Goal: Task Accomplishment & Management: Manage account settings

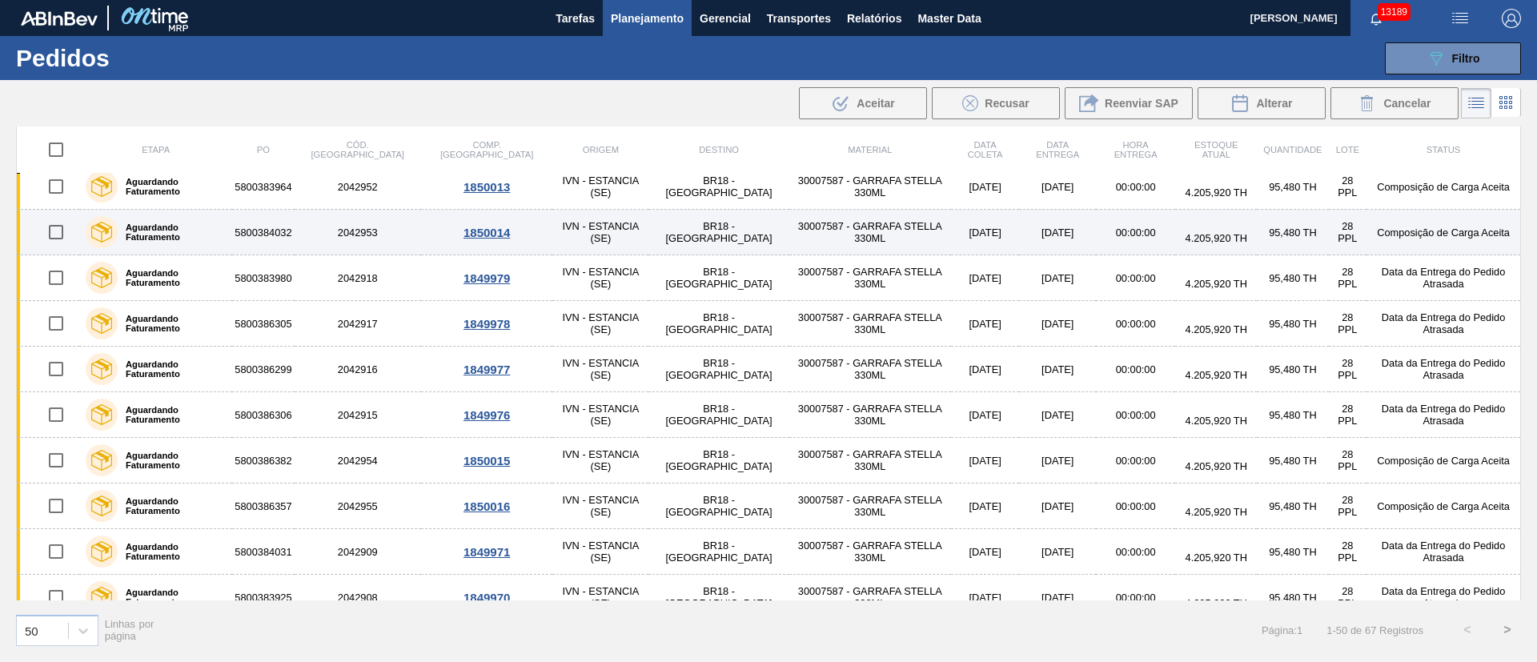
scroll to position [240, 0]
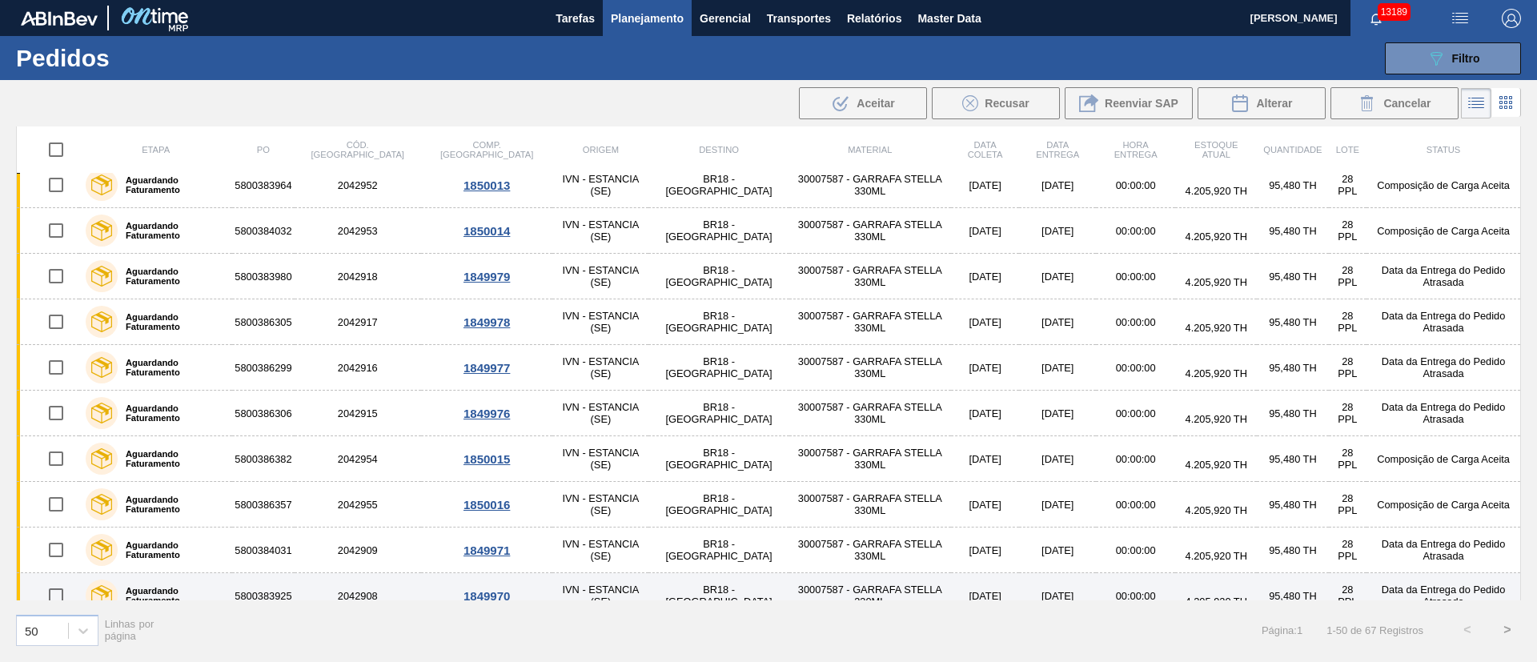
click at [61, 587] on input "checkbox" at bounding box center [56, 596] width 34 height 34
checkbox input "true"
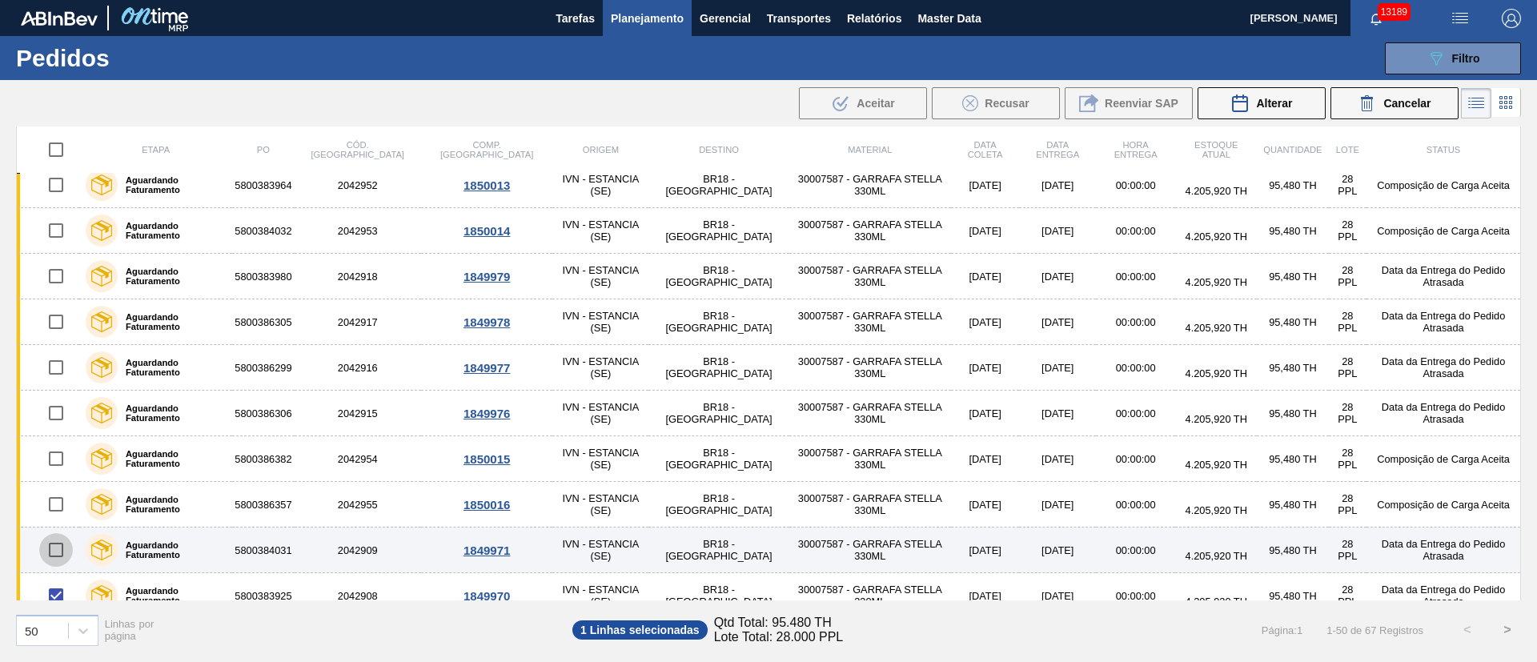
click at [61, 544] on input "checkbox" at bounding box center [56, 550] width 34 height 34
checkbox input "true"
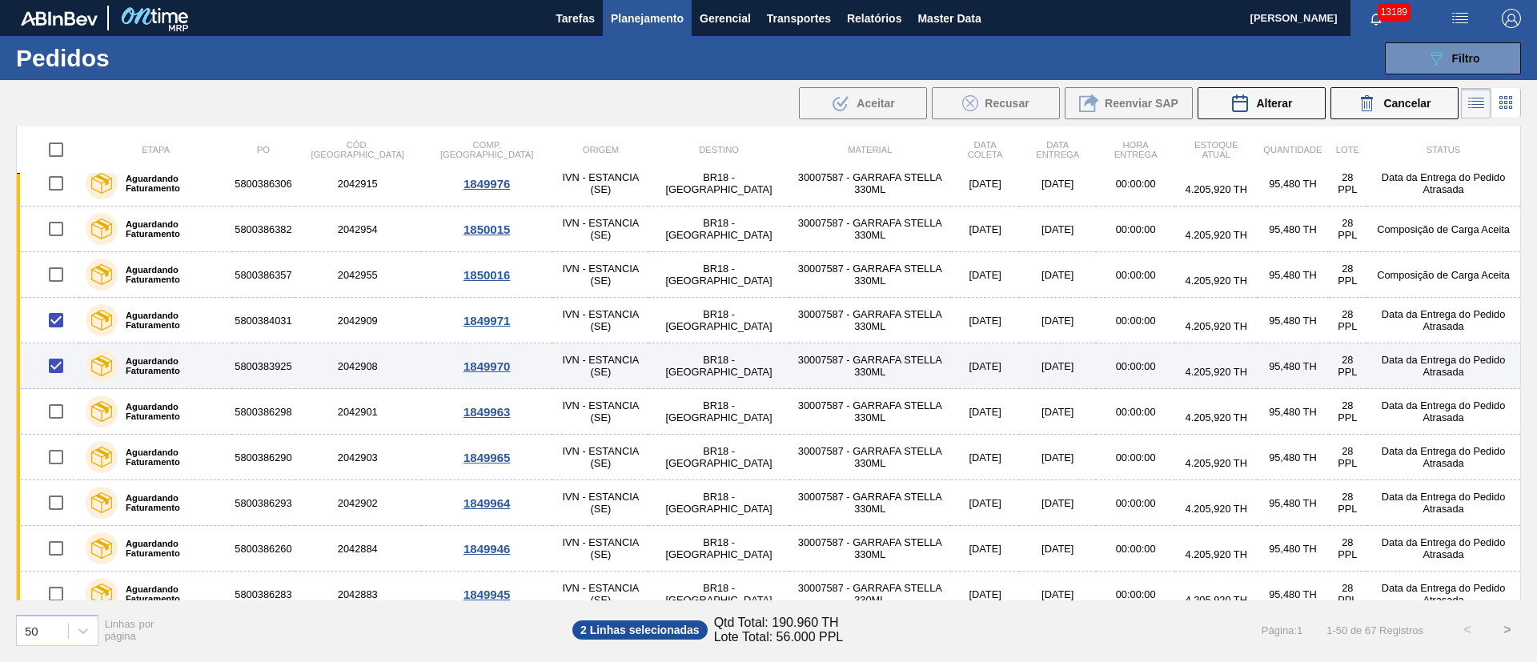
scroll to position [480, 0]
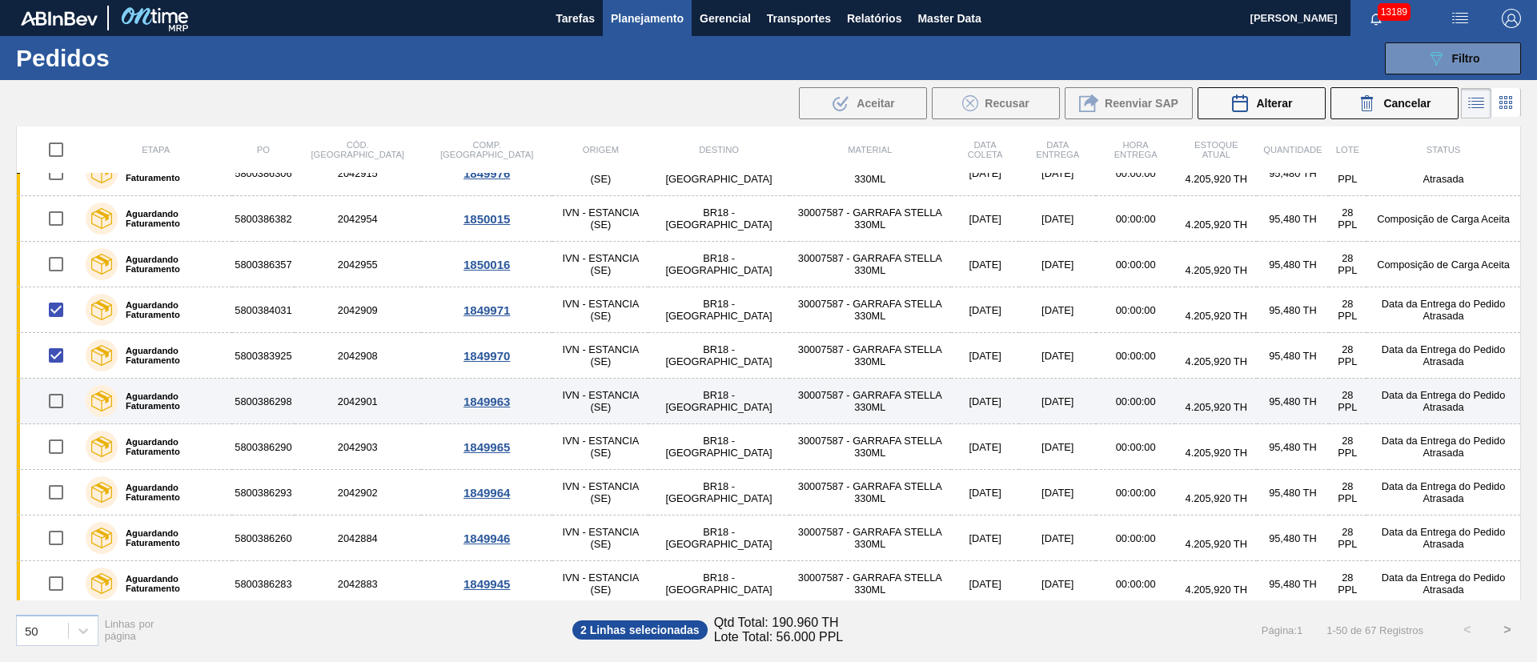
click at [57, 404] on input "checkbox" at bounding box center [56, 401] width 34 height 34
checkbox input "true"
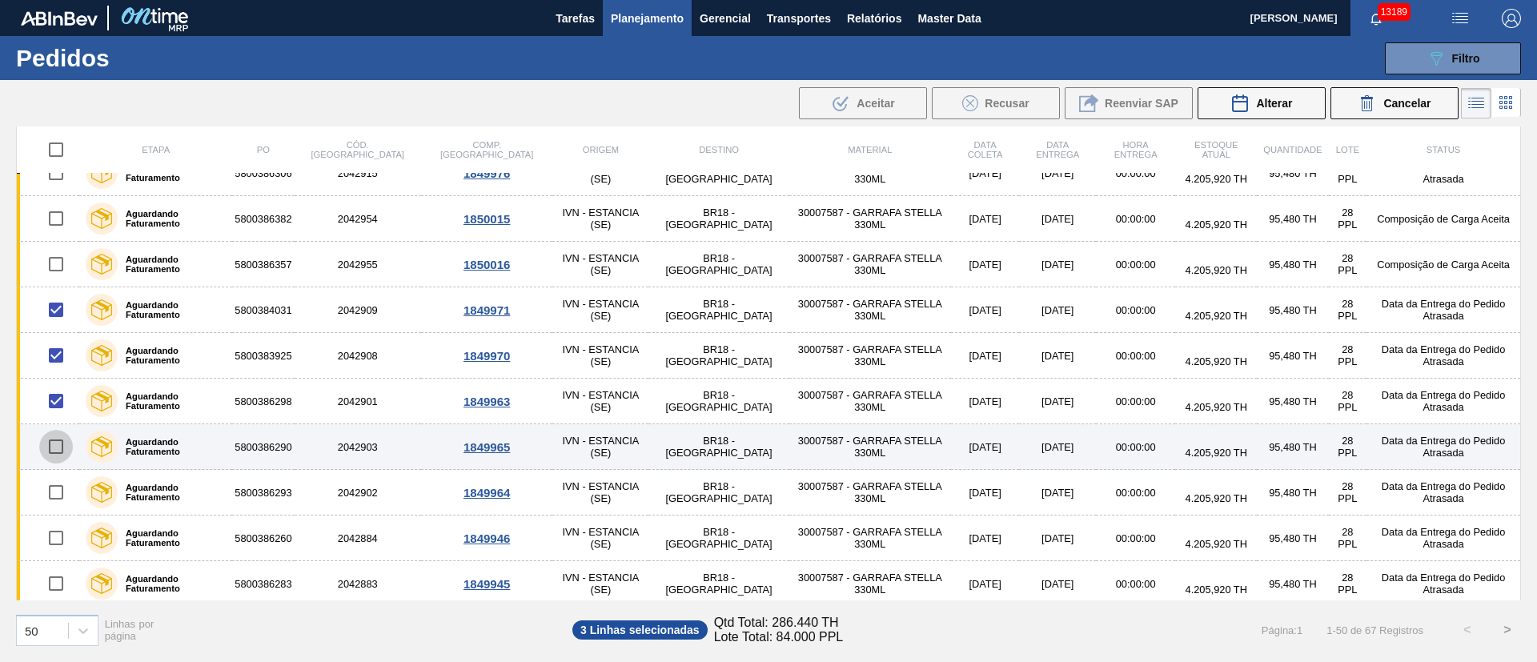
click at [47, 451] on input "checkbox" at bounding box center [56, 447] width 34 height 34
checkbox input "true"
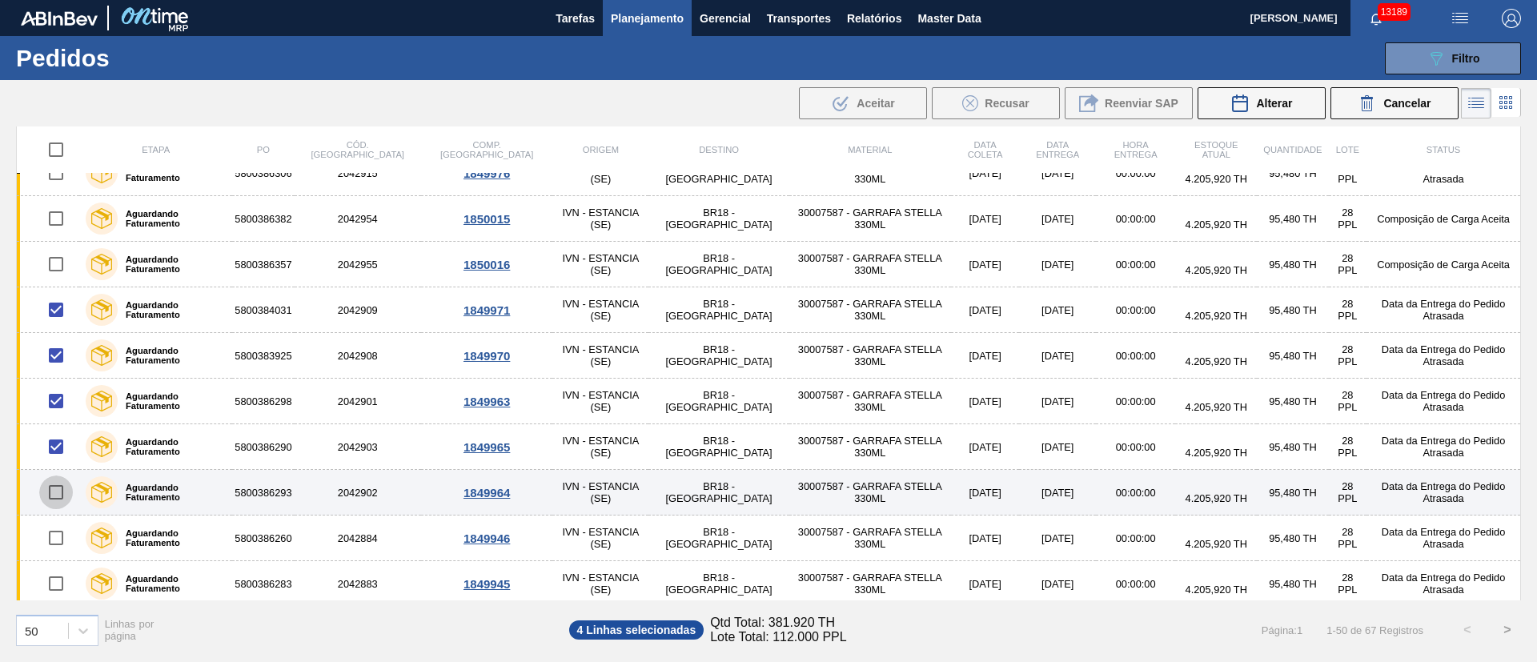
click at [54, 493] on input "checkbox" at bounding box center [56, 493] width 34 height 34
checkbox input "true"
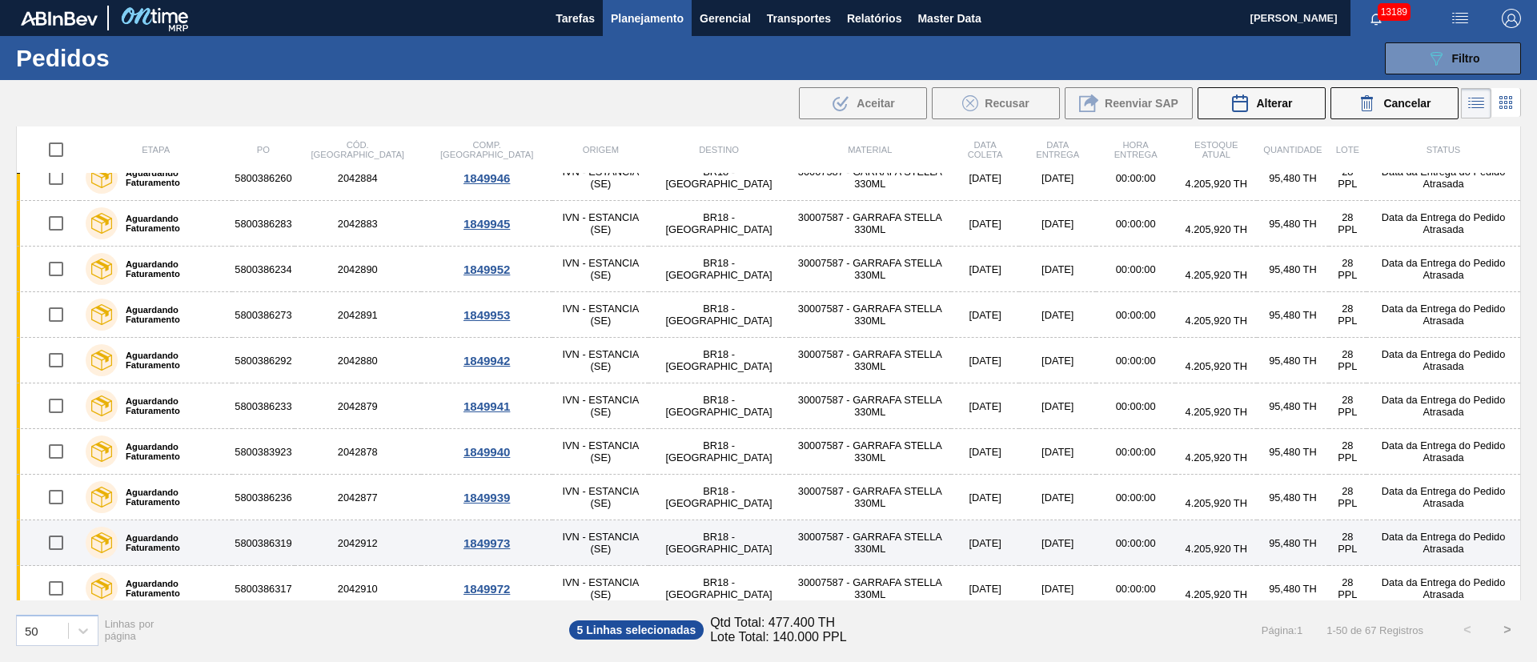
scroll to position [961, 0]
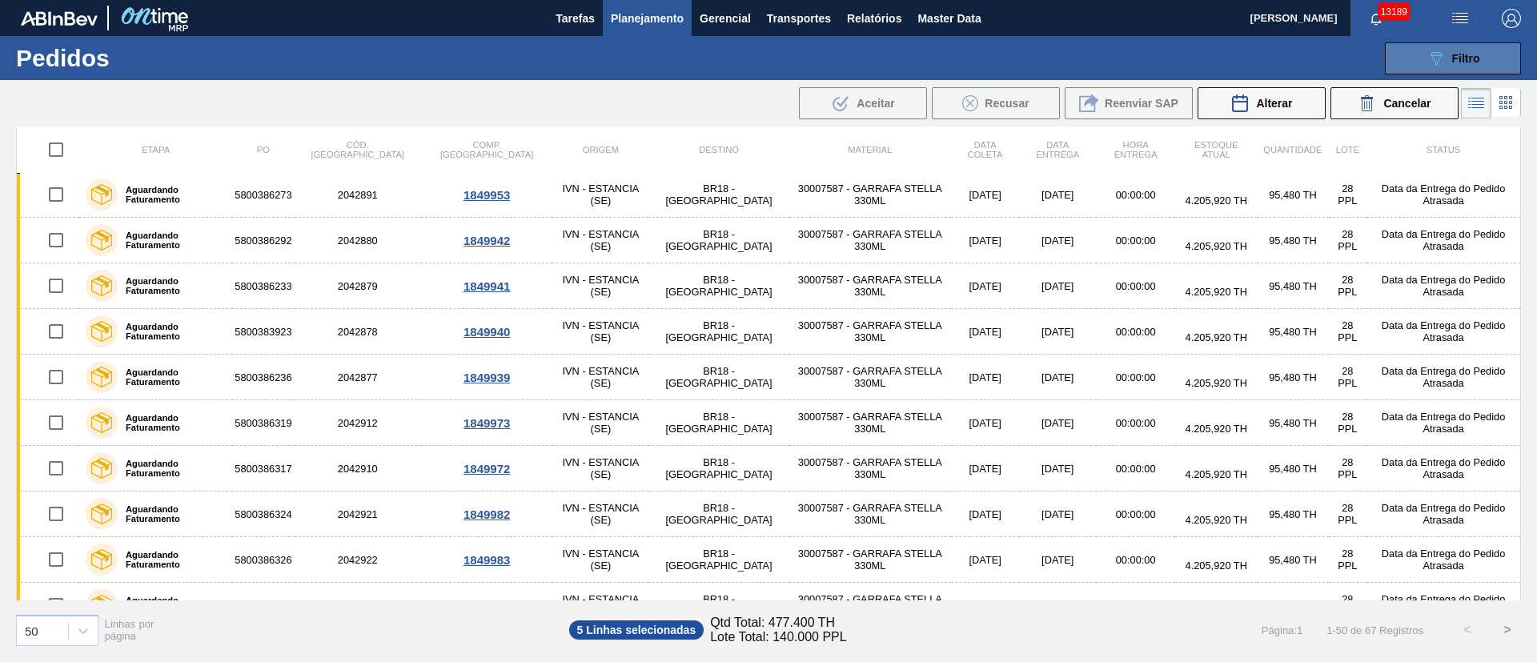
click at [1479, 58] on span "Filtro" at bounding box center [1466, 58] width 28 height 13
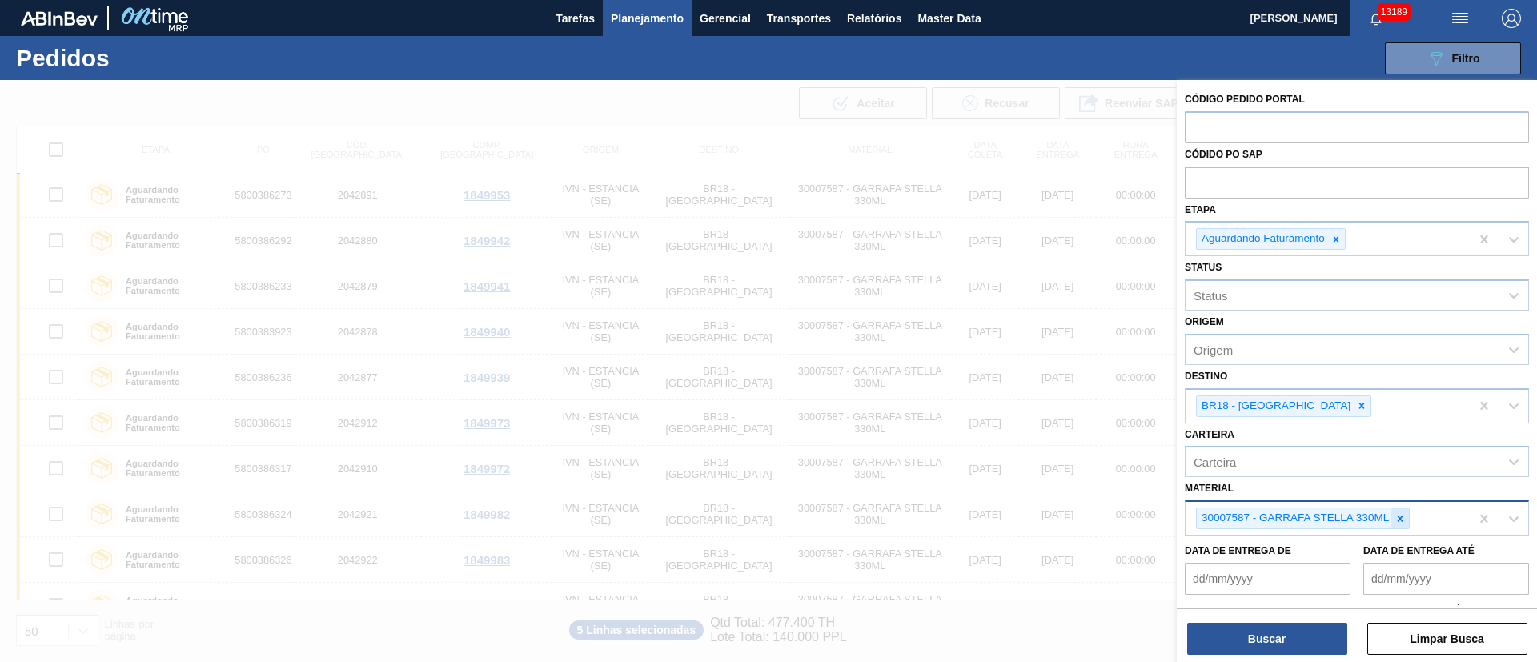
click at [1405, 525] on div at bounding box center [1400, 518] width 18 height 20
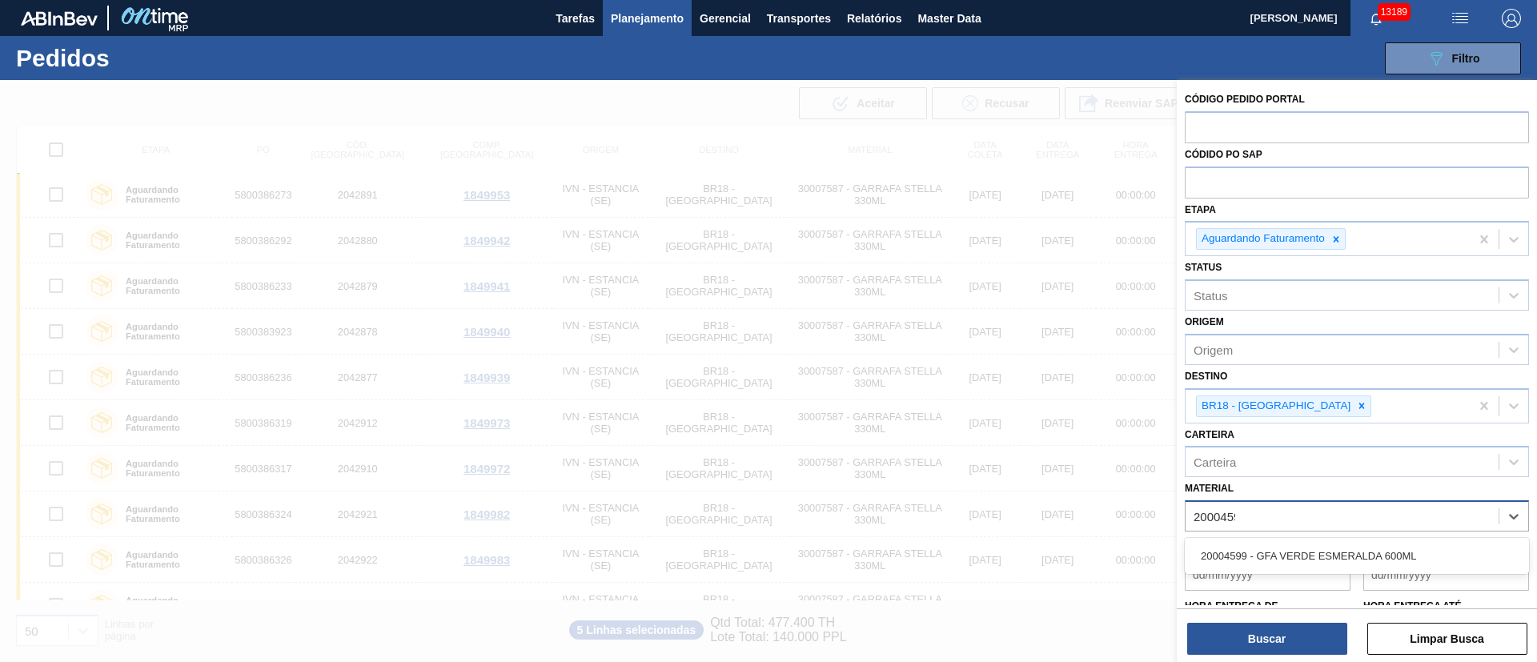
type input "20004599"
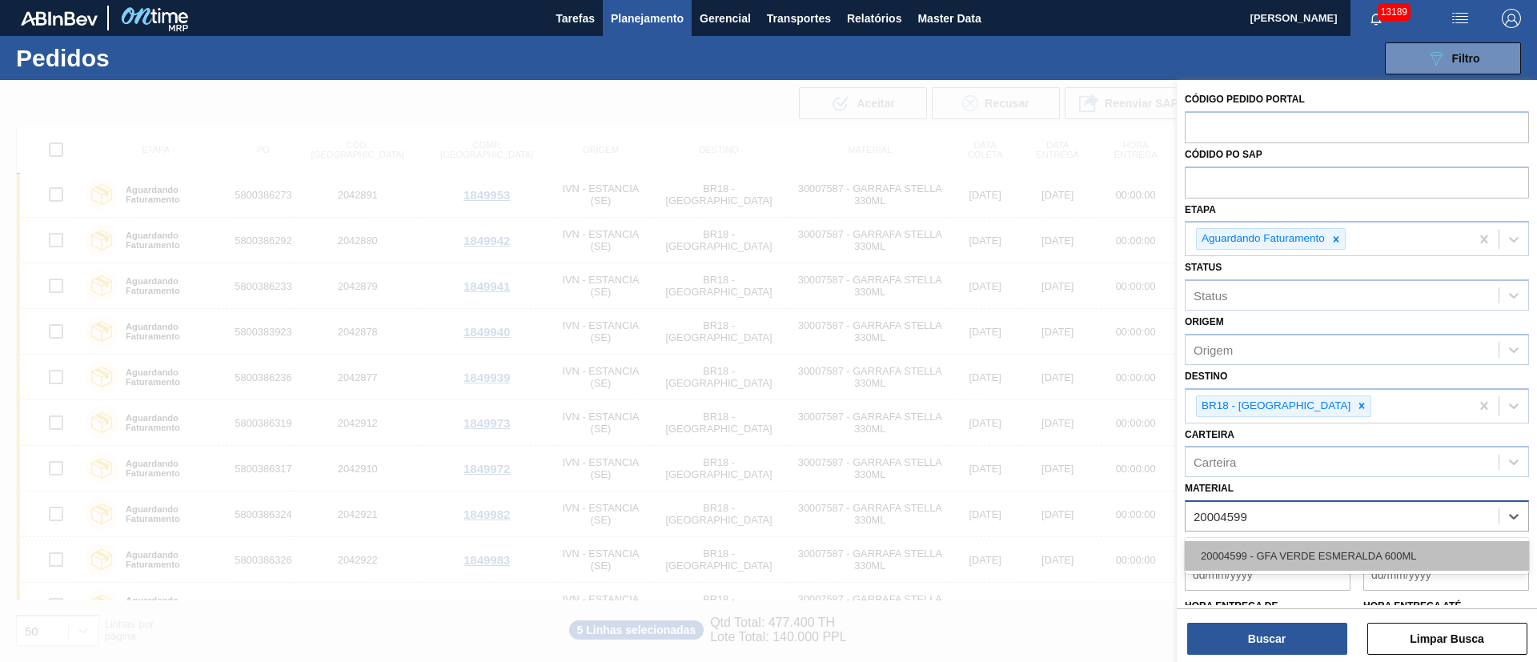
click at [1365, 550] on div "20004599 - GFA VERDE ESMERALDA 600ML" at bounding box center [1357, 556] width 344 height 30
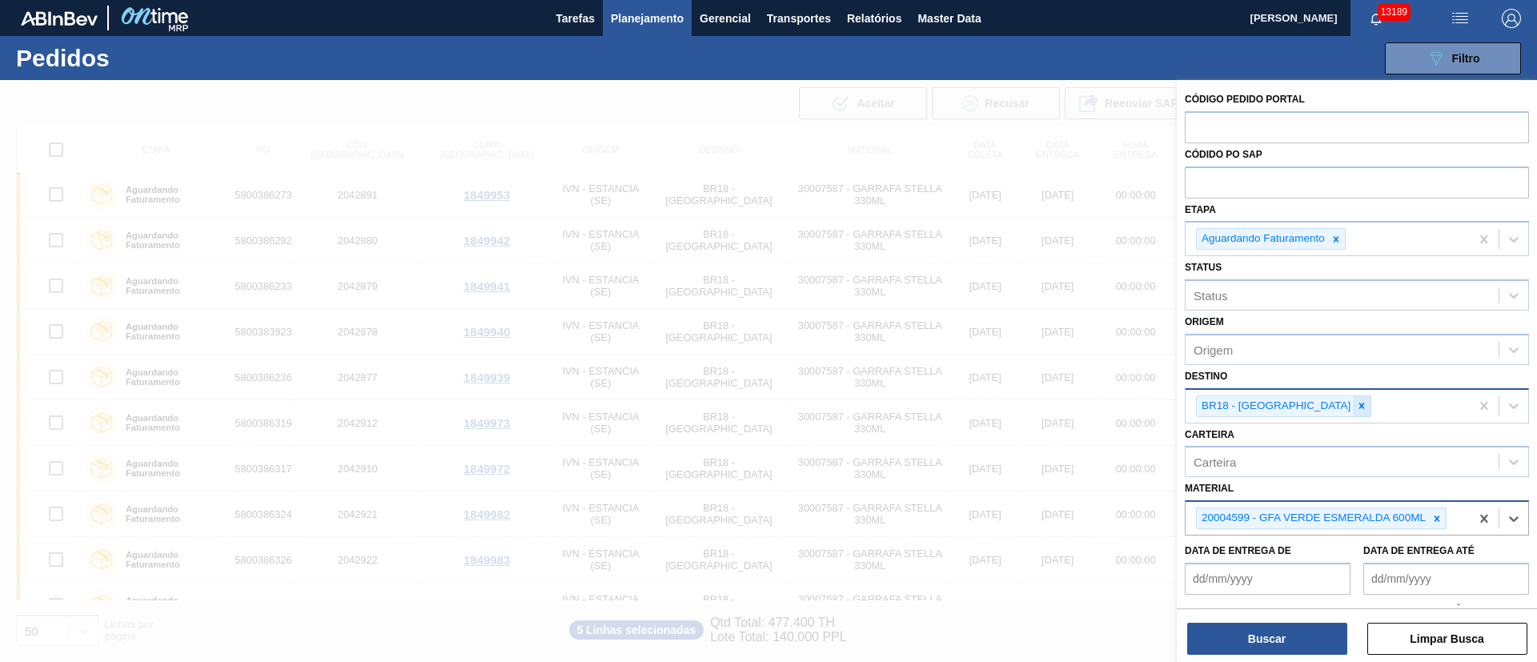
click at [1359, 407] on icon at bounding box center [1362, 406] width 6 height 6
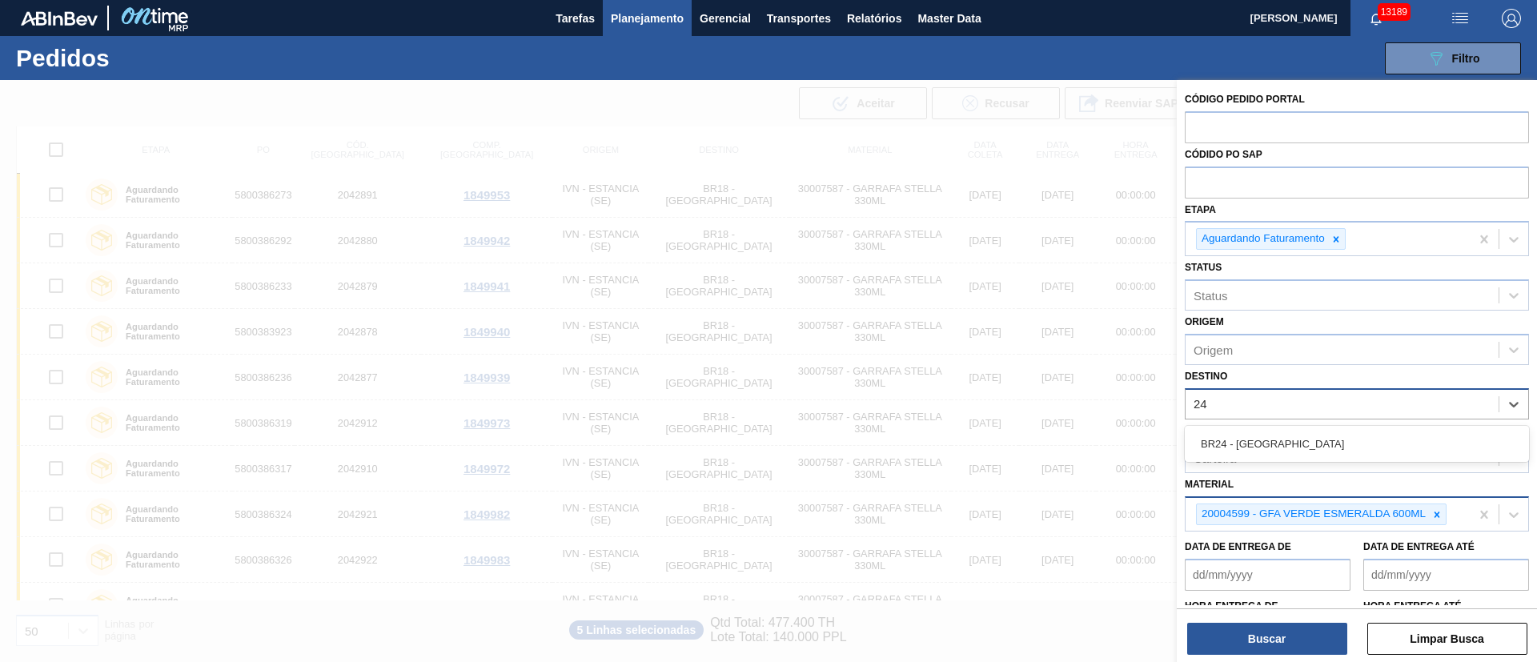
type input "2"
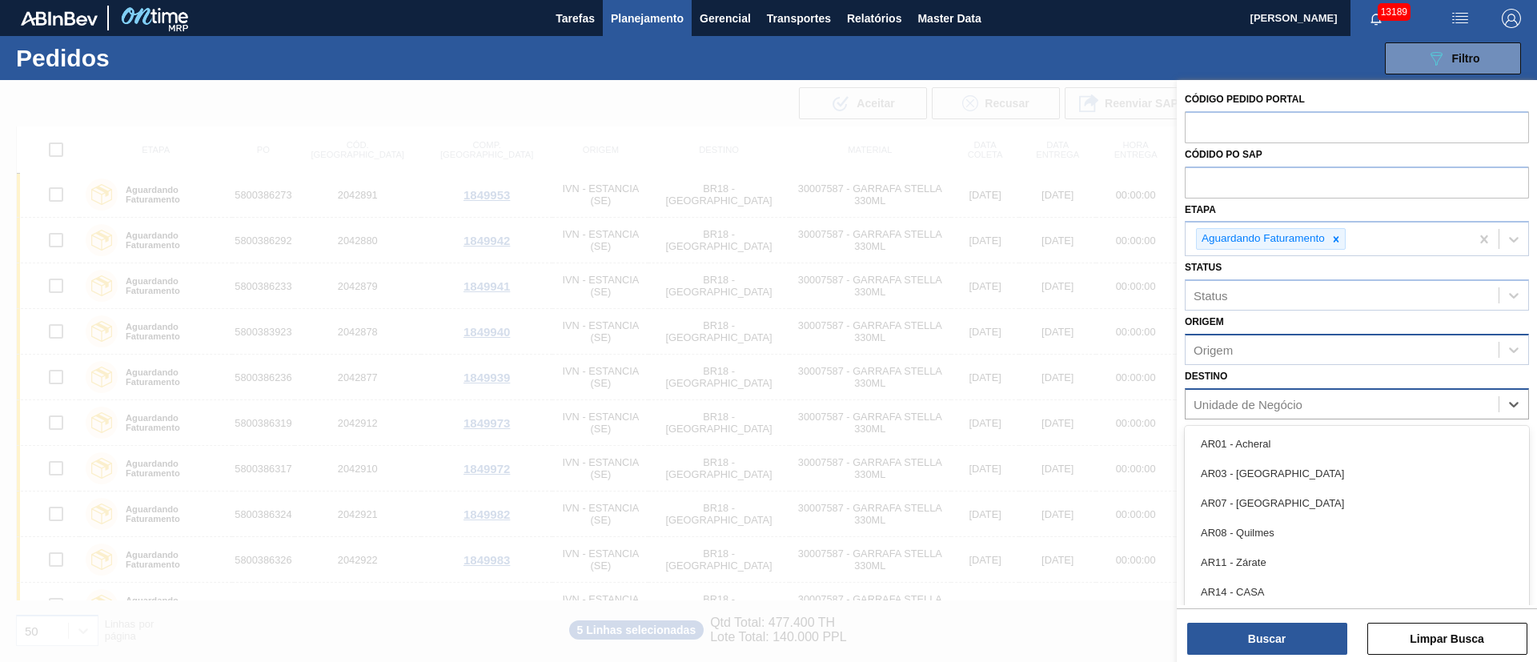
click at [1319, 353] on div "Origem" at bounding box center [1342, 349] width 313 height 23
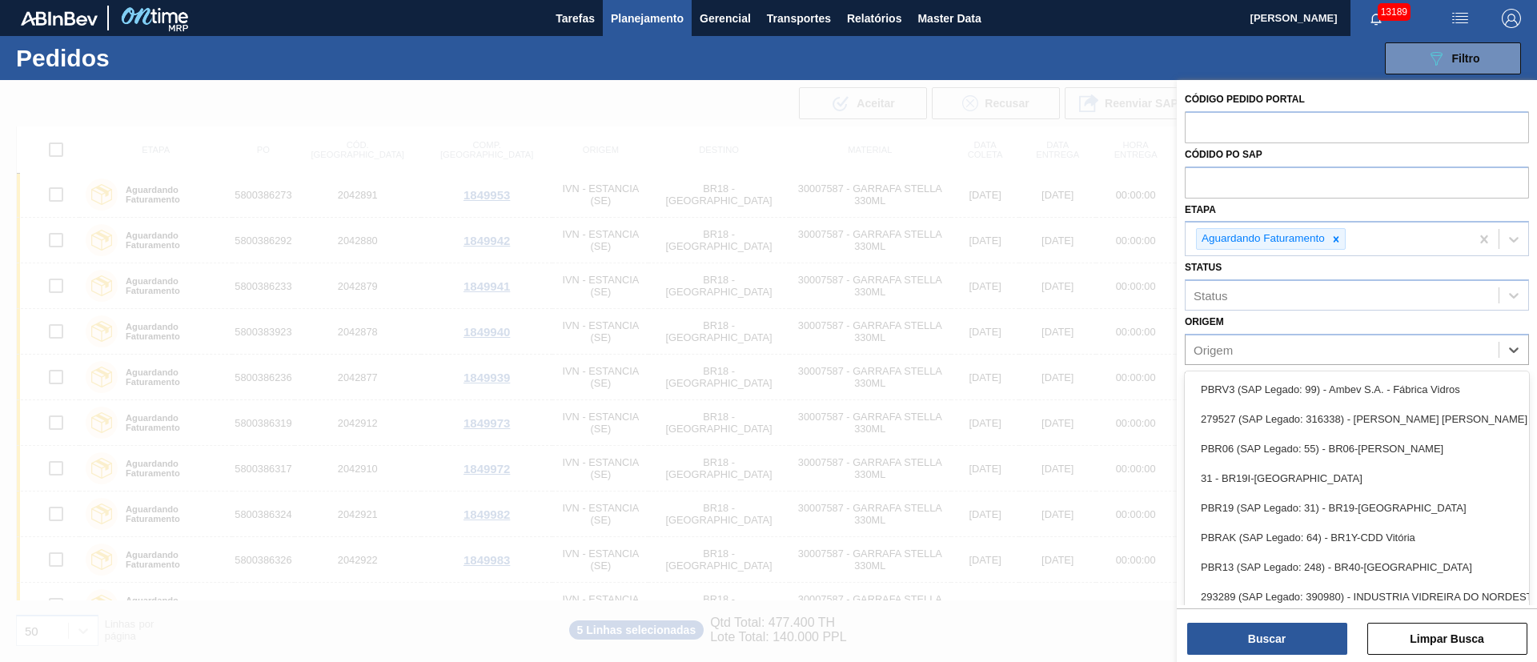
click at [1335, 316] on div "Origem option PBRV3 (SAP Legado: 99) - Ambev S.A. - Fábrica Vidros focused, 1 o…" at bounding box center [1357, 338] width 344 height 54
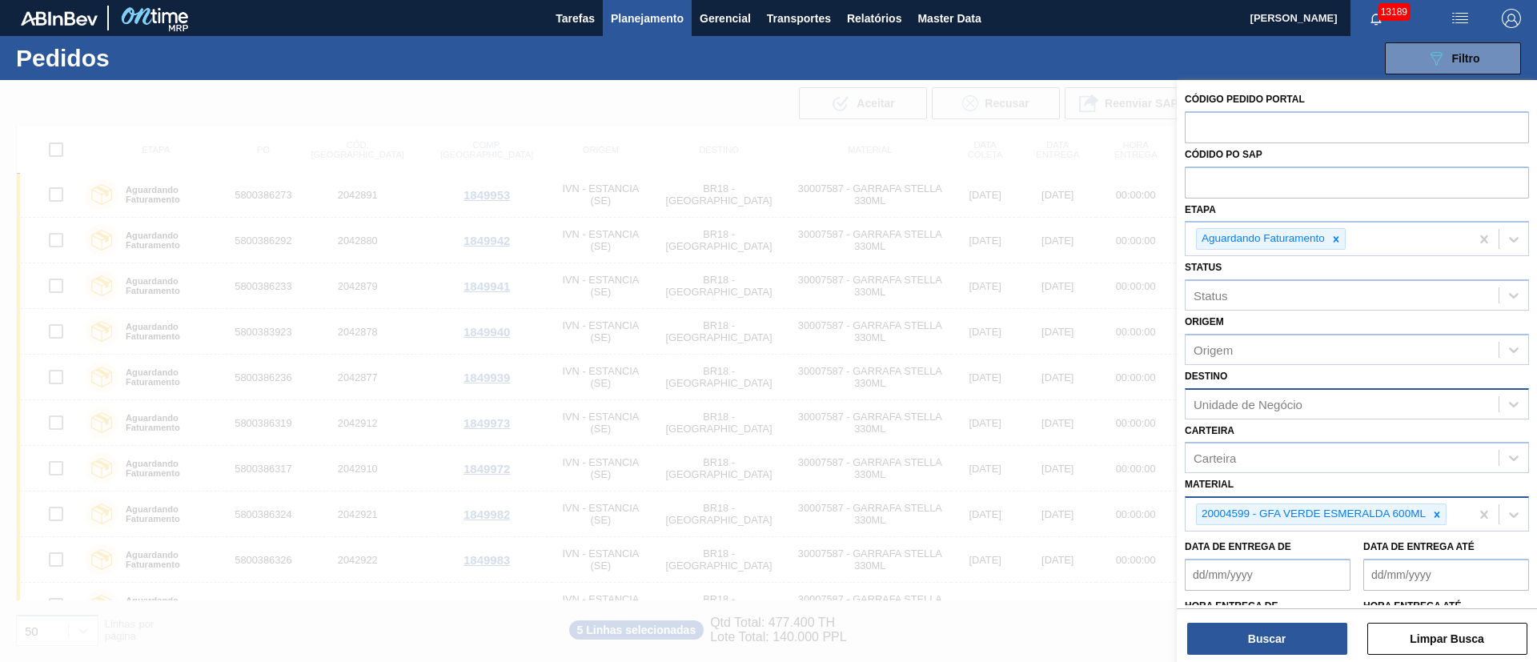
click at [1213, 403] on div "Unidade de Negócio" at bounding box center [1248, 404] width 109 height 14
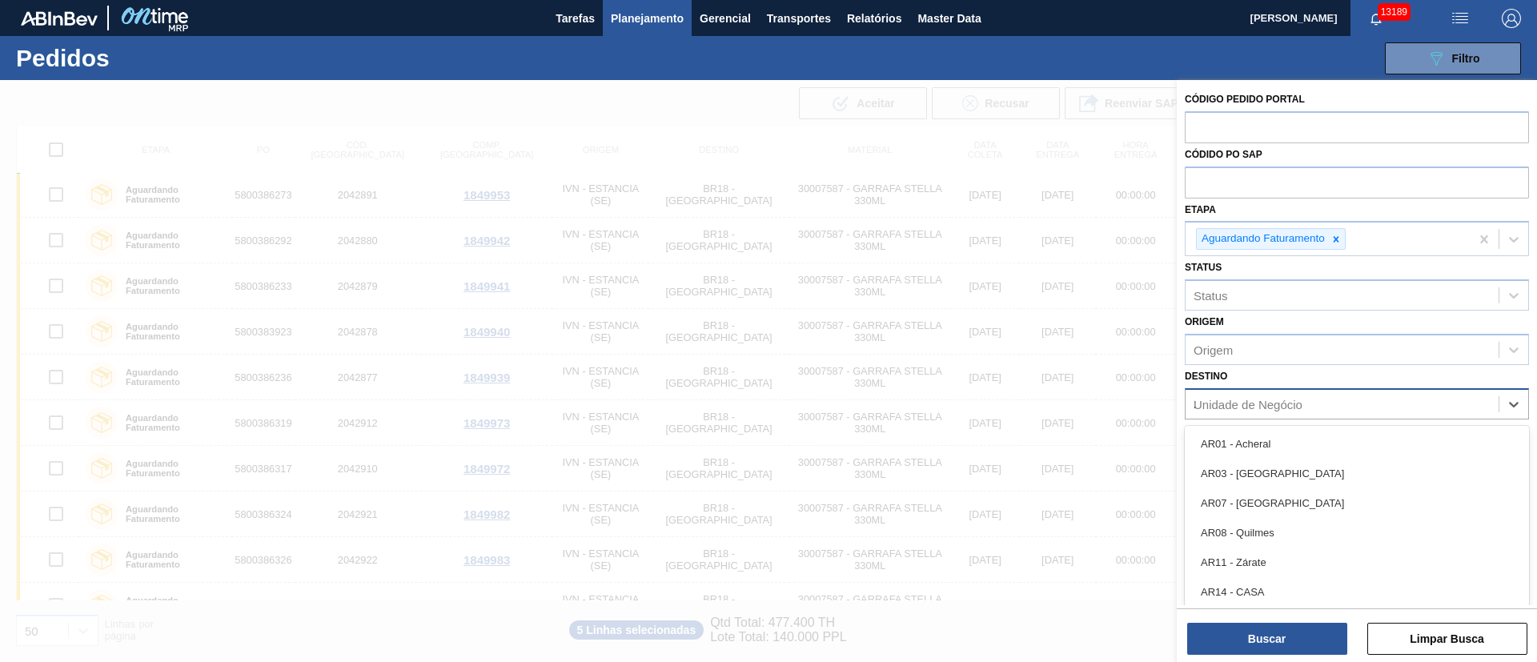
type input "23"
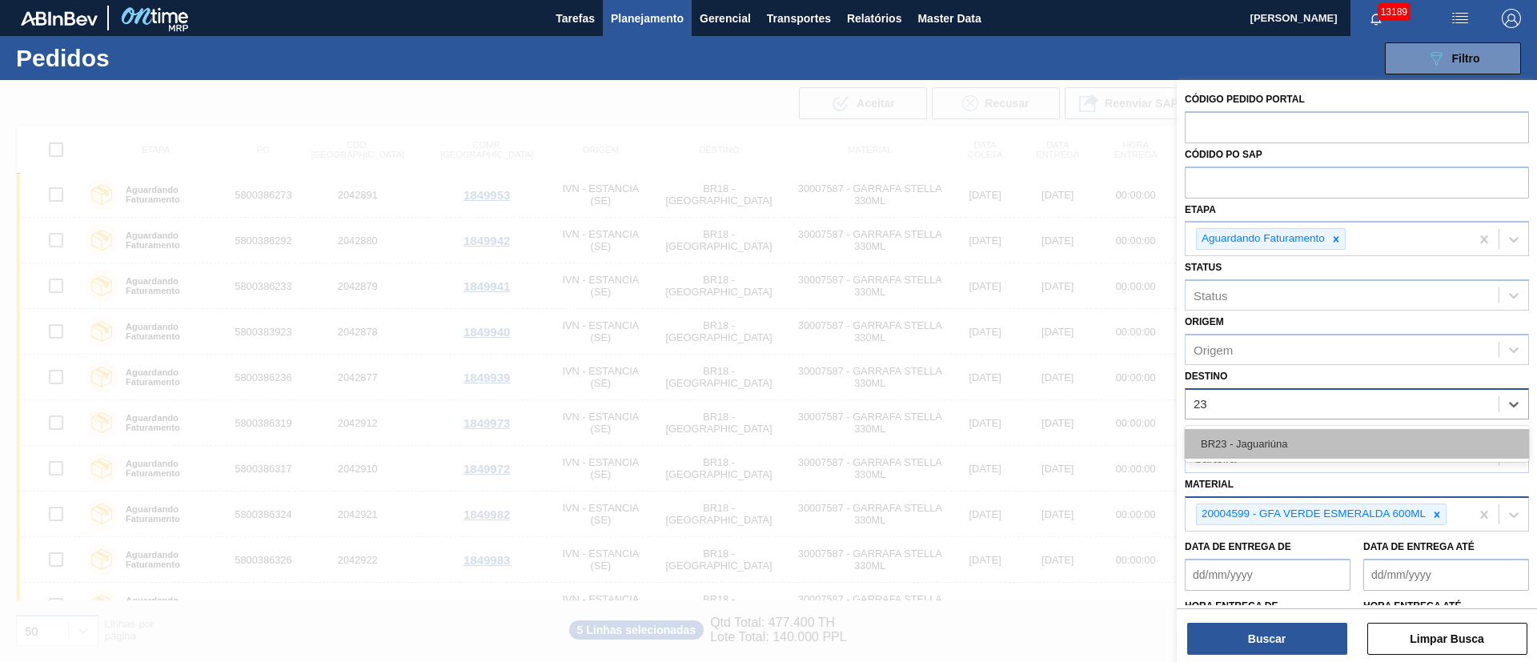
click at [1219, 441] on div "BR23 - Jaguariúna" at bounding box center [1357, 444] width 344 height 30
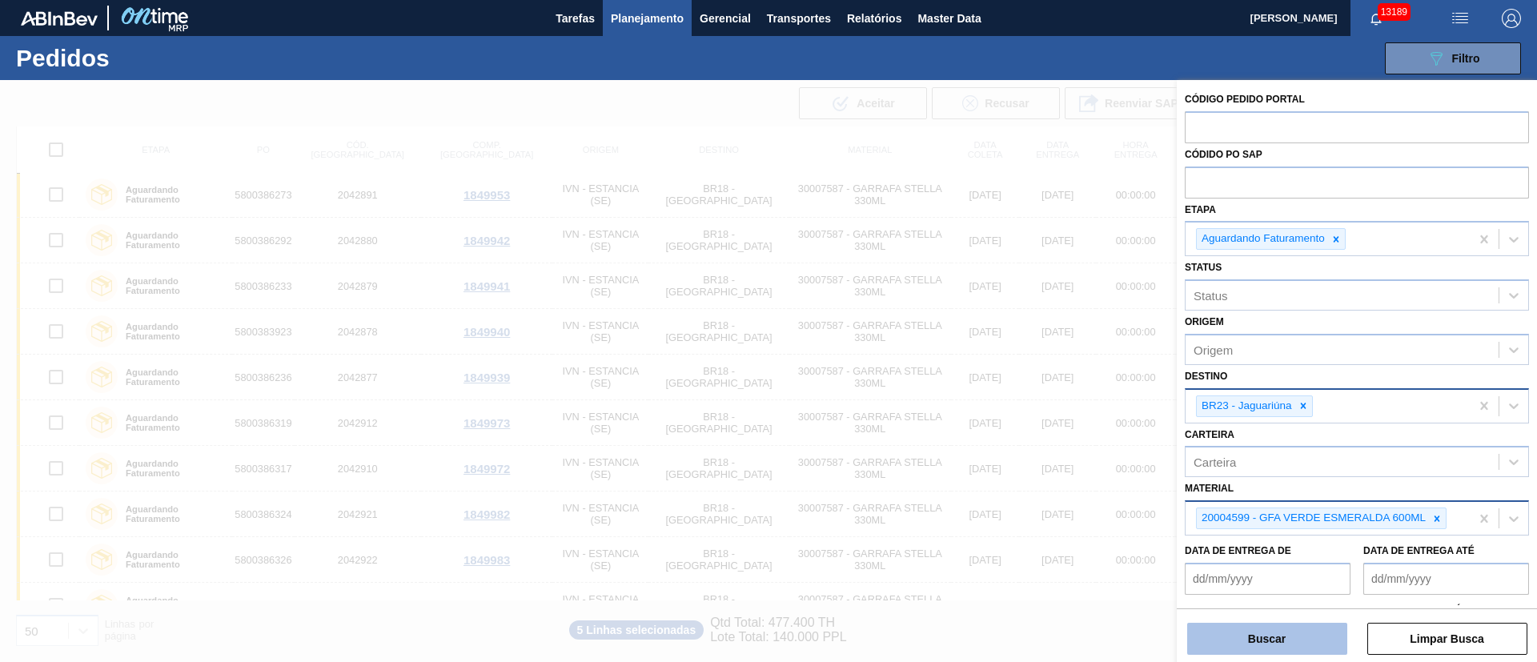
click at [1278, 649] on button "Buscar" at bounding box center [1267, 639] width 160 height 32
checkbox input "false"
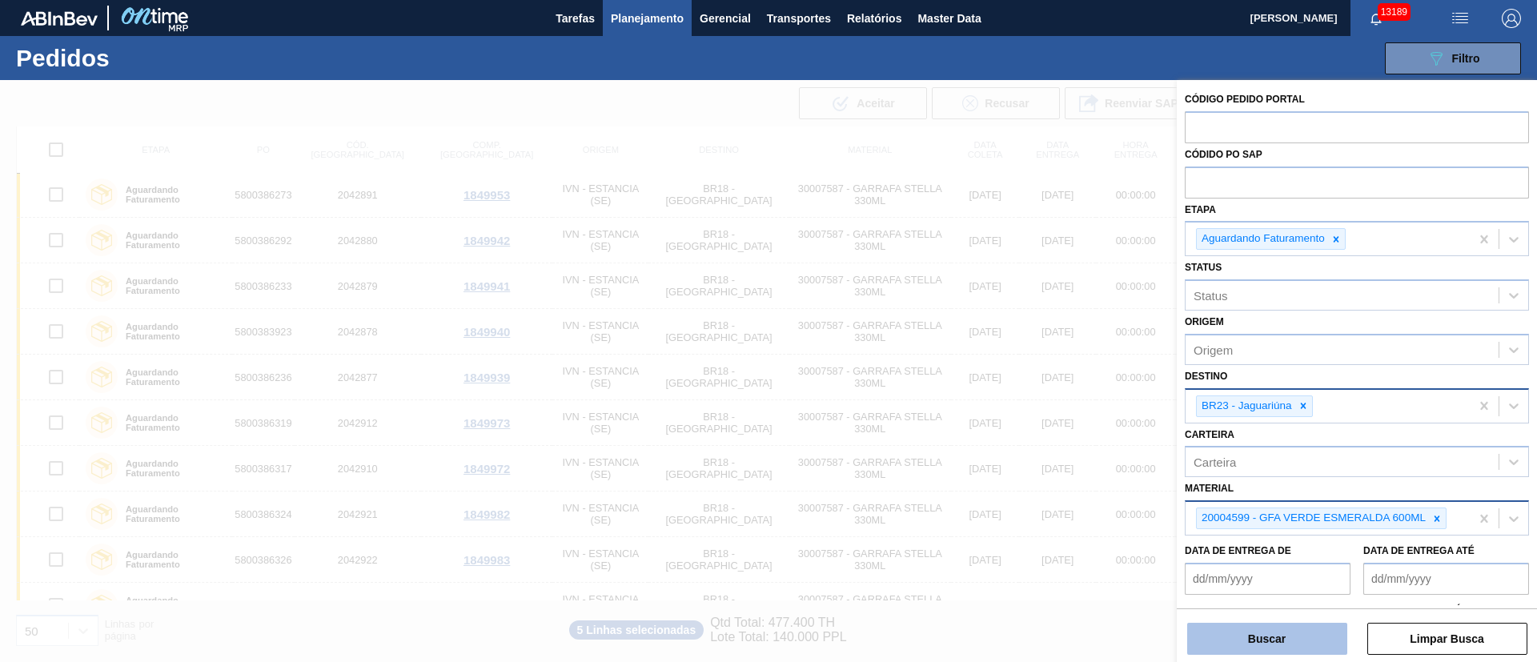
checkbox input "false"
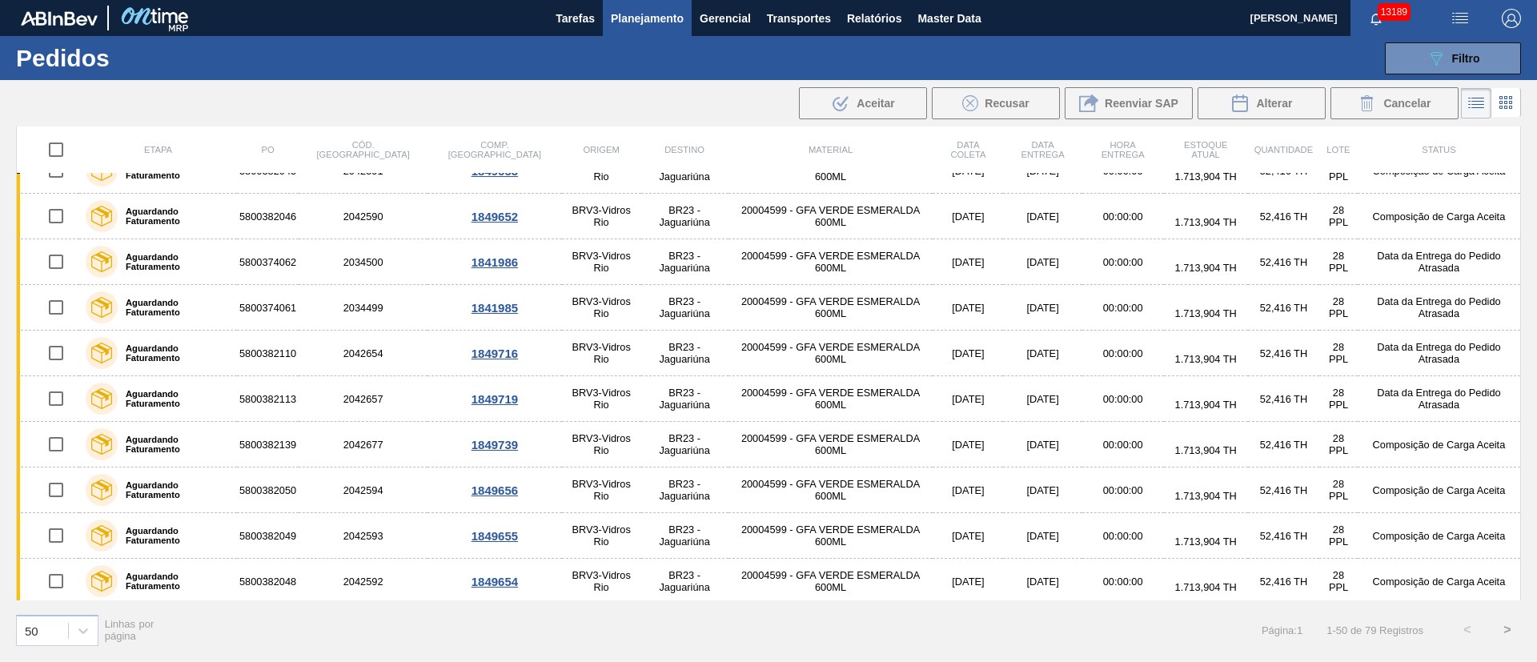
scroll to position [0, 0]
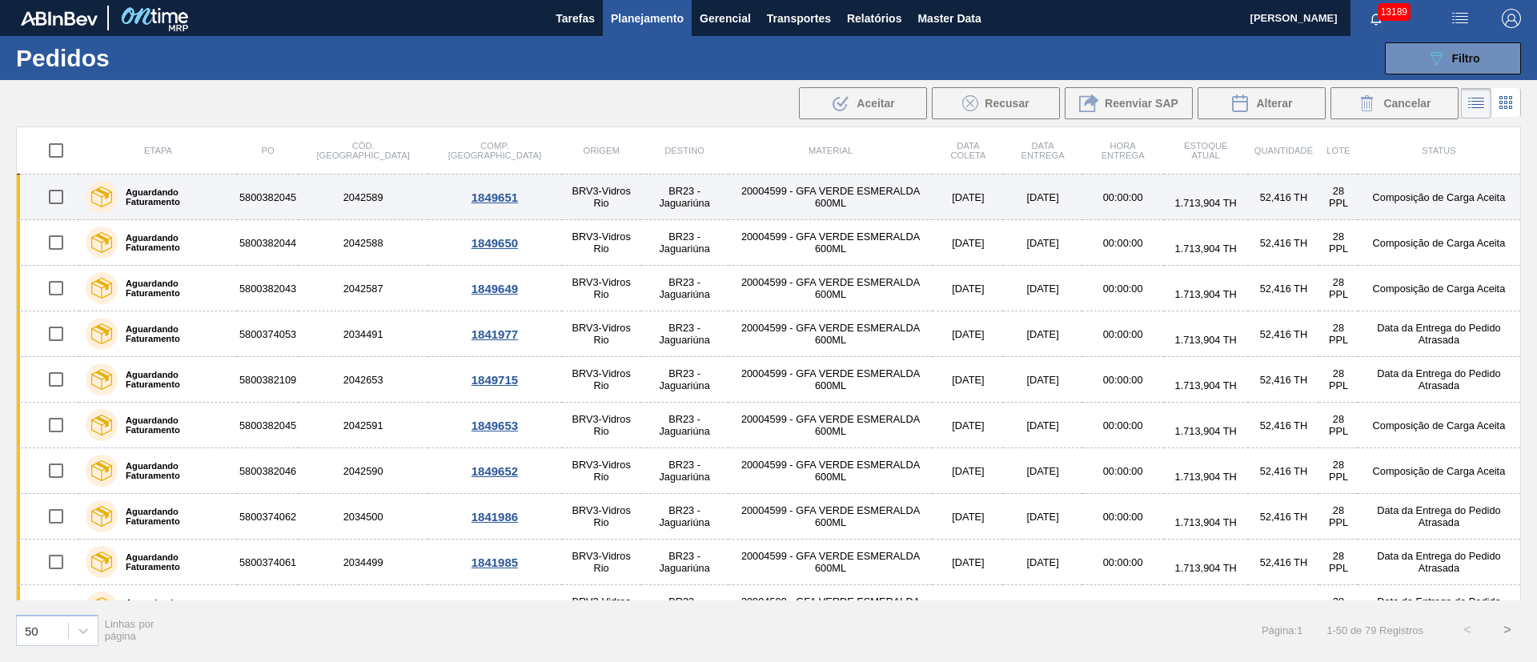
click at [58, 198] on input "checkbox" at bounding box center [56, 197] width 34 height 34
checkbox input "true"
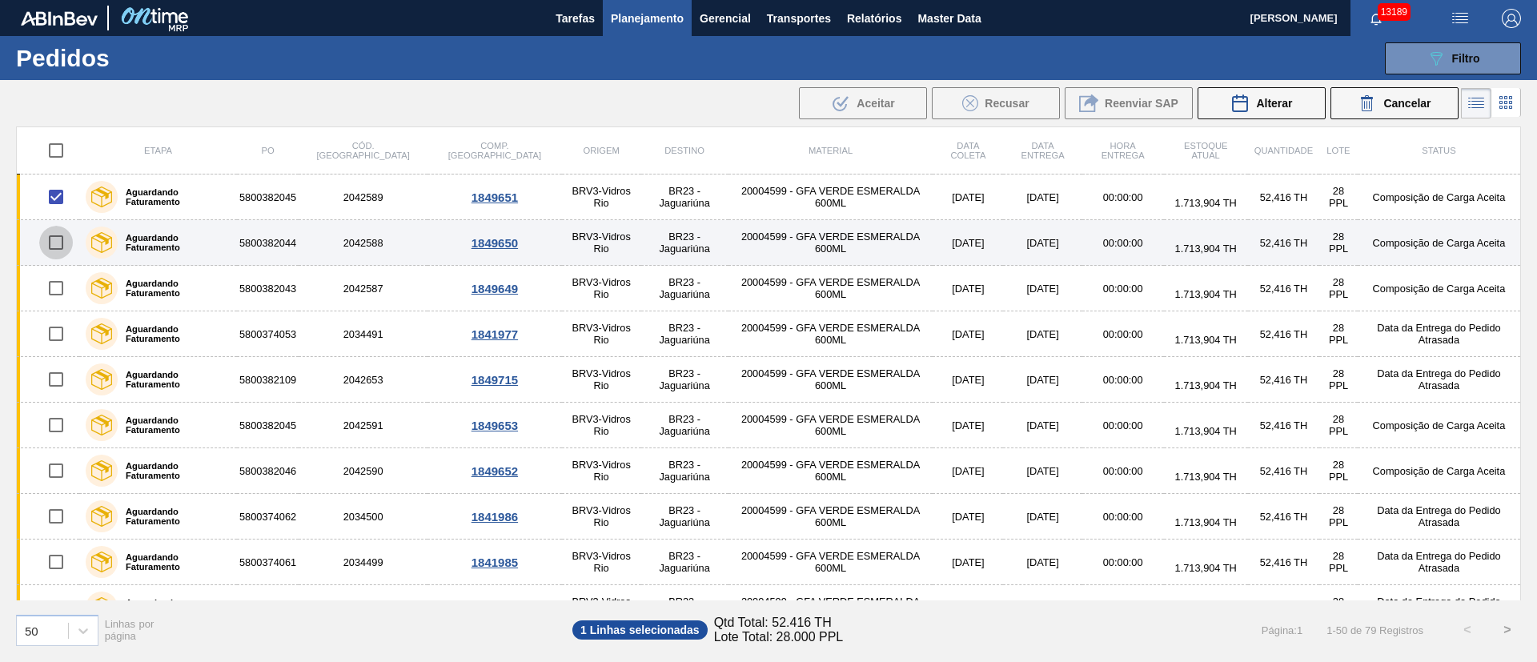
click at [58, 241] on input "checkbox" at bounding box center [56, 243] width 34 height 34
checkbox input "true"
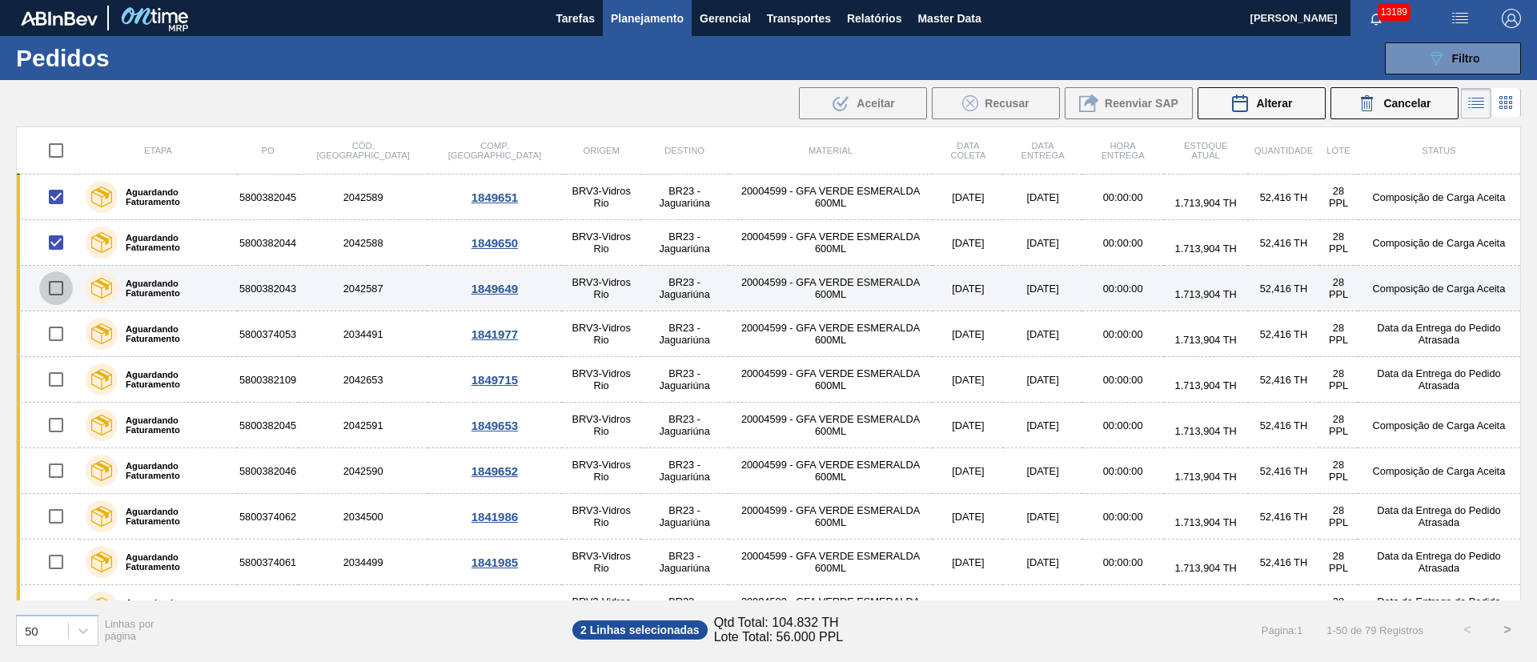
click at [54, 293] on input "checkbox" at bounding box center [56, 288] width 34 height 34
checkbox input "true"
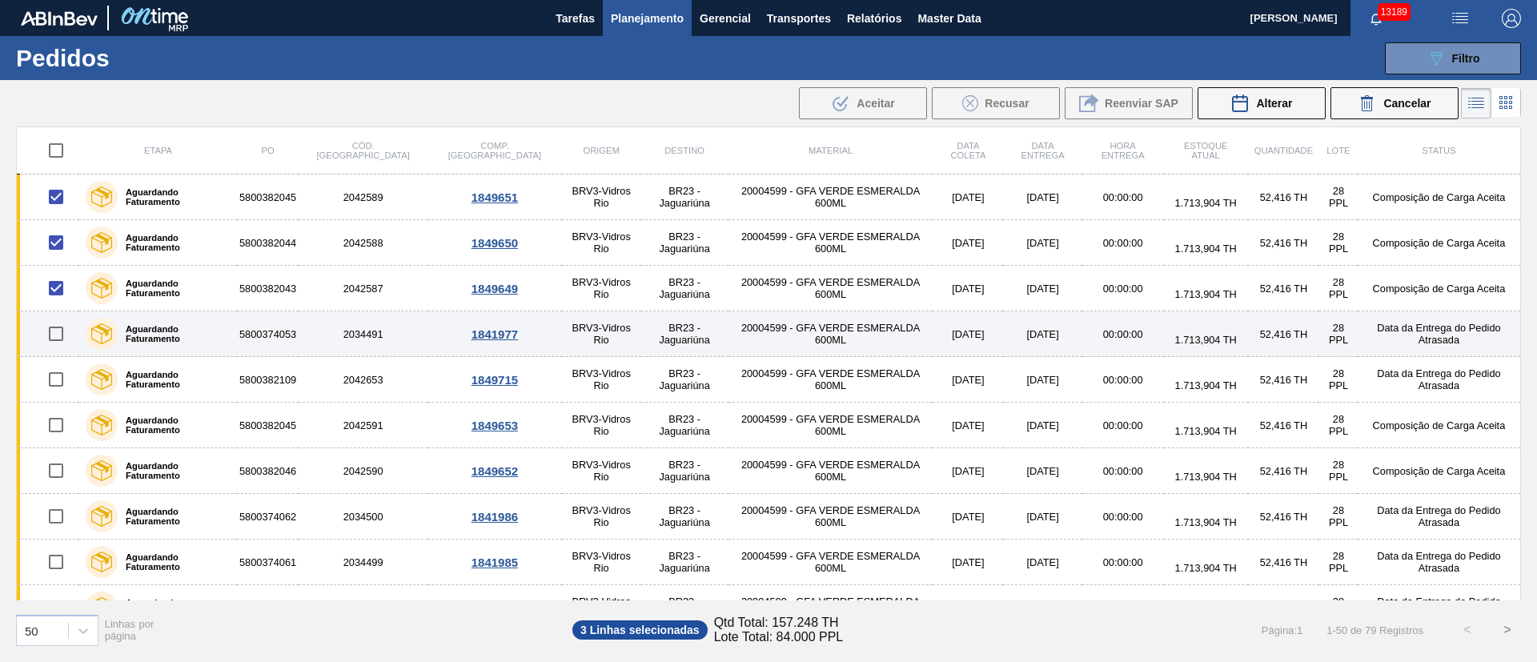
click at [50, 334] on input "checkbox" at bounding box center [56, 334] width 34 height 34
checkbox input "true"
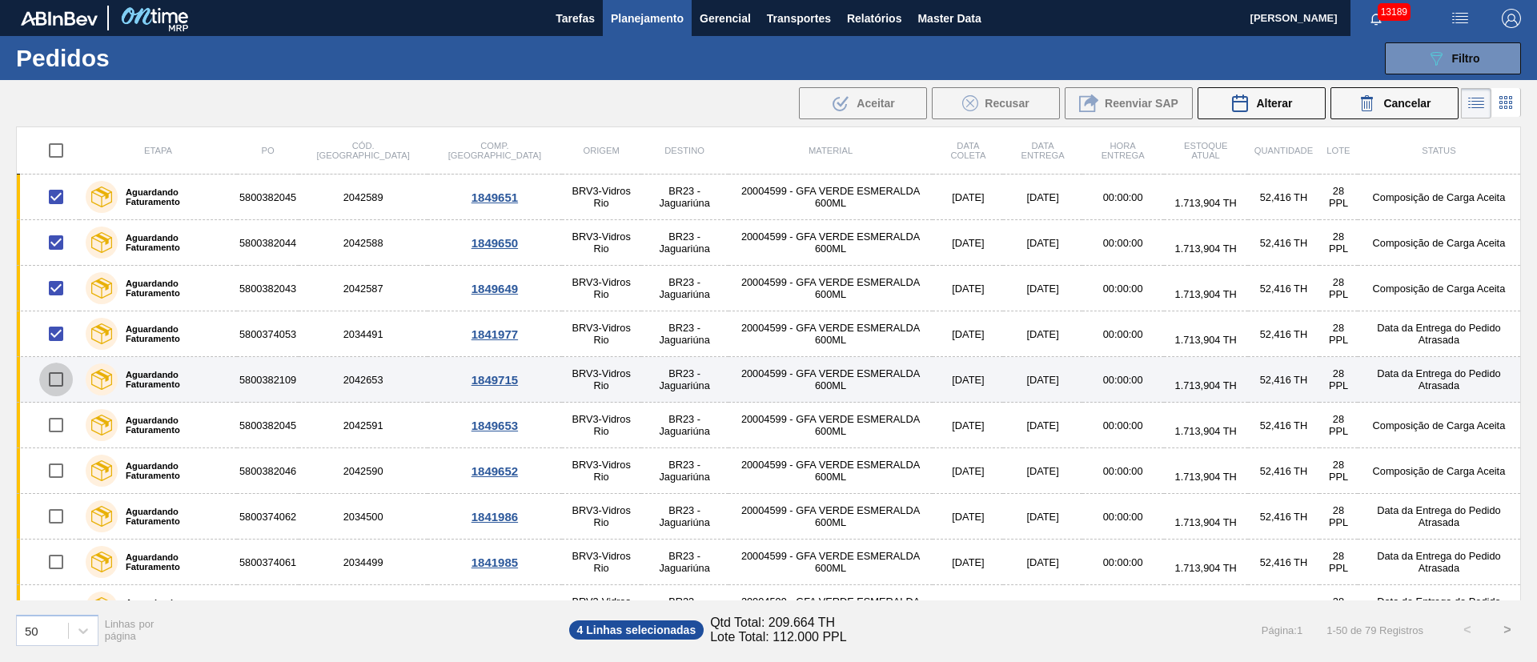
click at [64, 386] on input "checkbox" at bounding box center [56, 380] width 34 height 34
checkbox input "true"
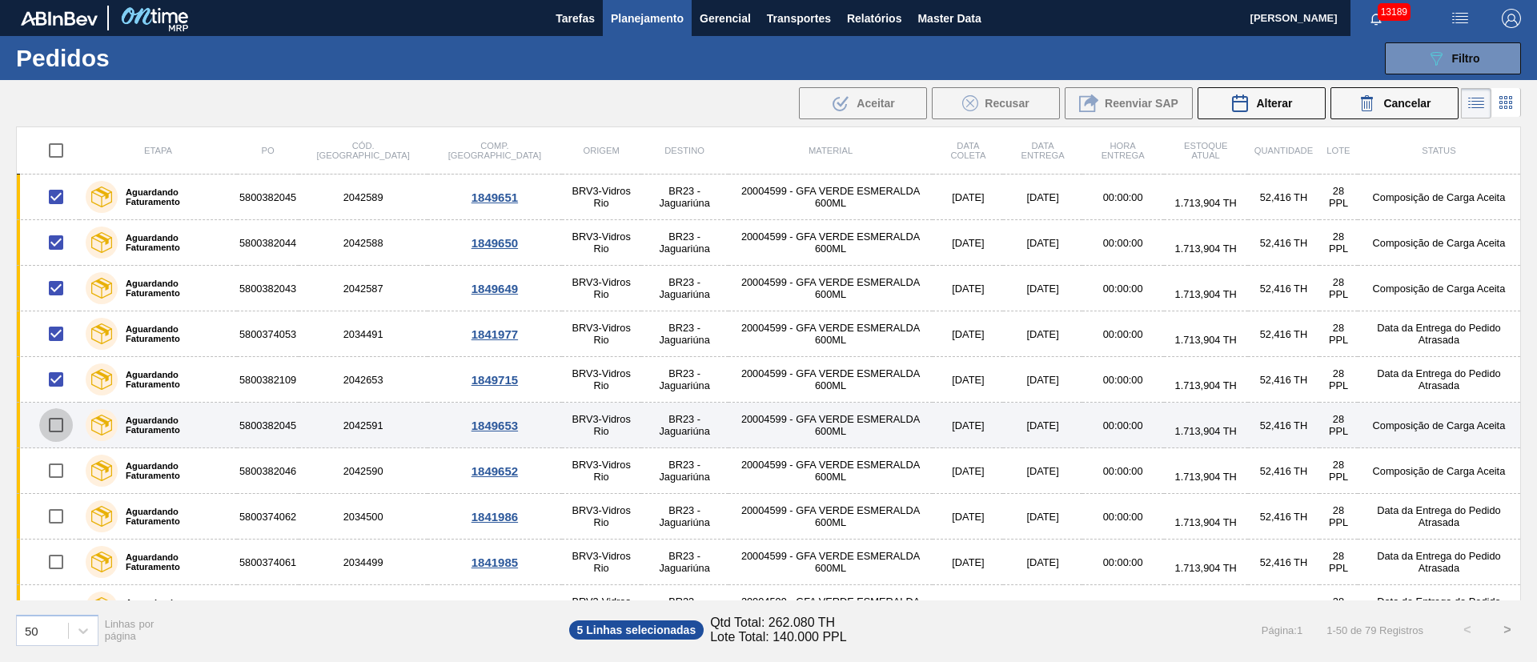
click at [57, 426] on input "checkbox" at bounding box center [56, 425] width 34 height 34
checkbox input "true"
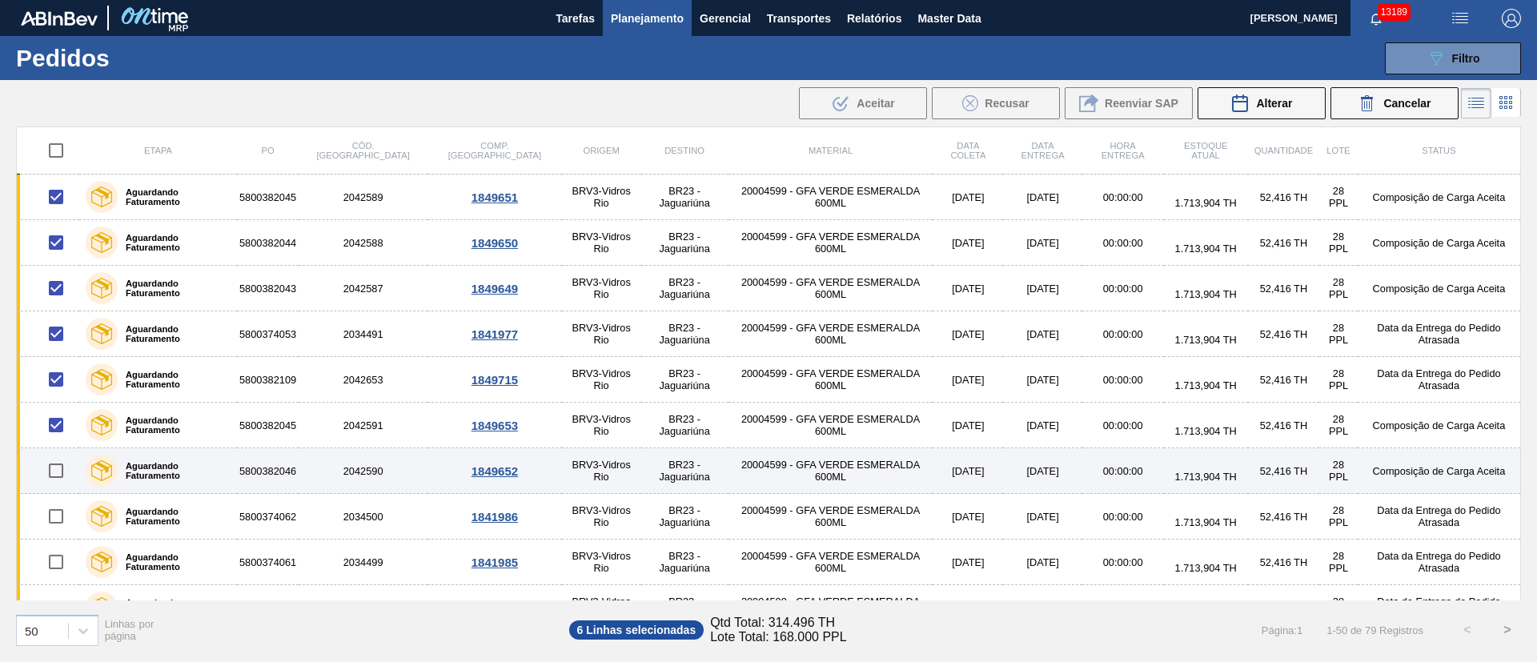
click at [68, 470] on input "checkbox" at bounding box center [56, 471] width 34 height 34
checkbox input "true"
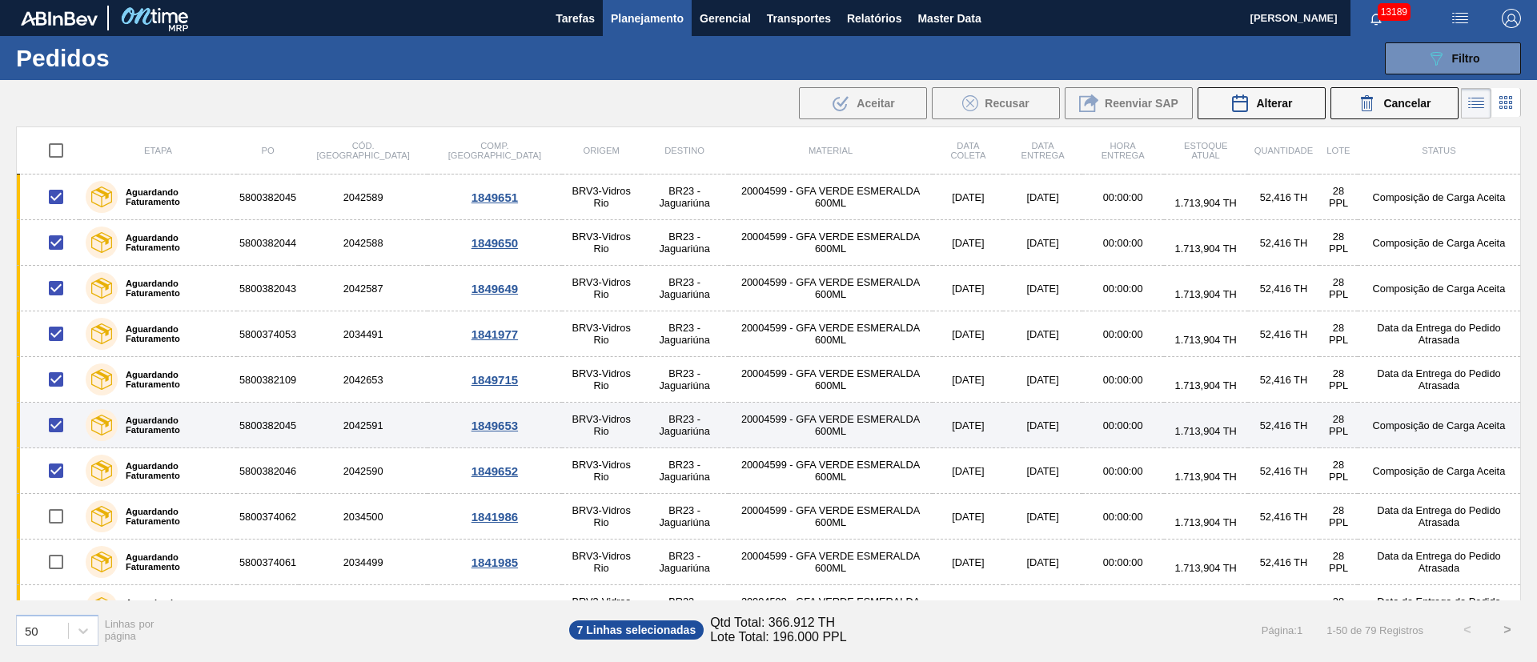
scroll to position [120, 0]
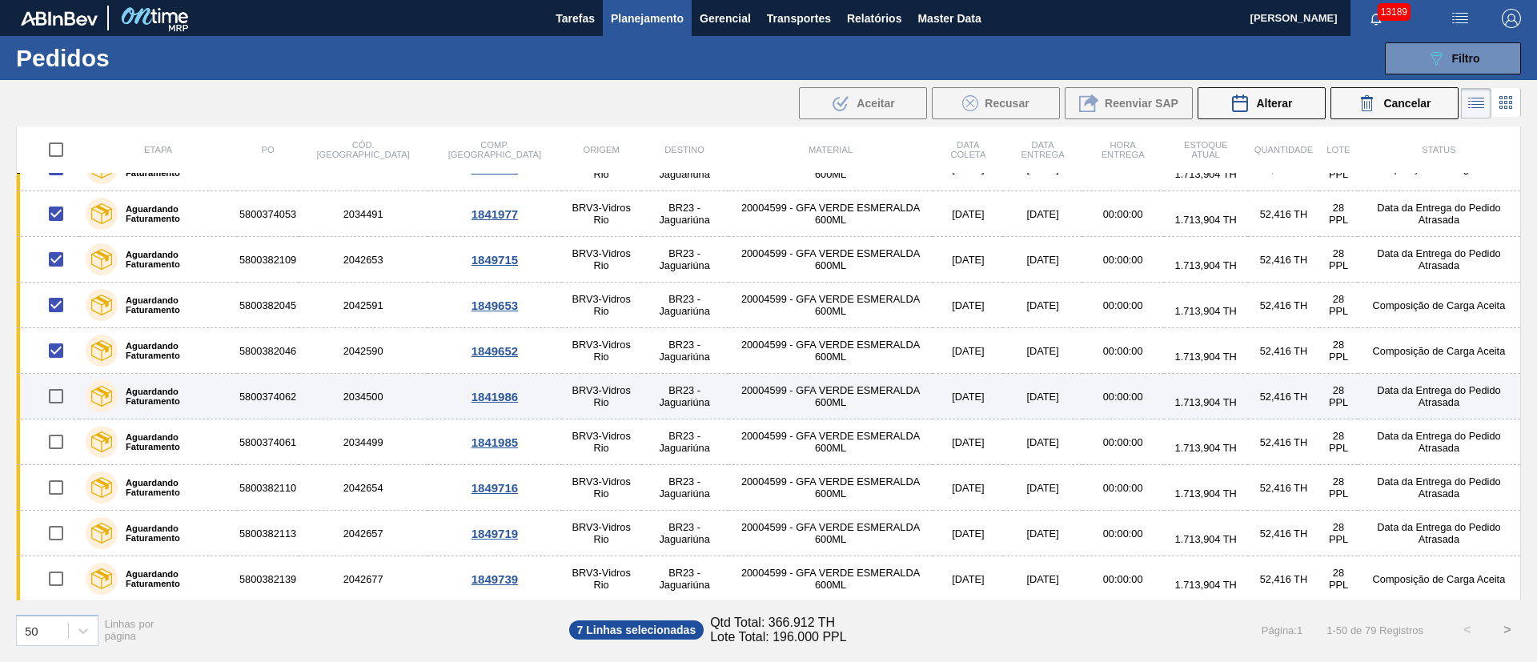
click at [60, 397] on input "checkbox" at bounding box center [56, 396] width 34 height 34
checkbox input "true"
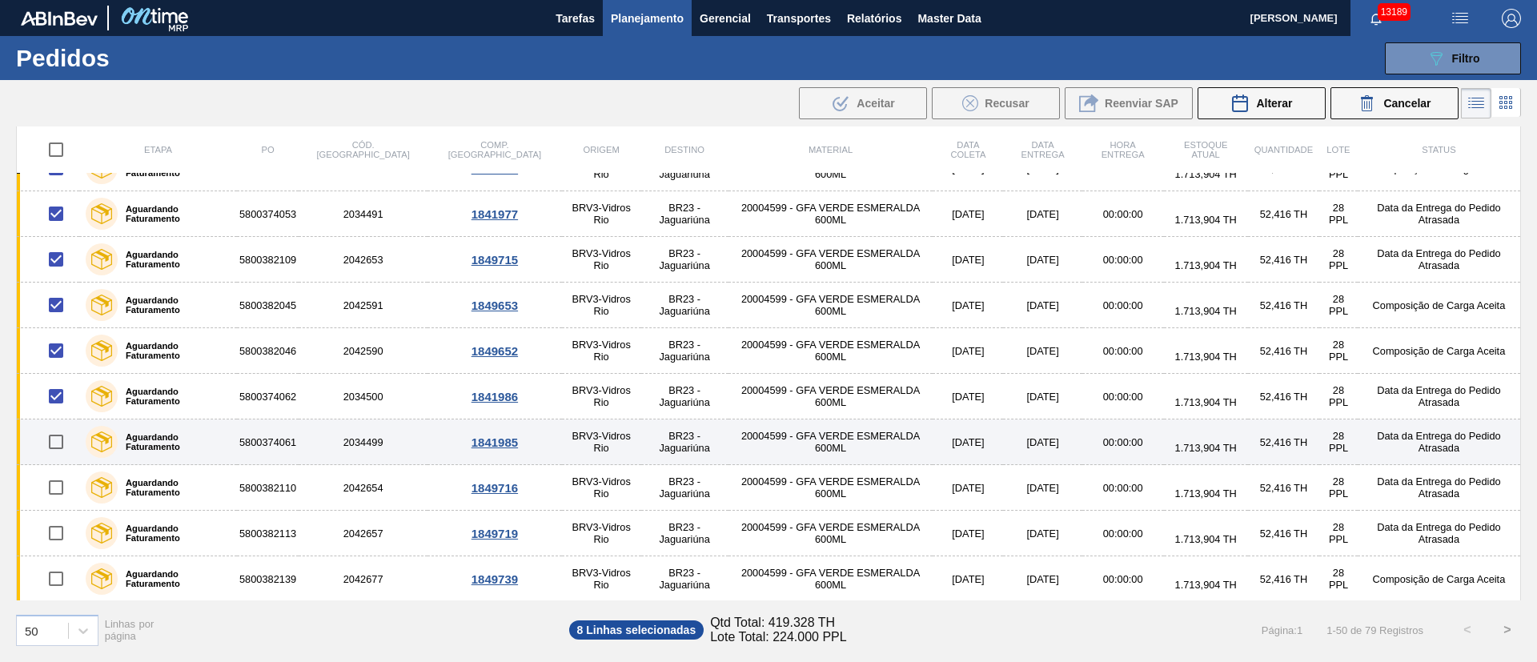
click at [61, 445] on input "checkbox" at bounding box center [56, 442] width 34 height 34
checkbox input "true"
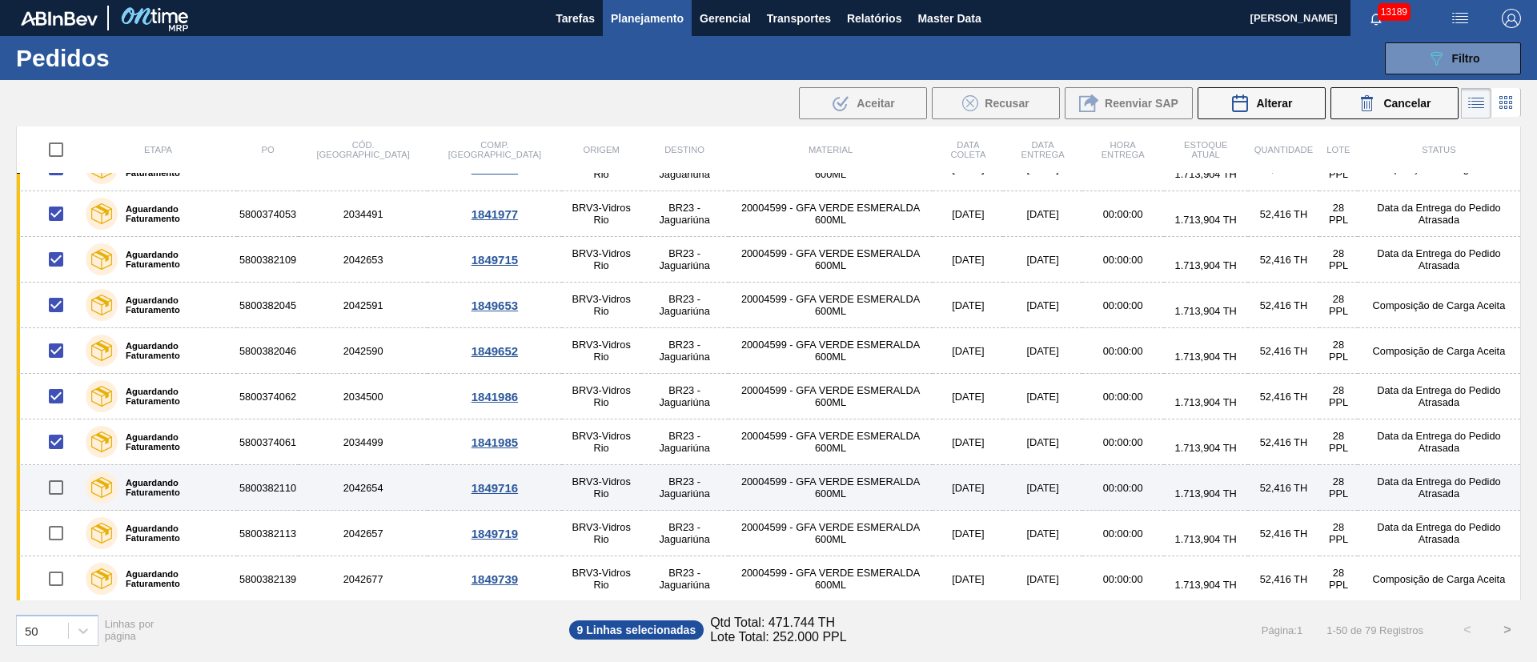
click at [58, 484] on input "checkbox" at bounding box center [56, 488] width 34 height 34
checkbox input "true"
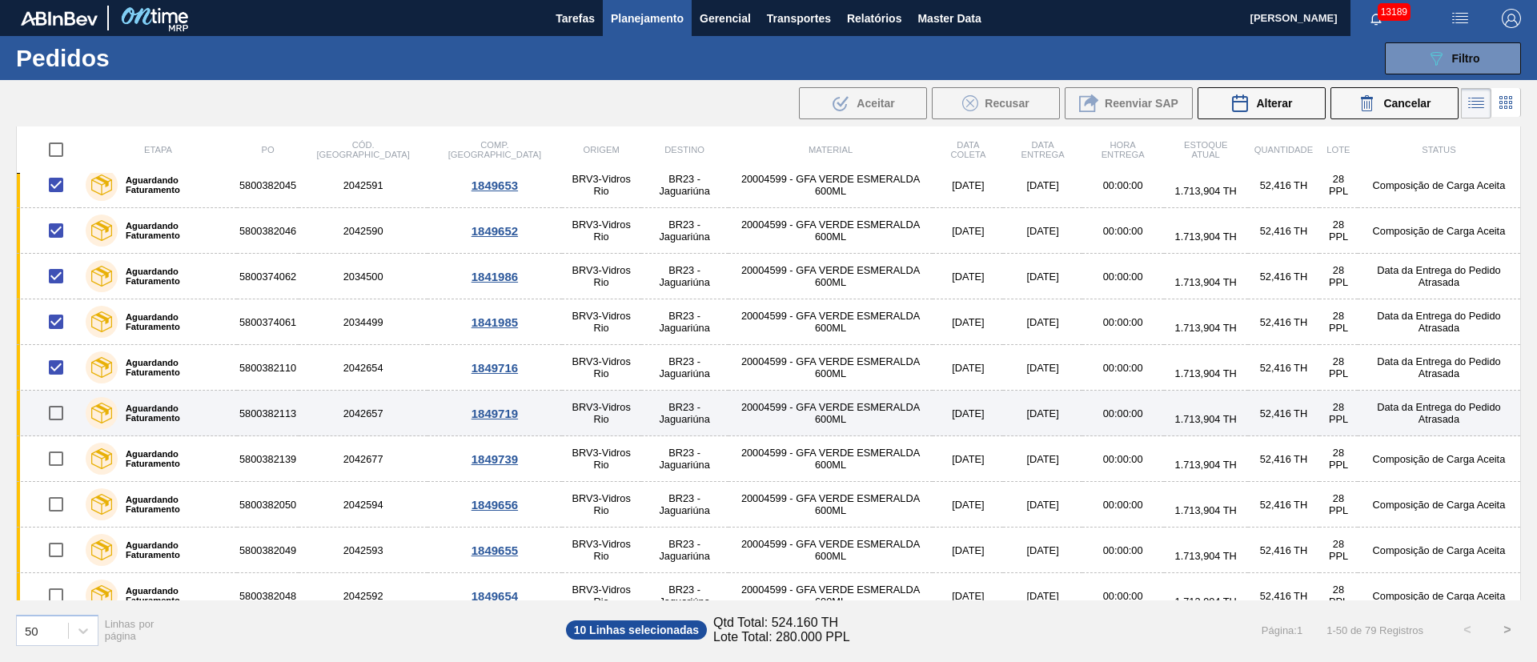
click at [66, 417] on input "checkbox" at bounding box center [56, 413] width 34 height 34
checkbox input "true"
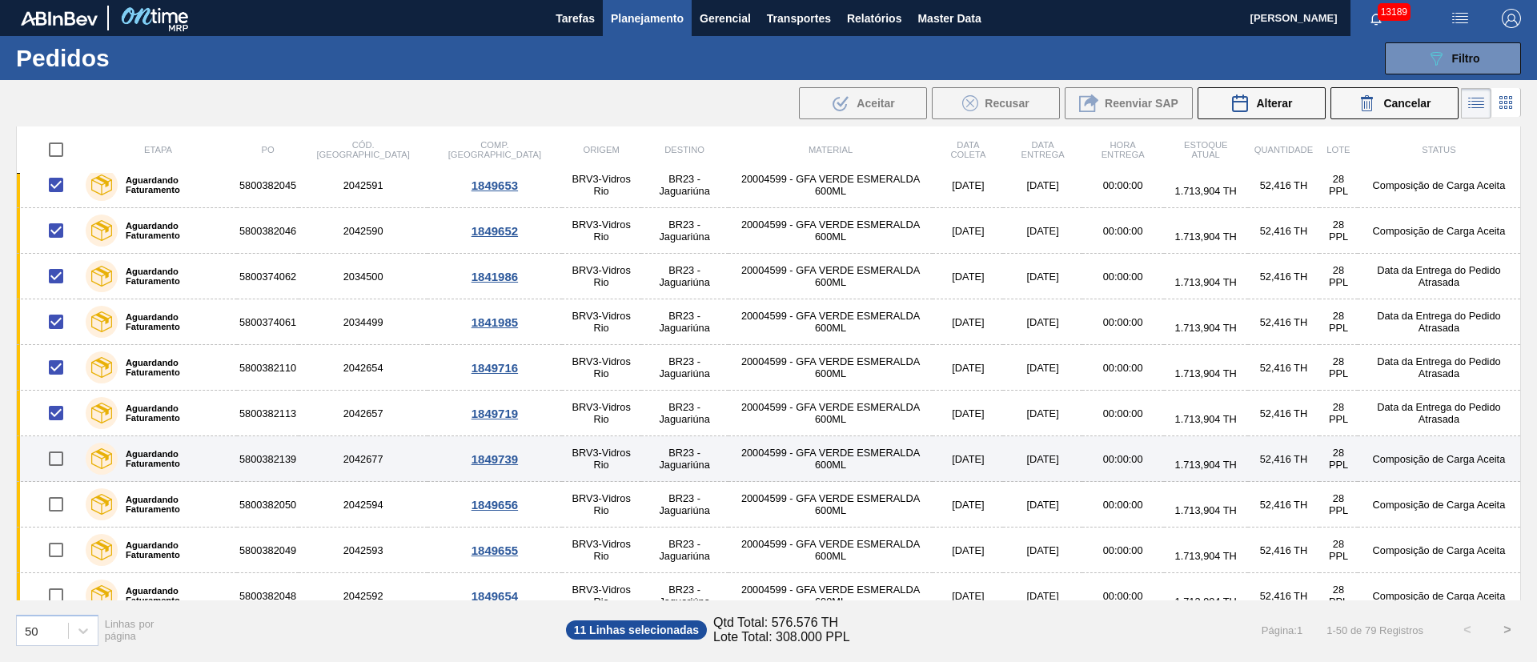
click at [65, 461] on input "checkbox" at bounding box center [56, 459] width 34 height 34
checkbox input "true"
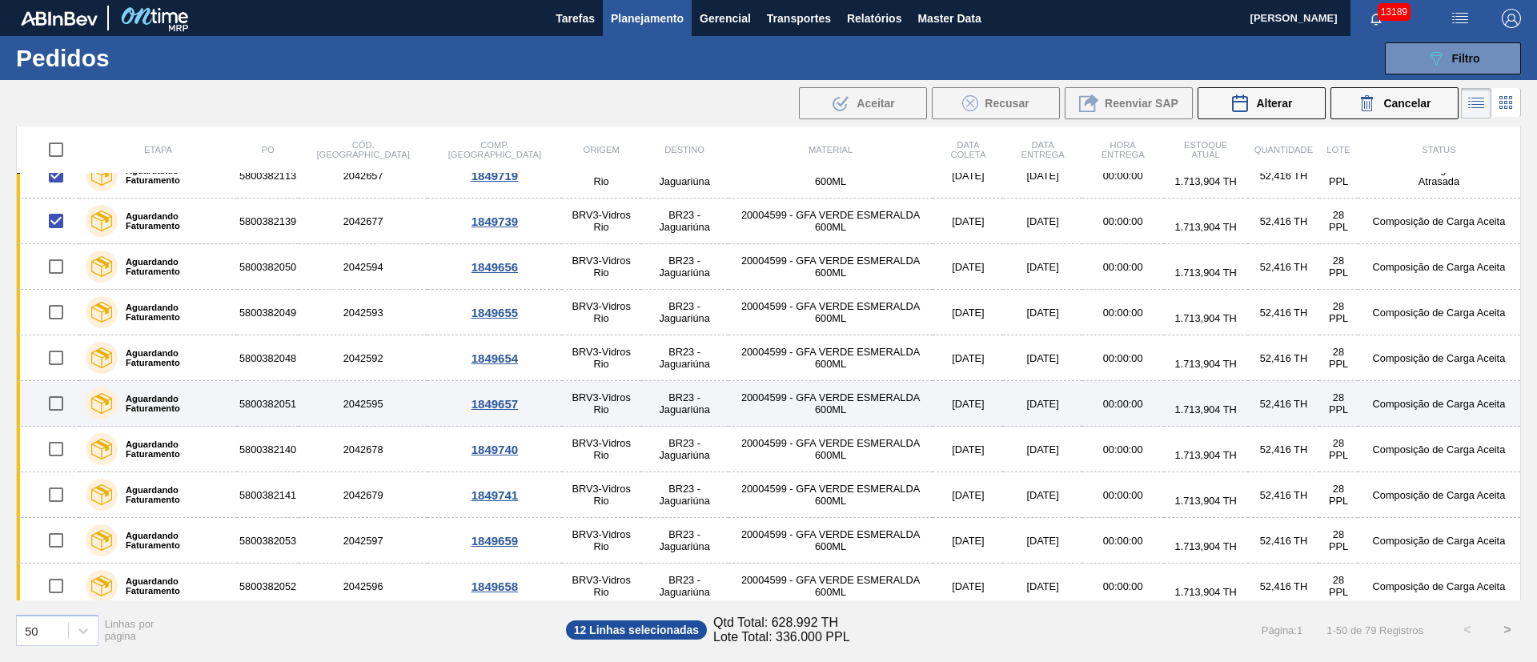
scroll to position [480, 0]
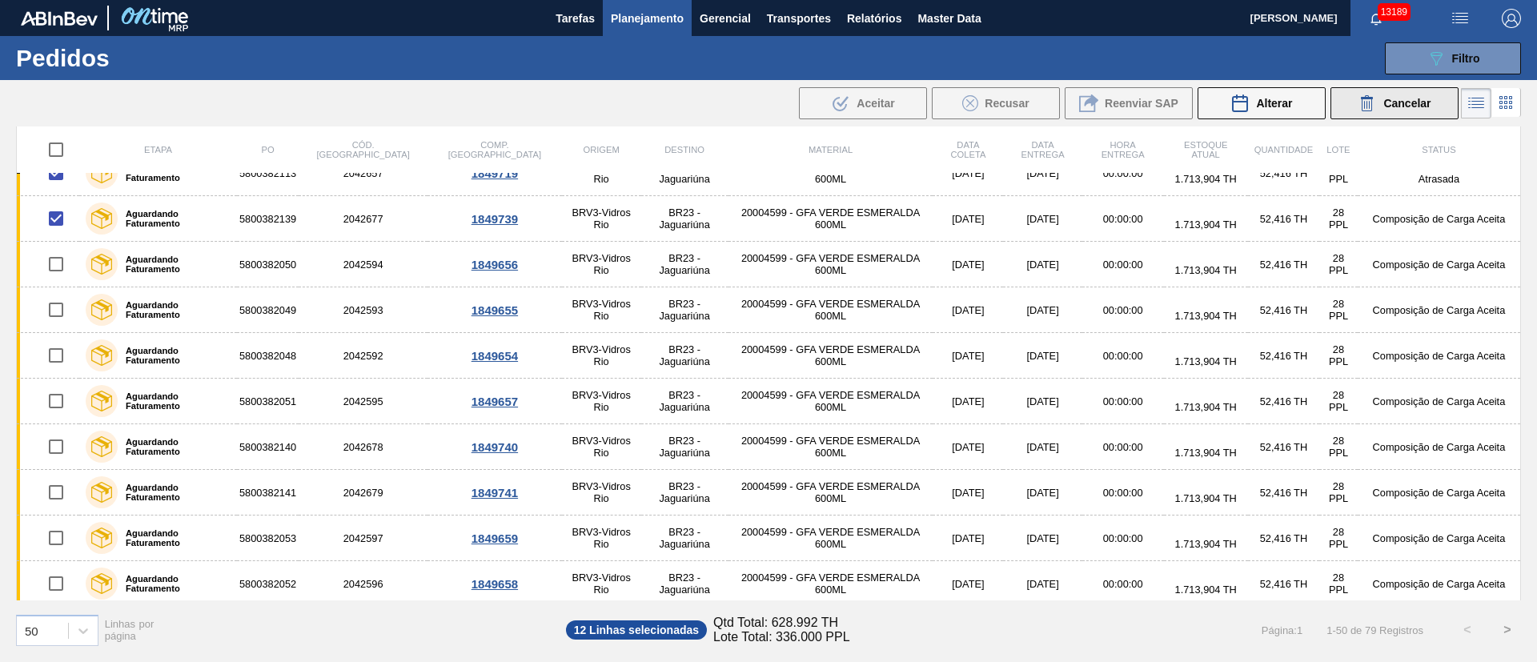
click at [1409, 108] on span "Cancelar" at bounding box center [1406, 103] width 47 height 13
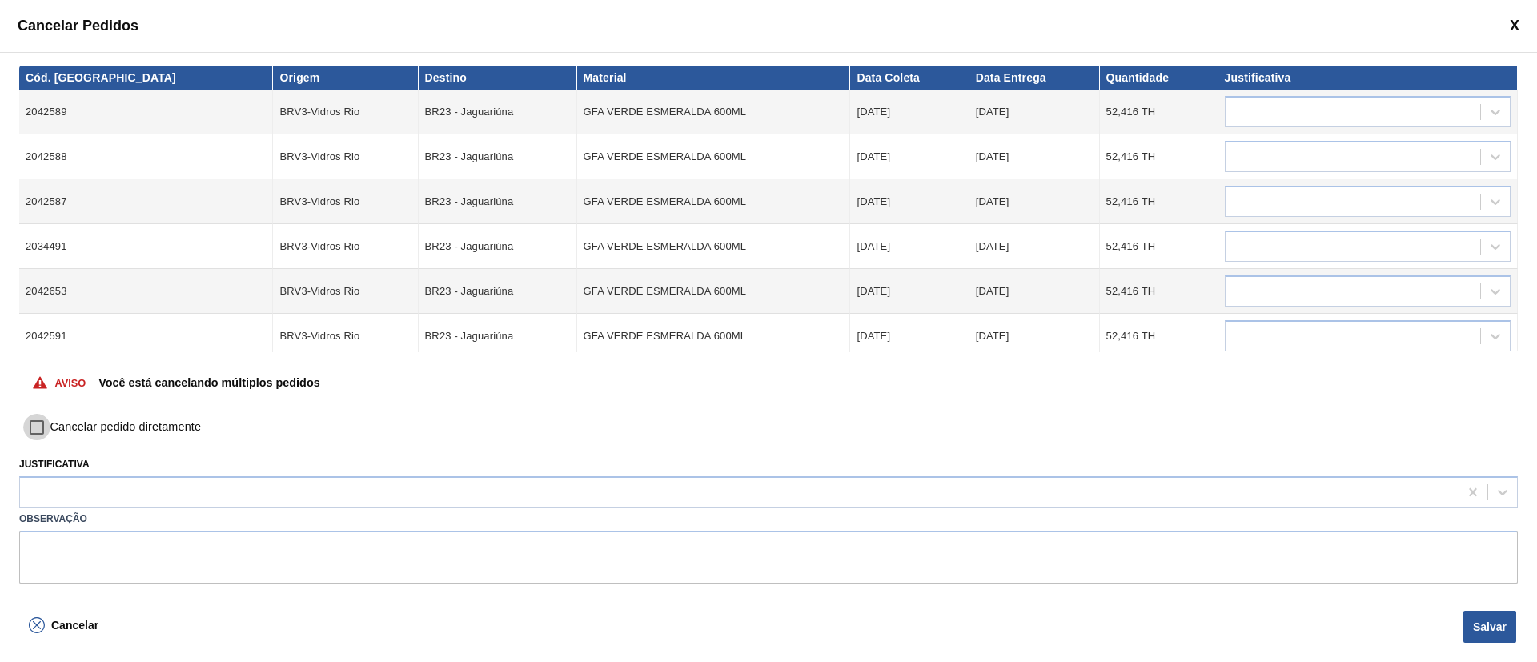
click at [37, 428] on input "Cancelar pedido diretamente" at bounding box center [36, 427] width 27 height 27
checkbox input "true"
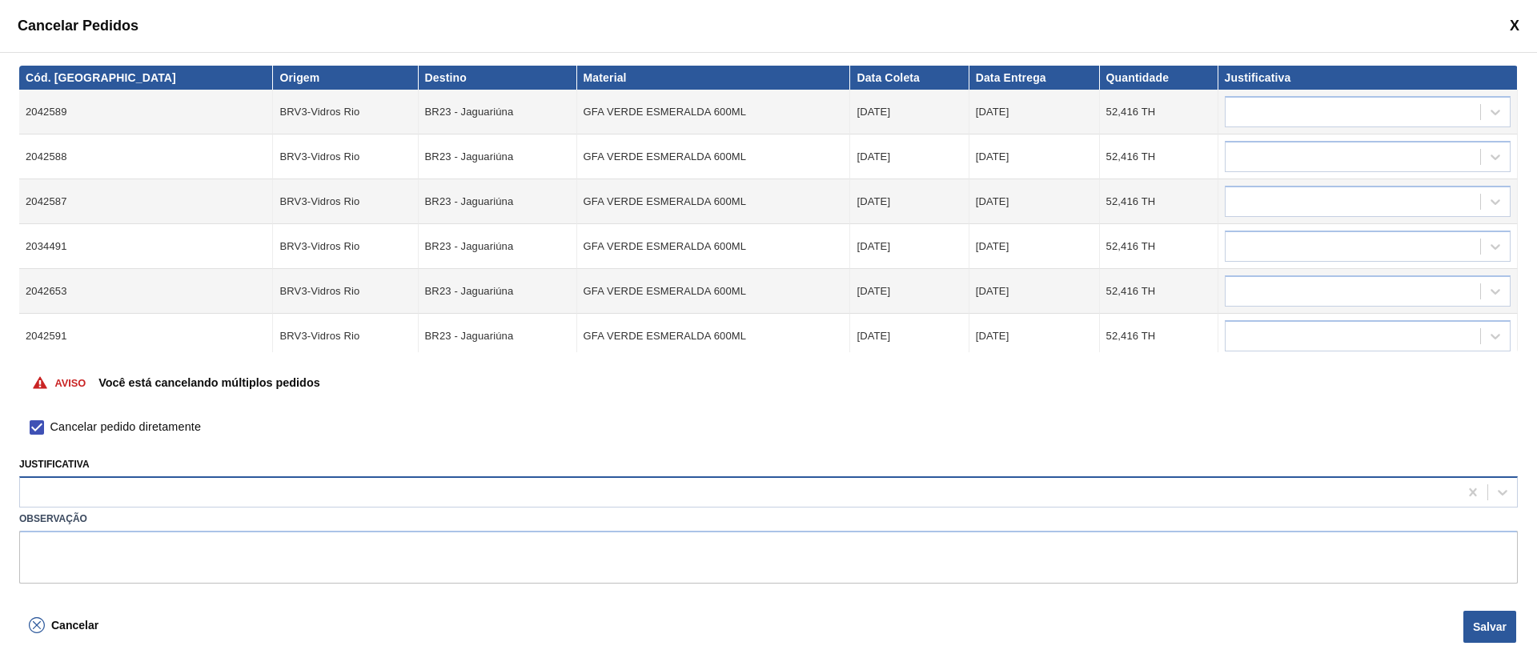
click at [351, 496] on div at bounding box center [739, 492] width 1439 height 23
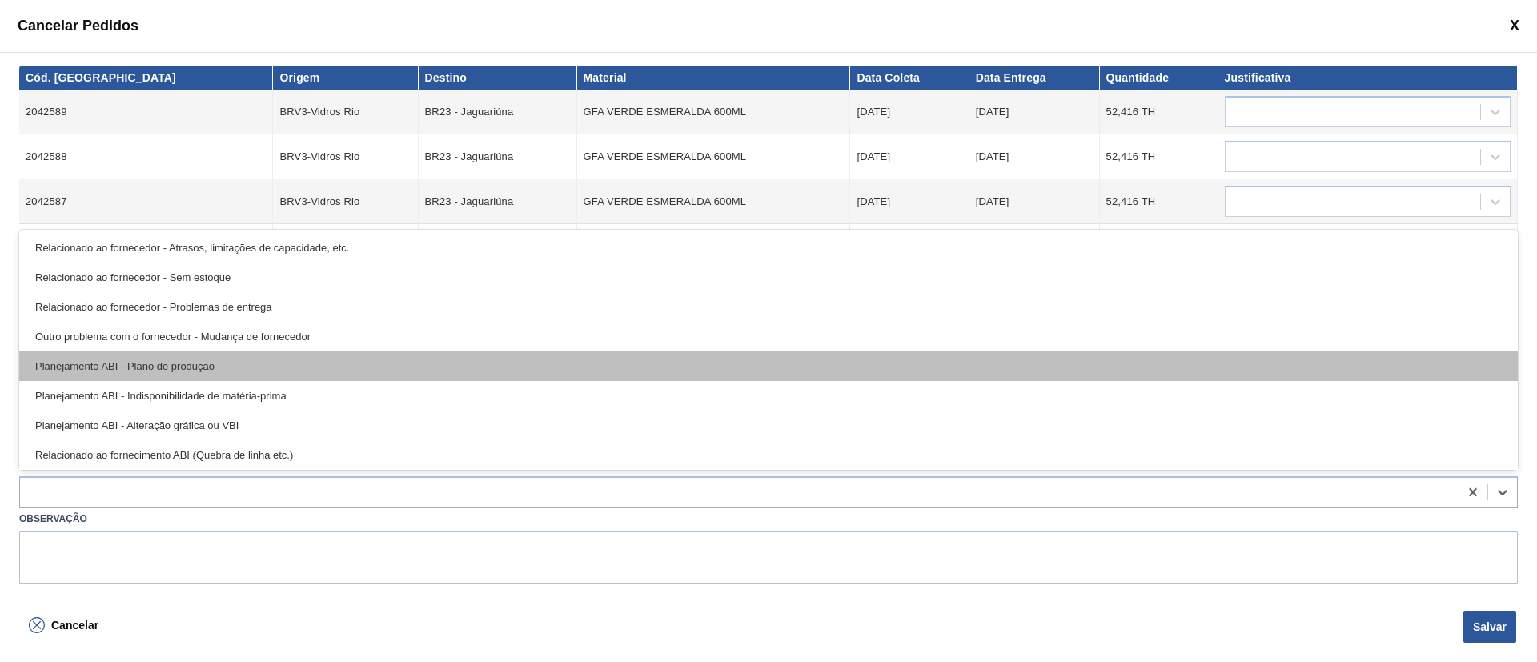
click at [193, 365] on div "Planejamento ABI - Plano de produção" at bounding box center [768, 366] width 1499 height 30
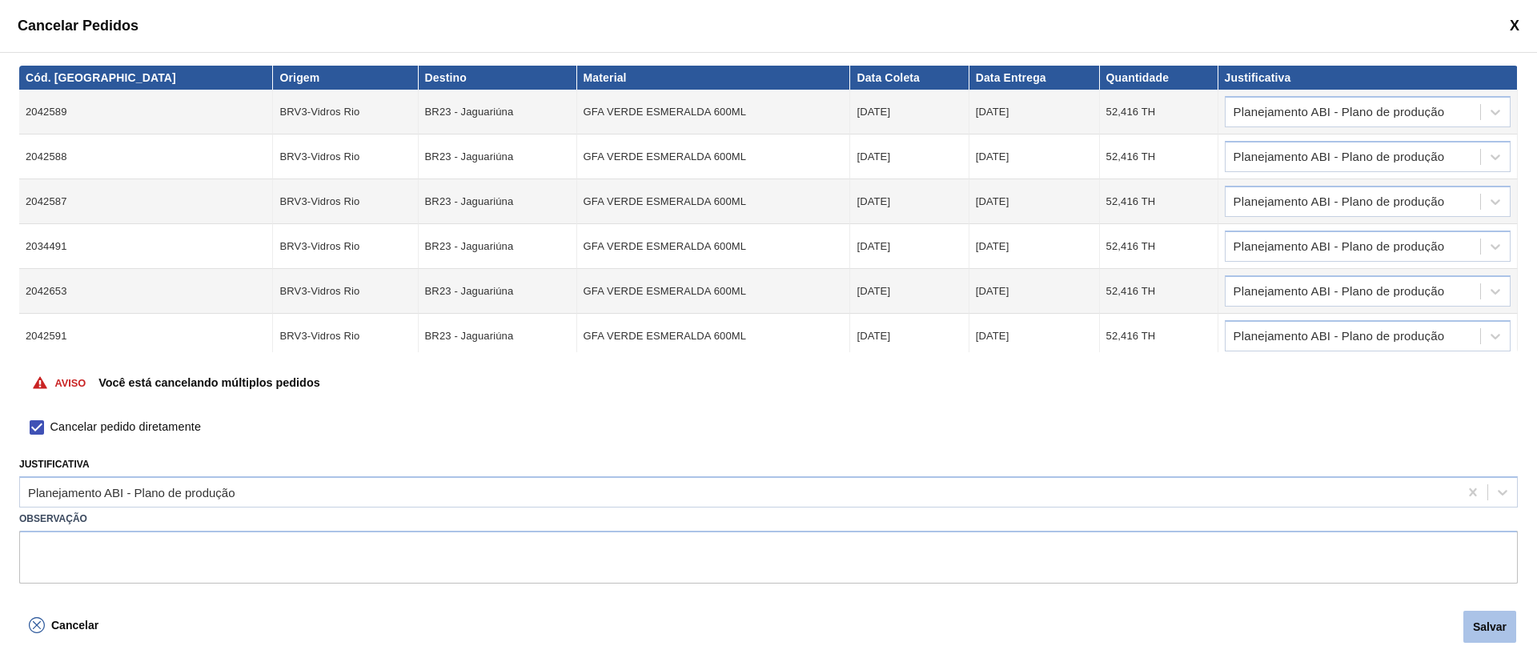
click at [1494, 628] on button "Salvar" at bounding box center [1490, 627] width 53 height 32
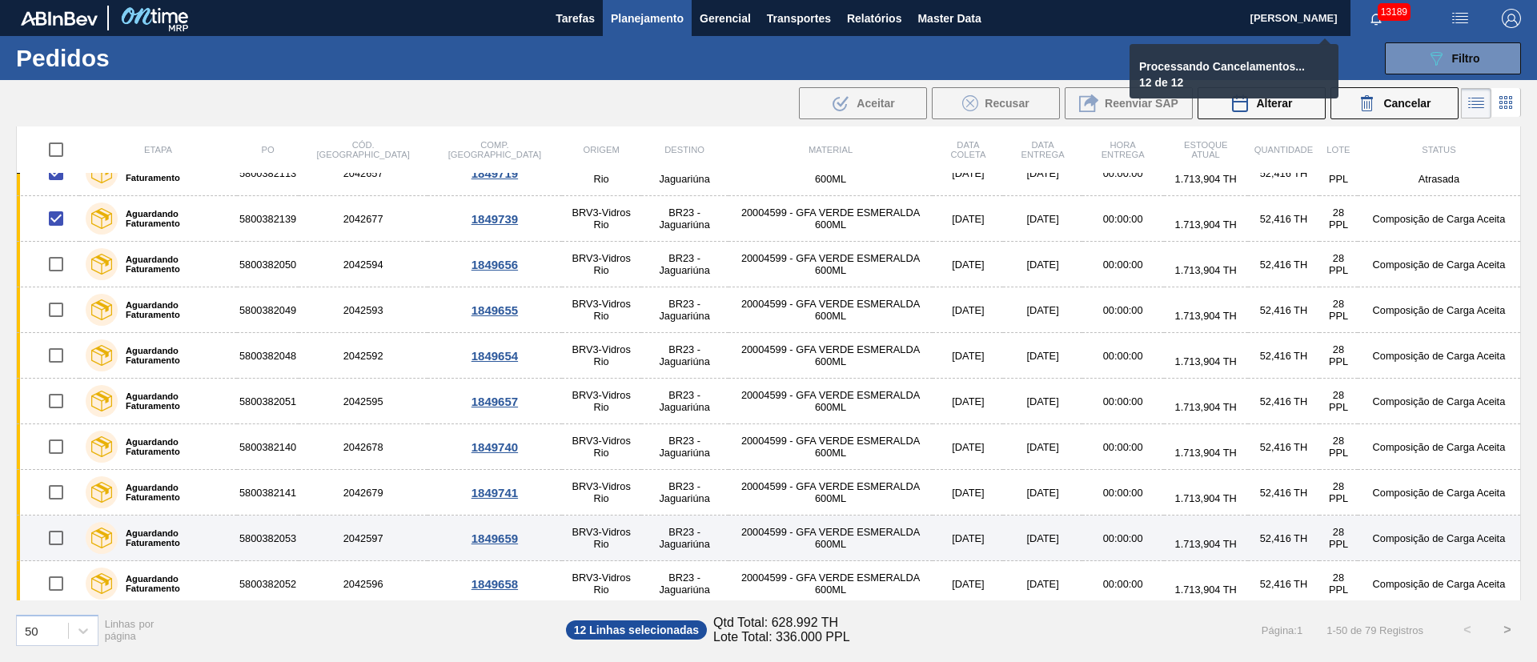
checkbox input "false"
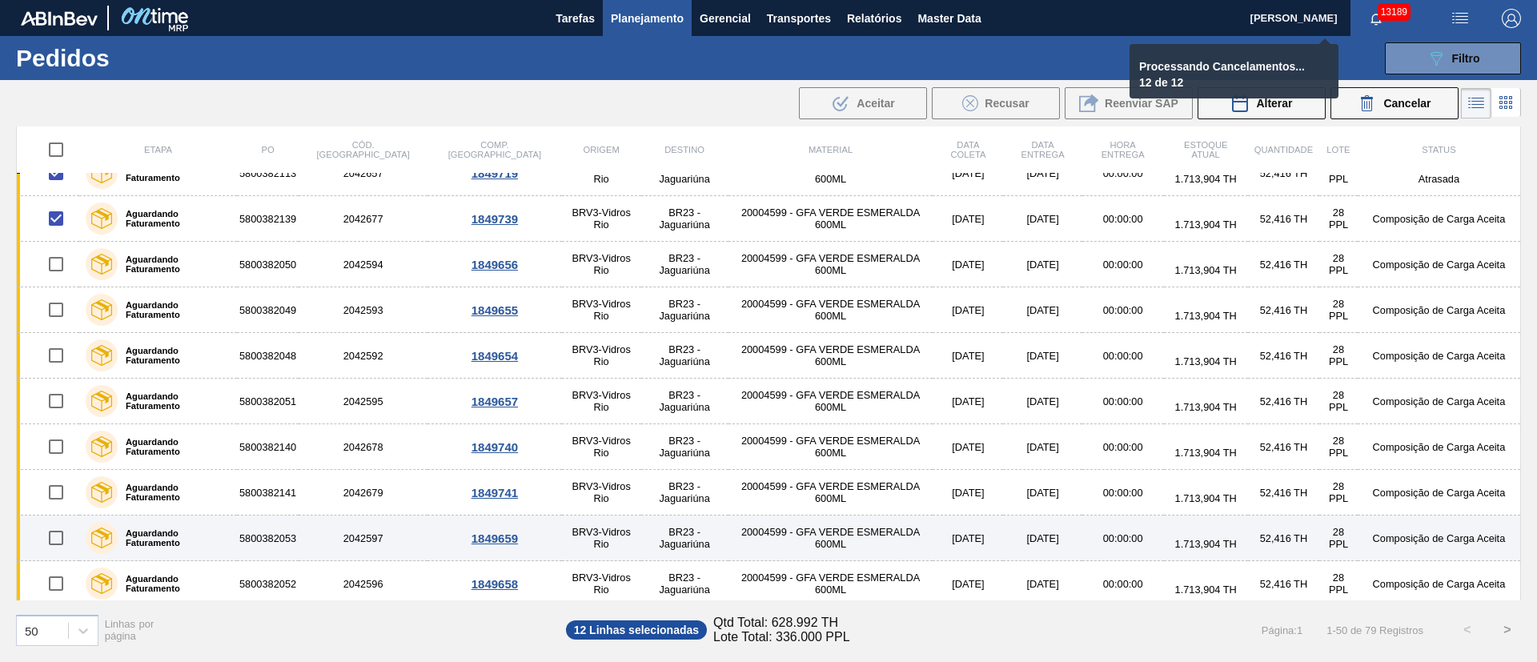
checkbox input "false"
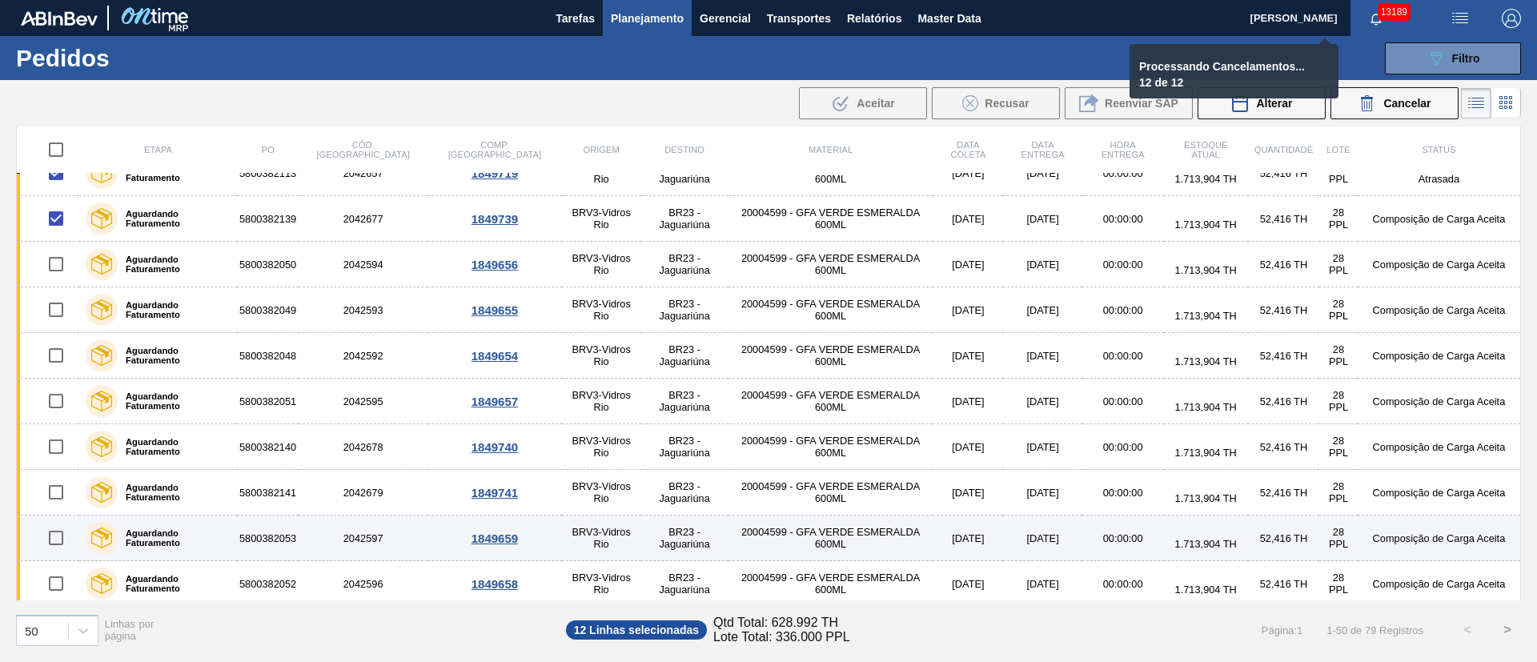
checkbox input "false"
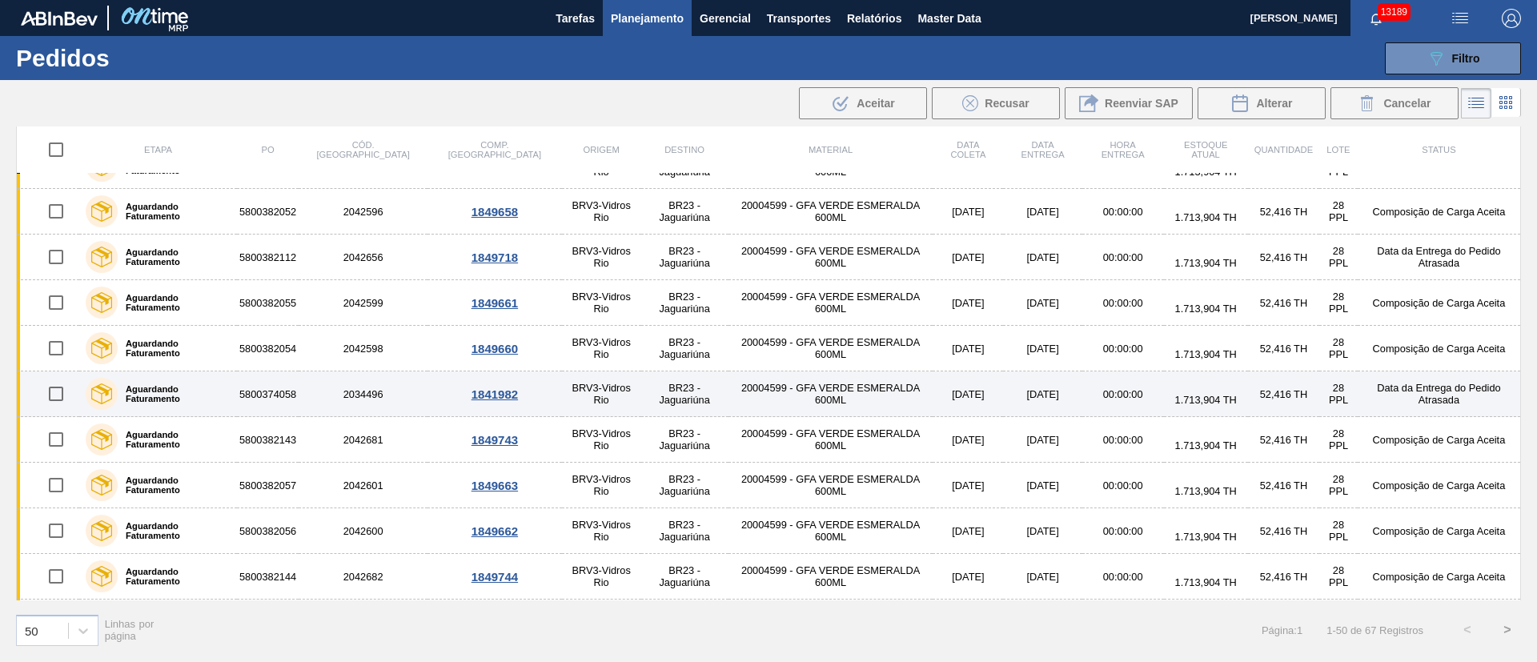
scroll to position [360, 0]
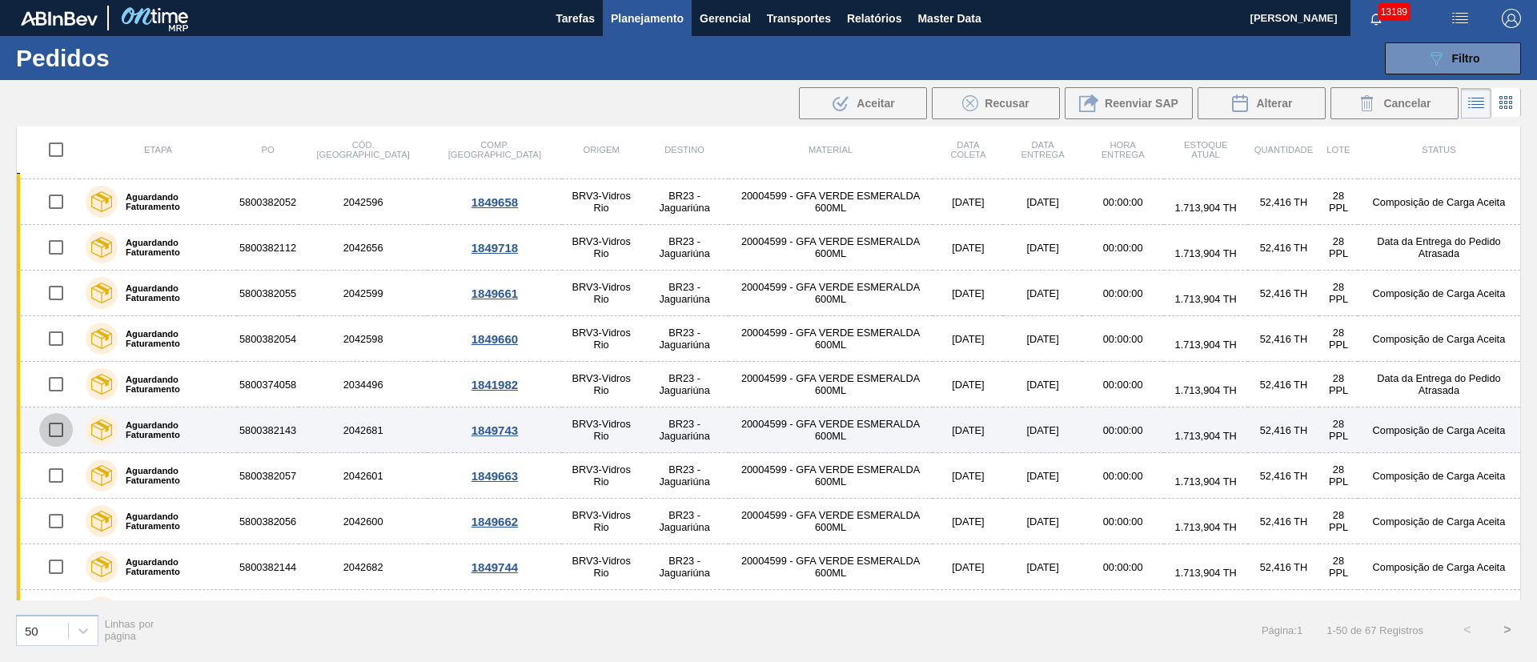
click at [58, 433] on input "checkbox" at bounding box center [56, 430] width 34 height 34
checkbox input "true"
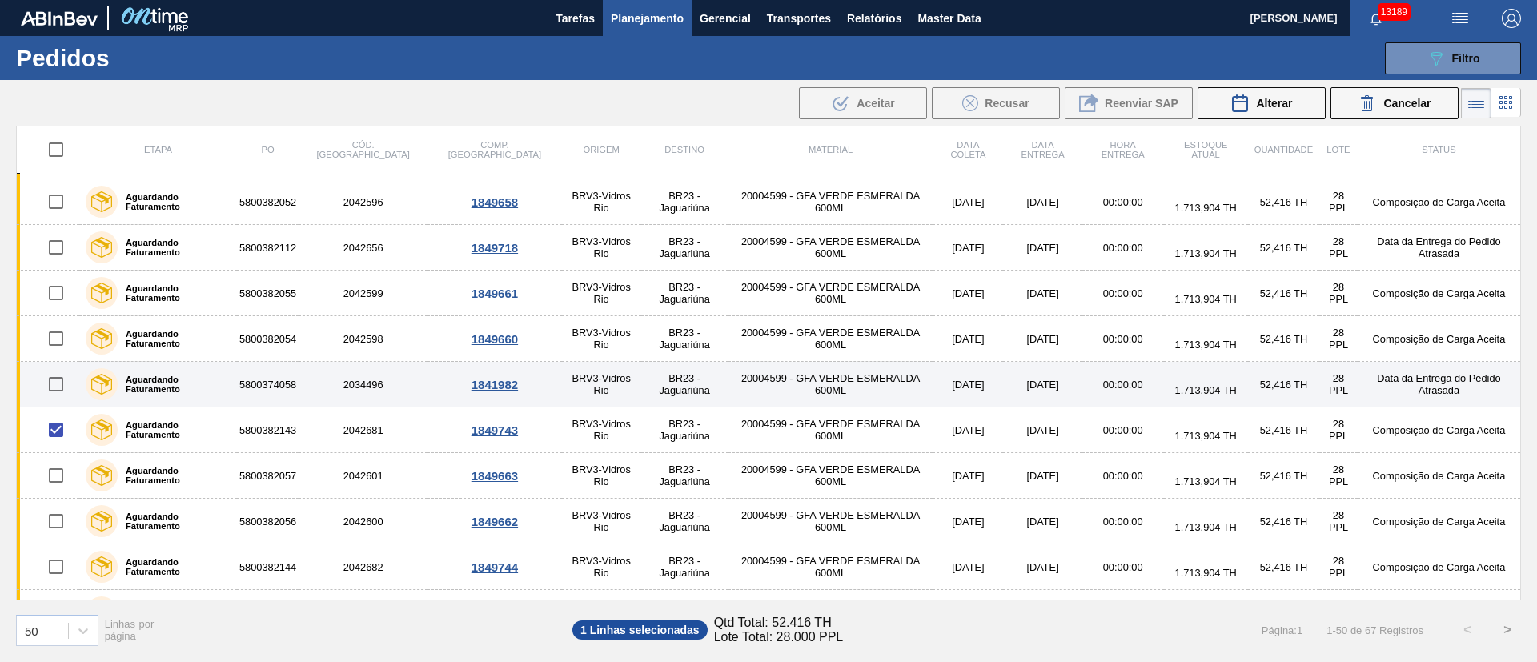
click at [51, 382] on input "checkbox" at bounding box center [56, 384] width 34 height 34
checkbox input "true"
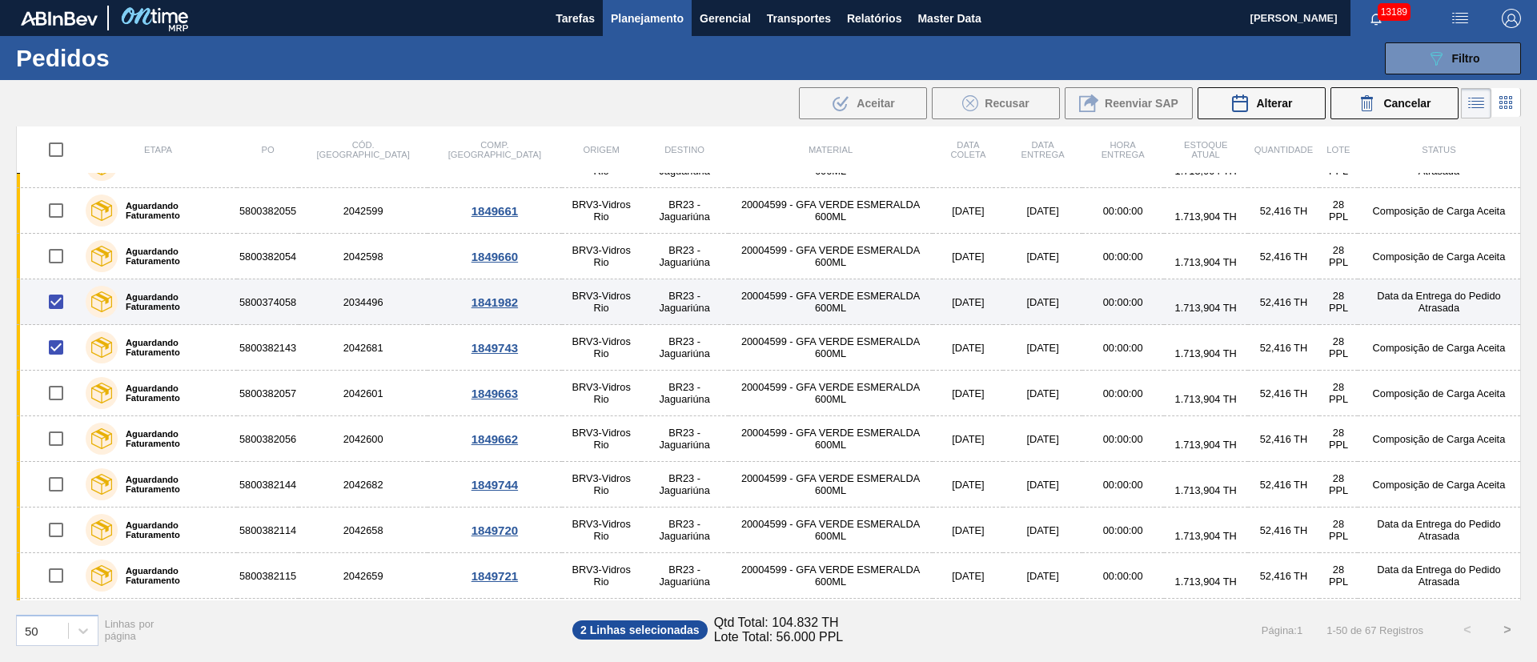
scroll to position [480, 0]
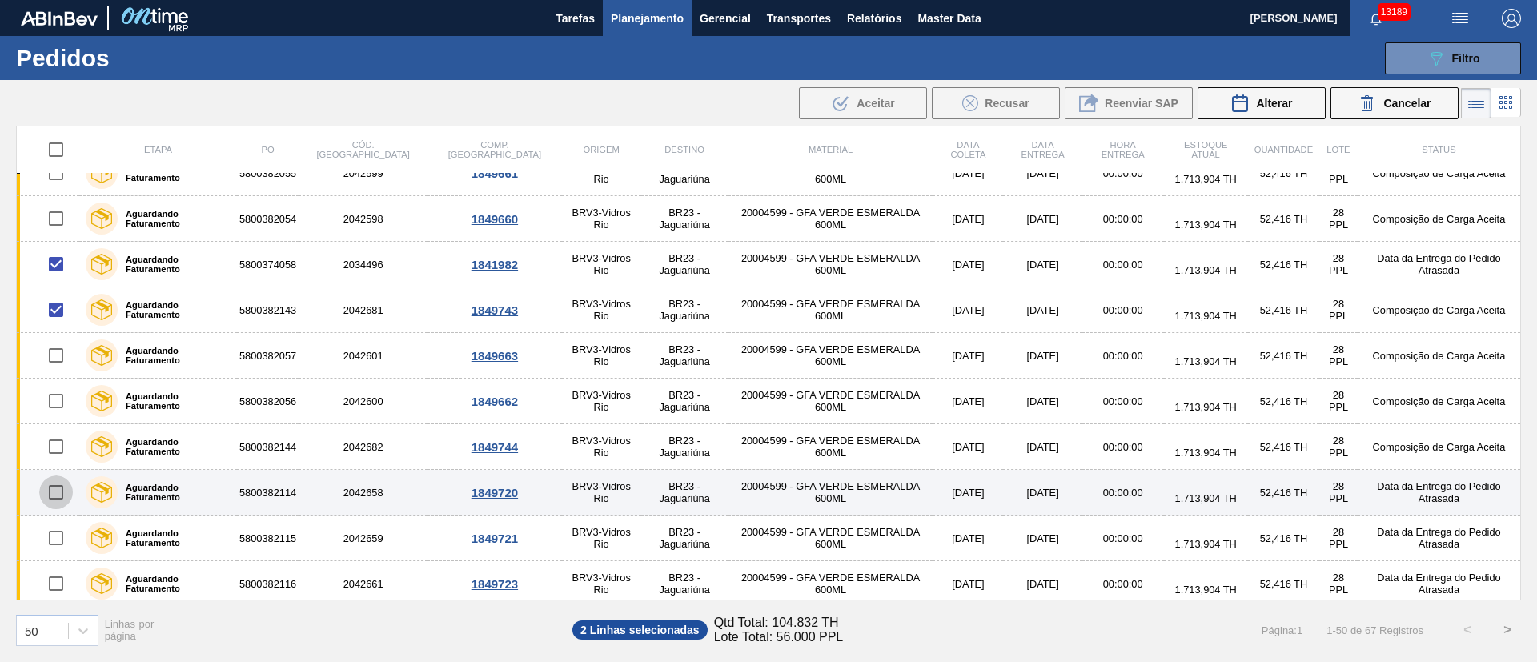
click at [58, 494] on input "checkbox" at bounding box center [56, 493] width 34 height 34
checkbox input "true"
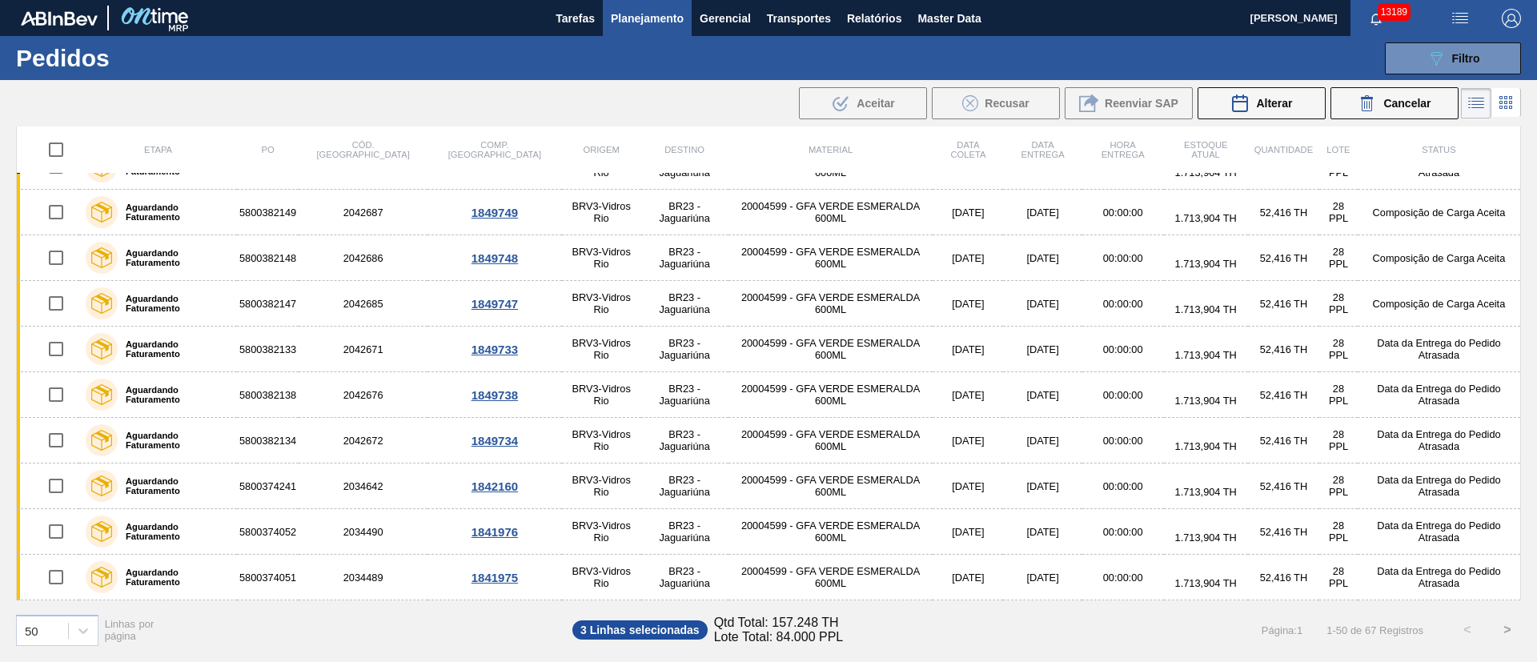
scroll to position [1856, 0]
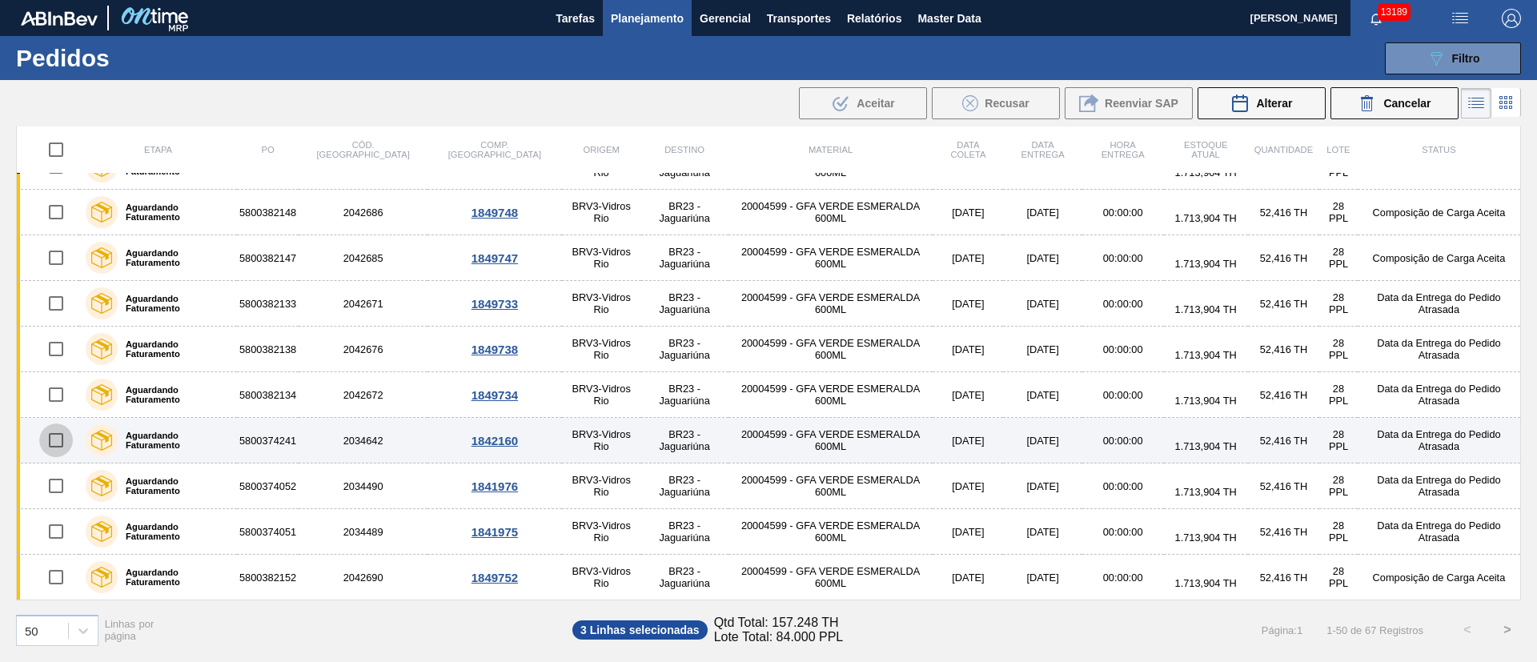
click at [57, 440] on input "checkbox" at bounding box center [56, 441] width 34 height 34
checkbox input "true"
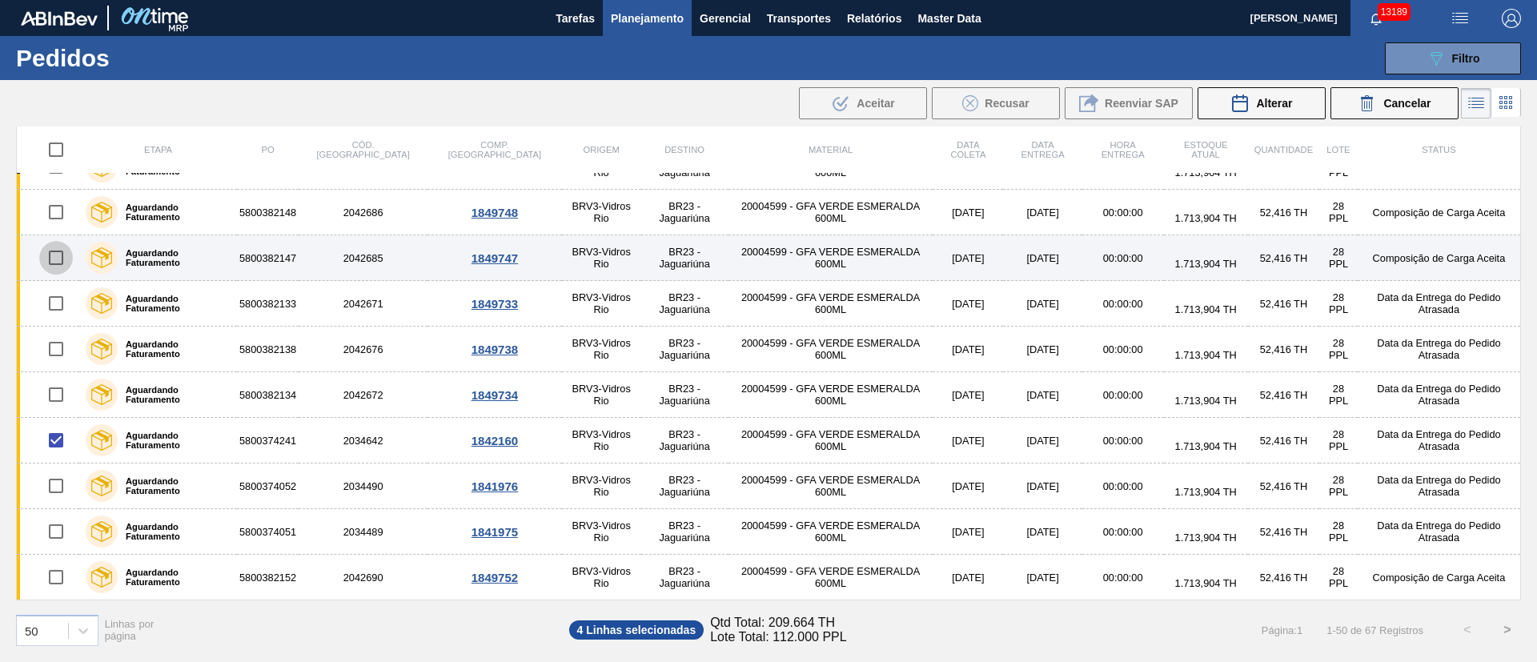
click at [62, 252] on input "checkbox" at bounding box center [56, 258] width 34 height 34
checkbox input "true"
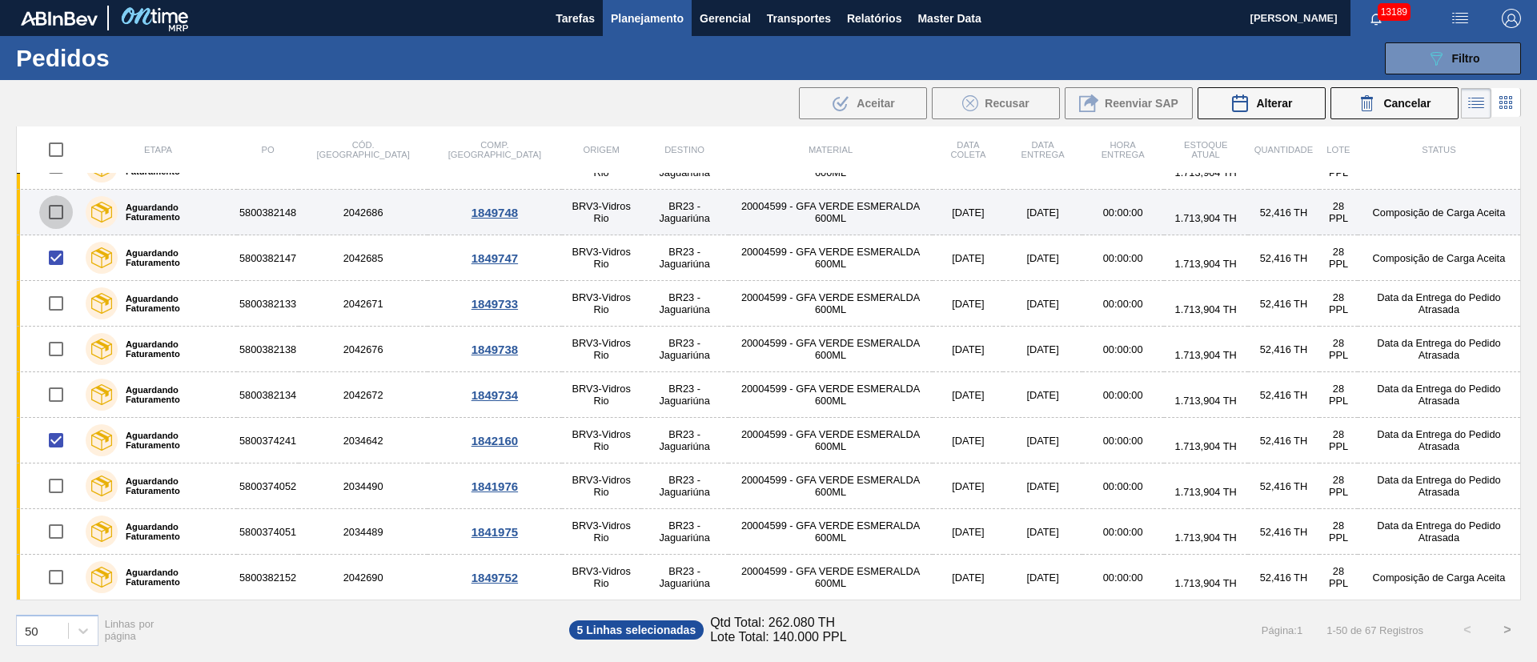
click at [60, 211] on input "checkbox" at bounding box center [56, 212] width 34 height 34
checkbox input "true"
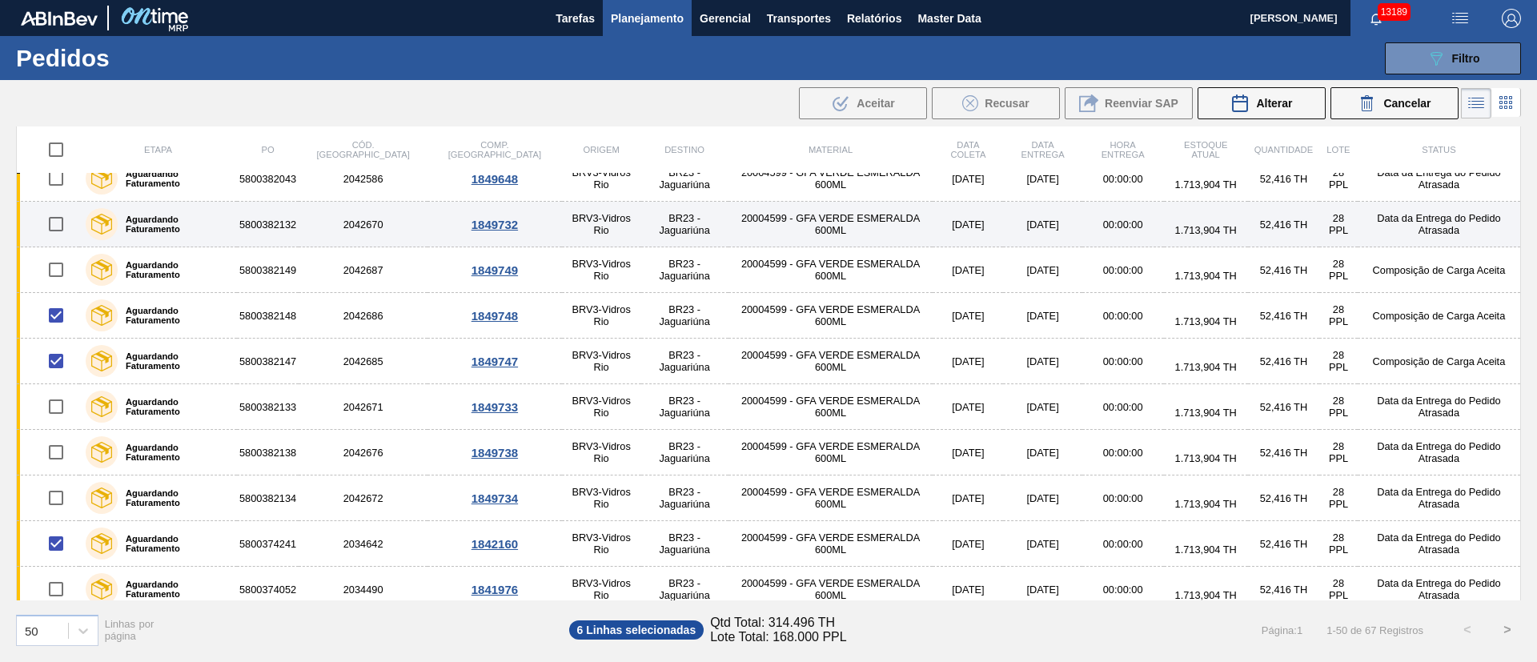
scroll to position [1616, 0]
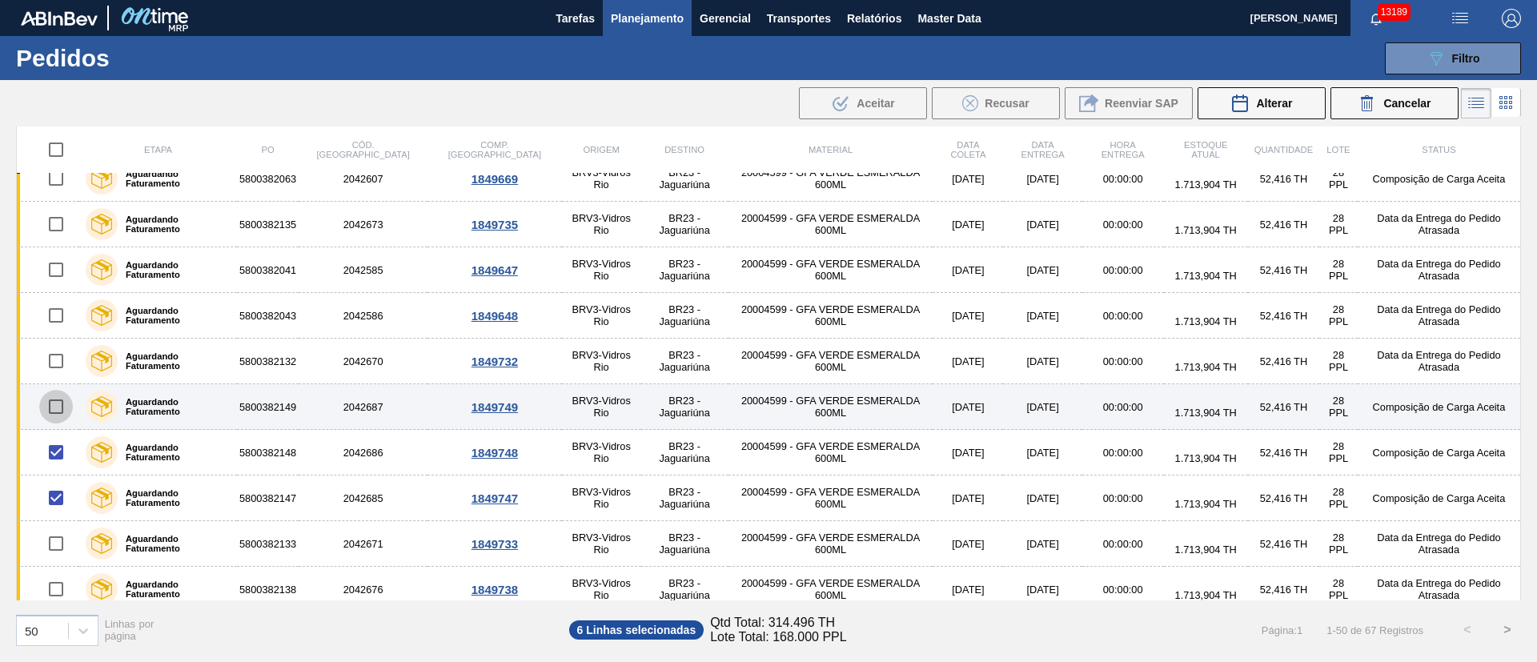
click at [58, 399] on input "checkbox" at bounding box center [56, 407] width 34 height 34
checkbox input "true"
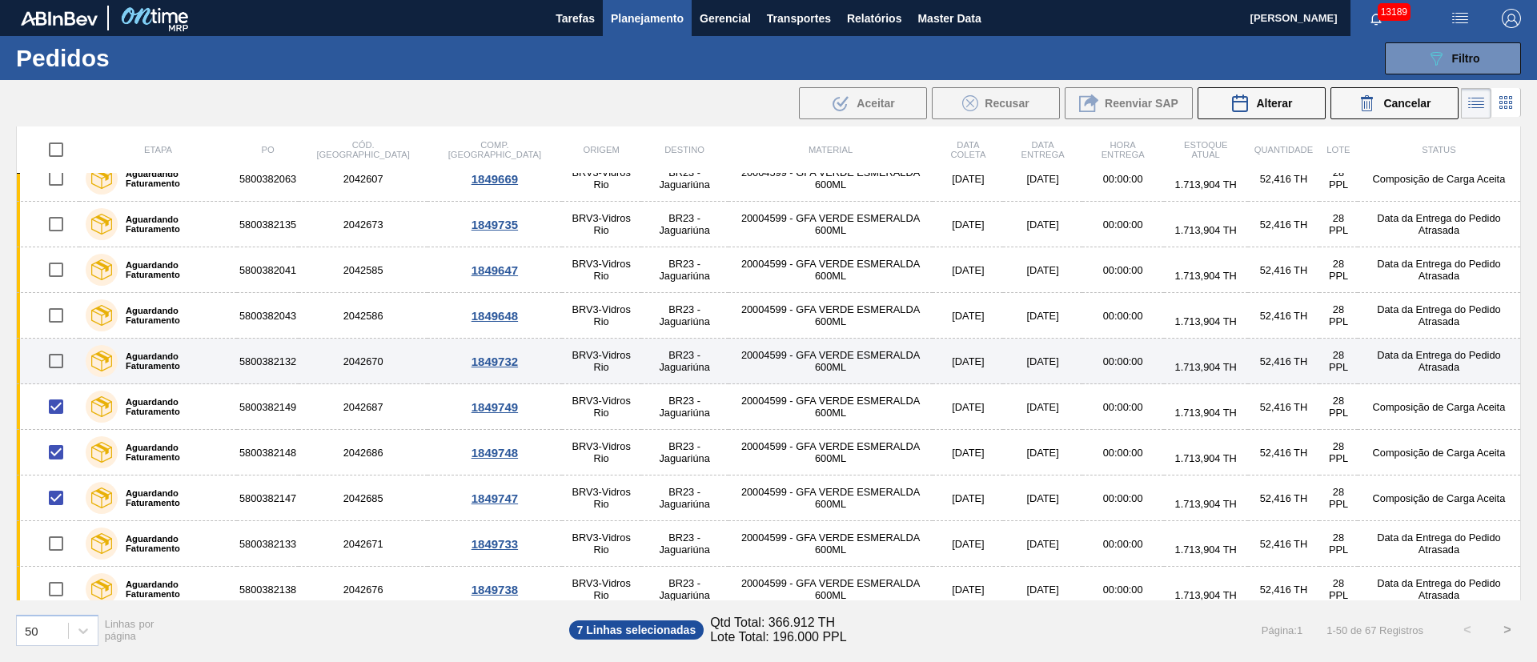
click at [58, 357] on input "checkbox" at bounding box center [56, 361] width 34 height 34
checkbox input "true"
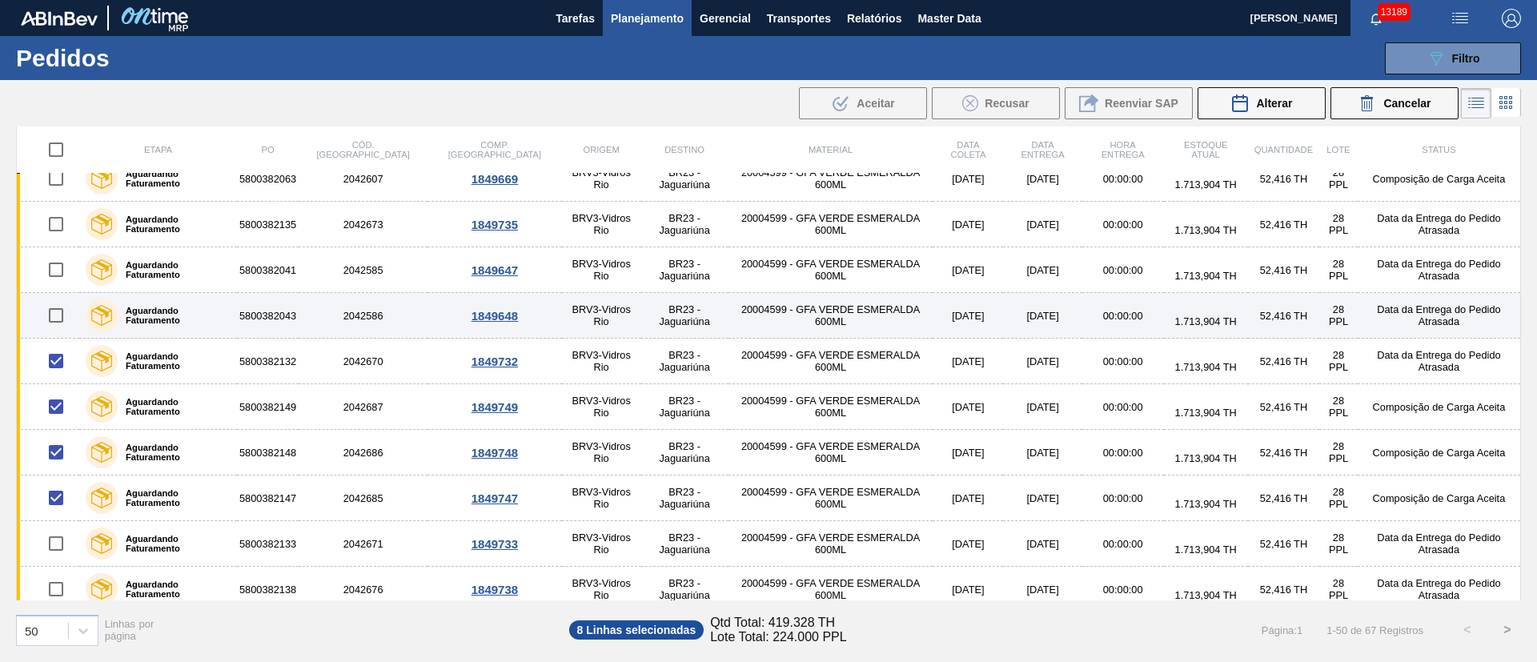
click at [64, 315] on input "checkbox" at bounding box center [56, 316] width 34 height 34
checkbox input "true"
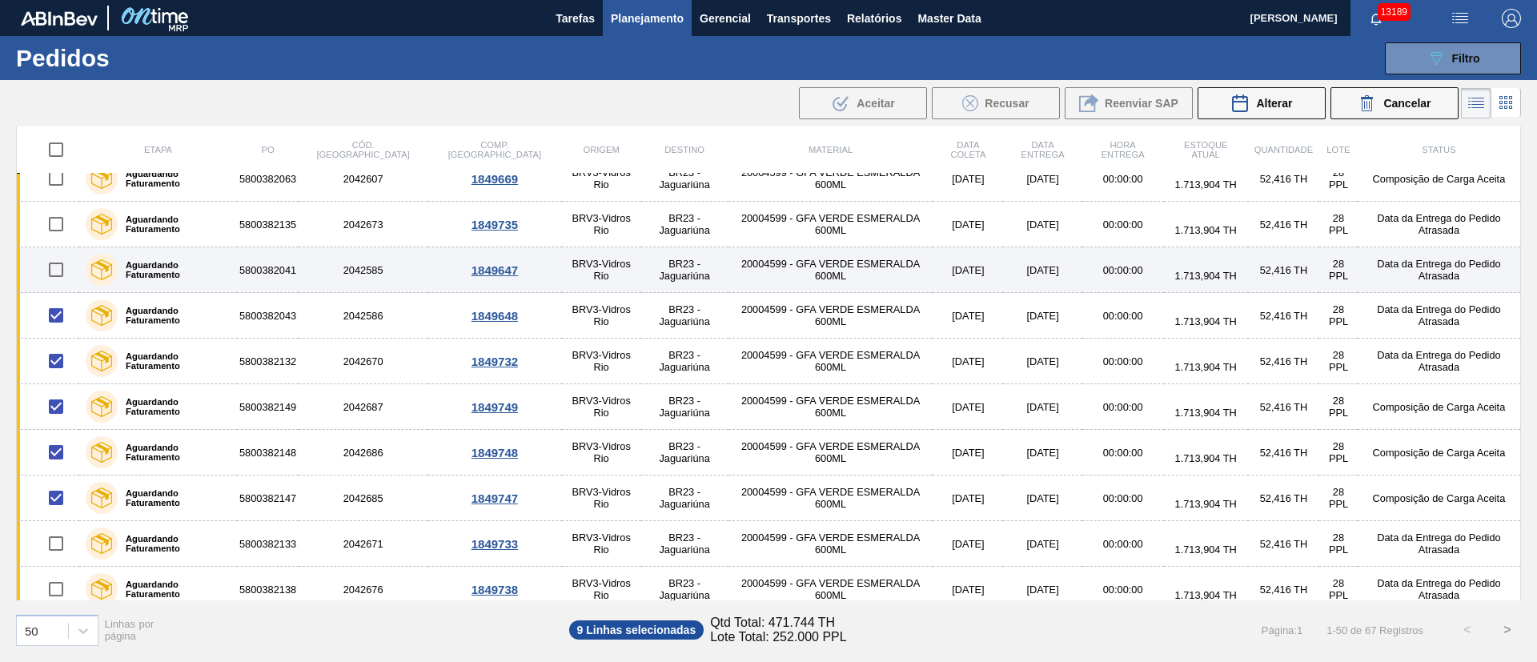
click at [62, 257] on input "checkbox" at bounding box center [56, 270] width 34 height 34
checkbox input "true"
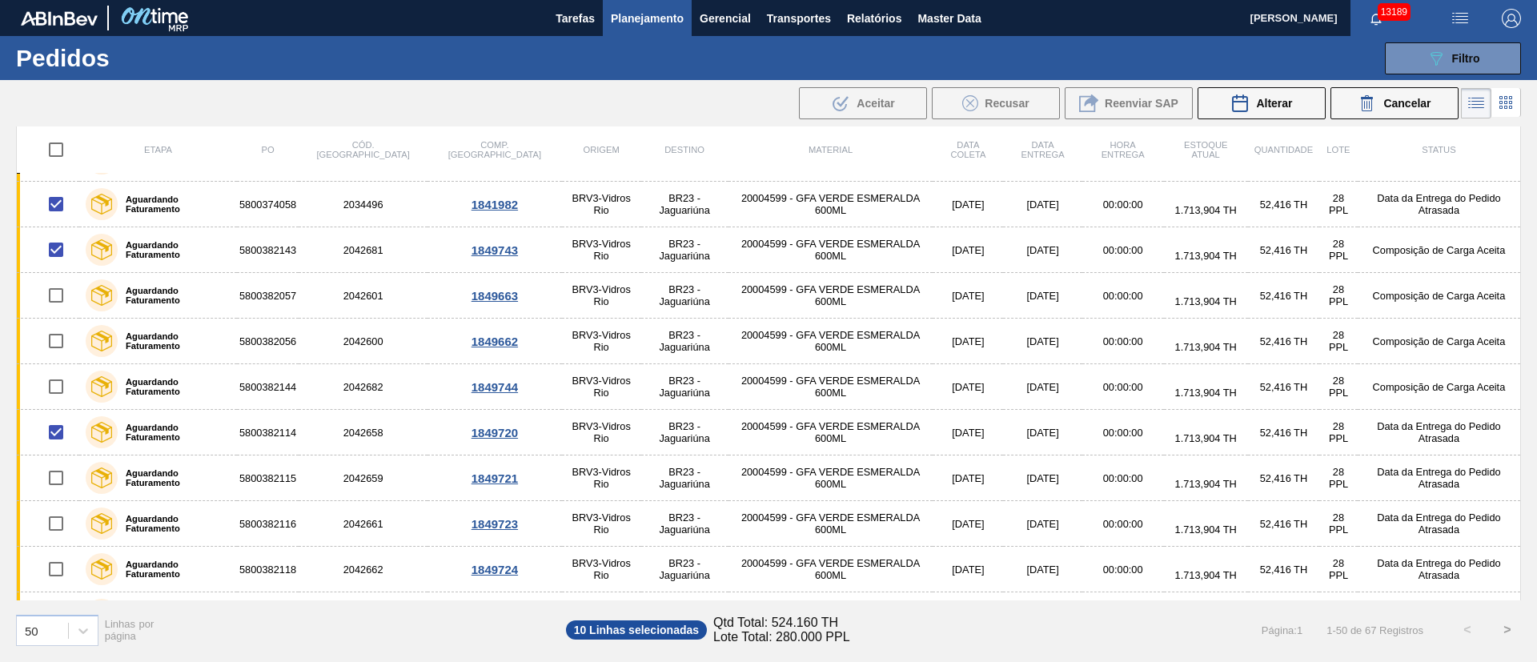
scroll to position [295, 0]
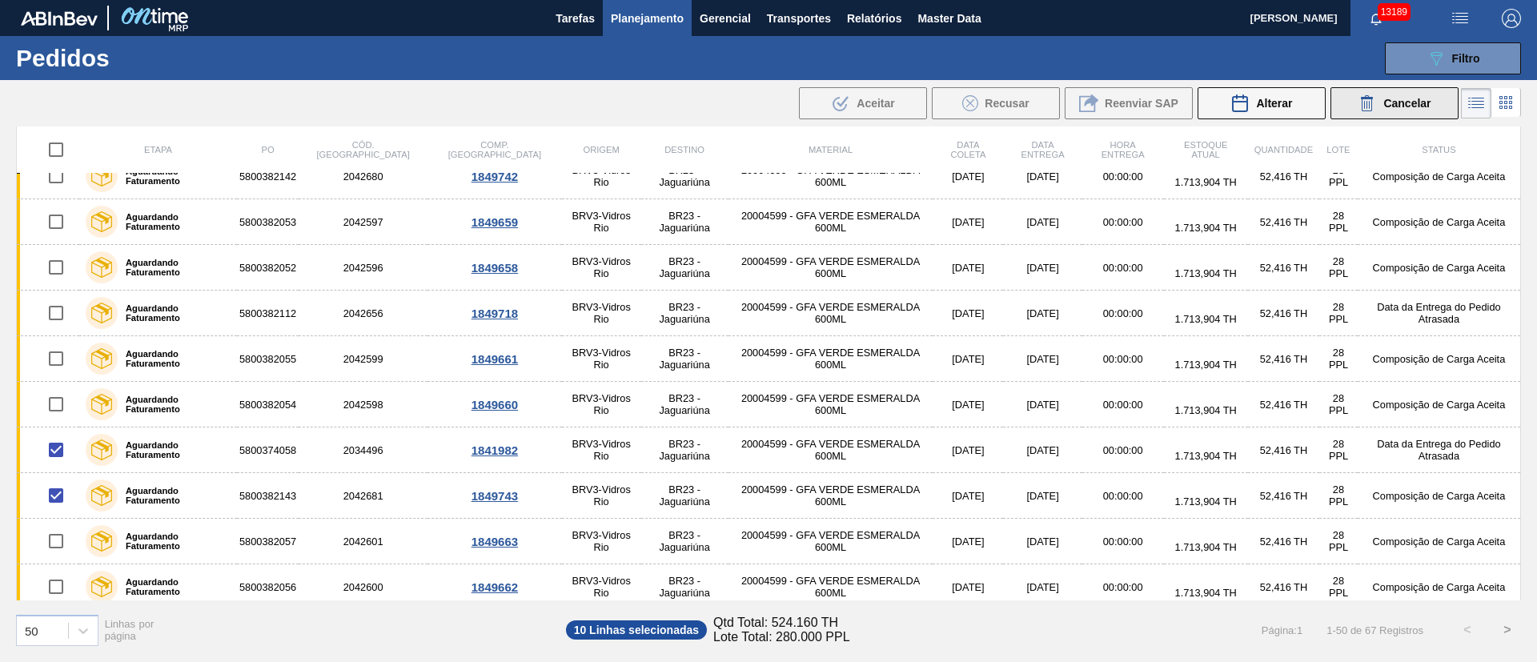
click at [1365, 101] on icon at bounding box center [1367, 103] width 19 height 19
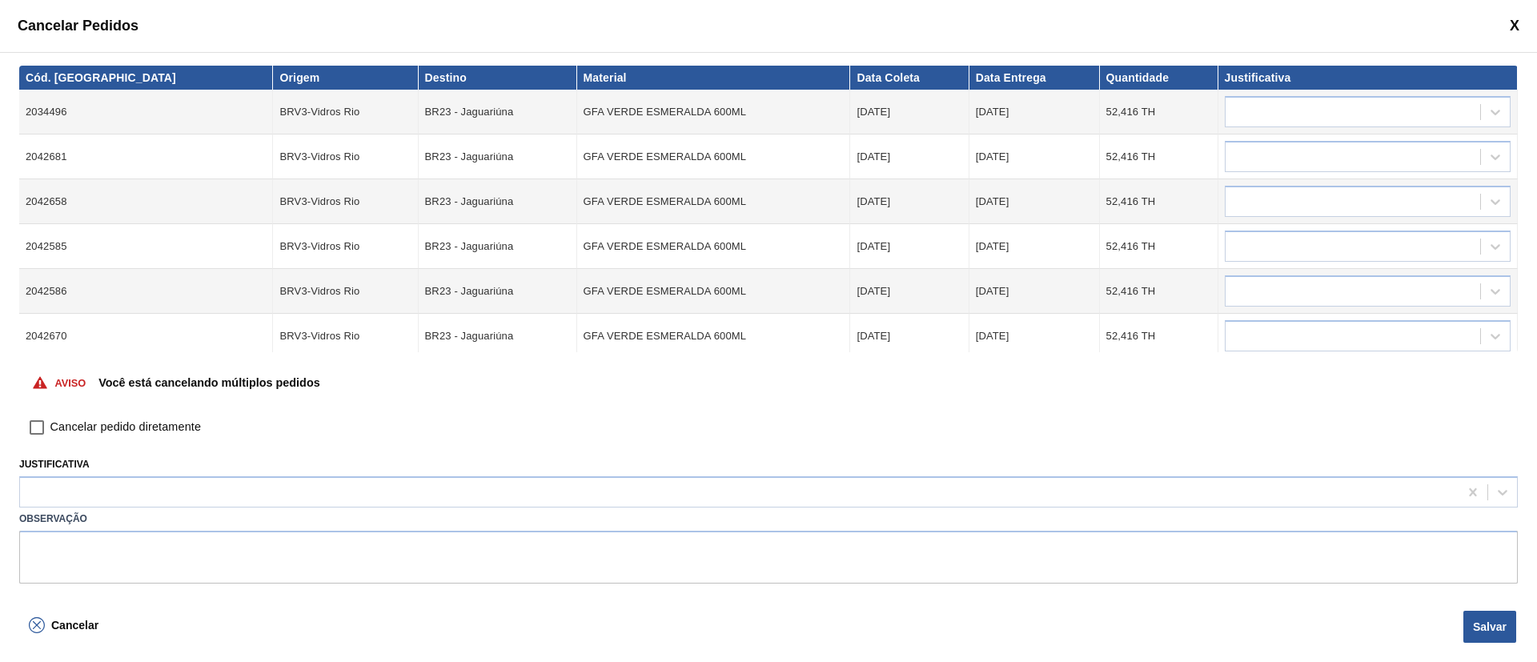
click at [34, 428] on input "Cancelar pedido diretamente" at bounding box center [36, 427] width 27 height 27
checkbox input "true"
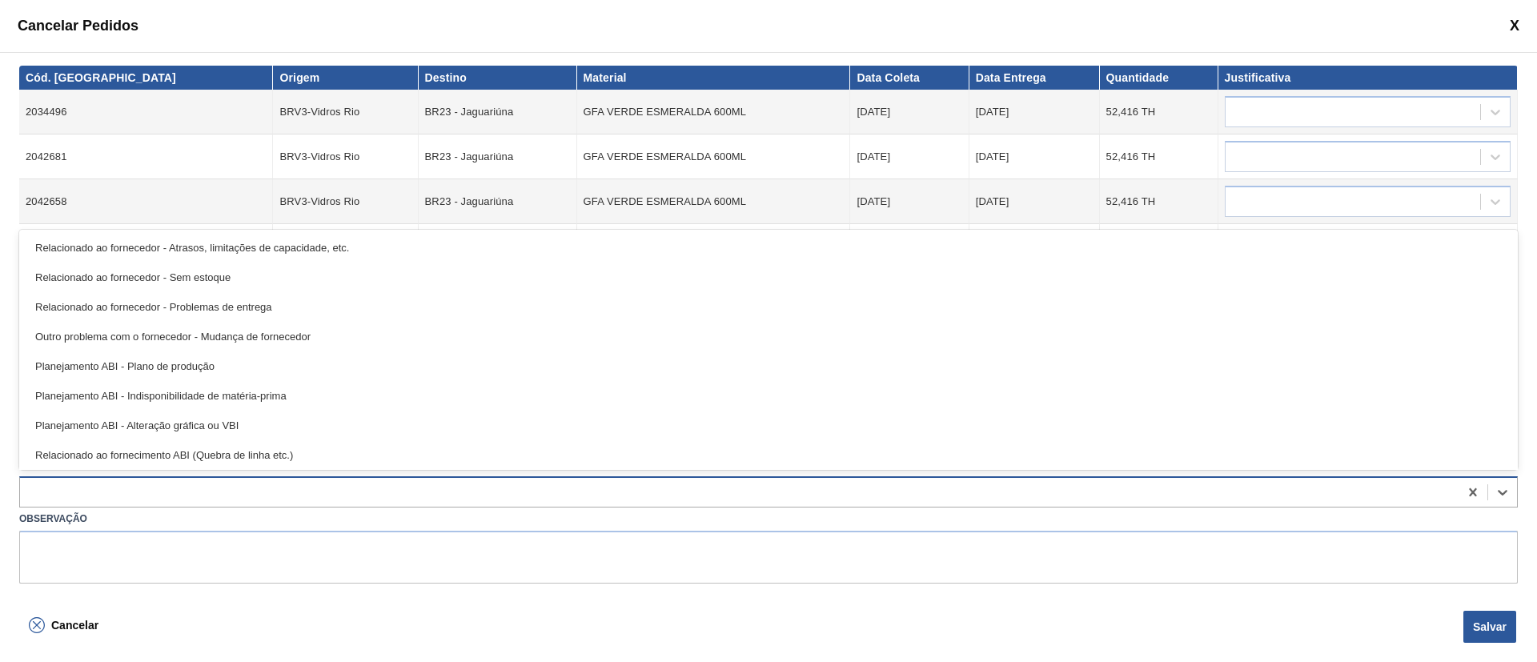
click at [68, 491] on div at bounding box center [739, 492] width 1439 height 23
type input "ou"
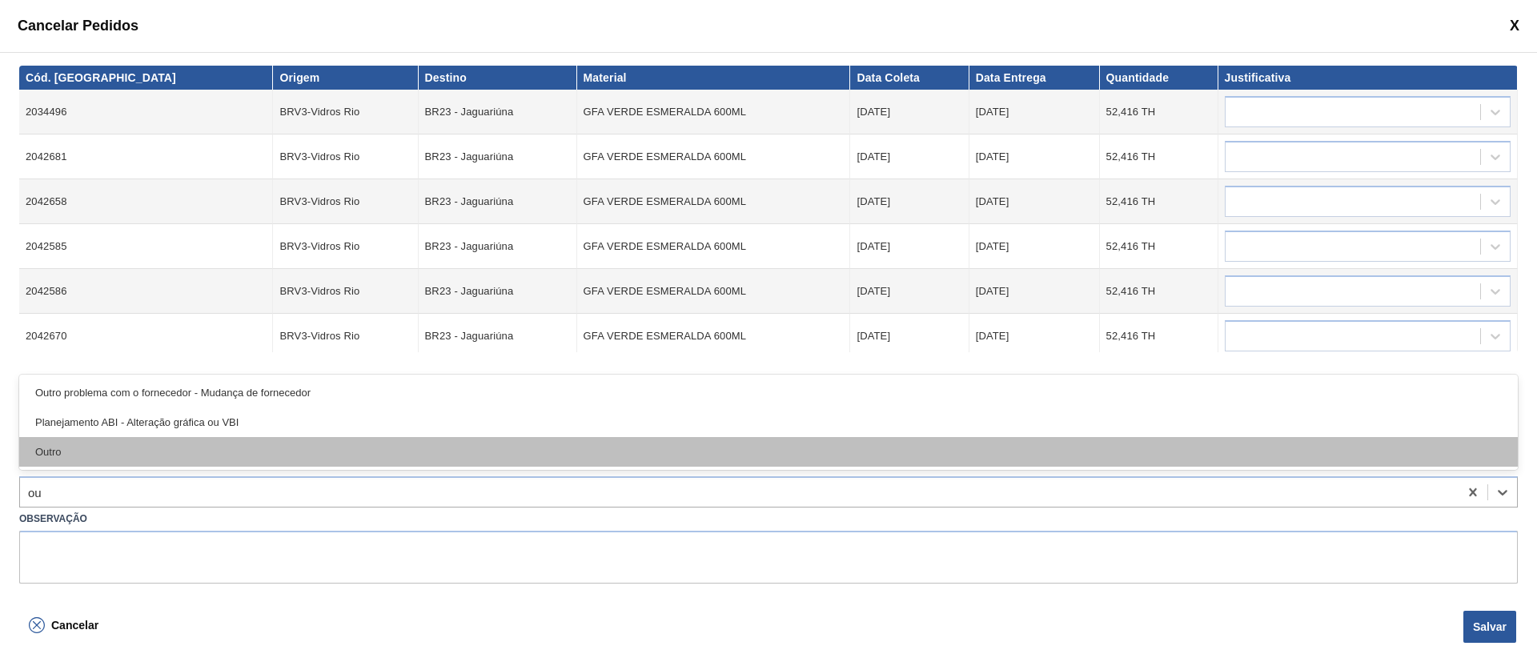
click at [73, 457] on div "Outro" at bounding box center [768, 452] width 1499 height 30
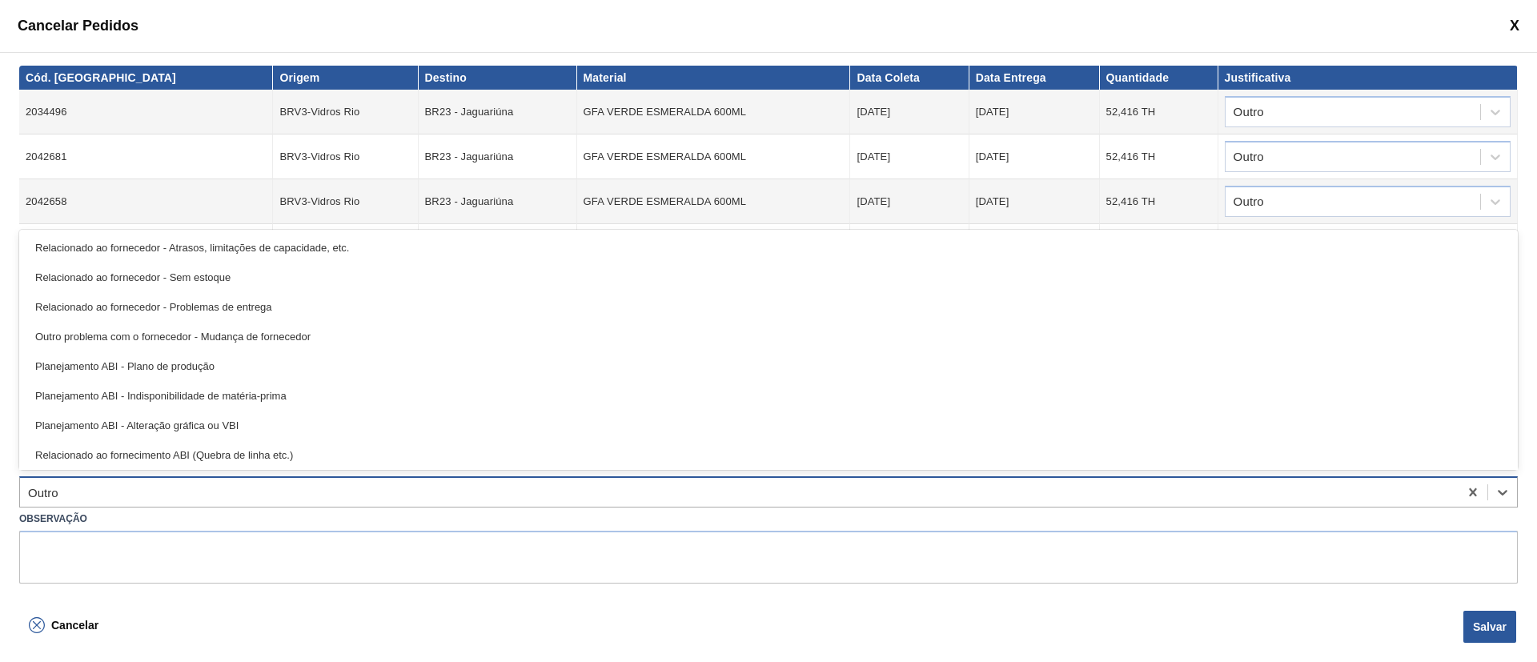
click at [124, 496] on div "Outro" at bounding box center [739, 492] width 1439 height 23
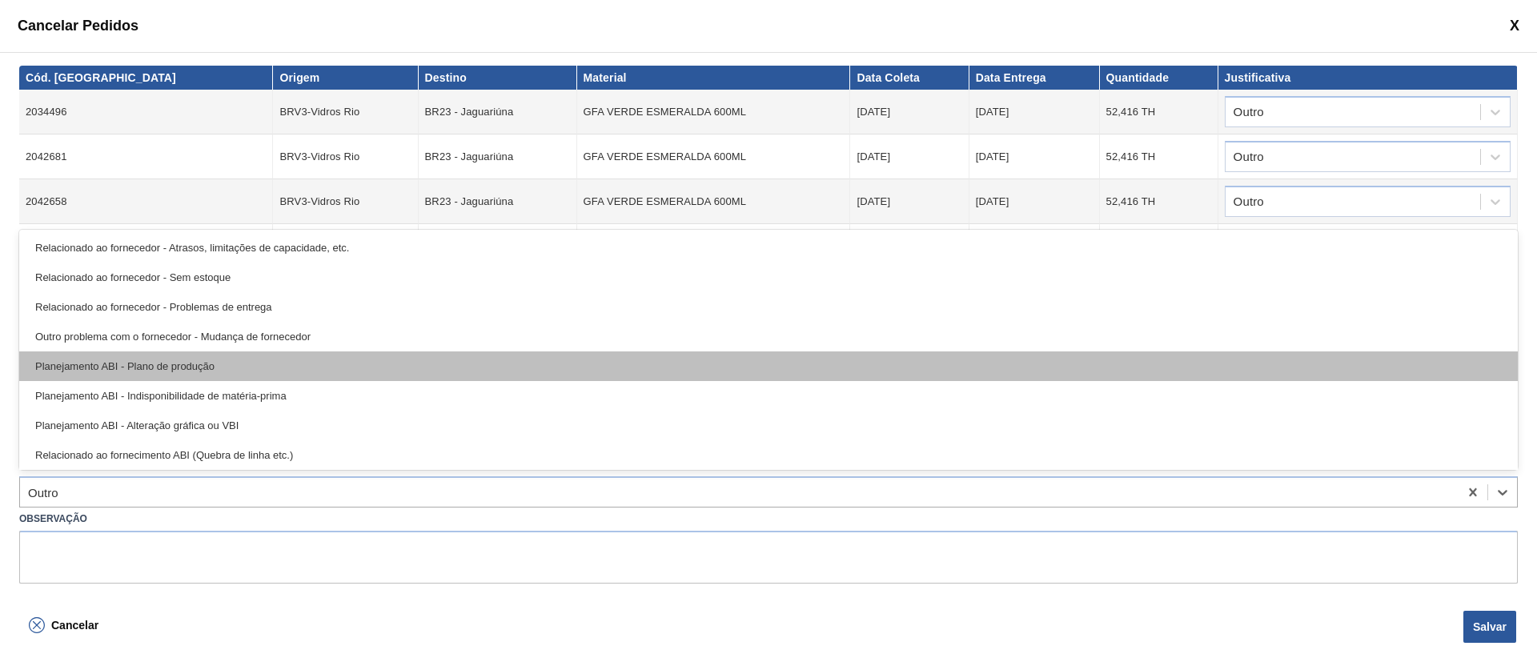
click at [171, 362] on div "Planejamento ABI - Plano de produção" at bounding box center [768, 366] width 1499 height 30
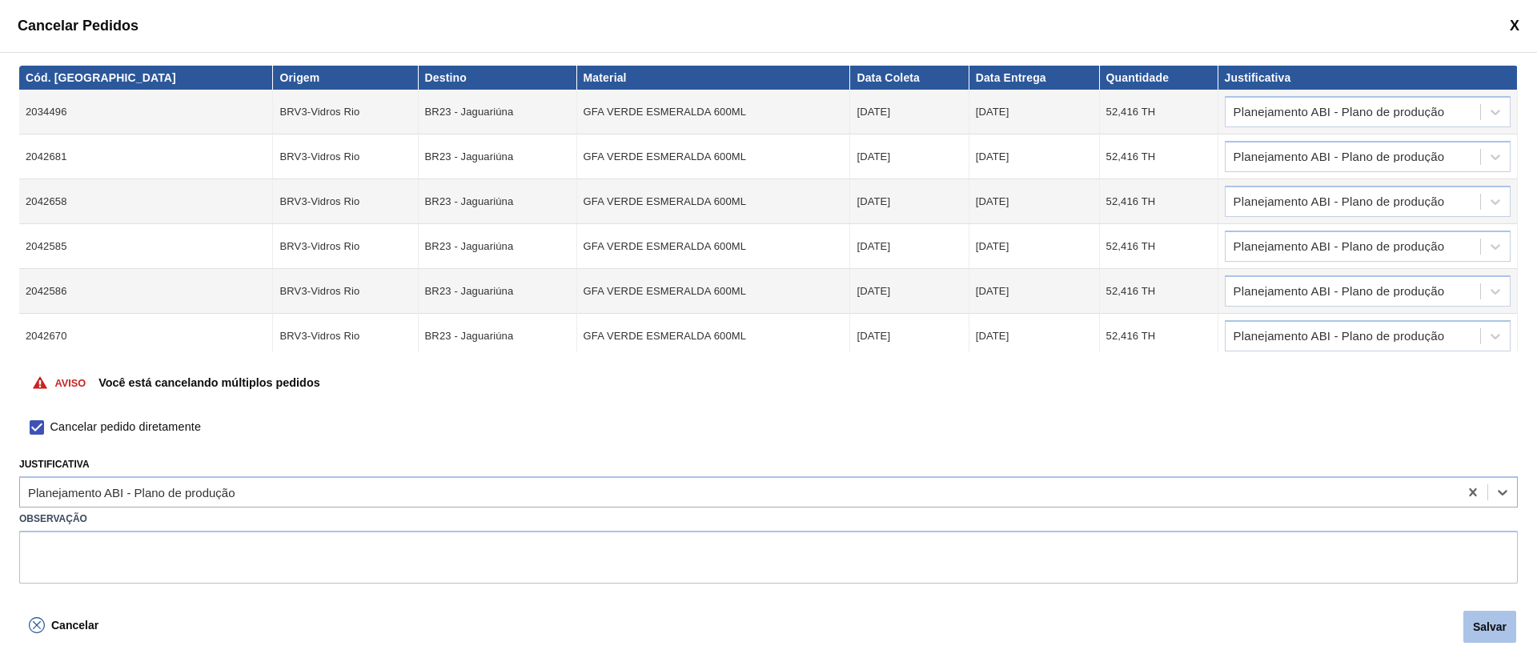
click at [1482, 634] on button "Salvar" at bounding box center [1490, 627] width 53 height 32
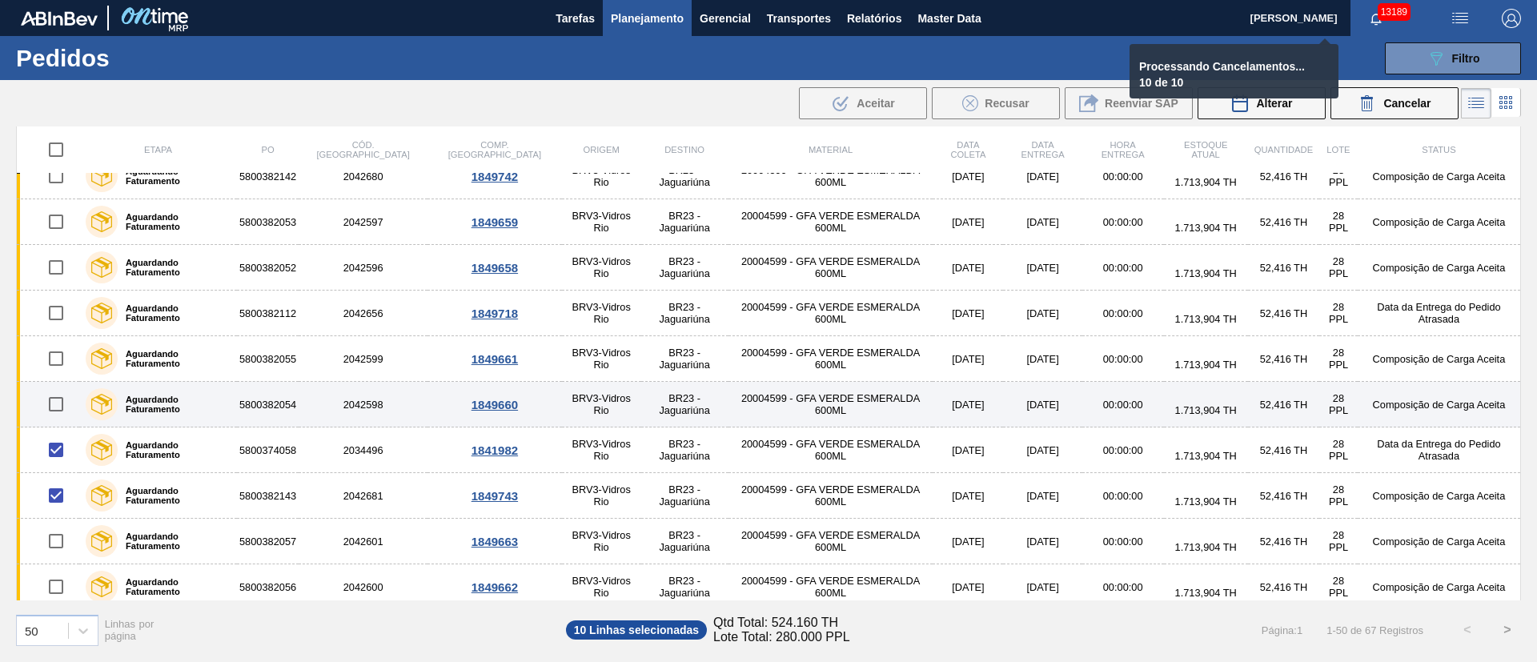
checkbox input "false"
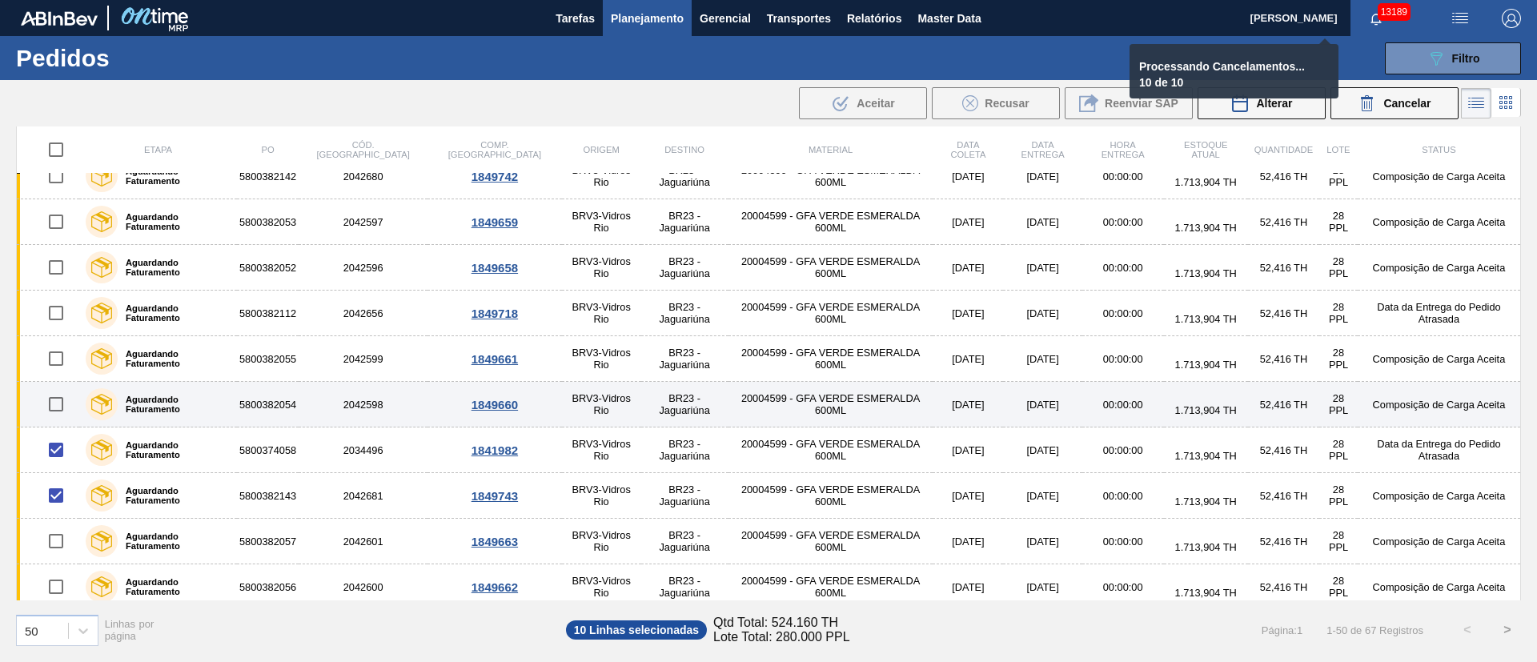
checkbox input "false"
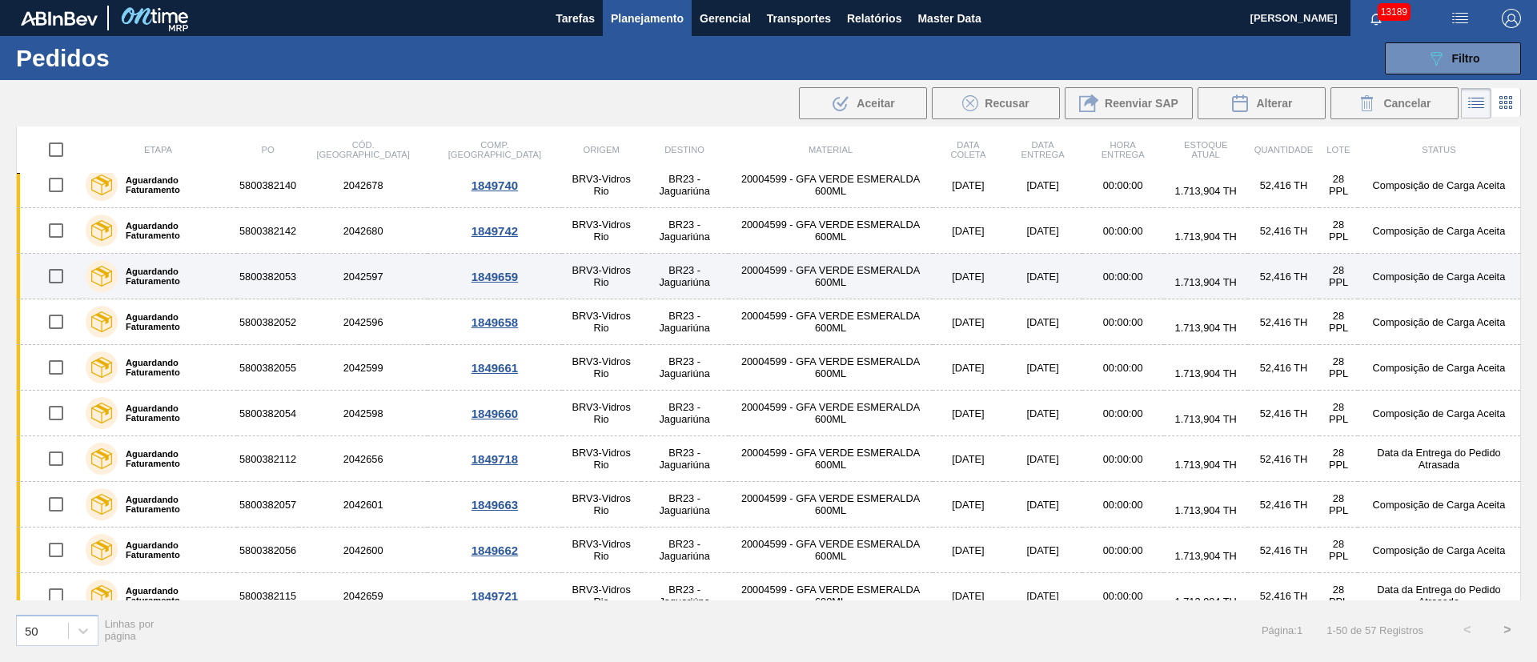
scroll to position [360, 0]
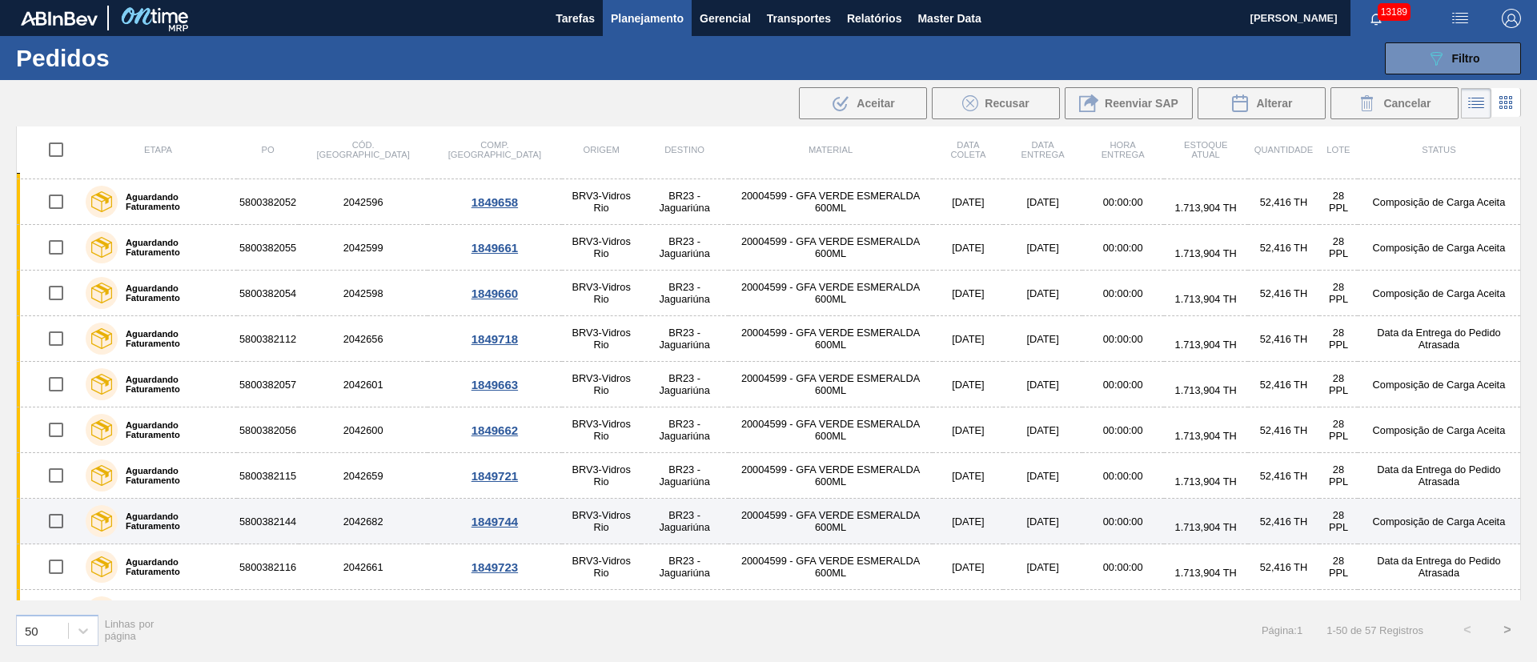
click at [38, 524] on div at bounding box center [56, 521] width 42 height 34
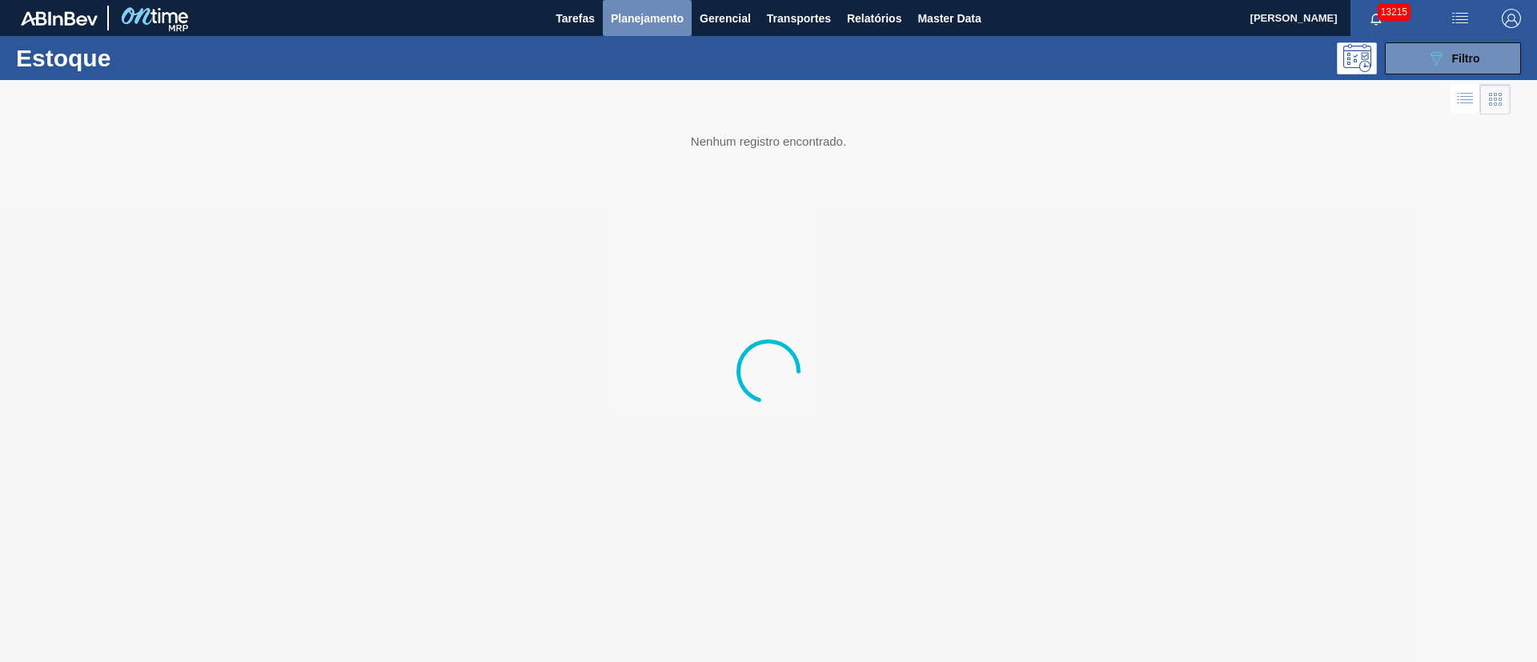
click at [651, 19] on span "Planejamento" at bounding box center [647, 18] width 73 height 19
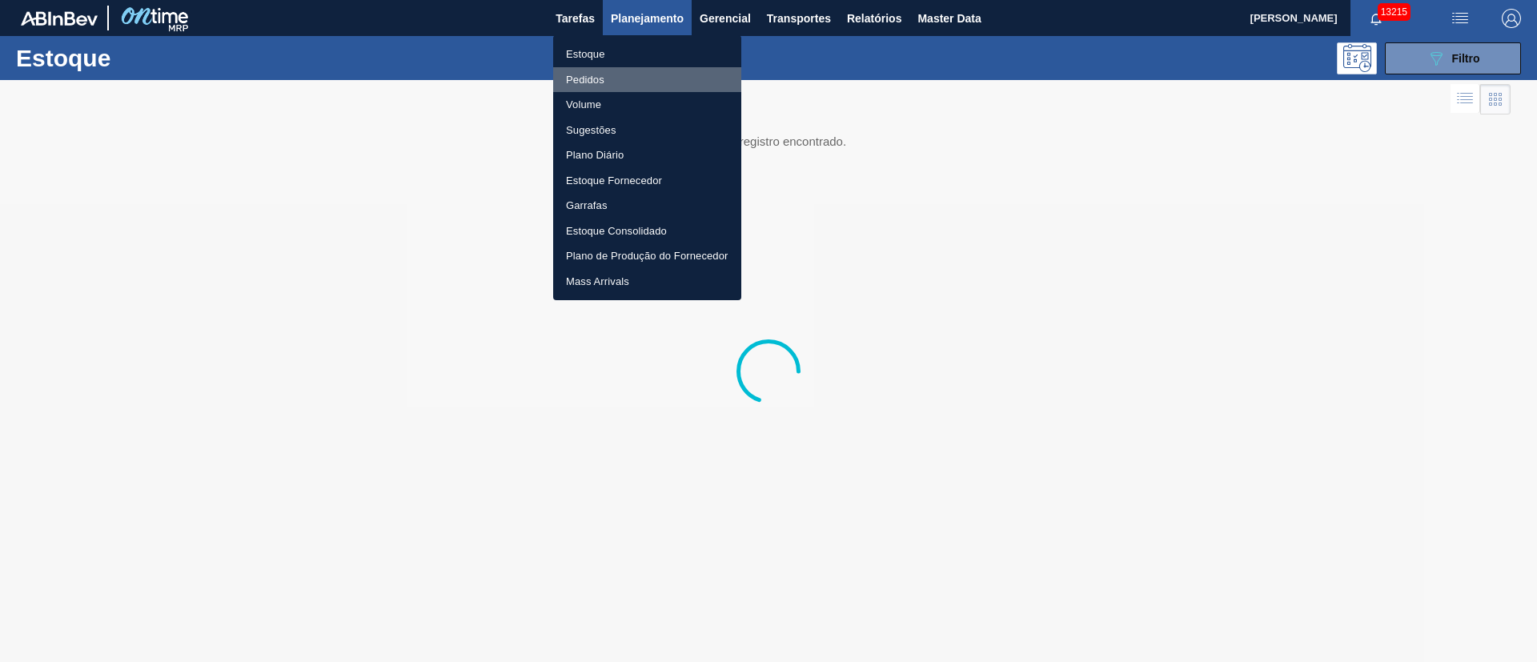
click at [588, 82] on li "Pedidos" at bounding box center [647, 80] width 188 height 26
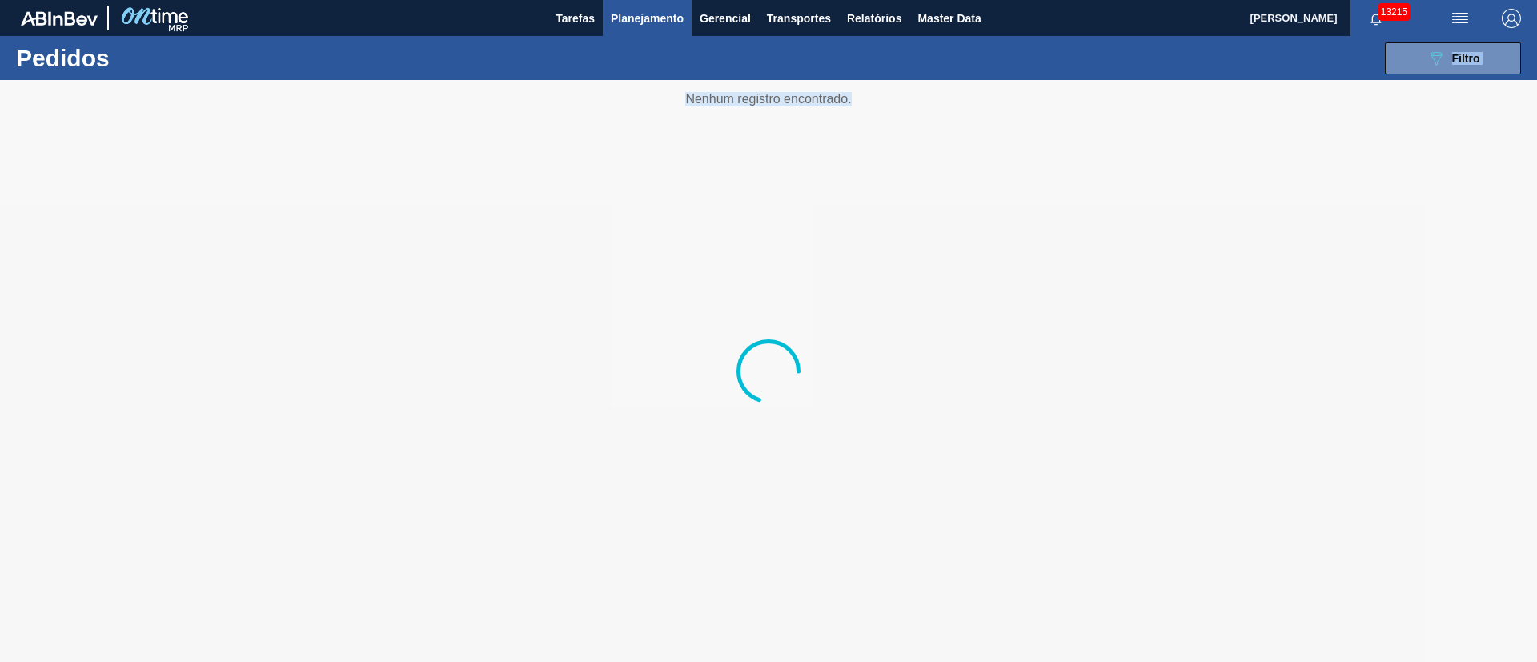
drag, startPoint x: 681, startPoint y: 348, endPoint x: 519, endPoint y: 77, distance: 315.9
click at [519, 77] on main "Tarefas Planejamento Gerencial Transportes Relatórios Master Data [PERSON_NAME]…" at bounding box center [768, 331] width 1537 height 662
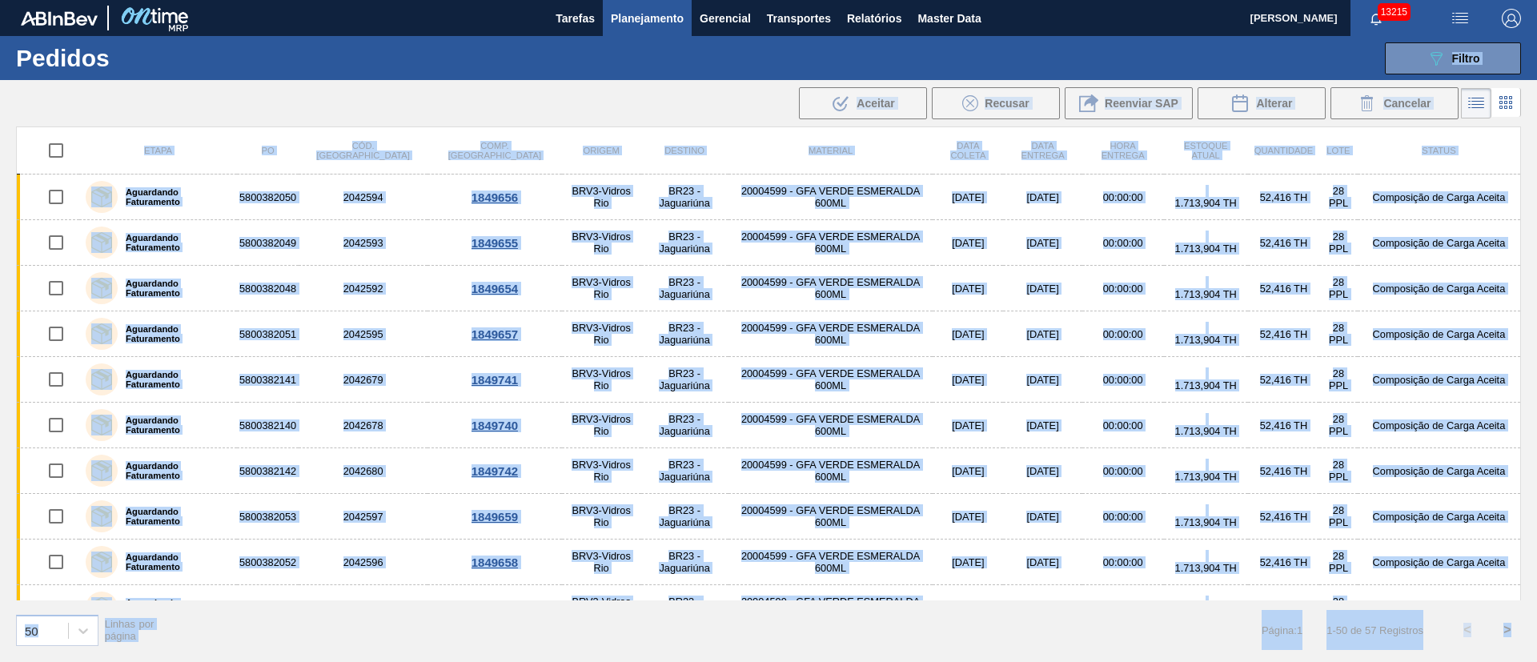
click at [729, 139] on th "Material" at bounding box center [831, 150] width 205 height 47
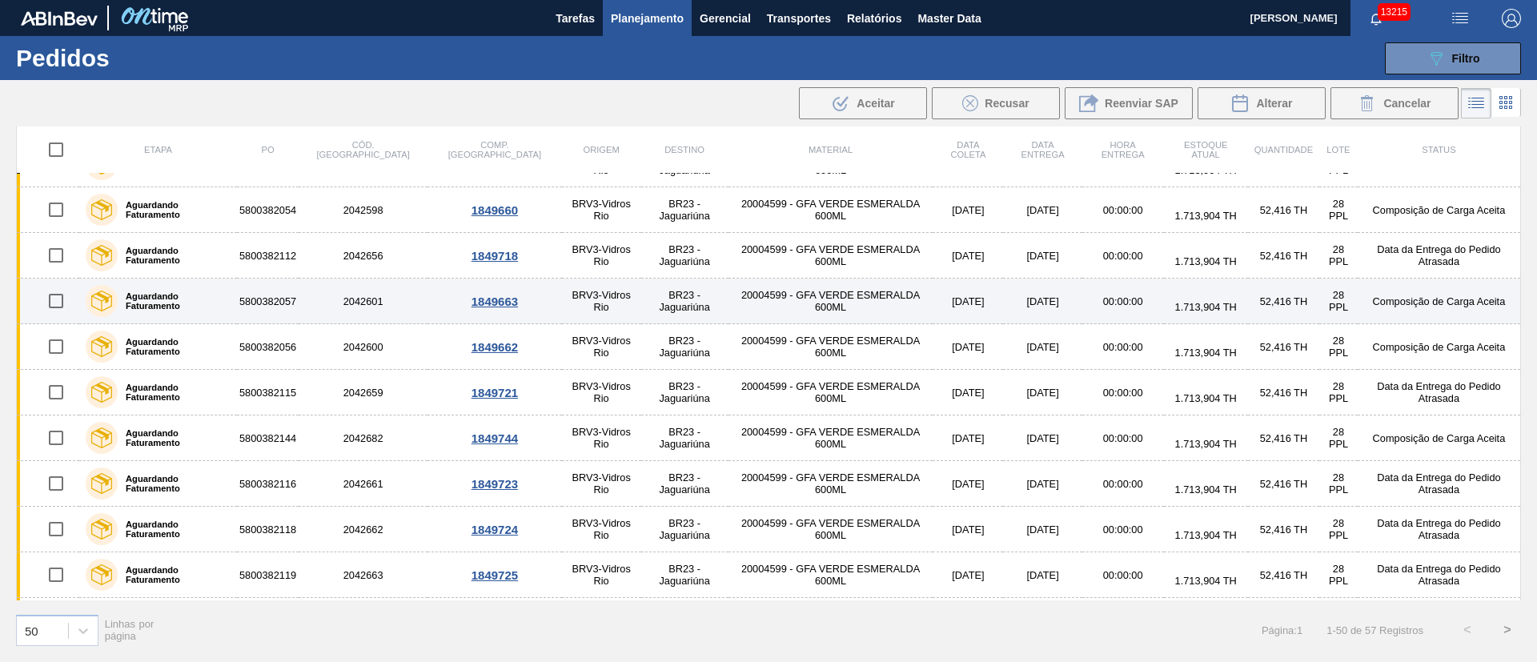
scroll to position [480, 0]
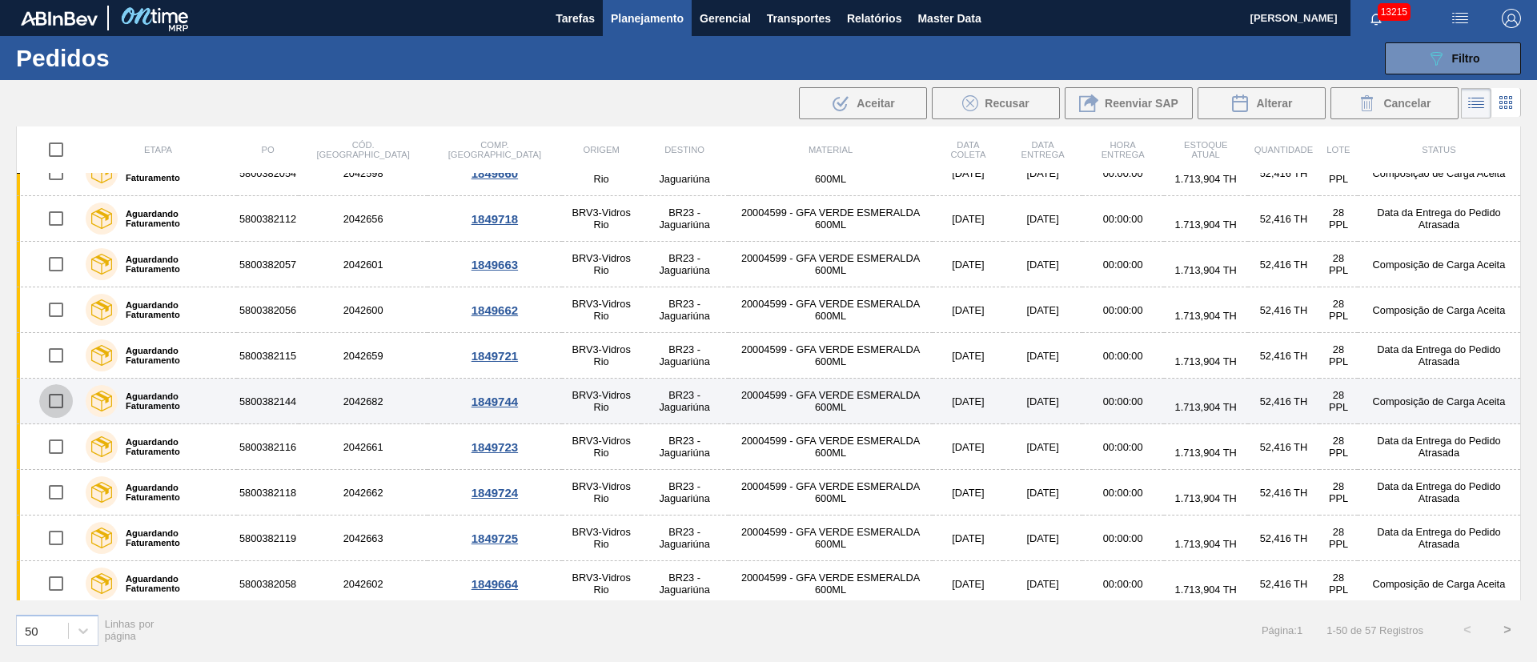
click at [56, 408] on input "checkbox" at bounding box center [56, 401] width 34 height 34
checkbox input "true"
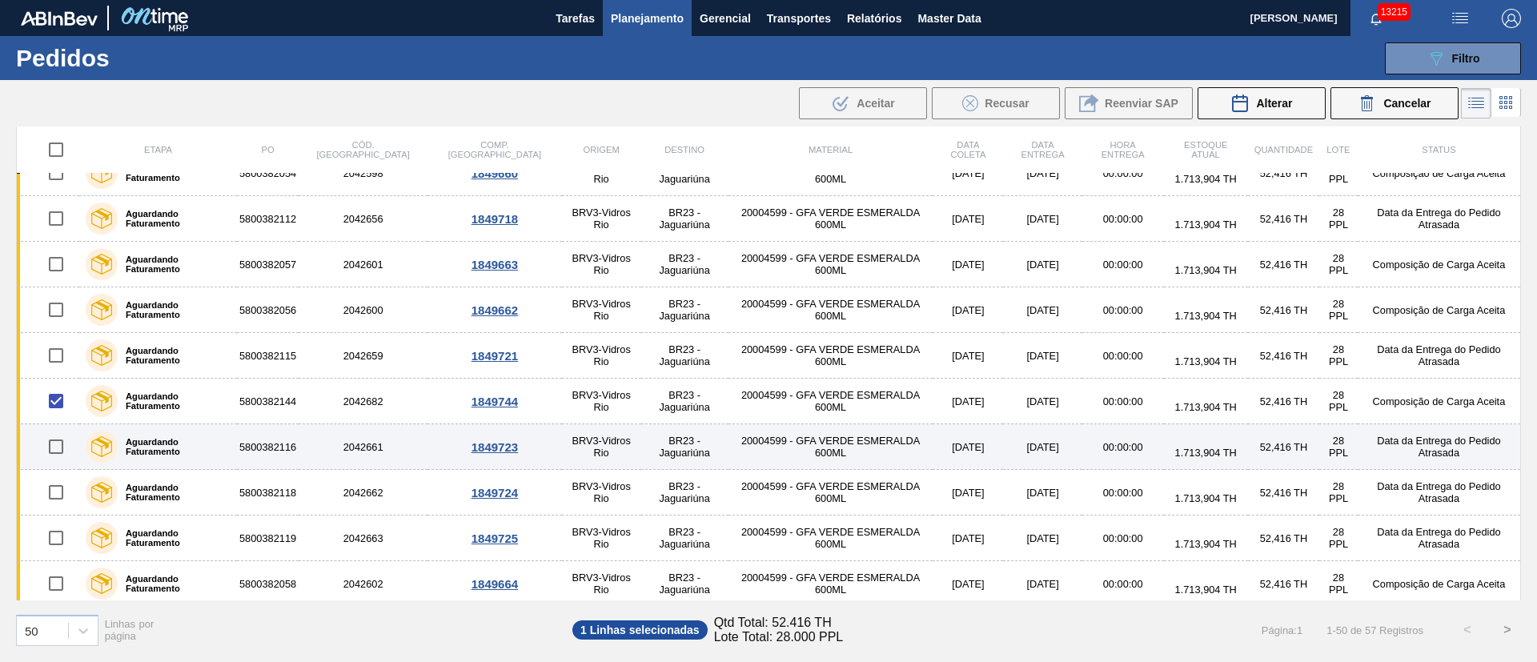
click at [60, 453] on input "checkbox" at bounding box center [56, 447] width 34 height 34
checkbox input "true"
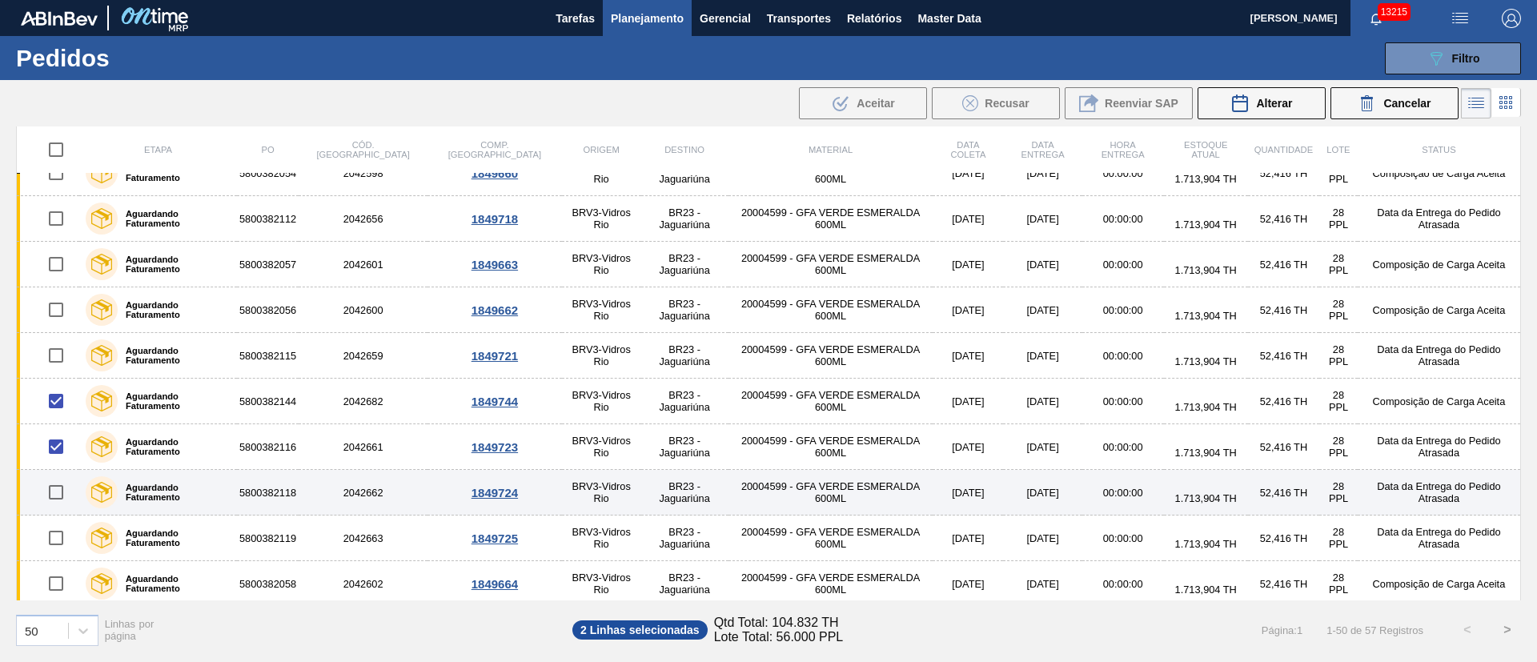
click at [61, 500] on input "checkbox" at bounding box center [56, 493] width 34 height 34
checkbox input "true"
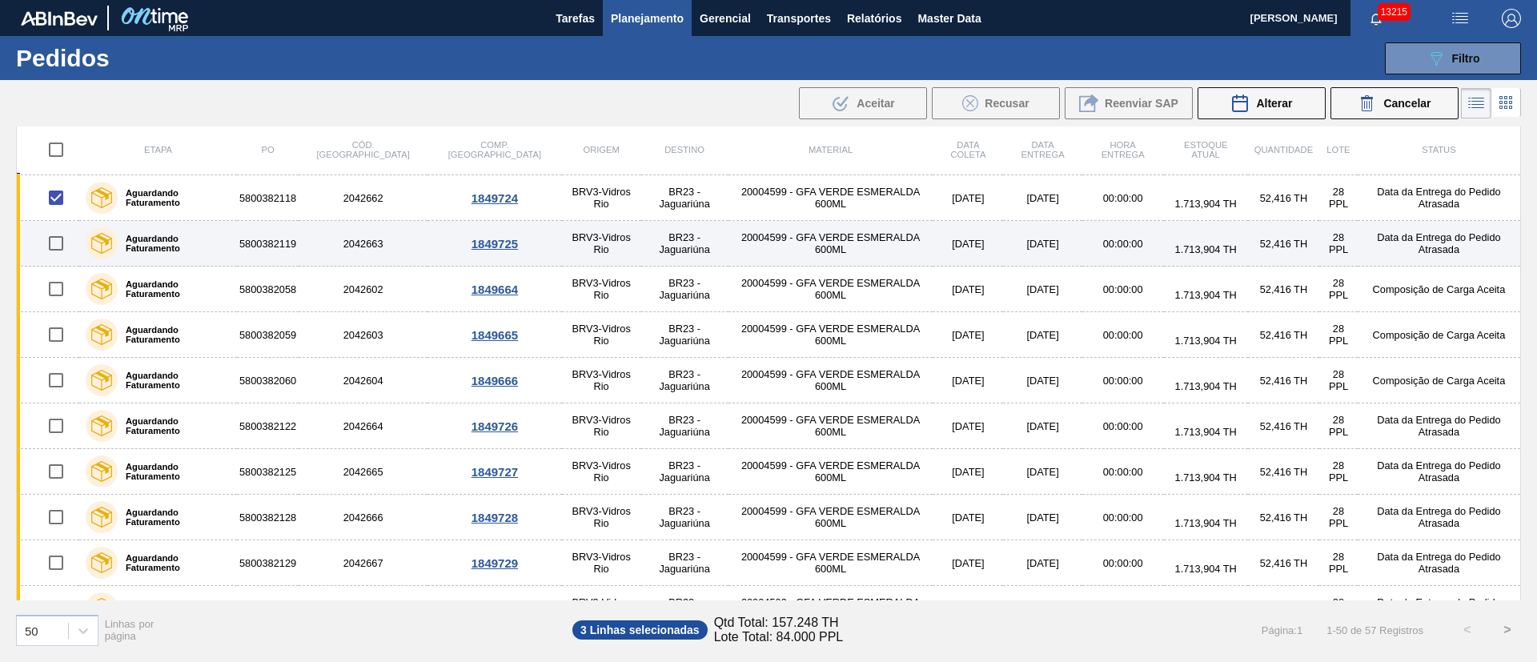
scroll to position [655, 0]
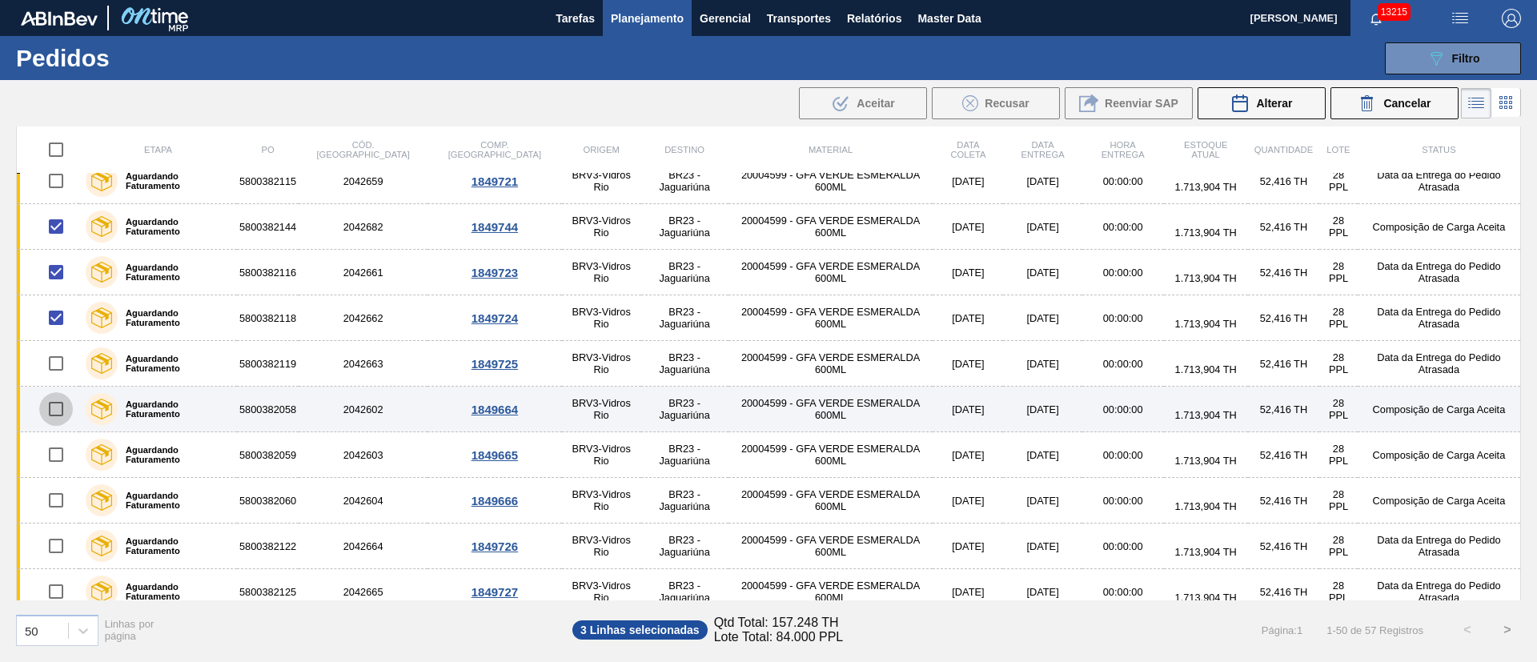
click at [59, 410] on input "checkbox" at bounding box center [56, 409] width 34 height 34
checkbox input "true"
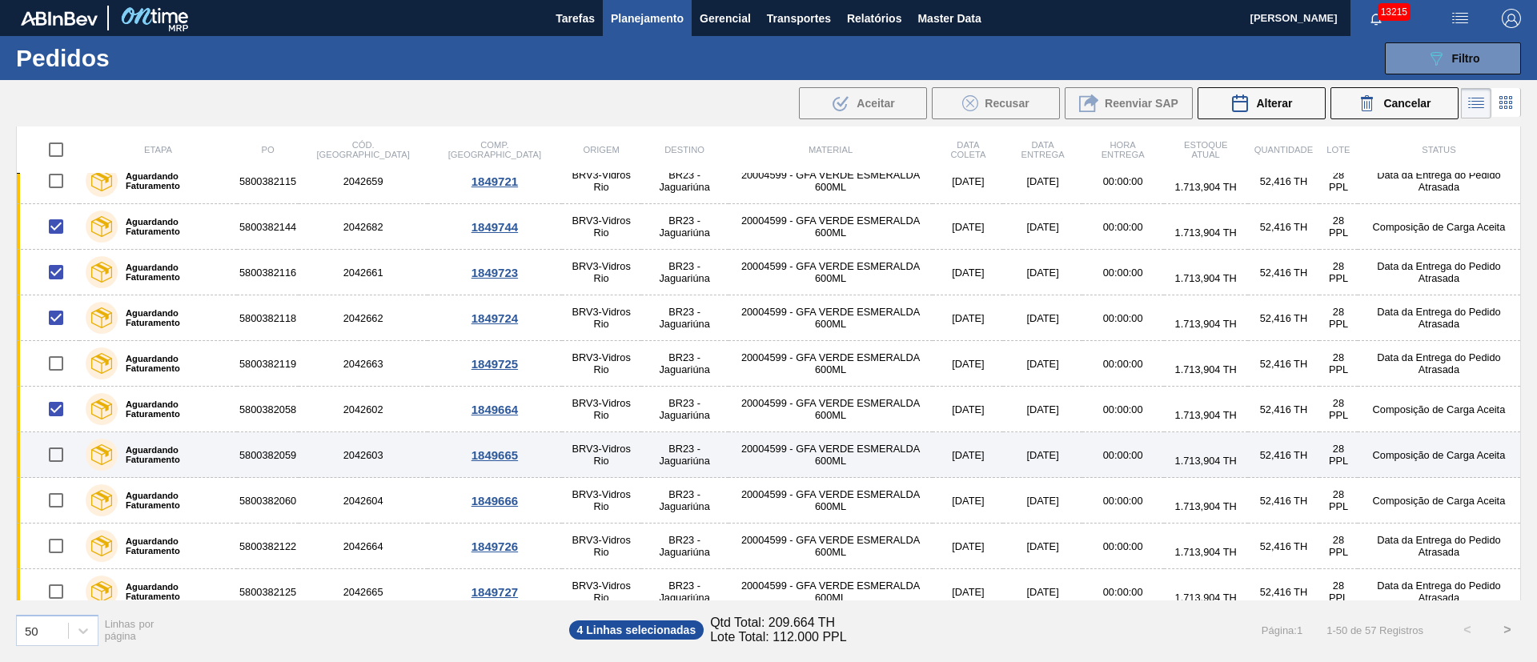
click at [58, 456] on input "checkbox" at bounding box center [56, 455] width 34 height 34
checkbox input "true"
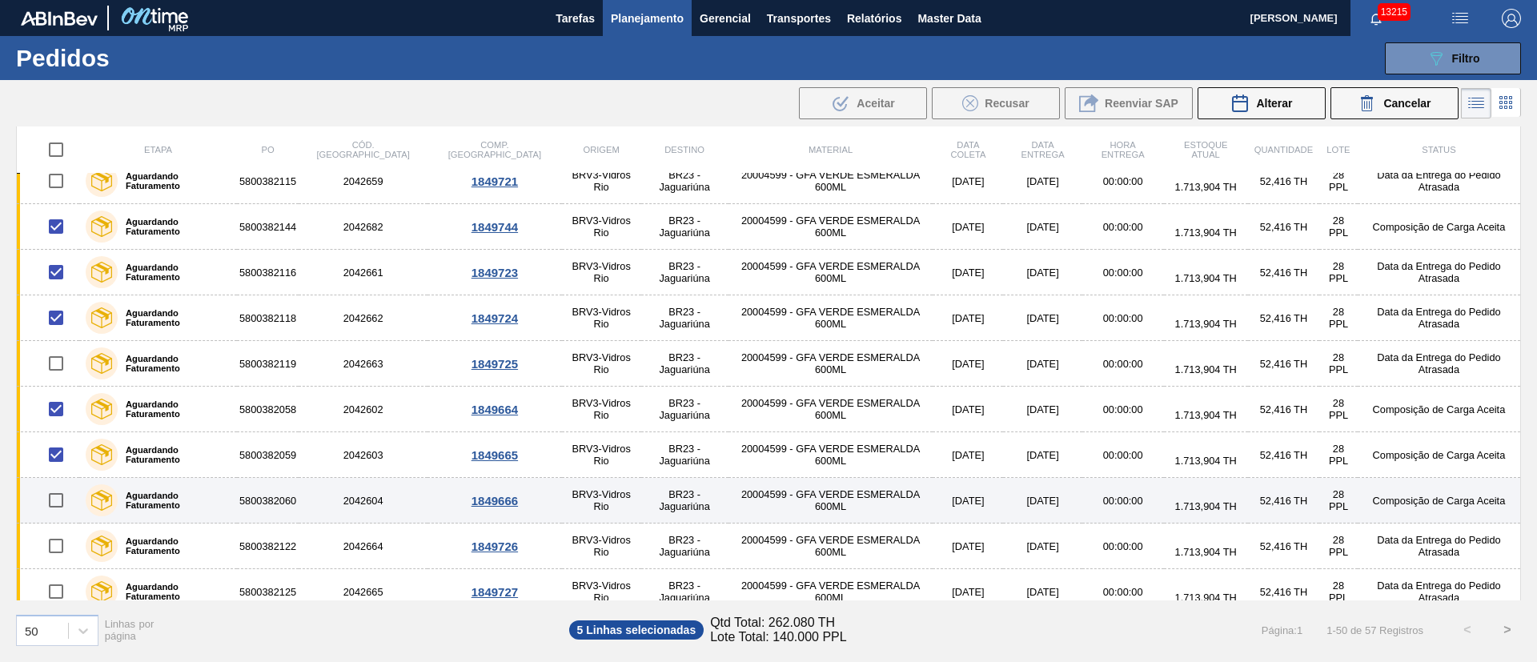
click at [60, 510] on input "checkbox" at bounding box center [56, 501] width 34 height 34
checkbox input "true"
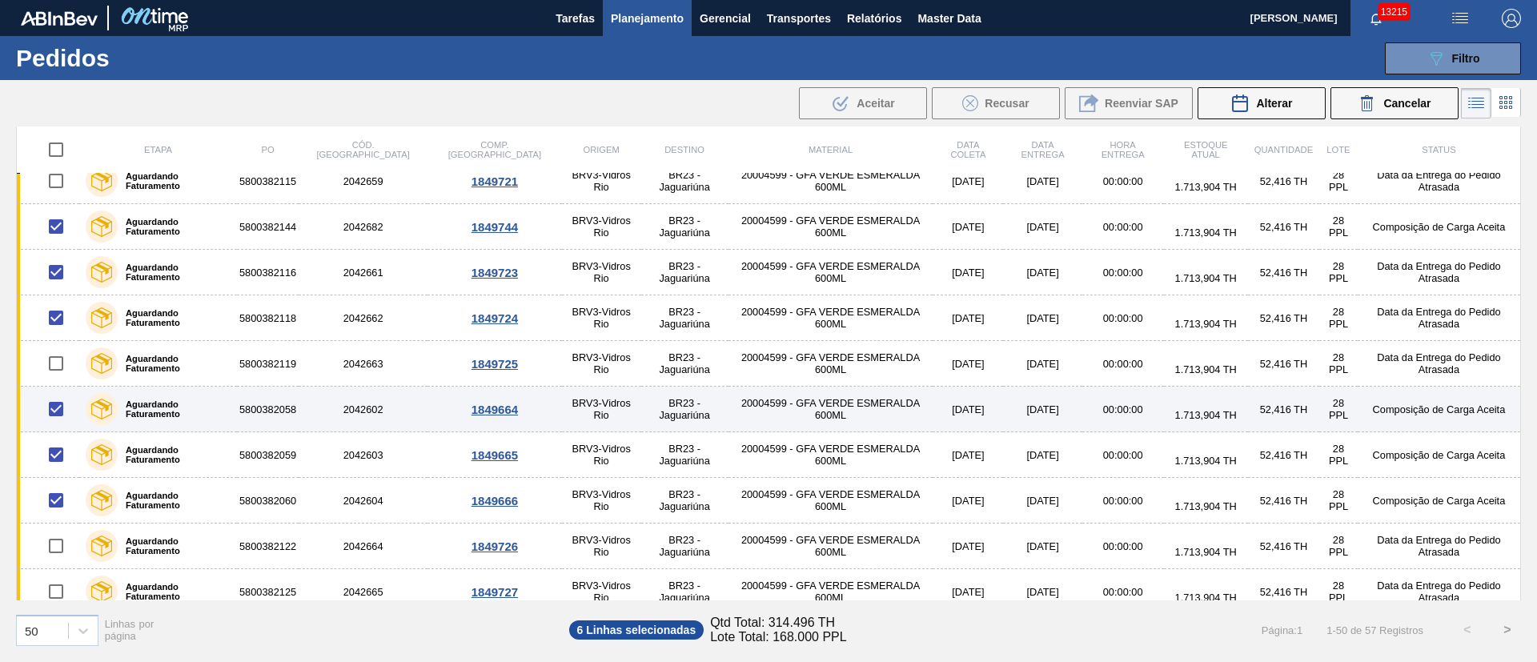
scroll to position [775, 0]
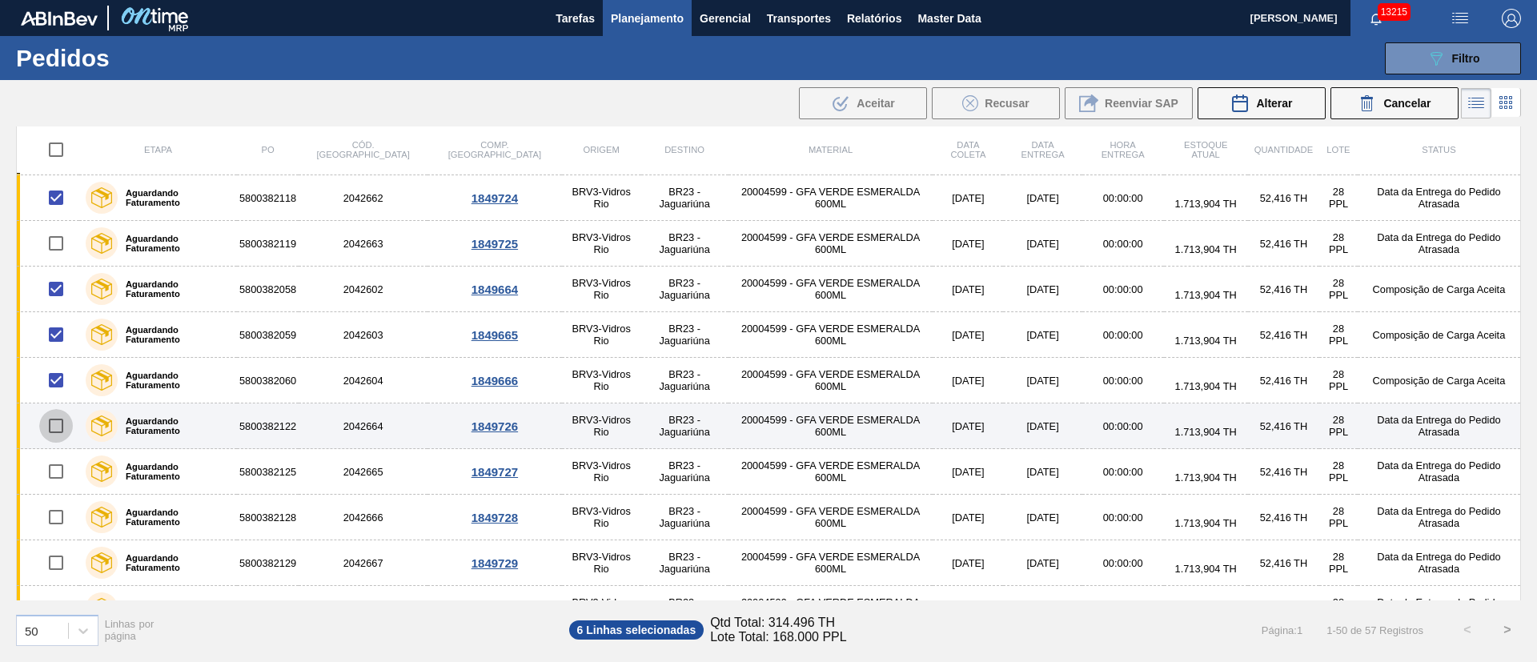
click at [50, 428] on input "checkbox" at bounding box center [56, 426] width 34 height 34
checkbox input "true"
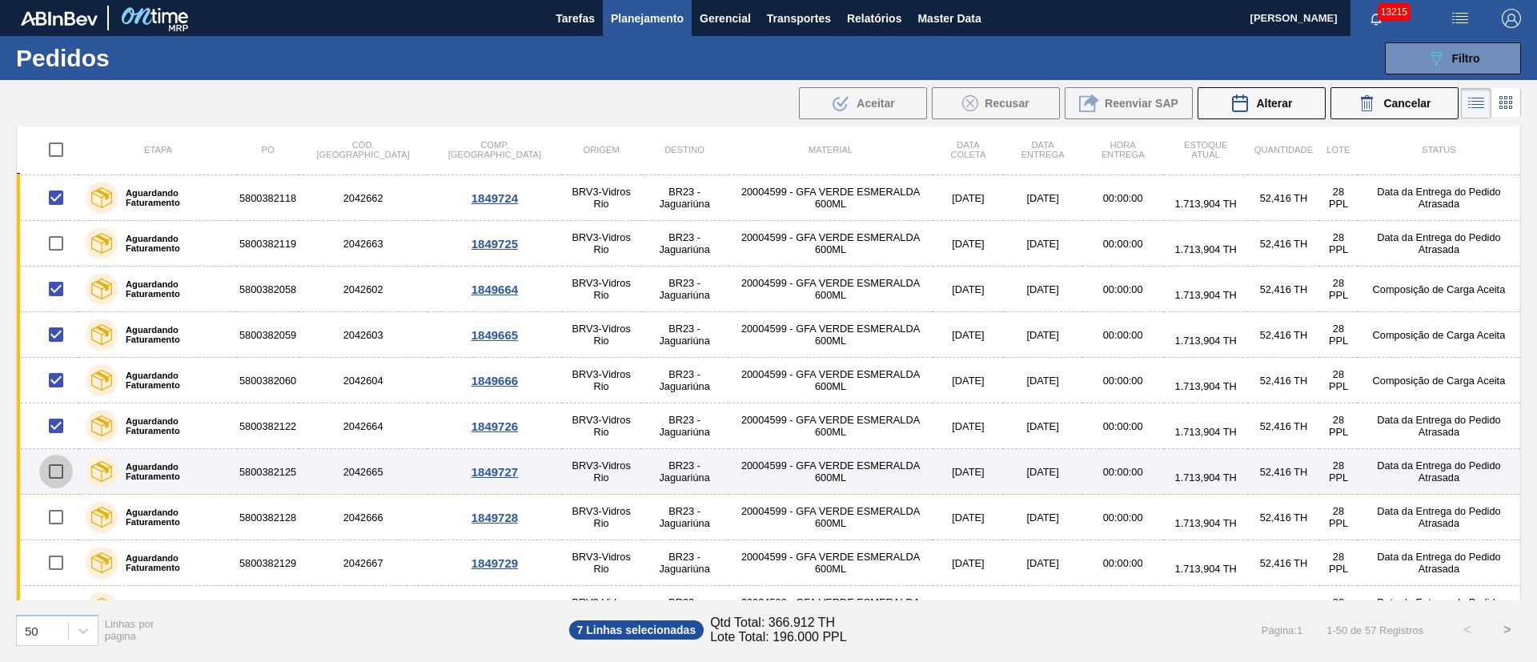
click at [61, 472] on input "checkbox" at bounding box center [56, 472] width 34 height 34
checkbox input "true"
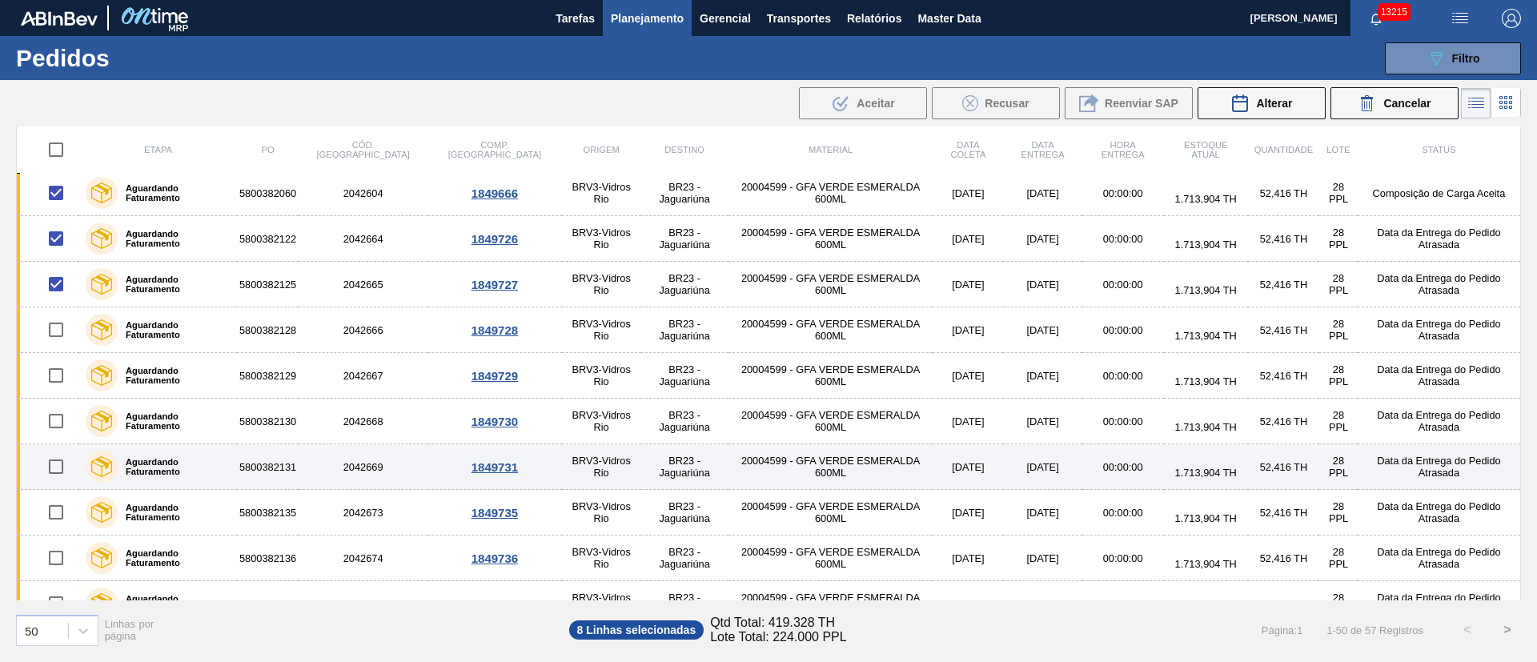
scroll to position [1015, 0]
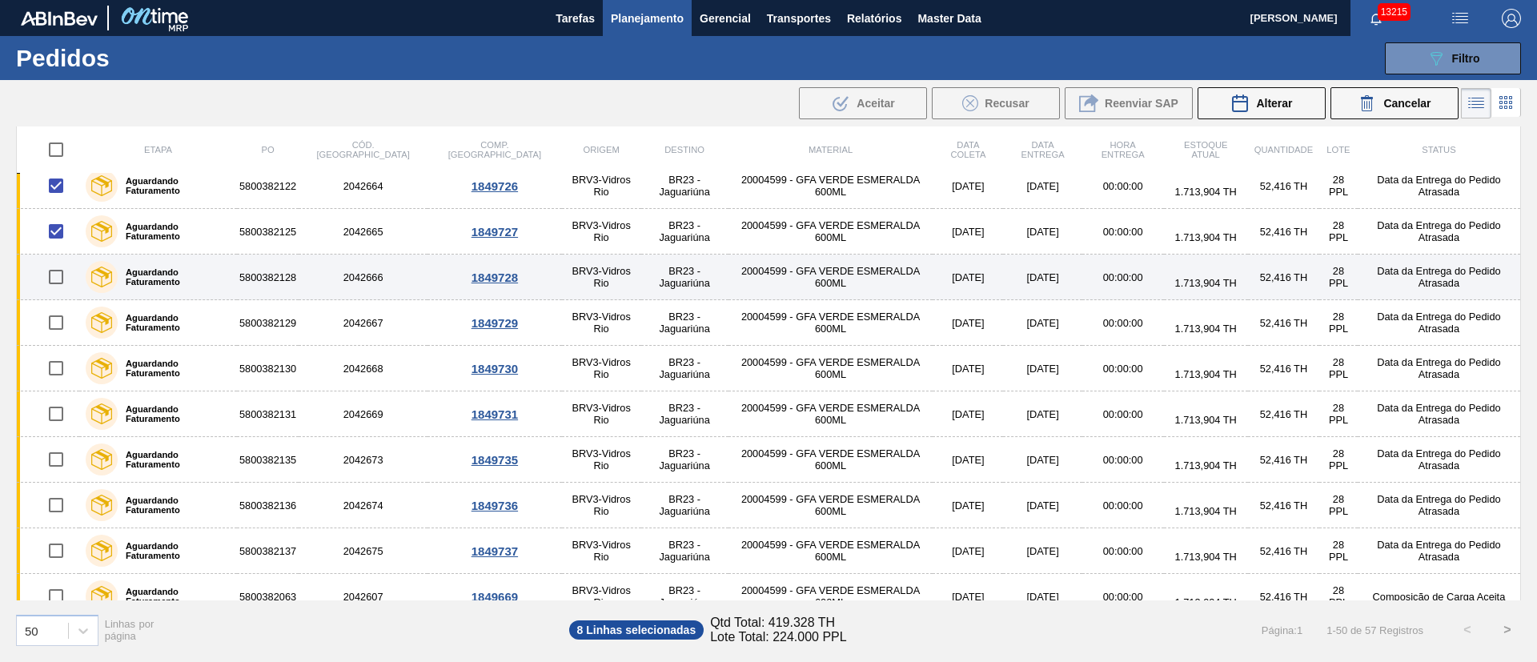
click at [73, 270] on input "checkbox" at bounding box center [56, 277] width 34 height 34
checkbox input "true"
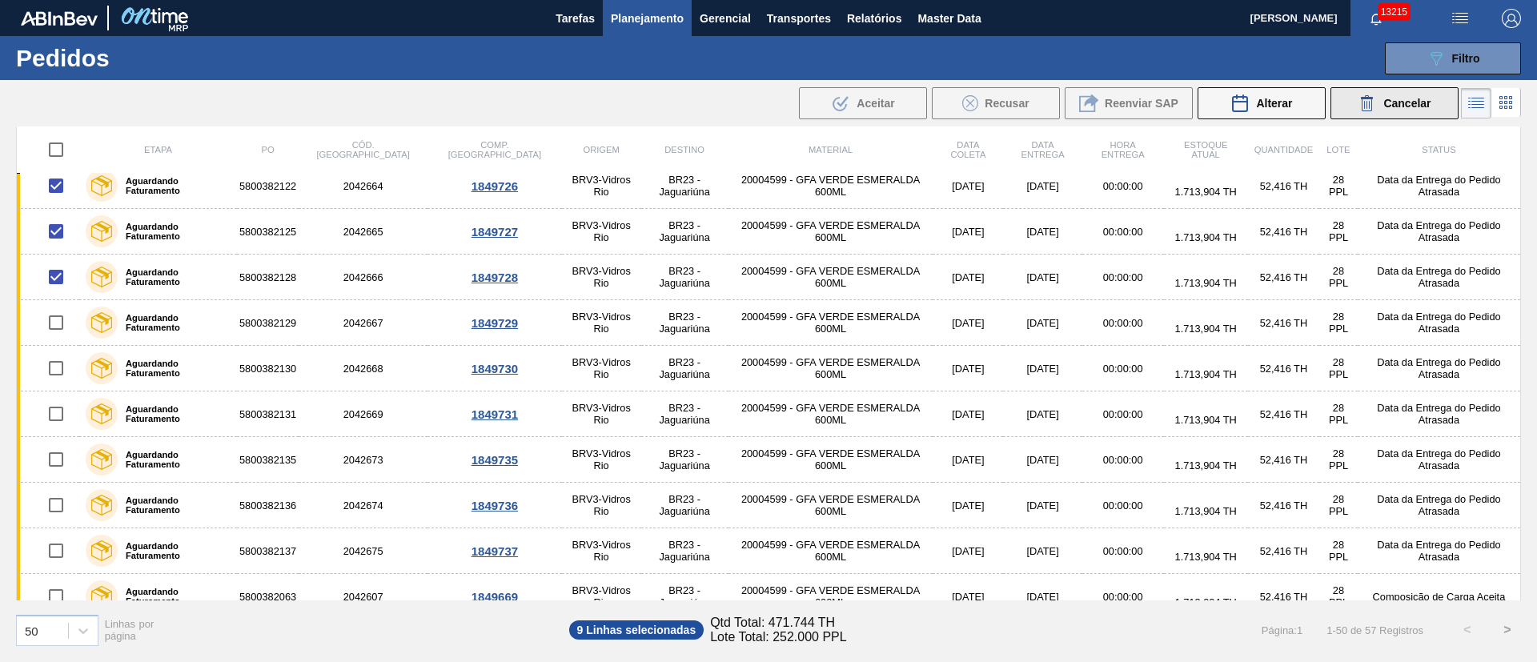
click at [1402, 111] on div "Cancelar" at bounding box center [1394, 103] width 73 height 19
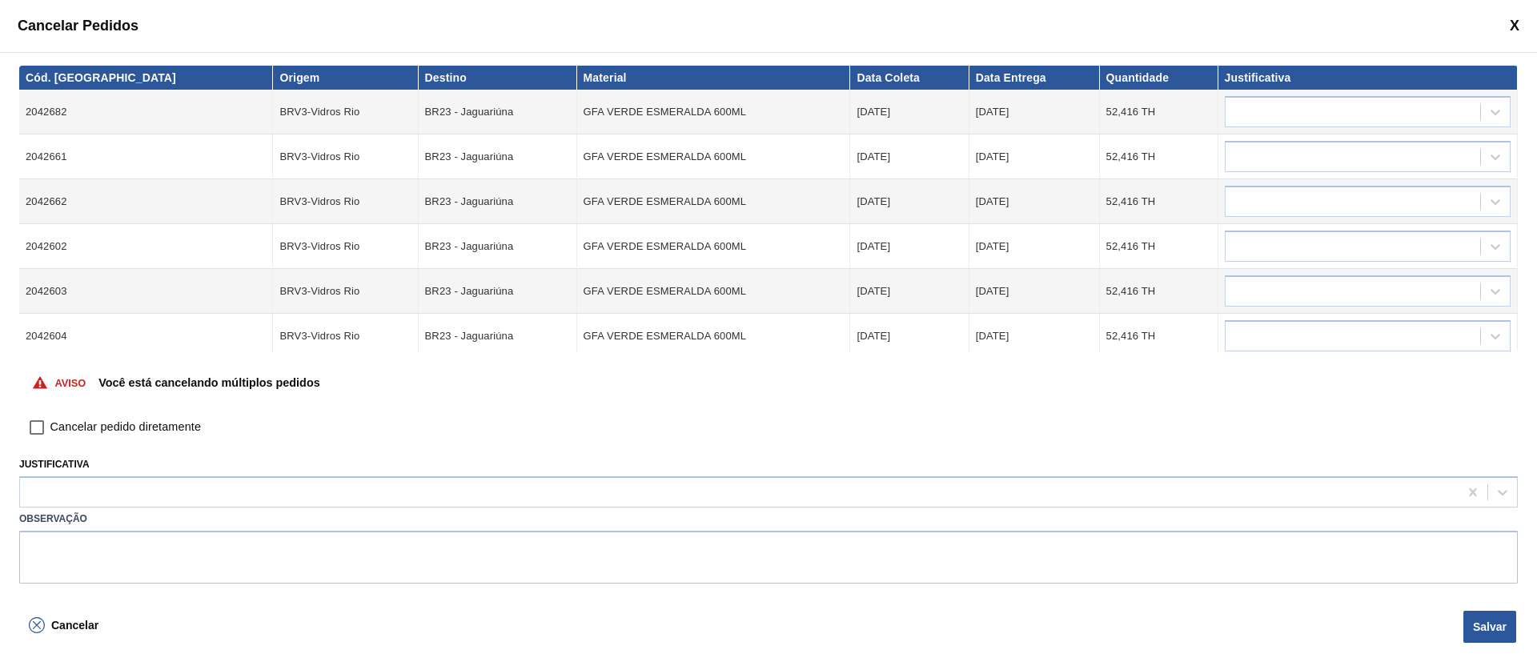
click at [35, 423] on input "Cancelar pedido diretamente" at bounding box center [36, 427] width 27 height 27
checkbox input "true"
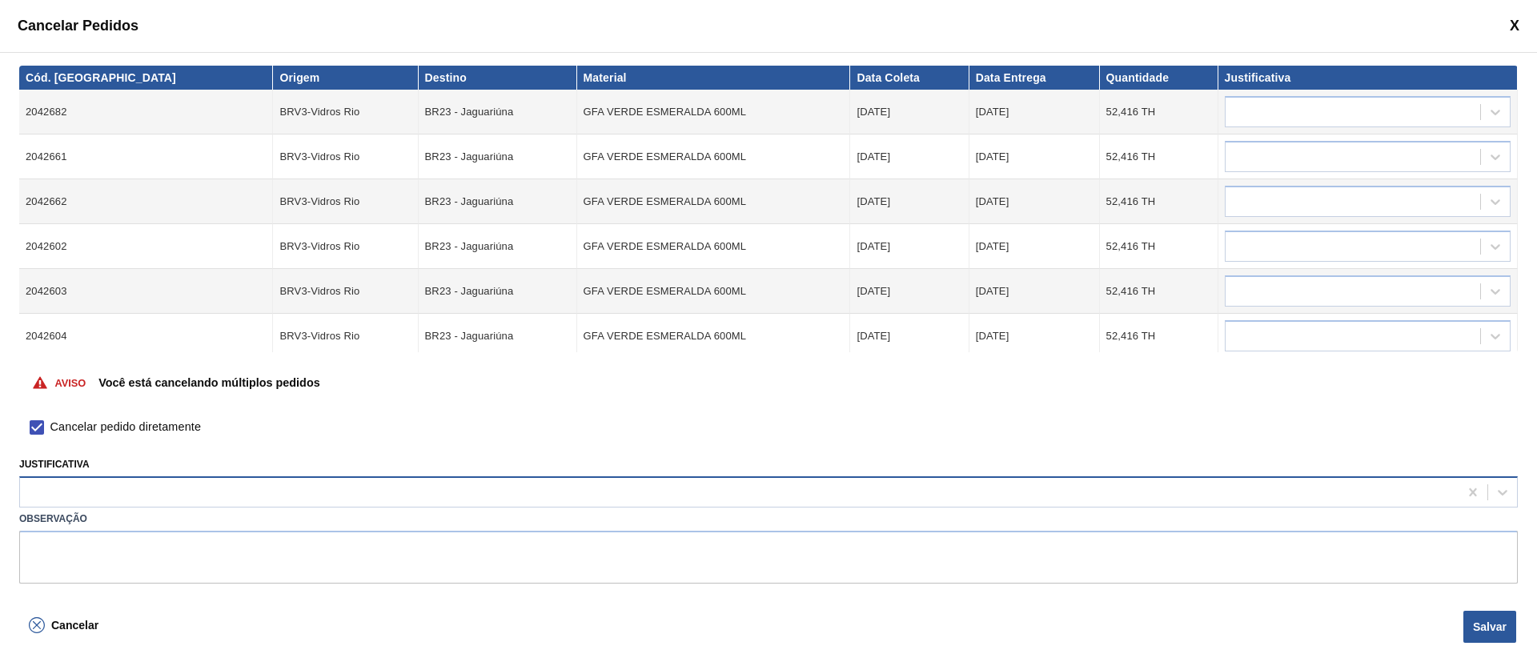
click at [66, 503] on div at bounding box center [739, 492] width 1439 height 23
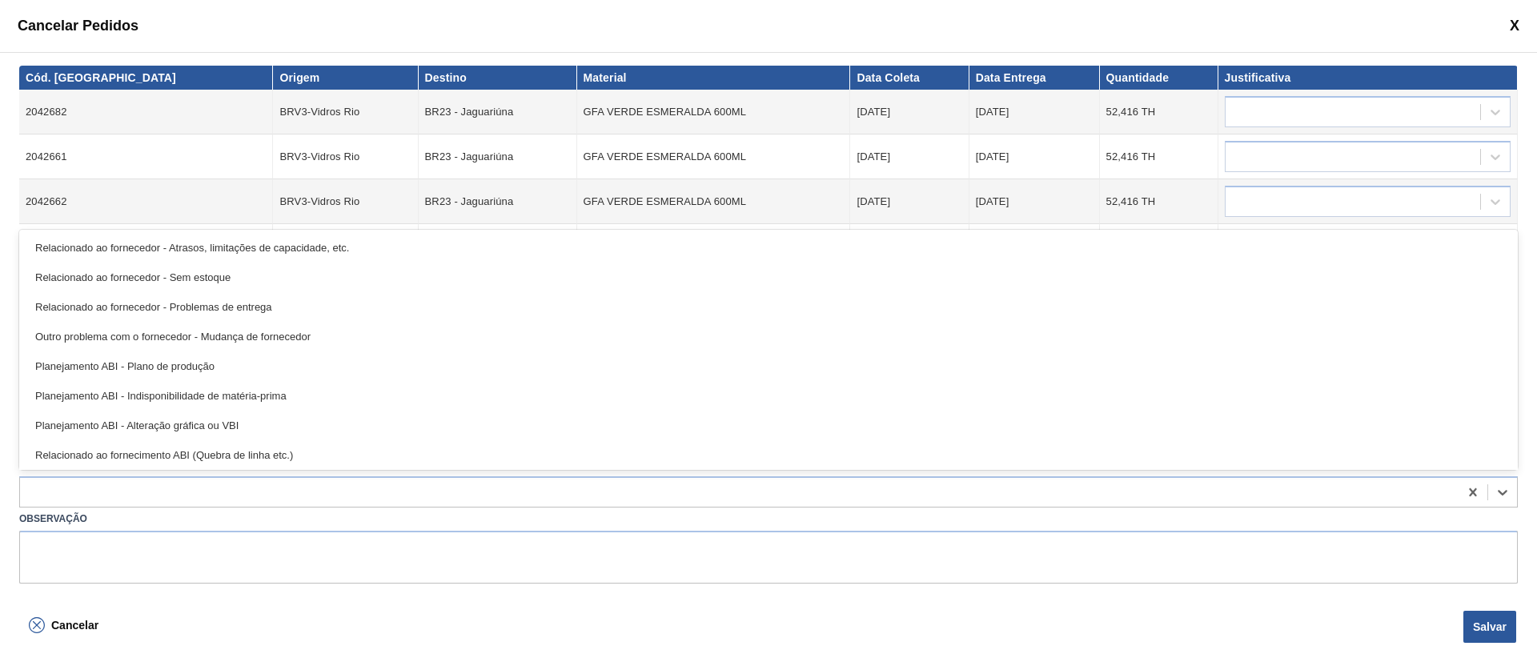
drag, startPoint x: 190, startPoint y: 351, endPoint x: 189, endPoint y: 364, distance: 13.6
click at [189, 359] on div "Planejamento ABI - Plano de produção" at bounding box center [768, 366] width 1499 height 30
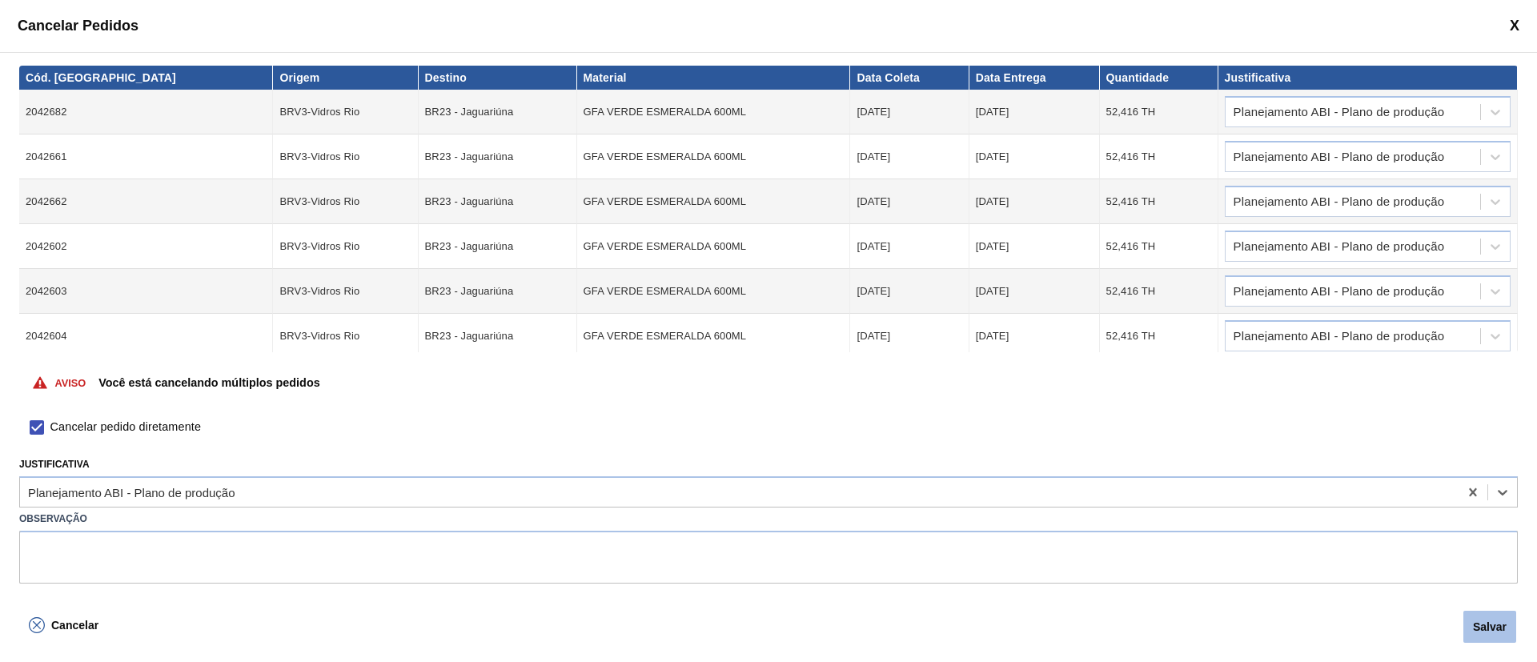
click at [1480, 628] on button "Salvar" at bounding box center [1490, 627] width 53 height 32
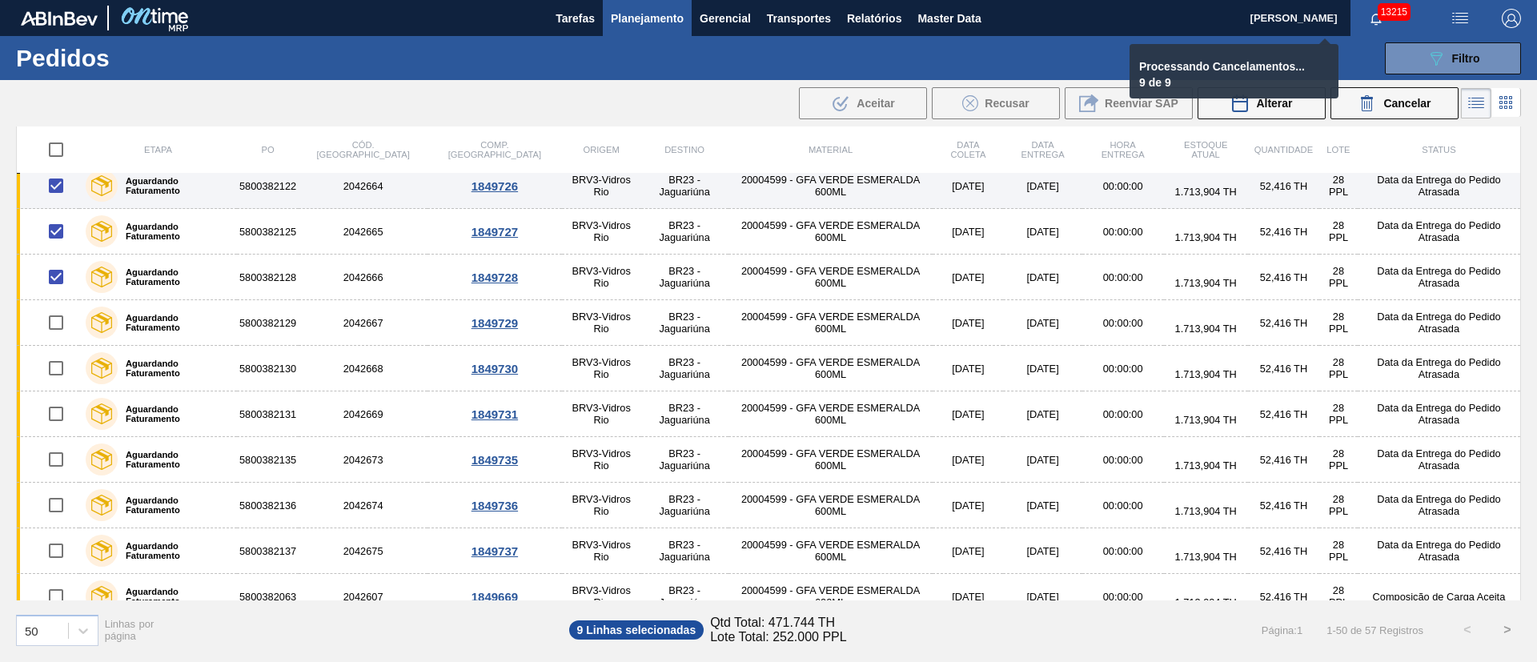
checkbox input "false"
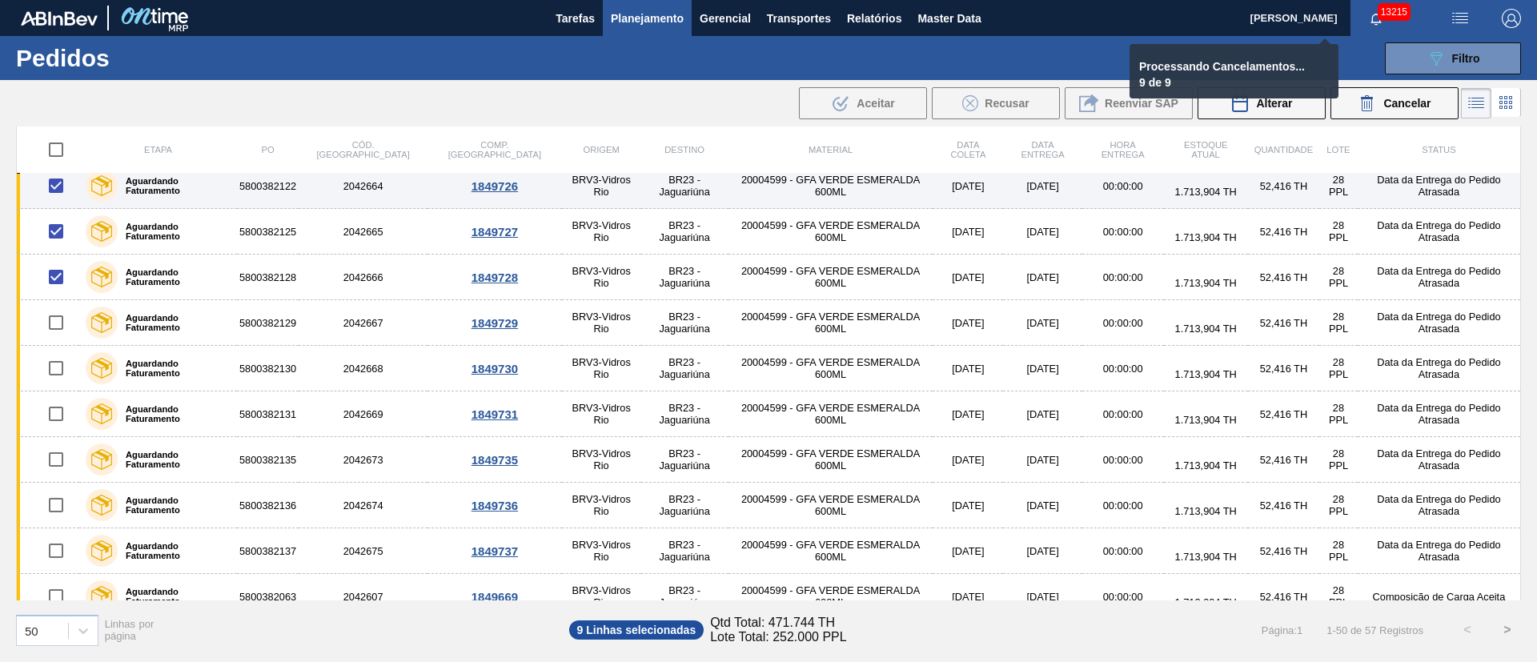
checkbox input "false"
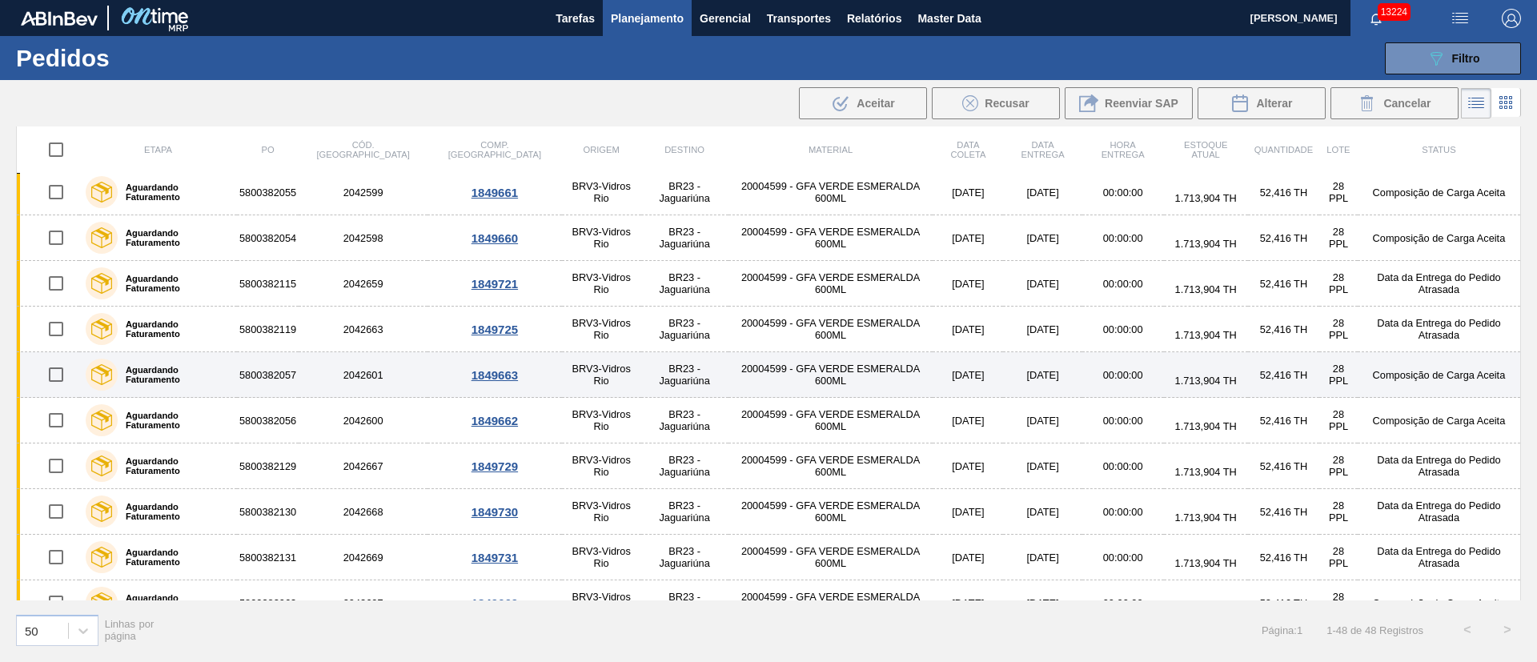
scroll to position [480, 0]
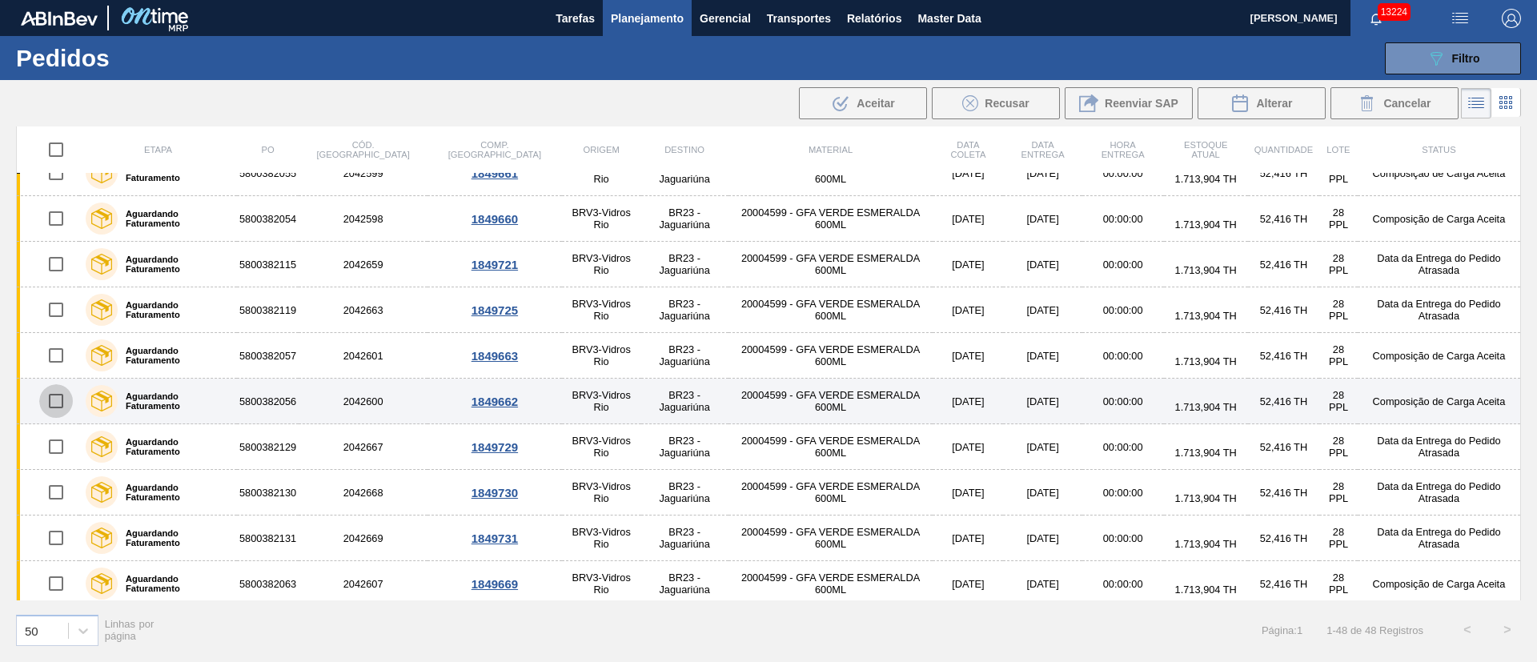
click at [50, 404] on input "checkbox" at bounding box center [56, 401] width 34 height 34
checkbox input "true"
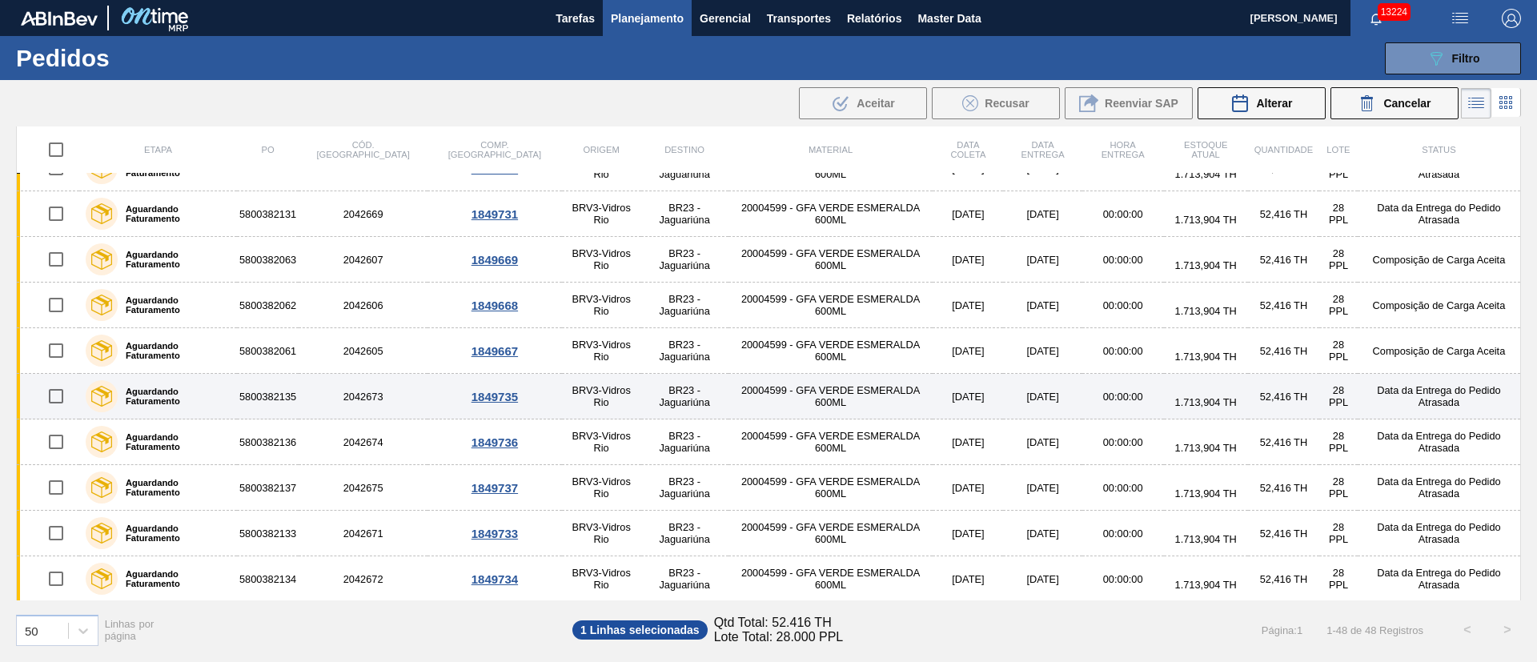
scroll to position [841, 0]
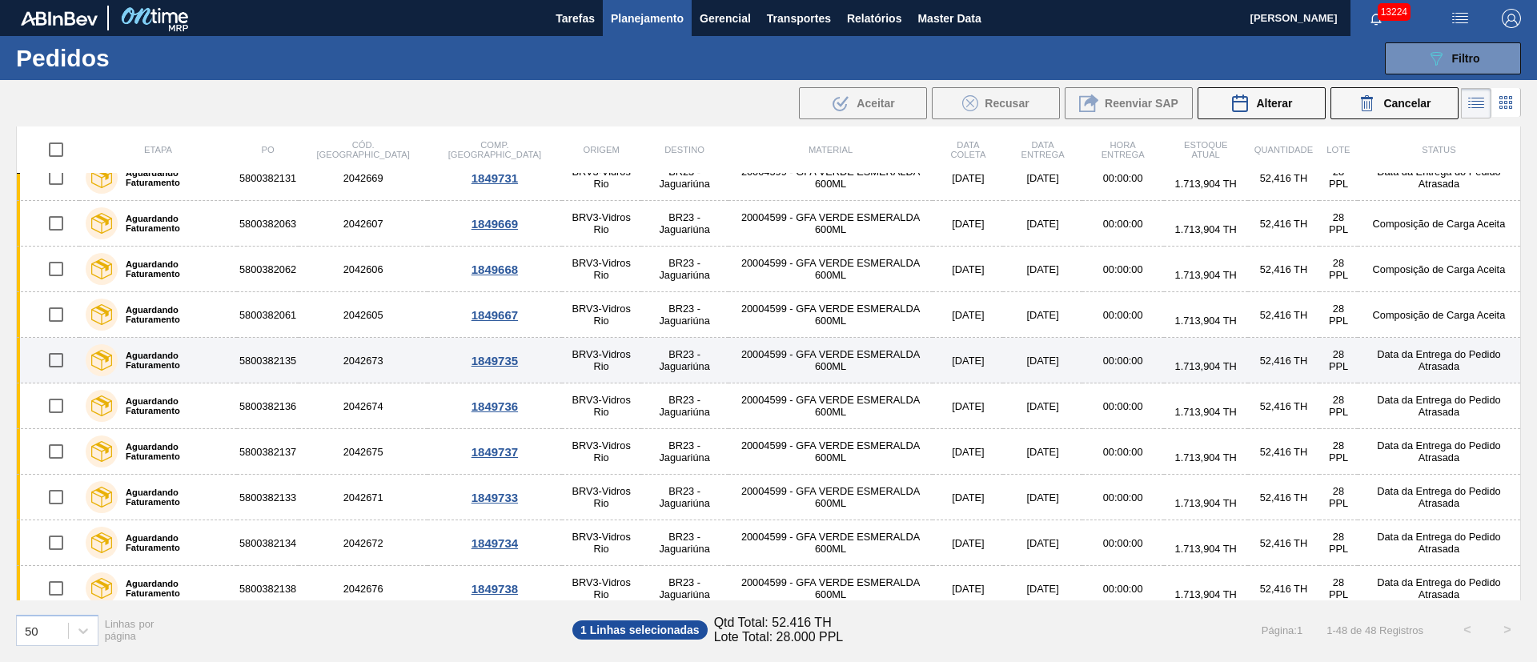
click at [54, 365] on input "checkbox" at bounding box center [56, 360] width 34 height 34
checkbox input "true"
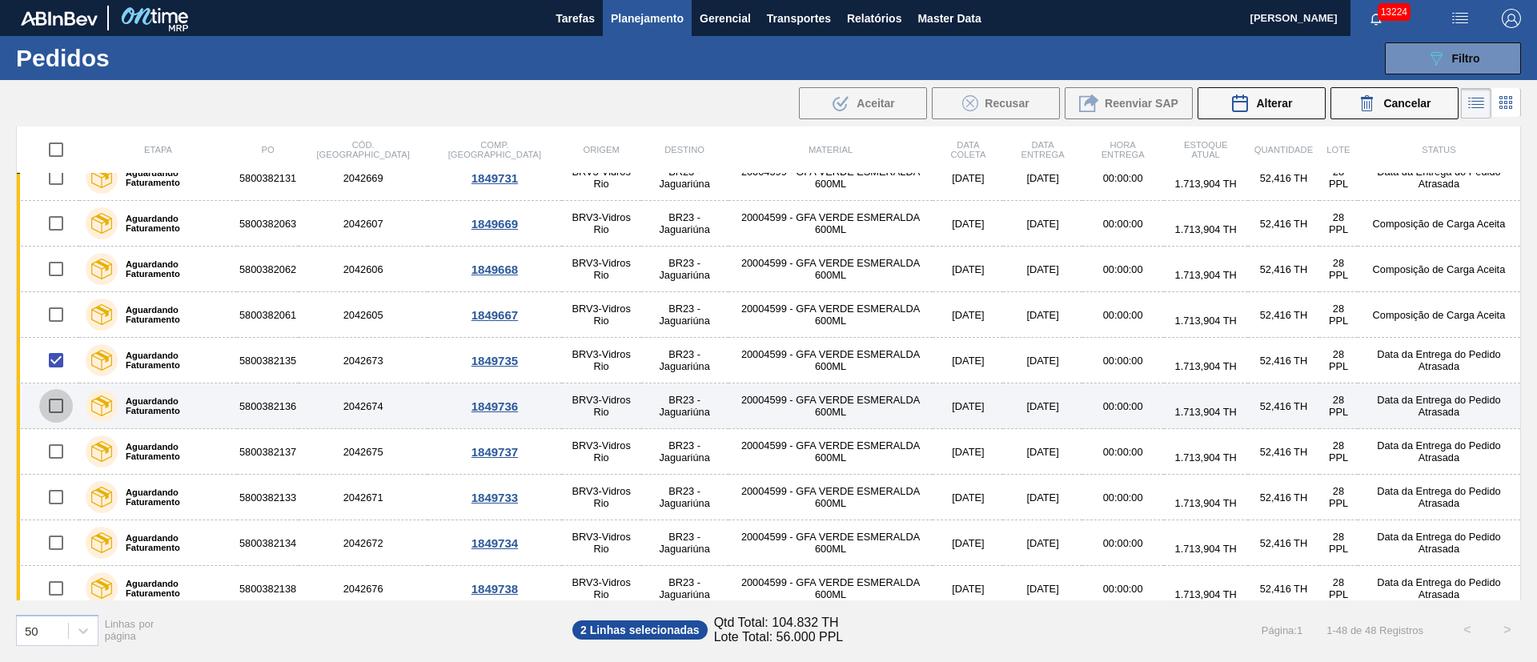
click at [59, 404] on input "checkbox" at bounding box center [56, 406] width 34 height 34
checkbox input "true"
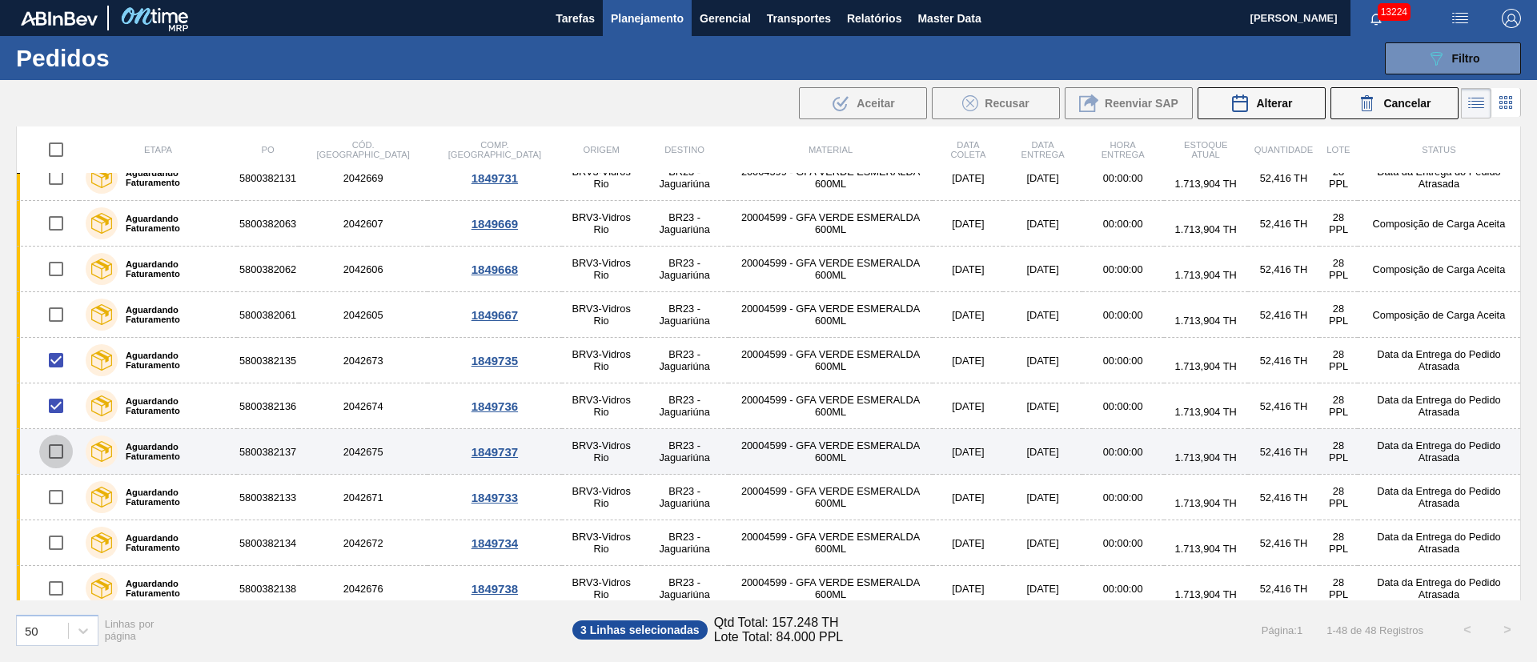
click at [54, 455] on input "checkbox" at bounding box center [56, 452] width 34 height 34
checkbox input "true"
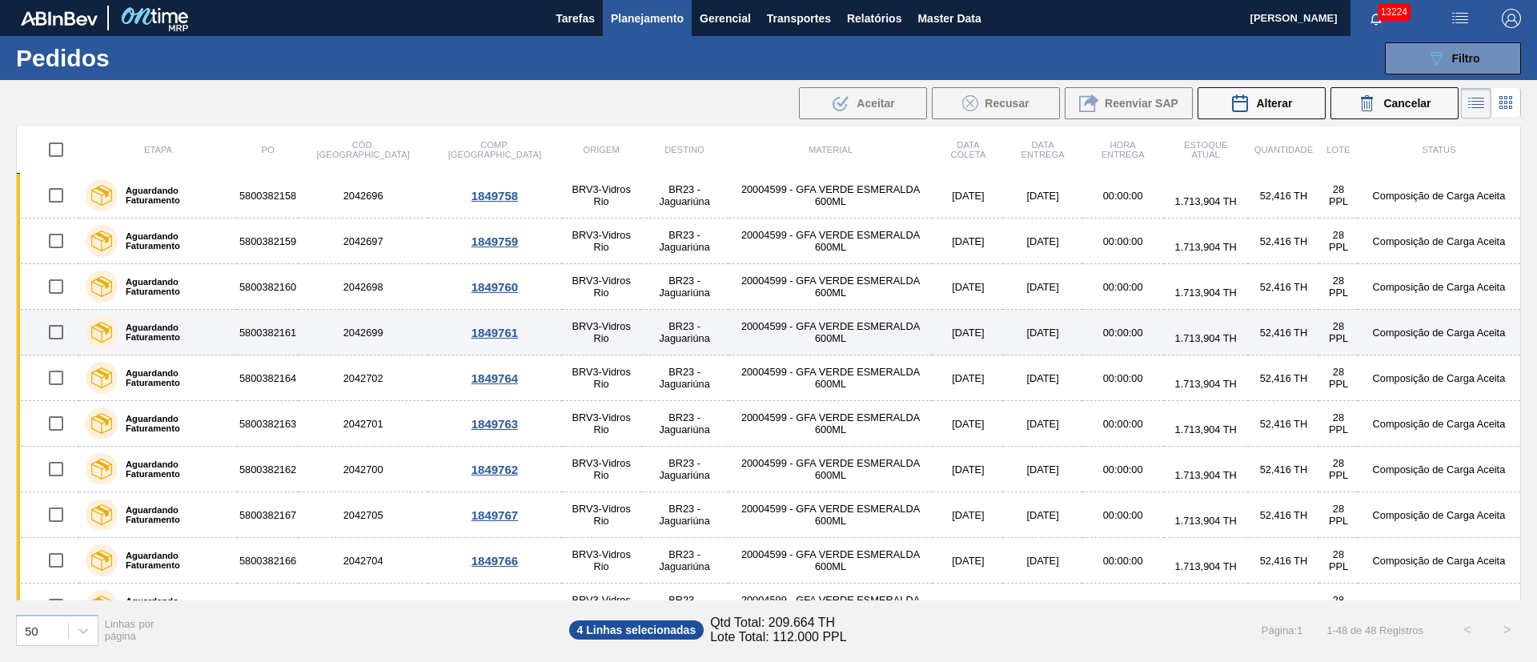
scroll to position [1765, 0]
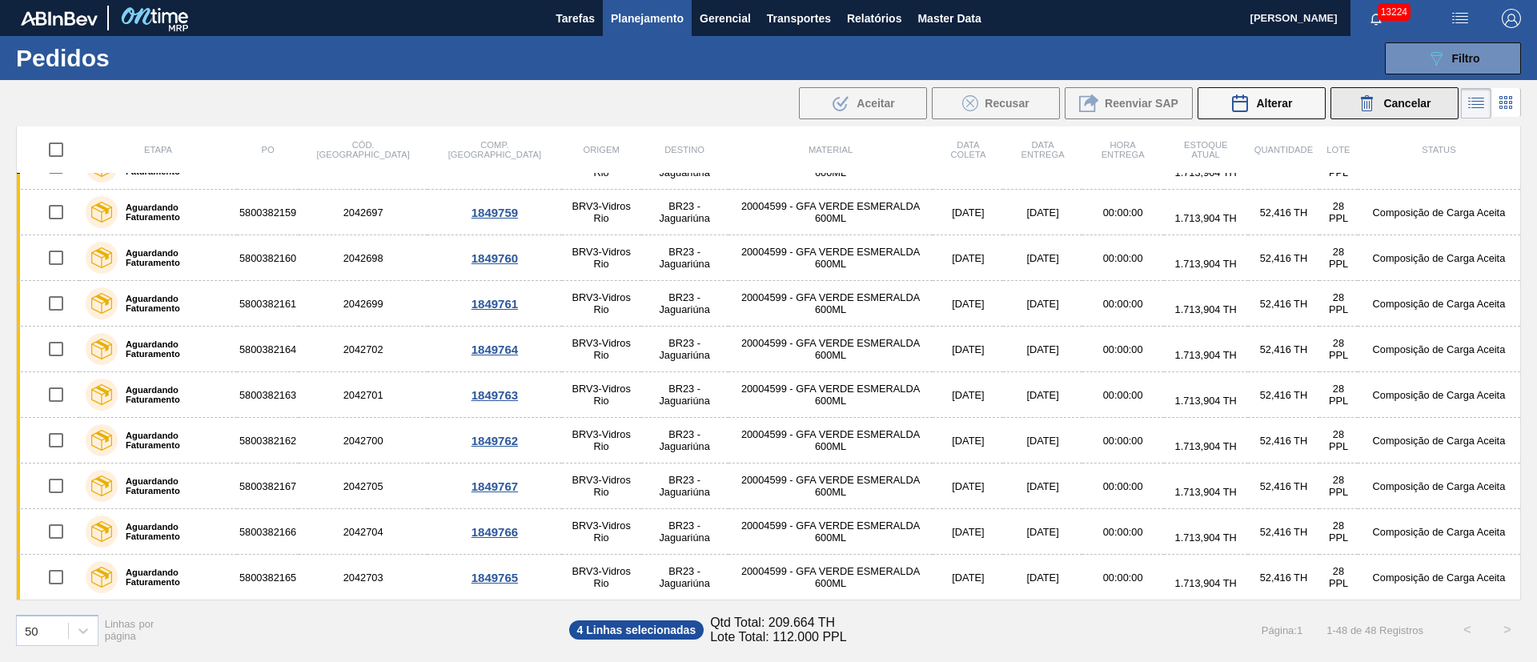
click at [1398, 108] on span "Cancelar" at bounding box center [1406, 103] width 47 height 13
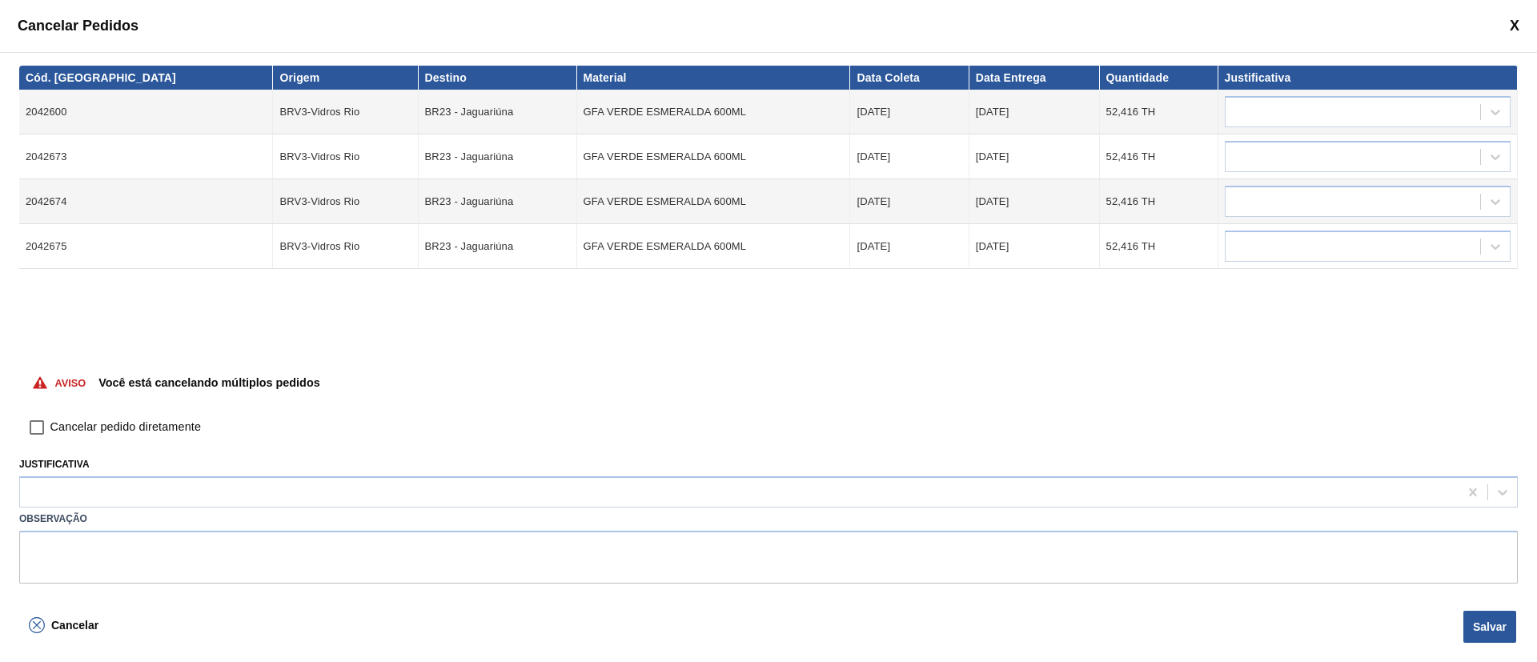
click at [34, 432] on input "Cancelar pedido diretamente" at bounding box center [36, 427] width 27 height 27
checkbox input "true"
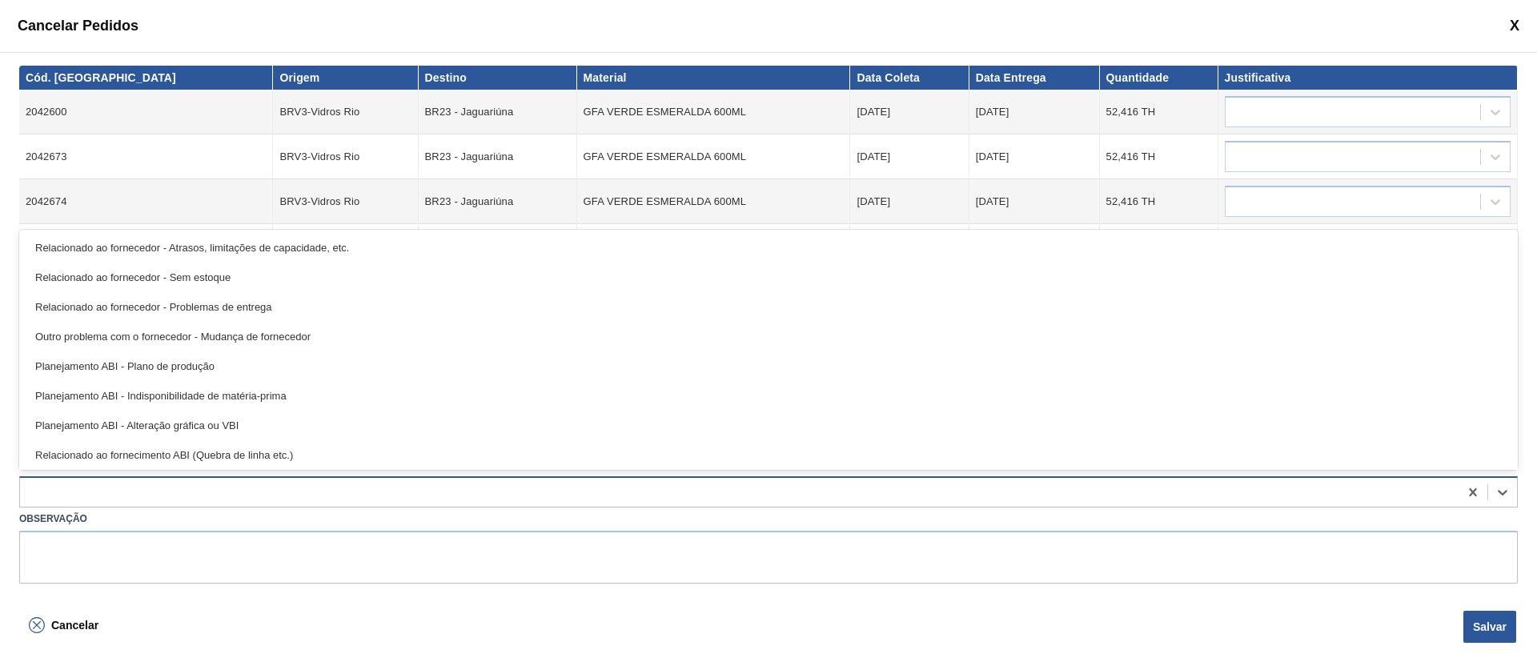
click at [52, 486] on div at bounding box center [739, 492] width 1439 height 23
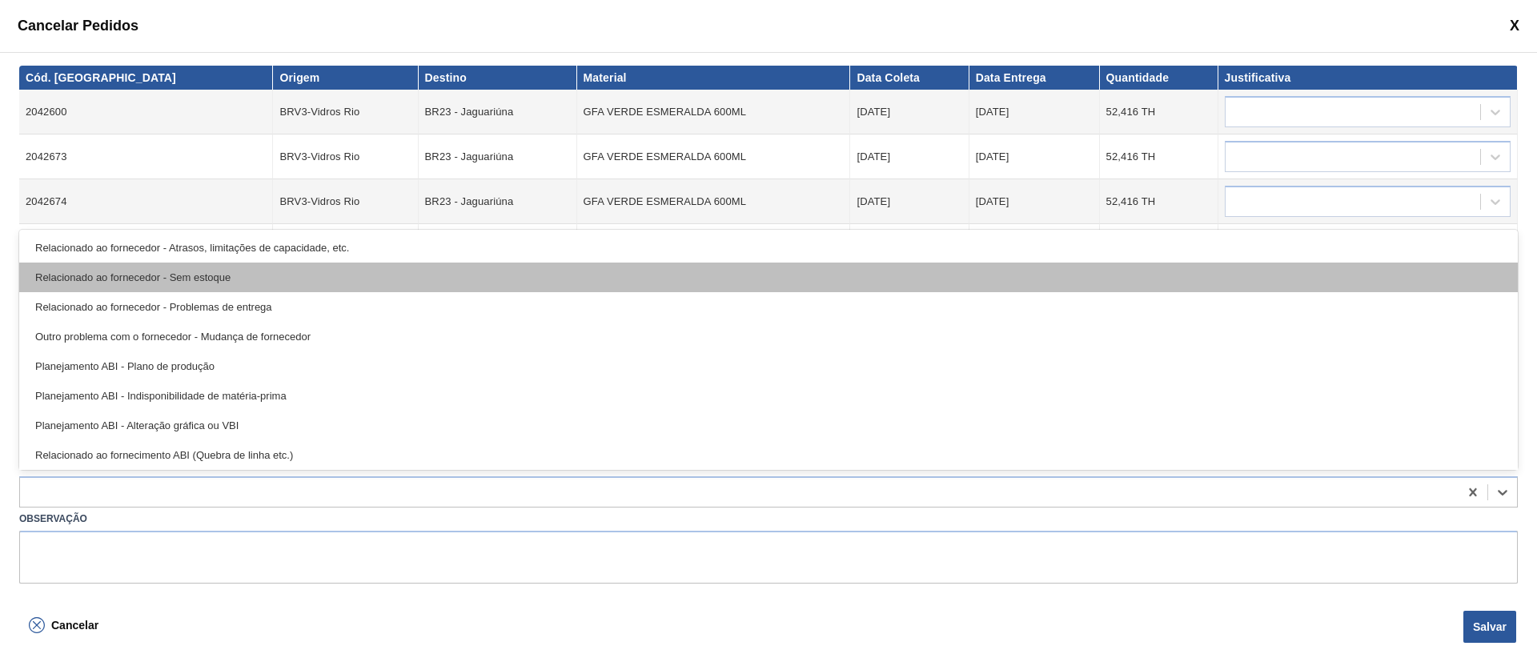
click at [185, 278] on div "Relacionado ao fornecedor - Sem estoque" at bounding box center [768, 278] width 1499 height 30
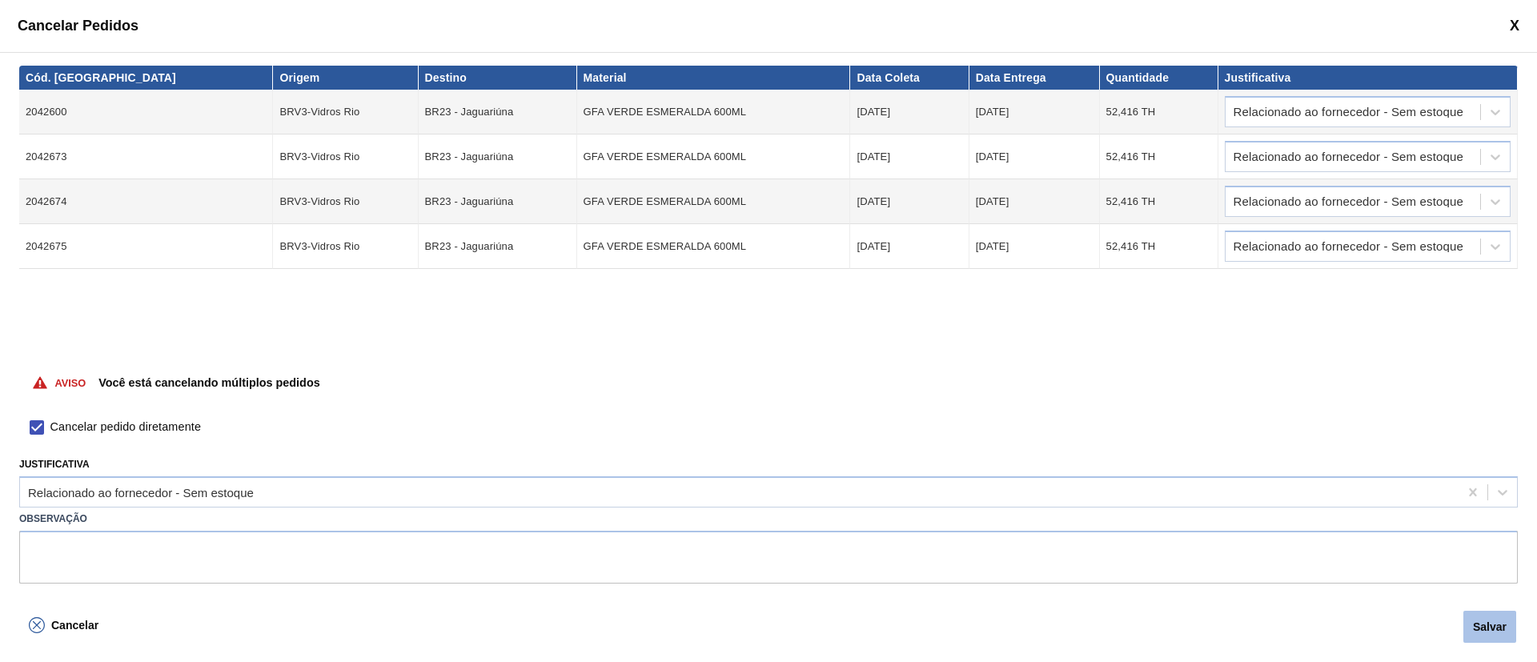
drag, startPoint x: 1504, startPoint y: 629, endPoint x: 1446, endPoint y: 616, distance: 59.8
click at [1504, 629] on button "Salvar" at bounding box center [1490, 627] width 53 height 32
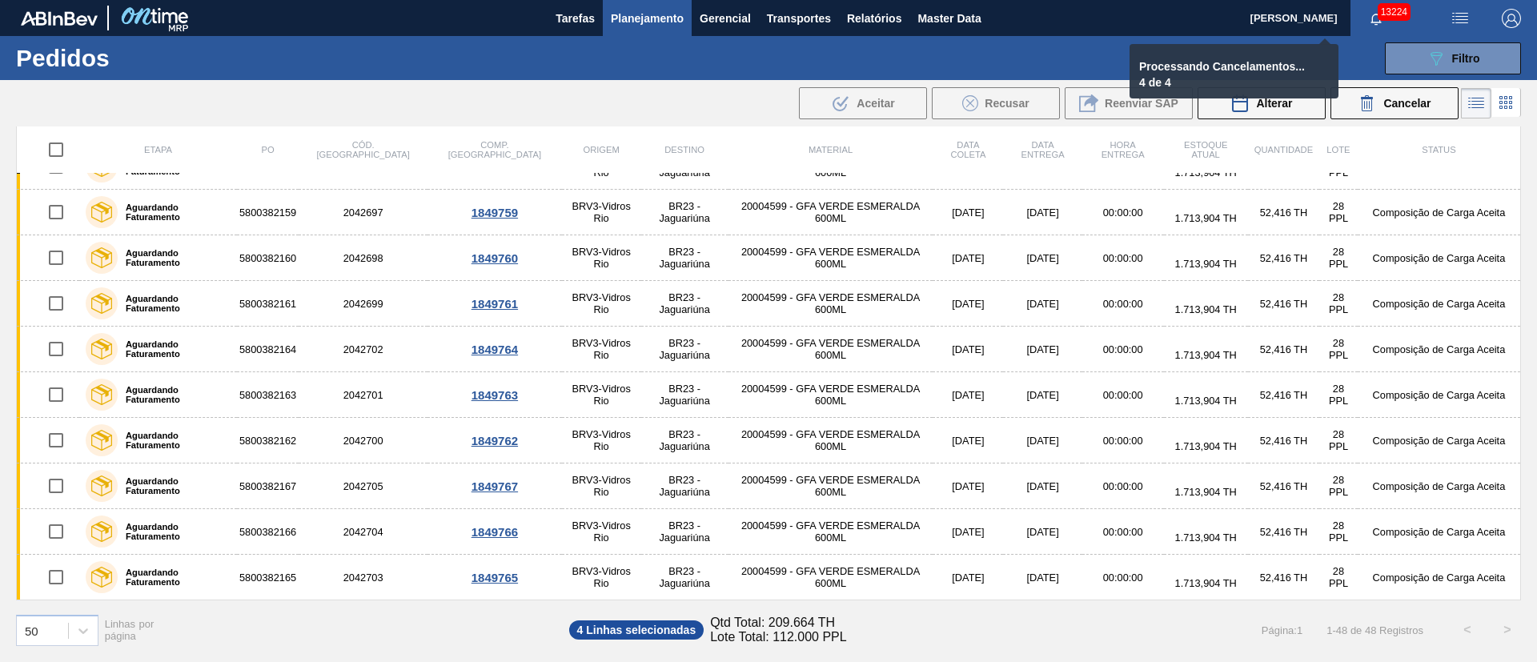
checkbox input "false"
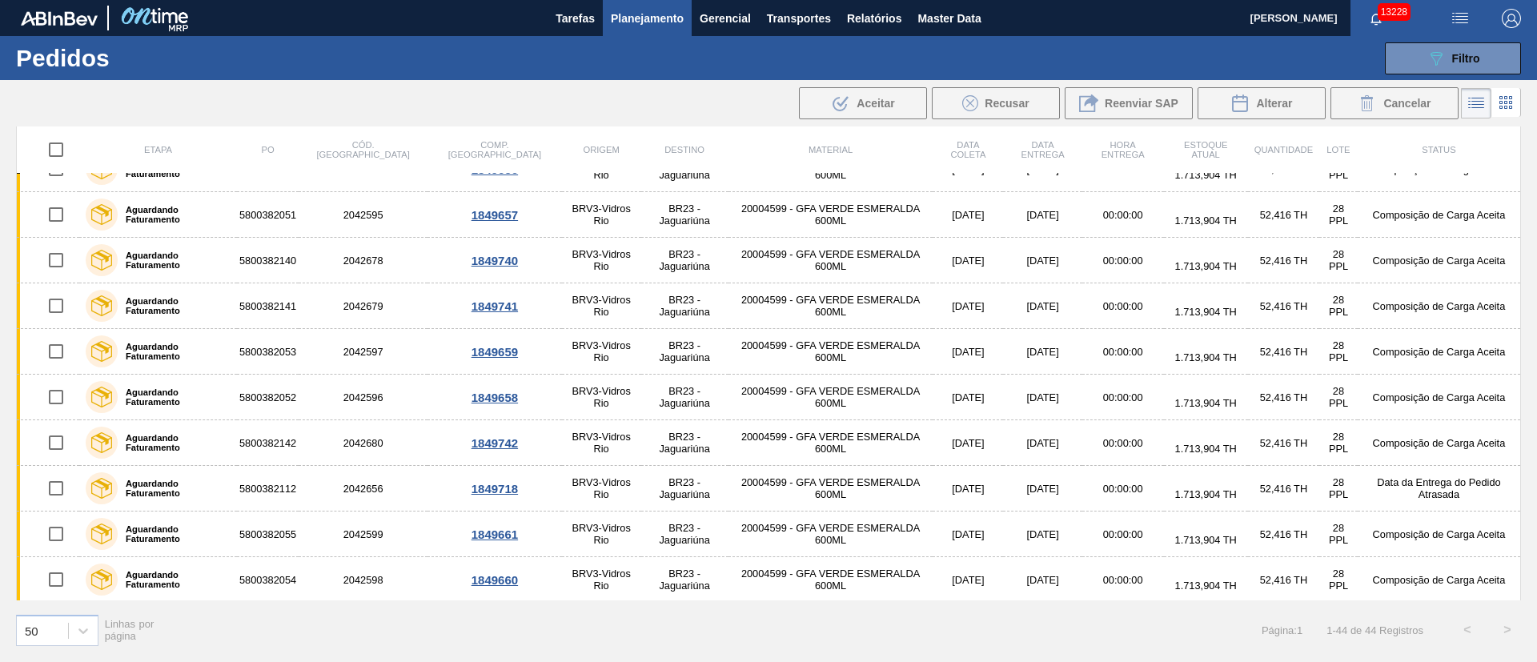
scroll to position [0, 0]
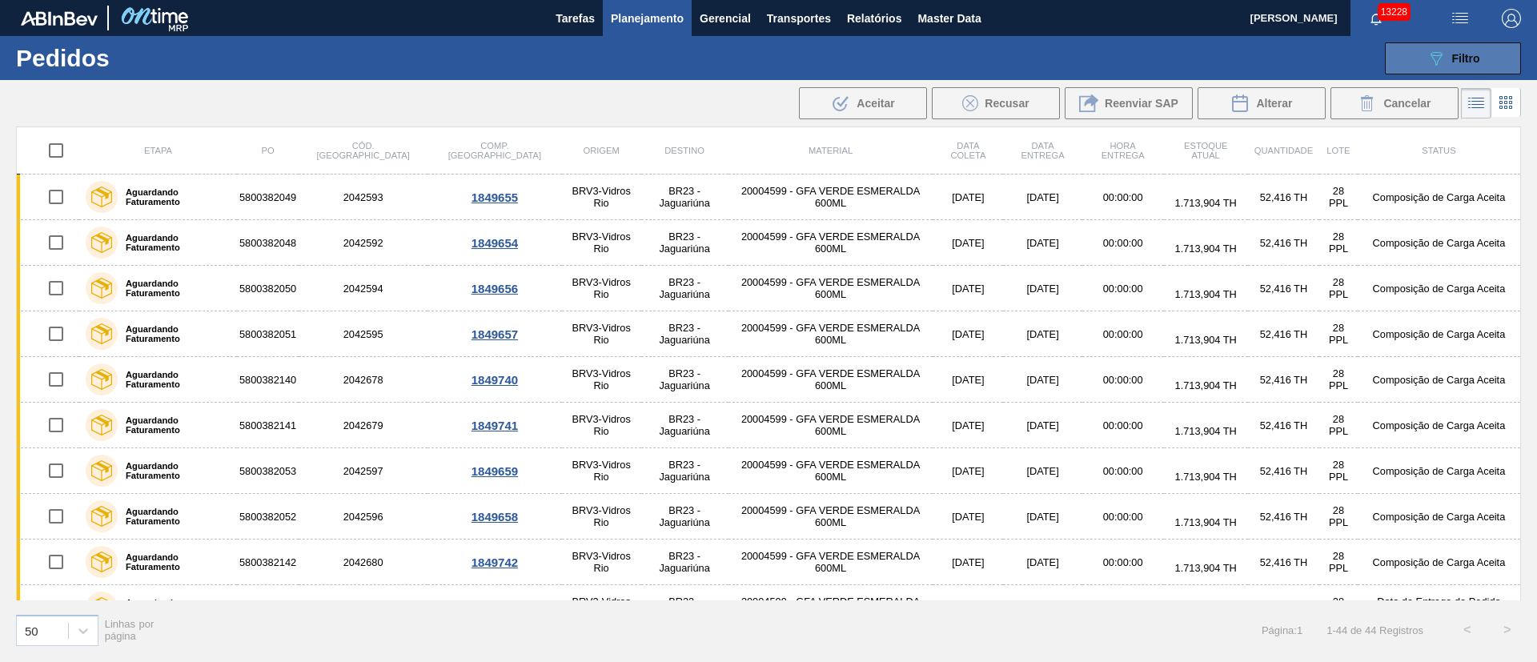
click at [1448, 58] on div "089F7B8B-B2A5-4AFE-B5C0-19BA573D28AC Filtro" at bounding box center [1454, 58] width 54 height 19
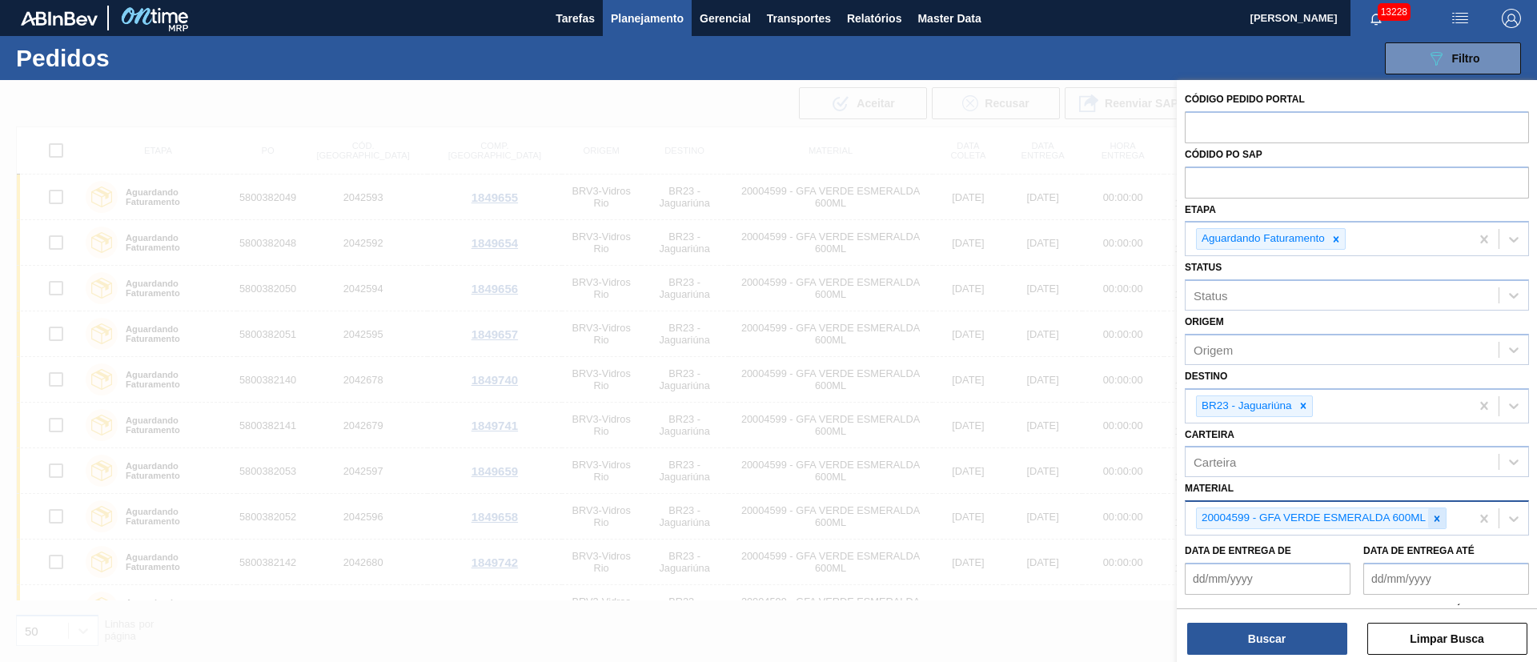
click at [1437, 517] on icon at bounding box center [1438, 519] width 6 height 6
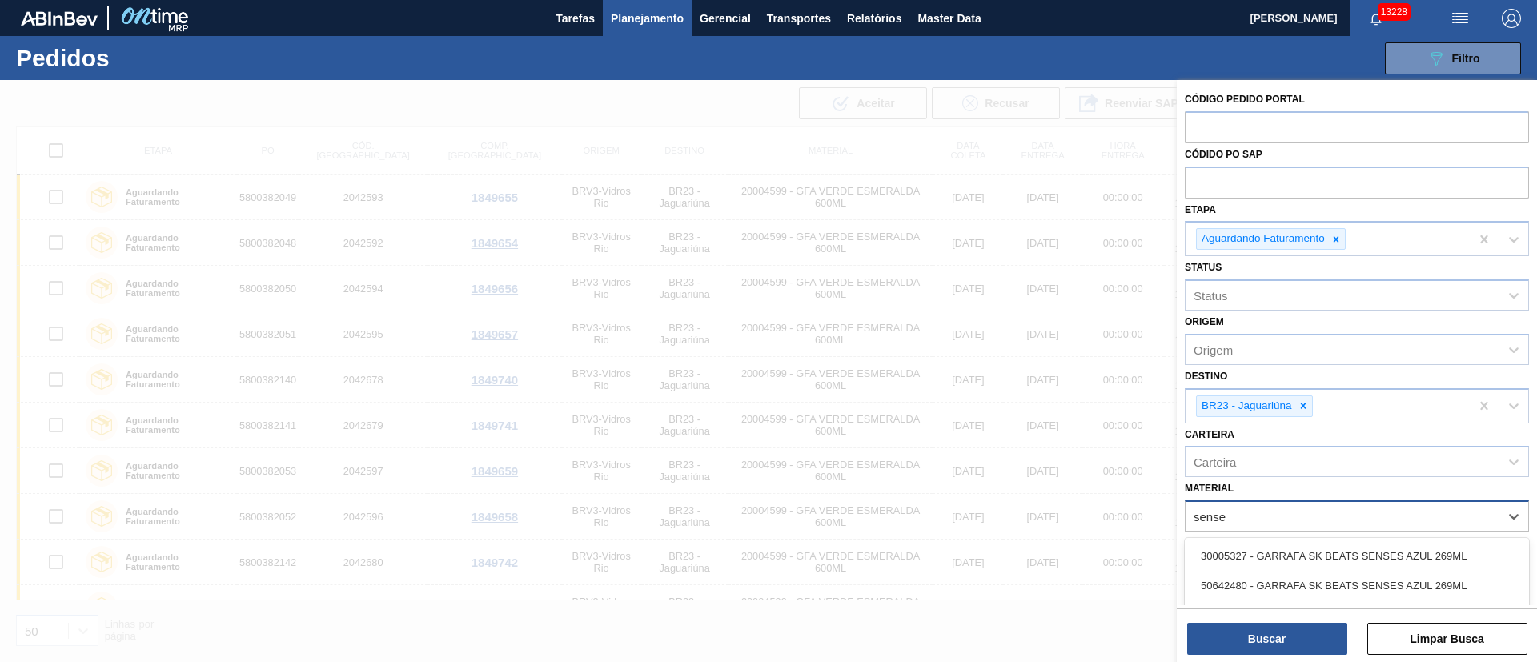
type input "senses"
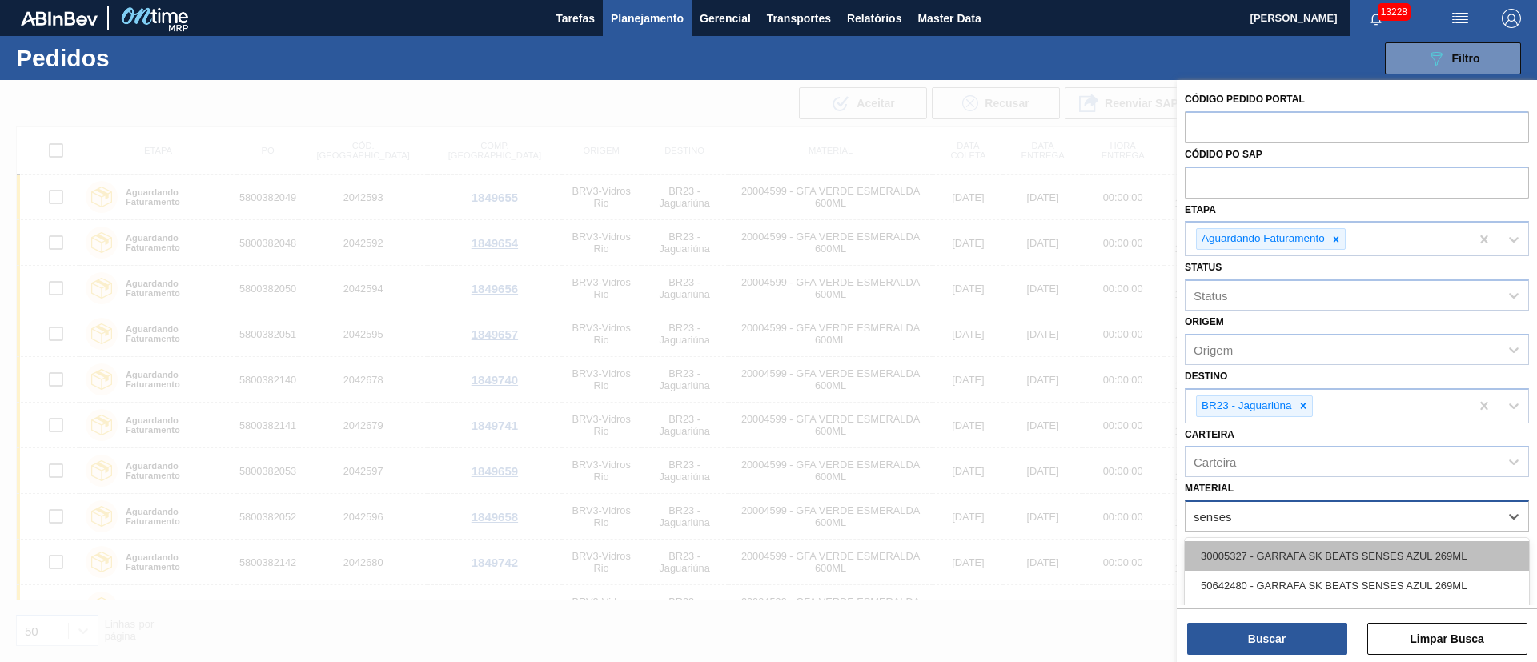
click at [1350, 556] on div "30005327 - GARRAFA SK BEATS SENSES AZUL 269ML" at bounding box center [1357, 556] width 344 height 30
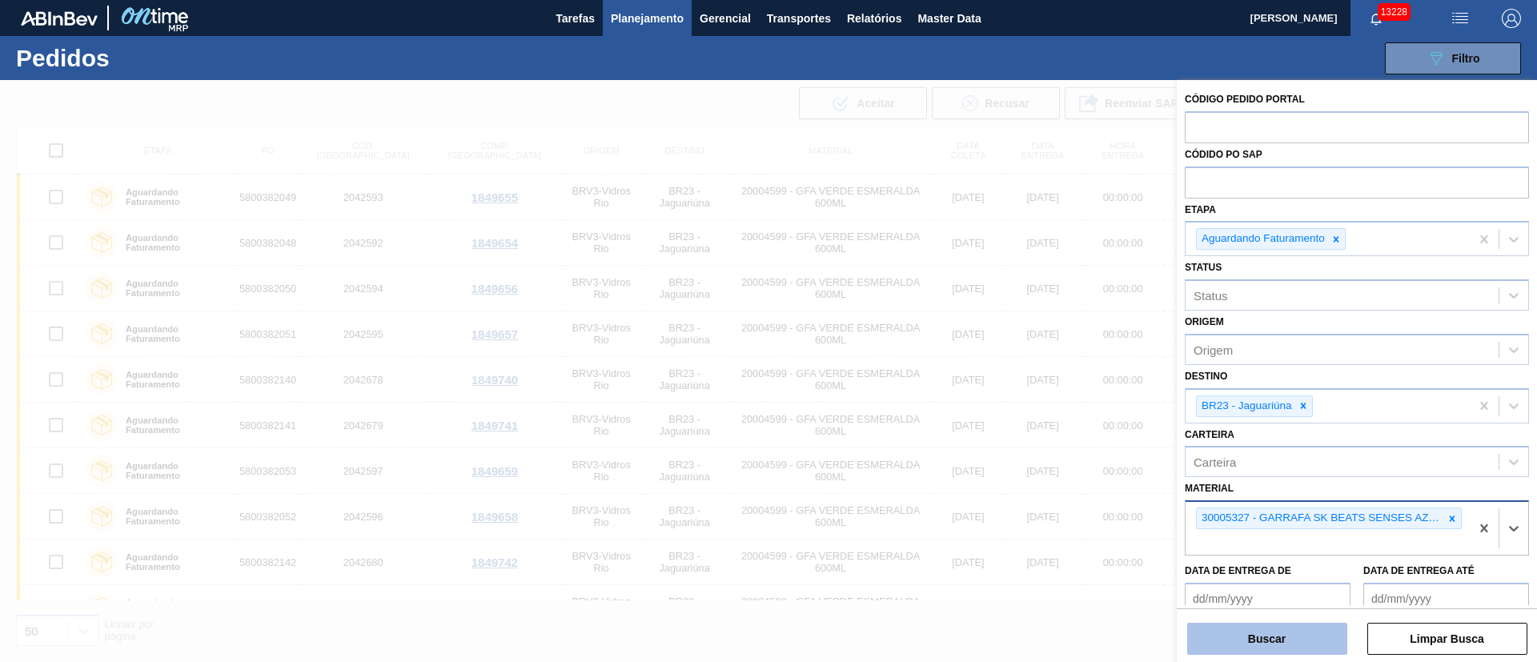
click at [1259, 634] on button "Buscar" at bounding box center [1267, 639] width 160 height 32
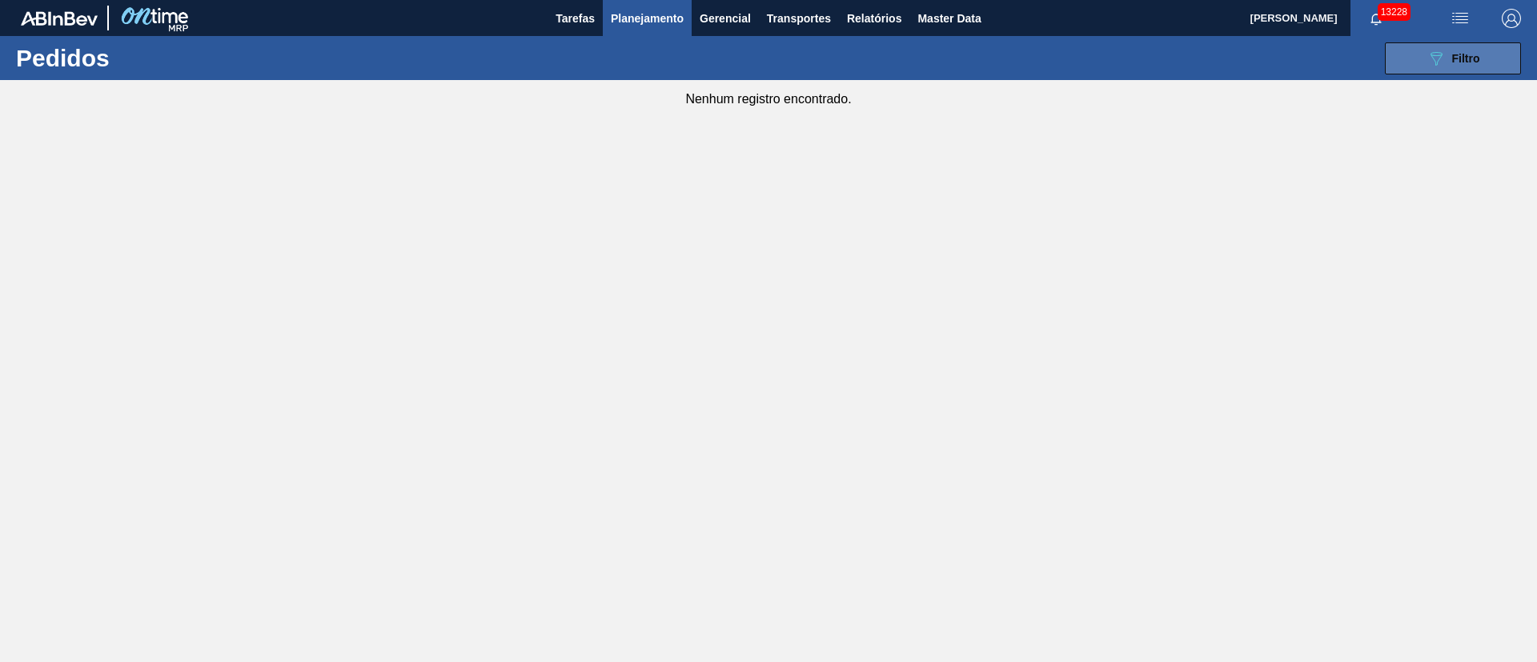
click at [1488, 58] on button "089F7B8B-B2A5-4AFE-B5C0-19BA573D28AC Filtro" at bounding box center [1453, 58] width 136 height 32
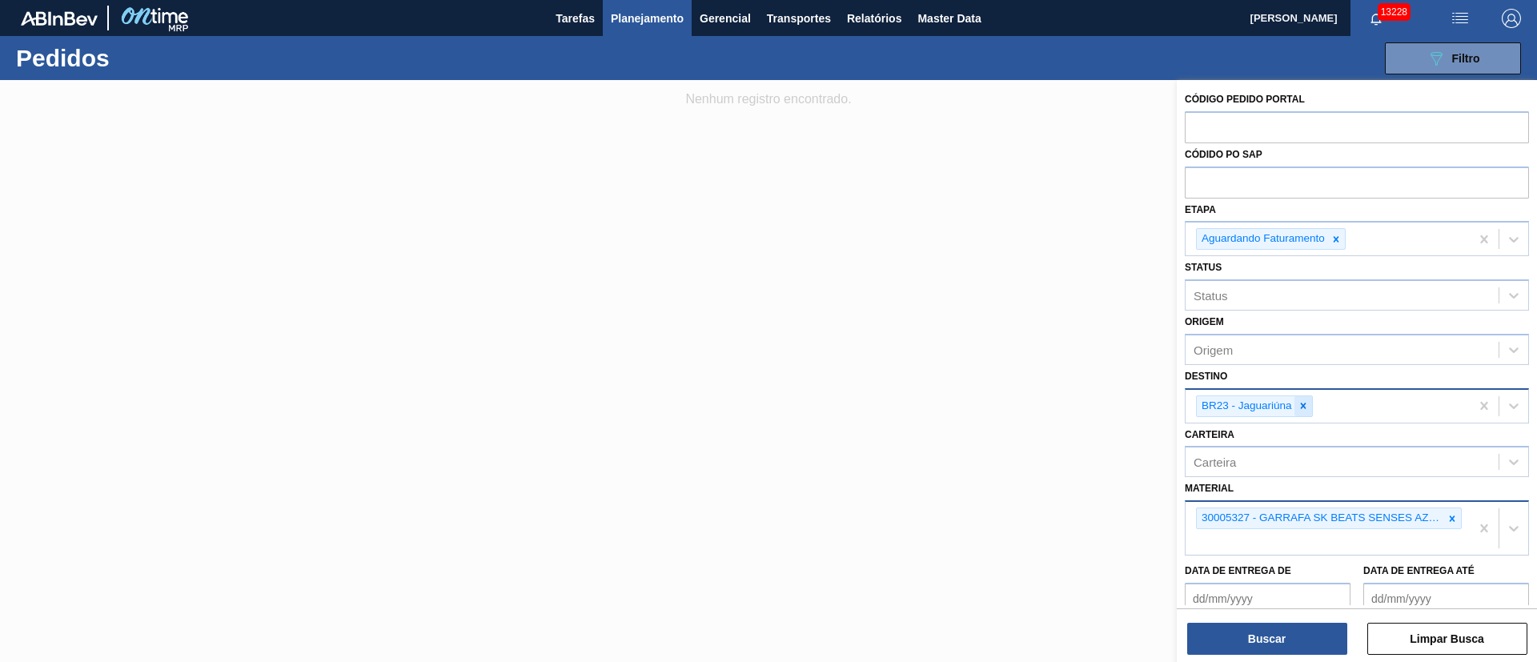
click at [1303, 406] on icon at bounding box center [1303, 406] width 6 height 6
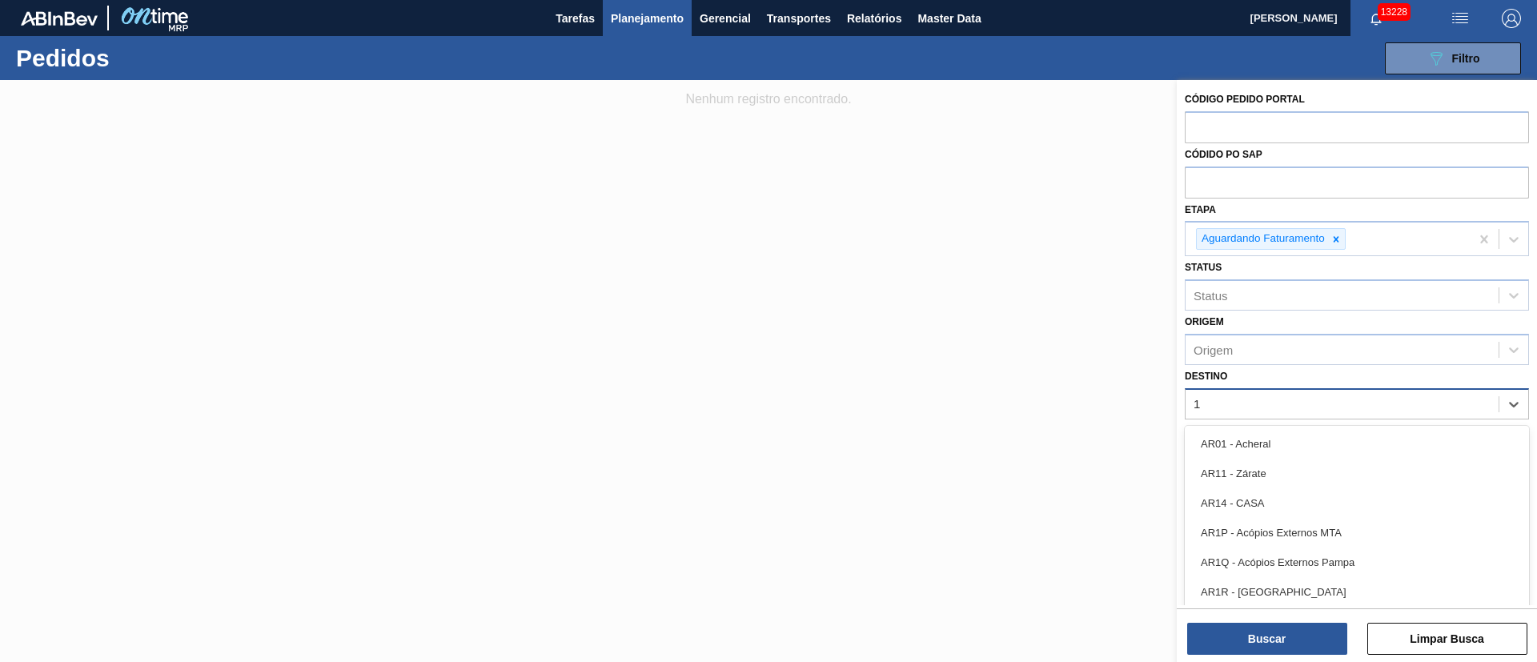
type input "16"
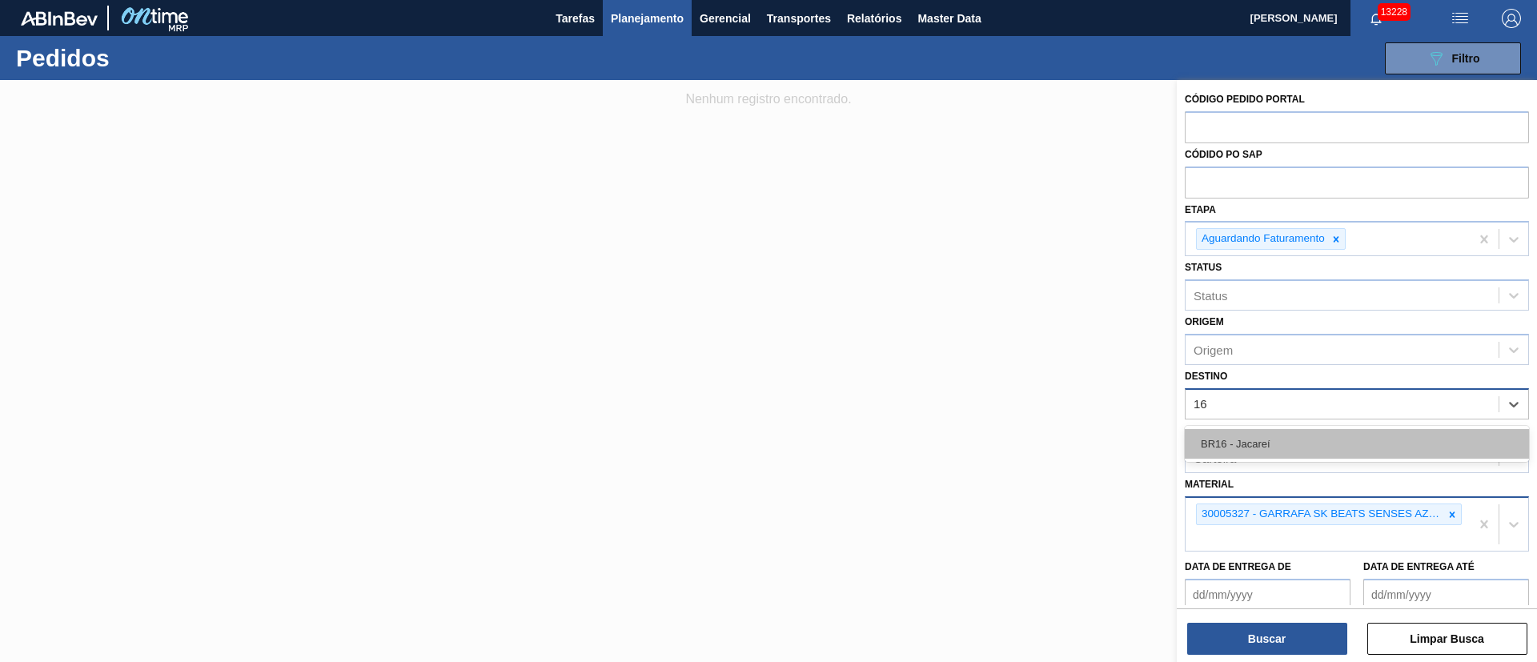
click at [1212, 440] on div "BR16 - Jacareí" at bounding box center [1357, 444] width 344 height 30
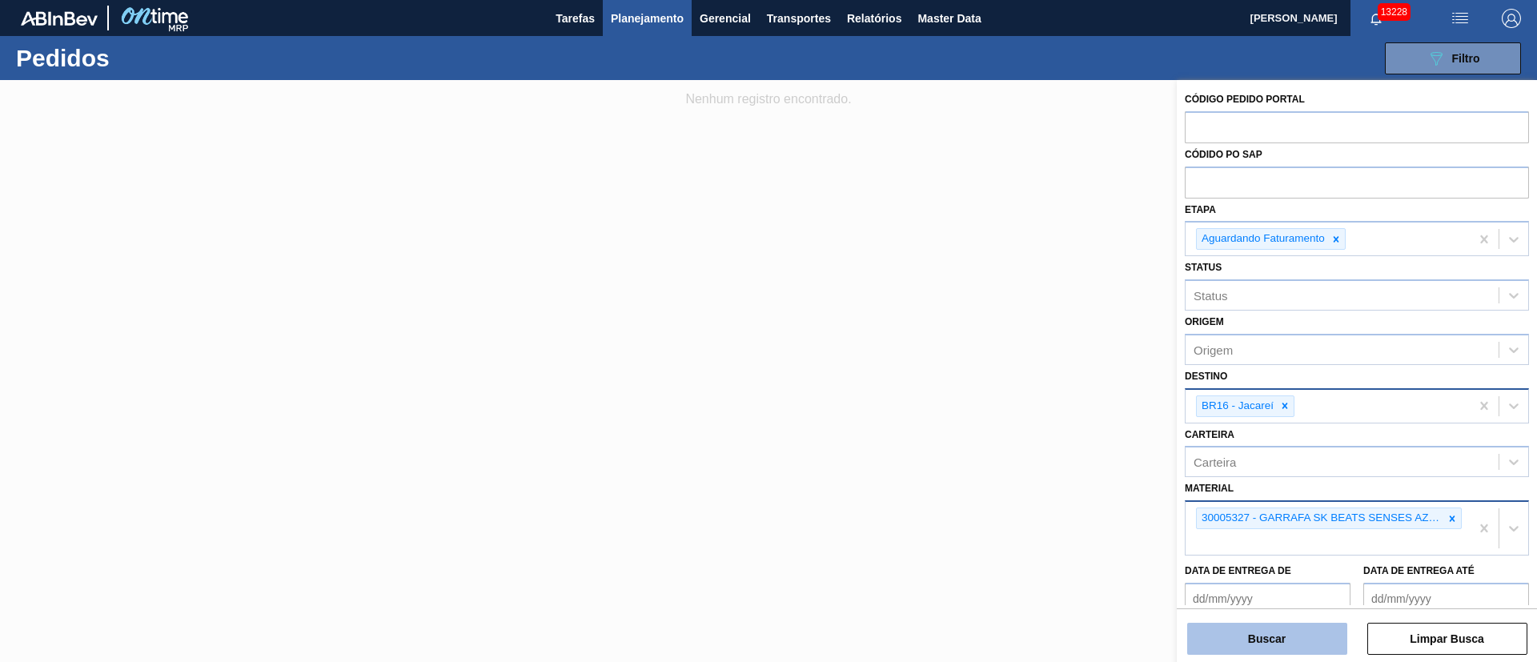
click at [1236, 627] on button "Buscar" at bounding box center [1267, 639] width 160 height 32
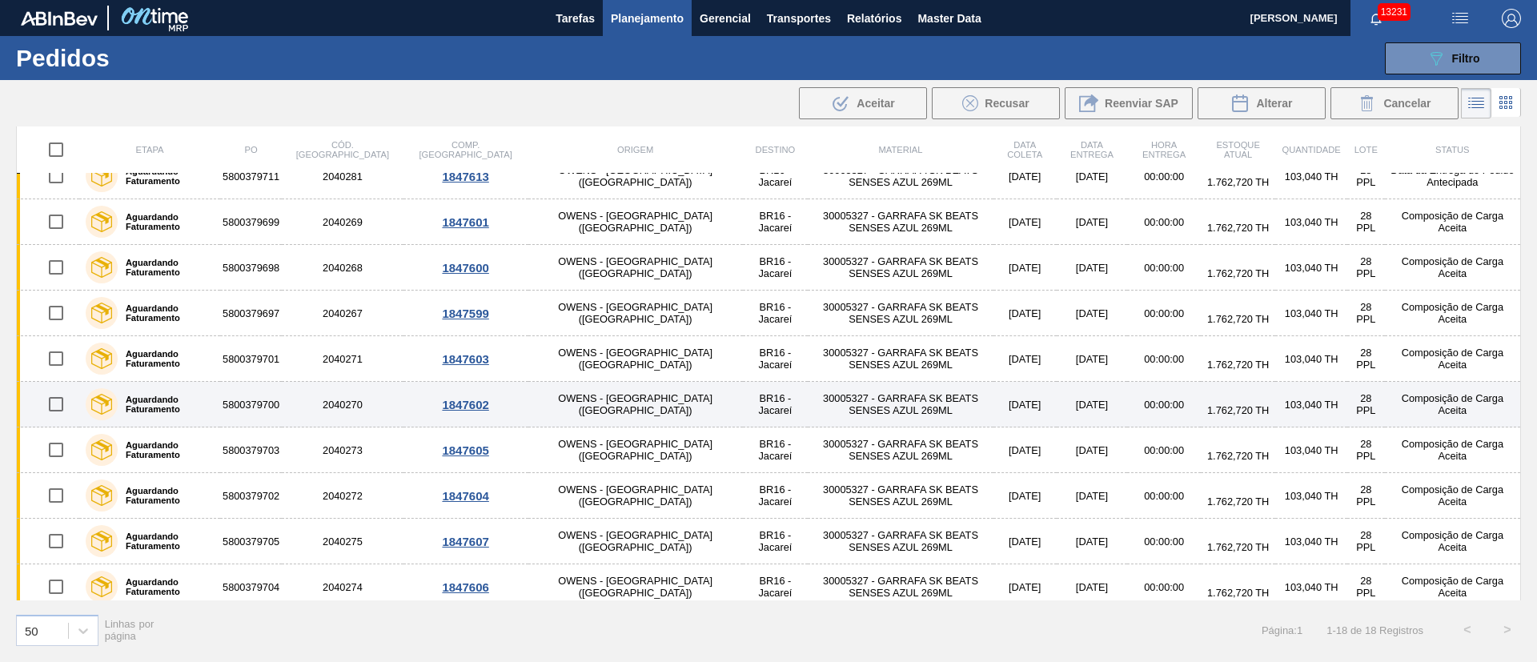
scroll to position [120, 0]
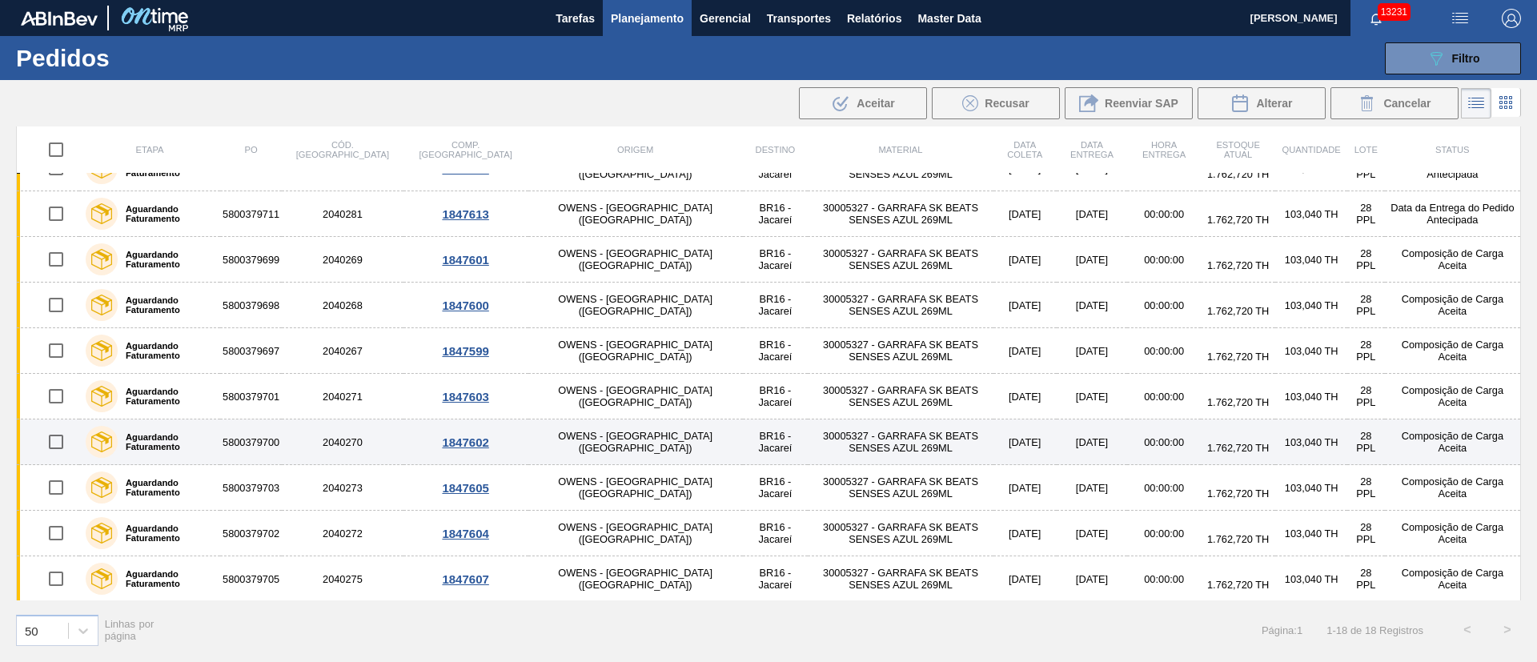
click at [58, 439] on input "checkbox" at bounding box center [56, 442] width 34 height 34
checkbox input "true"
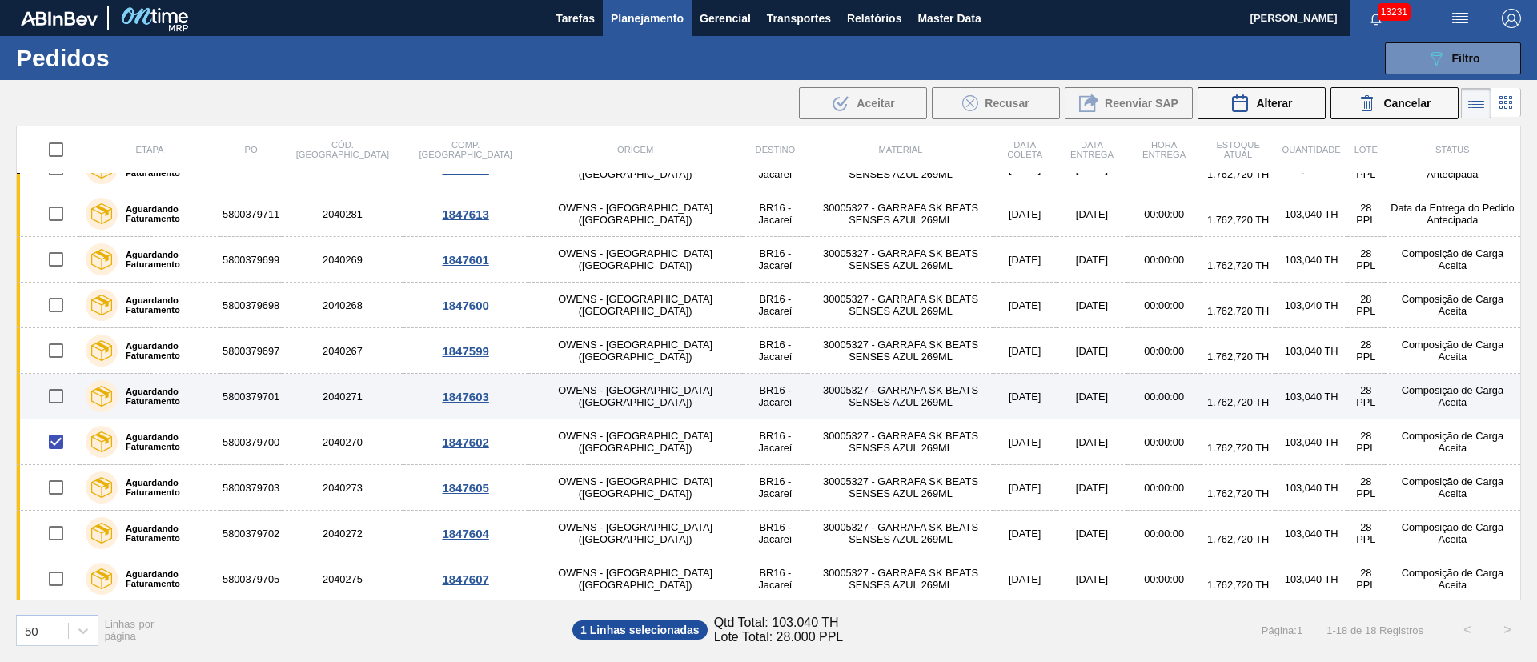
click at [49, 396] on input "checkbox" at bounding box center [56, 396] width 34 height 34
checkbox input "true"
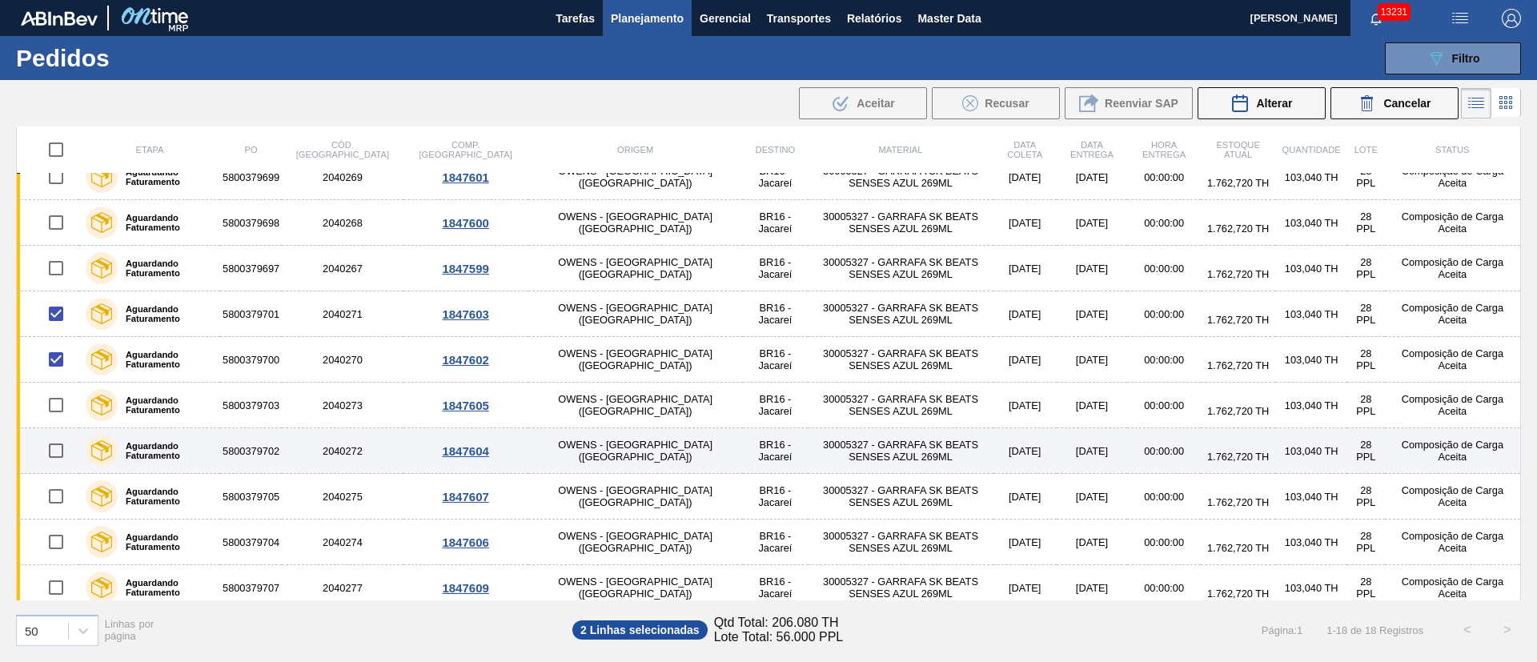
scroll to position [240, 0]
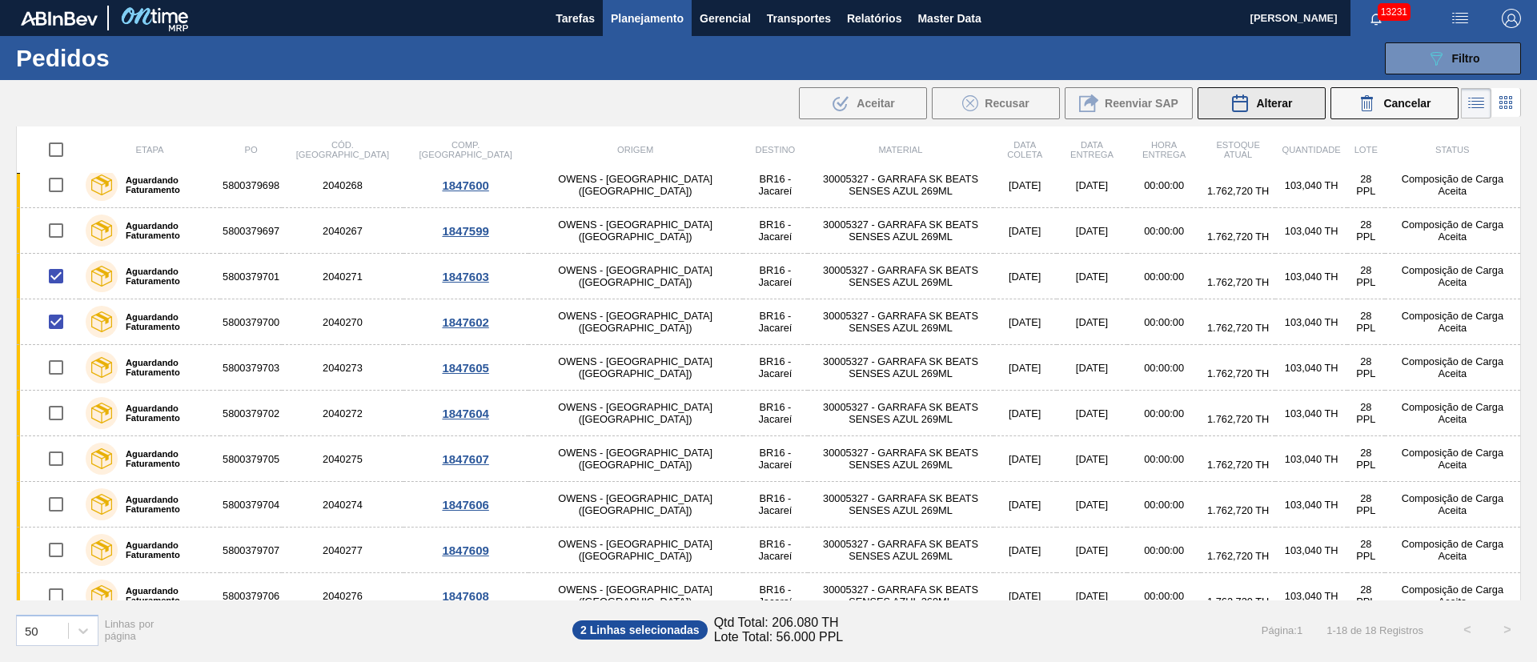
click at [1286, 94] on div "Alterar" at bounding box center [1262, 103] width 62 height 19
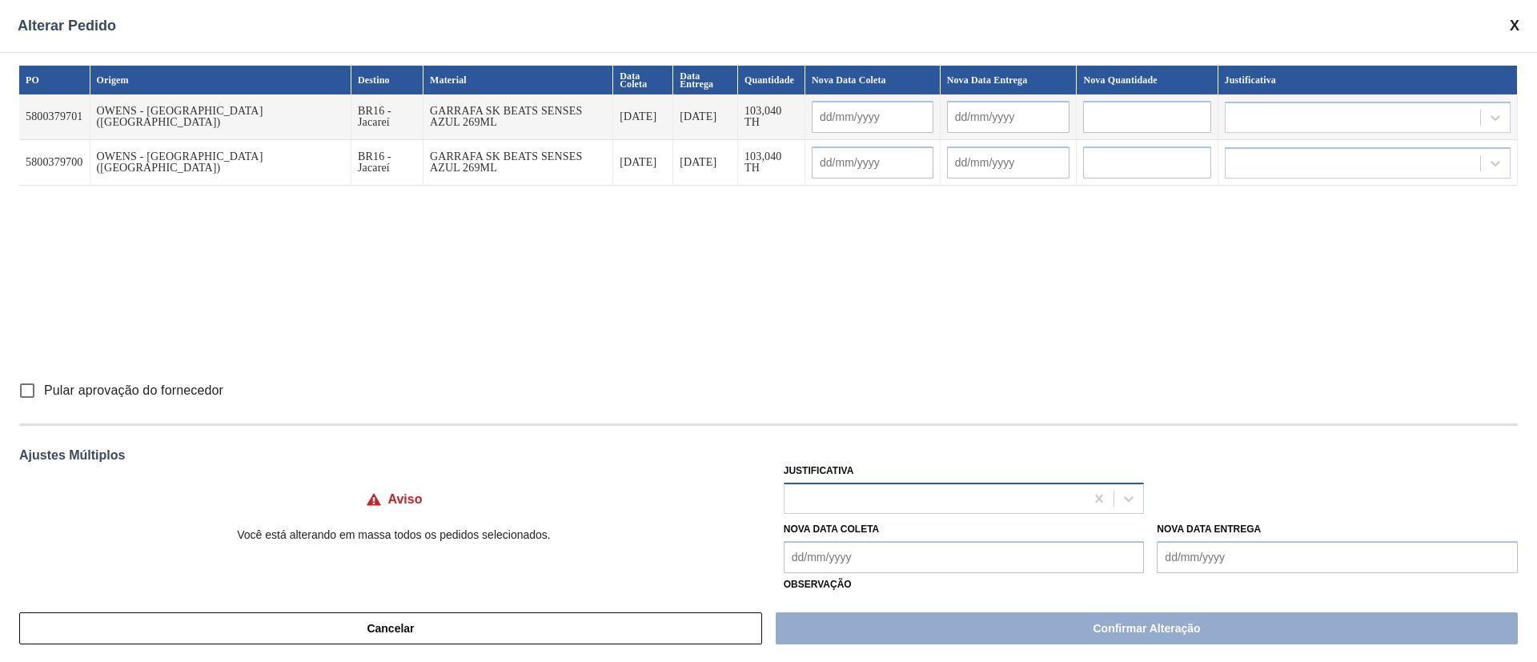
click at [822, 503] on div at bounding box center [935, 498] width 301 height 23
type input "ou"
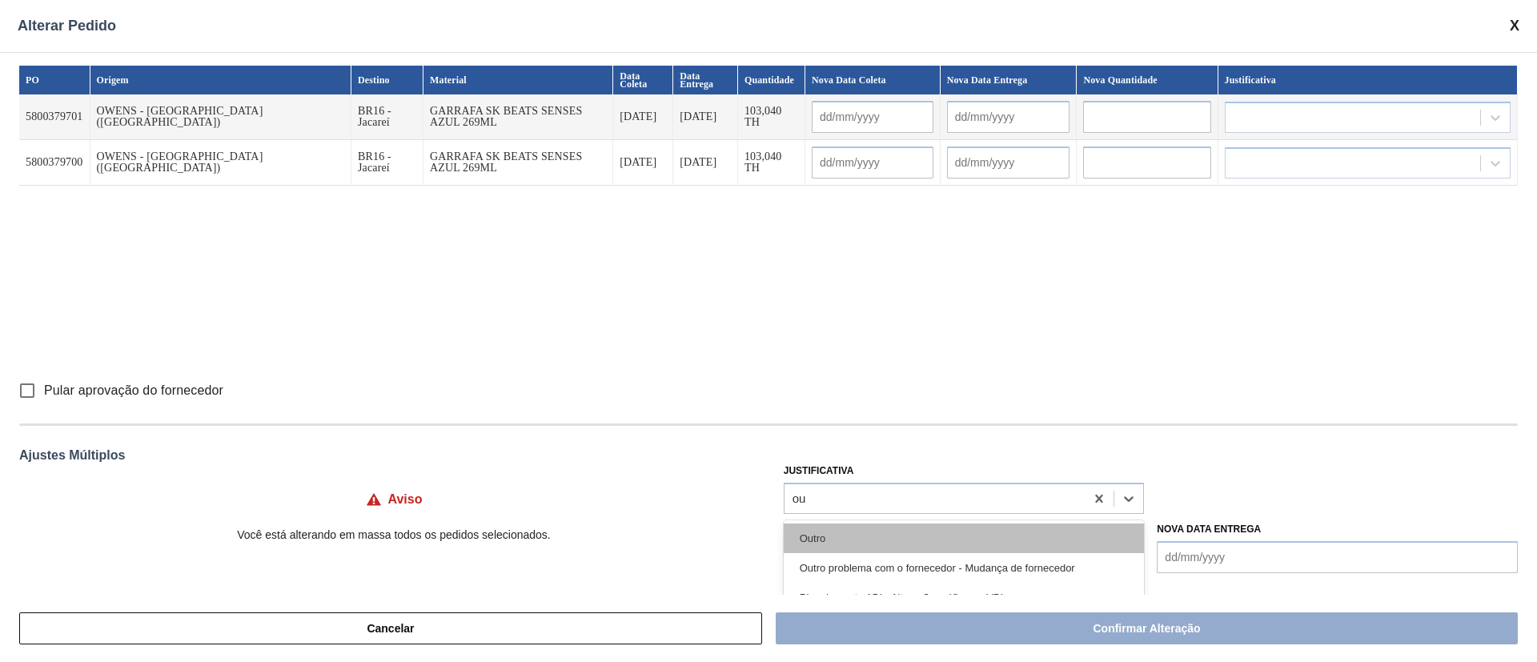
click at [813, 540] on div "Outro" at bounding box center [964, 539] width 361 height 30
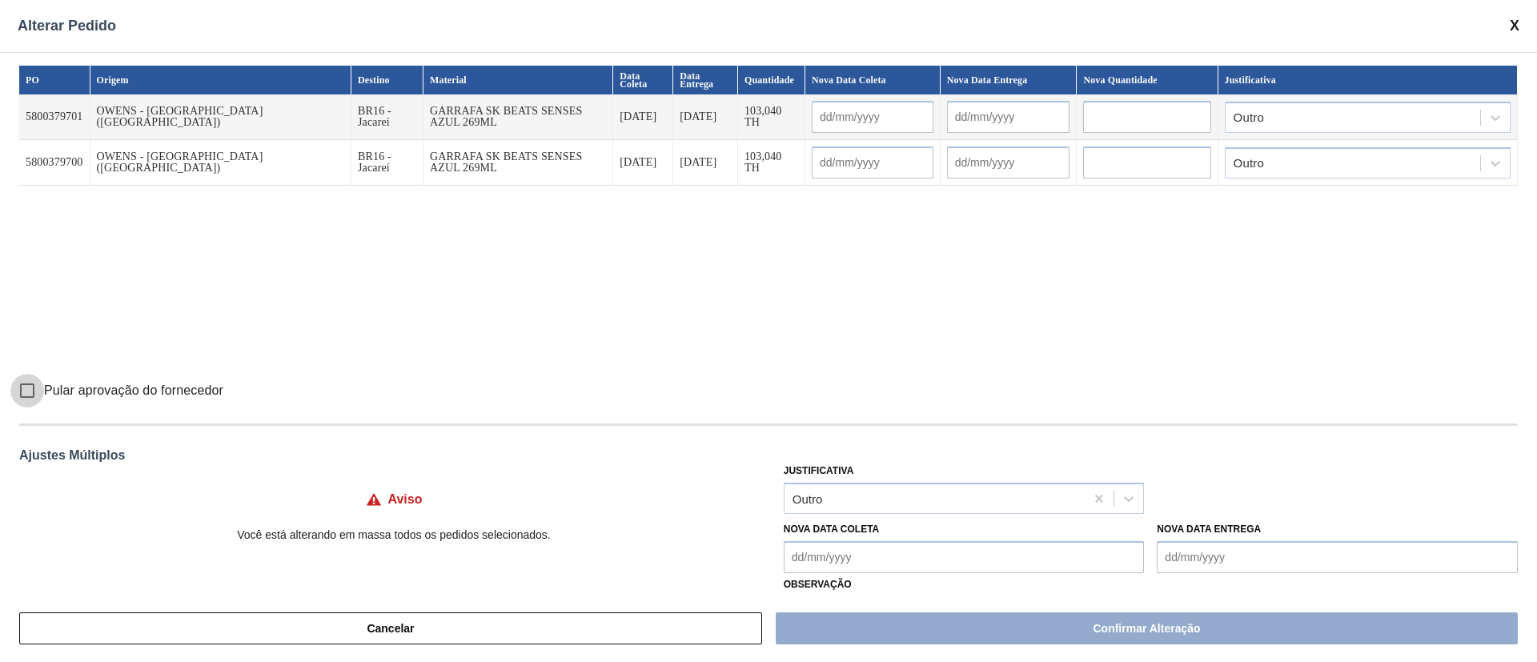
click at [22, 395] on input "Pular aprovação do fornecedor" at bounding box center [27, 391] width 34 height 34
checkbox input "true"
click at [866, 562] on Coleta "Nova Data Coleta" at bounding box center [964, 557] width 361 height 32
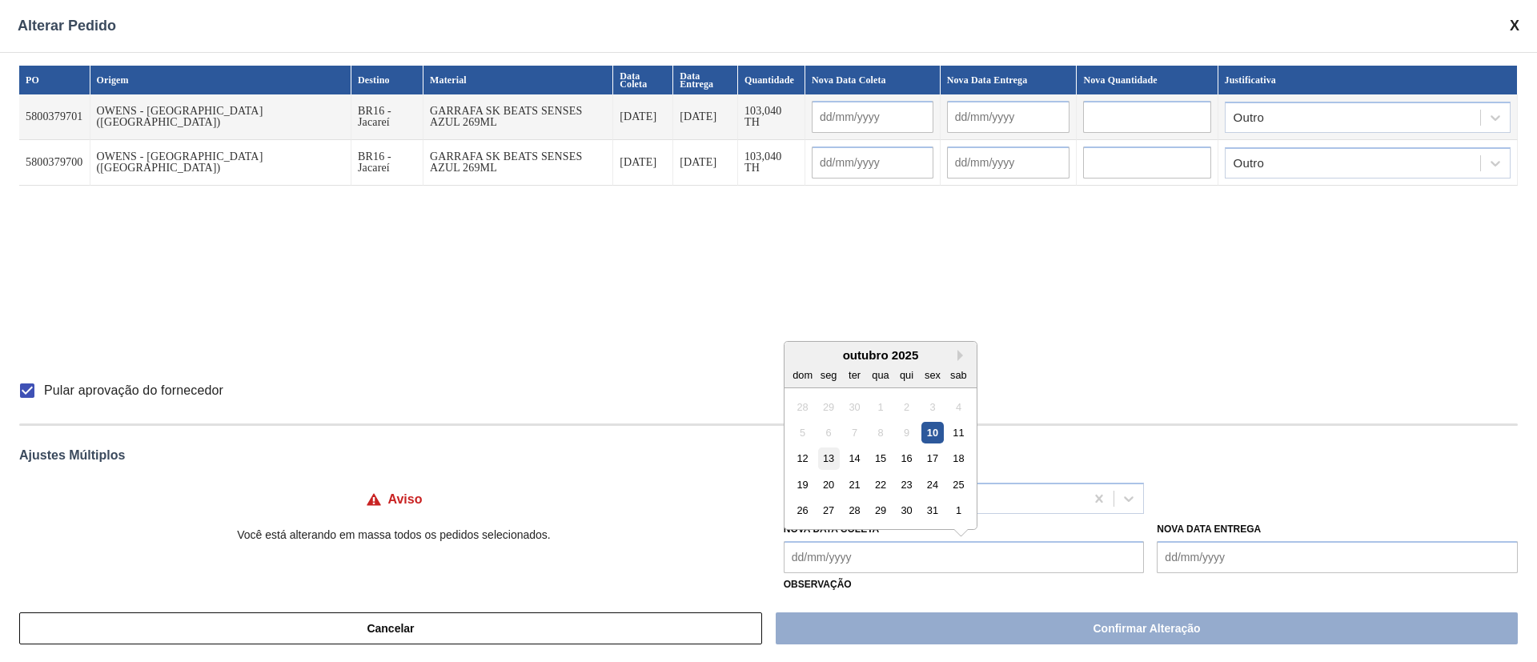
click at [824, 455] on div "13" at bounding box center [828, 459] width 22 height 22
type Coleta "[DATE]"
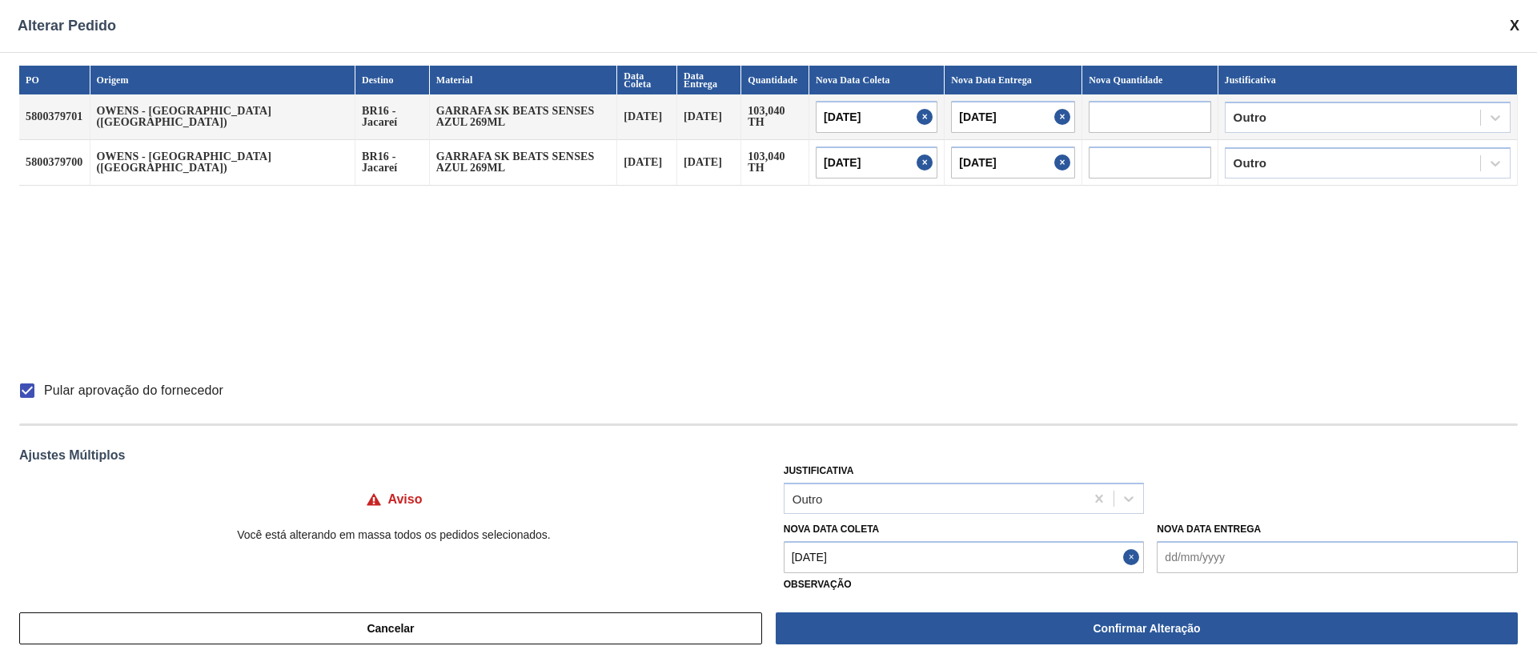
type input "[DATE]"
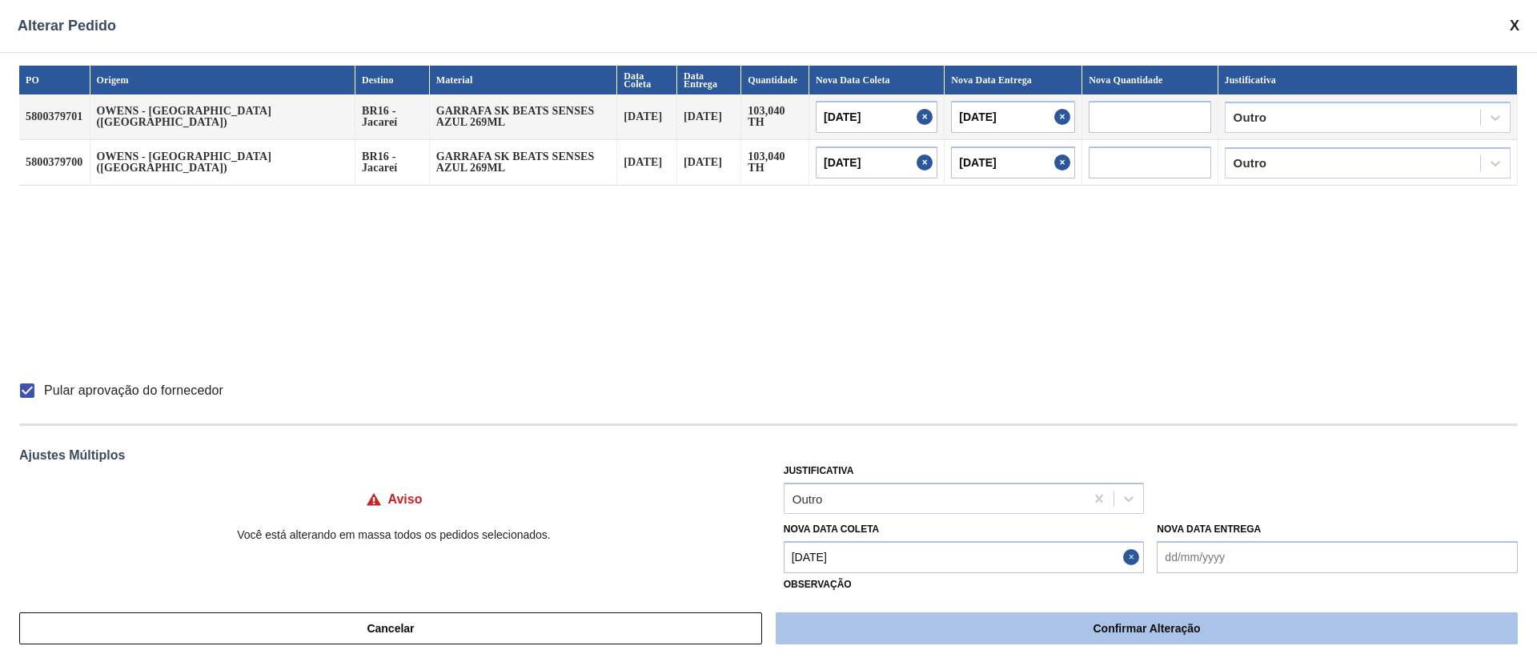
click at [922, 624] on button "Confirmar Alteração" at bounding box center [1147, 628] width 742 height 32
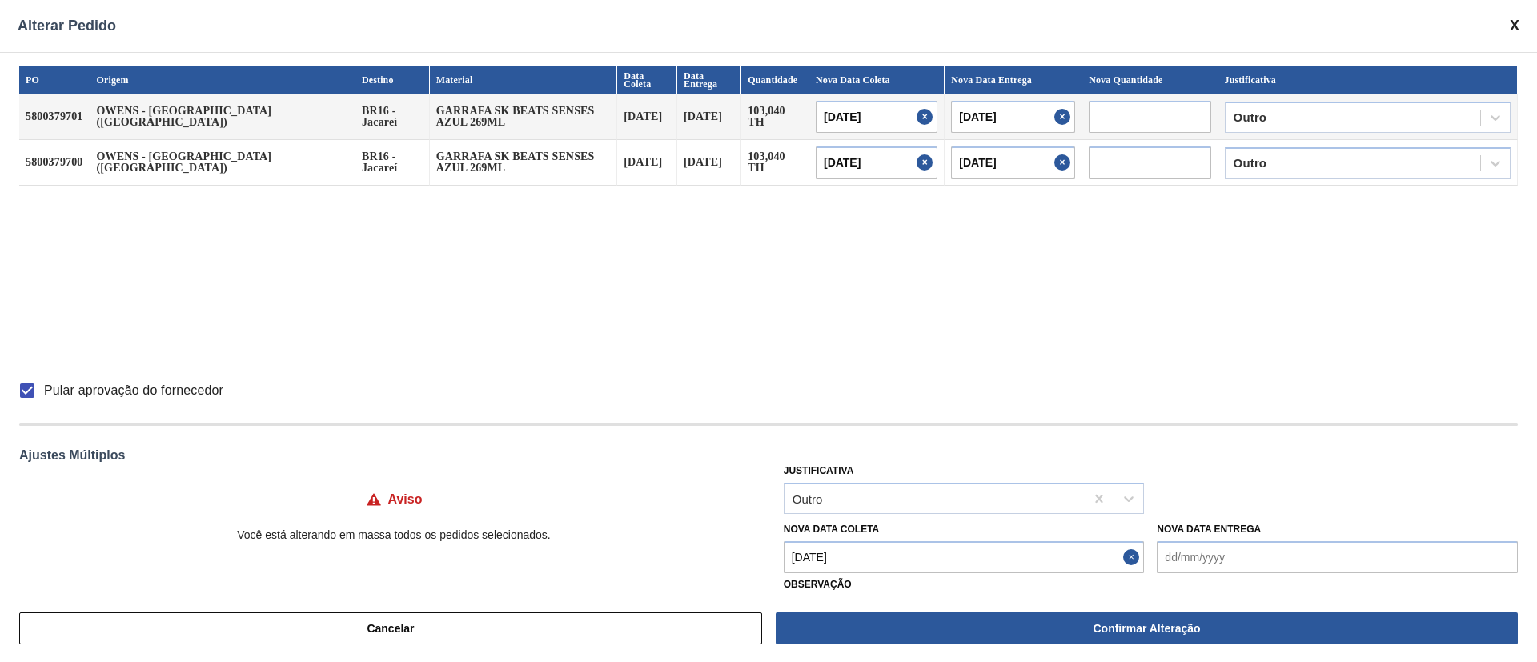
checkbox input "false"
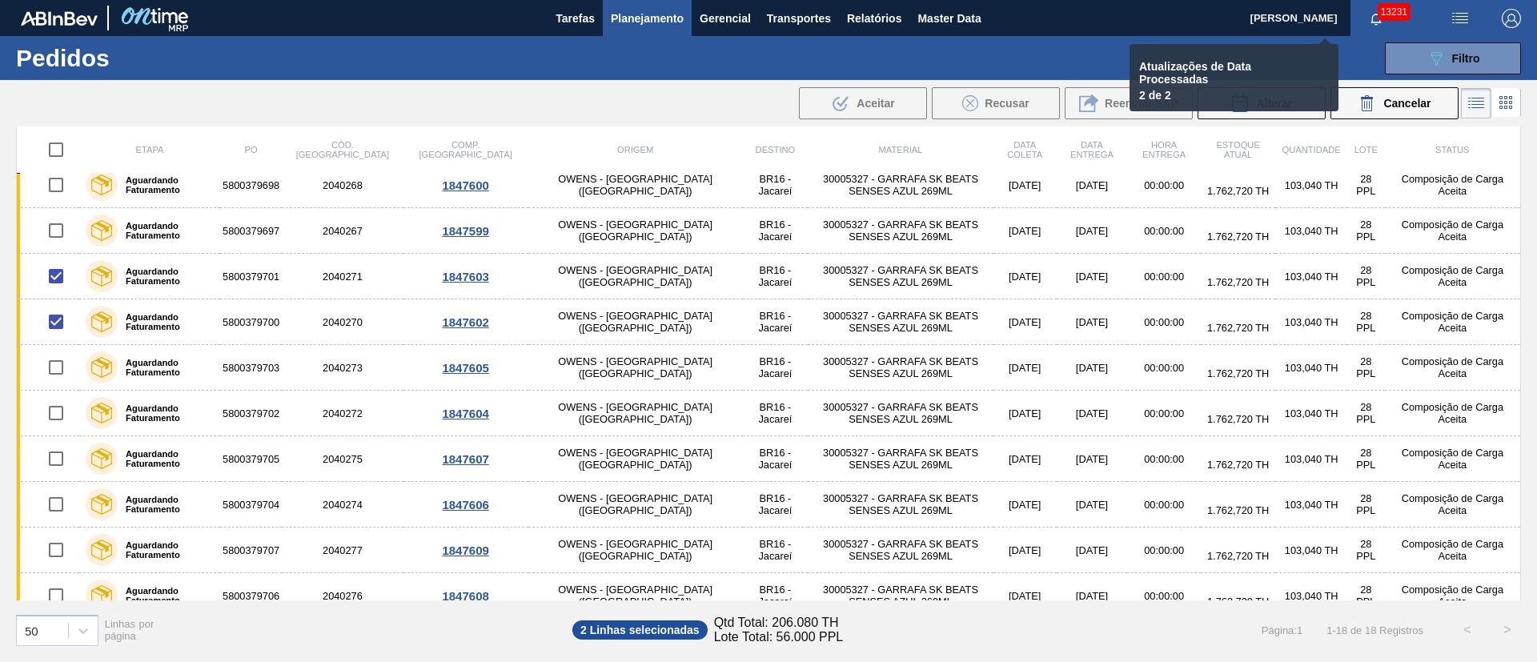
checkbox input "false"
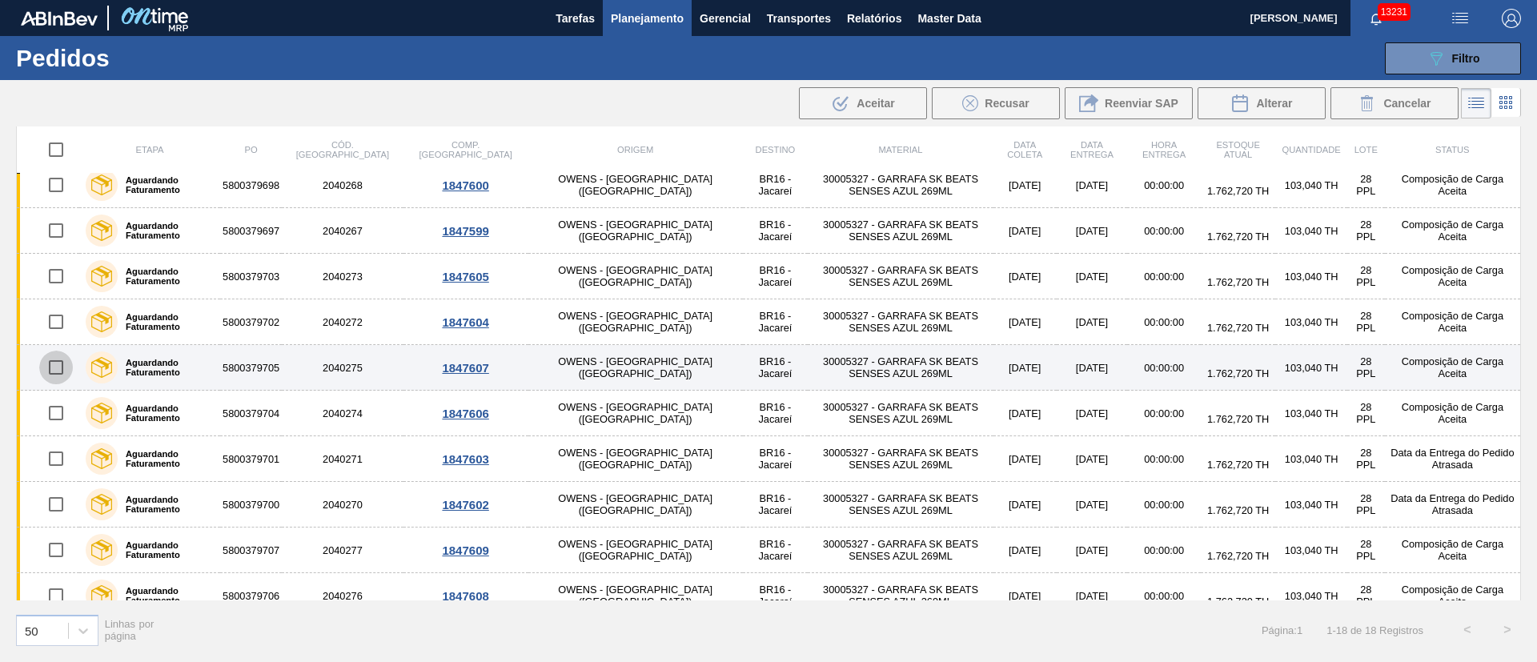
click at [59, 373] on input "checkbox" at bounding box center [56, 368] width 34 height 34
checkbox input "true"
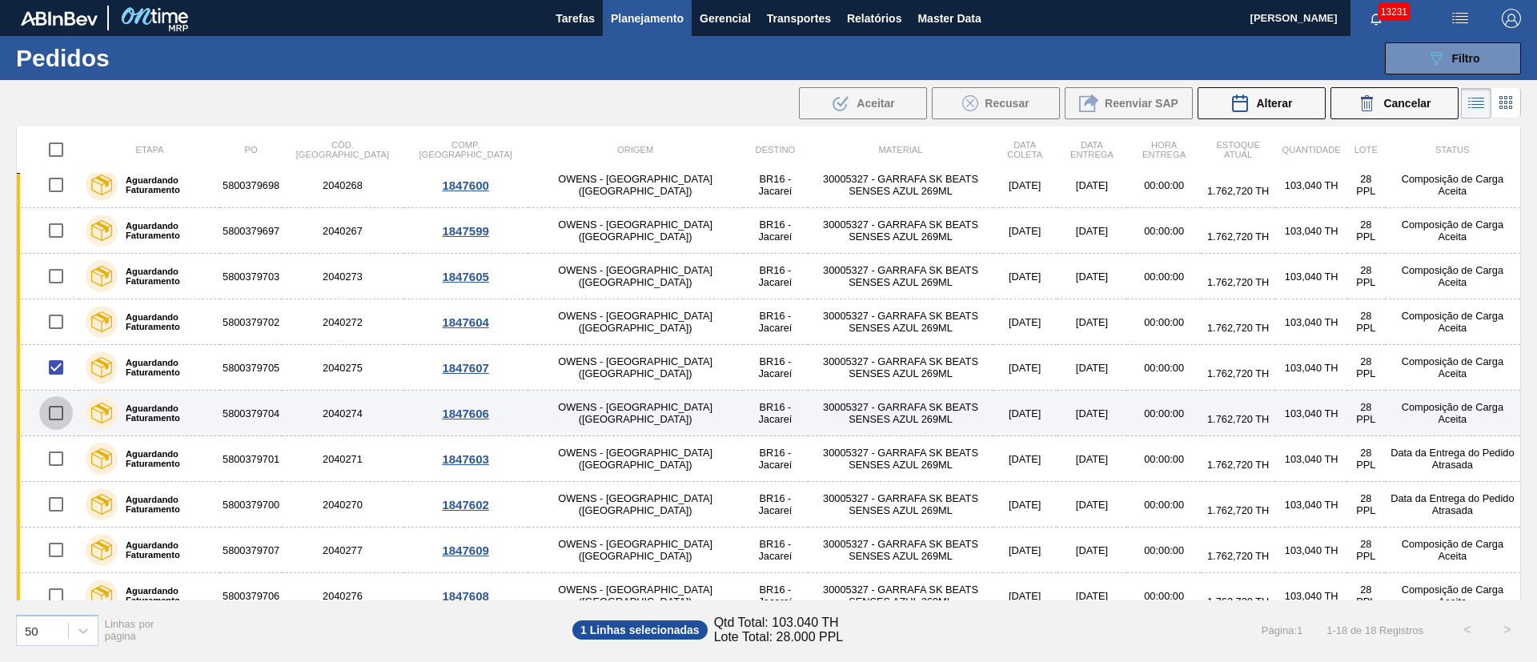
click at [51, 409] on input "checkbox" at bounding box center [56, 413] width 34 height 34
checkbox input "true"
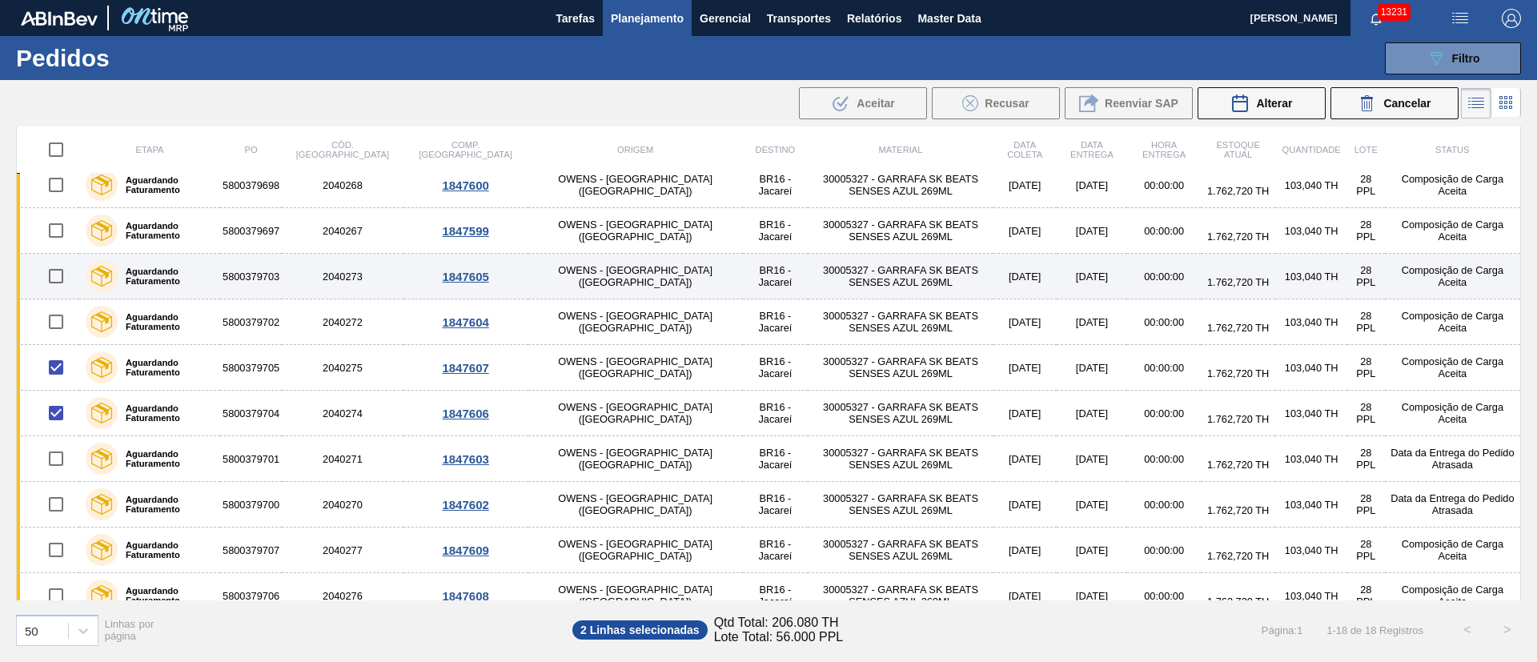
click at [56, 271] on input "checkbox" at bounding box center [56, 276] width 34 height 34
checkbox input "true"
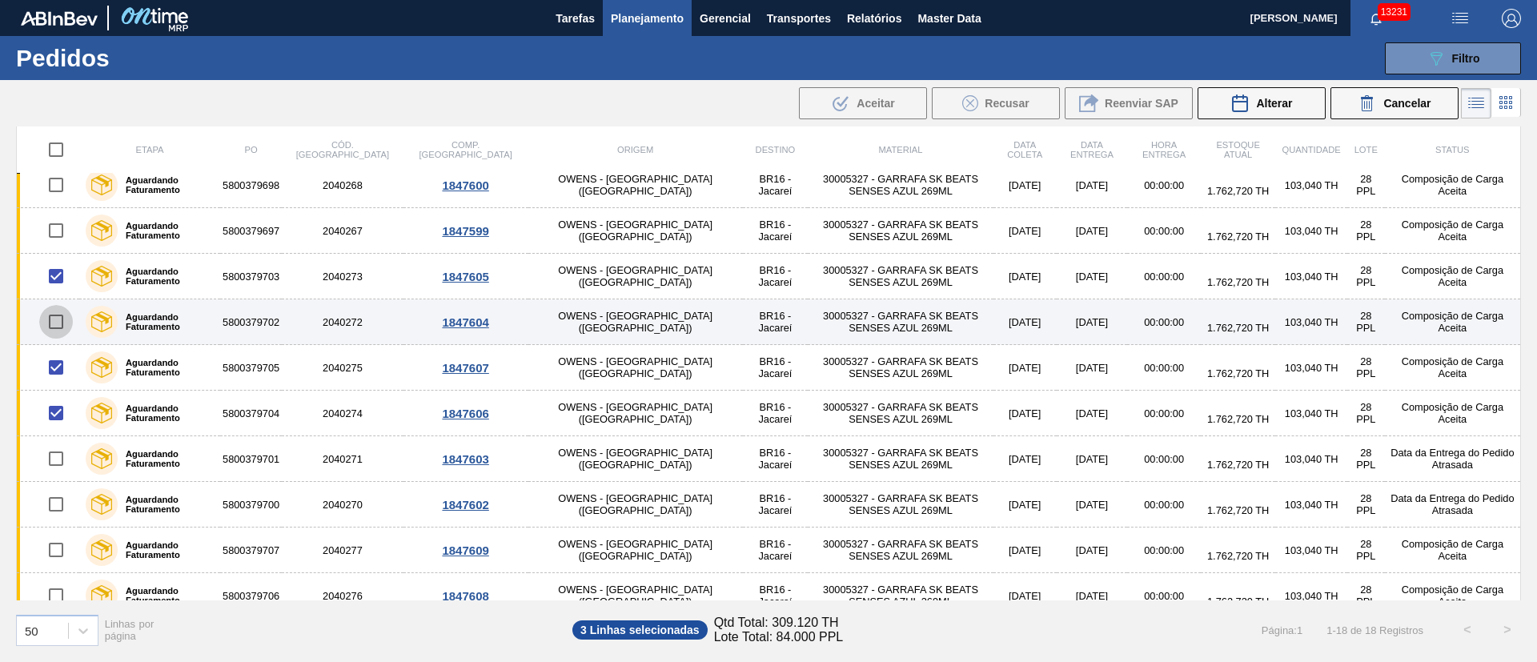
click at [51, 324] on input "checkbox" at bounding box center [56, 322] width 34 height 34
checkbox input "true"
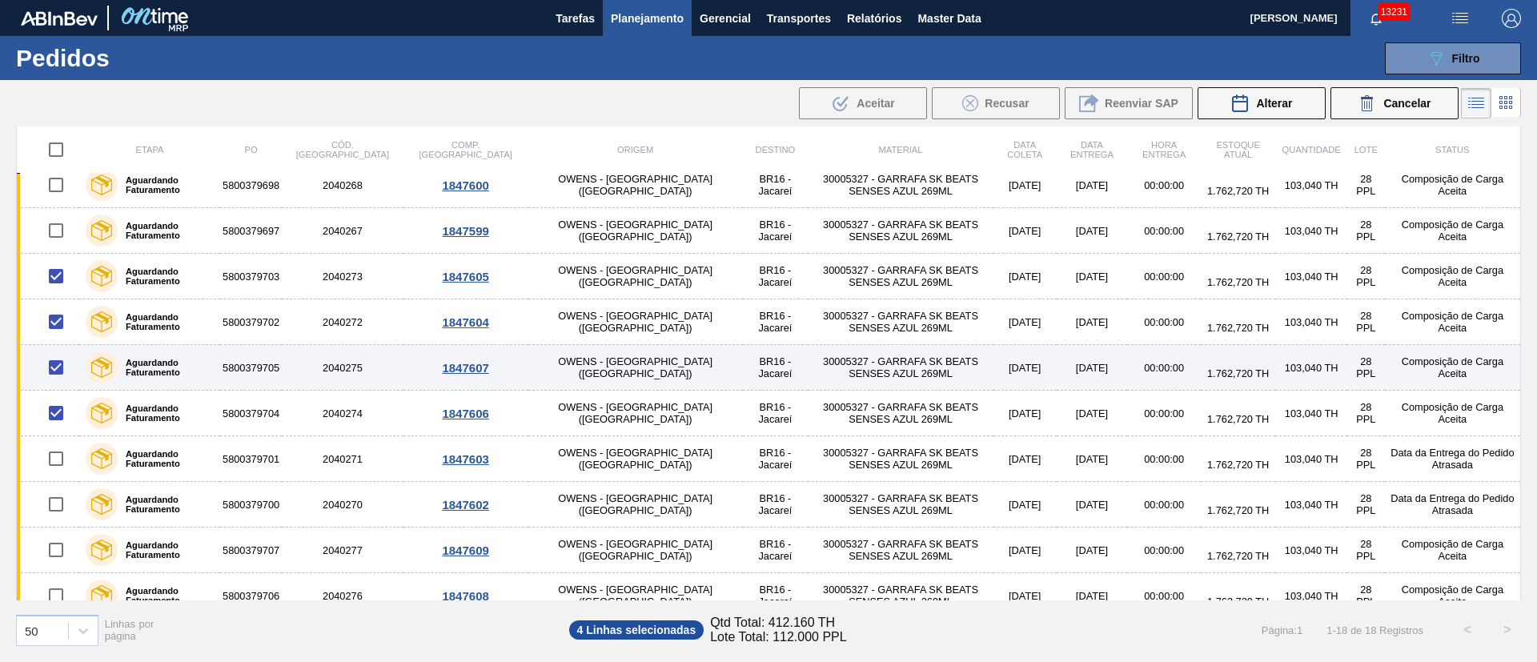
click at [60, 364] on input "checkbox" at bounding box center [56, 368] width 34 height 34
checkbox input "false"
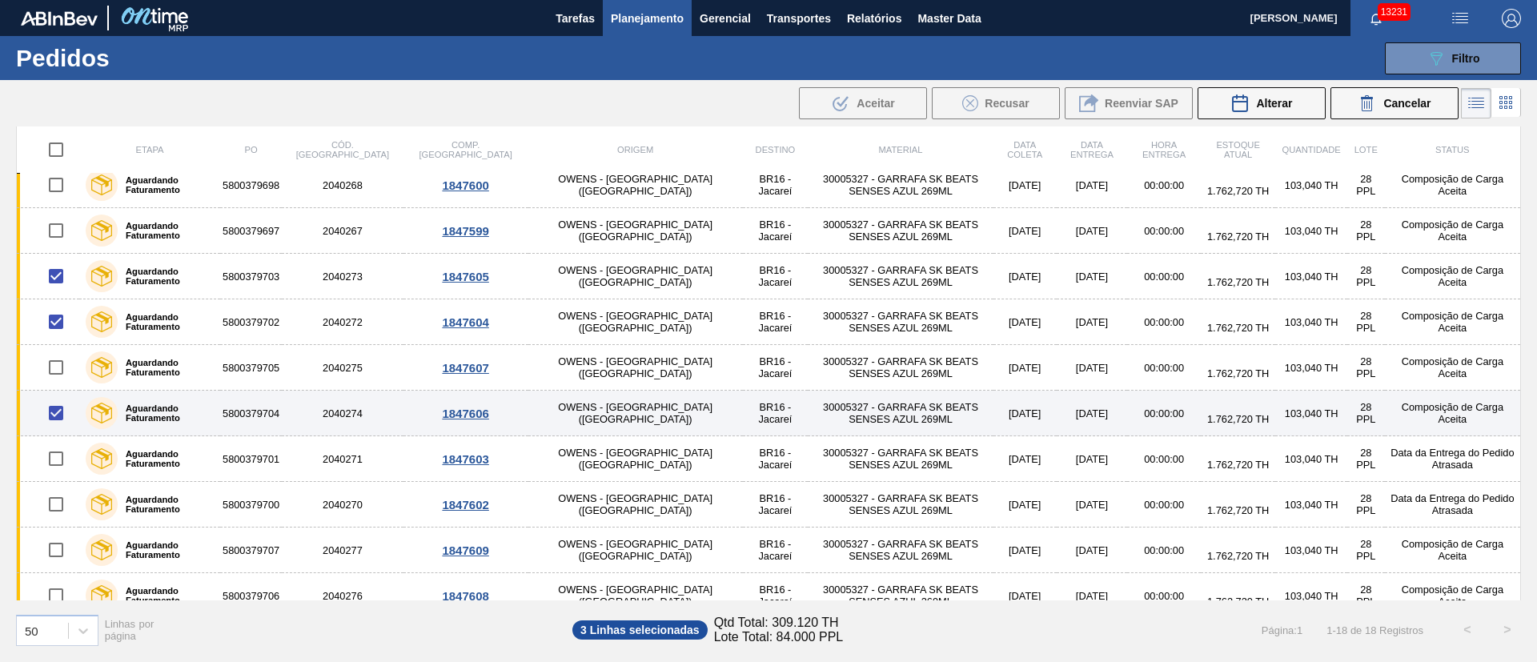
click at [52, 411] on input "checkbox" at bounding box center [56, 413] width 34 height 34
checkbox input "false"
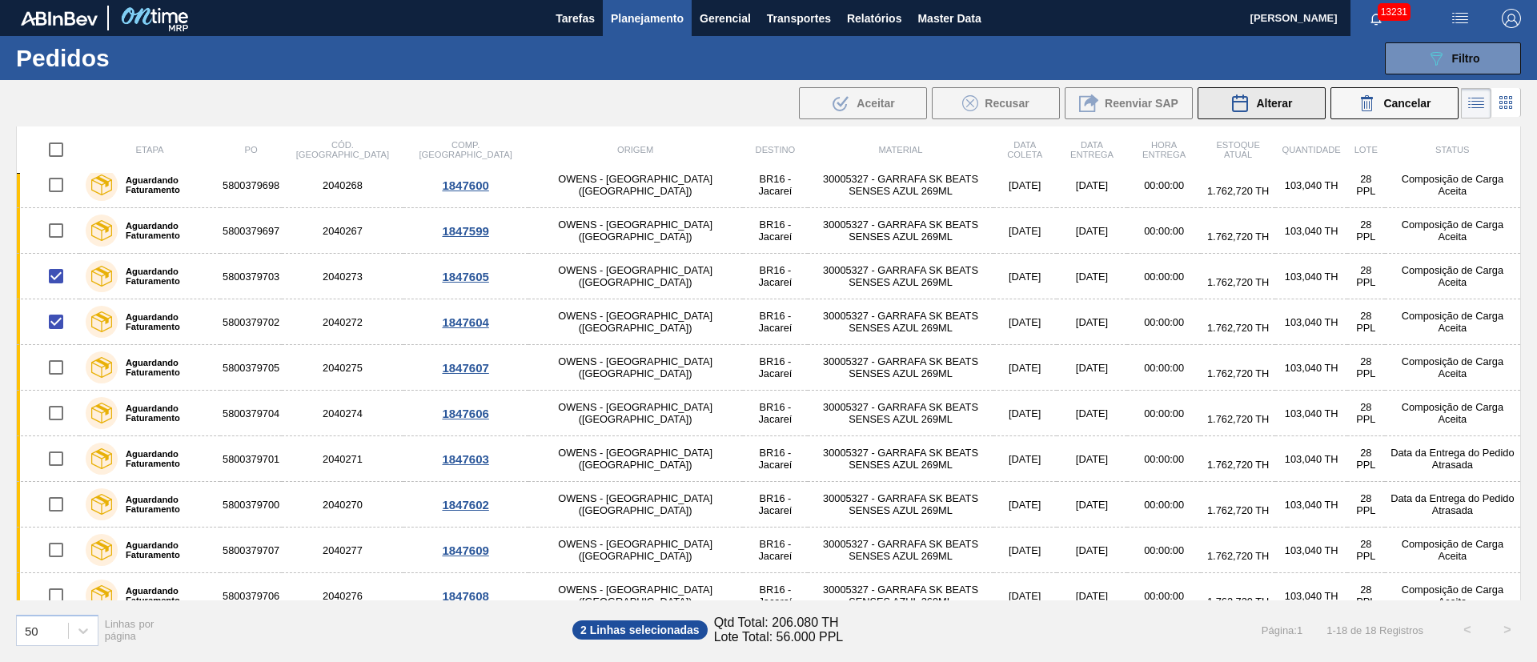
click at [1269, 107] on span "Alterar" at bounding box center [1274, 103] width 36 height 13
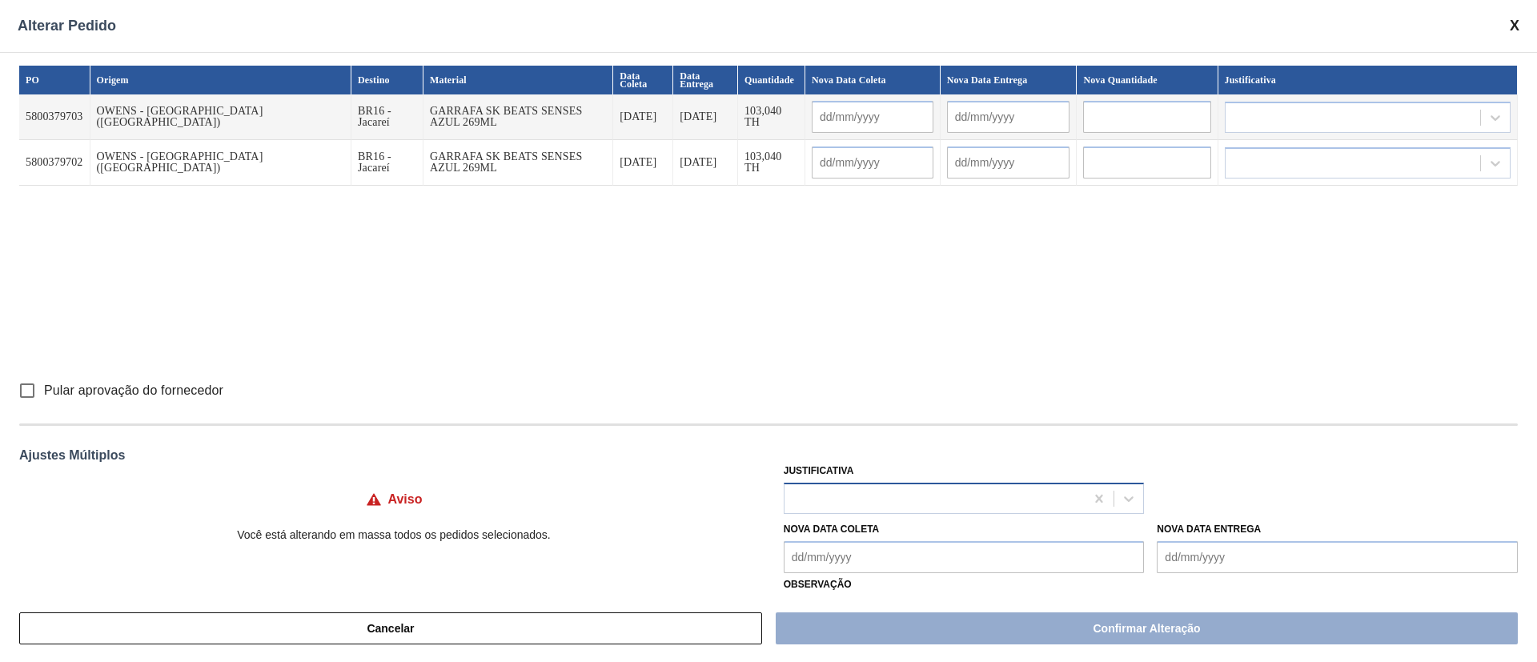
click at [837, 483] on div at bounding box center [964, 498] width 361 height 31
type input "ou"
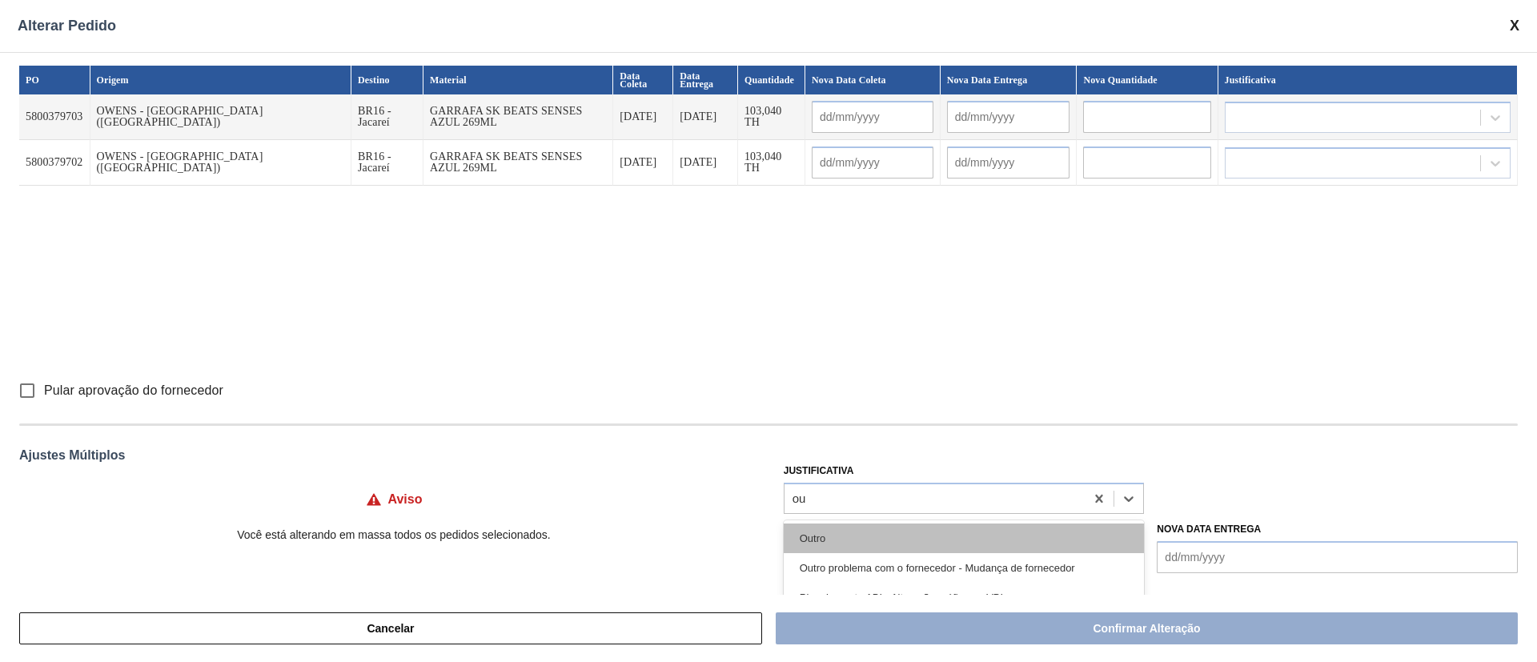
click at [818, 528] on div "Outro" at bounding box center [964, 539] width 361 height 30
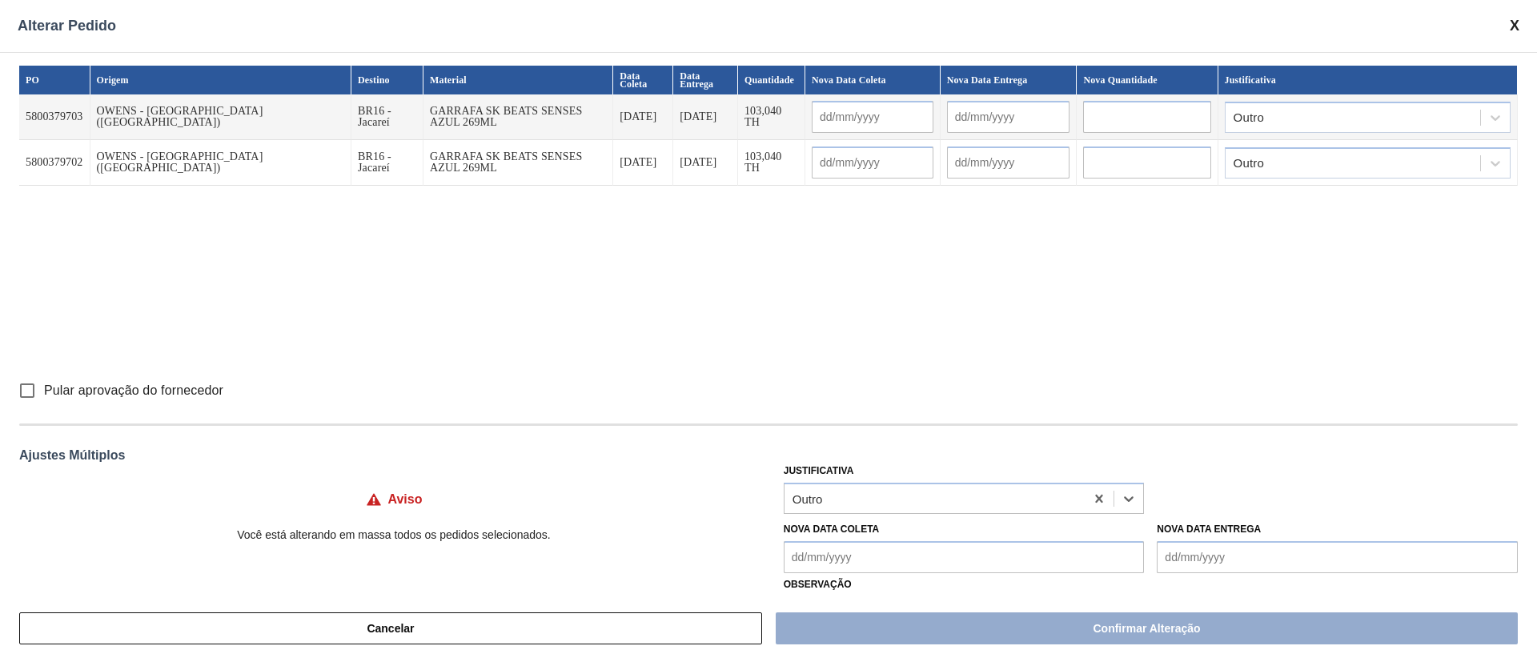
click at [821, 559] on Coleta "Nova Data Coleta" at bounding box center [964, 557] width 361 height 32
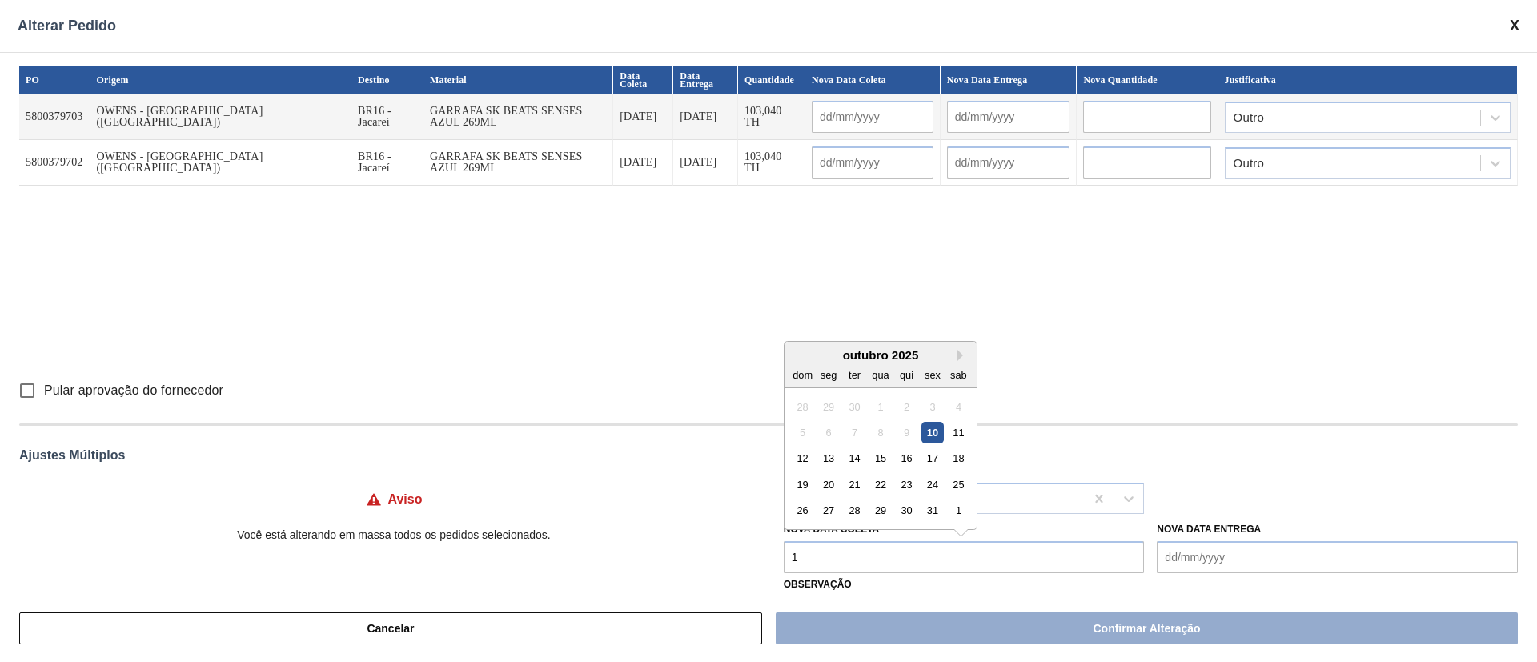
type Coleta "14"
type input "[DATE]"
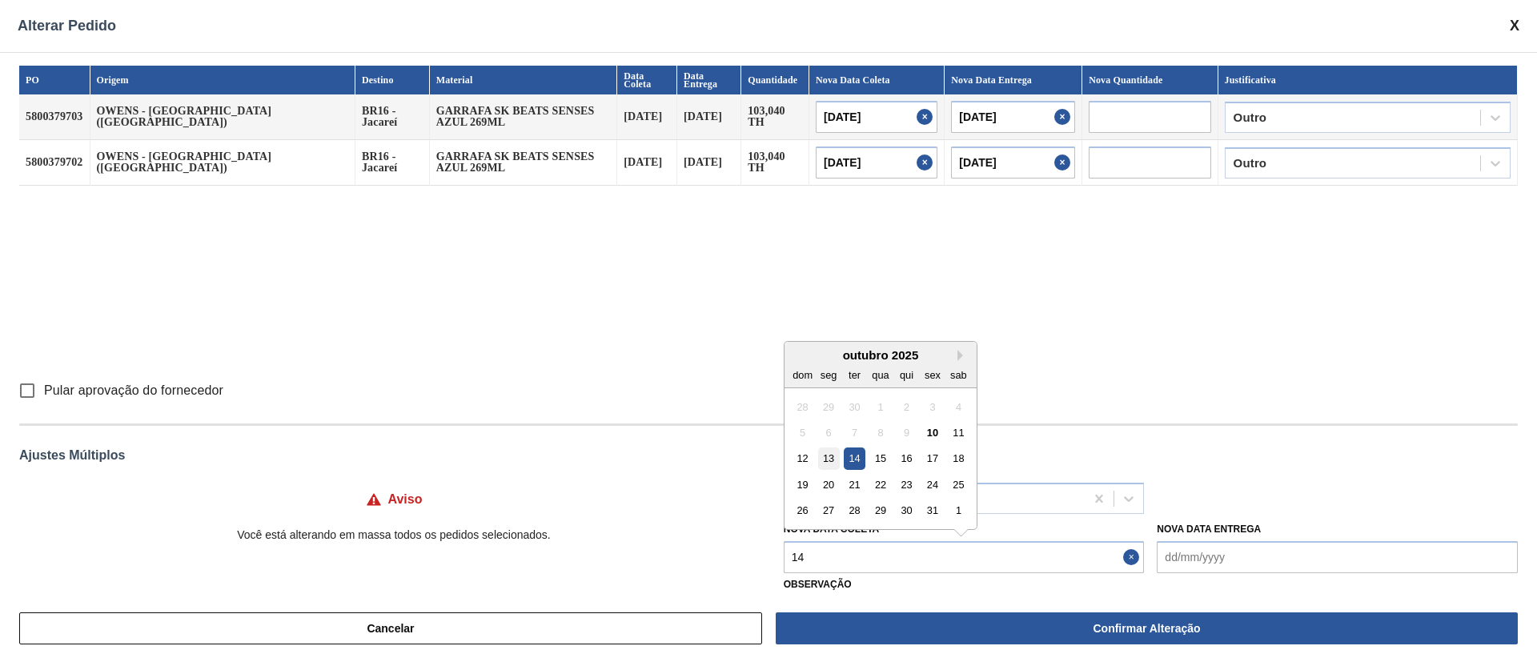
click at [833, 453] on div "13" at bounding box center [828, 459] width 22 height 22
type Coleta "[DATE]"
type input "[DATE]"
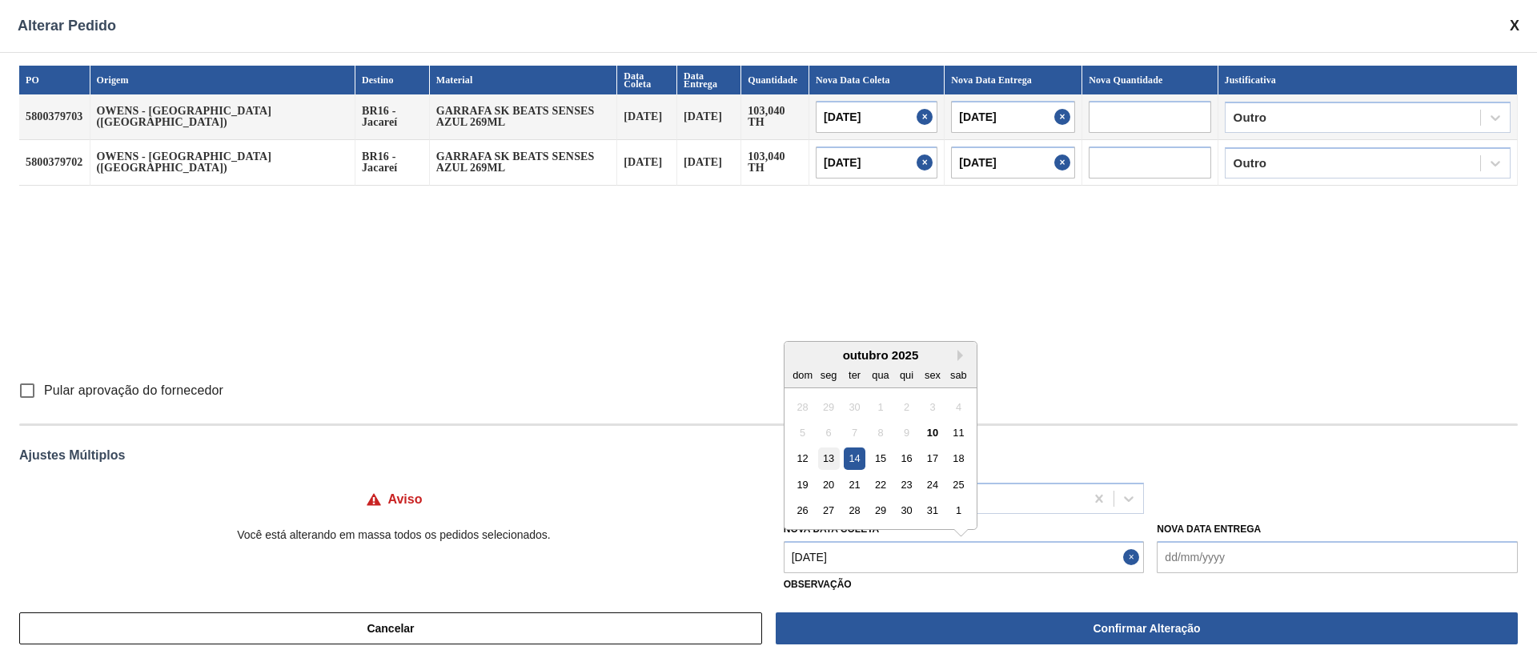
type input "[DATE]"
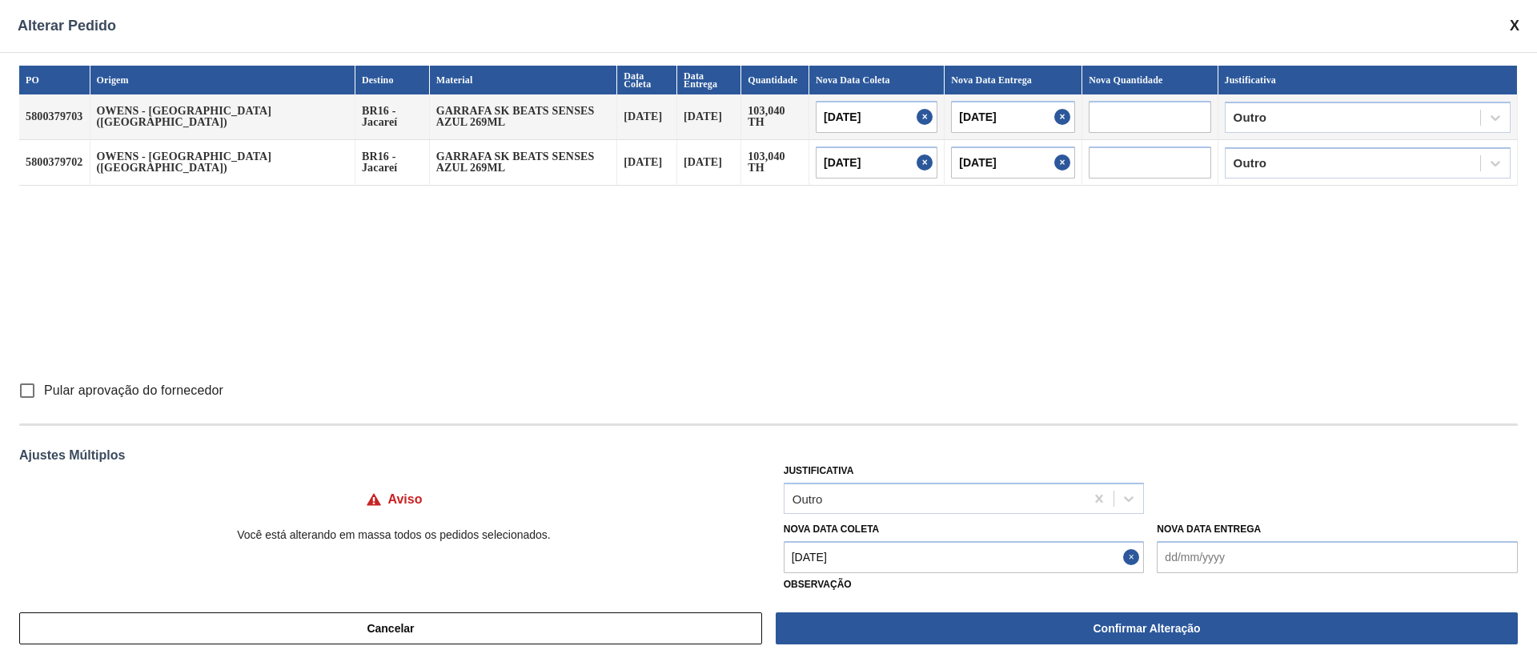
click at [27, 387] on input "Pular aprovação do fornecedor" at bounding box center [27, 391] width 34 height 34
checkbox input "true"
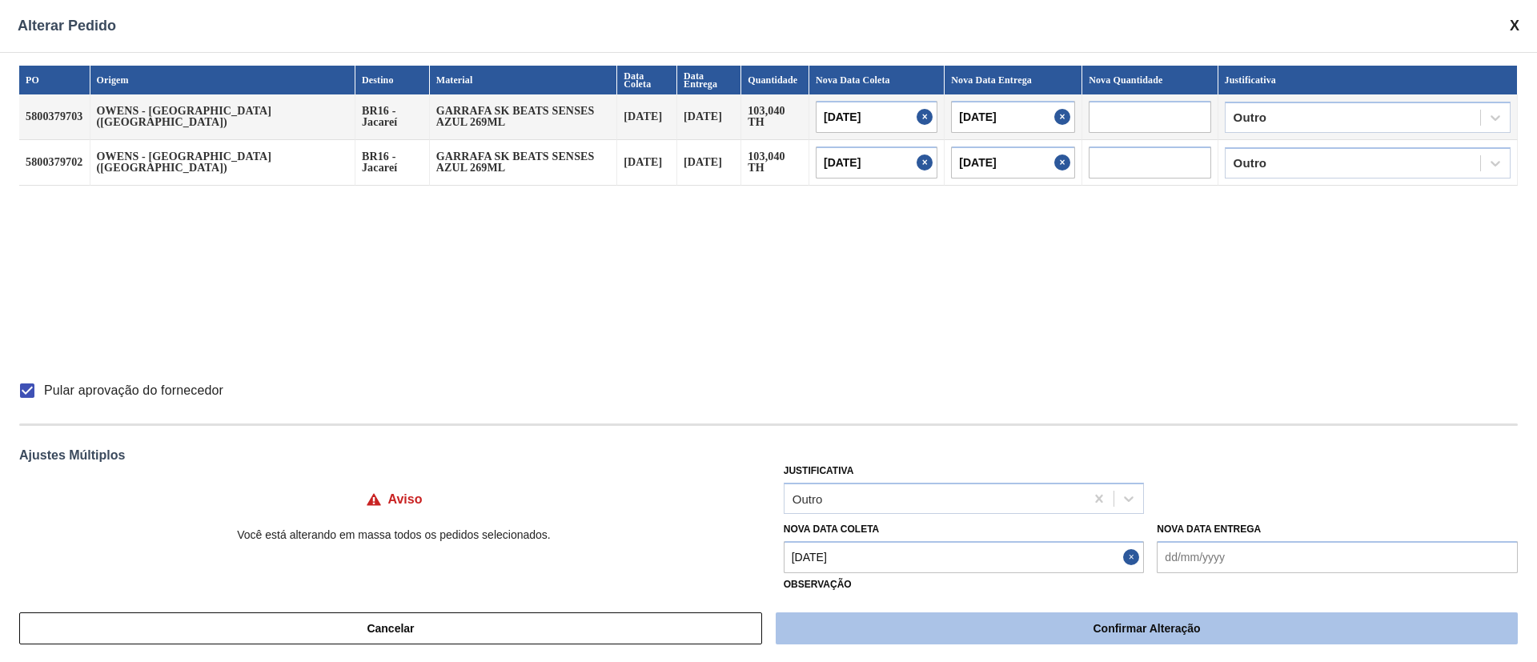
click at [929, 628] on button "Confirmar Alteração" at bounding box center [1147, 628] width 742 height 32
checkbox input "false"
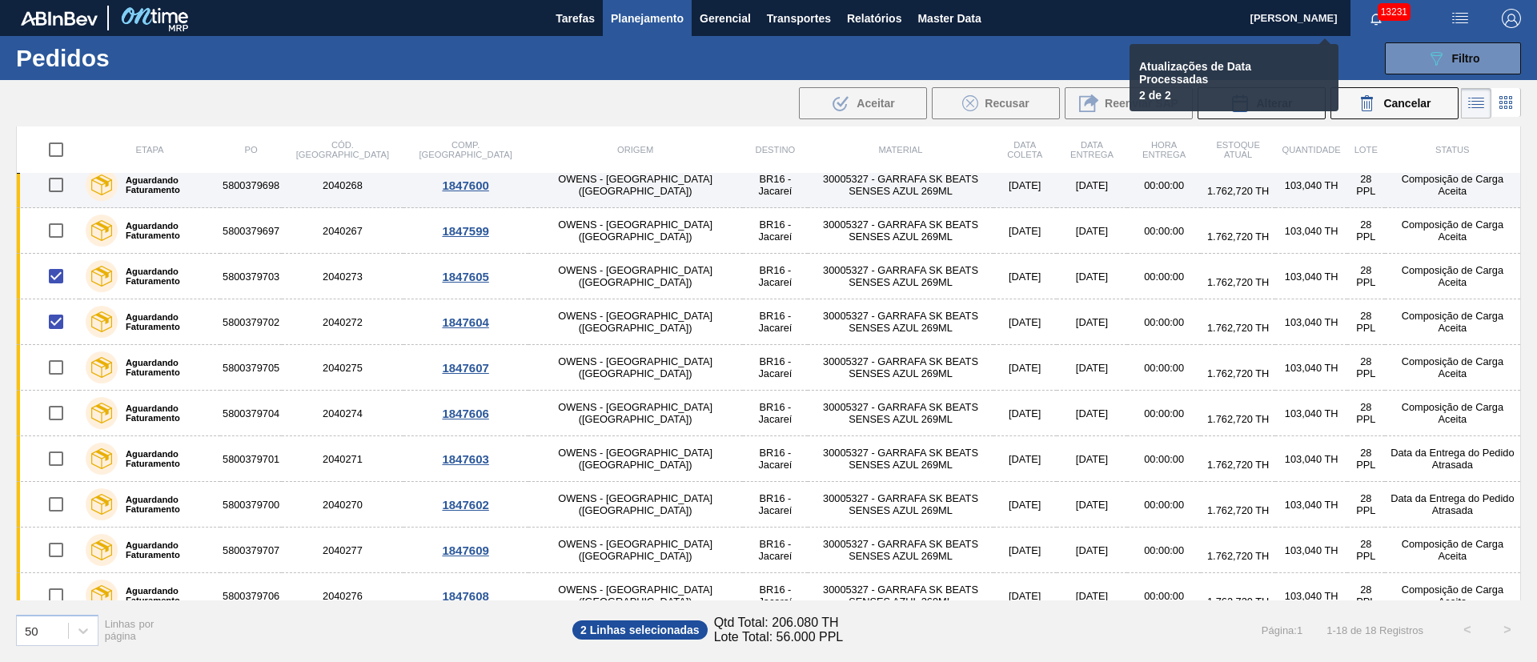
checkbox input "false"
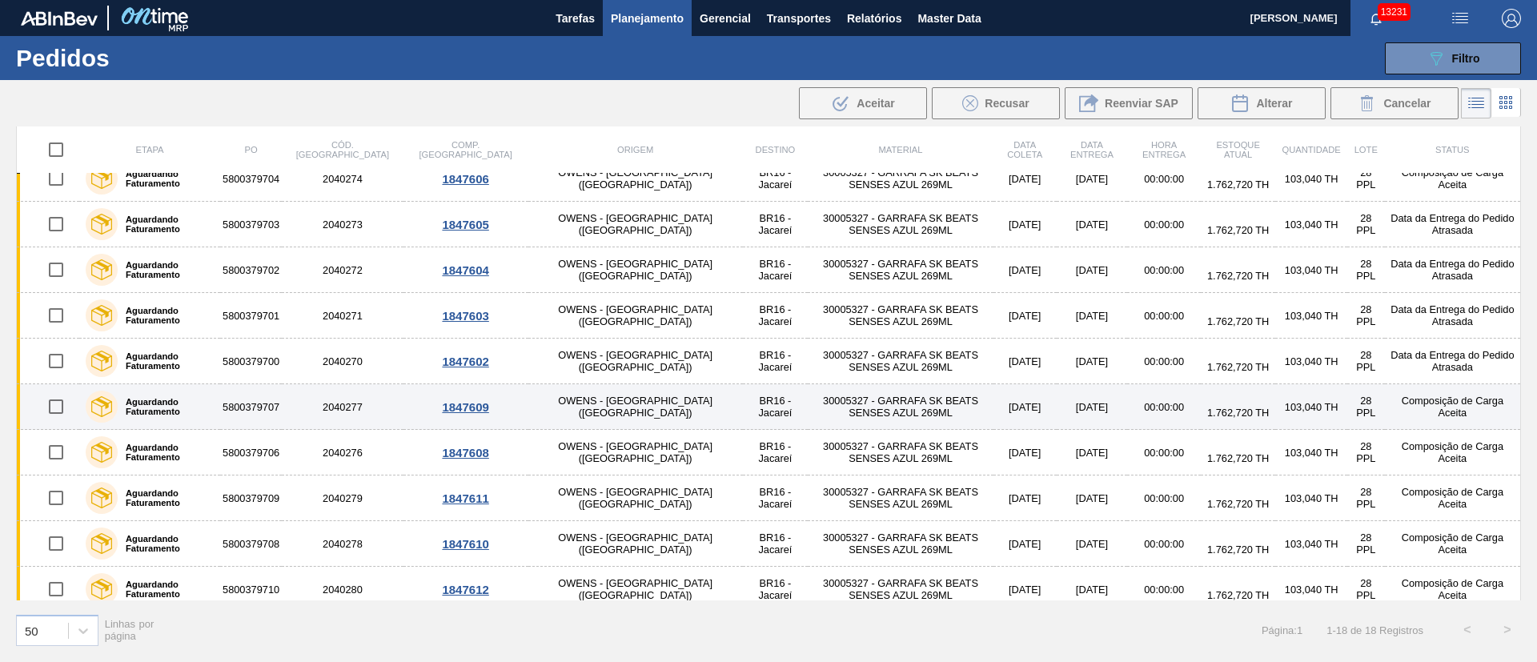
scroll to position [396, 0]
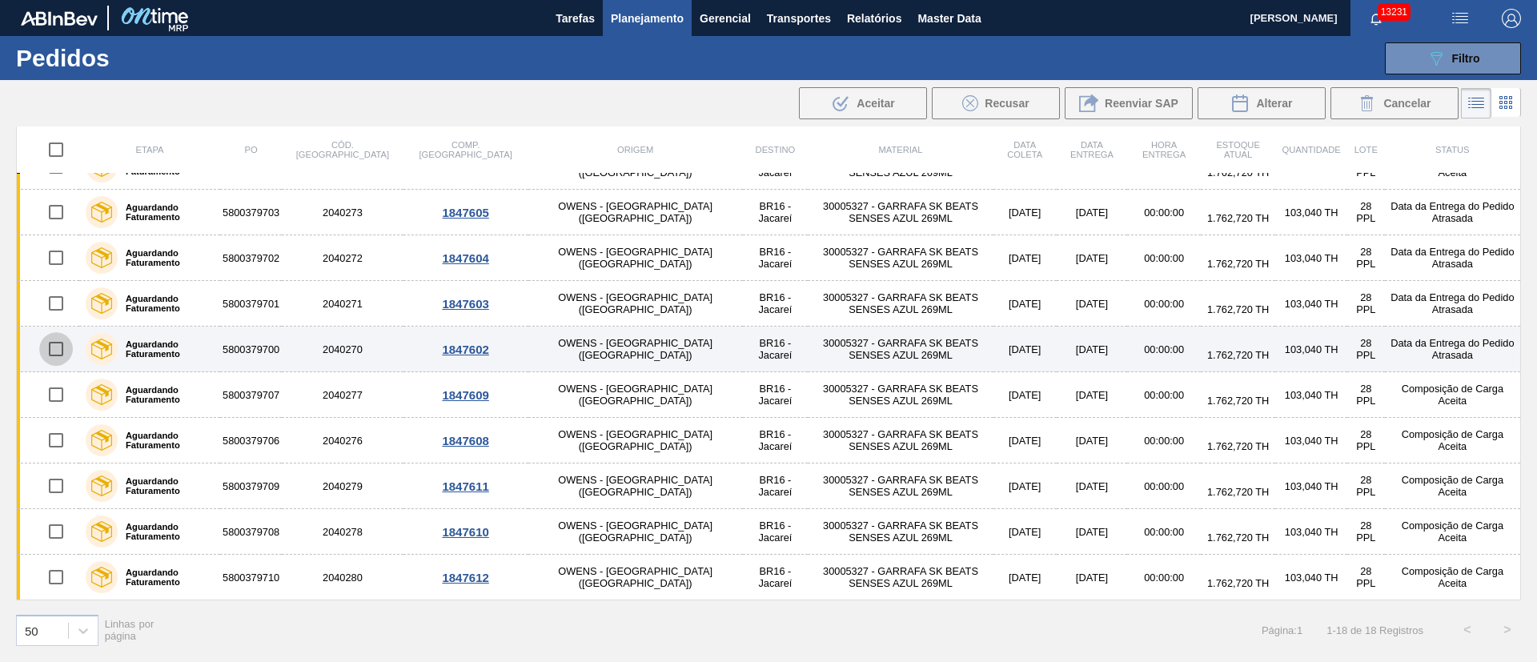
click at [61, 359] on input "checkbox" at bounding box center [56, 349] width 34 height 34
click at [58, 349] on input "checkbox" at bounding box center [56, 349] width 34 height 34
checkbox input "false"
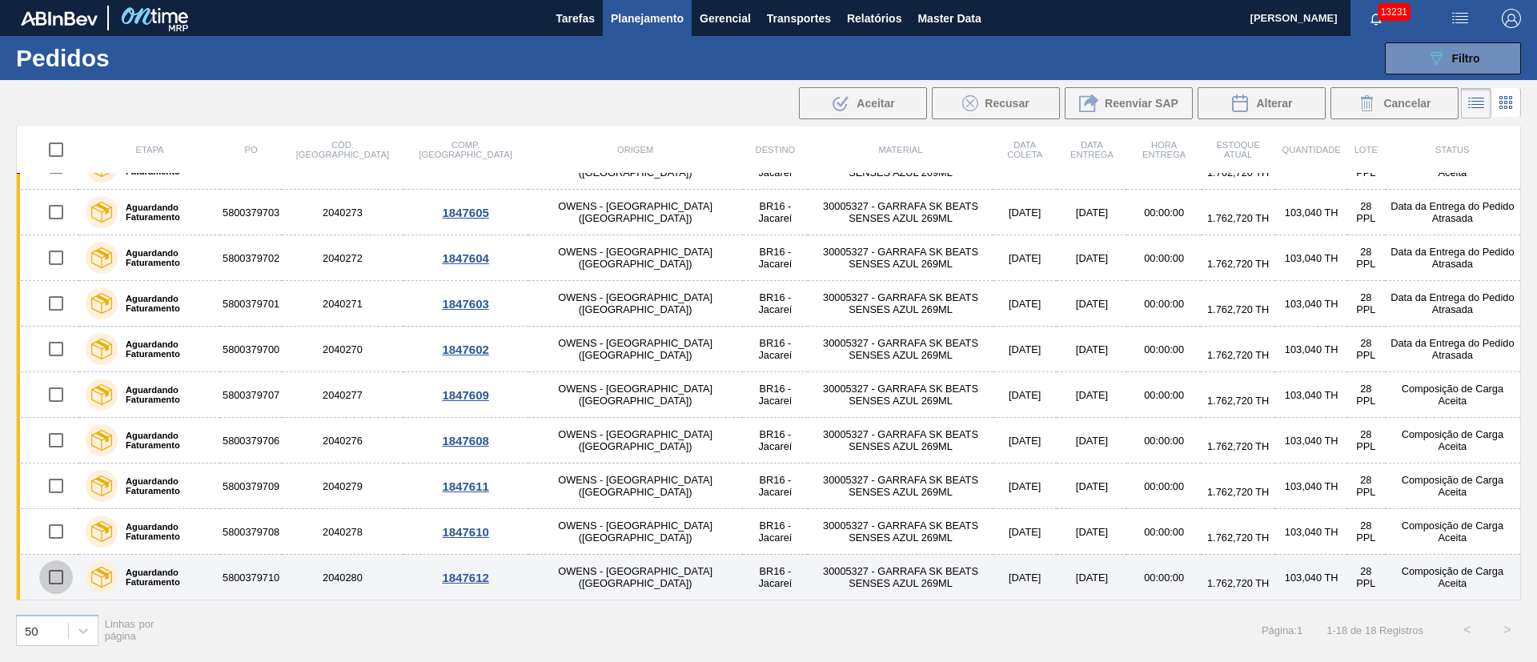
click at [57, 580] on input "checkbox" at bounding box center [56, 577] width 34 height 34
checkbox input "true"
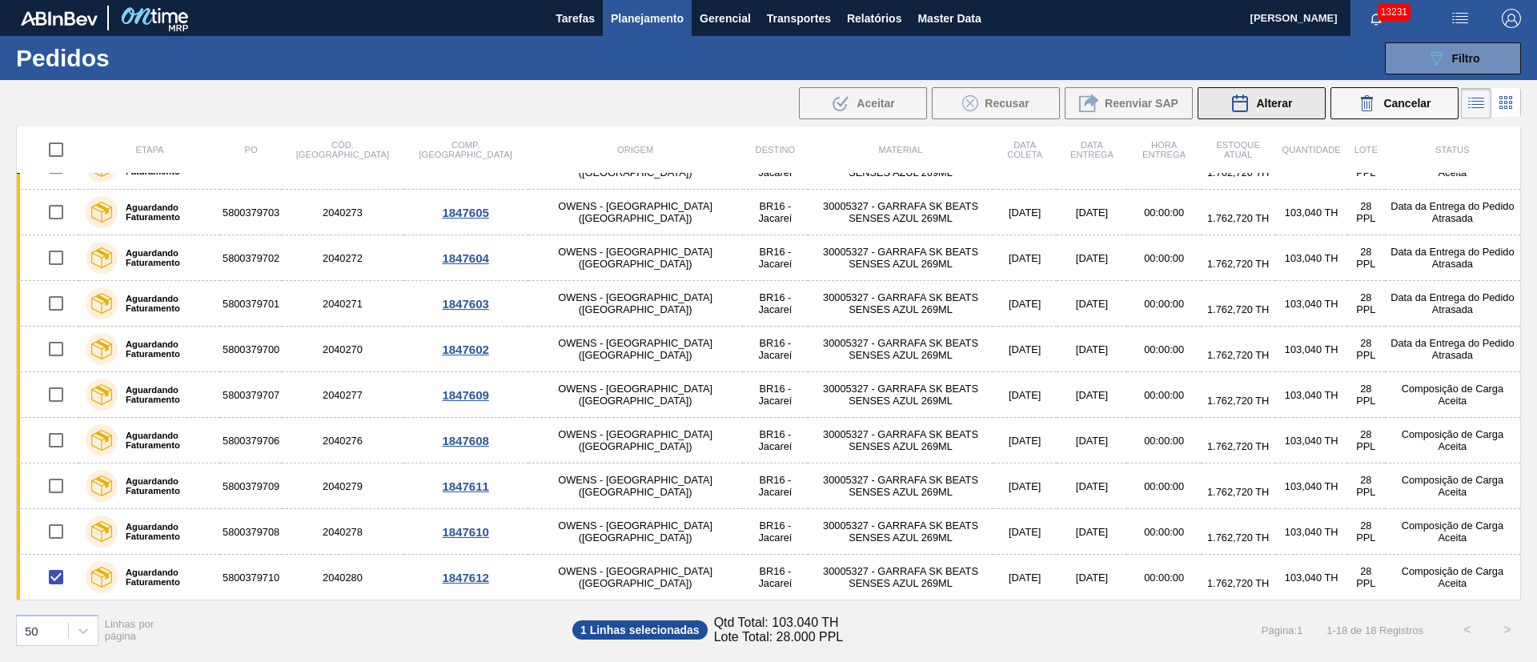
click at [1288, 106] on span "Alterar" at bounding box center [1274, 103] width 36 height 13
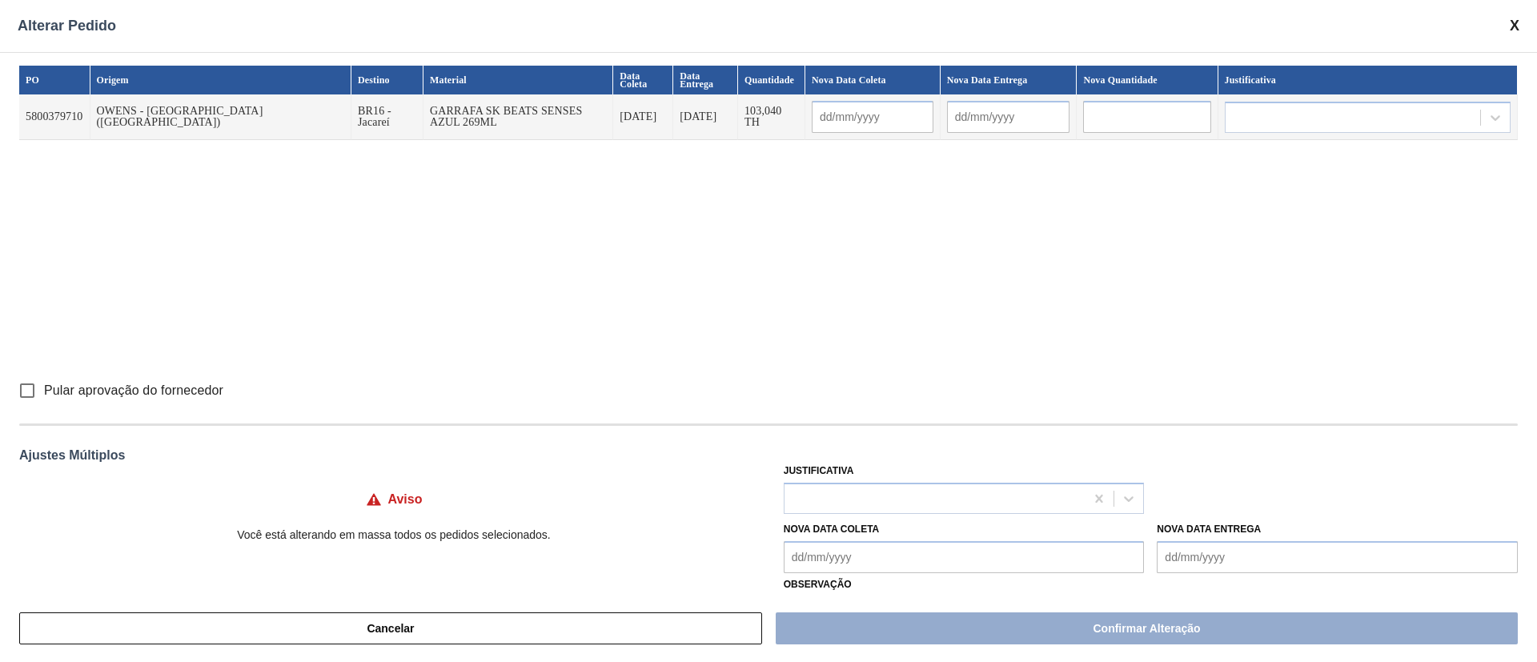
click at [22, 387] on input "Pular aprovação do fornecedor" at bounding box center [27, 391] width 34 height 34
checkbox input "true"
click at [889, 503] on div at bounding box center [935, 498] width 301 height 23
type input "ou"
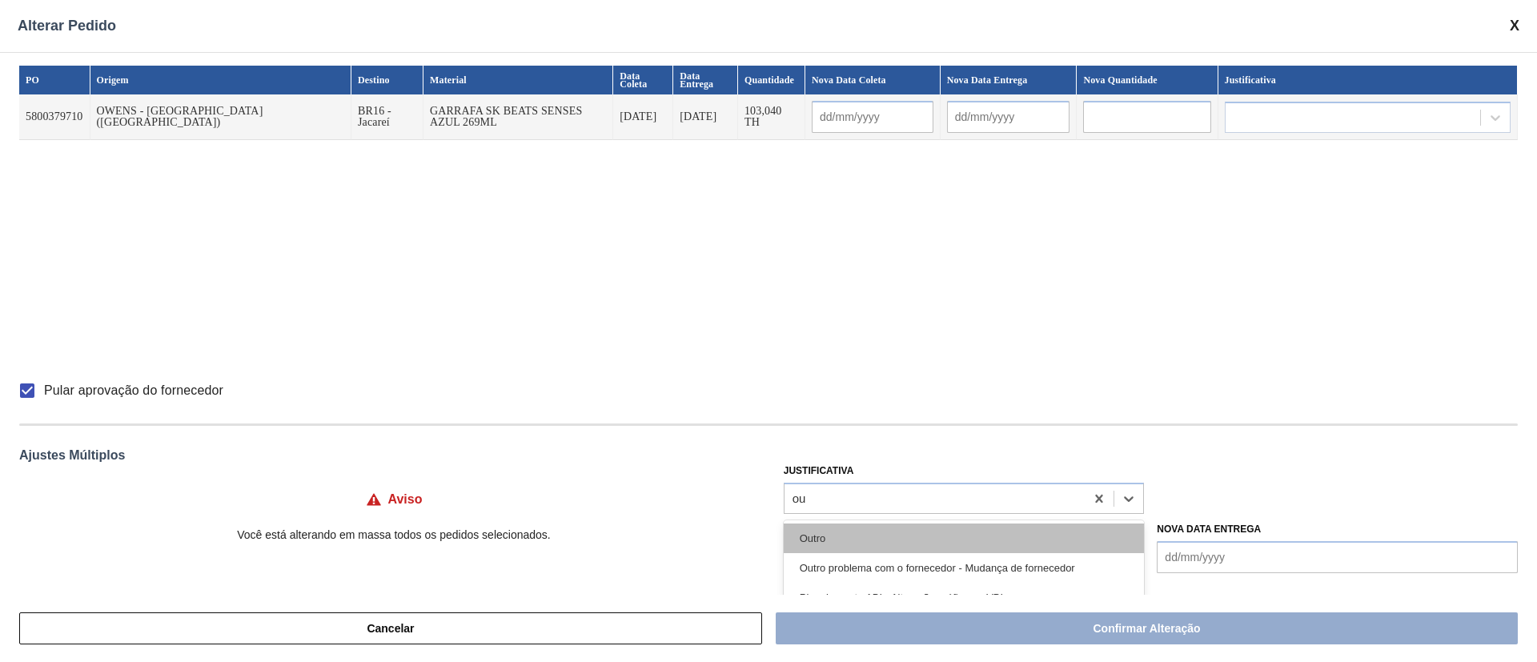
click at [873, 532] on div "Outro" at bounding box center [964, 539] width 361 height 30
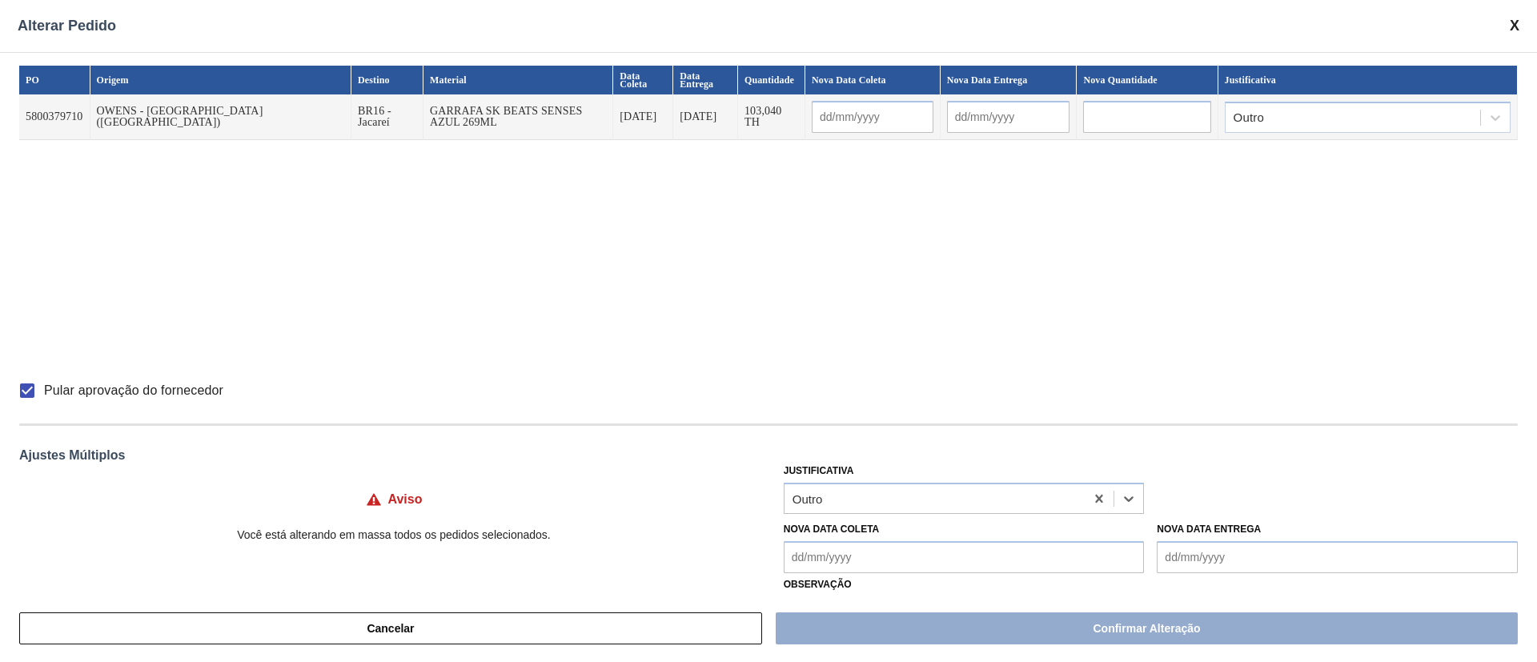
click at [832, 556] on Coleta "Nova Data Coleta" at bounding box center [964, 557] width 361 height 32
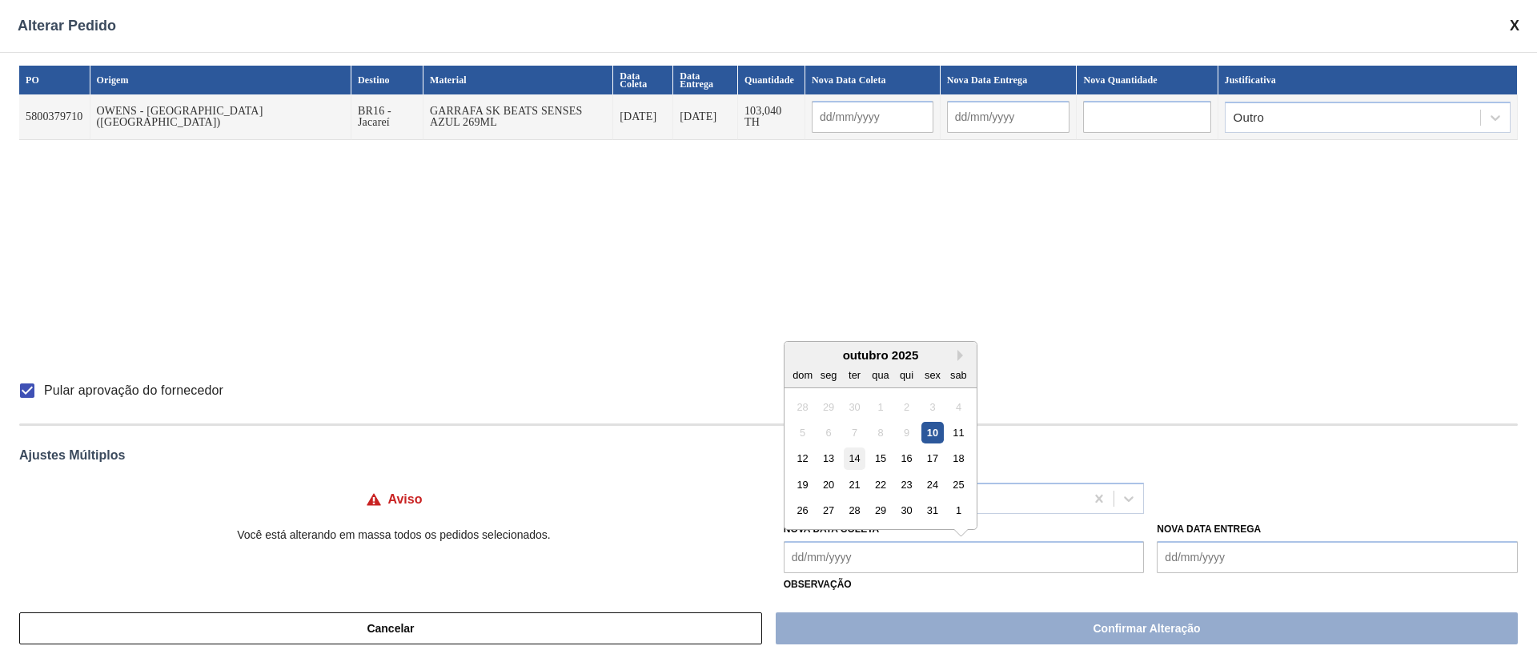
click at [851, 464] on div "14" at bounding box center [855, 459] width 22 height 22
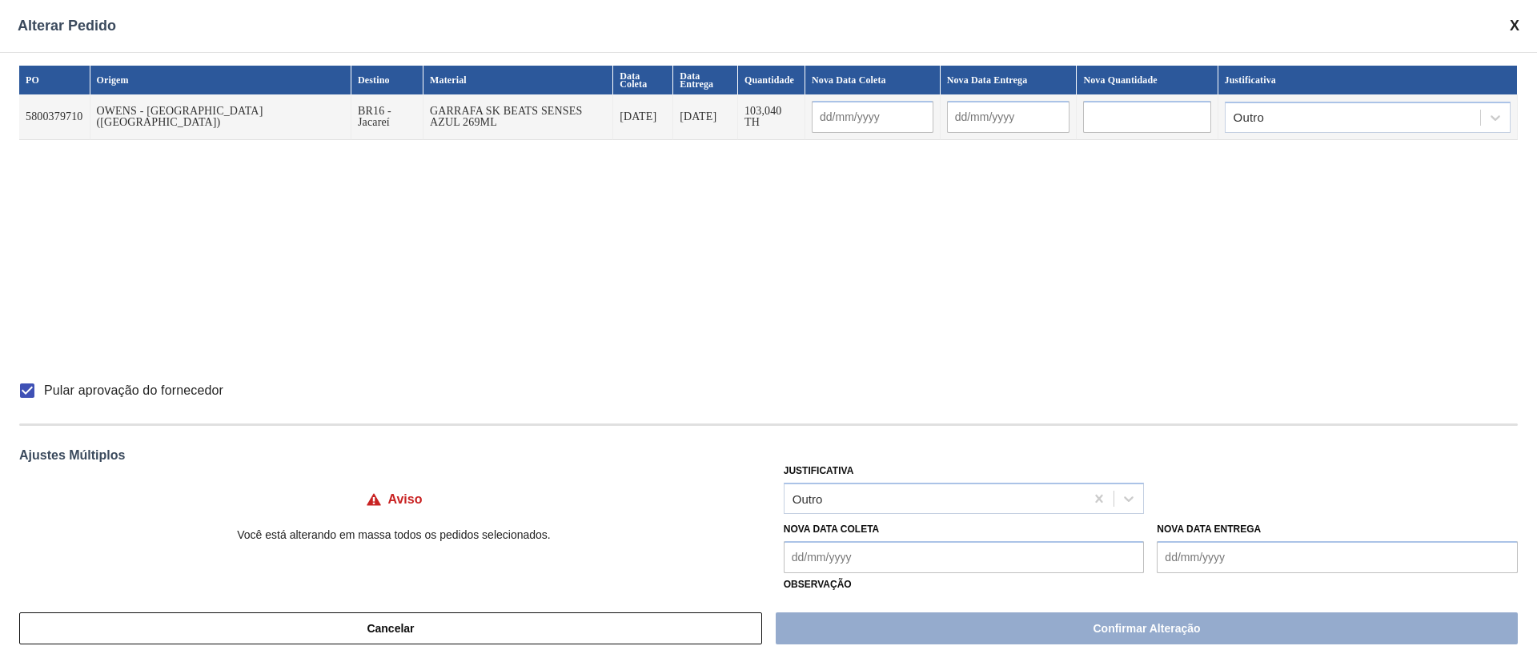
type Coleta "[DATE]"
type input "[DATE]"
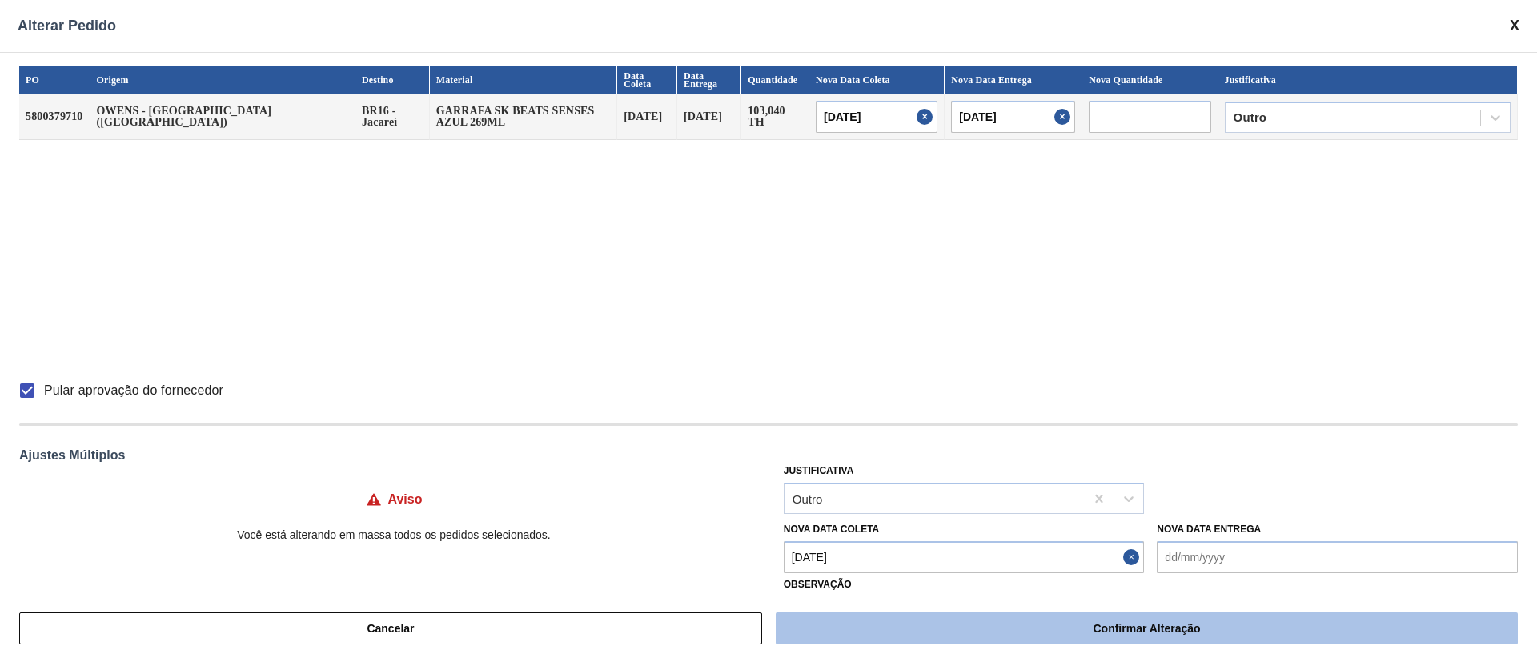
click at [1023, 638] on button "Confirmar Alteração" at bounding box center [1147, 628] width 742 height 32
checkbox input "false"
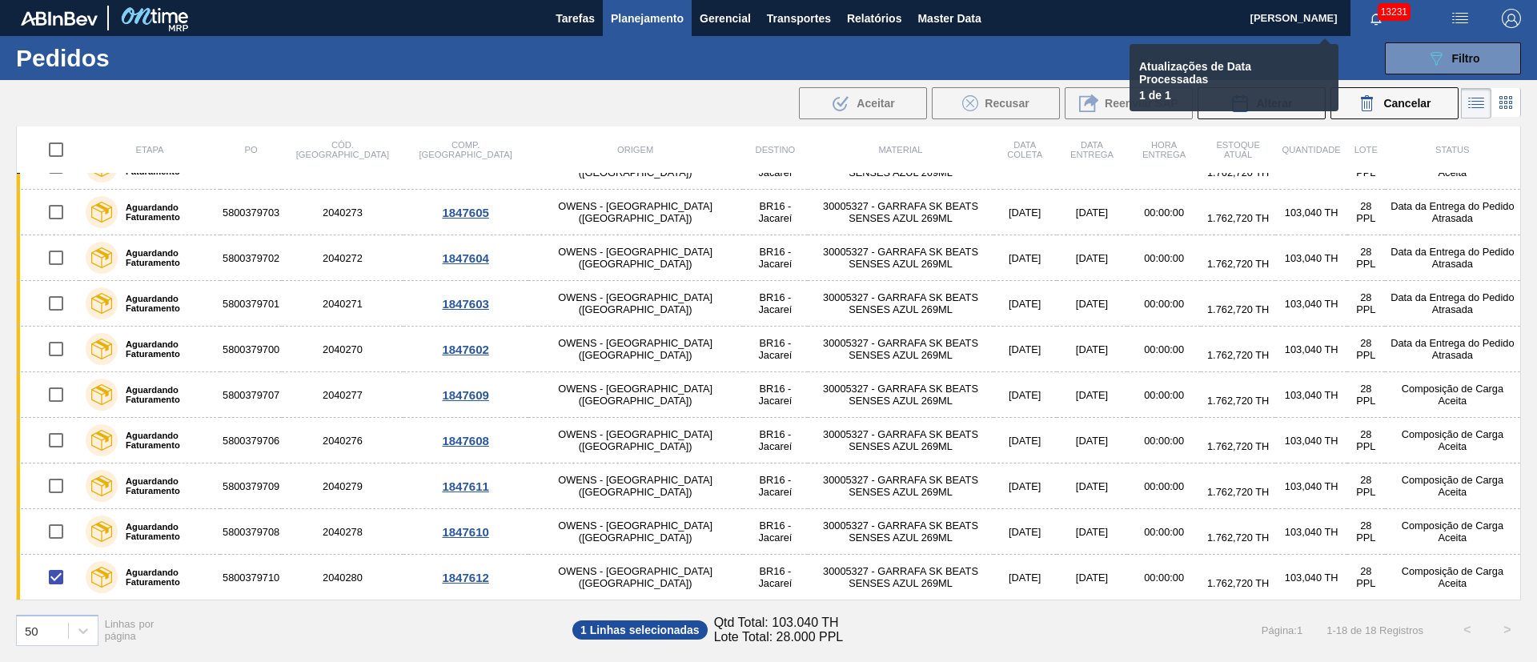
checkbox input "false"
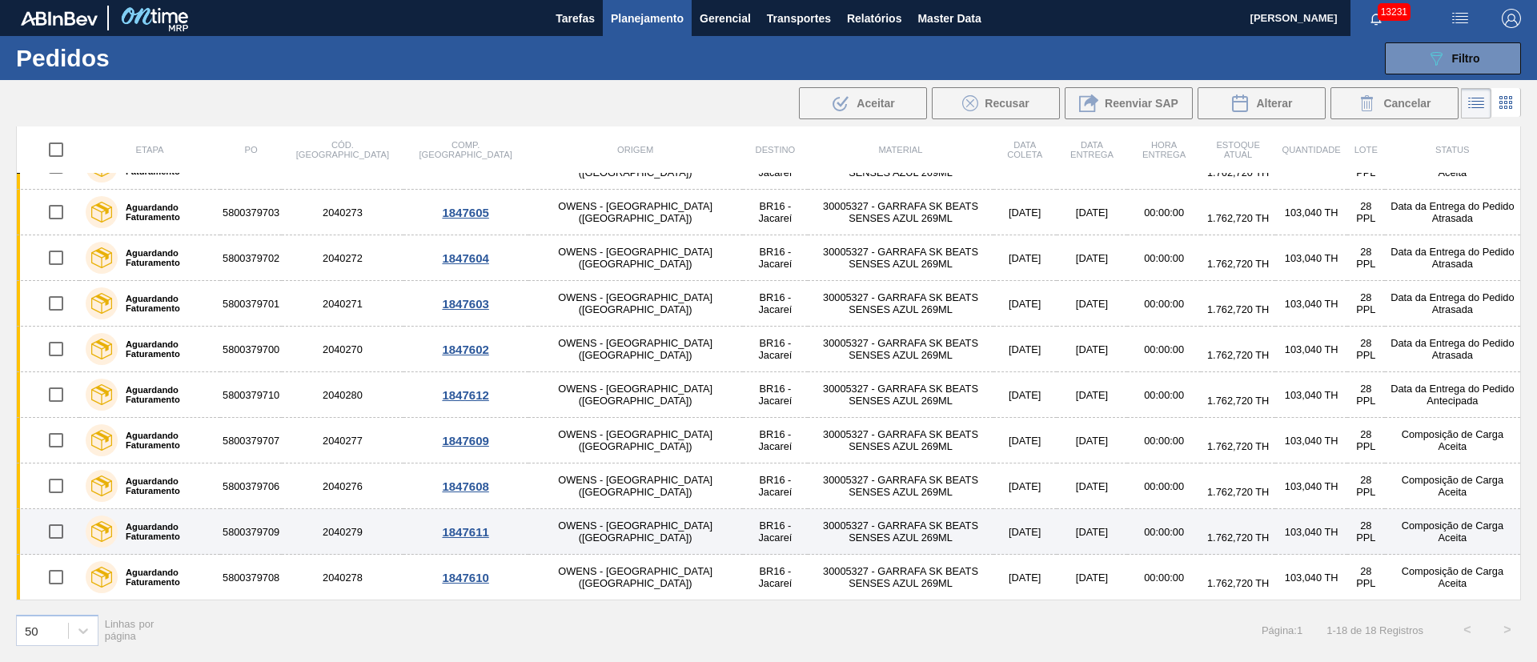
click at [808, 531] on td "30005327 - GARRAFA SK BEATS SENSES AZUL 269ML" at bounding box center [901, 532] width 186 height 46
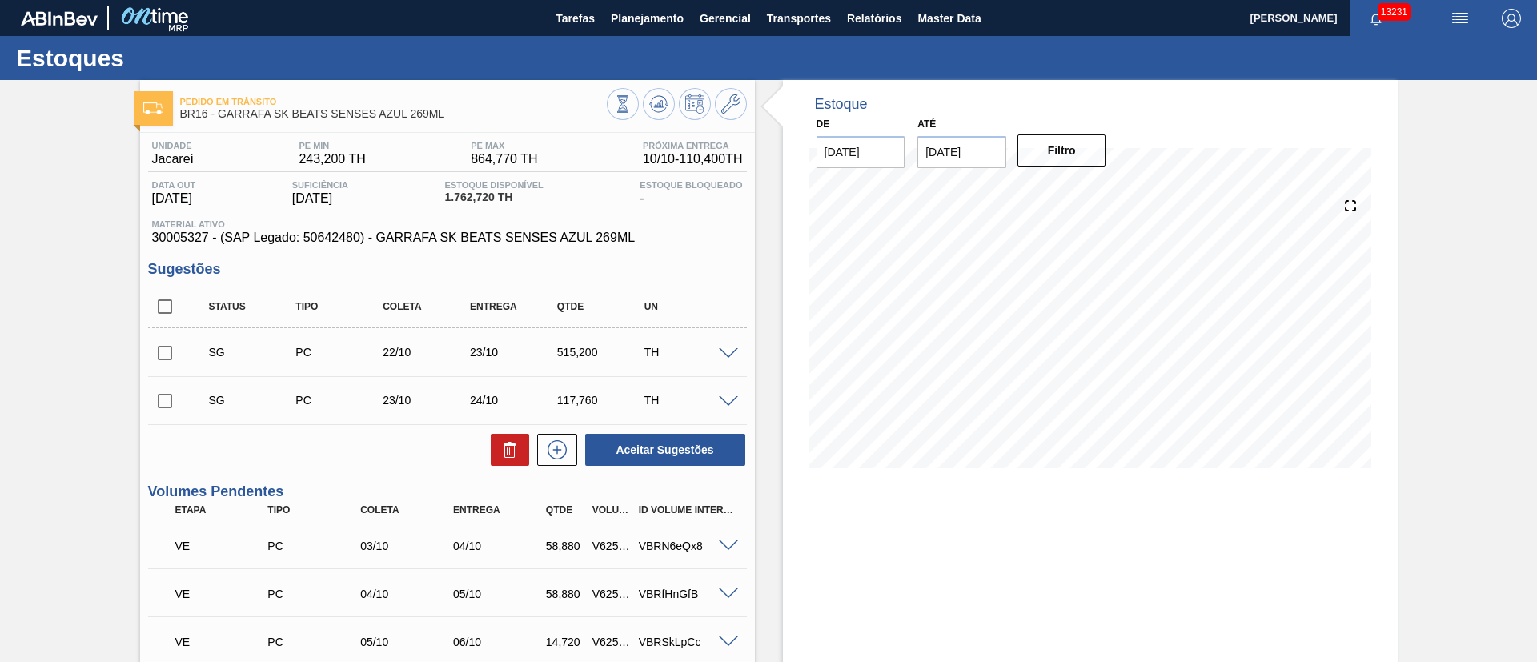
click at [162, 347] on input "checkbox" at bounding box center [165, 353] width 34 height 34
click at [728, 358] on div "TH" at bounding box center [688, 352] width 97 height 13
click at [727, 353] on span at bounding box center [728, 354] width 19 height 12
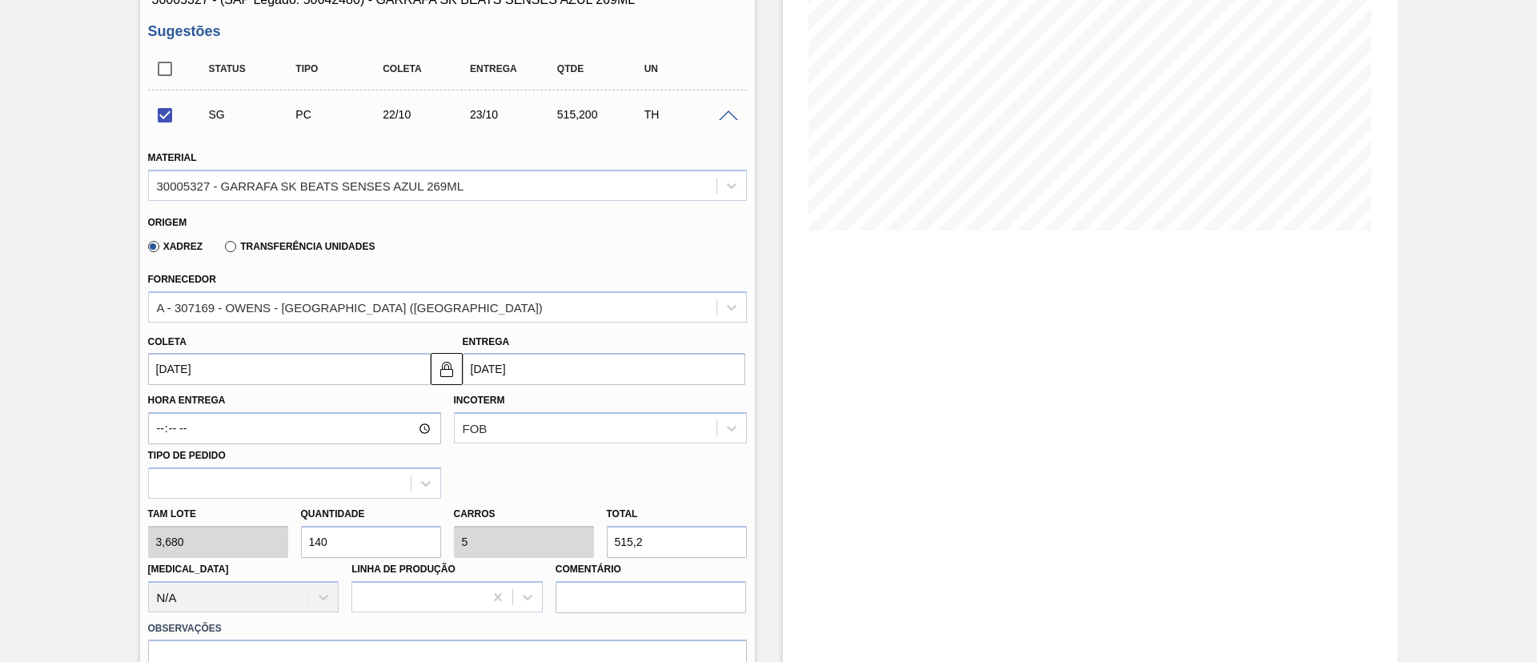
scroll to position [240, 0]
click at [236, 376] on input "[DATE]" at bounding box center [289, 367] width 283 height 32
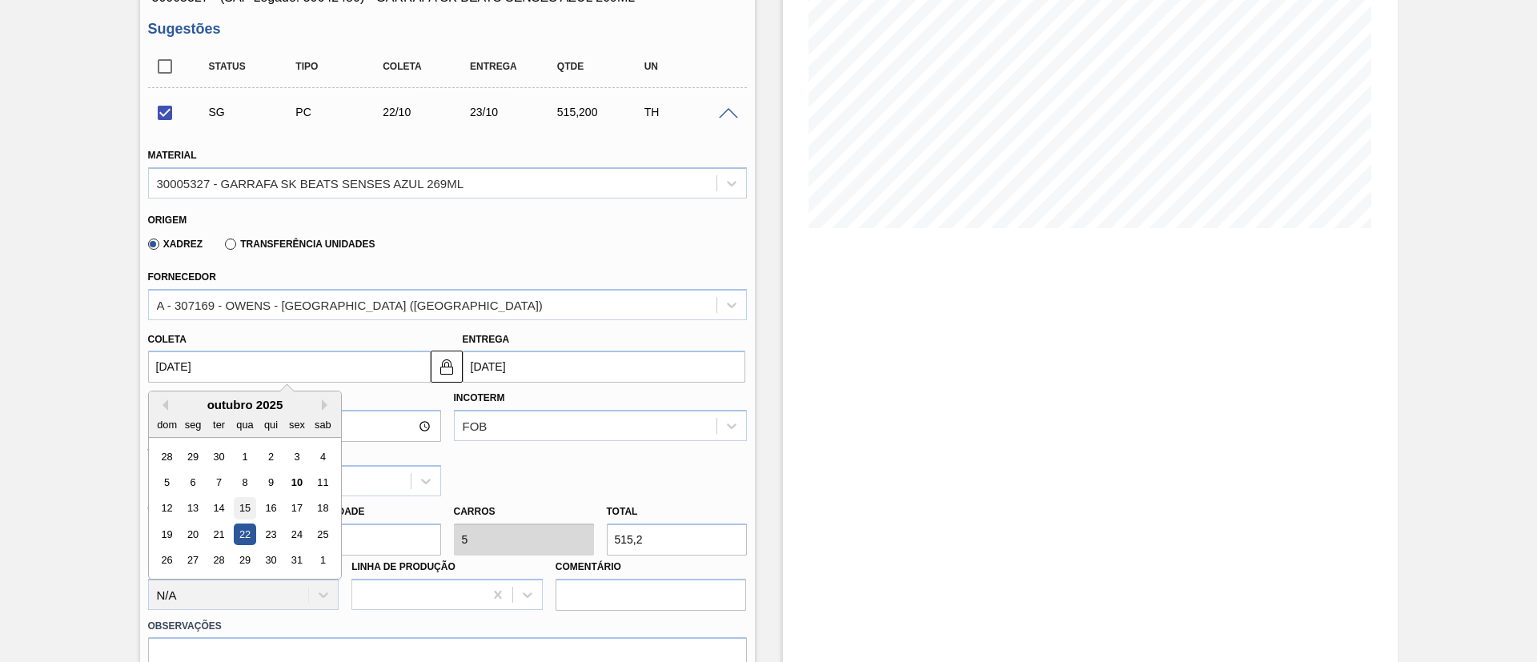
click at [244, 508] on div "15" at bounding box center [245, 509] width 22 height 22
checkbox input "false"
type input "[DATE]"
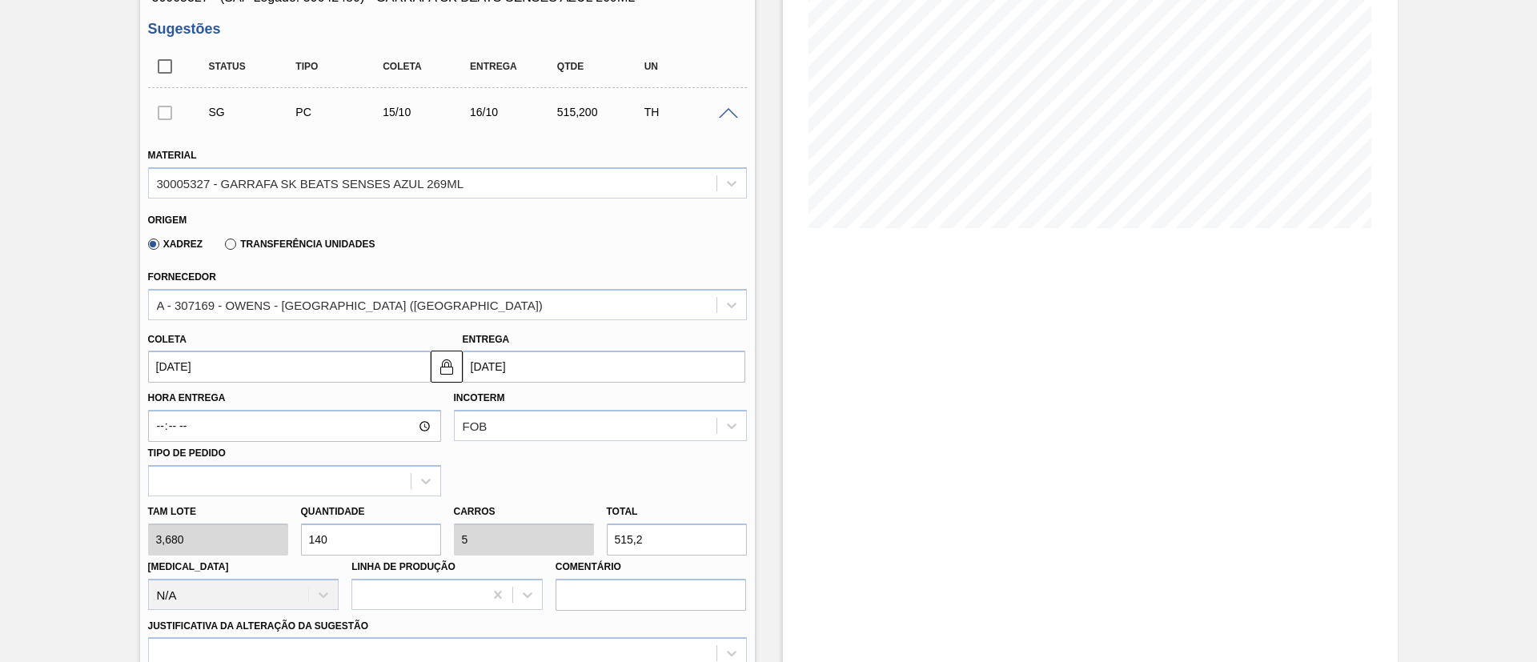
drag, startPoint x: 356, startPoint y: 540, endPoint x: 107, endPoint y: 531, distance: 249.2
type input "2"
type input "0,071"
type input "7,36"
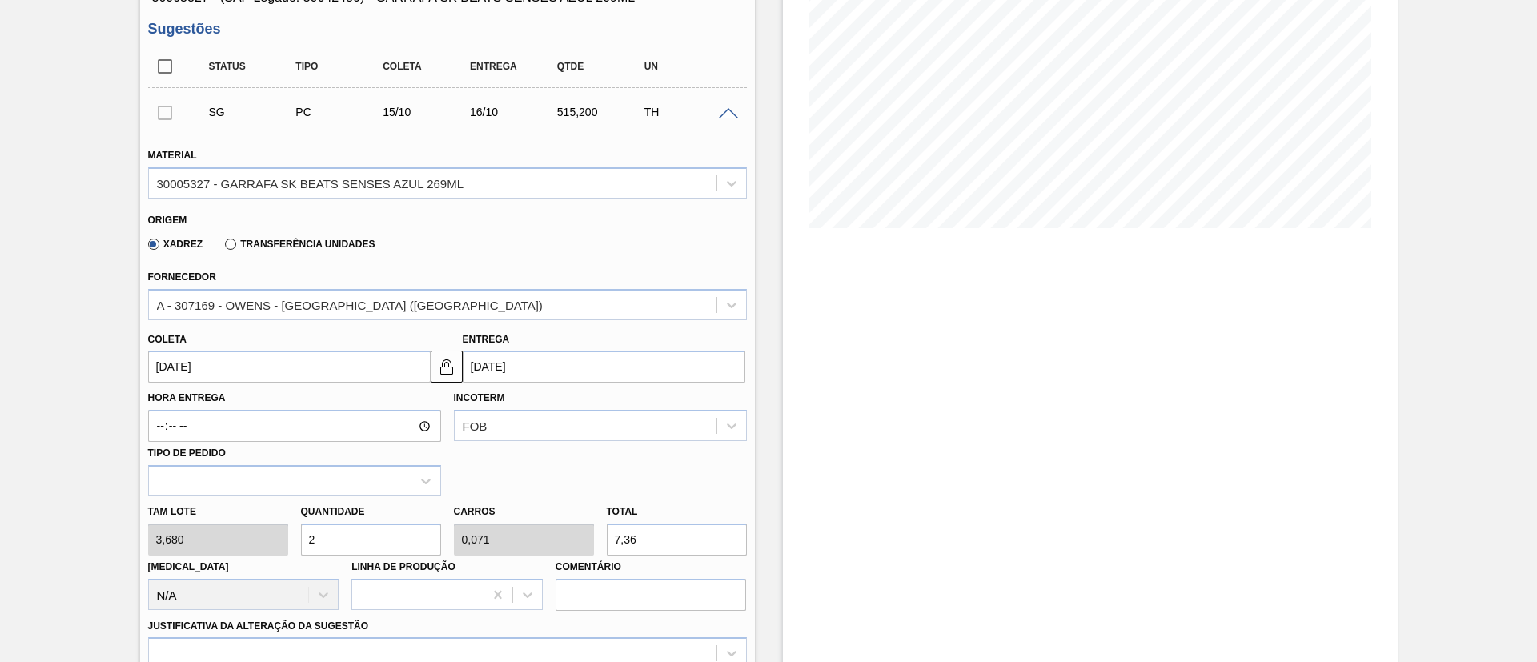
type input "24"
type input "0,857"
type input "88,32"
type input "2"
type input "0,071"
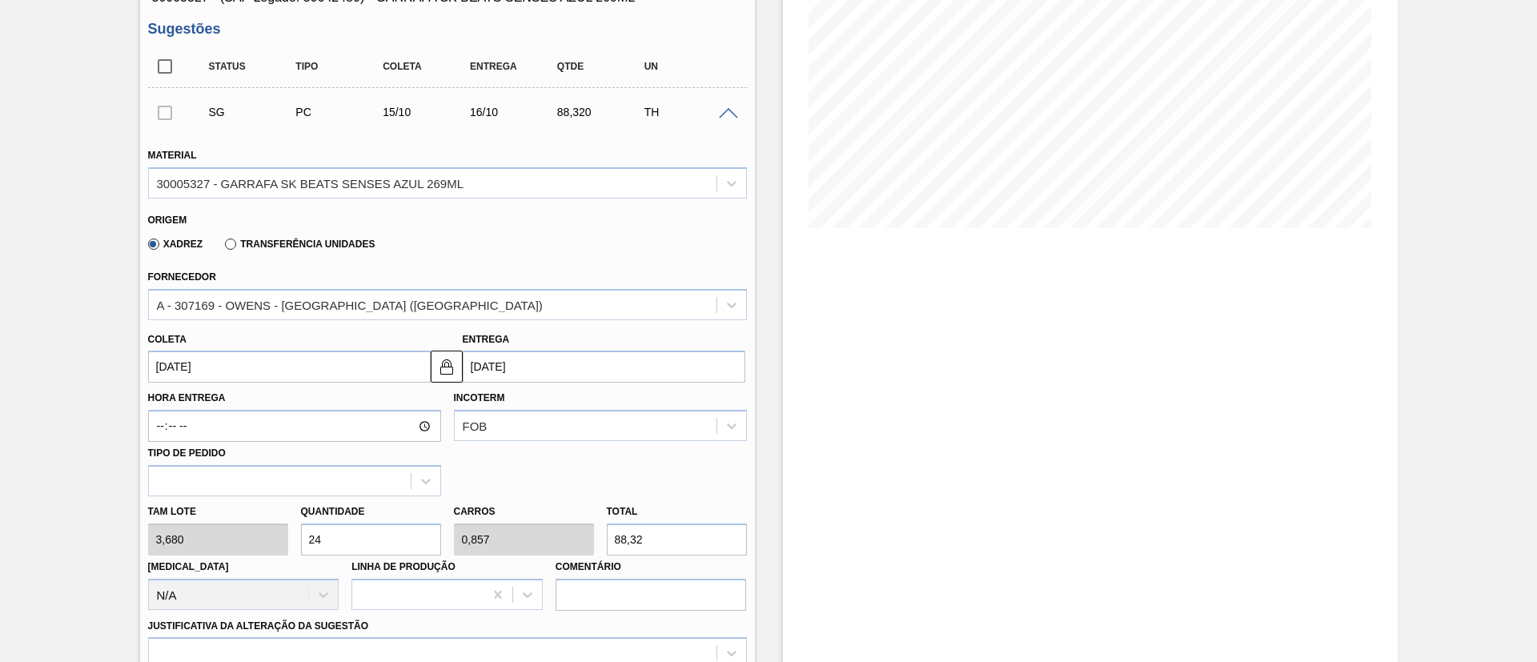
type input "7,36"
type input "28"
type input "1"
type input "103,04"
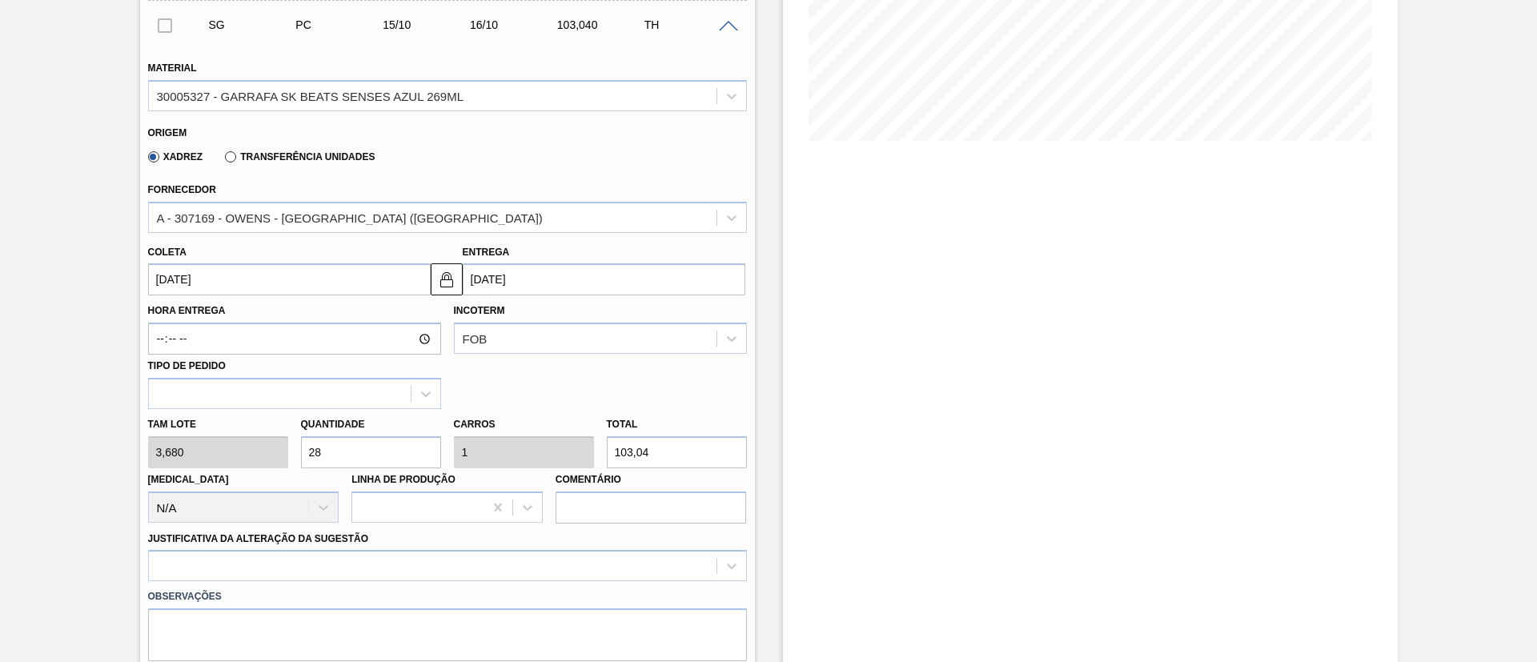
scroll to position [480, 0]
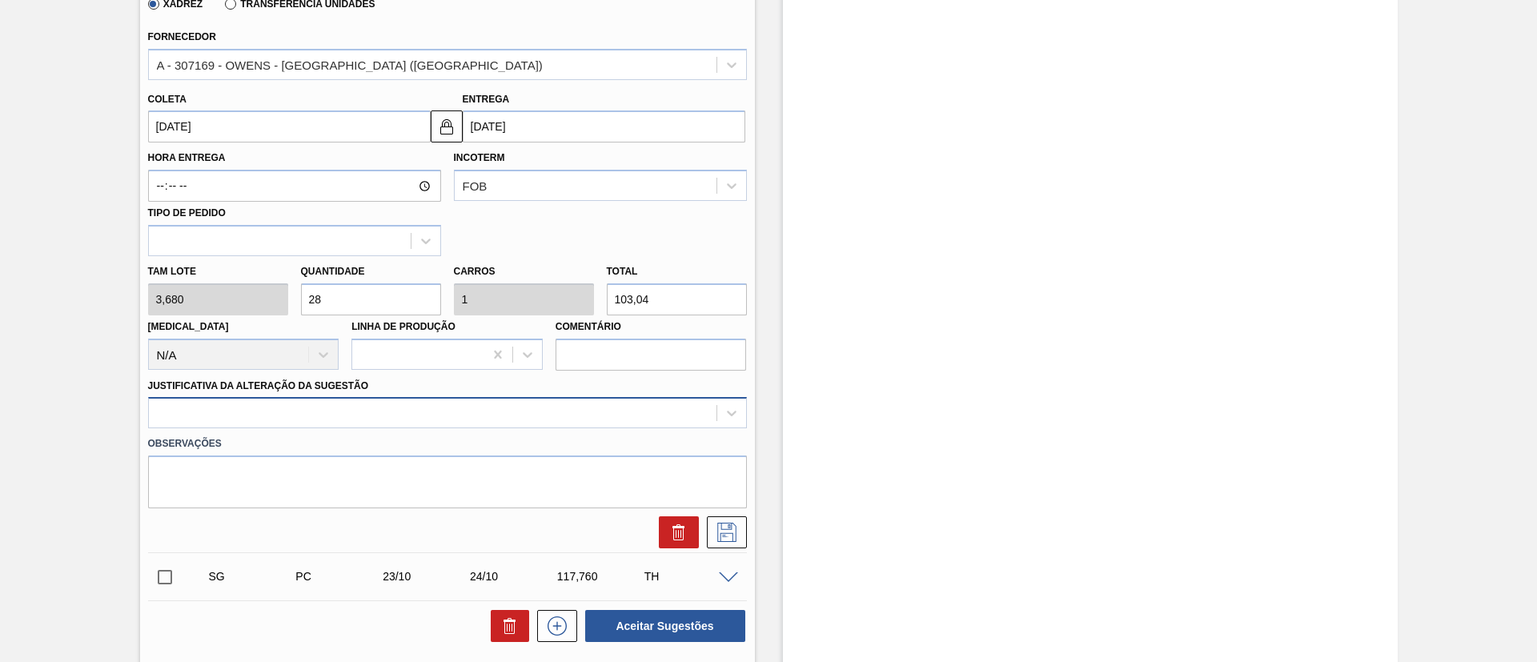
type input "28"
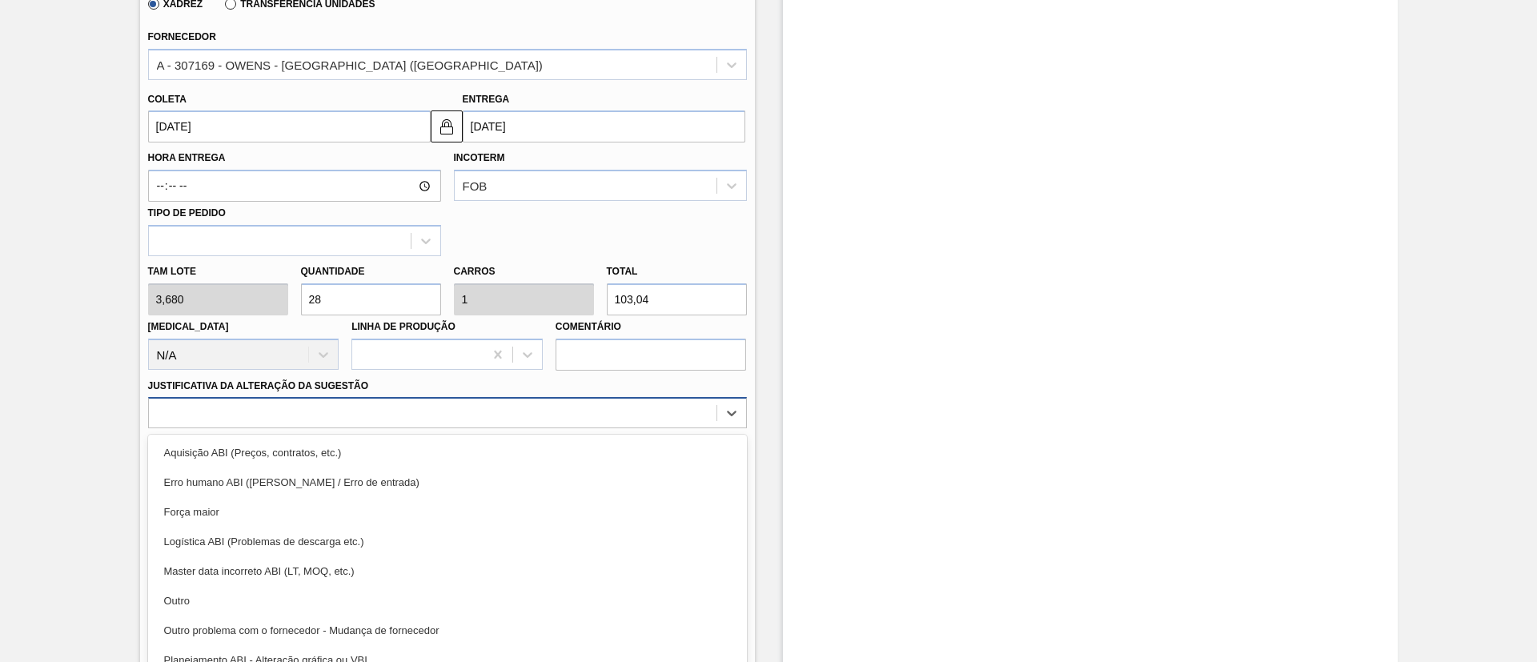
click at [251, 424] on div "option Aquisição ABI (Preços, contratos, etc.) focused, 1 of 18. 18 results ava…" at bounding box center [447, 412] width 599 height 31
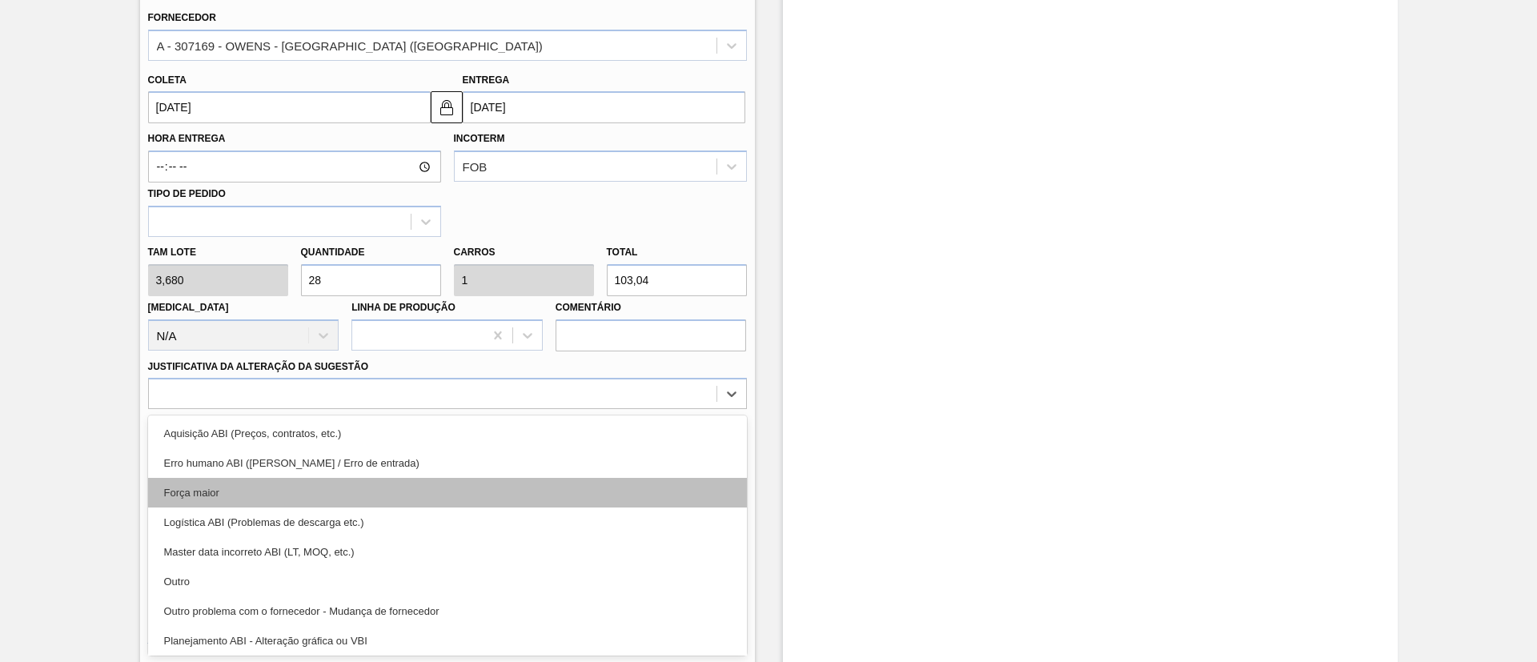
click at [230, 478] on div "Força maior" at bounding box center [447, 493] width 599 height 30
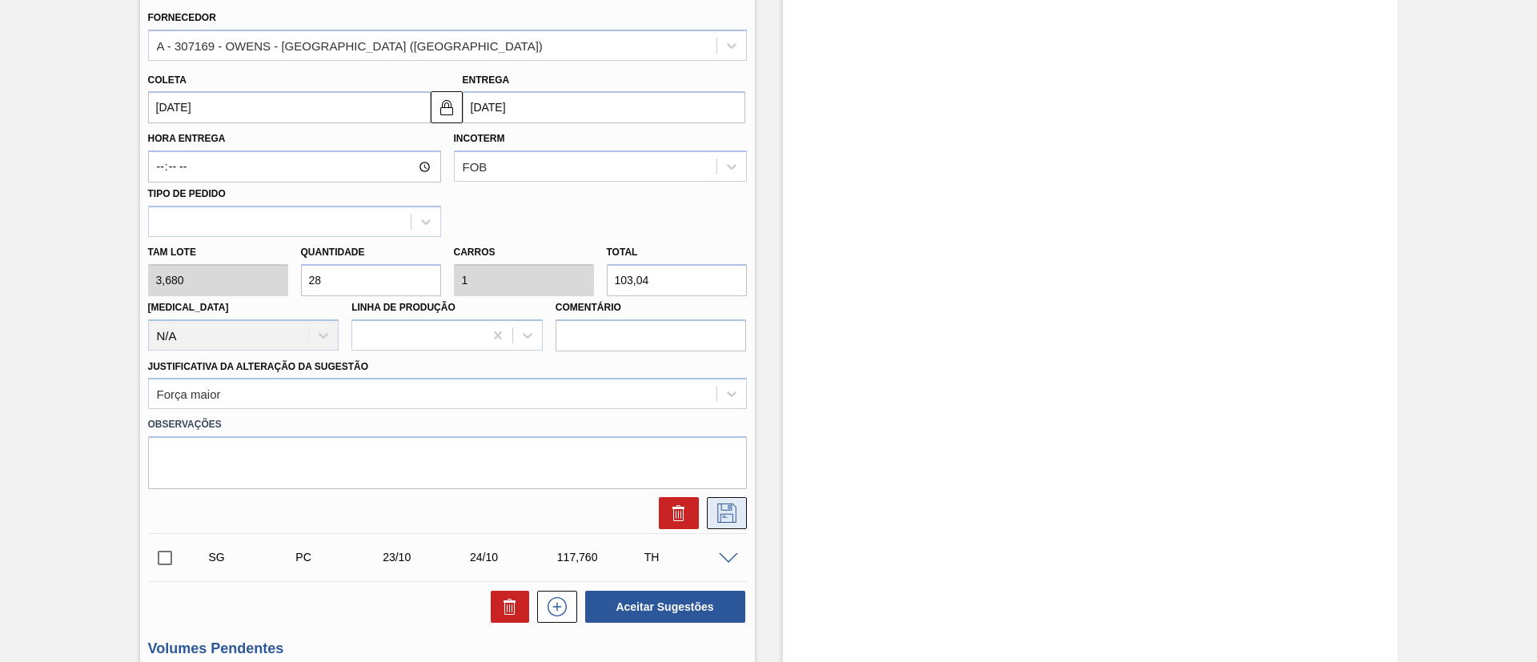
click at [727, 512] on icon at bounding box center [727, 513] width 26 height 19
checkbox input "true"
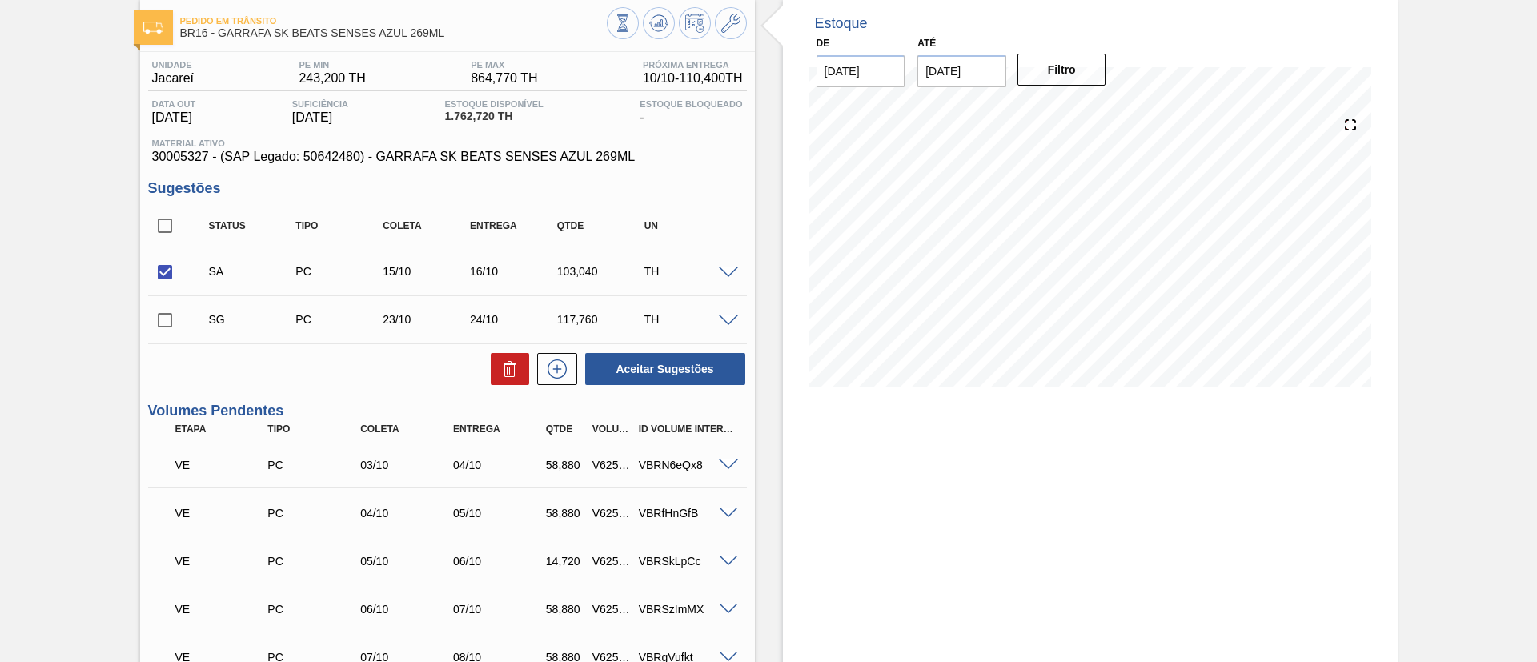
scroll to position [0, 0]
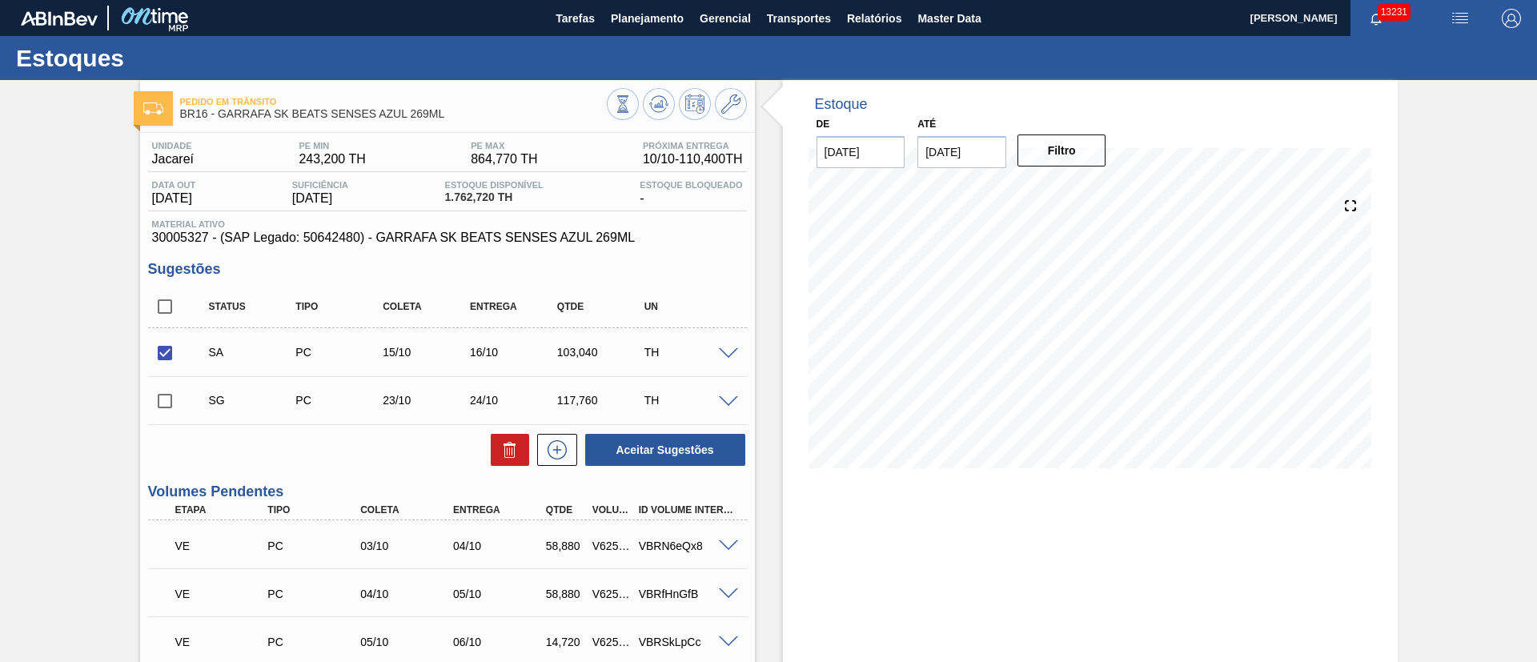
click at [161, 397] on input "checkbox" at bounding box center [165, 401] width 34 height 34
click at [732, 400] on span at bounding box center [728, 402] width 19 height 12
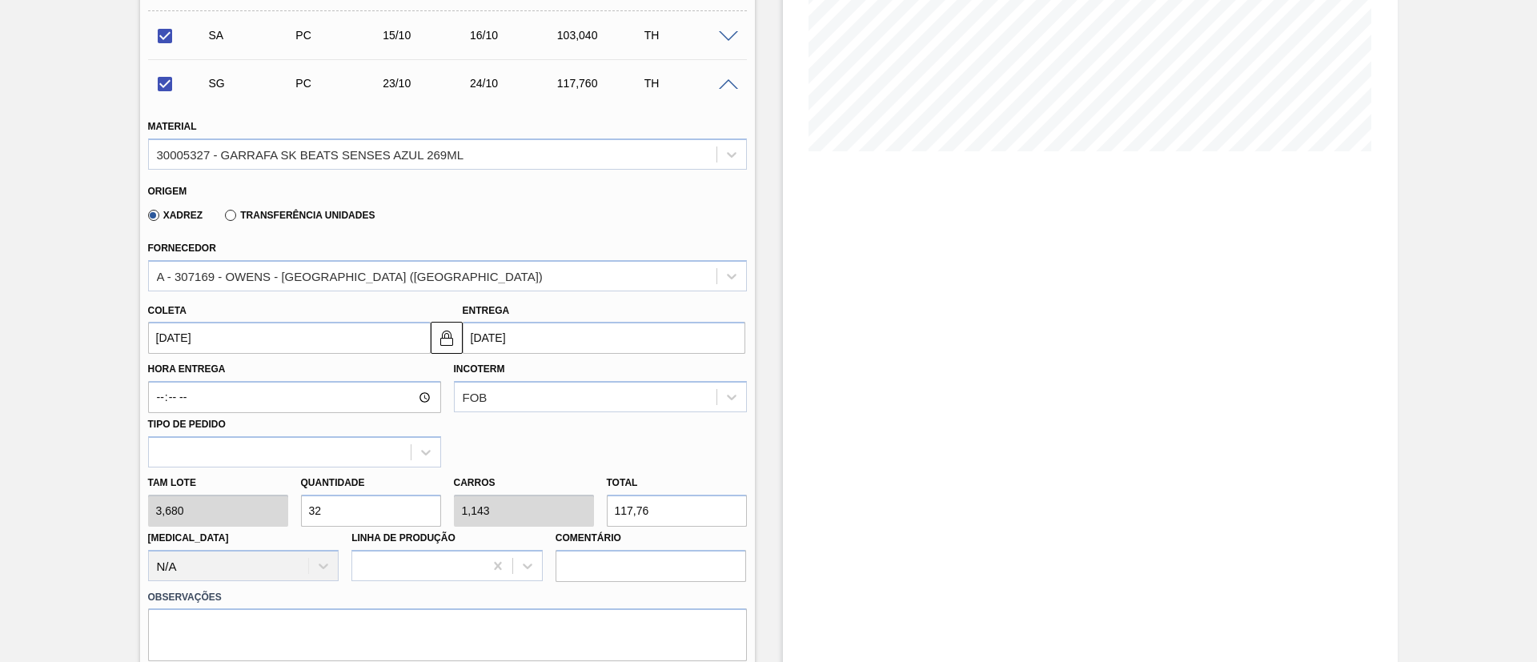
scroll to position [360, 0]
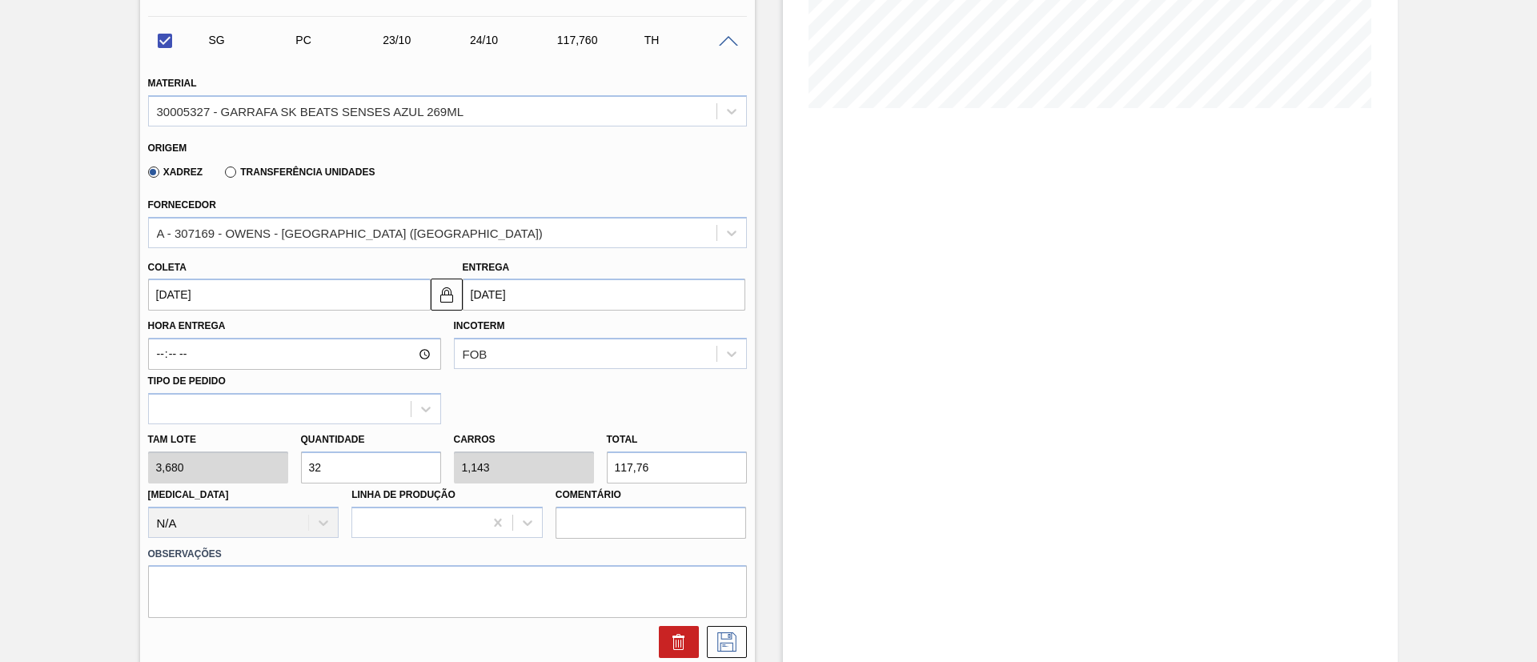
click at [243, 294] on input "[DATE]" at bounding box center [289, 295] width 283 height 32
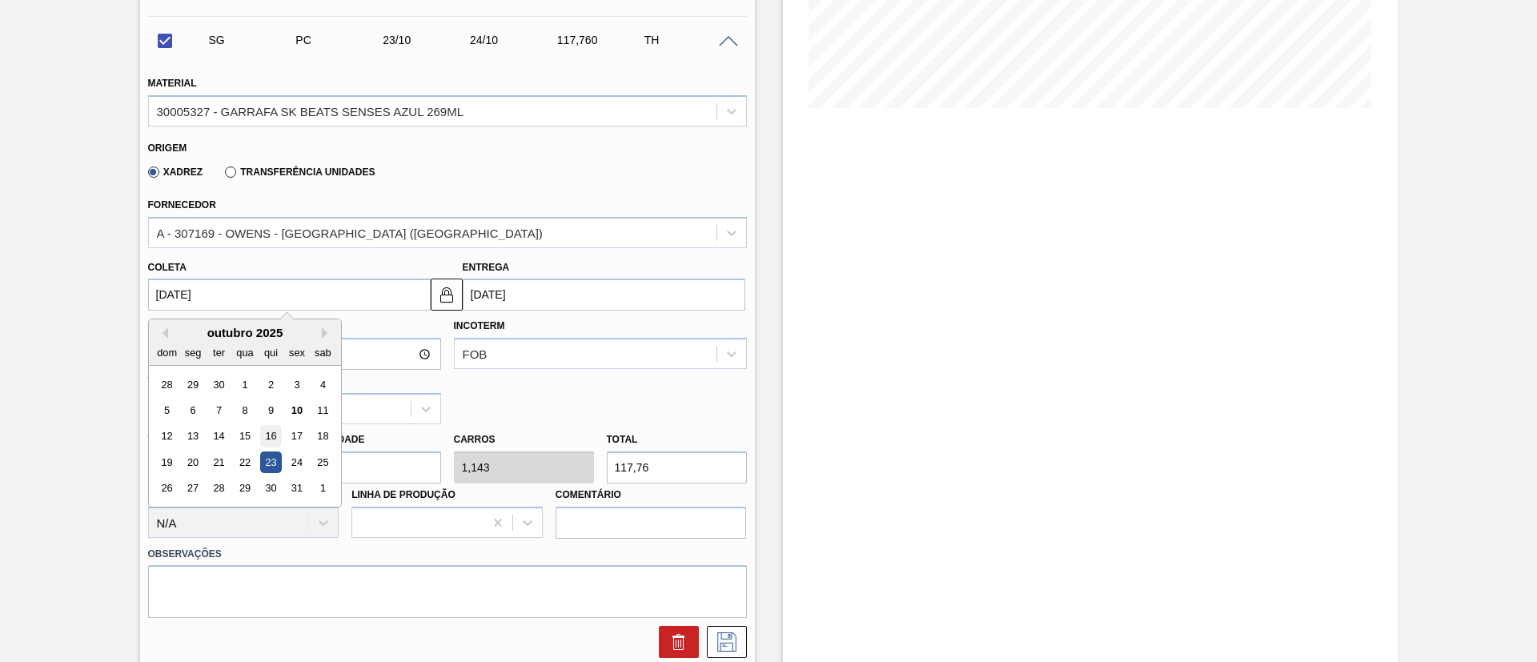
click at [268, 434] on div "16" at bounding box center [270, 437] width 22 height 22
checkbox input "false"
type input "[DATE]"
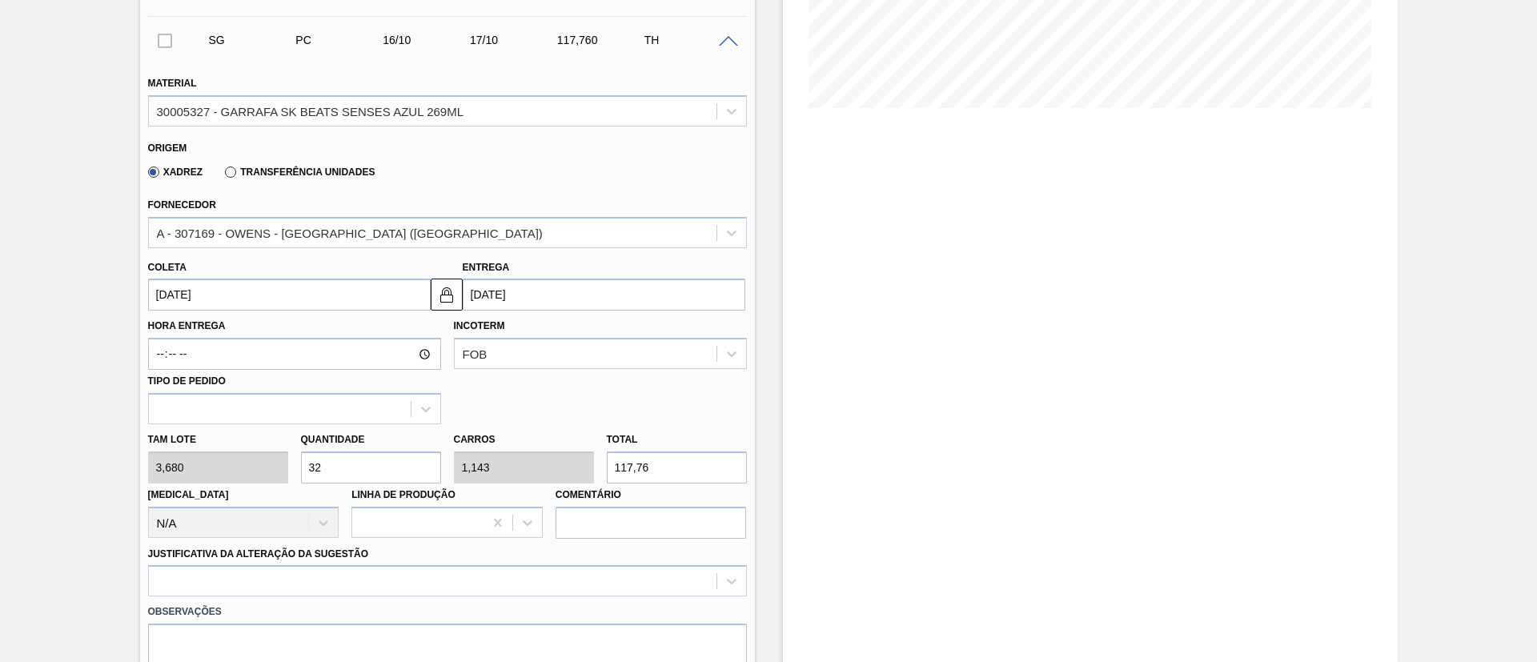
drag, startPoint x: 332, startPoint y: 469, endPoint x: 203, endPoint y: 440, distance: 132.9
click at [203, 440] on div "Tam lote 3,680 Quantidade 32 Carros 1,143 Total 117,76 [MEDICAL_DATA] N/A Linha…" at bounding box center [448, 481] width 612 height 114
type input "9"
type input "0,321"
type input "33,12"
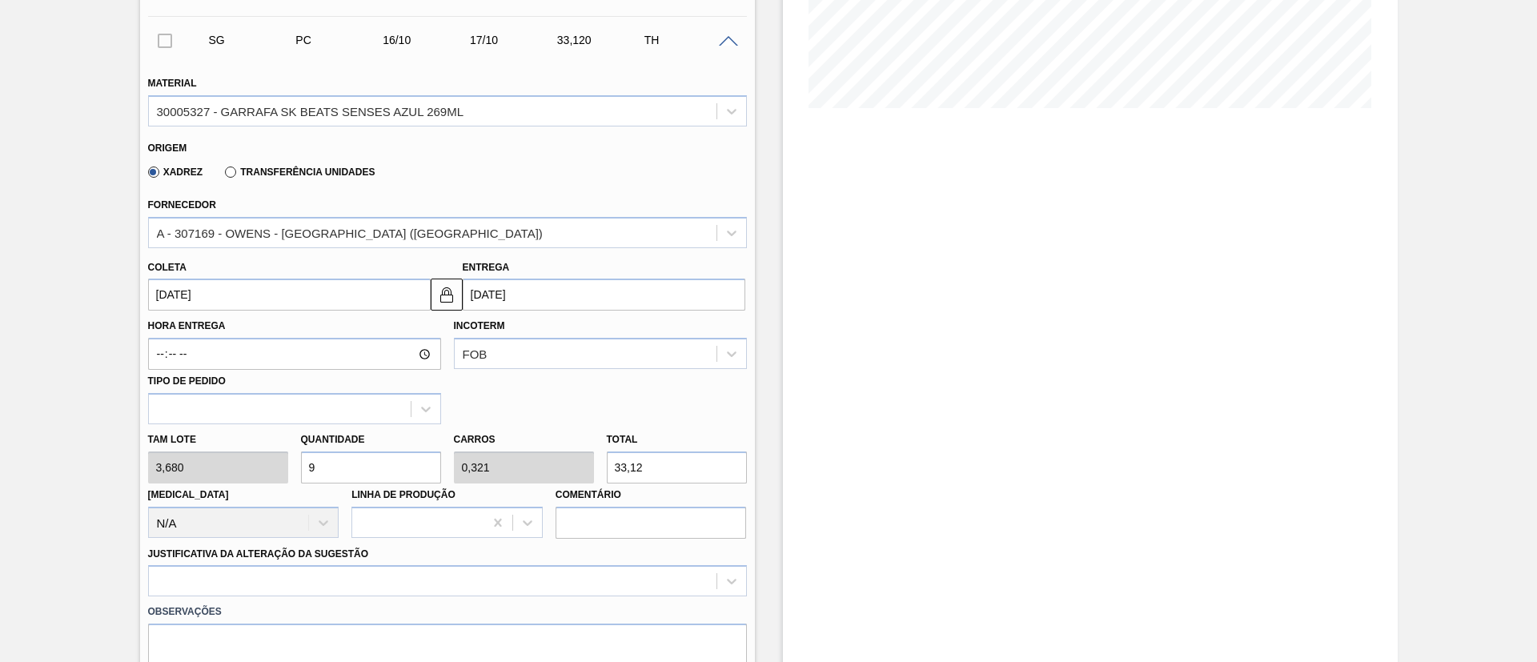
type input "95"
type input "3,393"
type input "349,6"
type input "9"
type input "0,321"
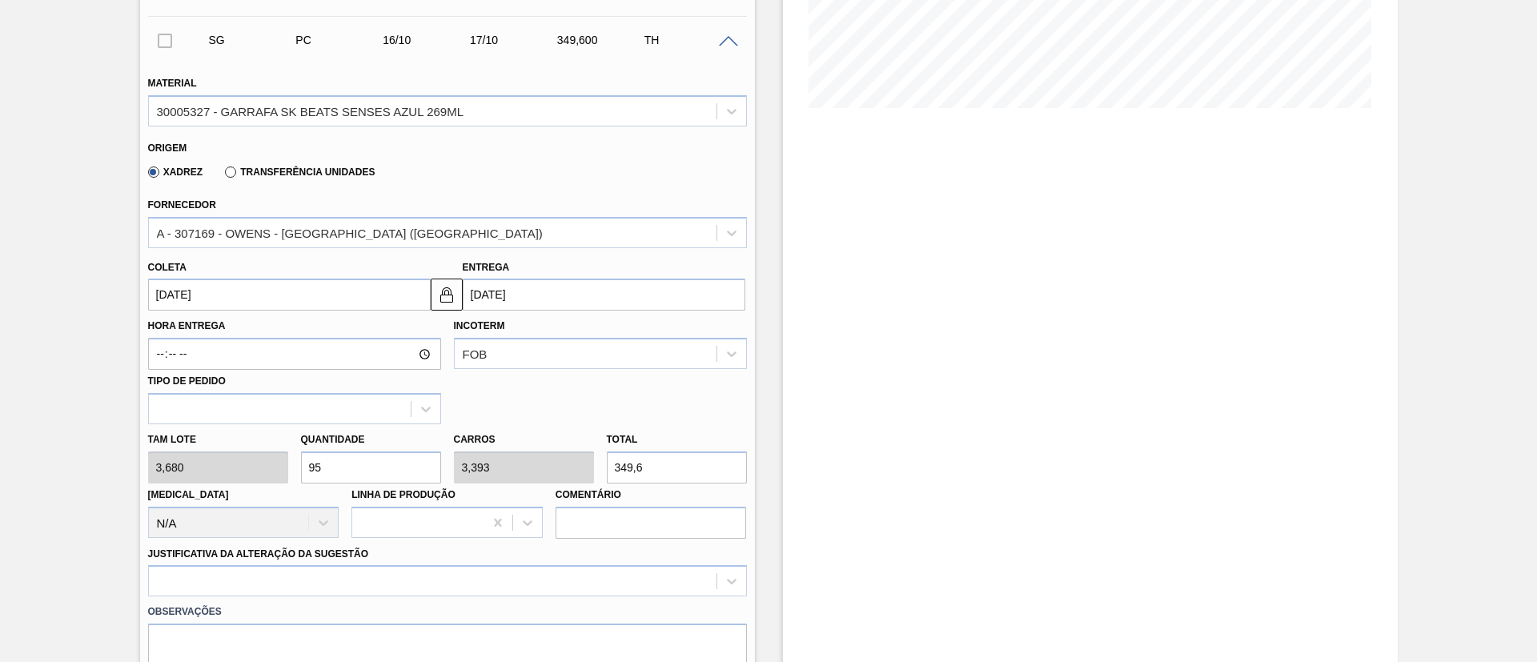
type input "33,12"
type input "0"
type input "1"
type input "0,036"
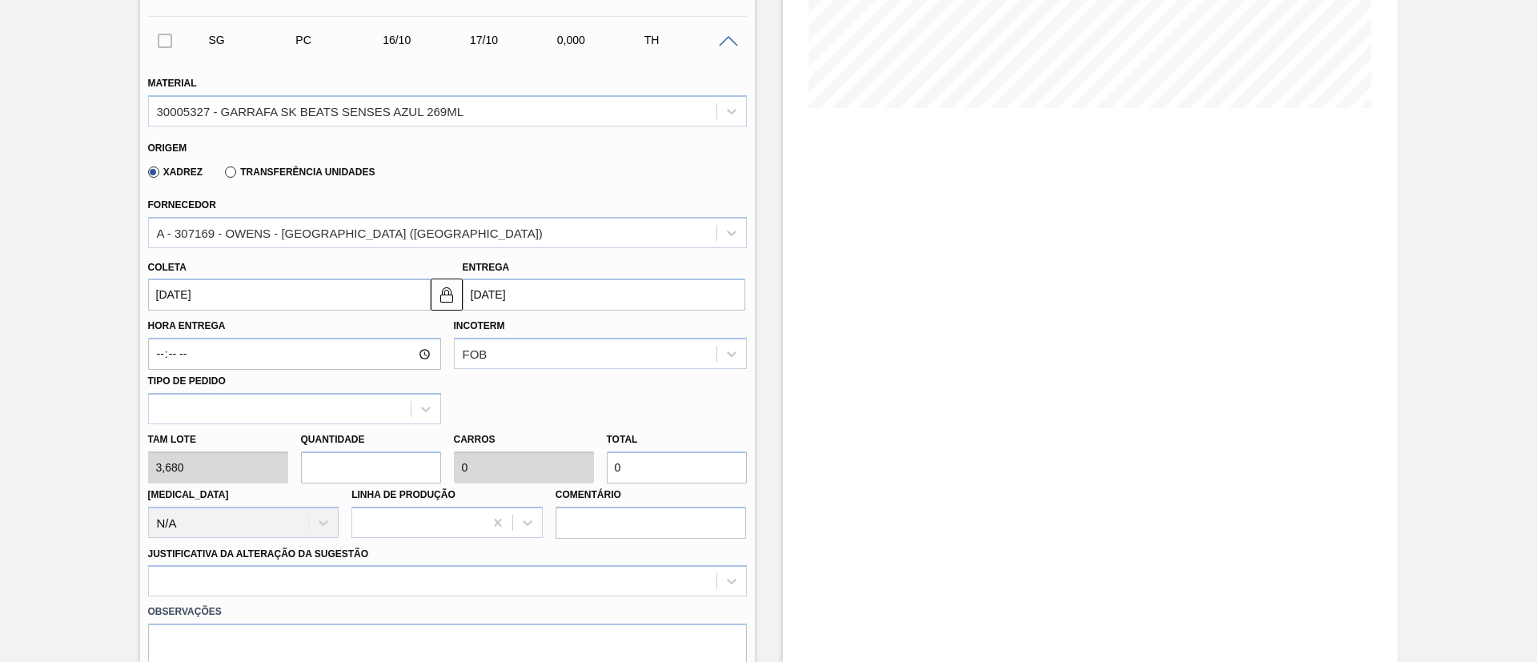
type input "3,68"
type input "11"
type input "0,393"
type input "40,48"
type input "114"
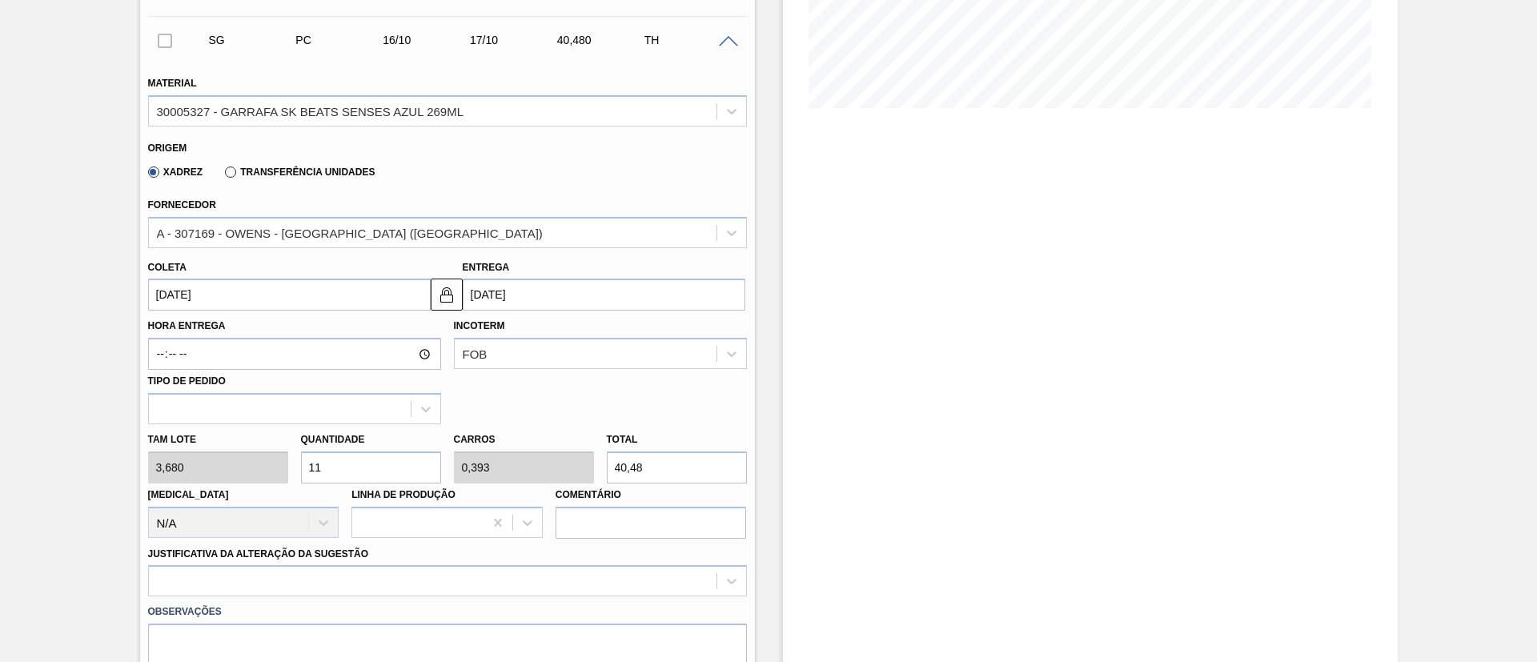
type input "4,071"
type input "419,52"
type input "11"
type input "0,393"
type input "40,48"
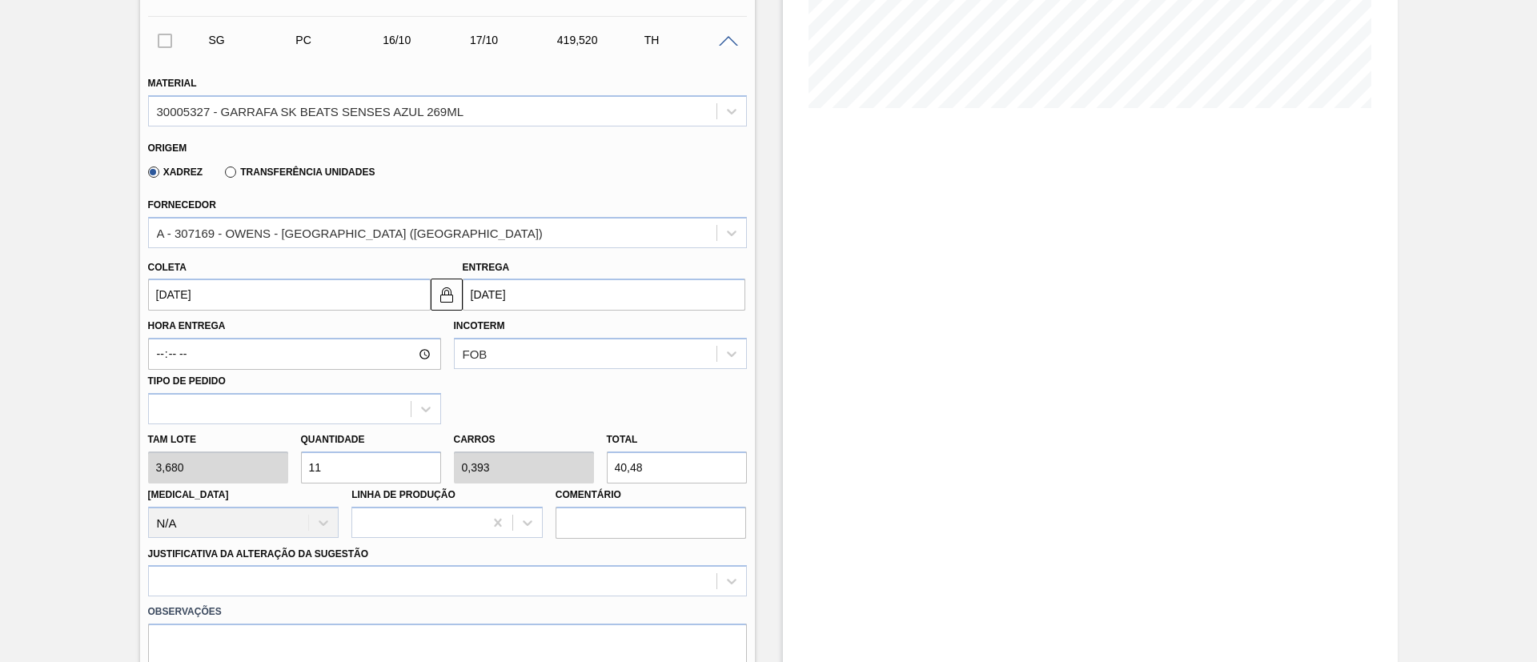
type input "112"
type input "4"
type input "412,16"
type input "112"
click at [271, 593] on div at bounding box center [447, 580] width 599 height 31
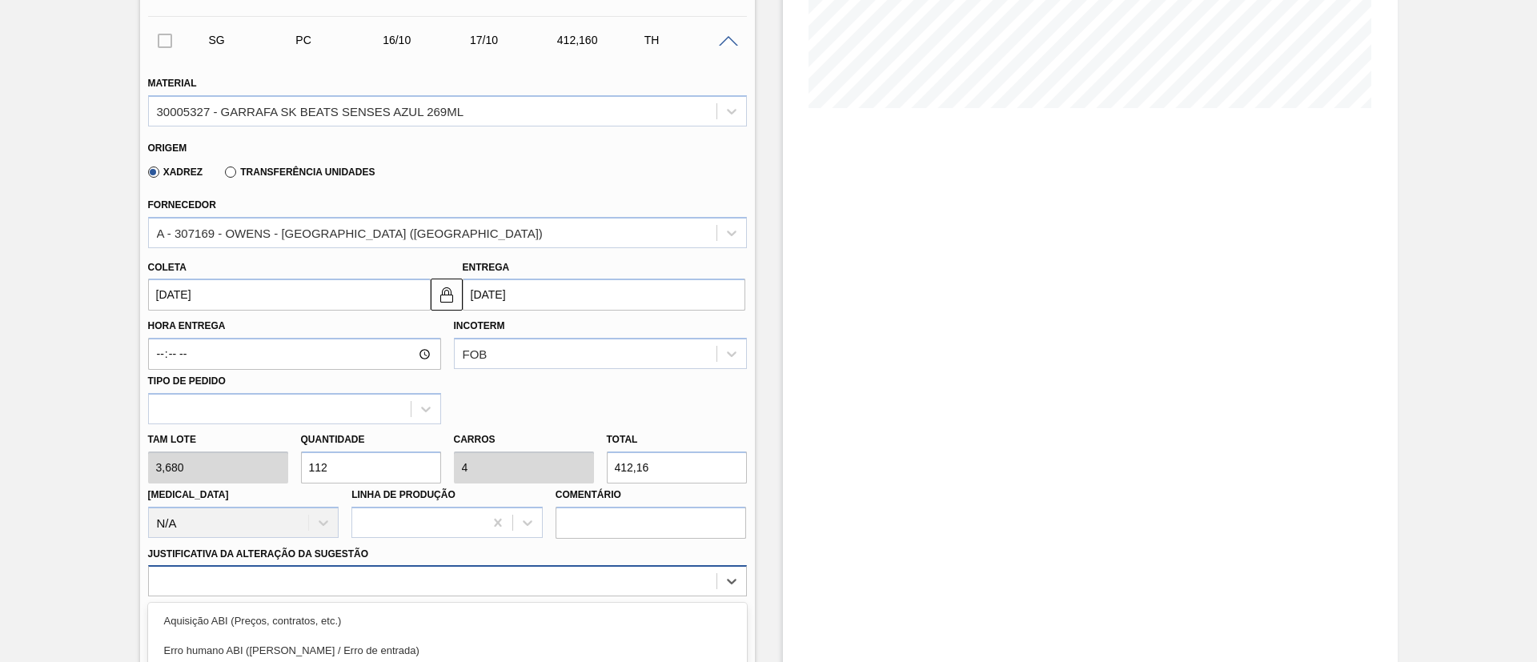
scroll to position [548, 0]
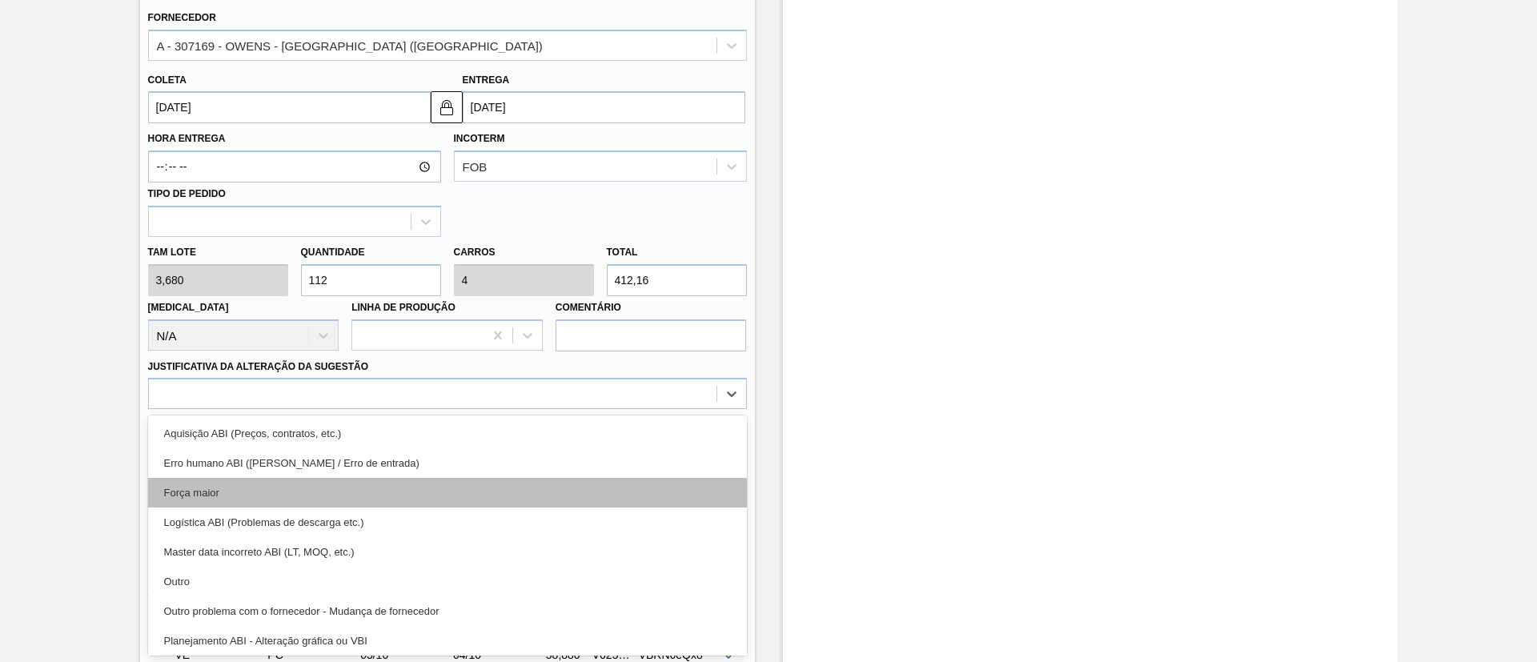
click at [214, 484] on div "Força maior" at bounding box center [447, 493] width 599 height 30
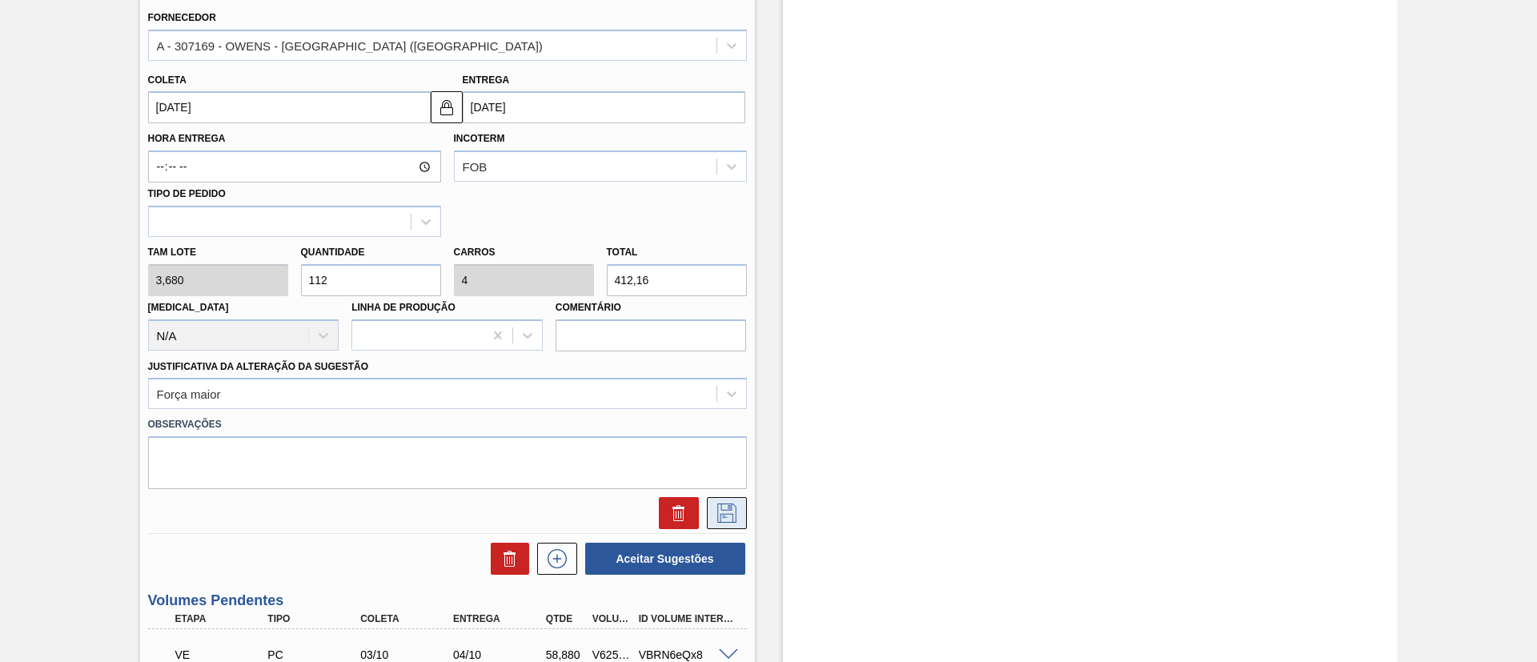
click at [725, 508] on icon at bounding box center [727, 513] width 26 height 19
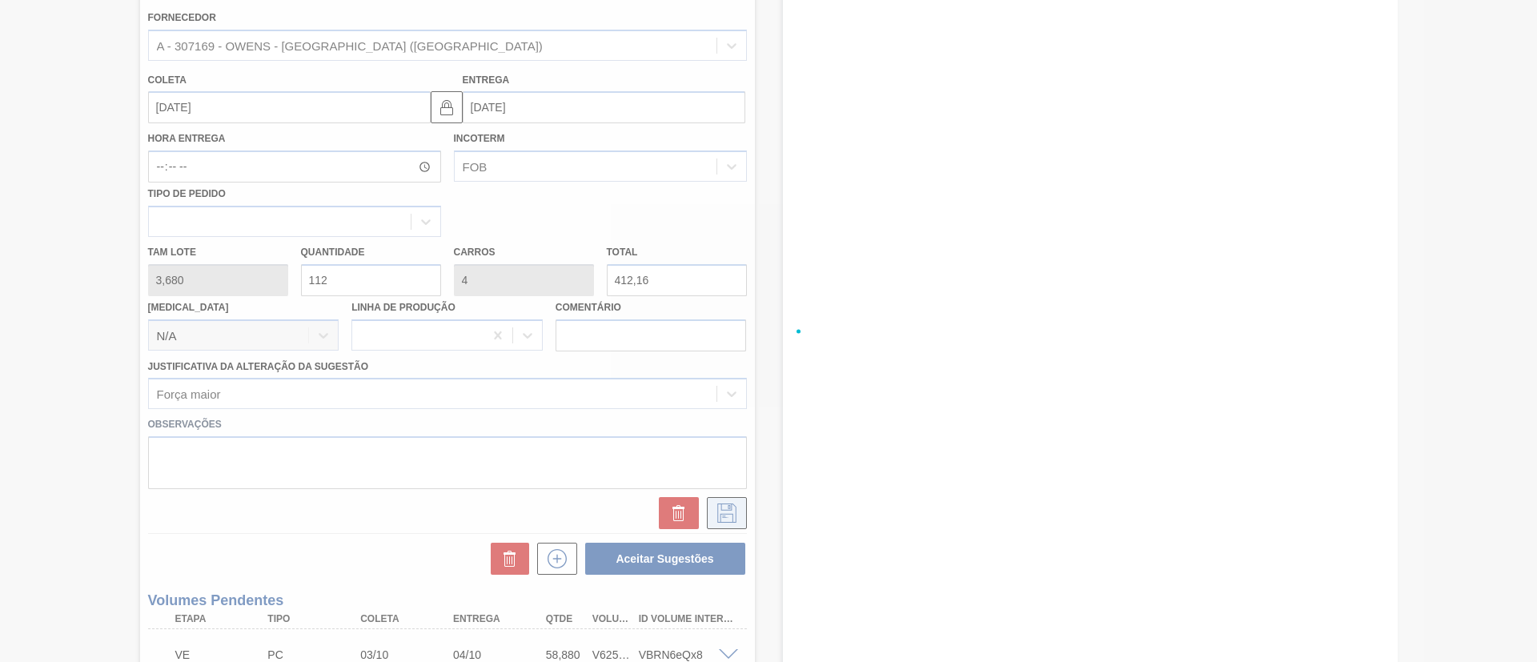
checkbox input "true"
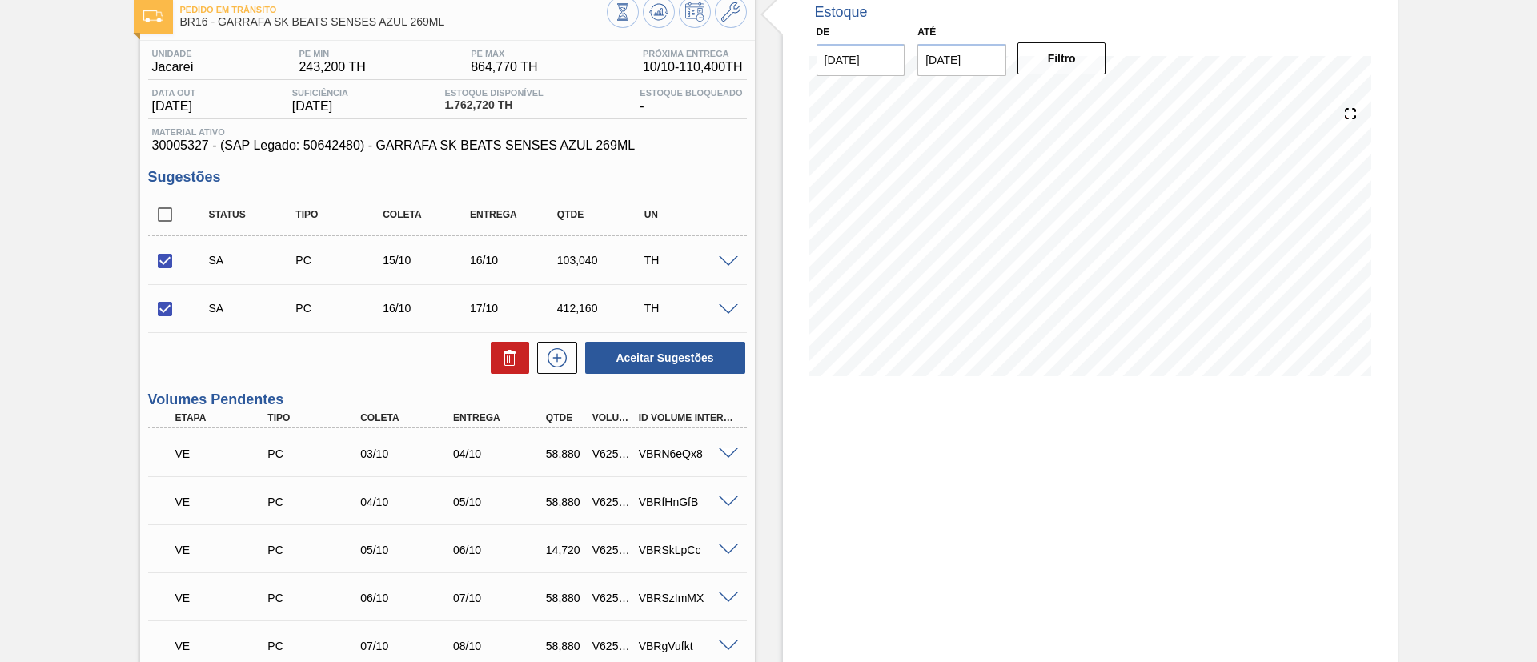
scroll to position [0, 0]
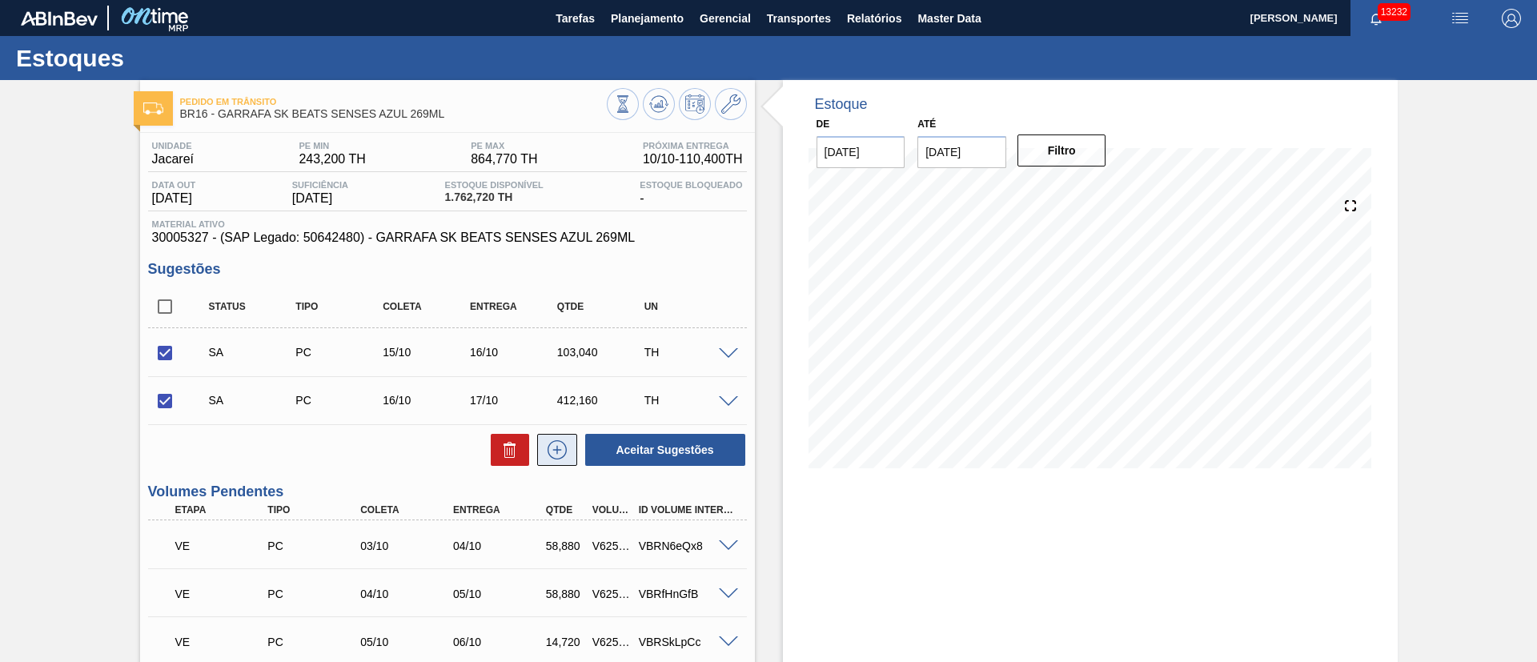
click at [565, 446] on icon at bounding box center [557, 449] width 26 height 19
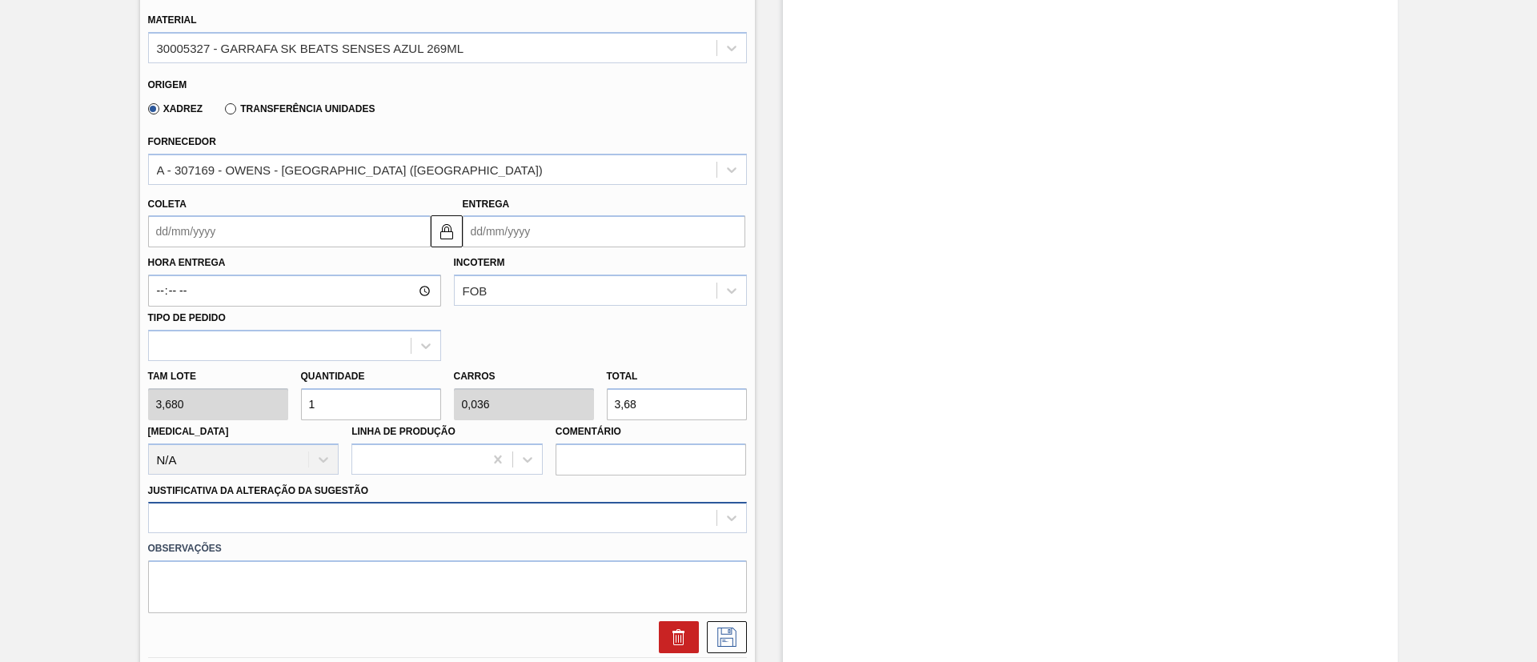
scroll to position [480, 0]
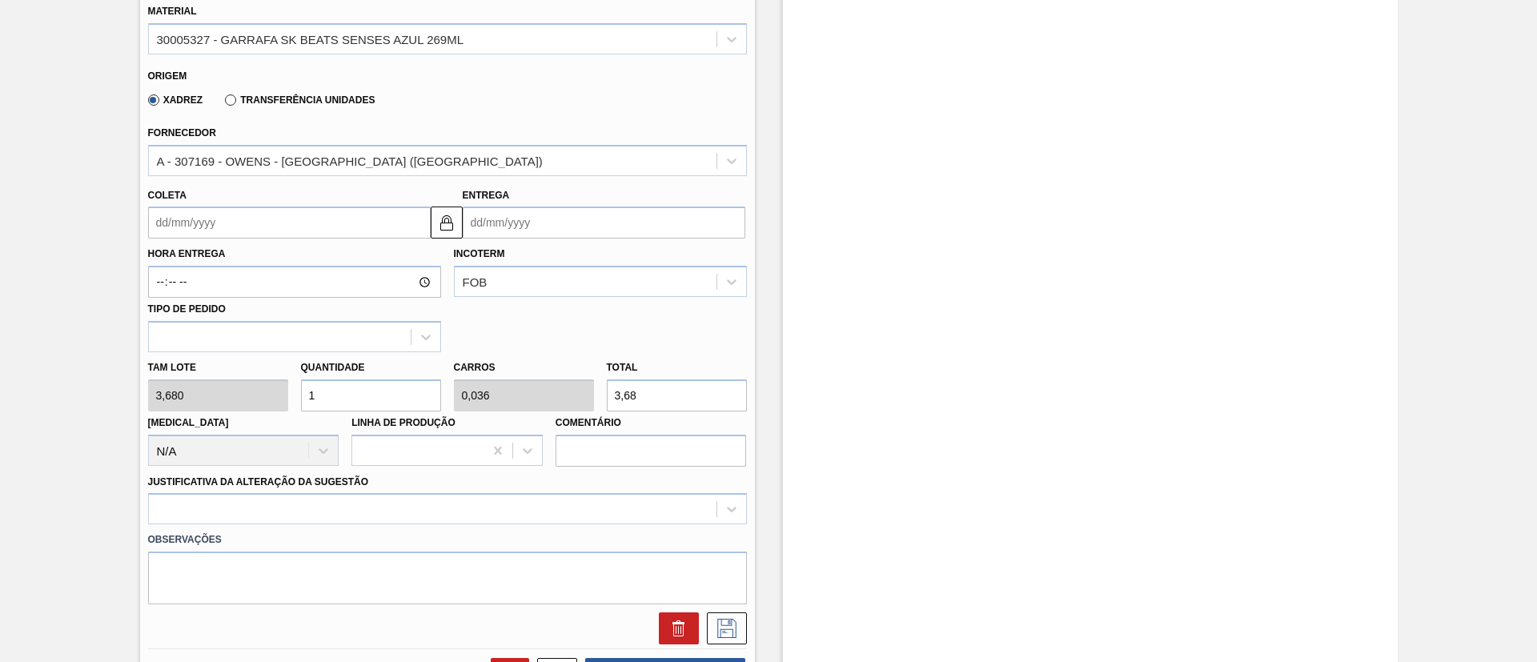
drag, startPoint x: 333, startPoint y: 400, endPoint x: 70, endPoint y: 416, distance: 263.1
type input "8"
type input "0,286"
type input "29,44"
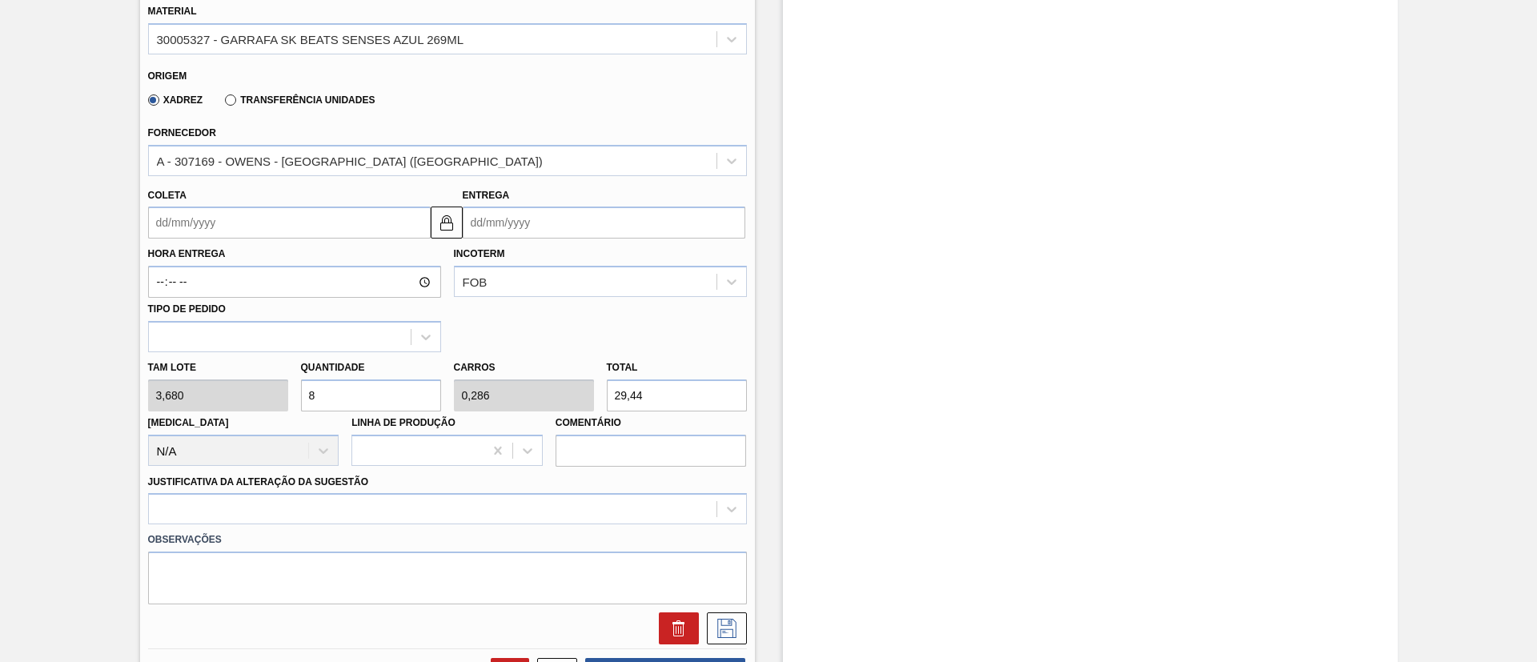
type input "84"
type input "3"
type input "309,12"
type input "84"
click at [183, 225] on input "Coleta" at bounding box center [289, 223] width 283 height 32
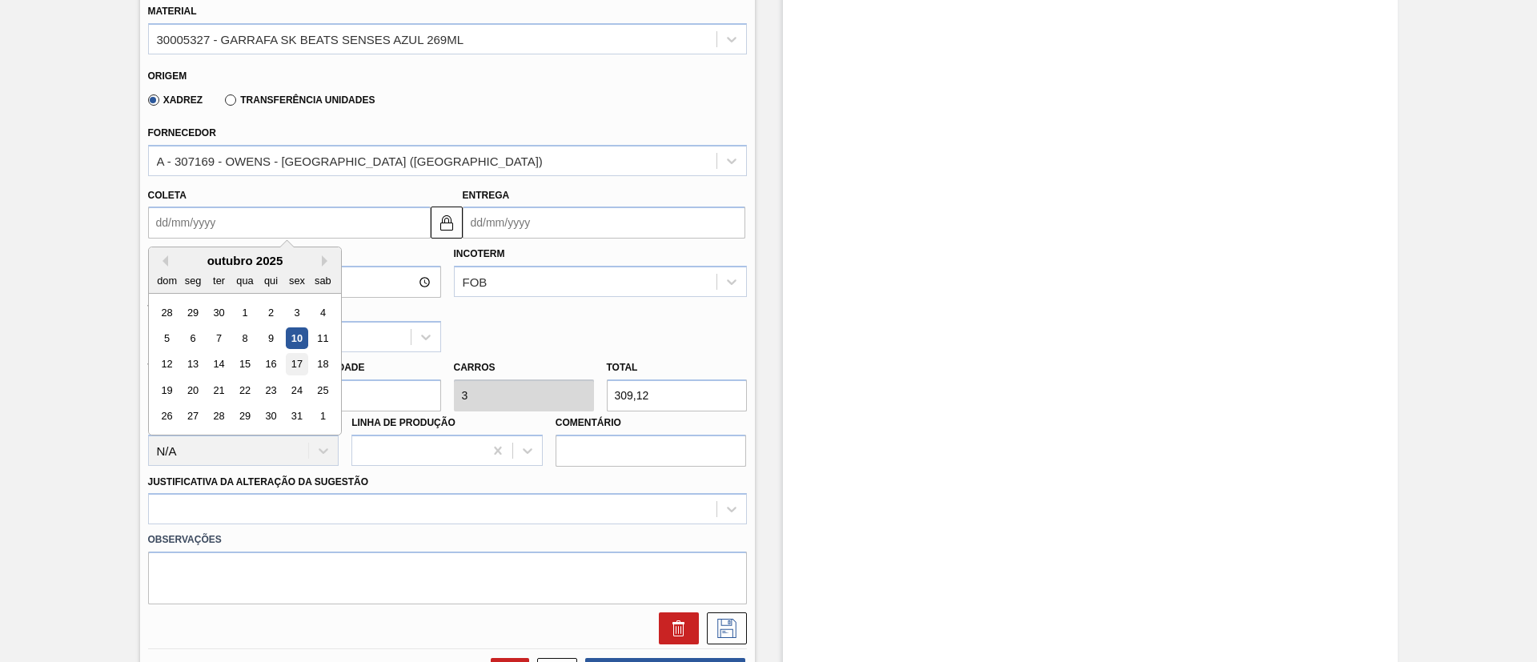
click at [301, 366] on div "17" at bounding box center [297, 365] width 22 height 22
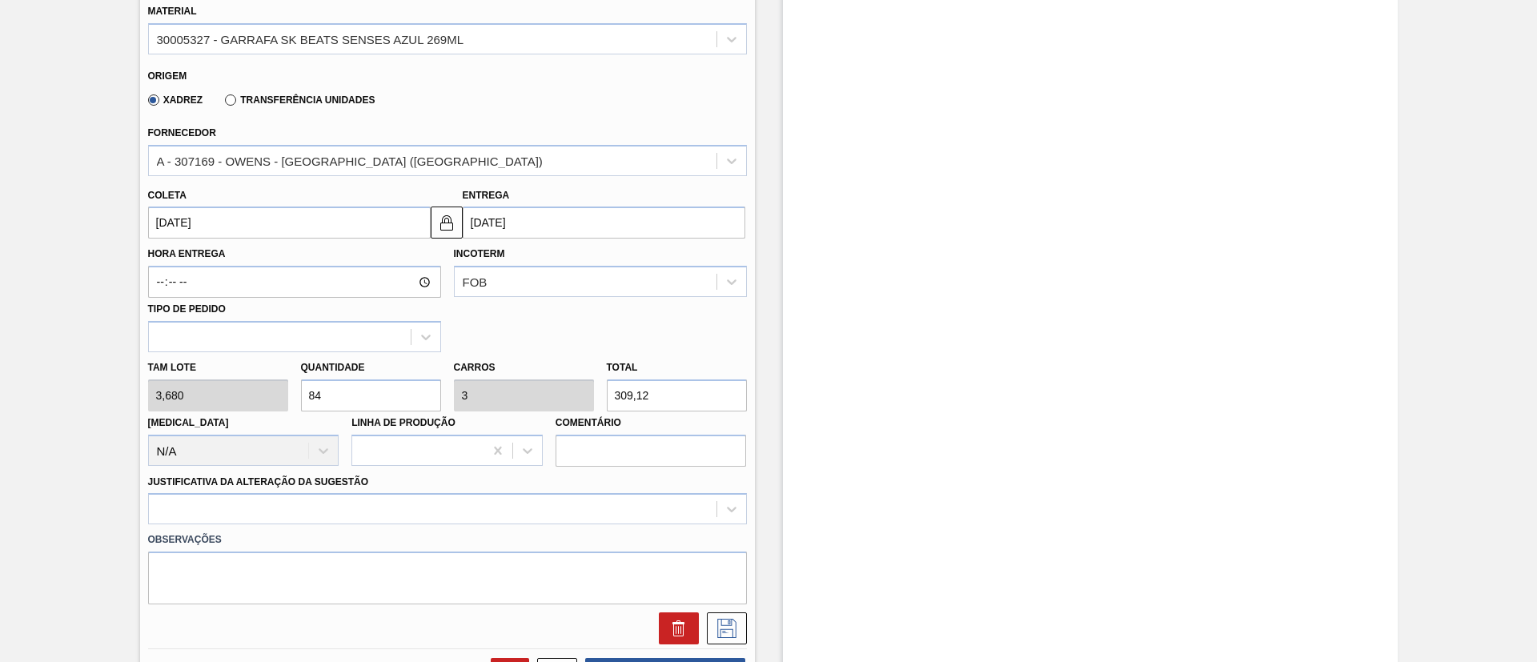
type input "[DATE]"
click at [307, 504] on div at bounding box center [447, 508] width 599 height 31
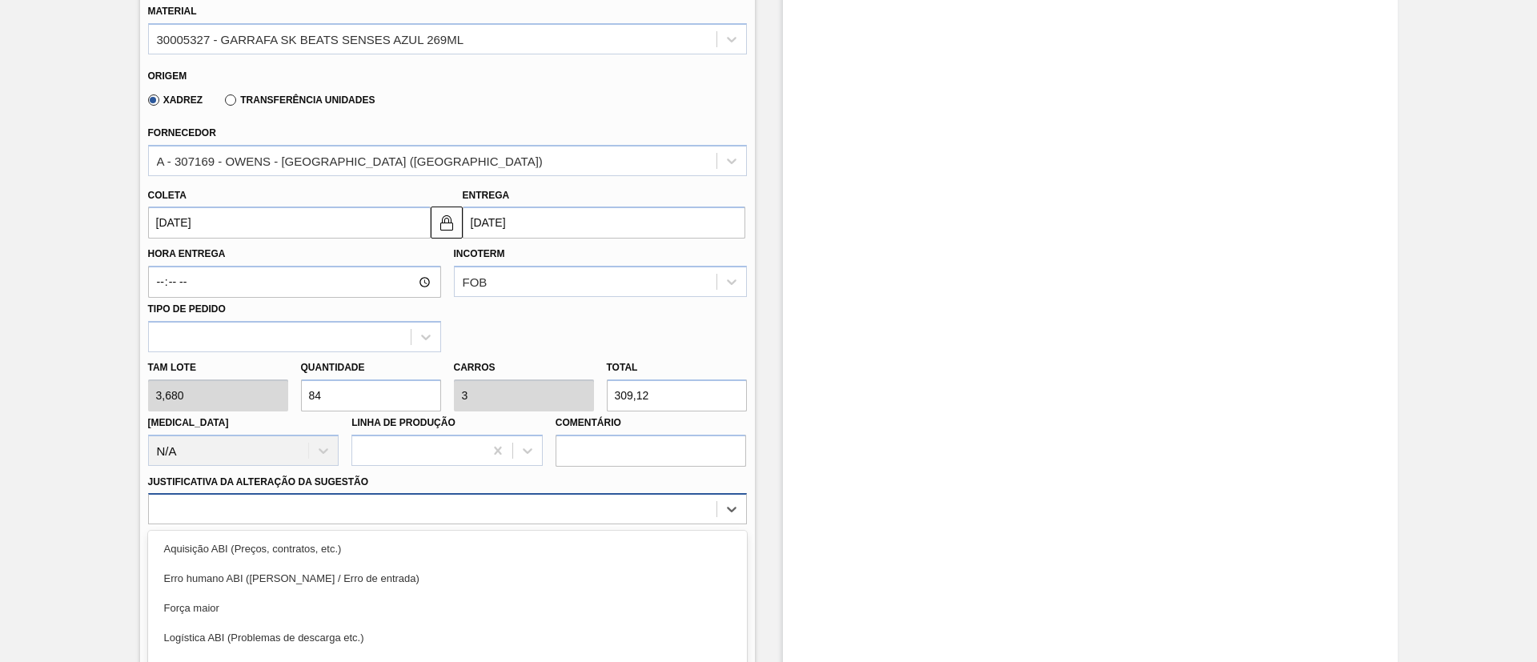
scroll to position [596, 0]
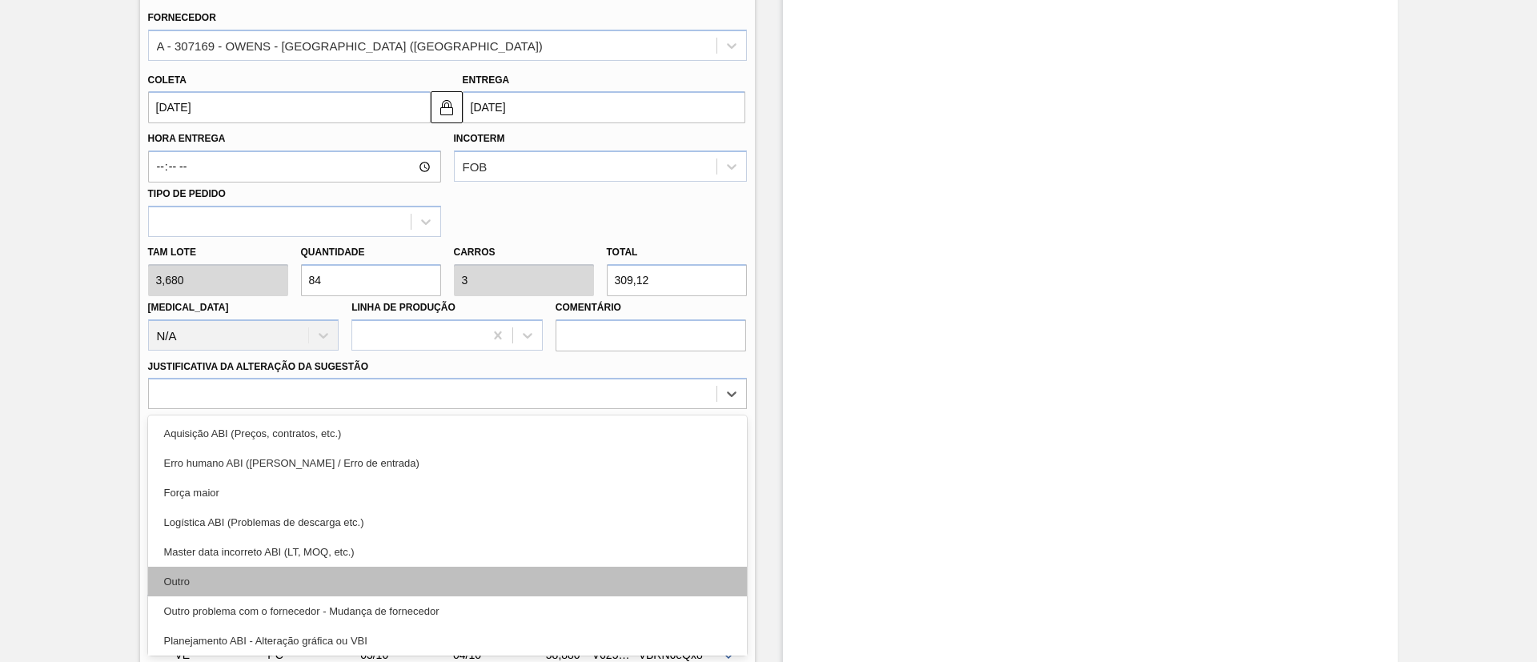
click at [241, 567] on div "Outro" at bounding box center [447, 582] width 599 height 30
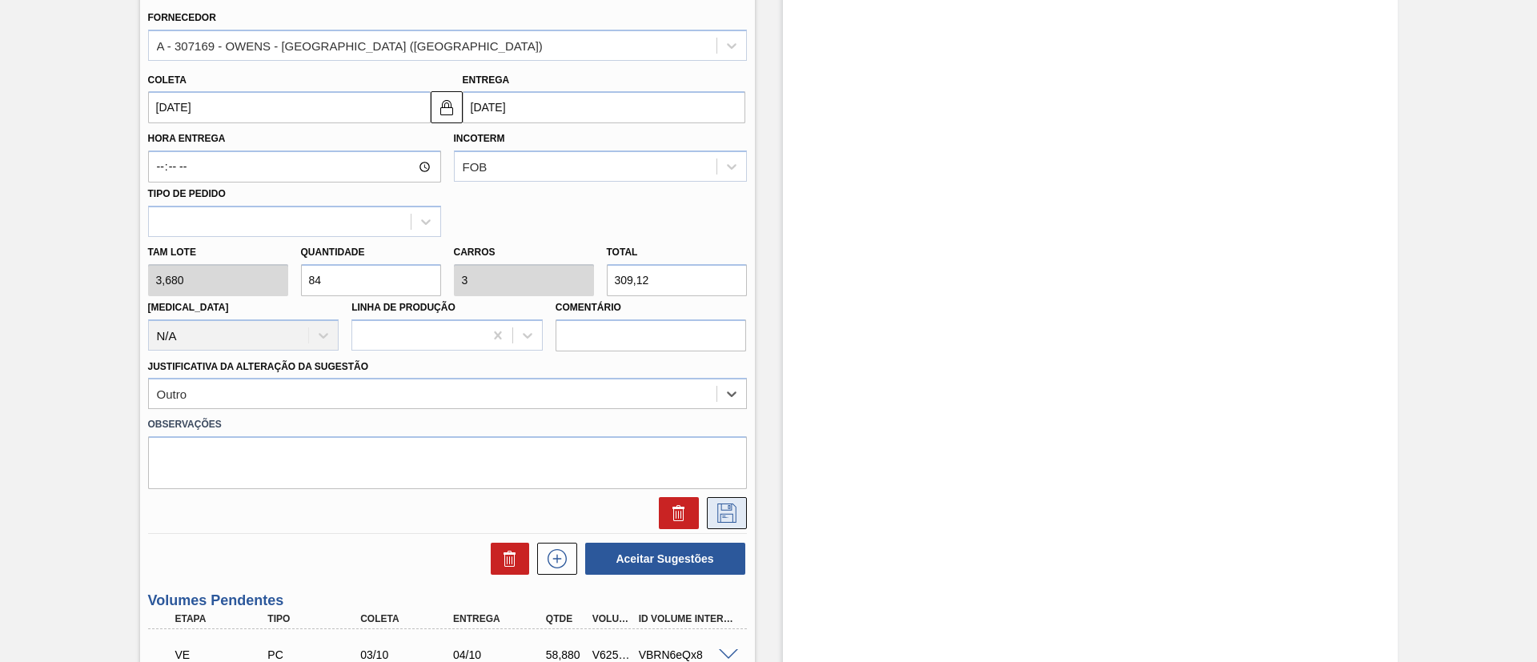
click at [723, 519] on icon at bounding box center [727, 513] width 26 height 19
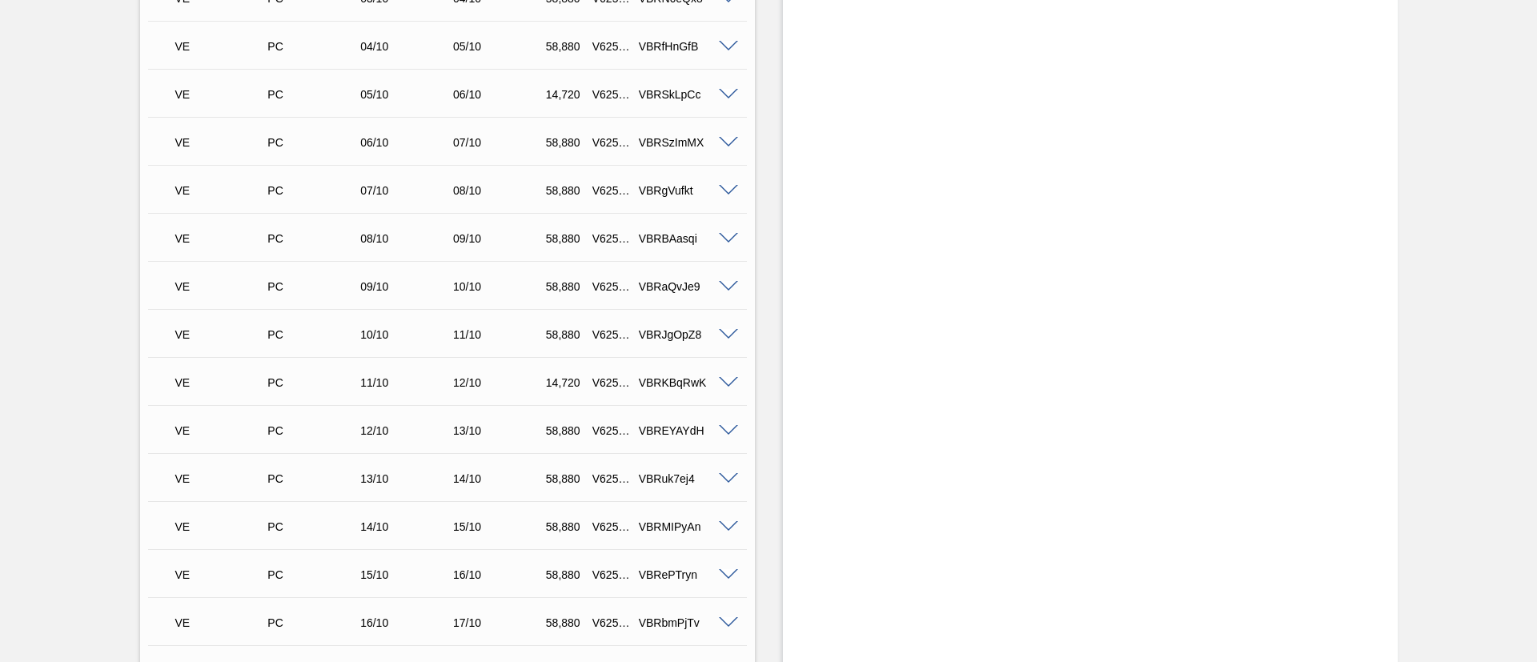
scroll to position [0, 0]
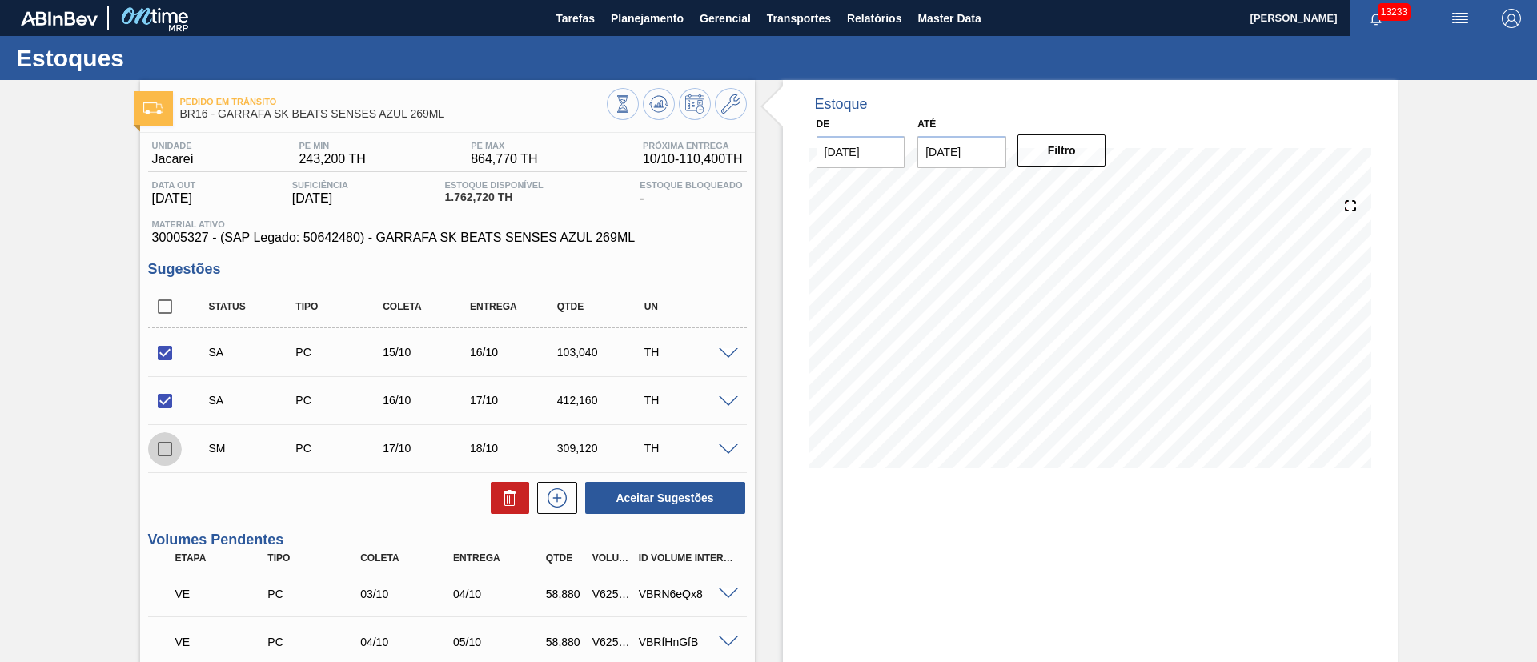
click at [160, 456] on input "checkbox" at bounding box center [165, 449] width 34 height 34
checkbox input "true"
click at [560, 502] on icon at bounding box center [557, 497] width 26 height 19
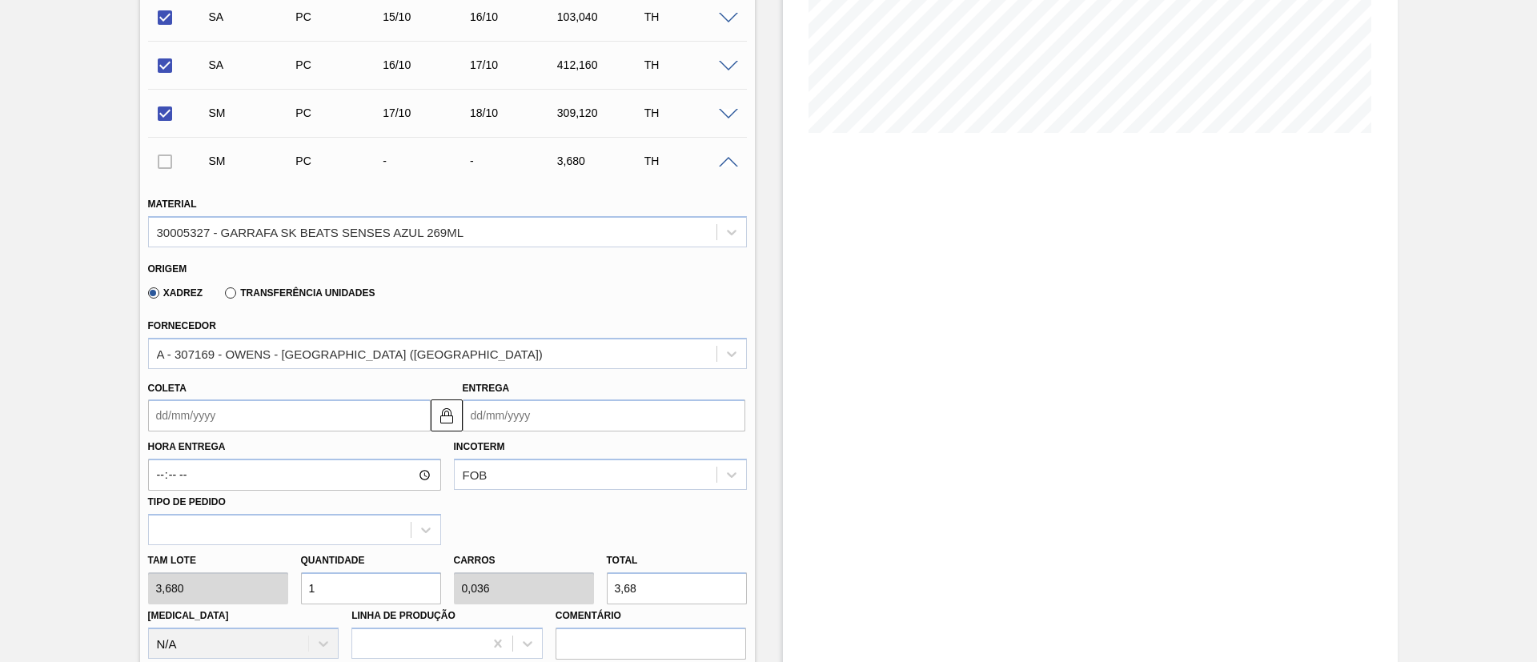
scroll to position [480, 0]
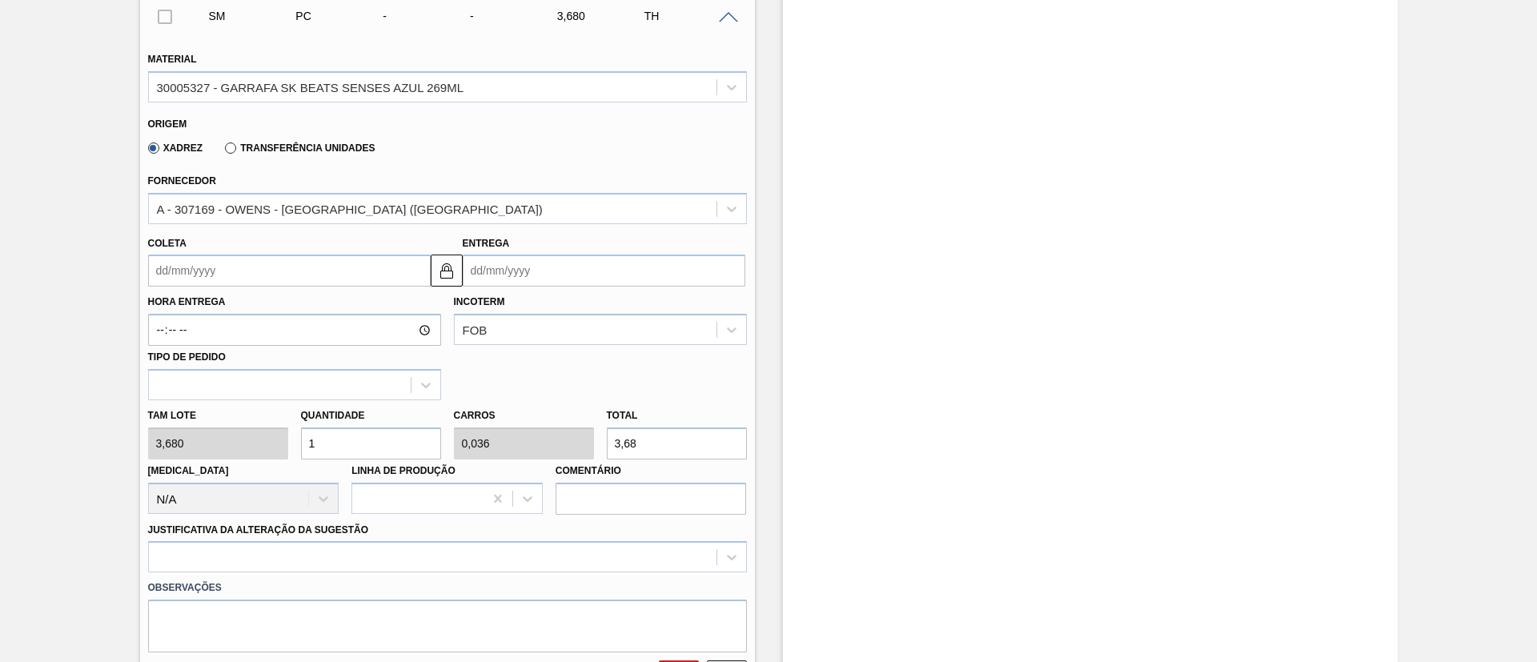
click at [200, 436] on div "Tam lote 3,680 Quantidade 1 Carros 0,036 Total 3,68 [MEDICAL_DATA] N/A Linha de…" at bounding box center [448, 457] width 612 height 114
type input "11"
type input "0,393"
type input "40,48"
type input "112"
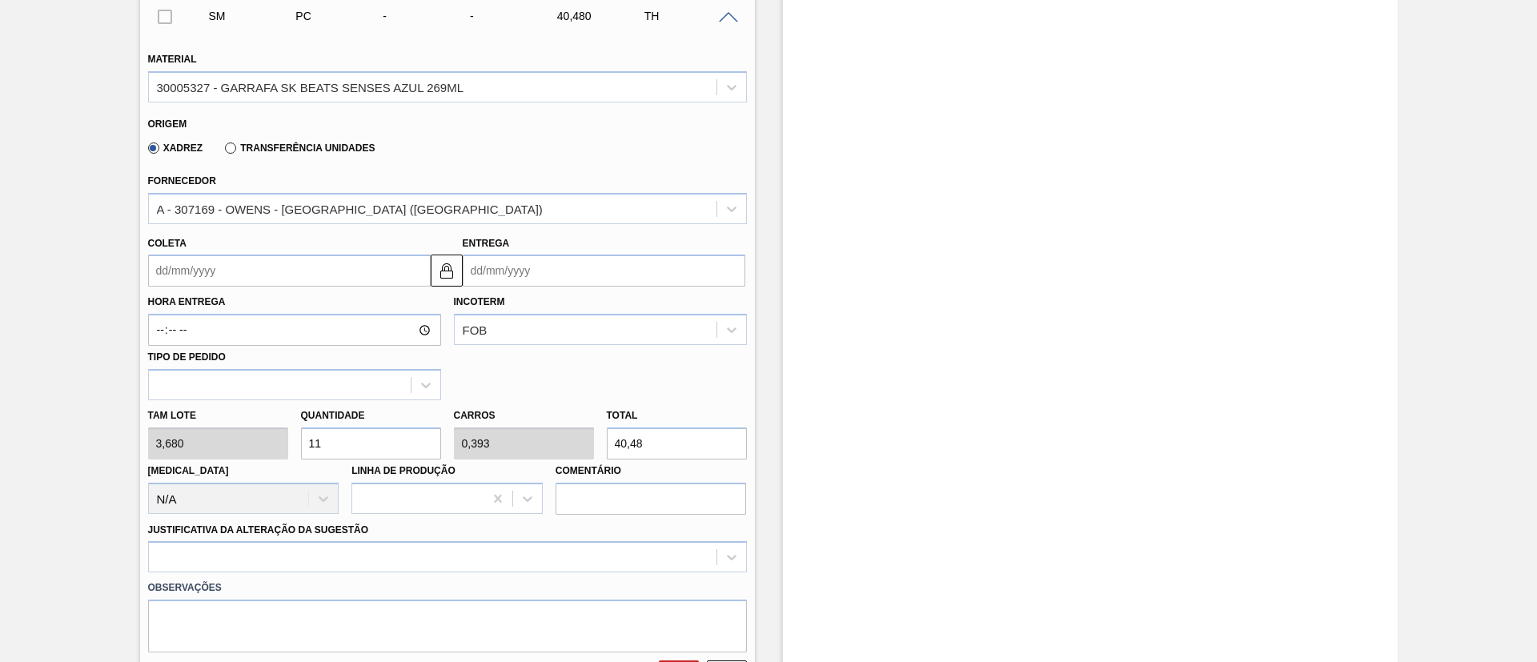
type input "4"
type input "412,16"
type input "11"
type input "0,393"
type input "40,48"
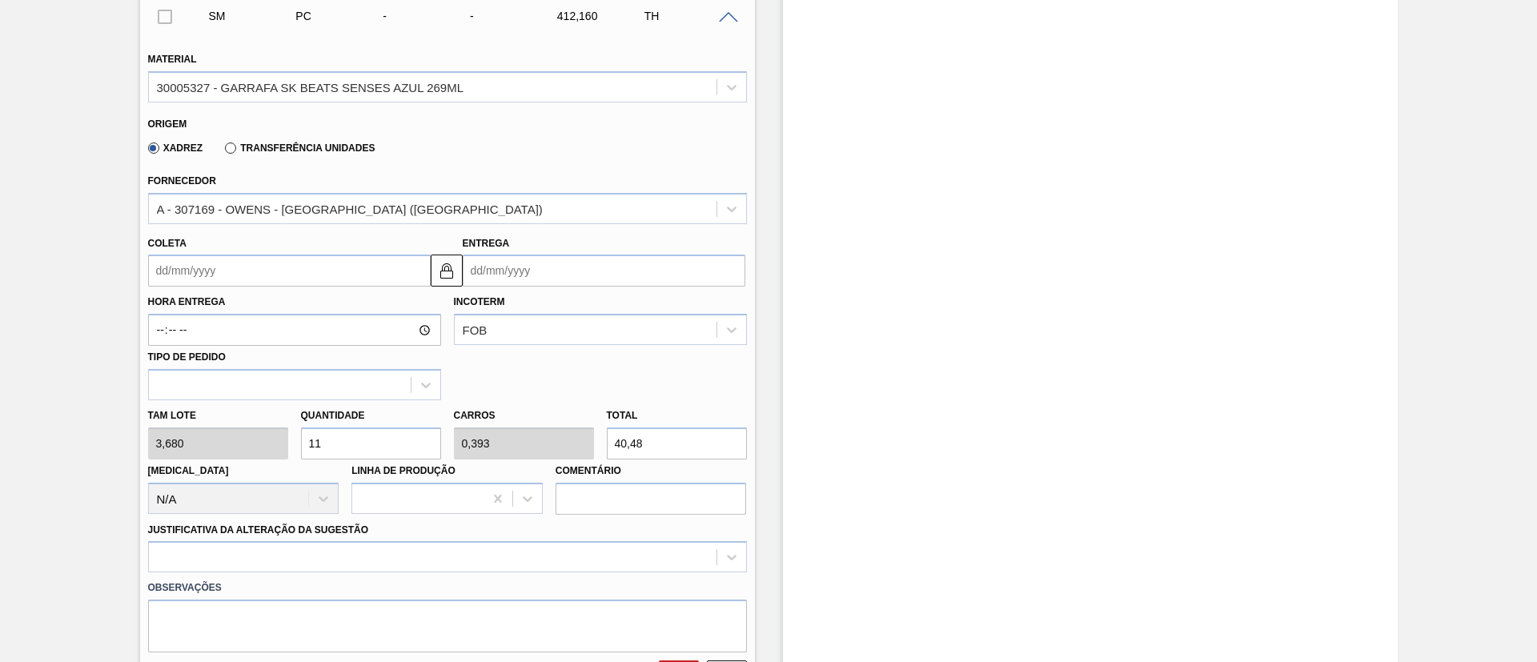
type input "1"
type input "0,036"
type input "3,68"
type input "0"
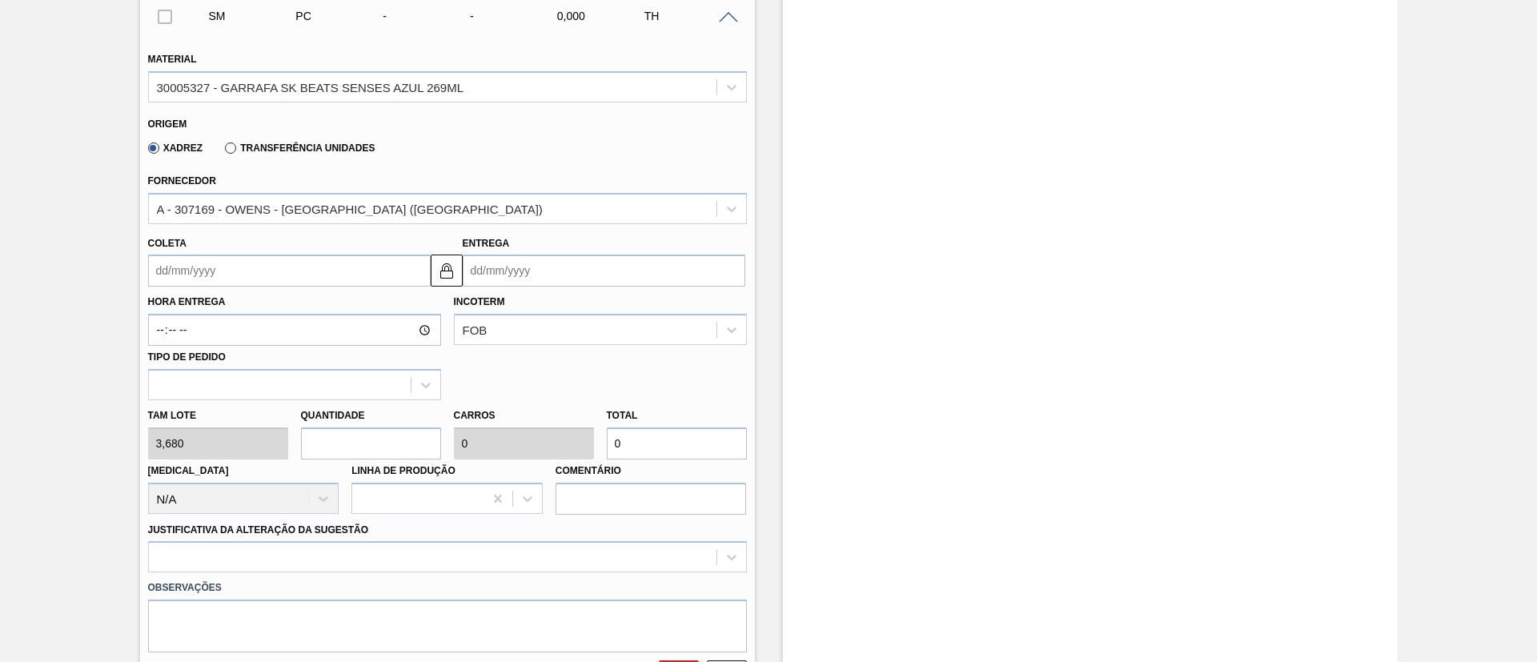
type input "8"
type input "0,286"
type input "29,44"
type input "84"
type input "3"
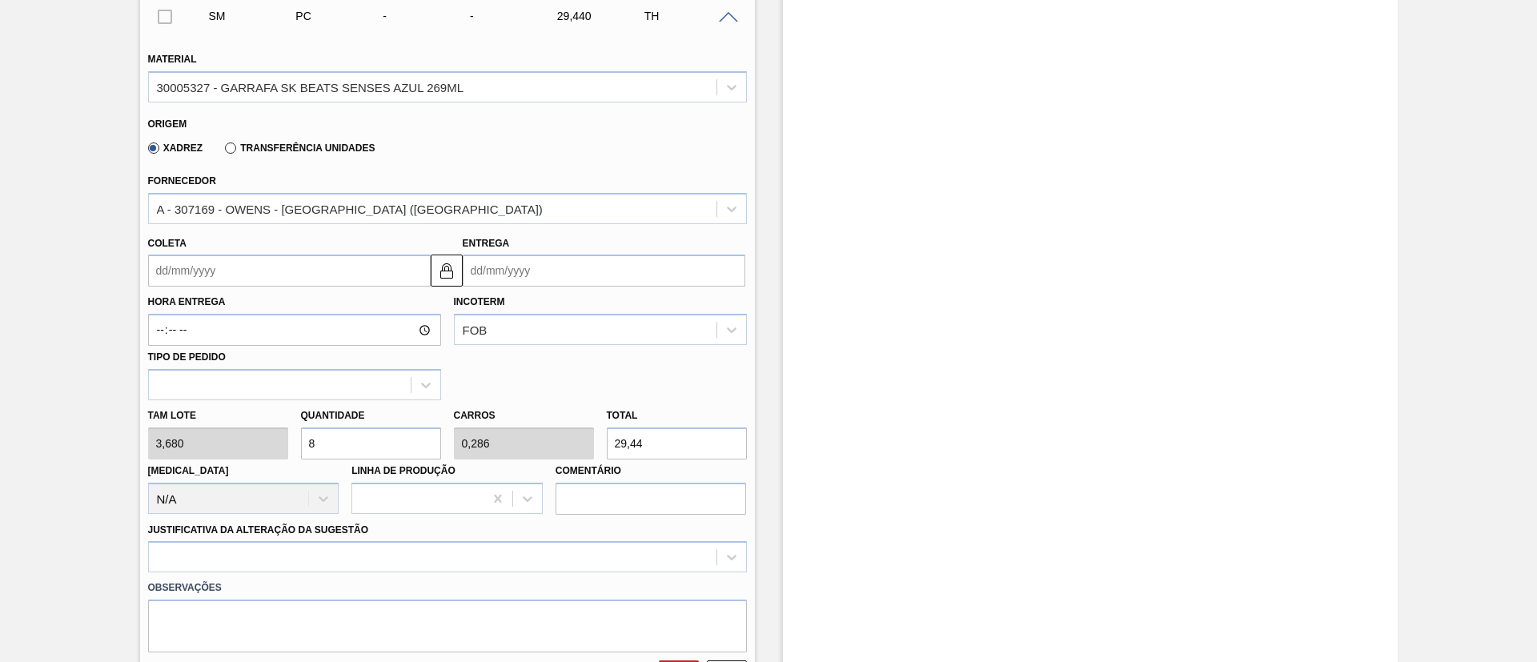
type input "309,12"
type input "84"
click at [293, 270] on input "Coleta" at bounding box center [289, 271] width 283 height 32
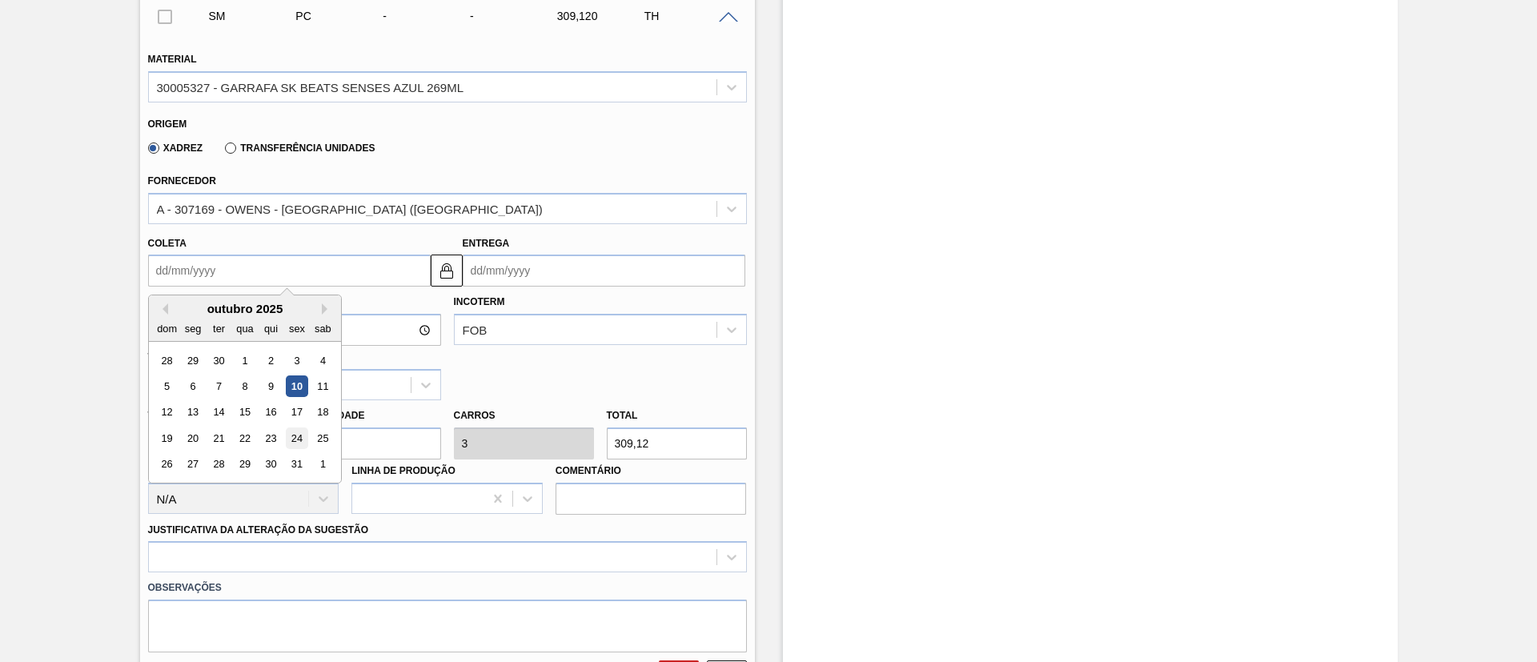
click at [304, 438] on div "24" at bounding box center [297, 439] width 22 height 22
type input "[DATE]"
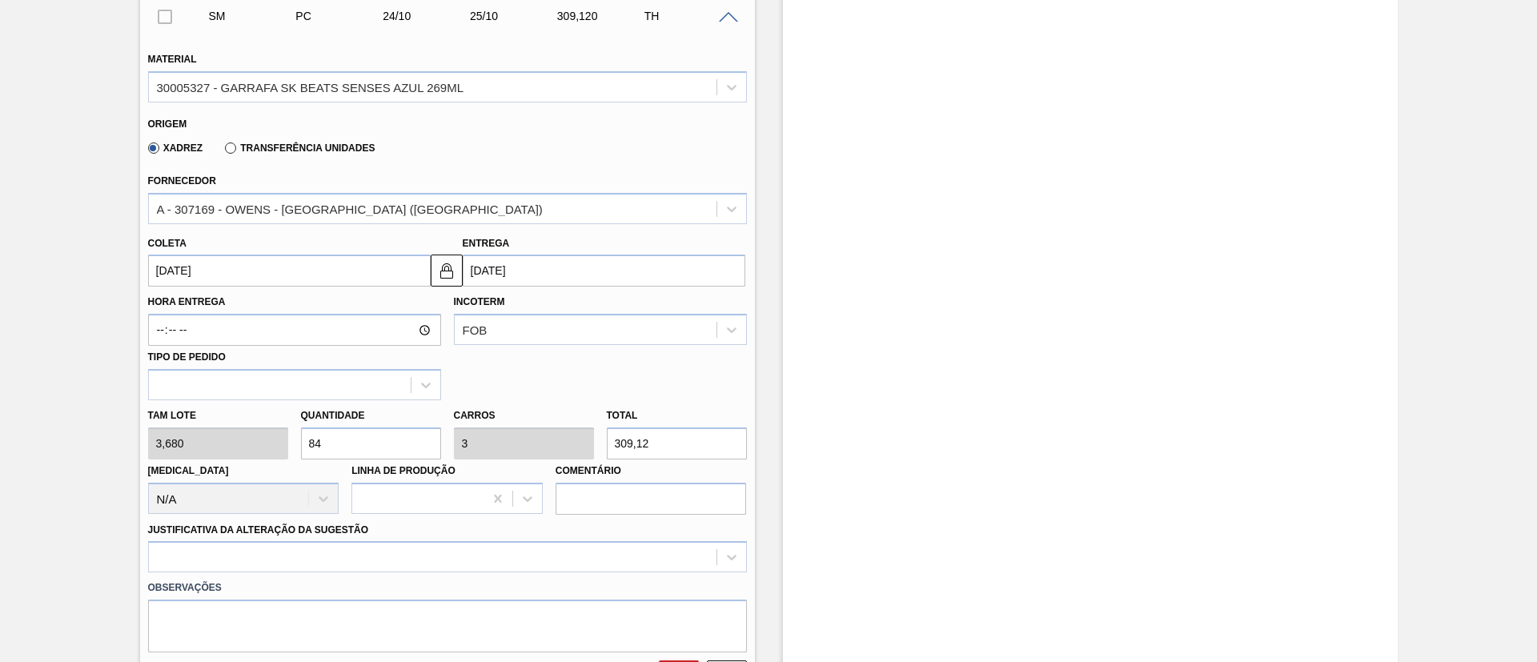
click at [258, 274] on input "[DATE]" at bounding box center [289, 271] width 283 height 32
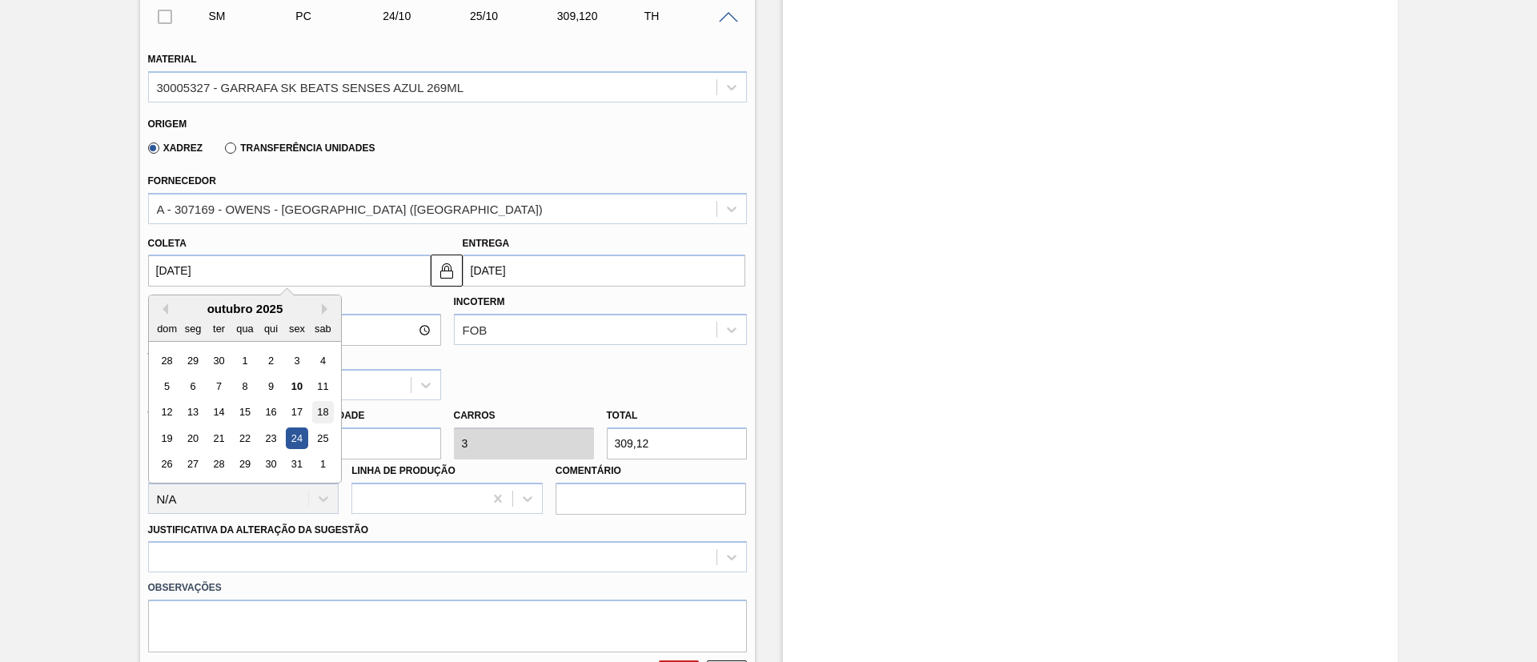
click at [321, 408] on div "18" at bounding box center [322, 413] width 22 height 22
type input "[DATE]"
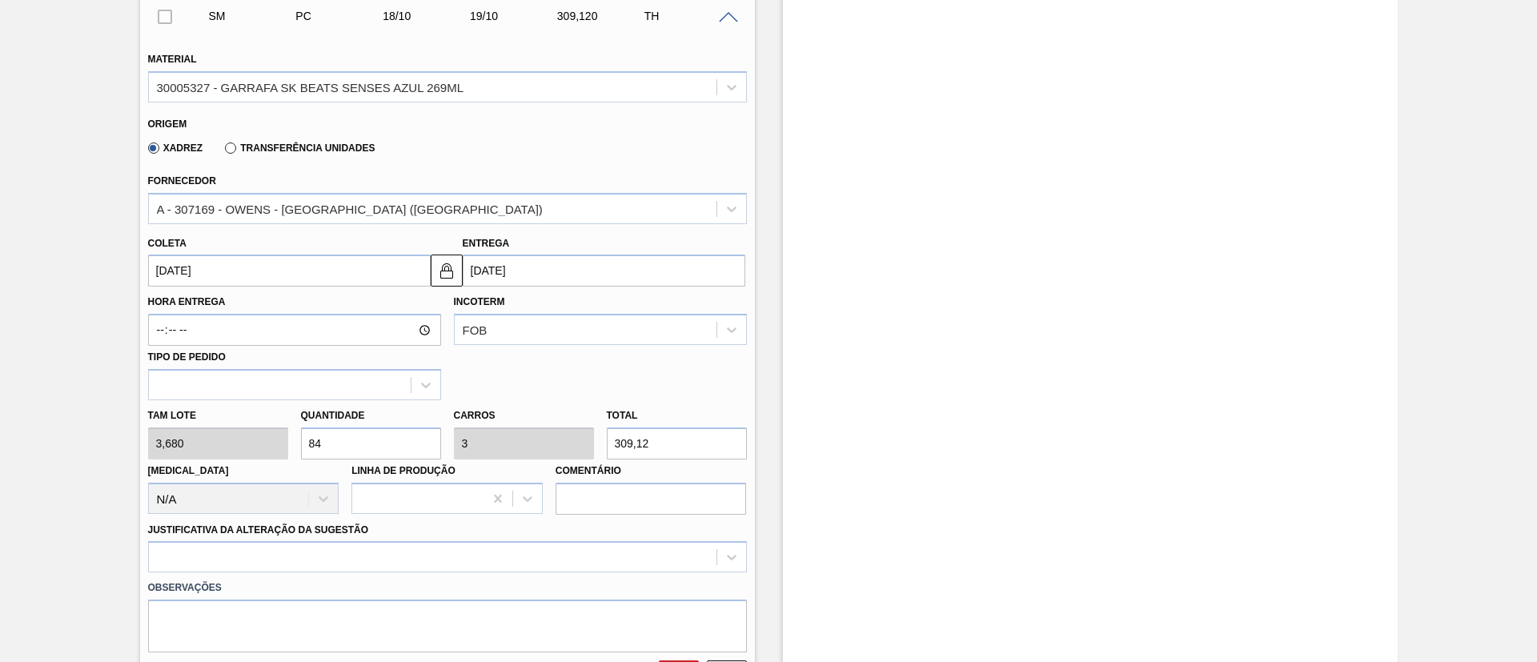
click at [354, 444] on input "84" at bounding box center [371, 444] width 140 height 32
type input "8"
type input "0,286"
type input "29,44"
type input "0"
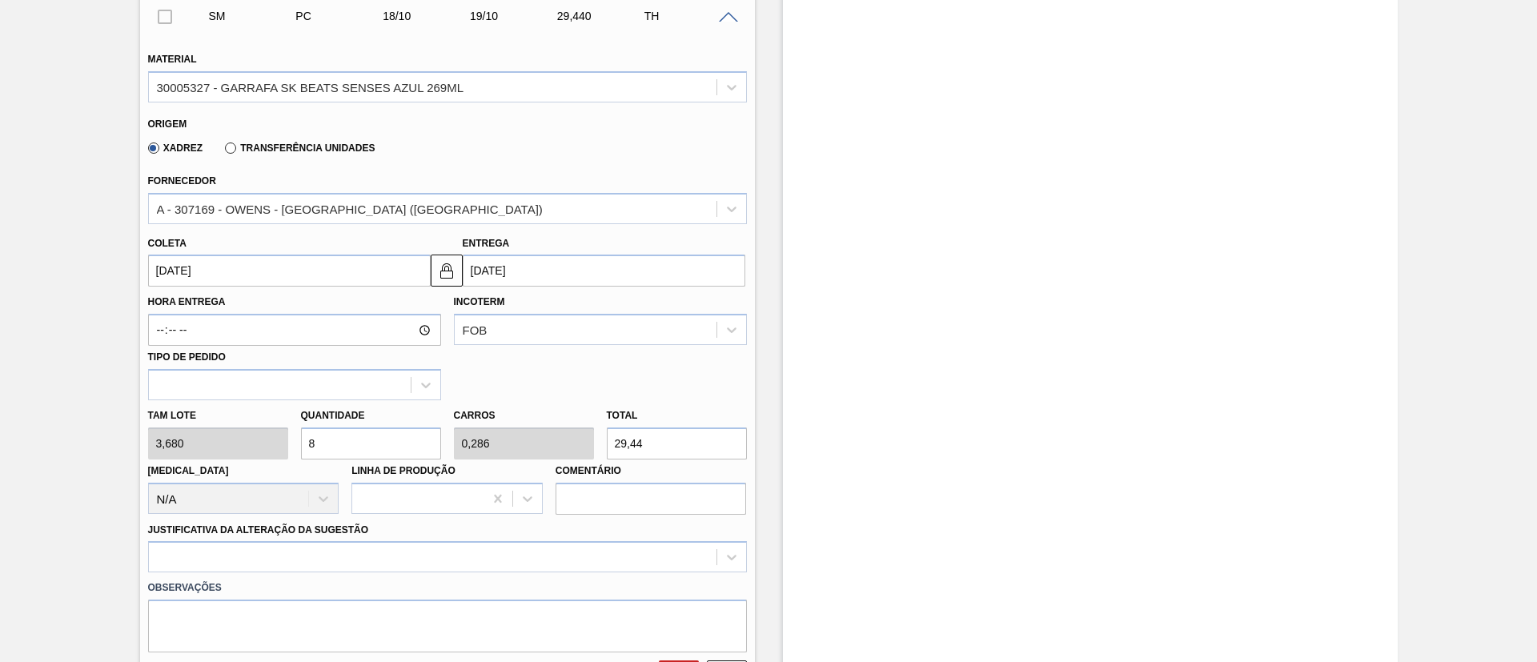
type input "0"
type input "8"
type input "0,286"
type input "29,44"
type input "84"
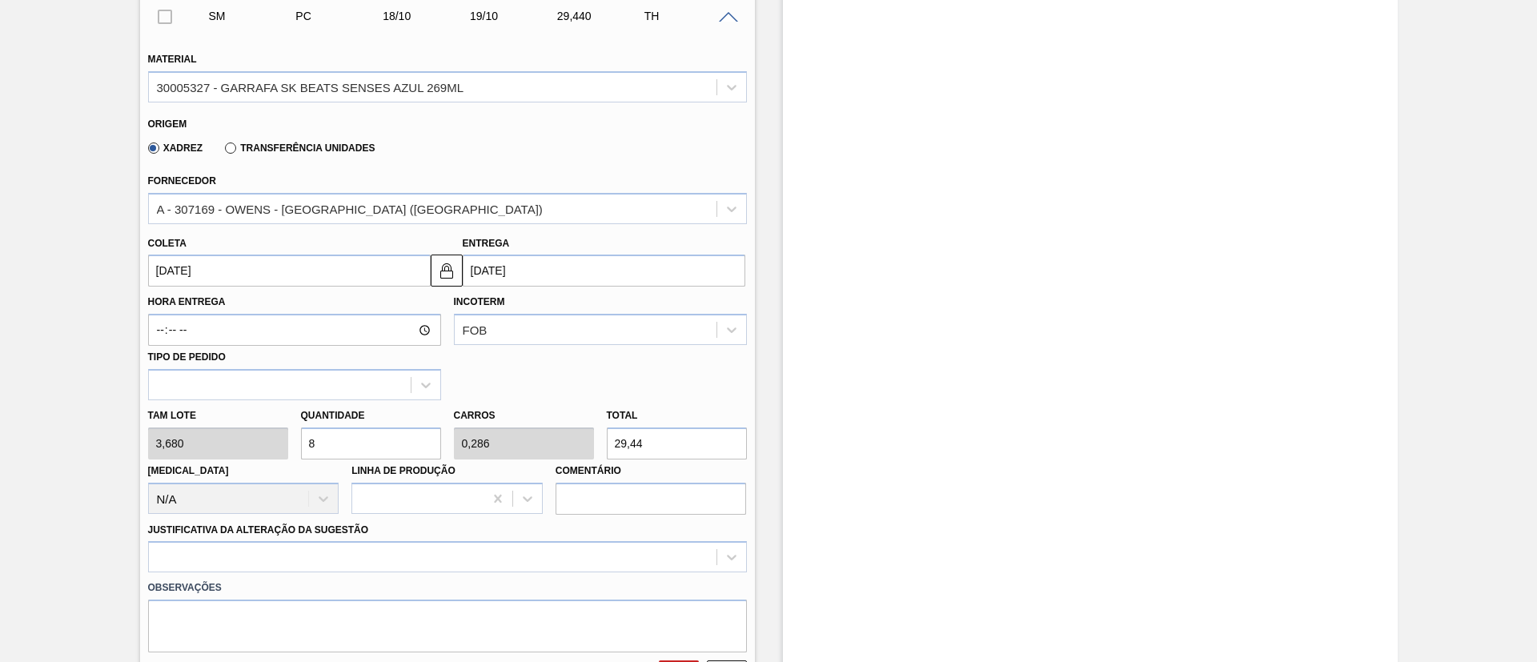
type input "3"
type input "309,12"
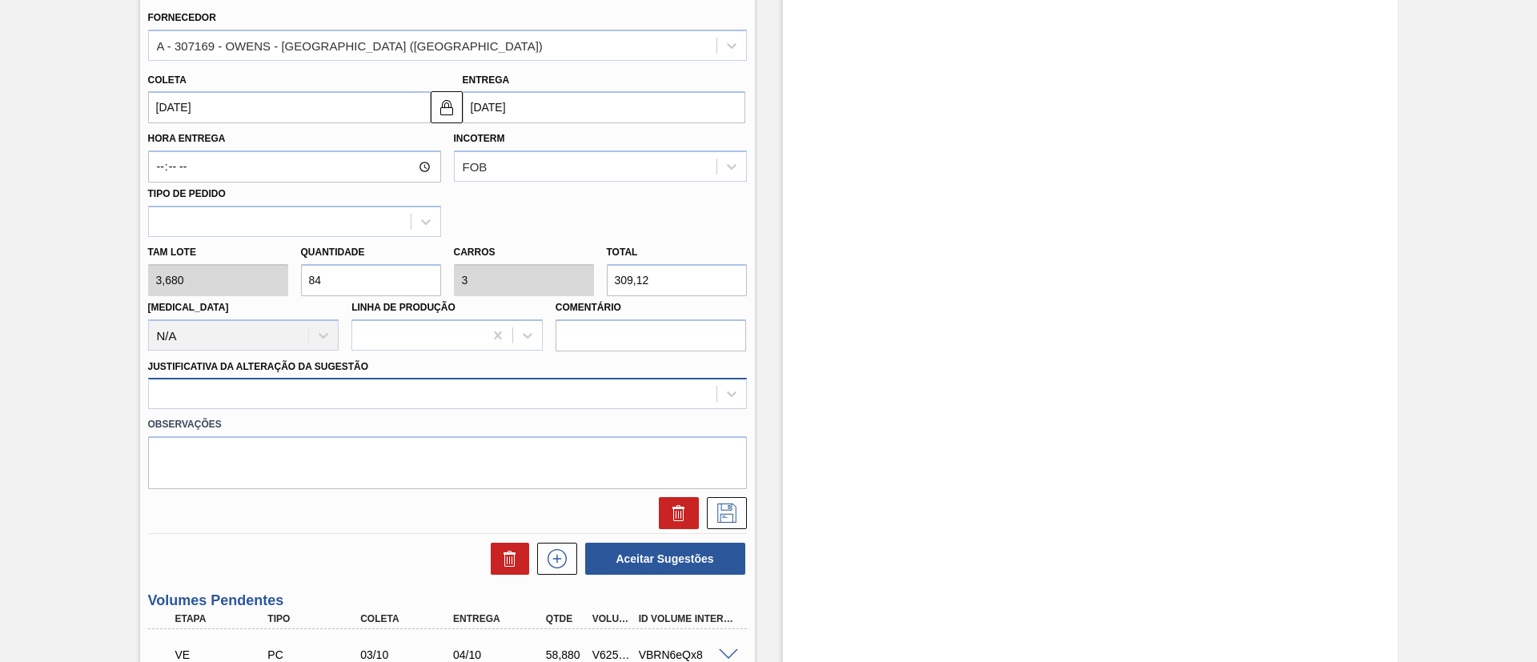
click at [360, 409] on div at bounding box center [447, 393] width 599 height 31
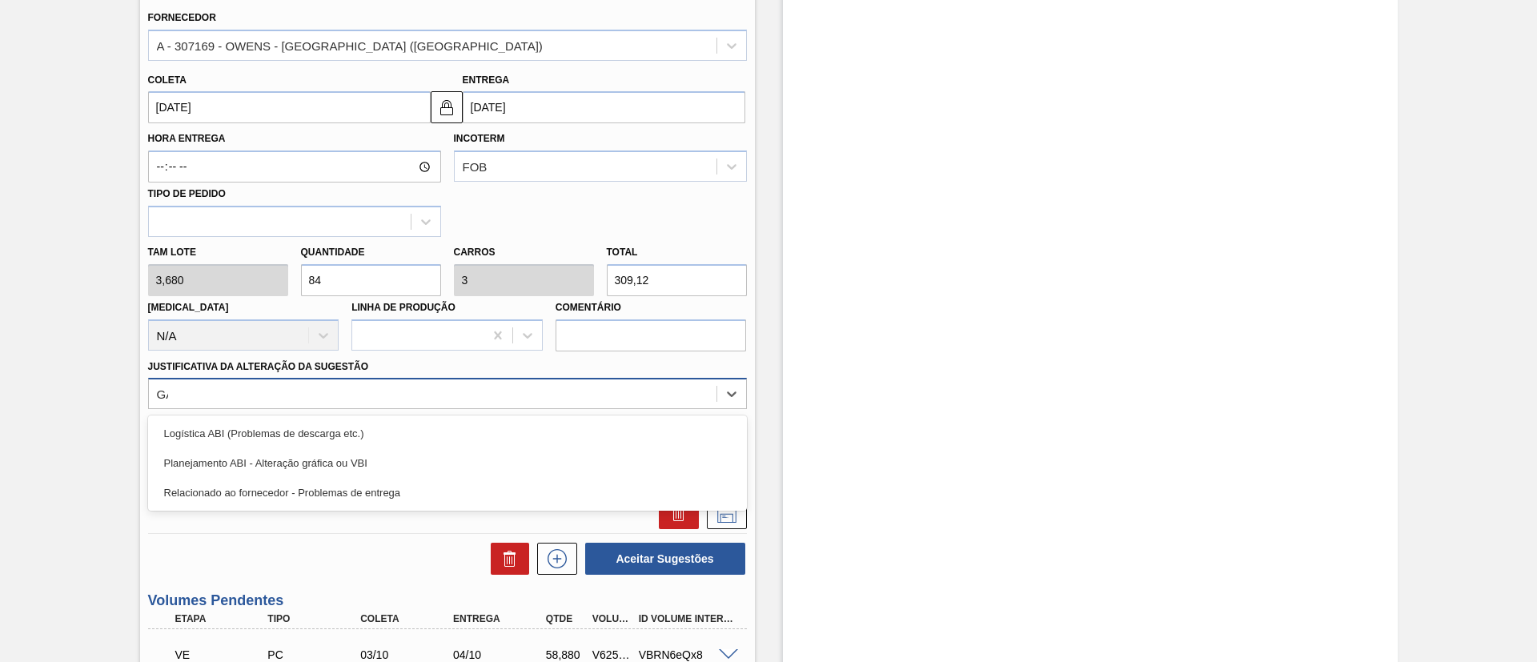
type Sugestão "GAF"
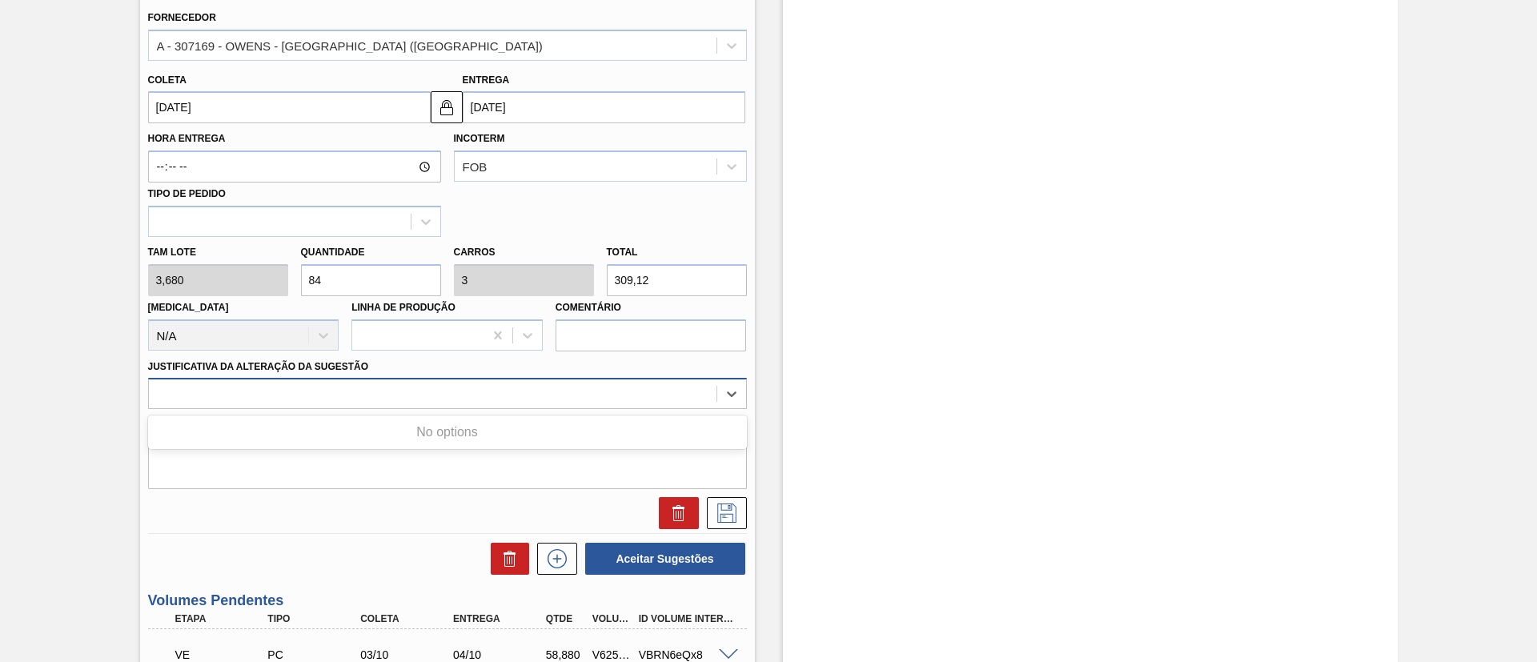
click at [244, 387] on div "GAF" at bounding box center [433, 394] width 568 height 23
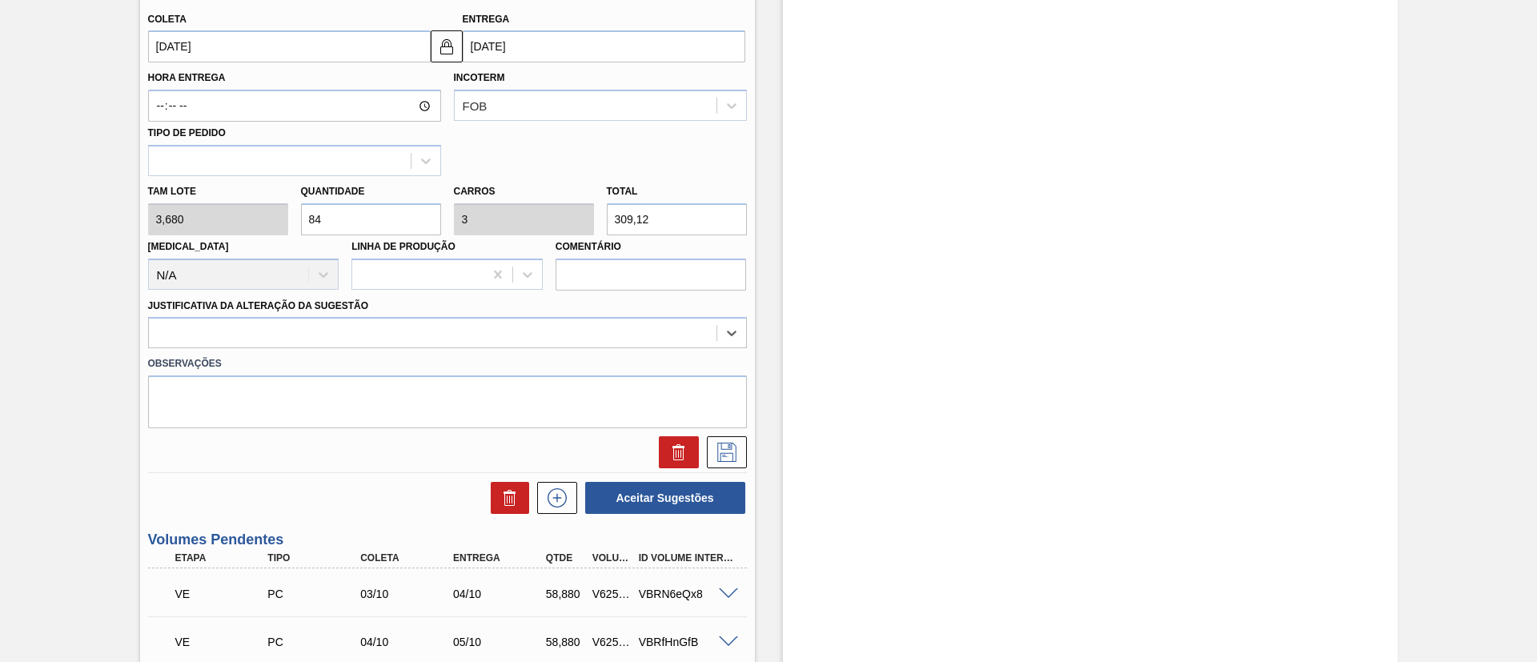
scroll to position [721, 0]
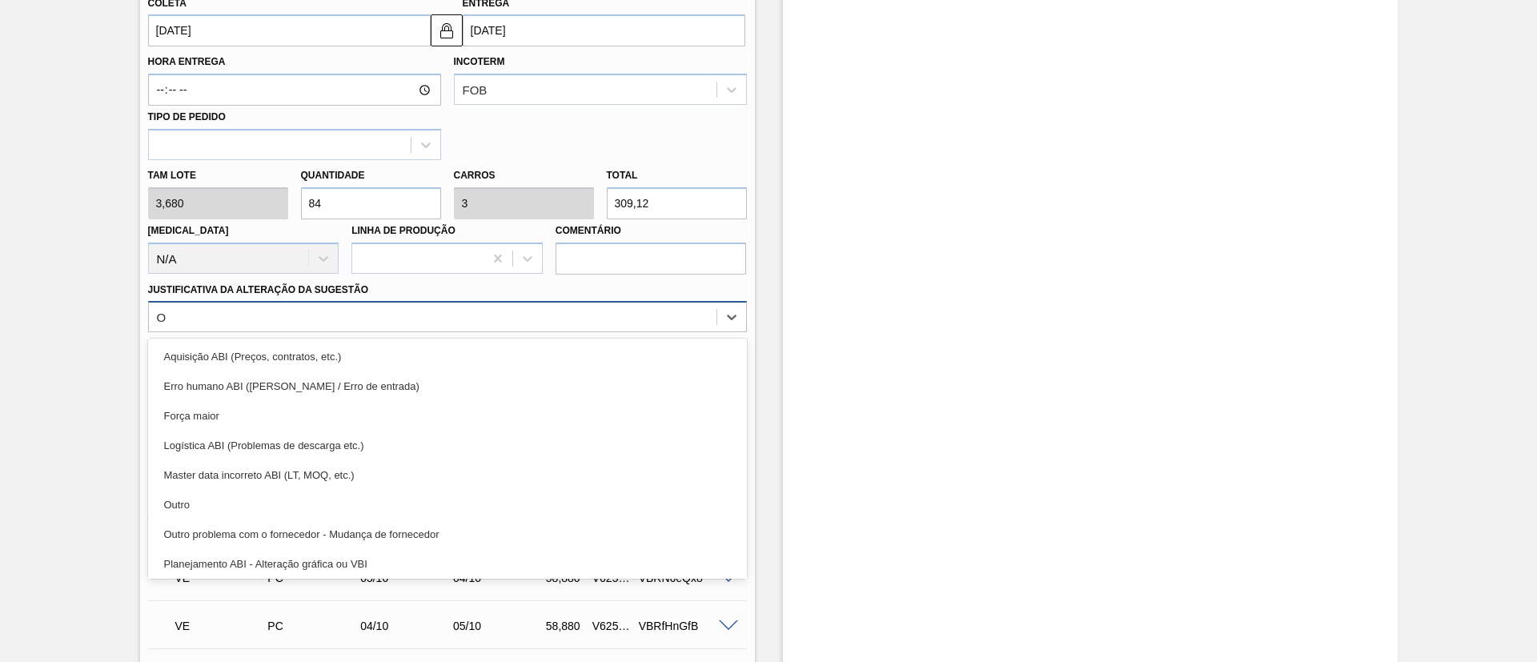
type Sugestão "OU"
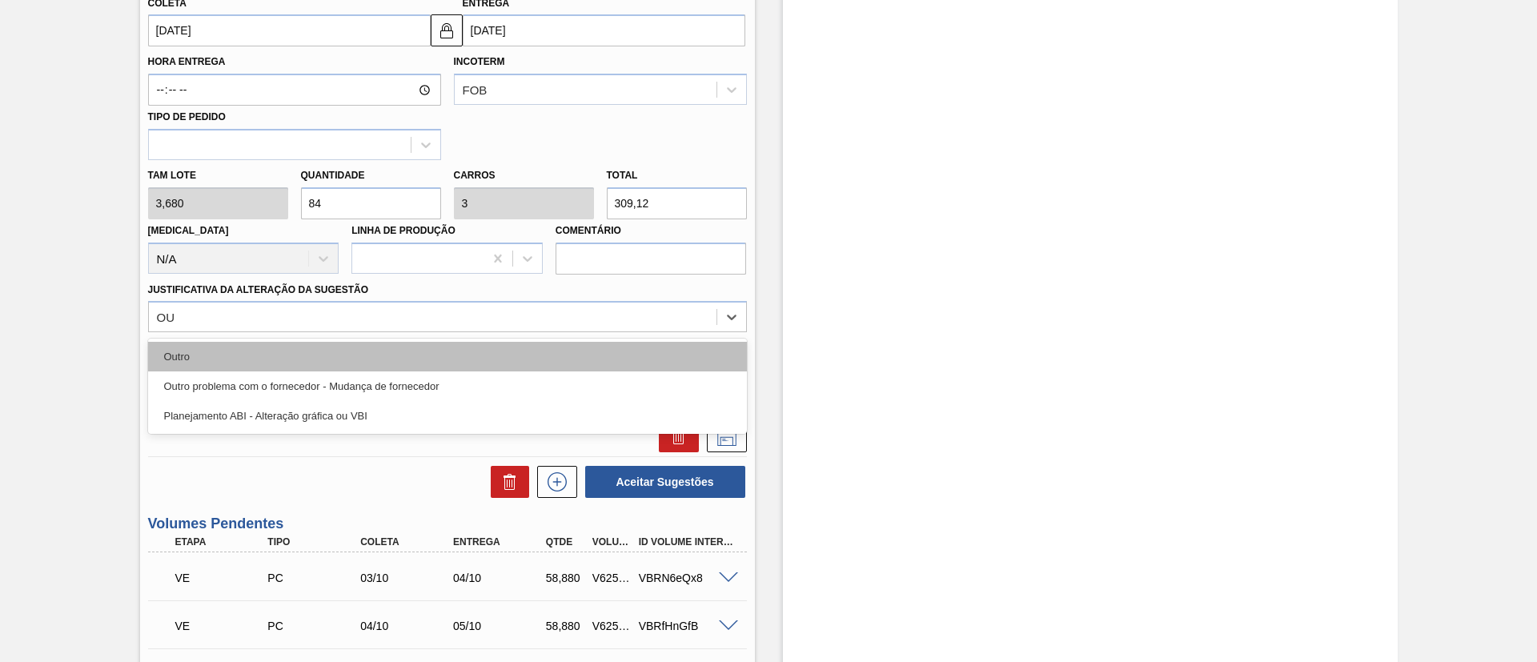
click at [245, 344] on div "Outro" at bounding box center [447, 357] width 599 height 30
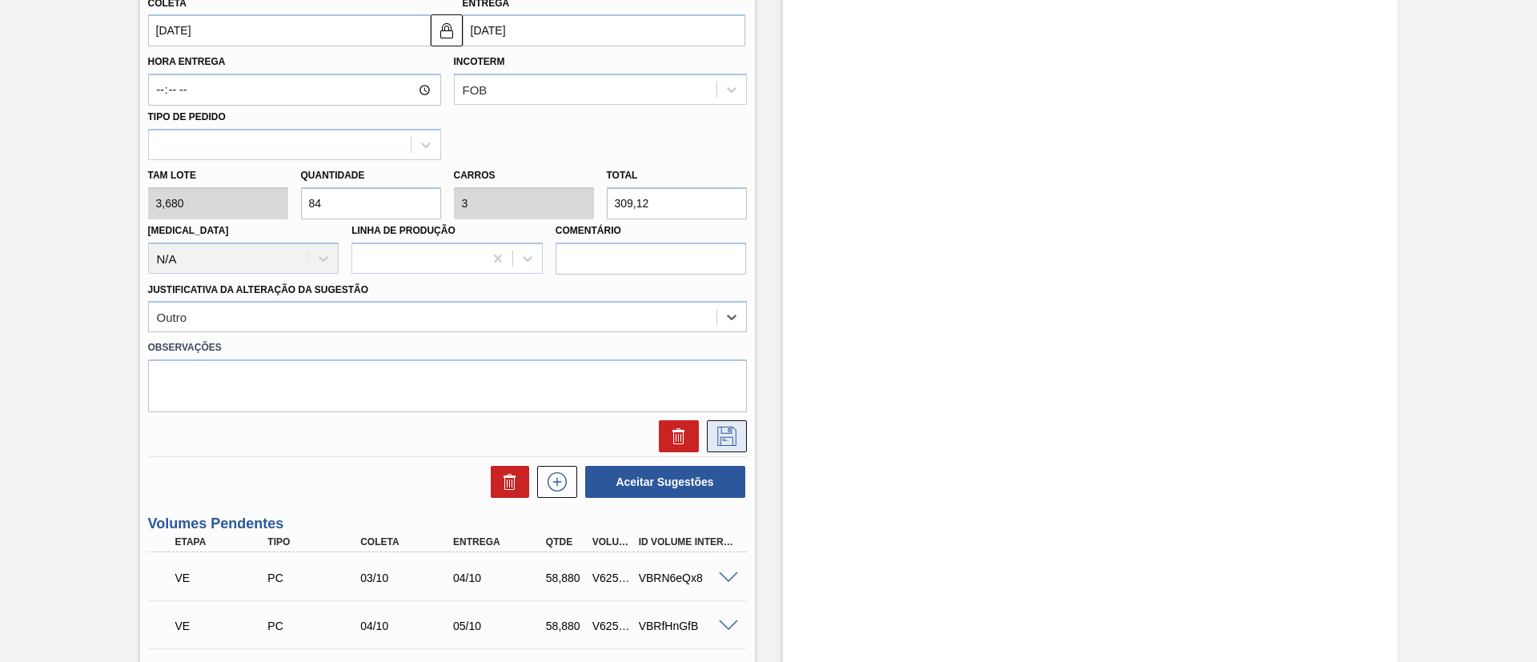
click at [726, 438] on icon at bounding box center [727, 436] width 26 height 19
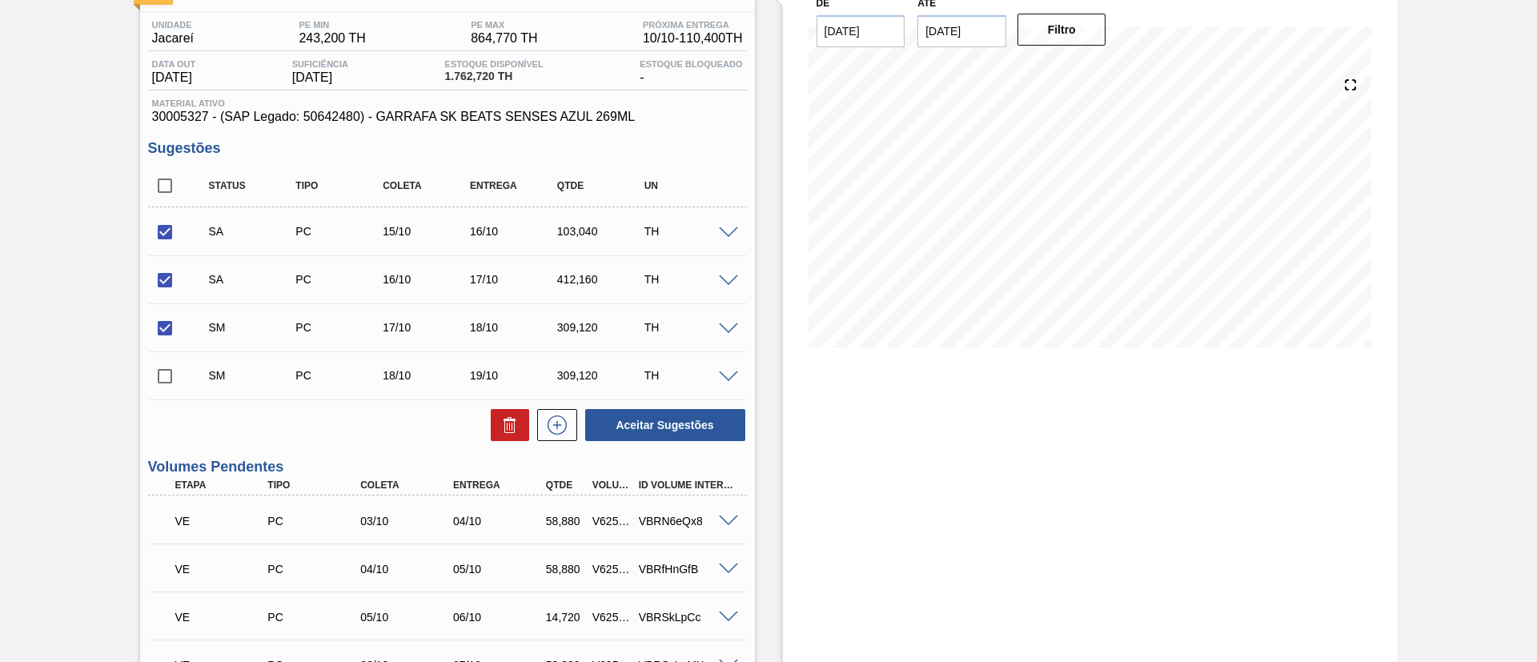
scroll to position [0, 0]
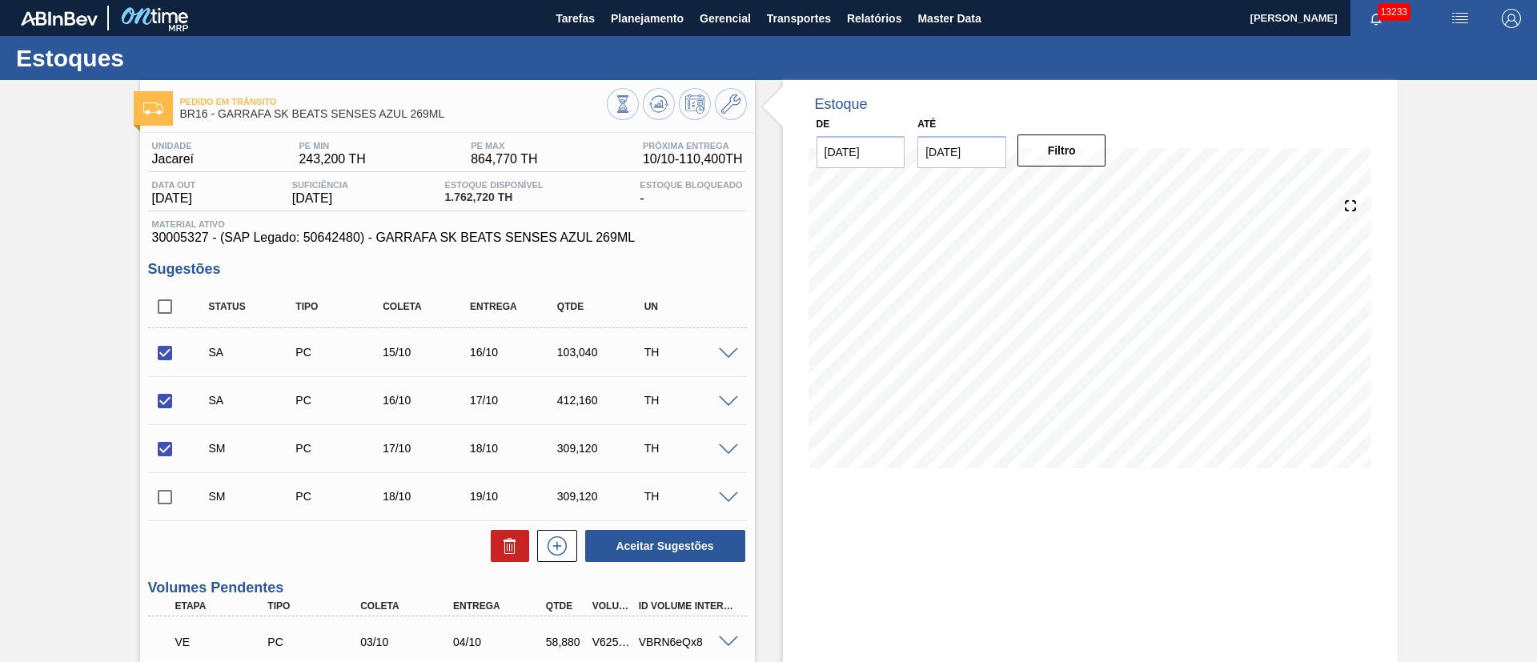
click at [167, 496] on input "checkbox" at bounding box center [165, 497] width 34 height 34
checkbox input "true"
click at [661, 548] on button "Aceitar Sugestões" at bounding box center [665, 546] width 160 height 32
checkbox input "false"
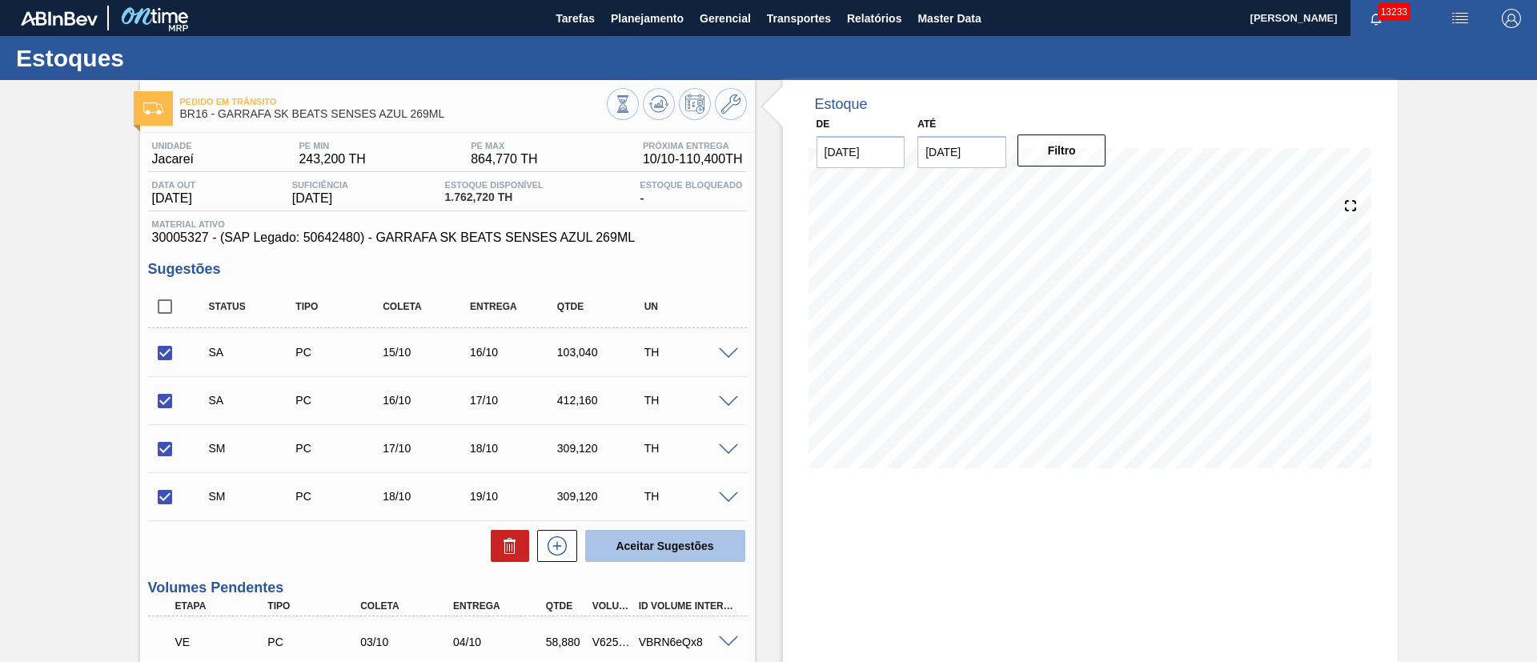
checkbox input "false"
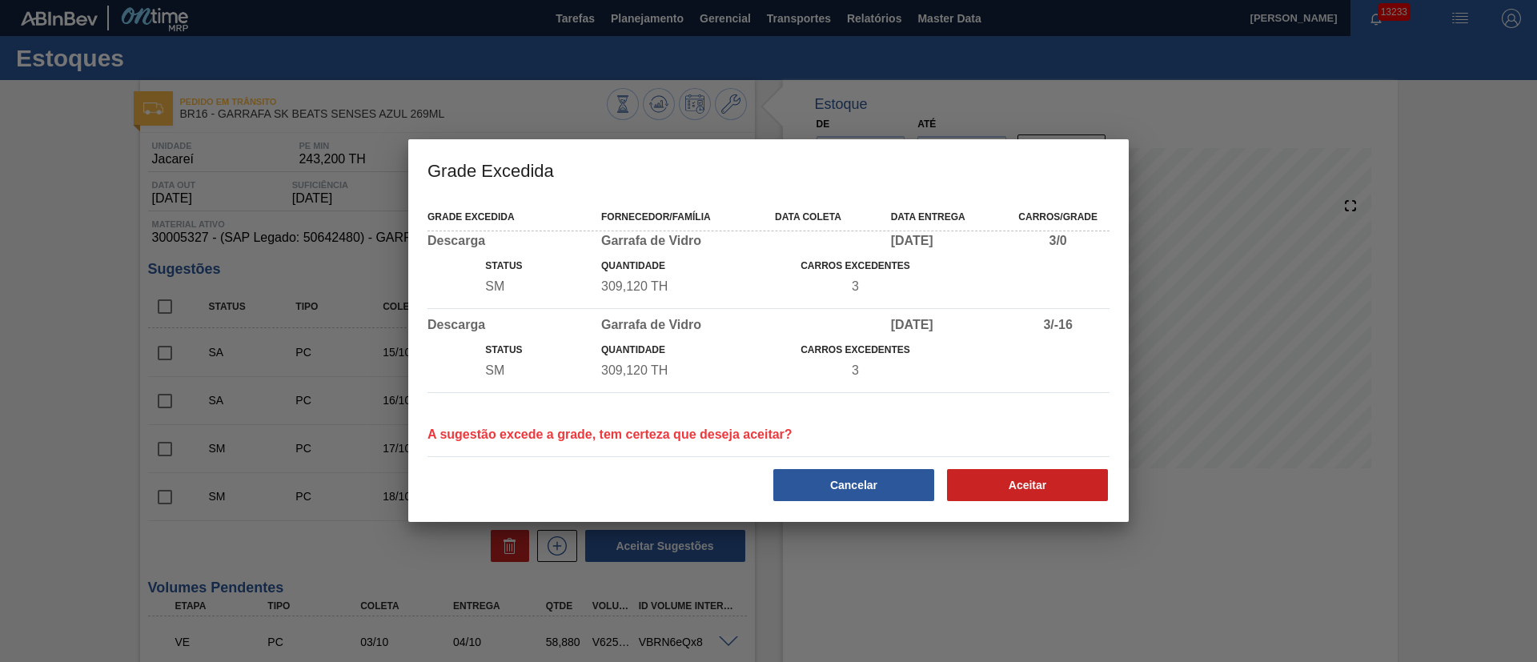
drag, startPoint x: 994, startPoint y: 388, endPoint x: 995, endPoint y: 403, distance: 14.4
click at [994, 388] on div at bounding box center [768, 393] width 695 height 14
click at [1027, 482] on button "Aceitar" at bounding box center [1027, 485] width 161 height 32
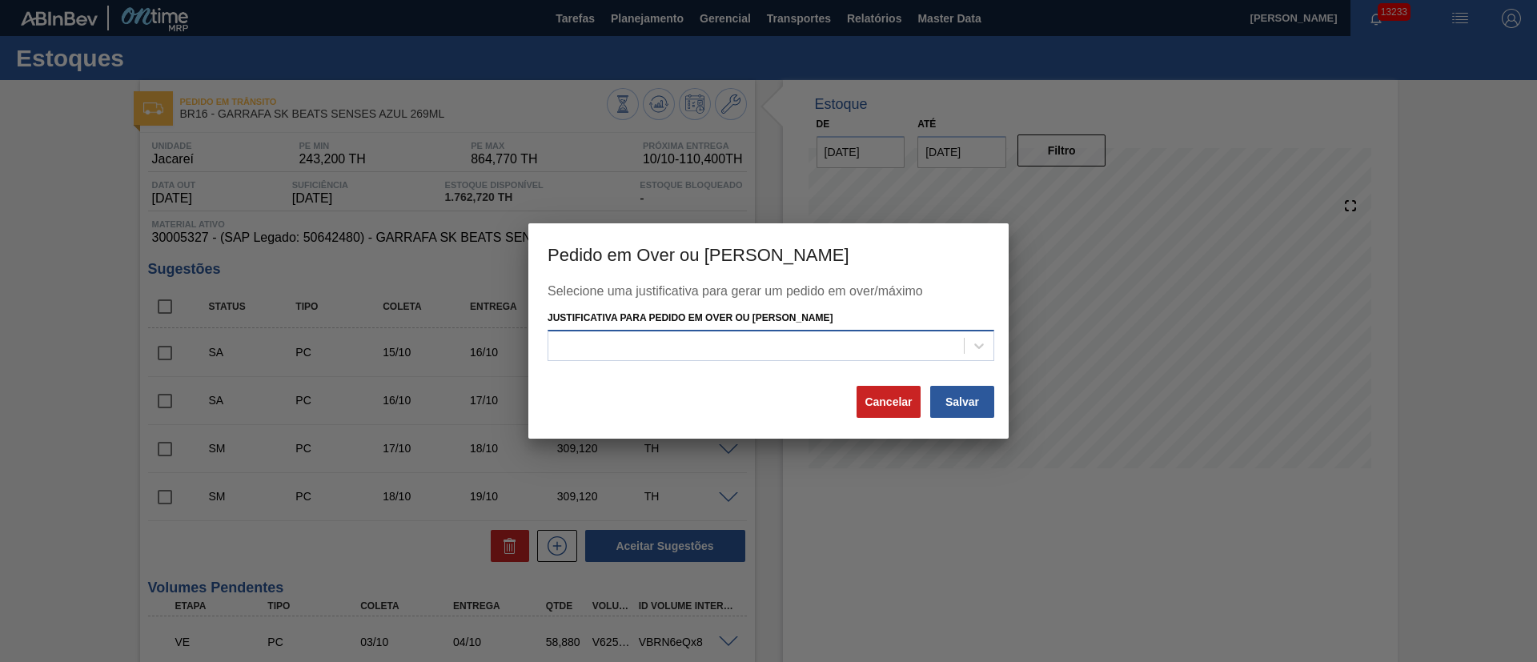
click at [909, 344] on div at bounding box center [756, 345] width 416 height 23
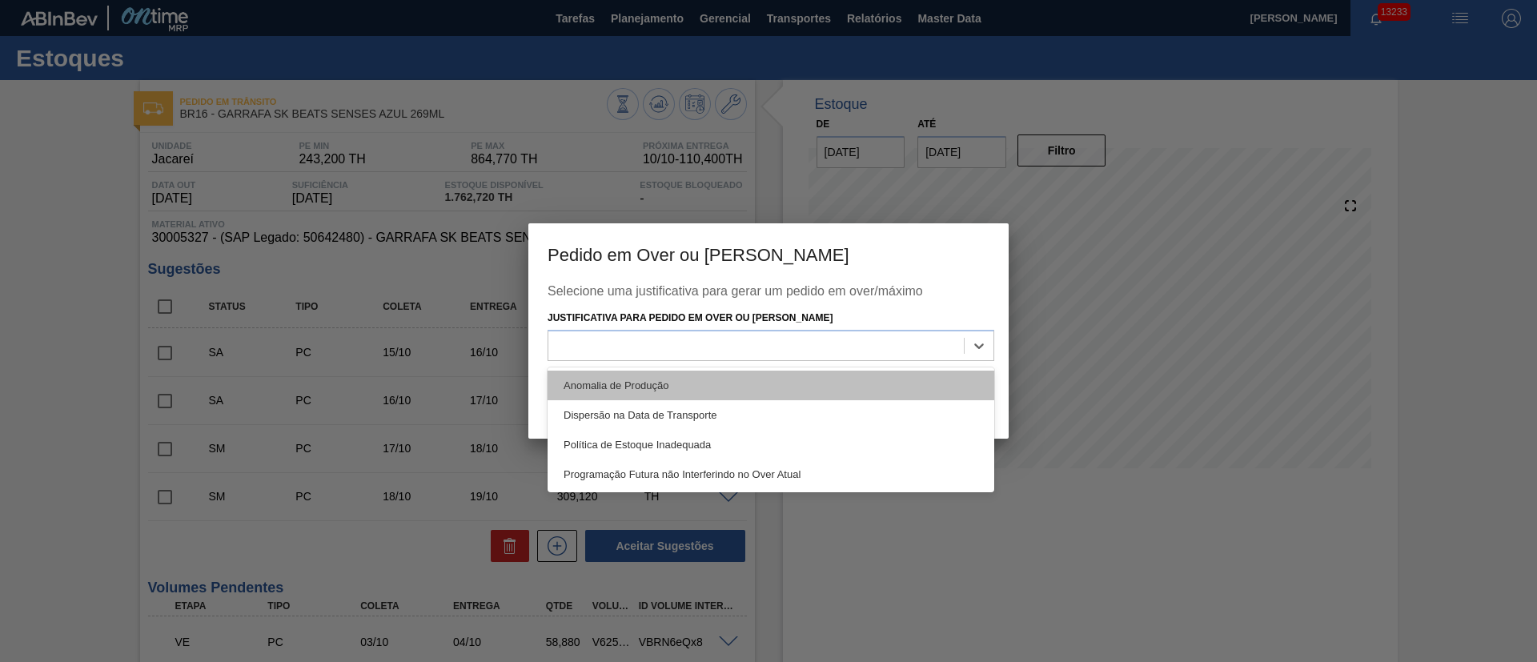
click at [615, 381] on div "Anomalia de Produção" at bounding box center [771, 386] width 447 height 30
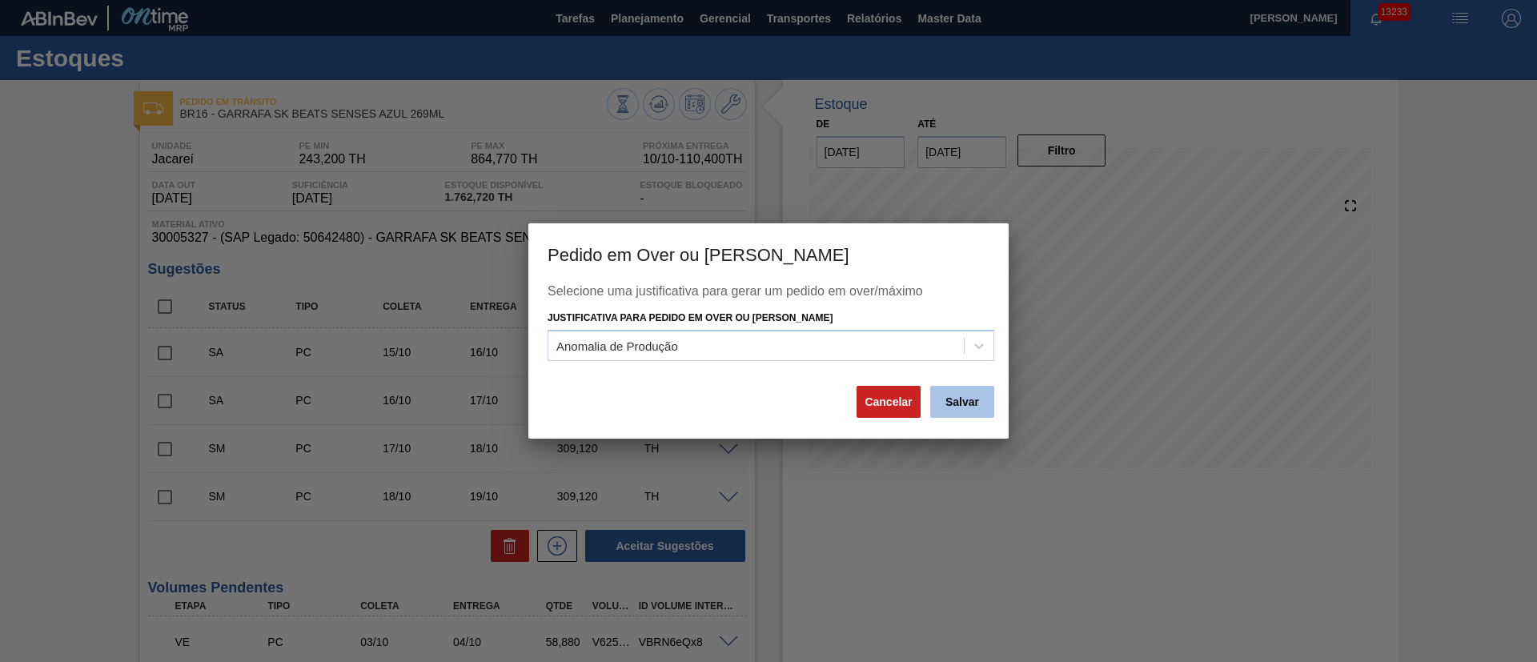
click at [965, 404] on button "Salvar" at bounding box center [962, 402] width 64 height 32
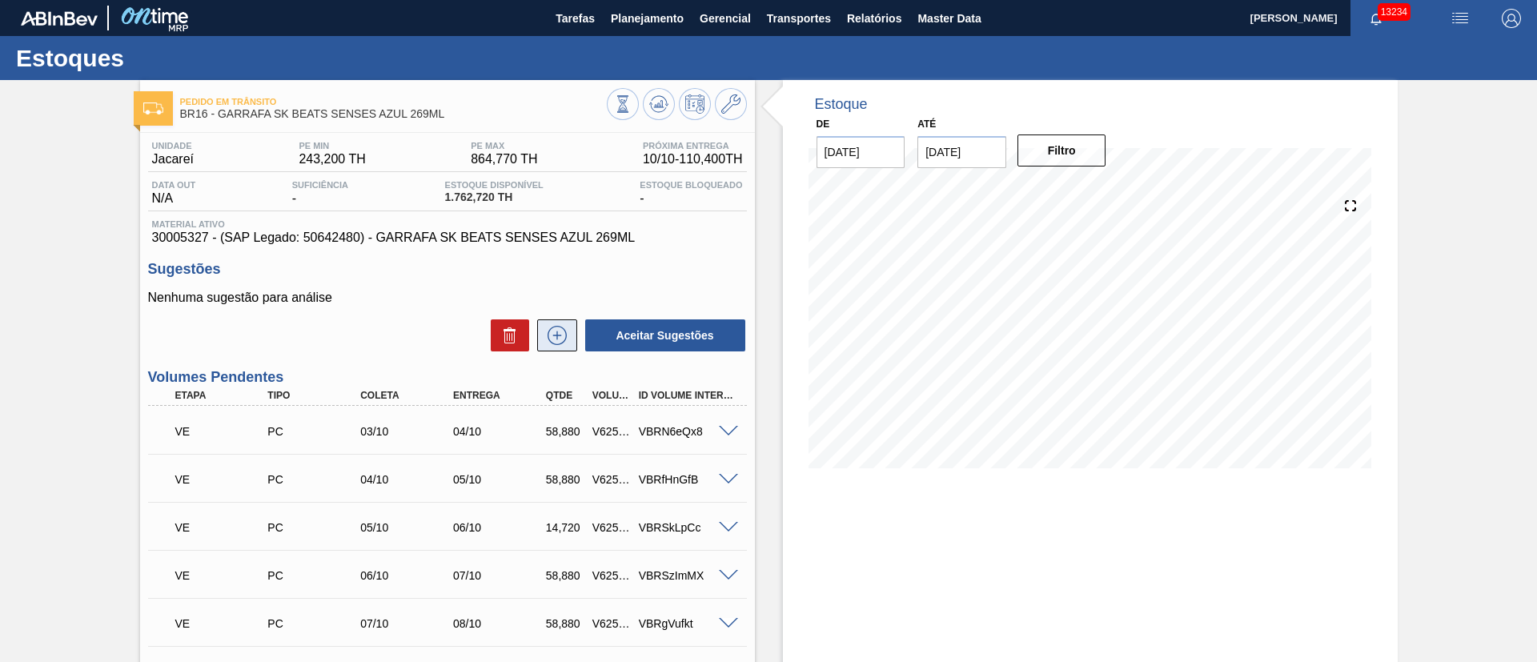
click at [560, 331] on icon at bounding box center [557, 335] width 26 height 19
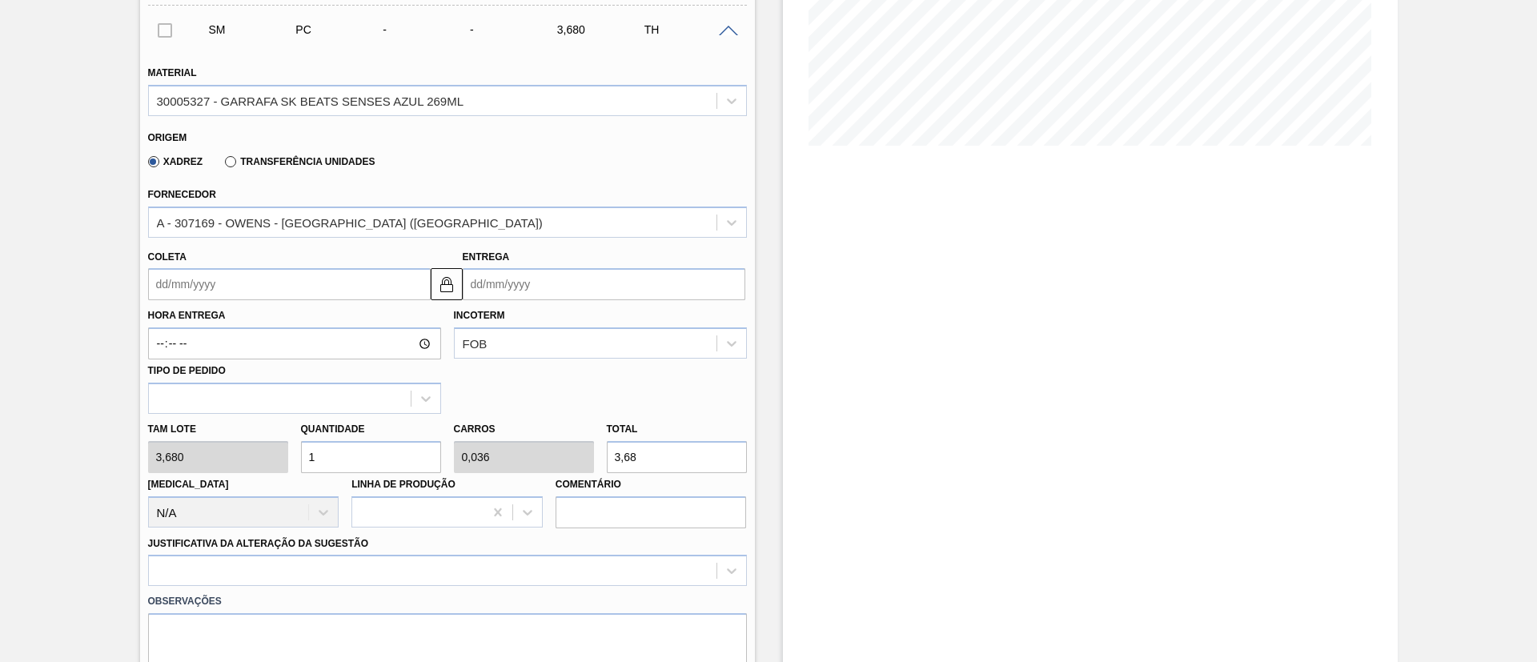
scroll to position [360, 0]
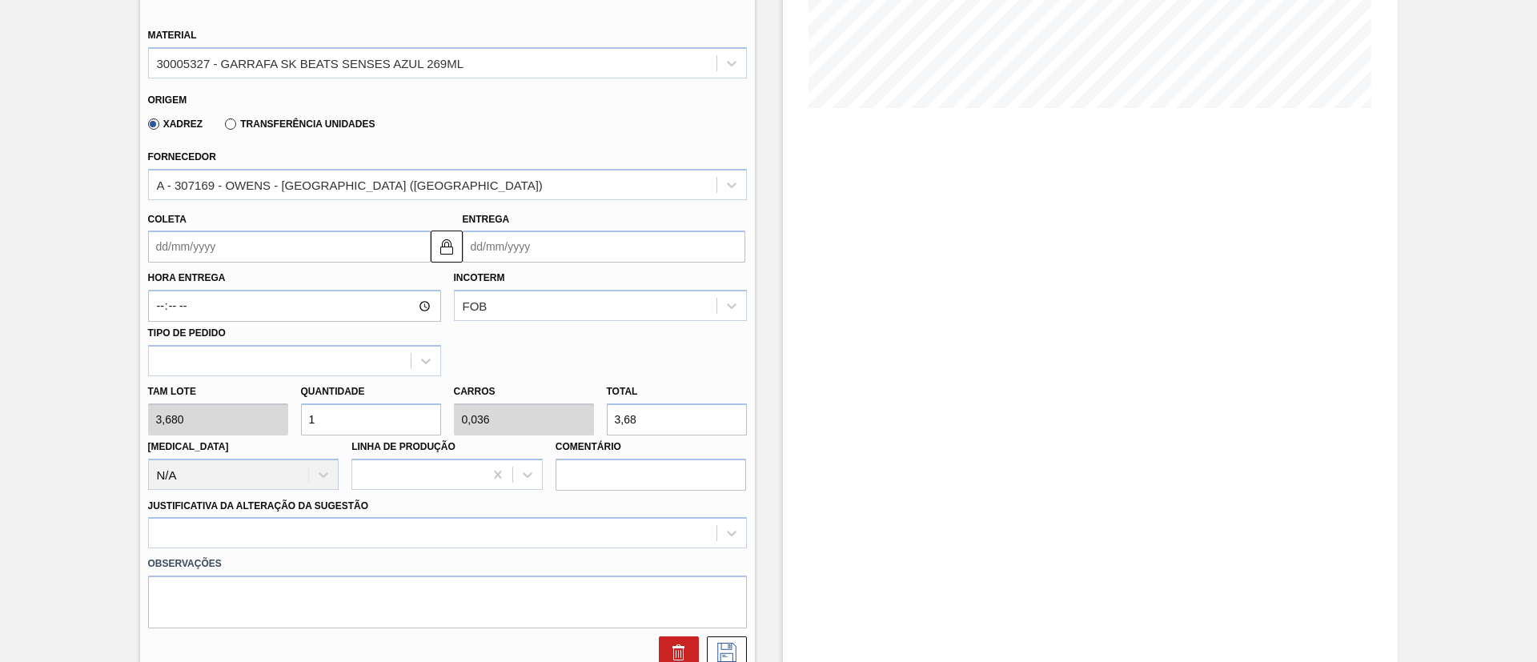
click at [209, 423] on div "Tam lote 3,680 Quantidade 1 Carros 0,036 Total 3,68 [MEDICAL_DATA] N/A Linha de…" at bounding box center [448, 433] width 612 height 114
type input "11"
type input "0,393"
type input "40,48"
type input "112"
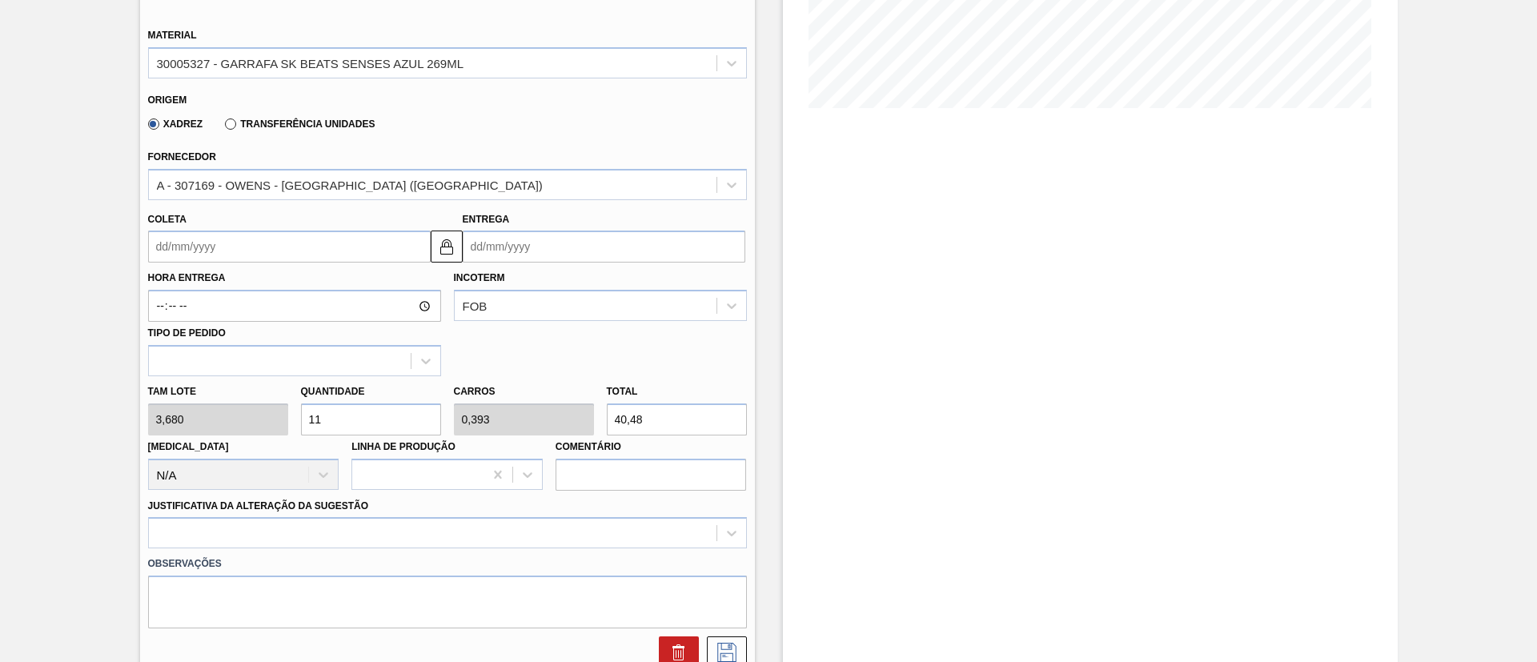
type input "4"
click at [219, 240] on input "Coleta" at bounding box center [289, 247] width 283 height 32
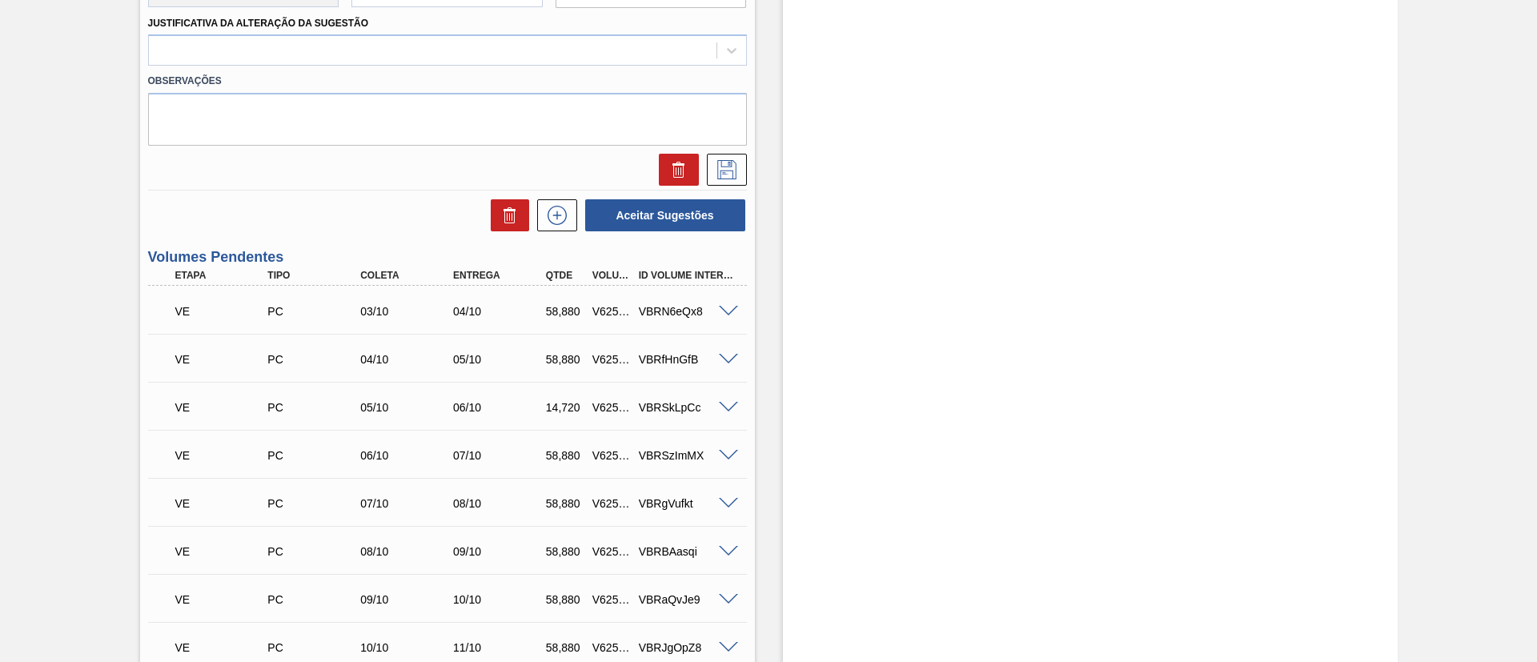
scroll to position [483, 0]
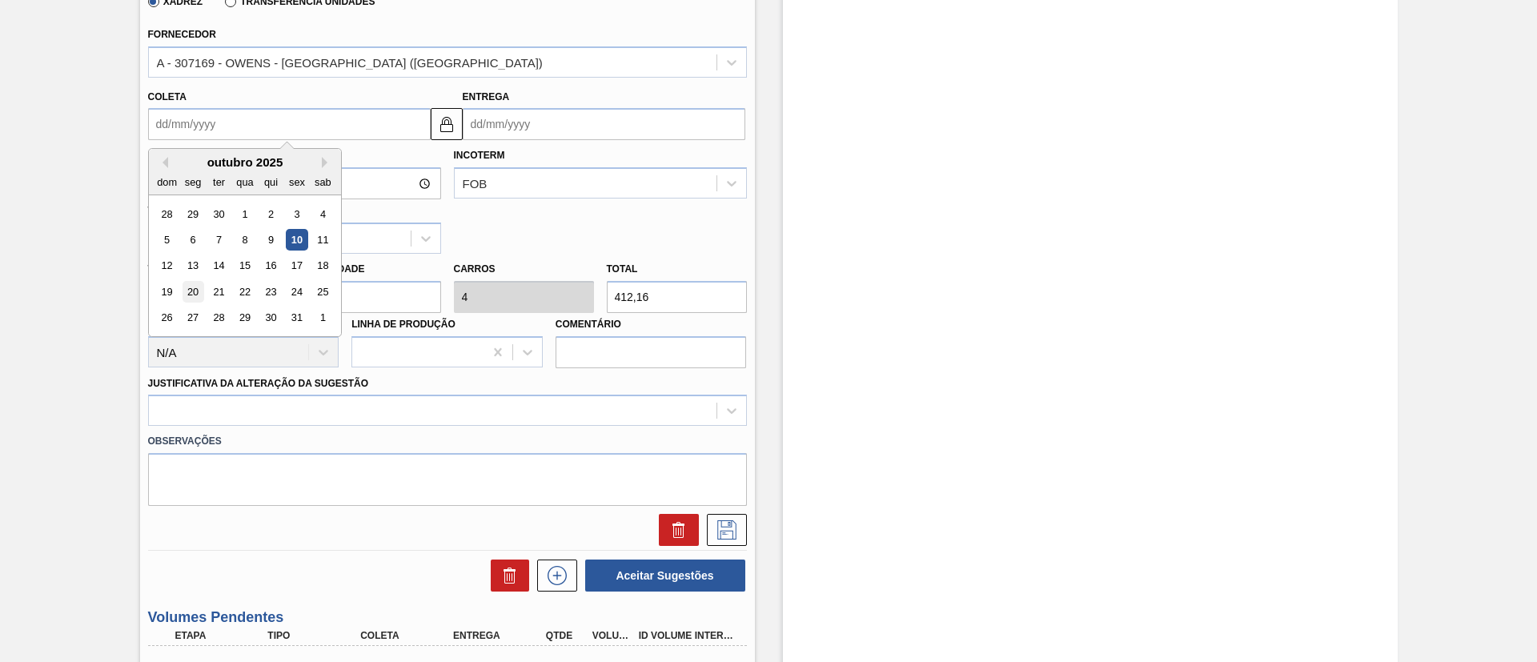
click at [195, 289] on div "20" at bounding box center [193, 292] width 22 height 22
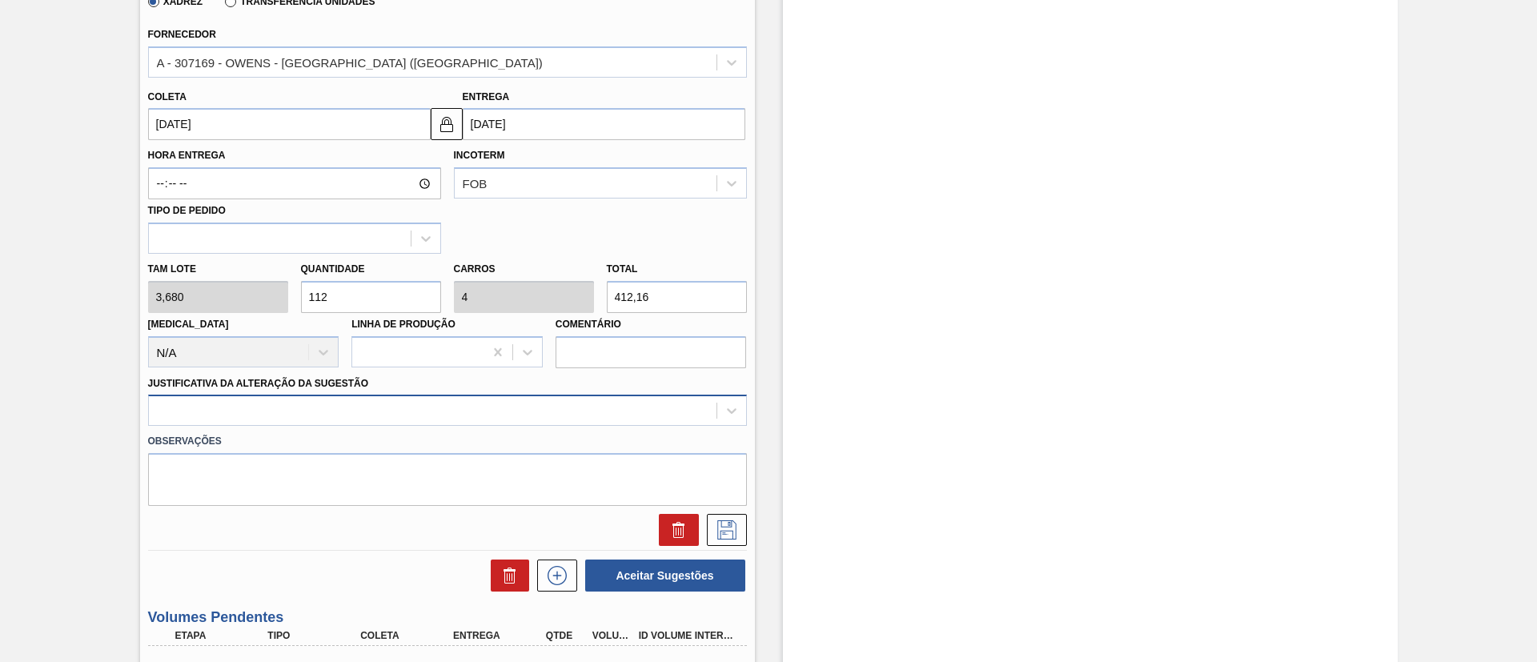
click at [303, 410] on div "Material 30005327 - GARRAFA SK BEATS SENSES AZUL 269ML Origem Xadrez Transferên…" at bounding box center [447, 218] width 599 height 657
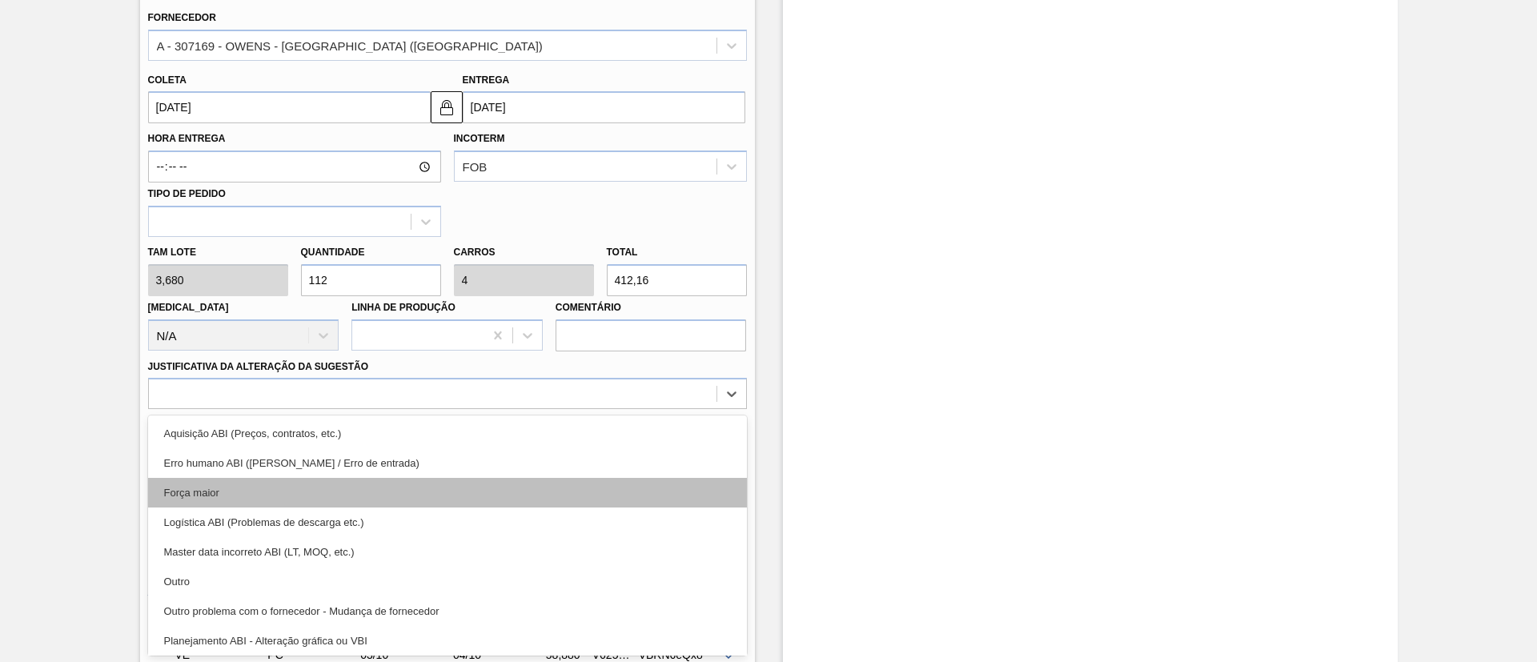
click at [224, 488] on div "Força maior" at bounding box center [447, 493] width 599 height 30
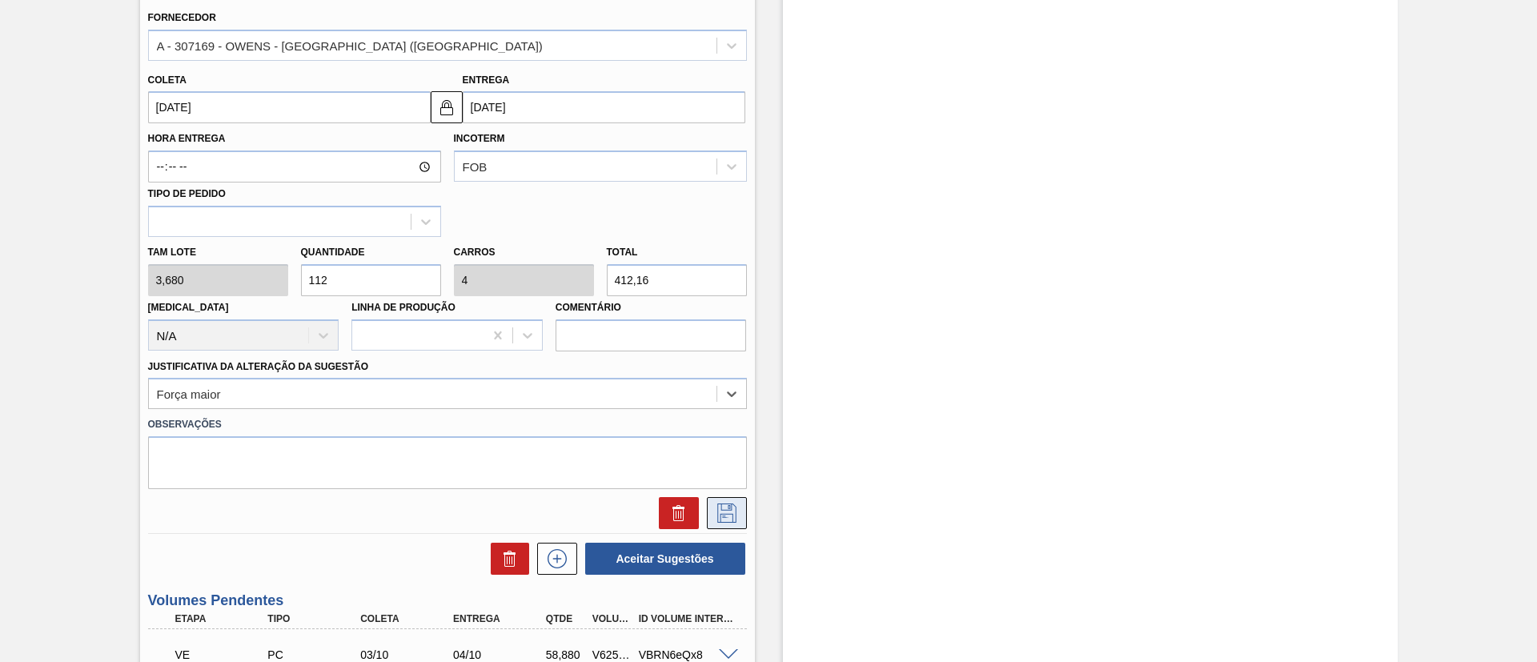
click at [725, 520] on icon at bounding box center [727, 513] width 26 height 19
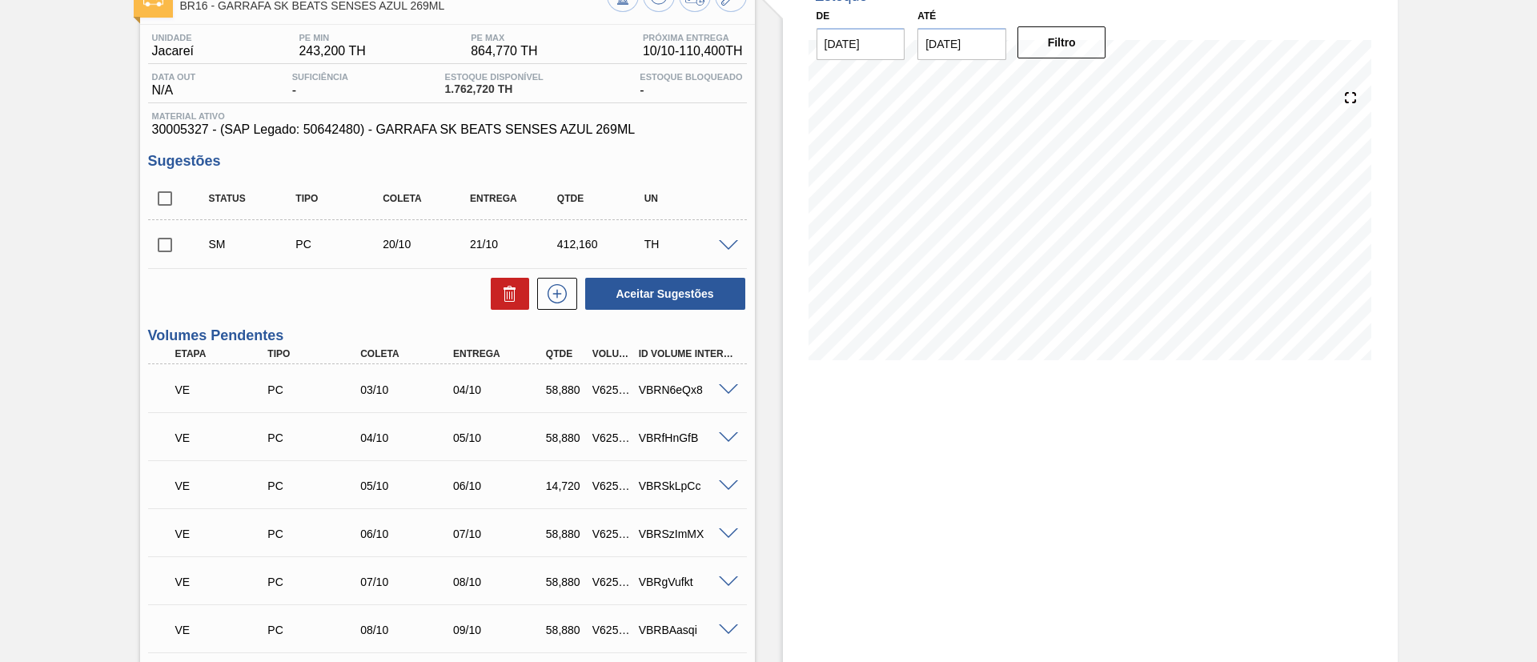
scroll to position [0, 0]
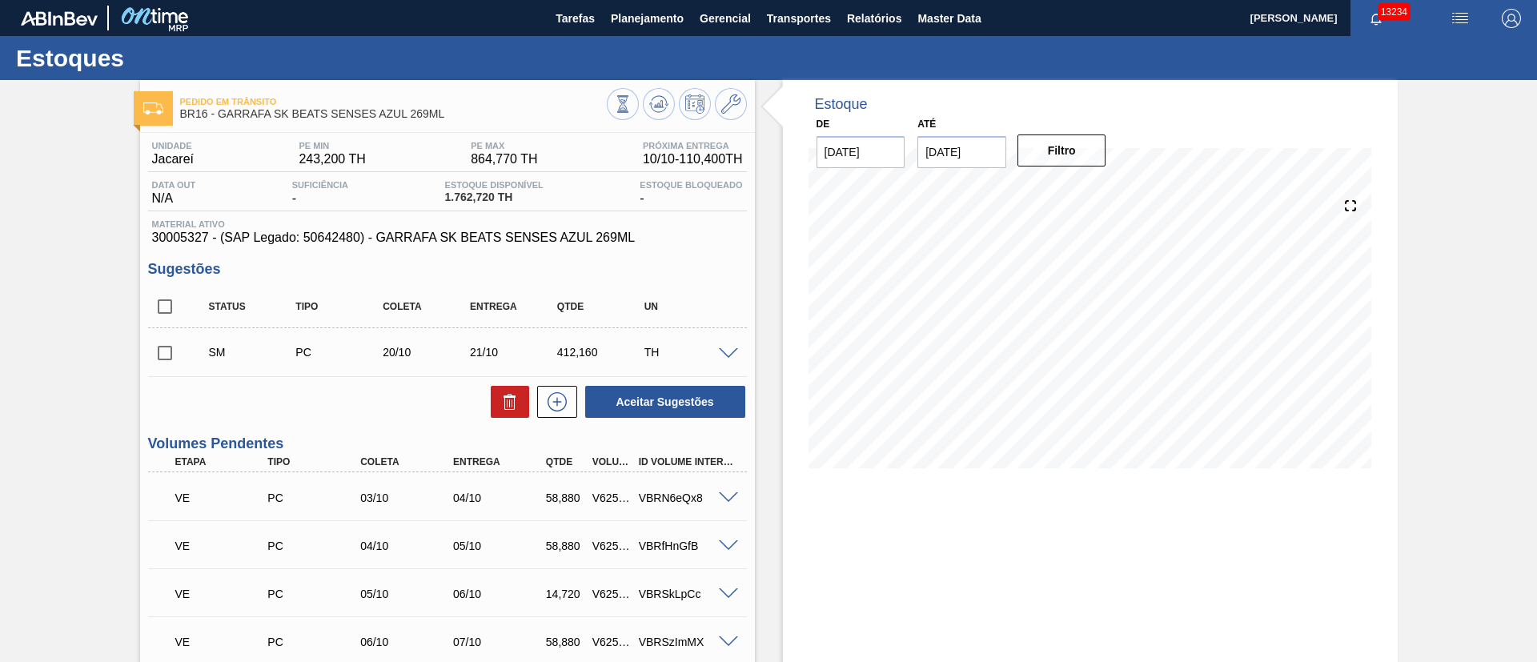
click at [170, 356] on input "checkbox" at bounding box center [165, 353] width 34 height 34
click at [556, 400] on icon at bounding box center [557, 401] width 26 height 19
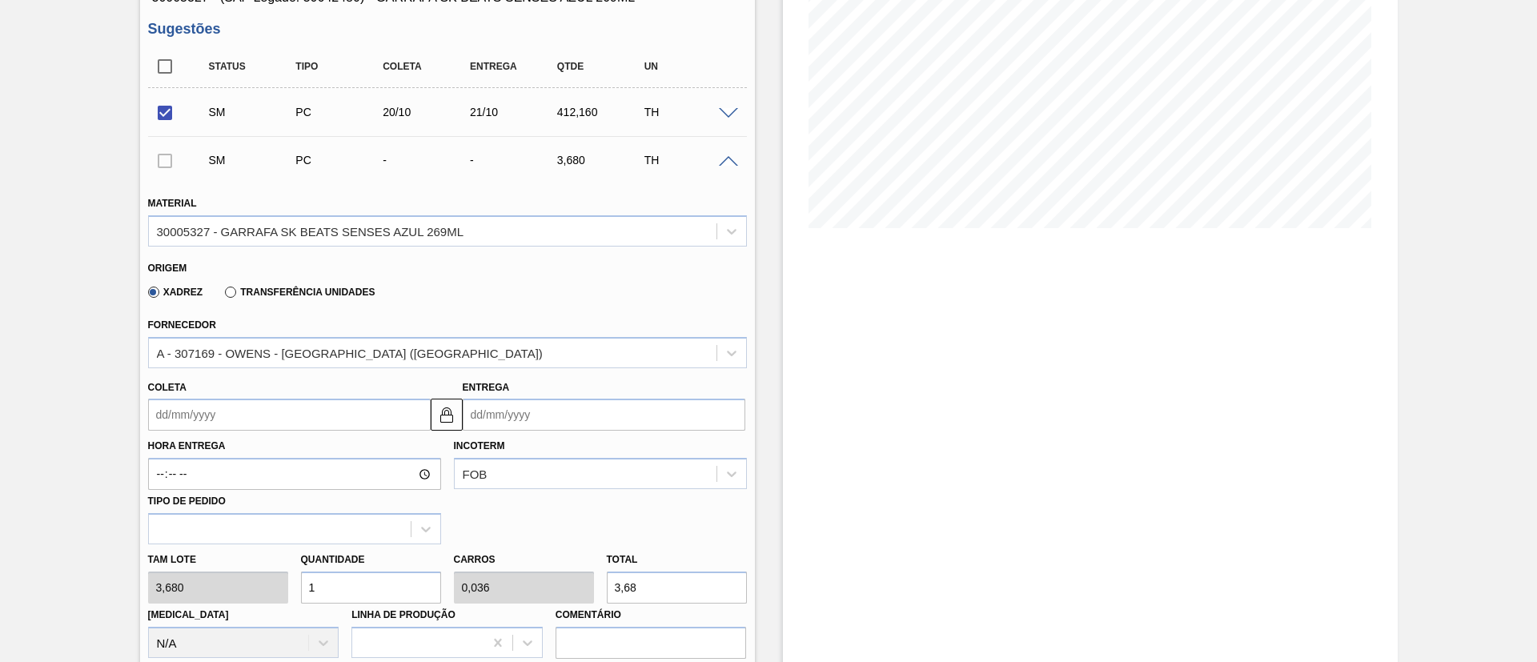
scroll to position [360, 0]
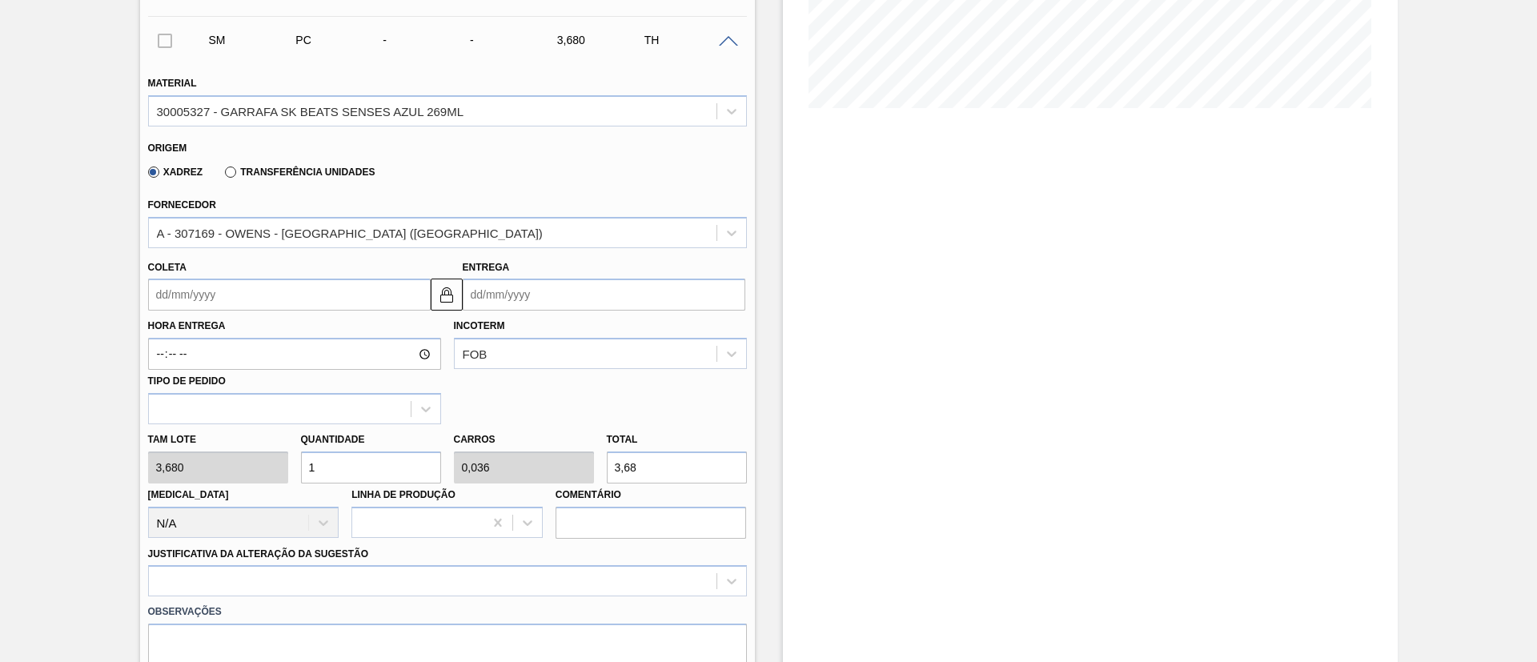
click at [207, 285] on input "Coleta" at bounding box center [289, 295] width 283 height 32
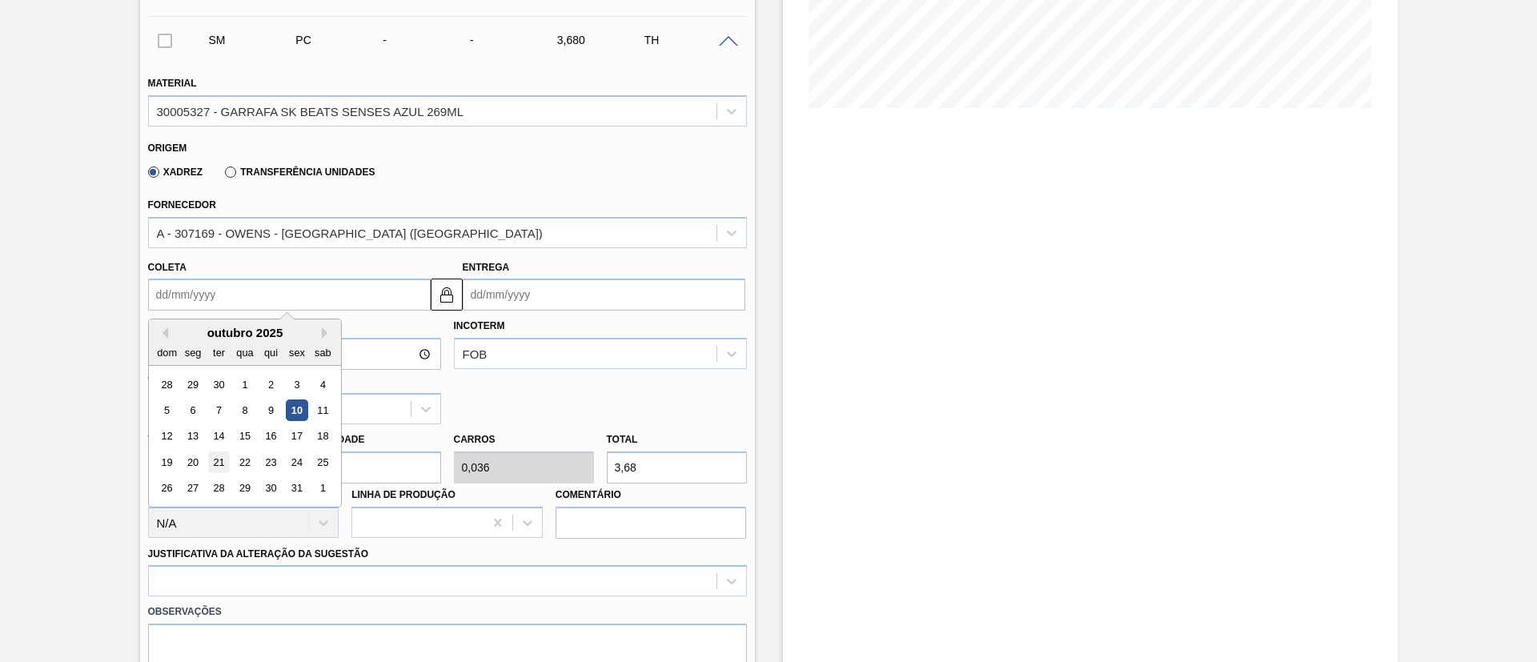
click at [214, 460] on div "21" at bounding box center [218, 463] width 22 height 22
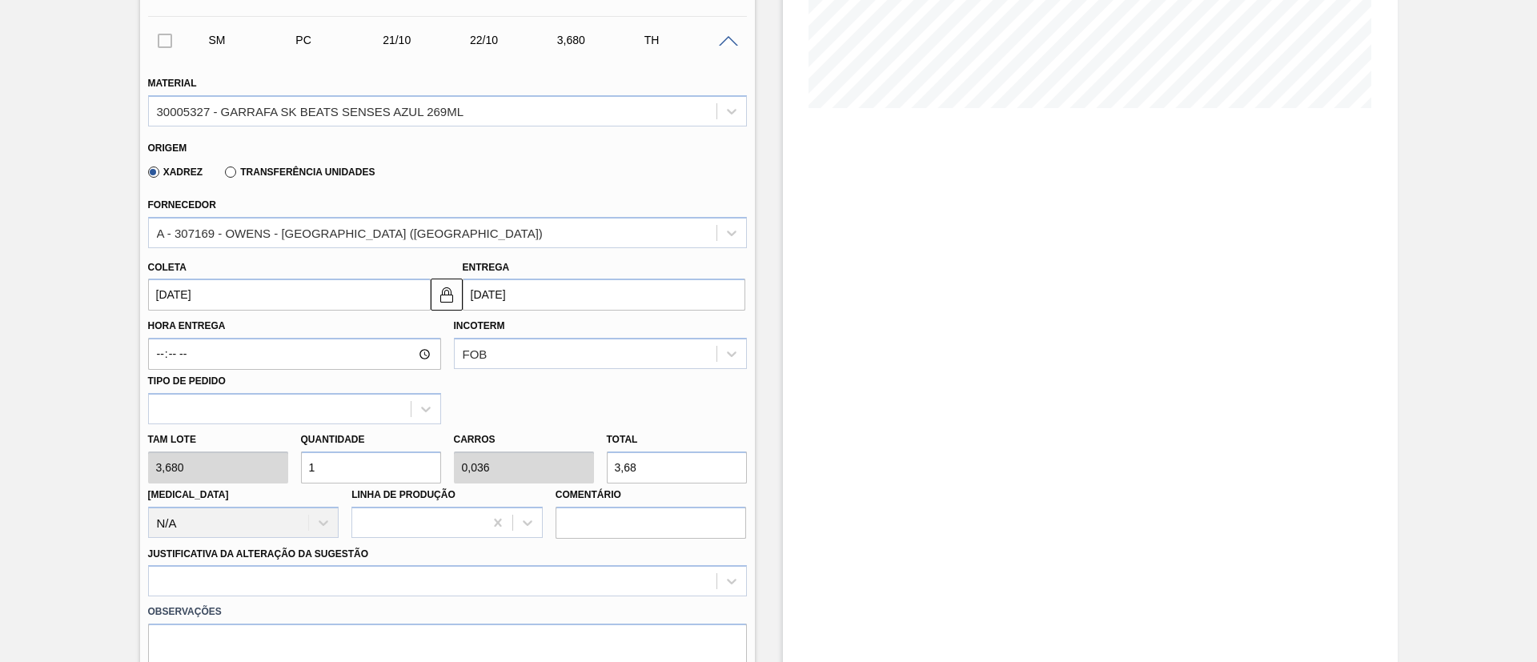
drag, startPoint x: 272, startPoint y: 468, endPoint x: 130, endPoint y: 466, distance: 142.5
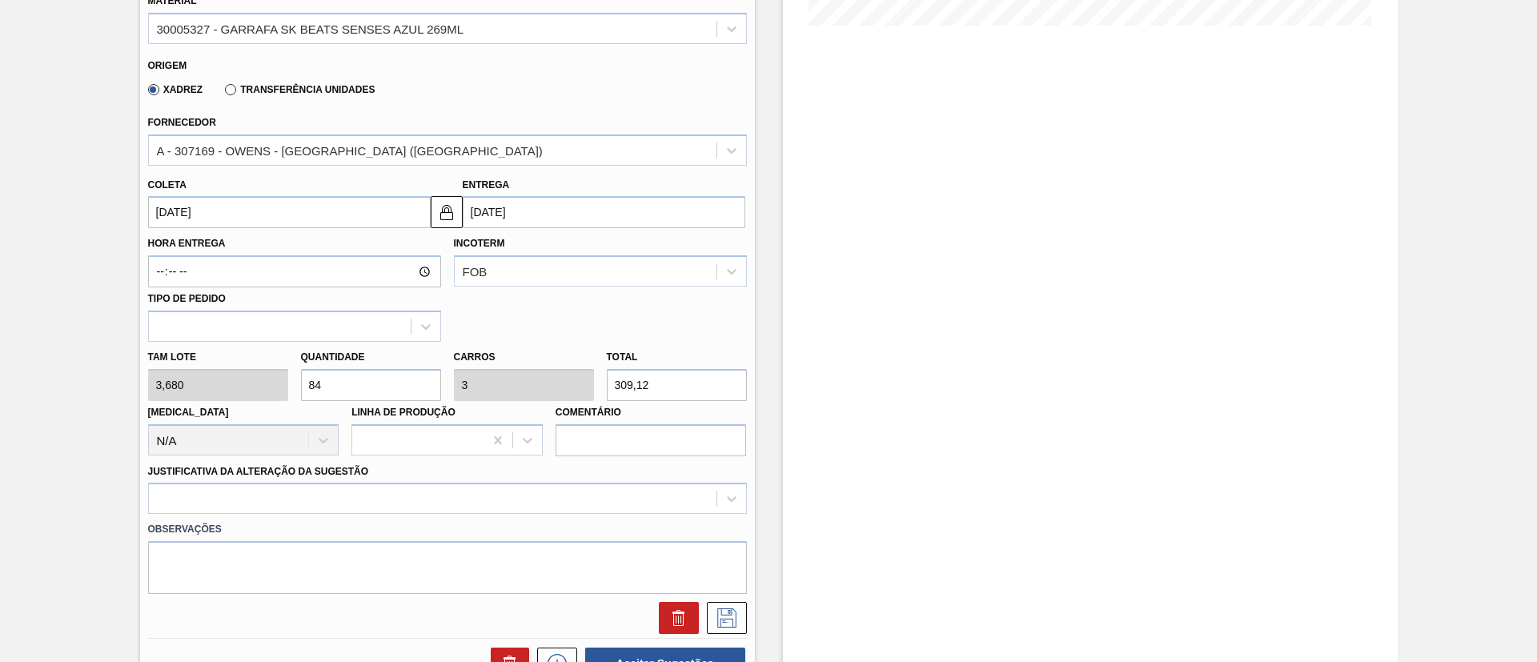
scroll to position [480, 0]
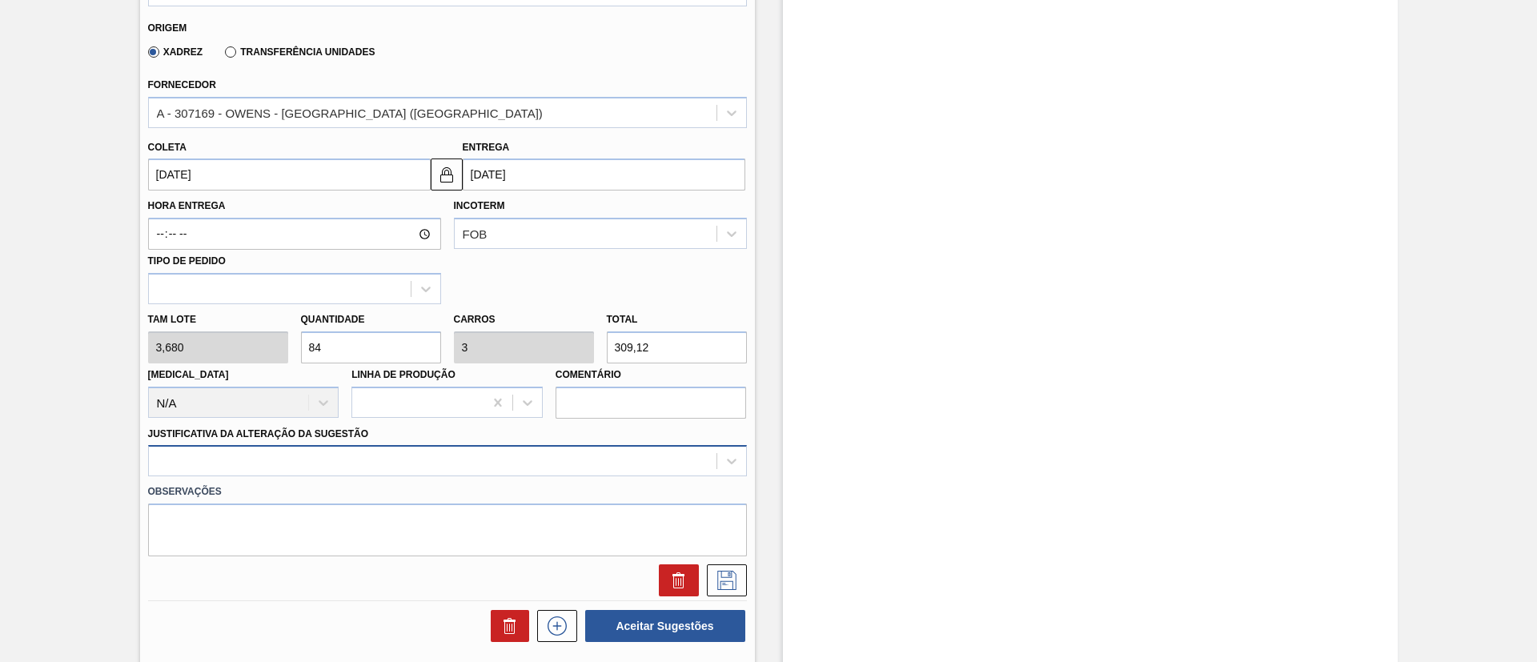
click at [320, 462] on div at bounding box center [447, 460] width 599 height 31
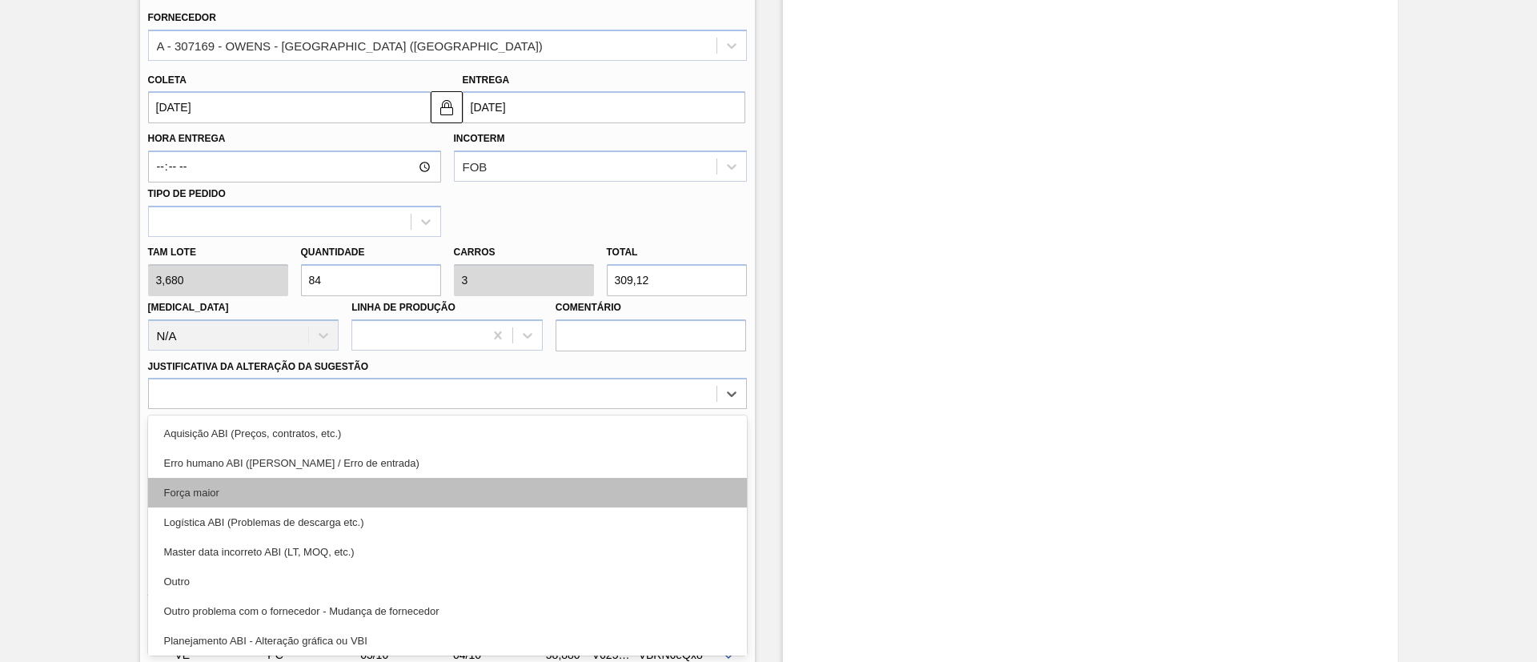
click at [247, 494] on div "Força maior" at bounding box center [447, 493] width 599 height 30
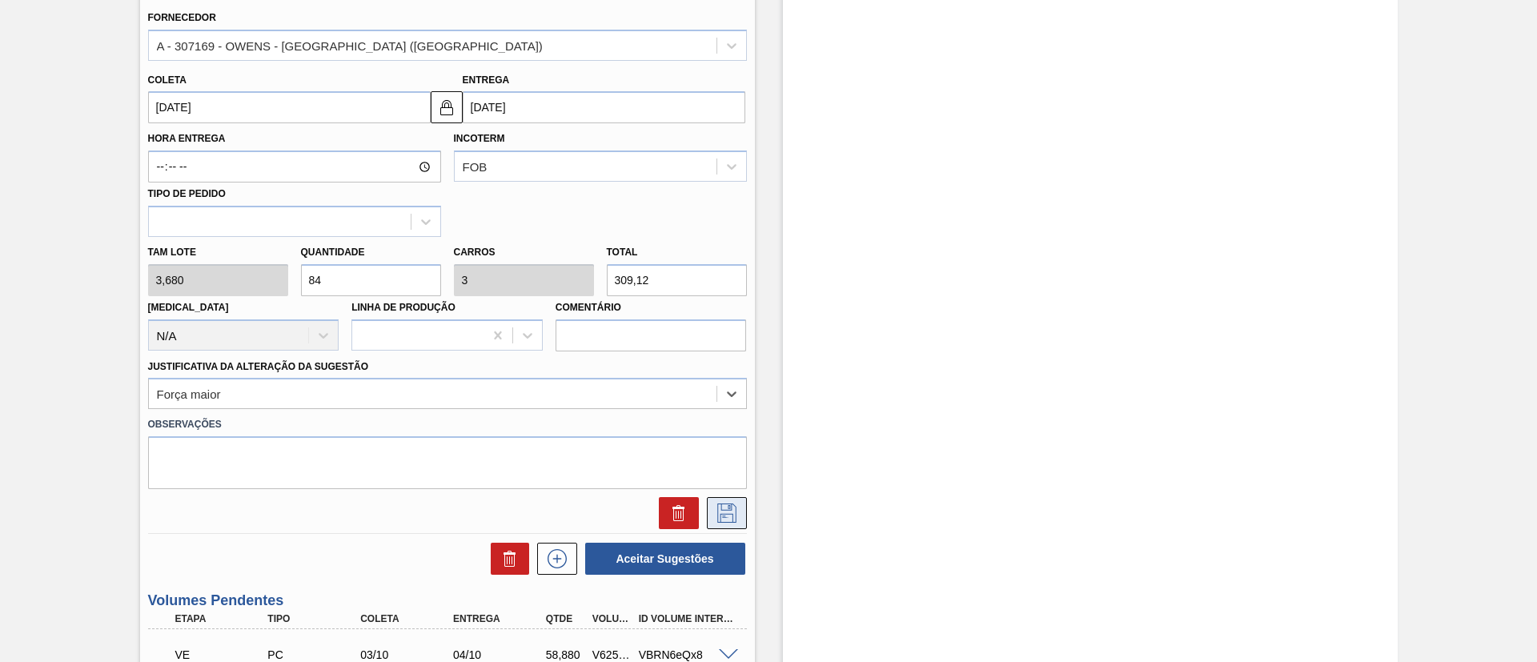
click at [732, 512] on icon at bounding box center [727, 513] width 26 height 19
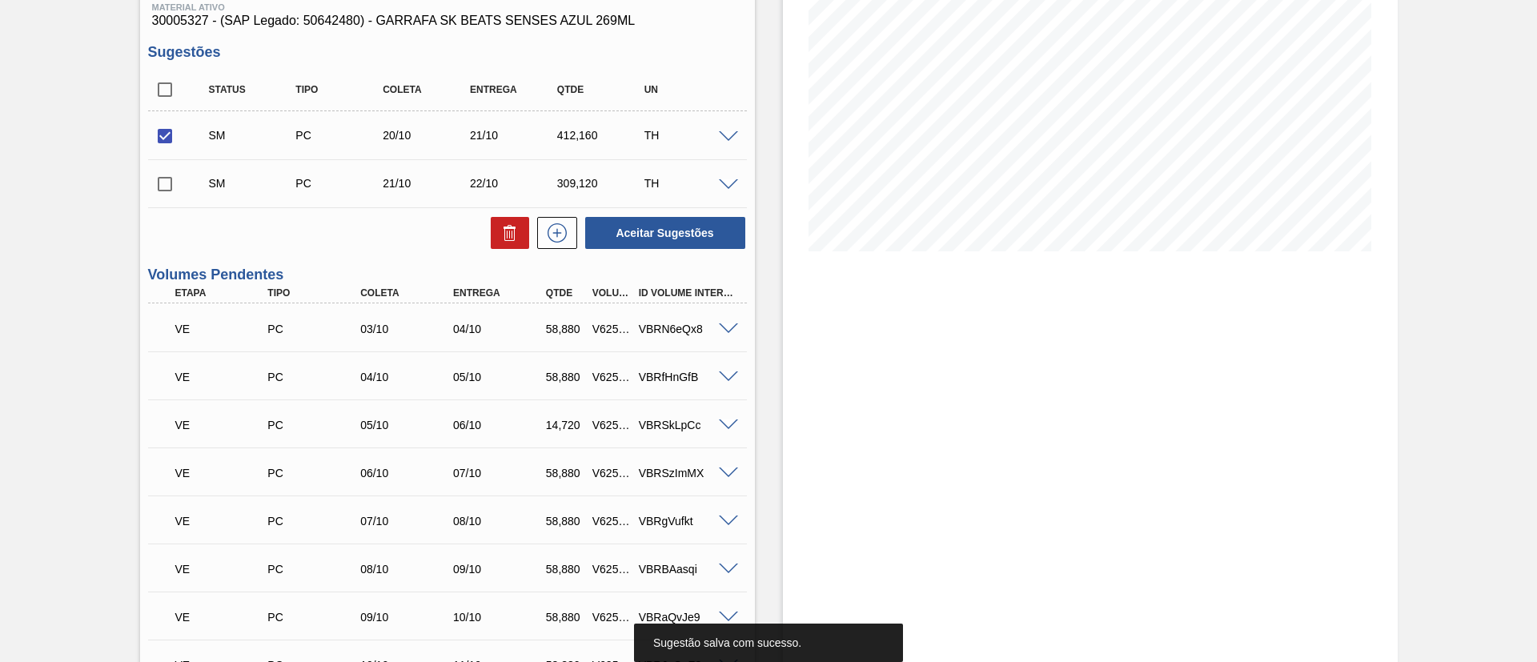
scroll to position [0, 0]
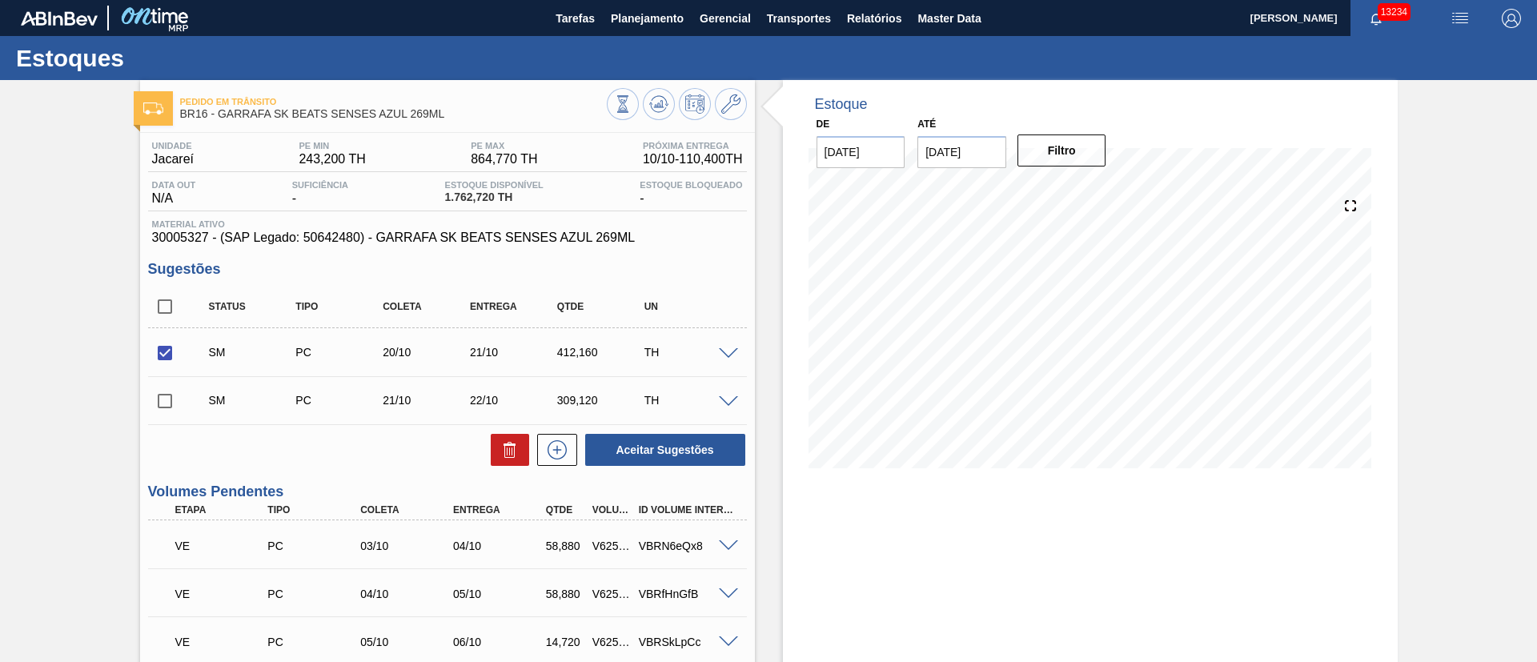
click at [168, 404] on input "checkbox" at bounding box center [165, 401] width 34 height 34
click at [672, 458] on button "Aceitar Sugestões" at bounding box center [665, 450] width 160 height 32
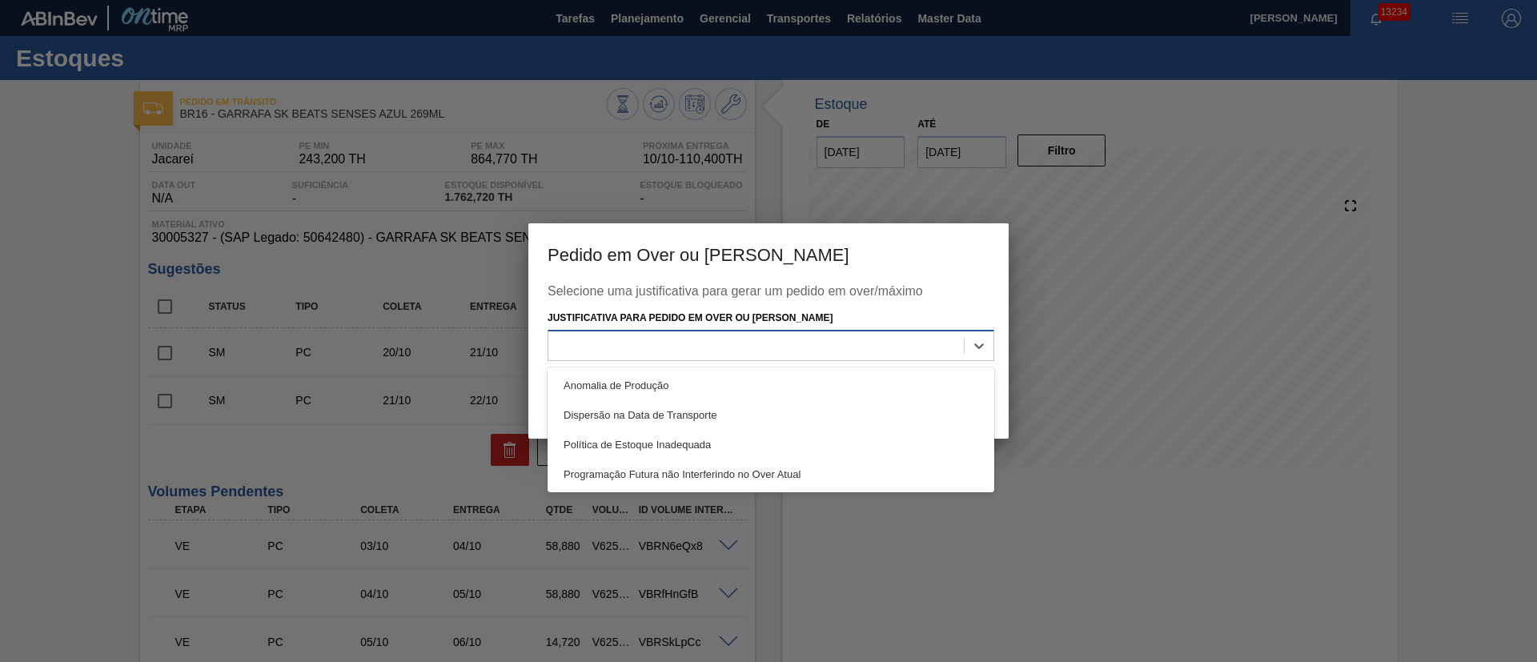
click at [847, 330] on div at bounding box center [771, 345] width 447 height 31
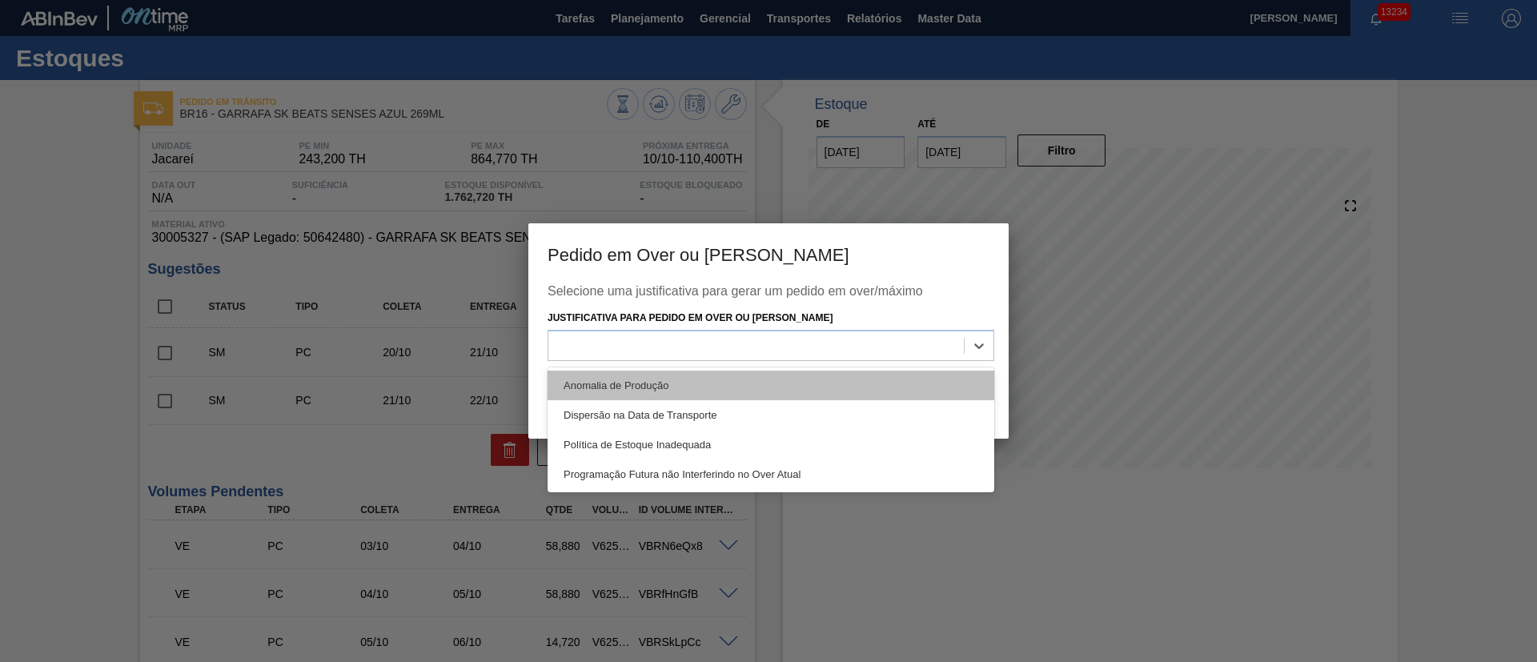
click at [639, 387] on div "Anomalia de Produção" at bounding box center [771, 386] width 447 height 30
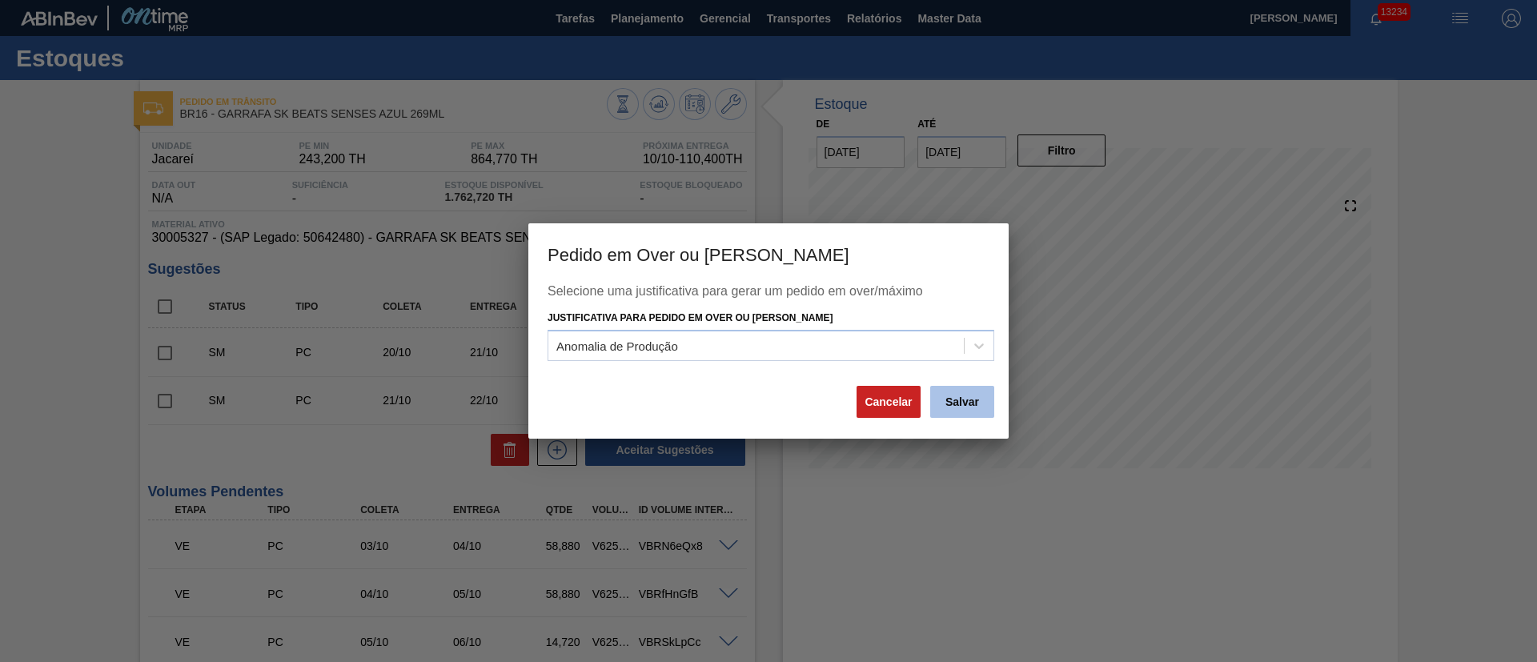
click at [958, 395] on button "Salvar" at bounding box center [962, 402] width 64 height 32
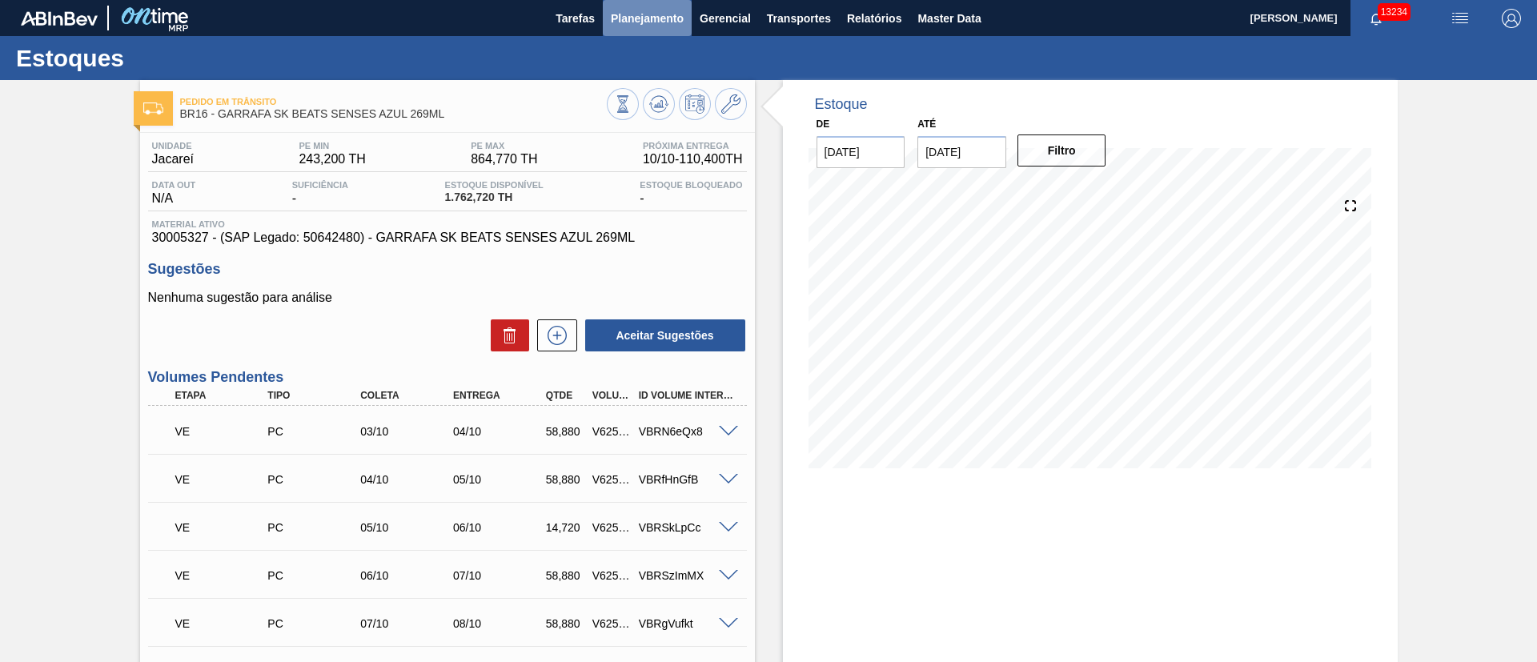
click at [674, 14] on span "Planejamento" at bounding box center [647, 18] width 73 height 19
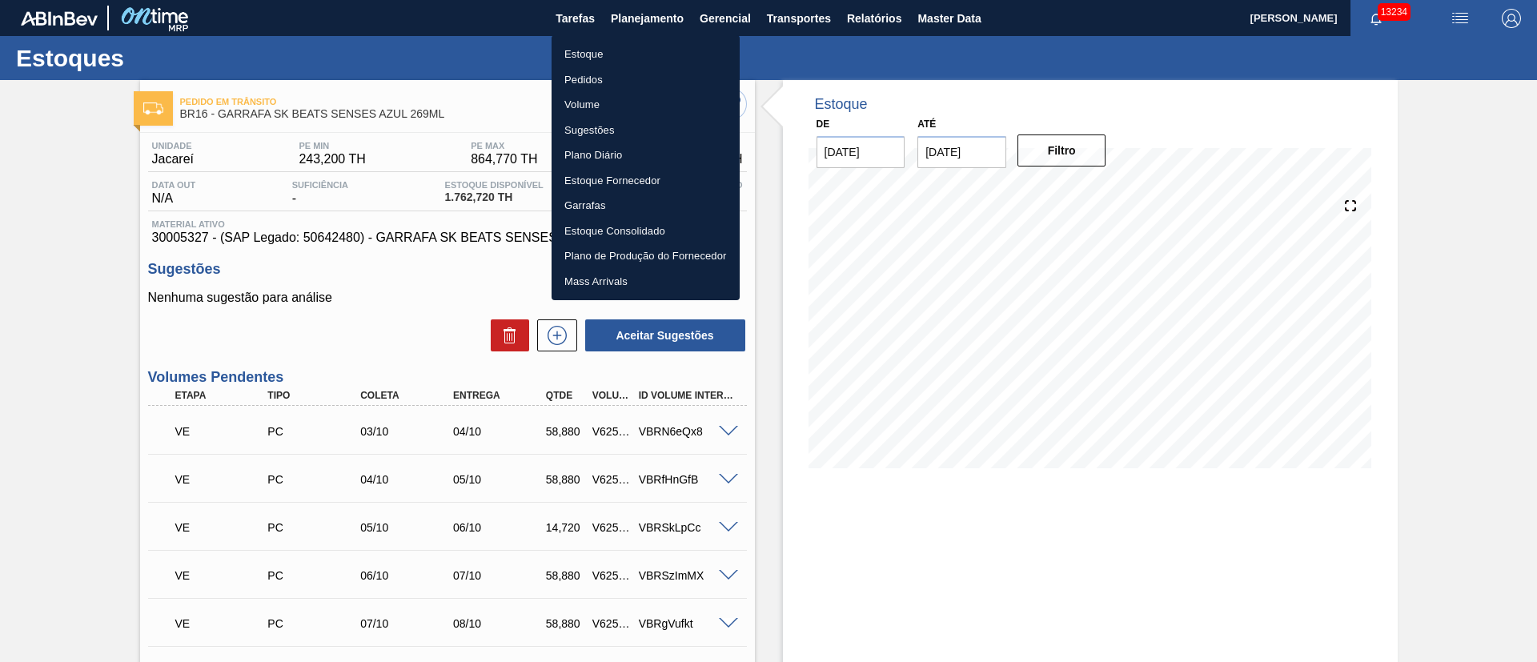
click at [596, 58] on li "Estoque" at bounding box center [646, 55] width 188 height 26
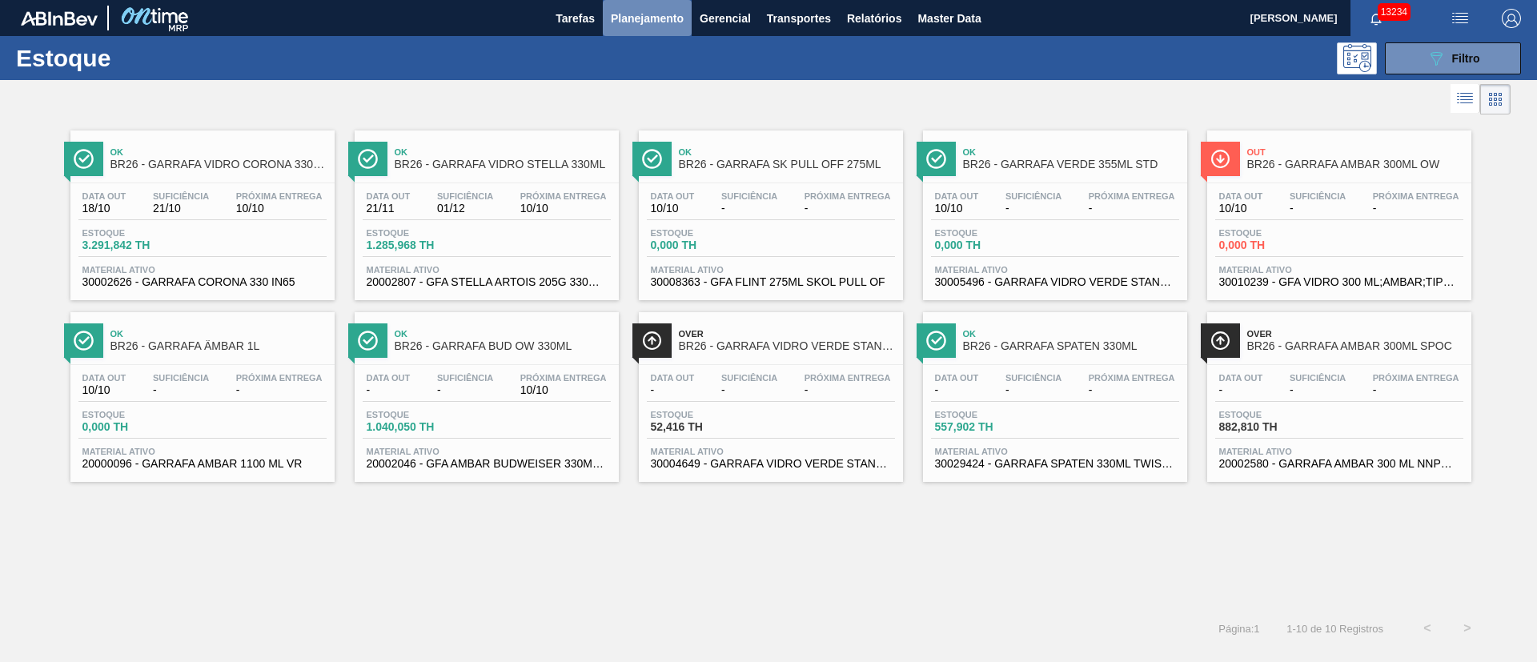
click at [657, 14] on span "Planejamento" at bounding box center [647, 18] width 73 height 19
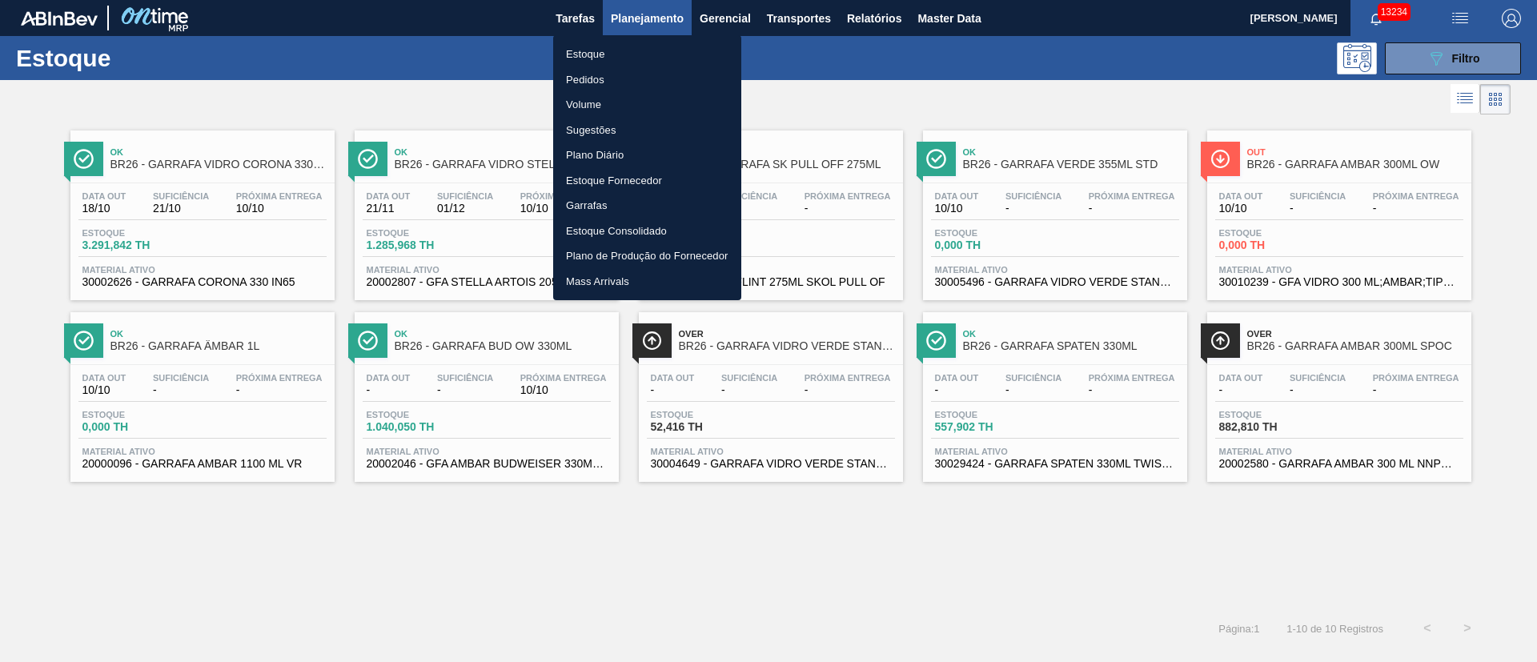
click at [568, 53] on li "Estoque" at bounding box center [647, 55] width 188 height 26
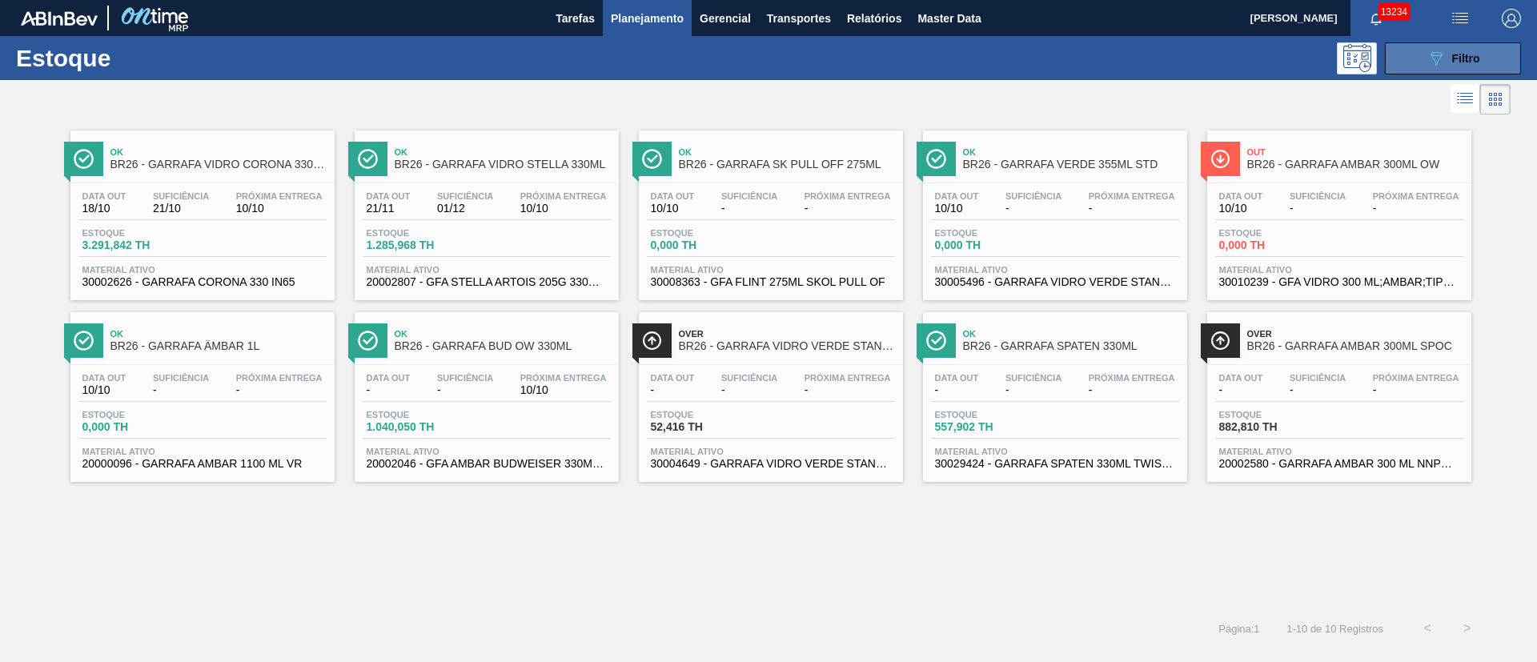
click at [1501, 57] on button "089F7B8B-B2A5-4AFE-B5C0-19BA573D28AC Filtro" at bounding box center [1453, 58] width 136 height 32
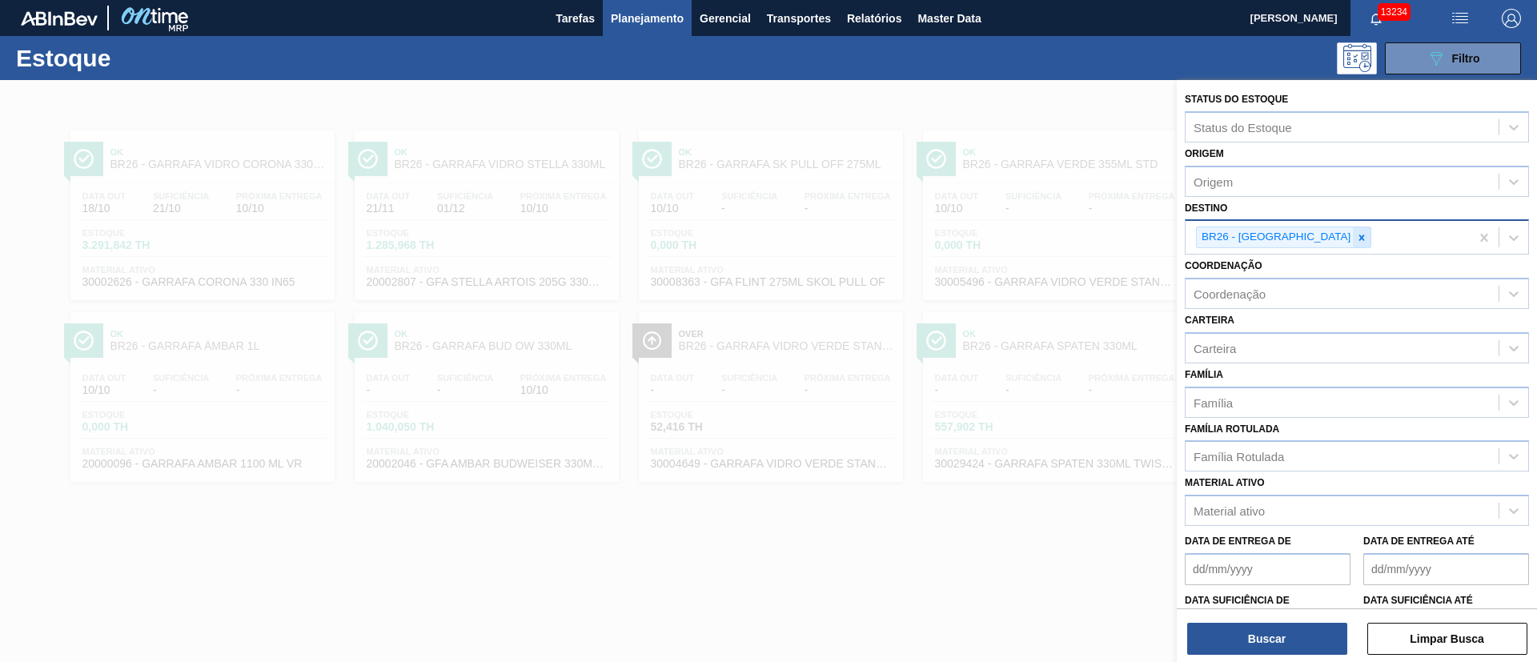
click at [1353, 235] on div at bounding box center [1362, 237] width 18 height 20
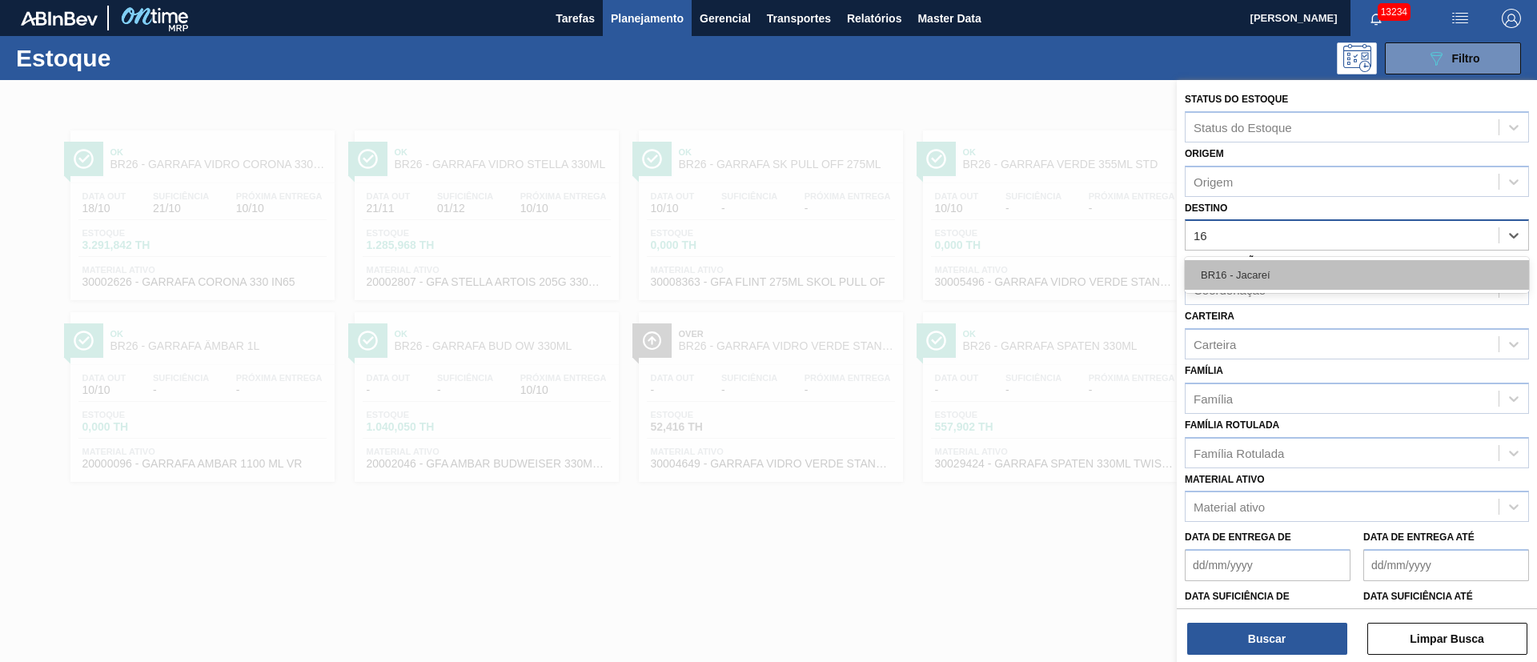
click at [1251, 266] on div "BR16 - Jacareí" at bounding box center [1357, 275] width 344 height 30
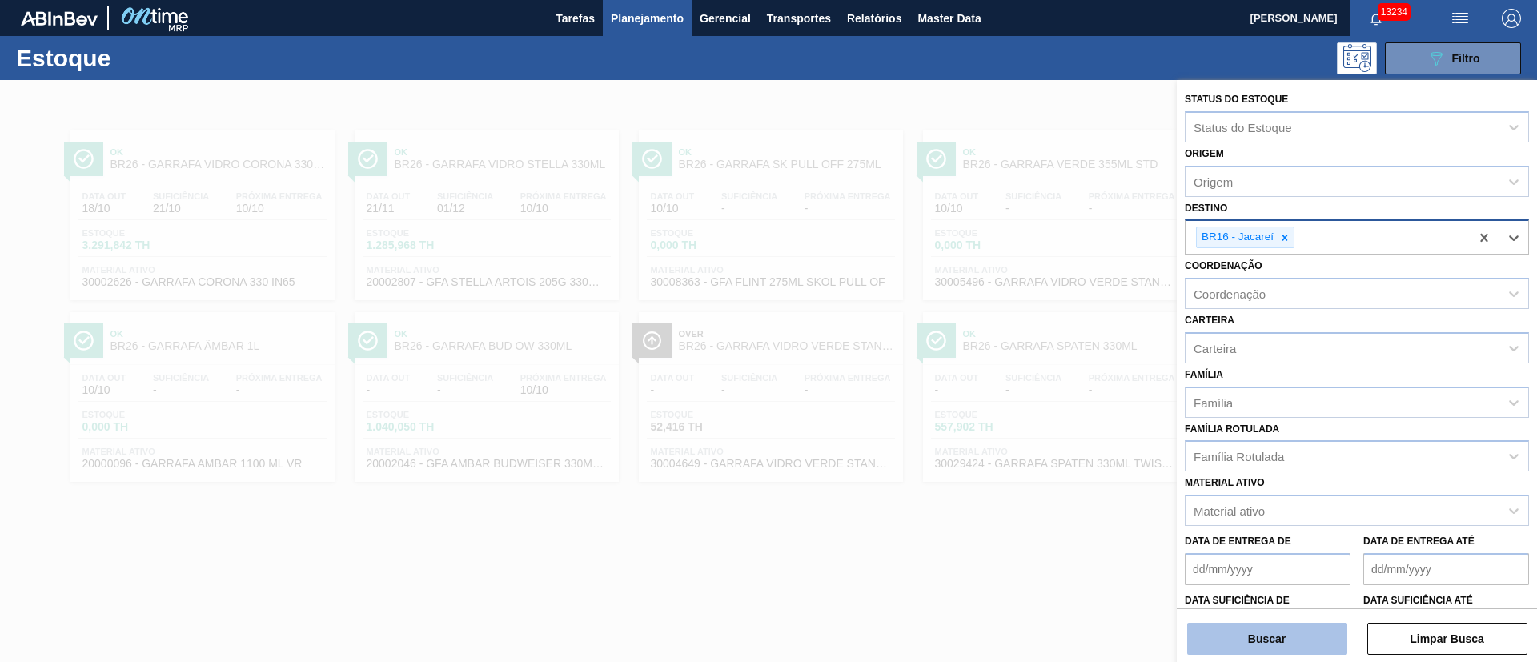
click at [1259, 637] on button "Buscar" at bounding box center [1267, 639] width 160 height 32
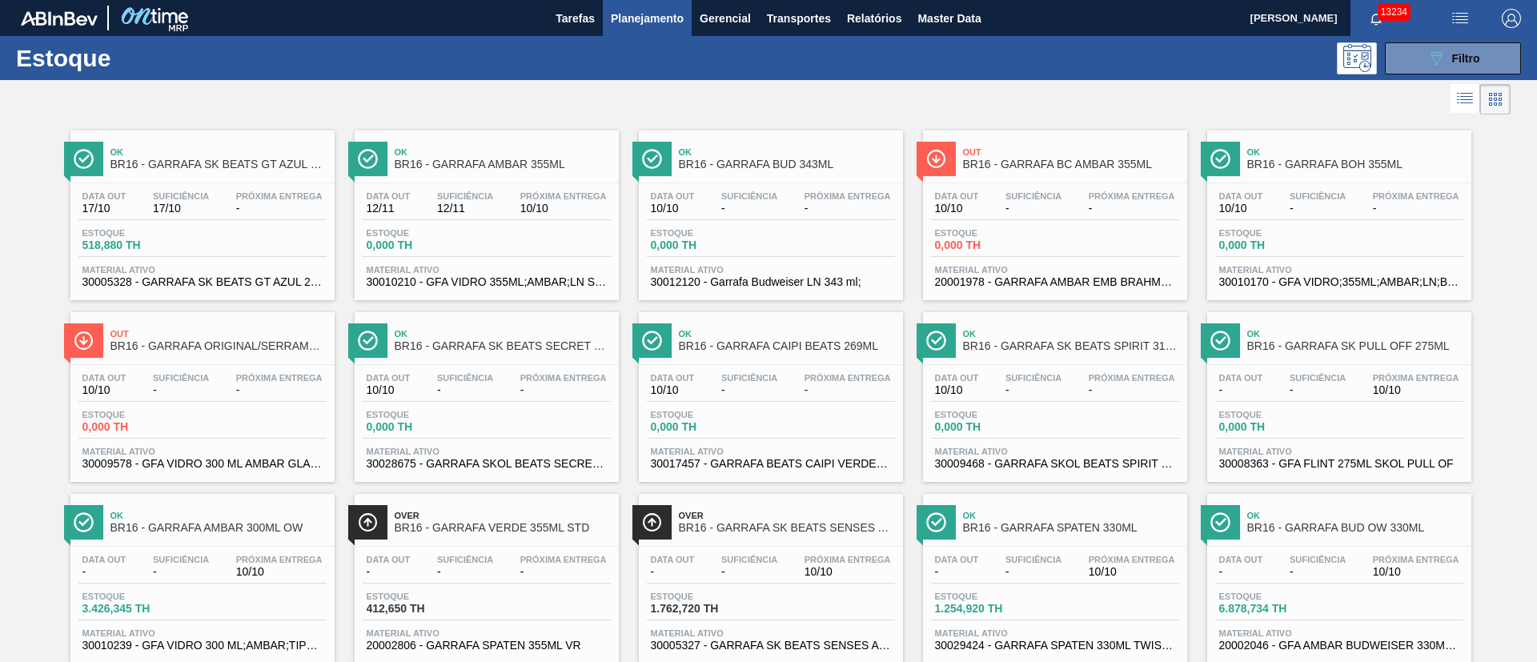
click at [180, 228] on span "Estoque" at bounding box center [138, 233] width 112 height 10
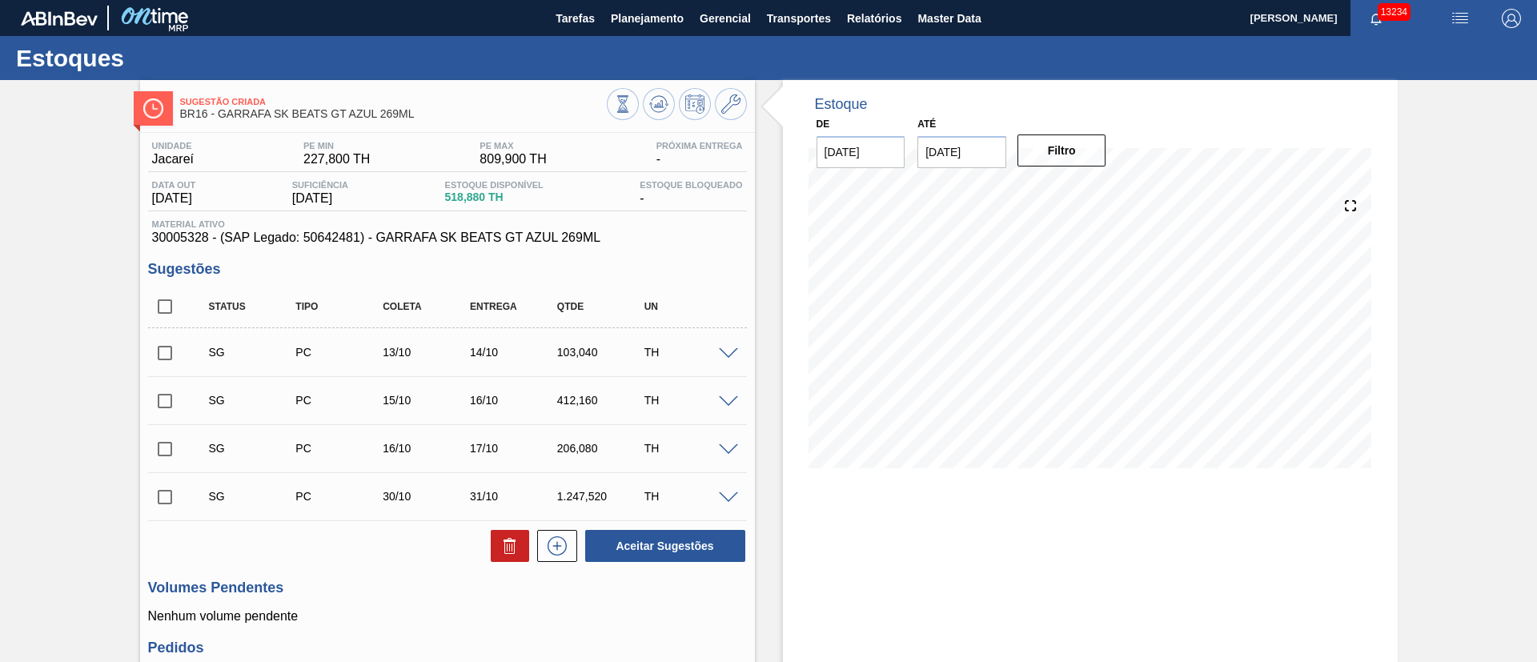
click at [168, 356] on input "checkbox" at bounding box center [165, 353] width 34 height 34
click at [727, 351] on span at bounding box center [728, 354] width 19 height 12
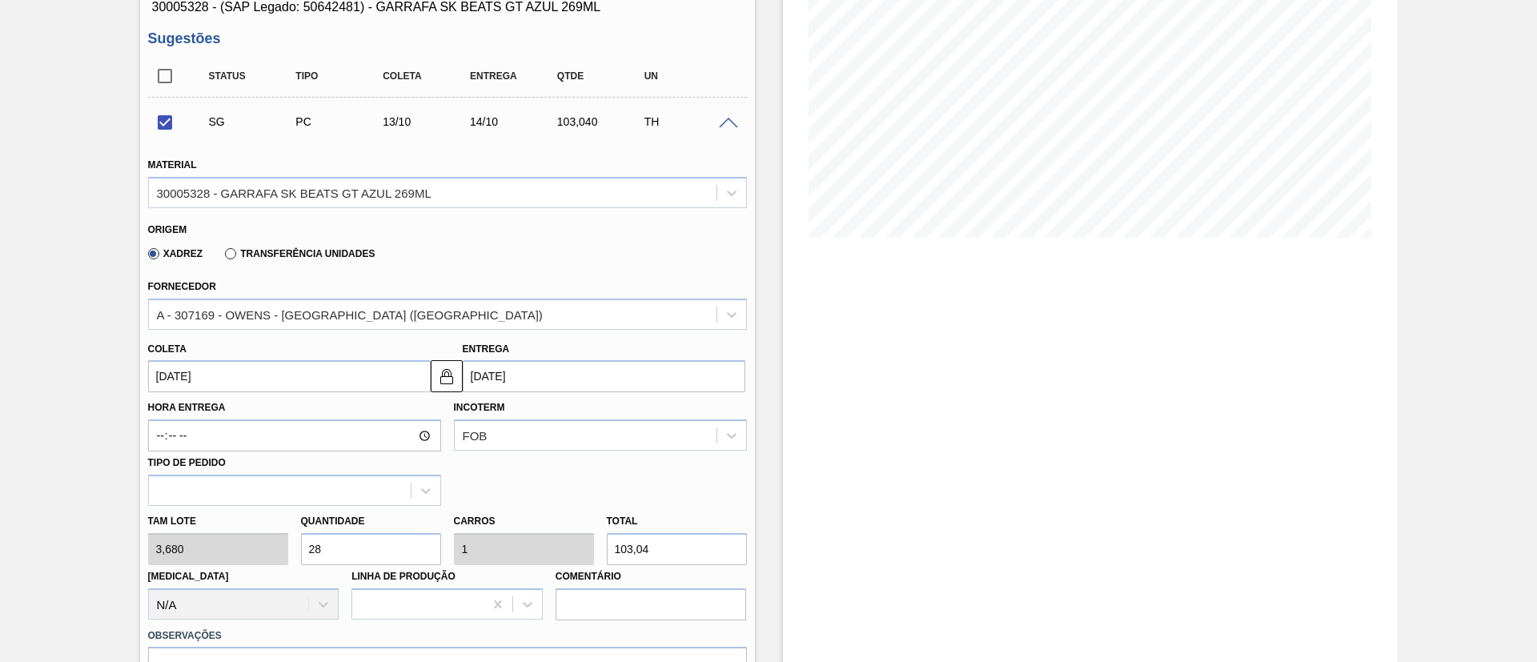
scroll to position [240, 0]
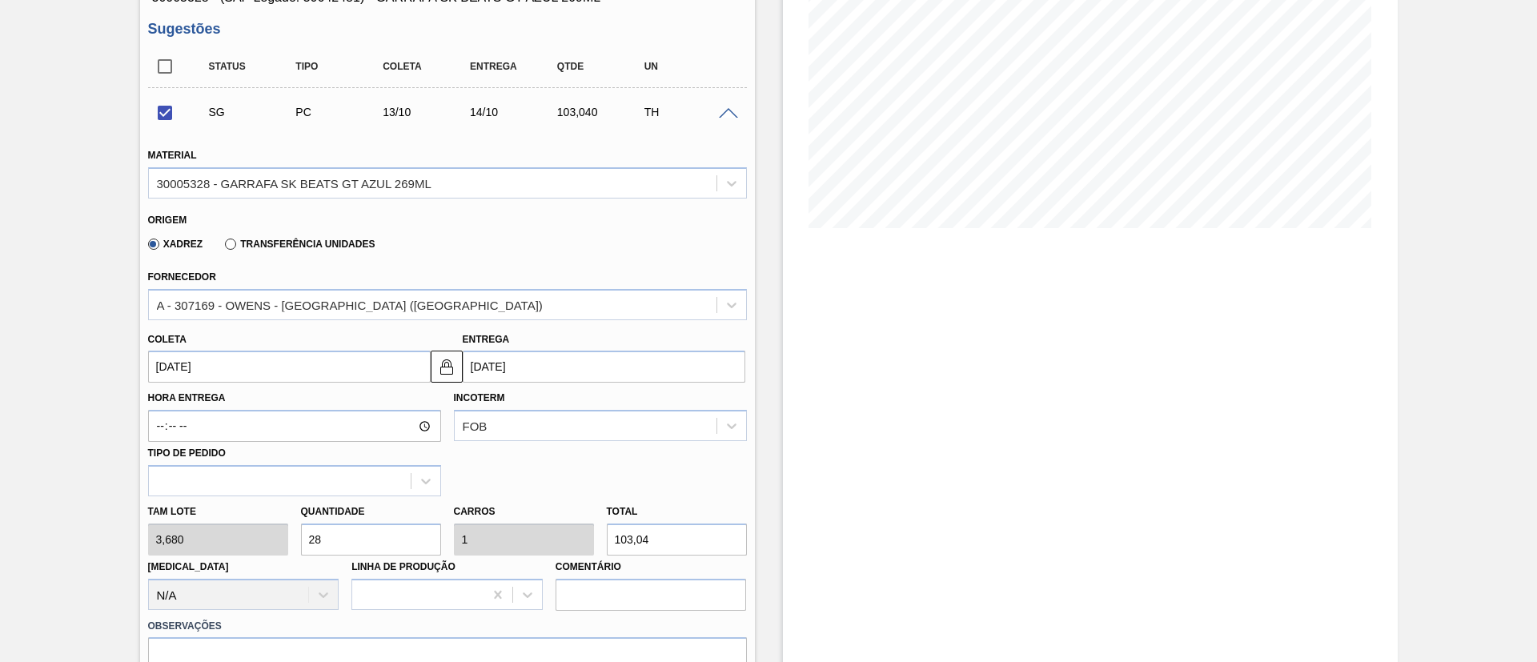
click at [270, 367] on input "[DATE]" at bounding box center [289, 367] width 283 height 32
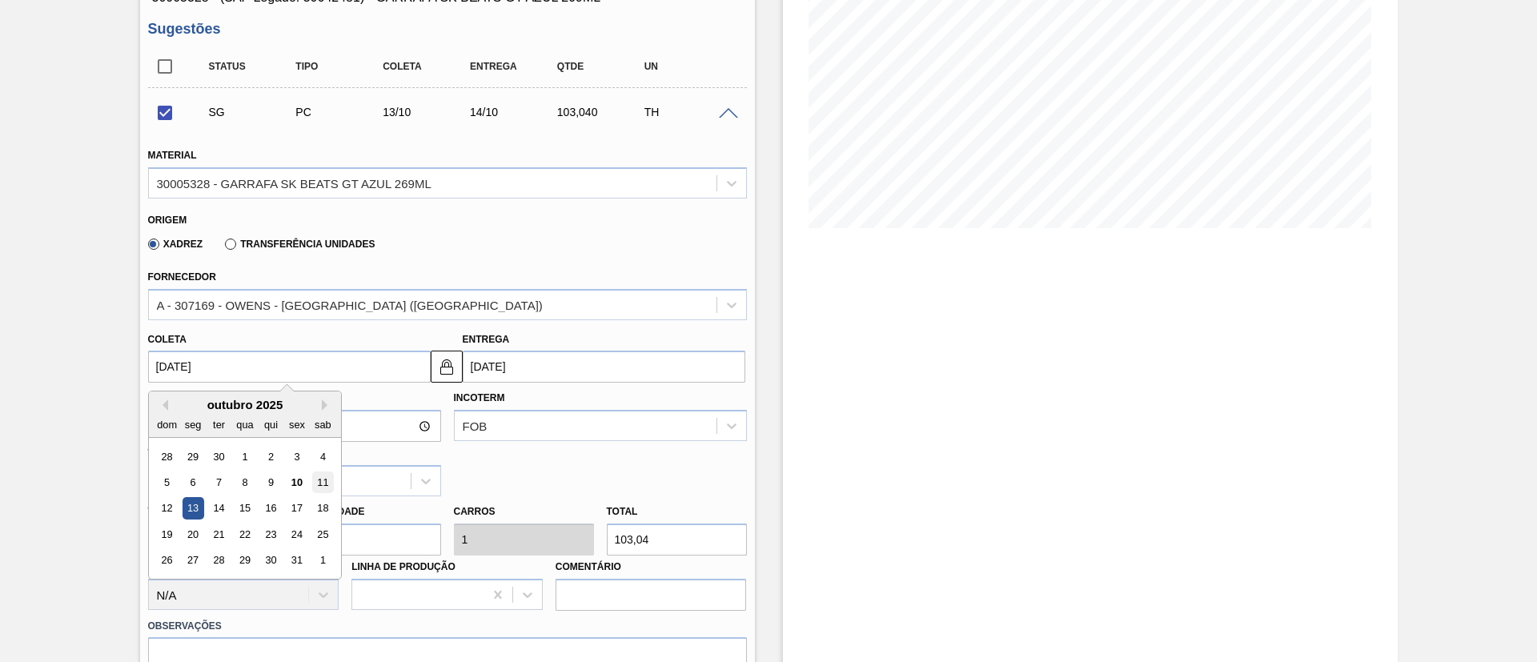
click at [315, 480] on div "11" at bounding box center [322, 483] width 22 height 22
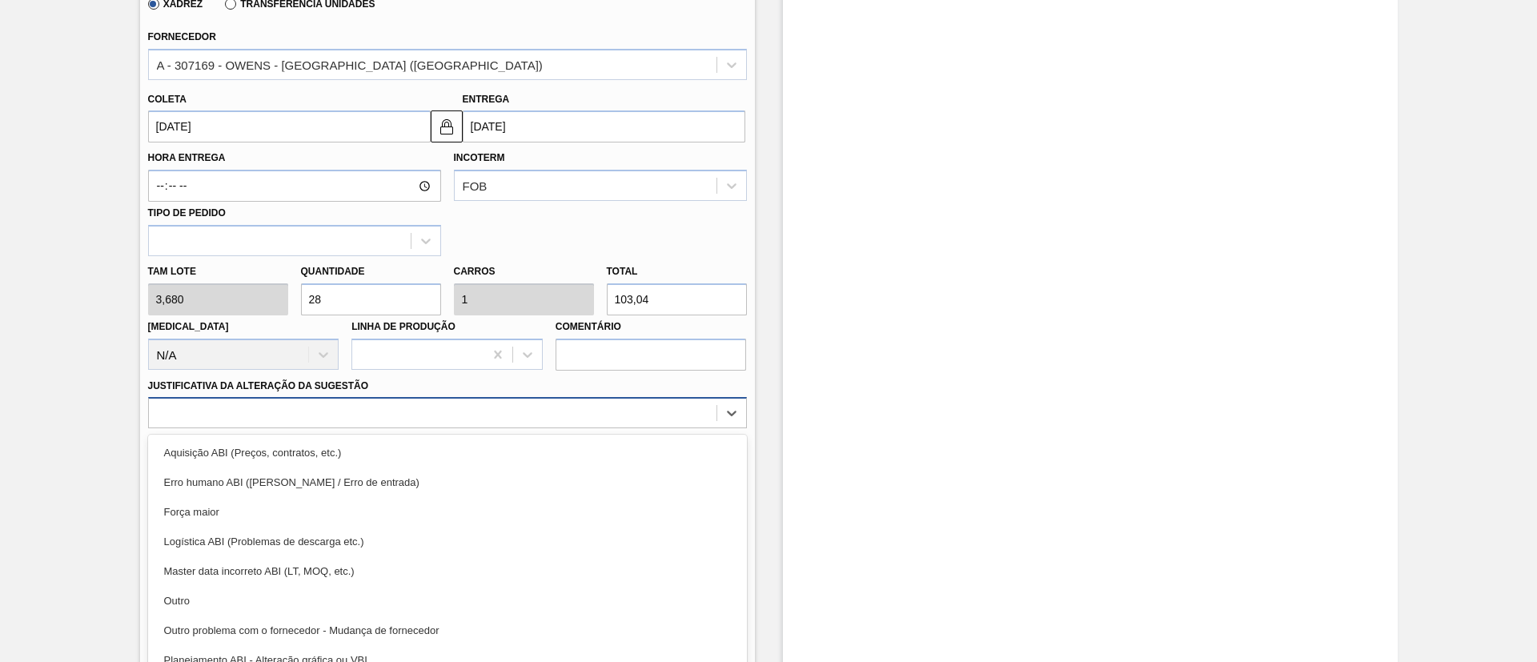
click at [260, 423] on div "option Aquisição ABI (Preços, contratos, etc.) focused, 1 of 18. 18 results ava…" at bounding box center [447, 412] width 599 height 31
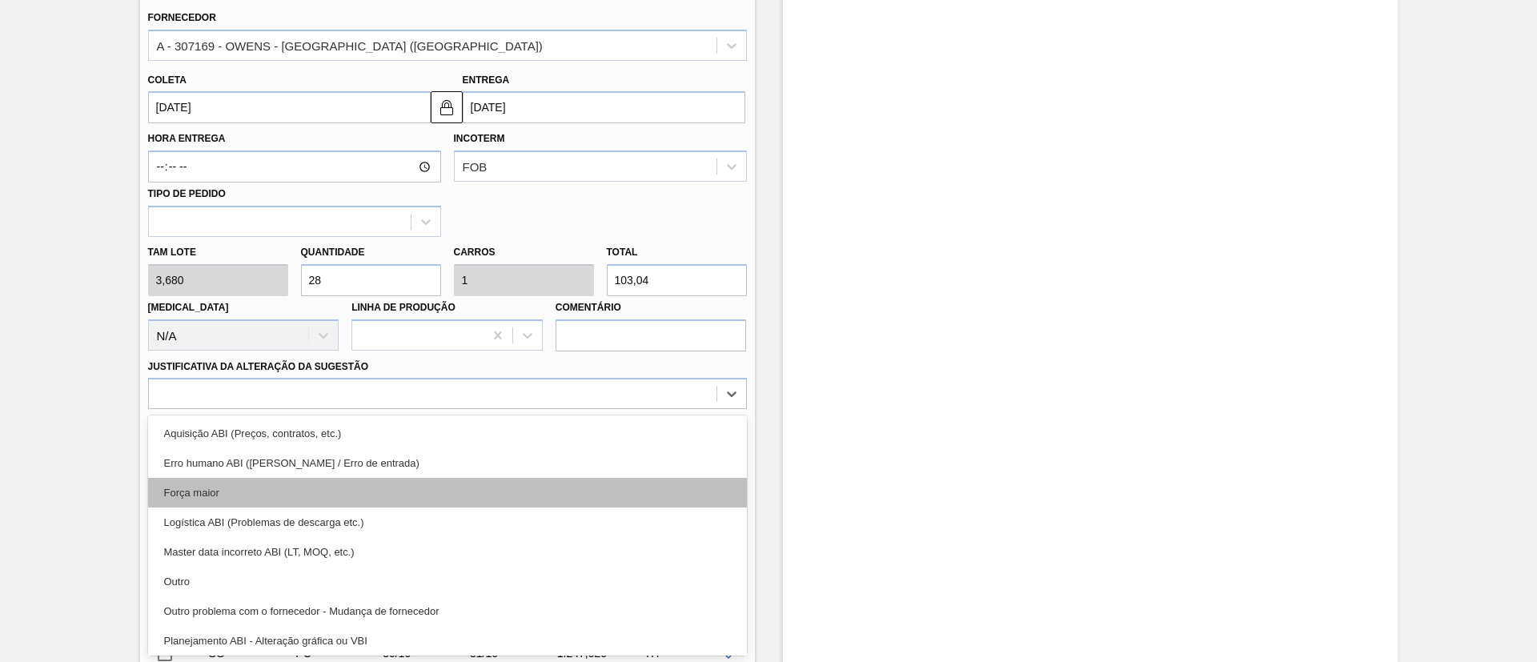
click at [221, 484] on div "Força maior" at bounding box center [447, 493] width 599 height 30
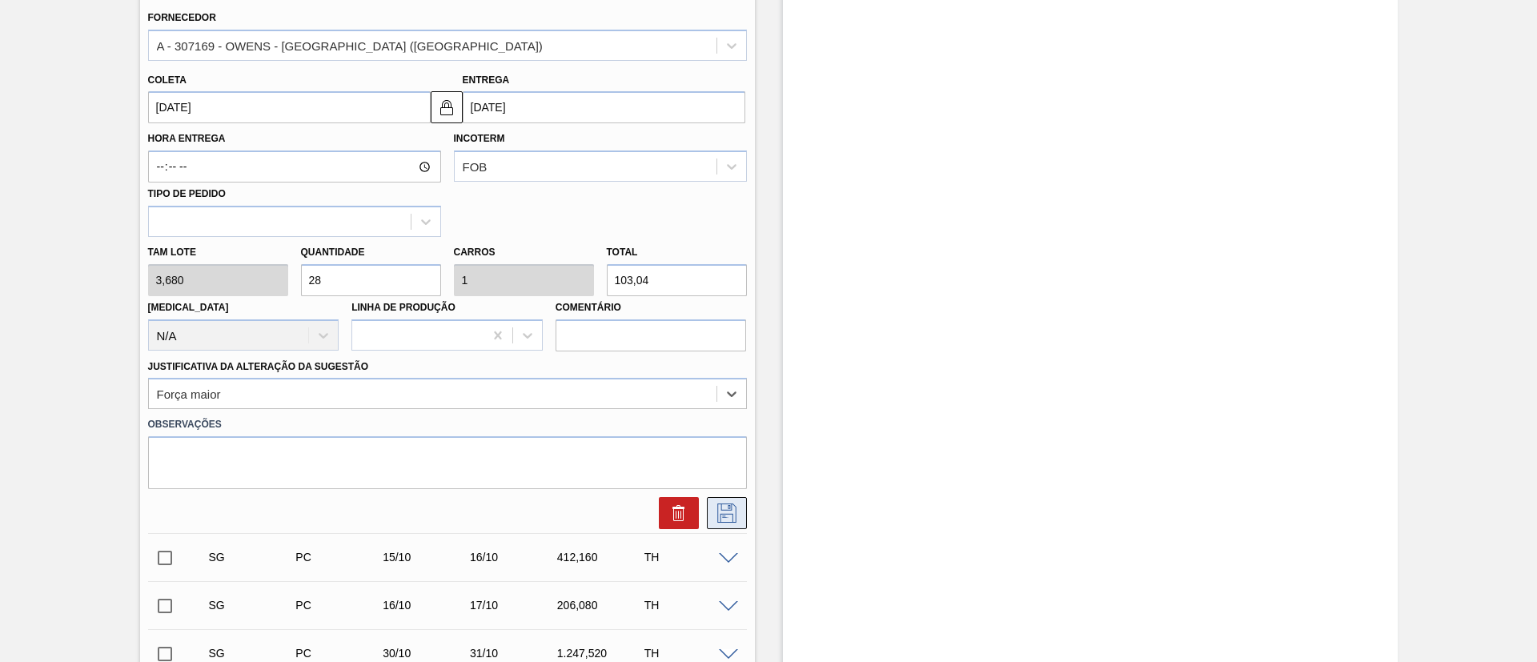
click at [715, 511] on icon at bounding box center [727, 513] width 26 height 19
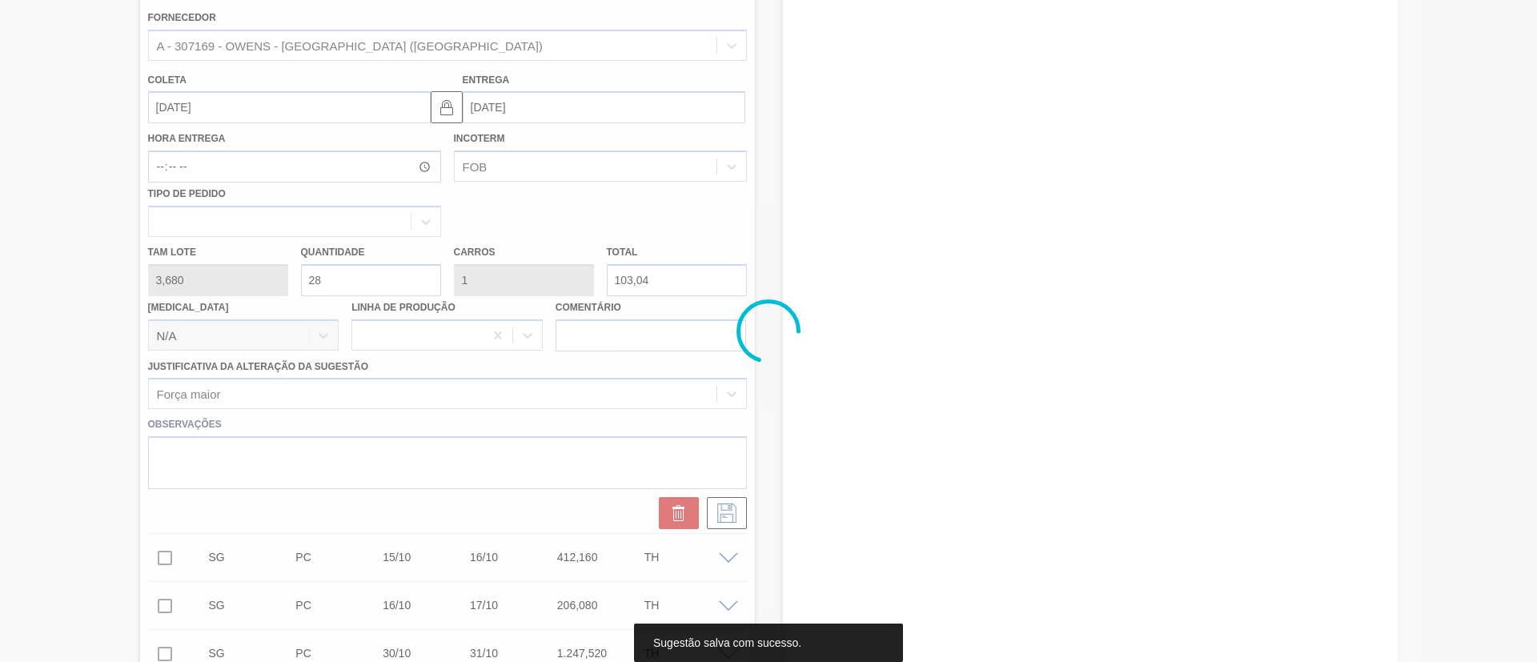
scroll to position [166, 0]
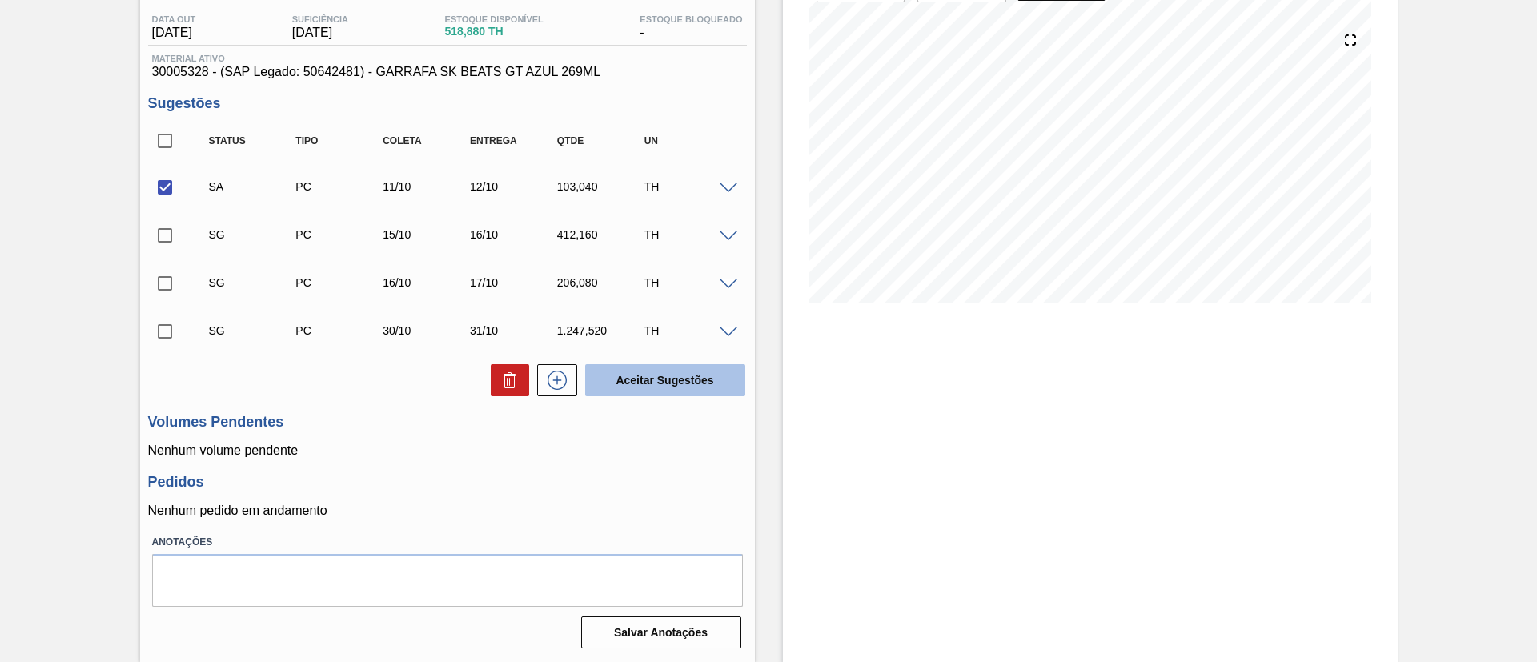
click at [673, 382] on button "Aceitar Sugestões" at bounding box center [665, 380] width 160 height 32
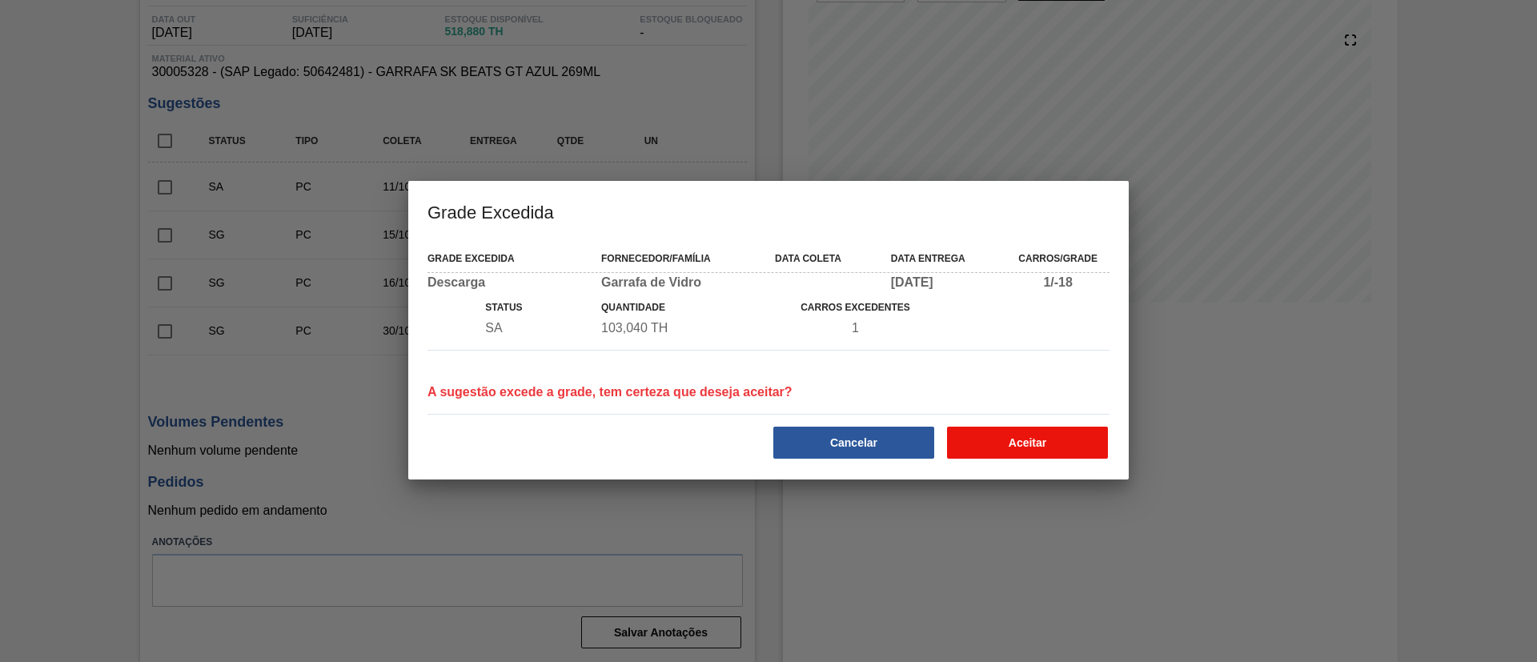
click at [1022, 444] on button "Aceitar" at bounding box center [1027, 443] width 161 height 32
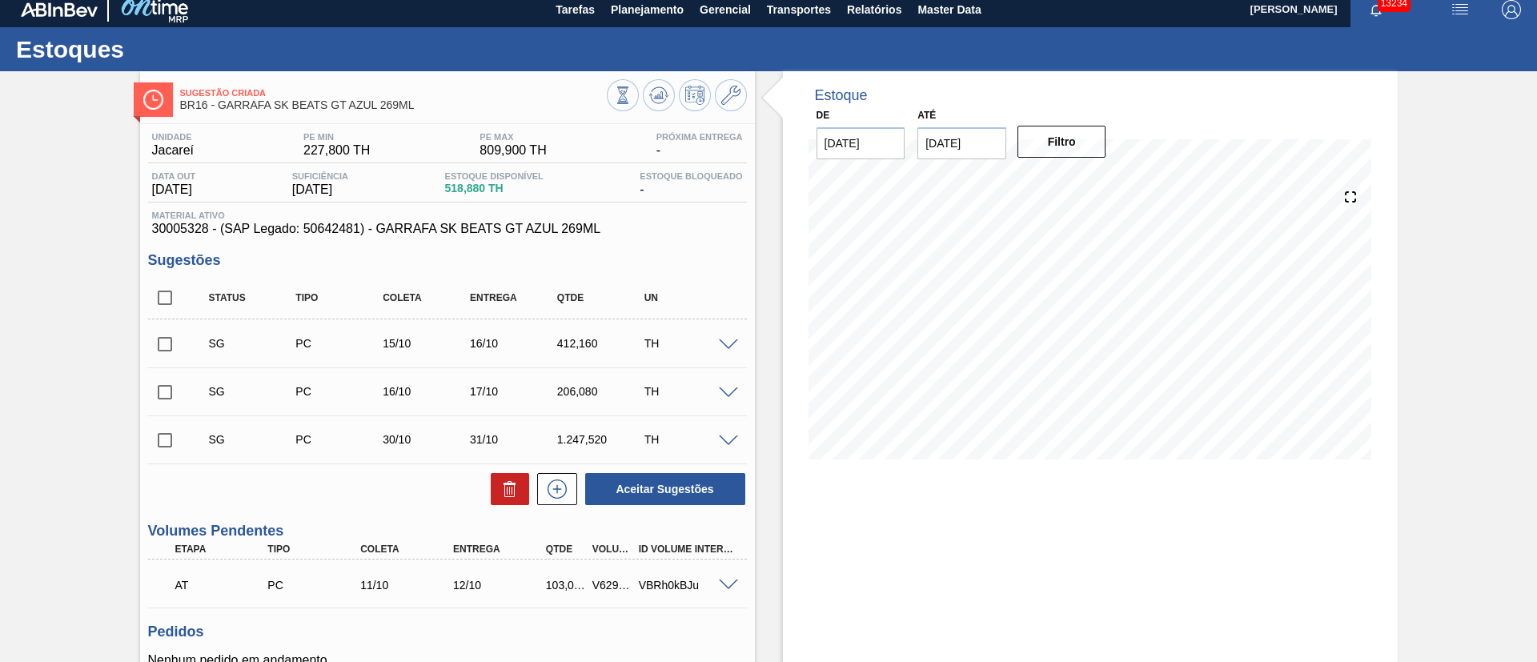
scroll to position [0, 0]
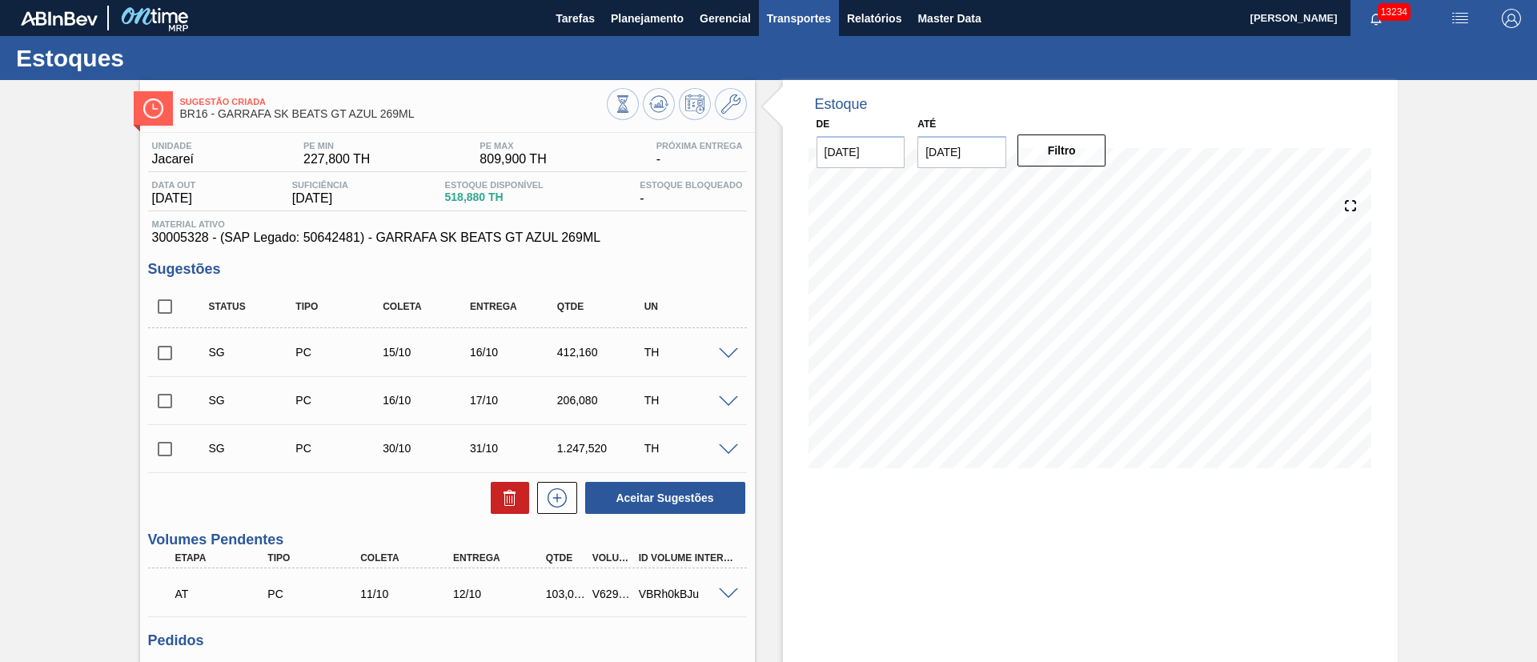
click at [780, 20] on span "Transportes" at bounding box center [799, 18] width 64 height 19
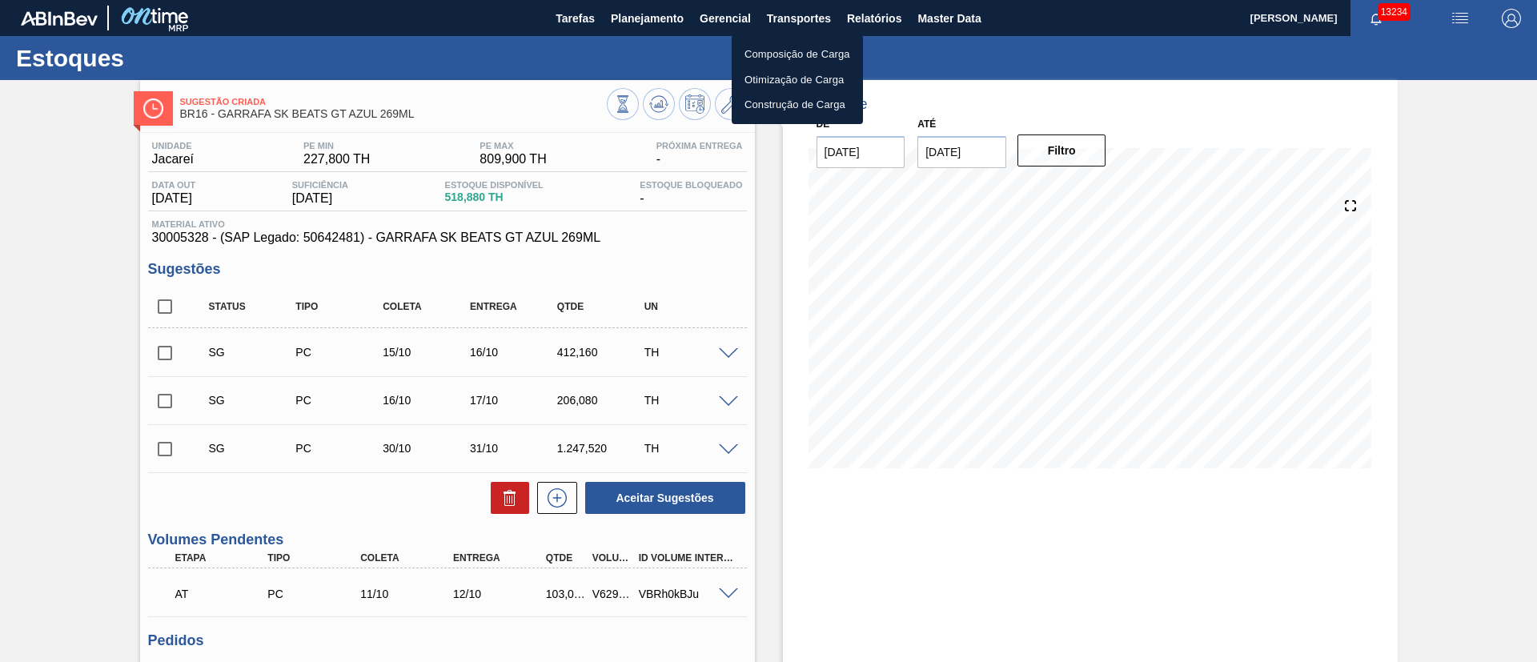
click at [767, 86] on li "Otimização de Carga" at bounding box center [797, 80] width 131 height 26
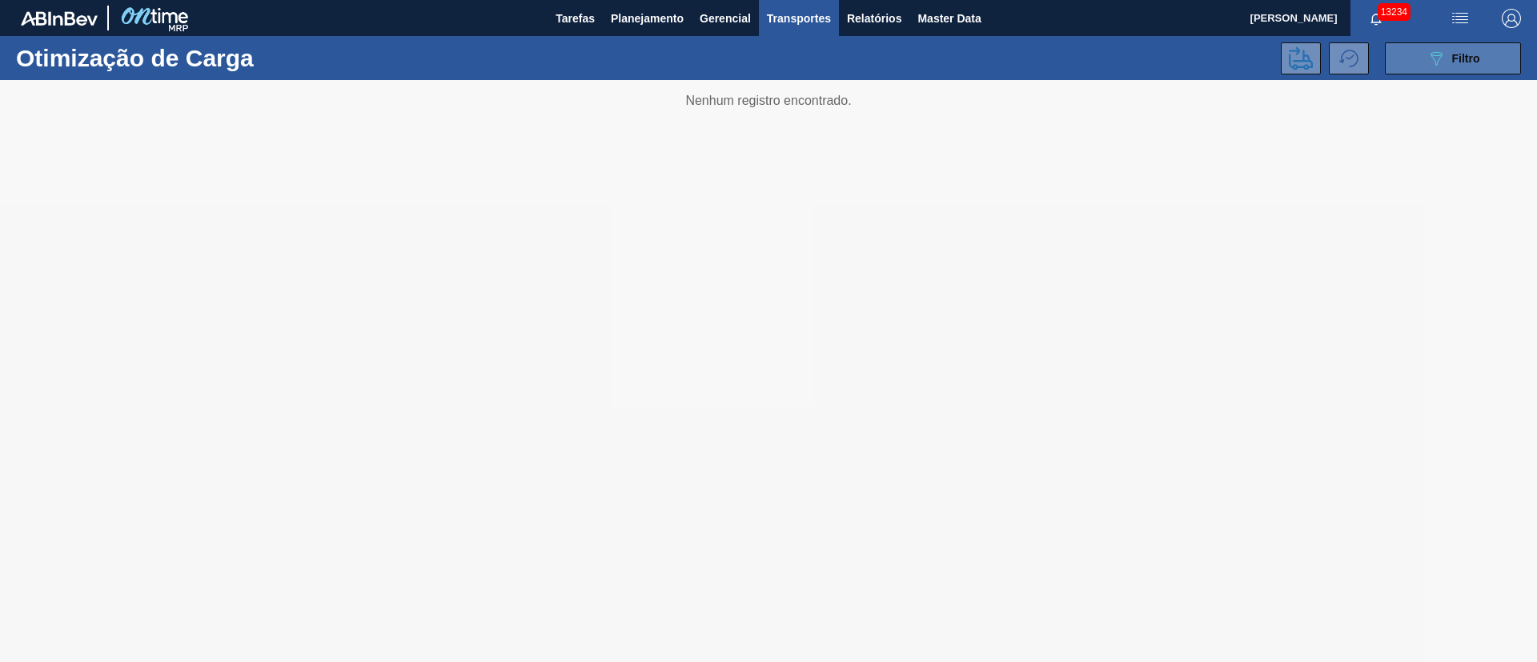
click at [1456, 60] on span "Filtro" at bounding box center [1466, 58] width 28 height 13
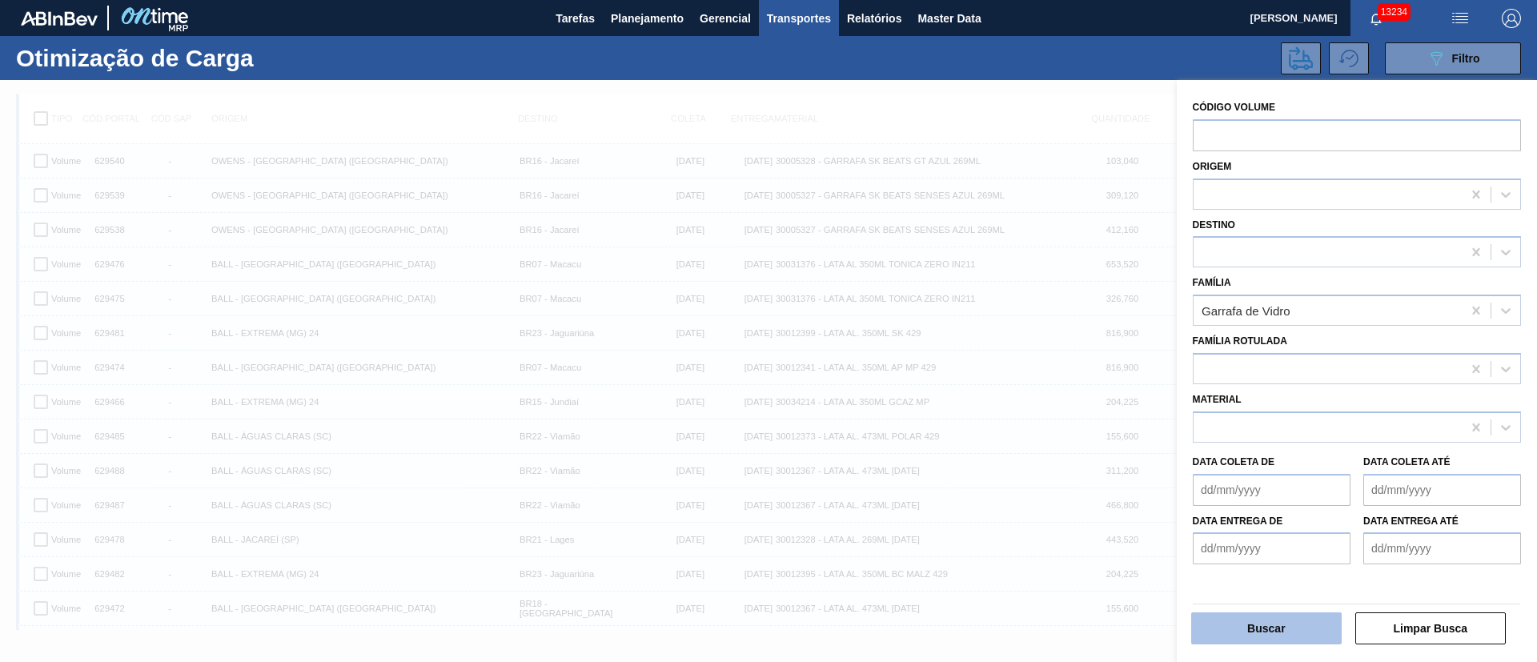
click at [1282, 632] on button "Buscar" at bounding box center [1266, 628] width 151 height 32
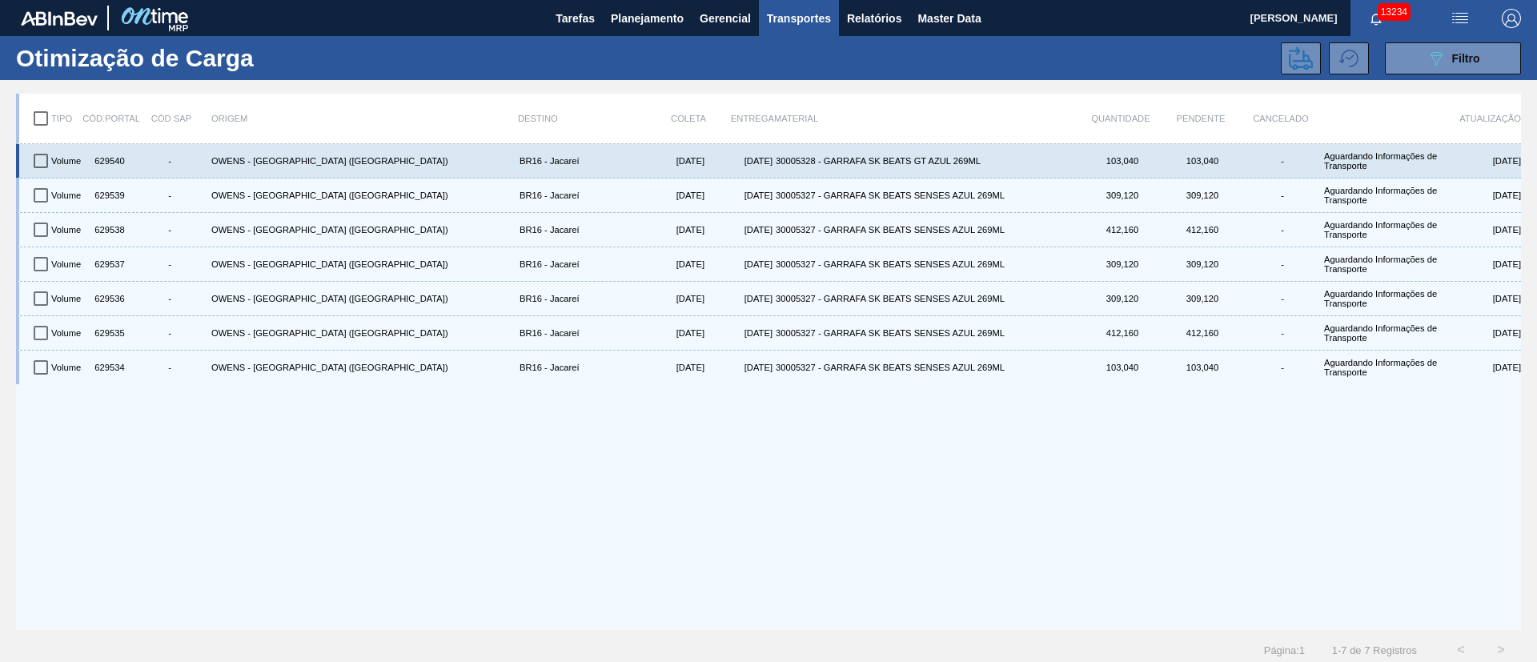
click at [42, 168] on input "checkbox" at bounding box center [41, 161] width 34 height 34
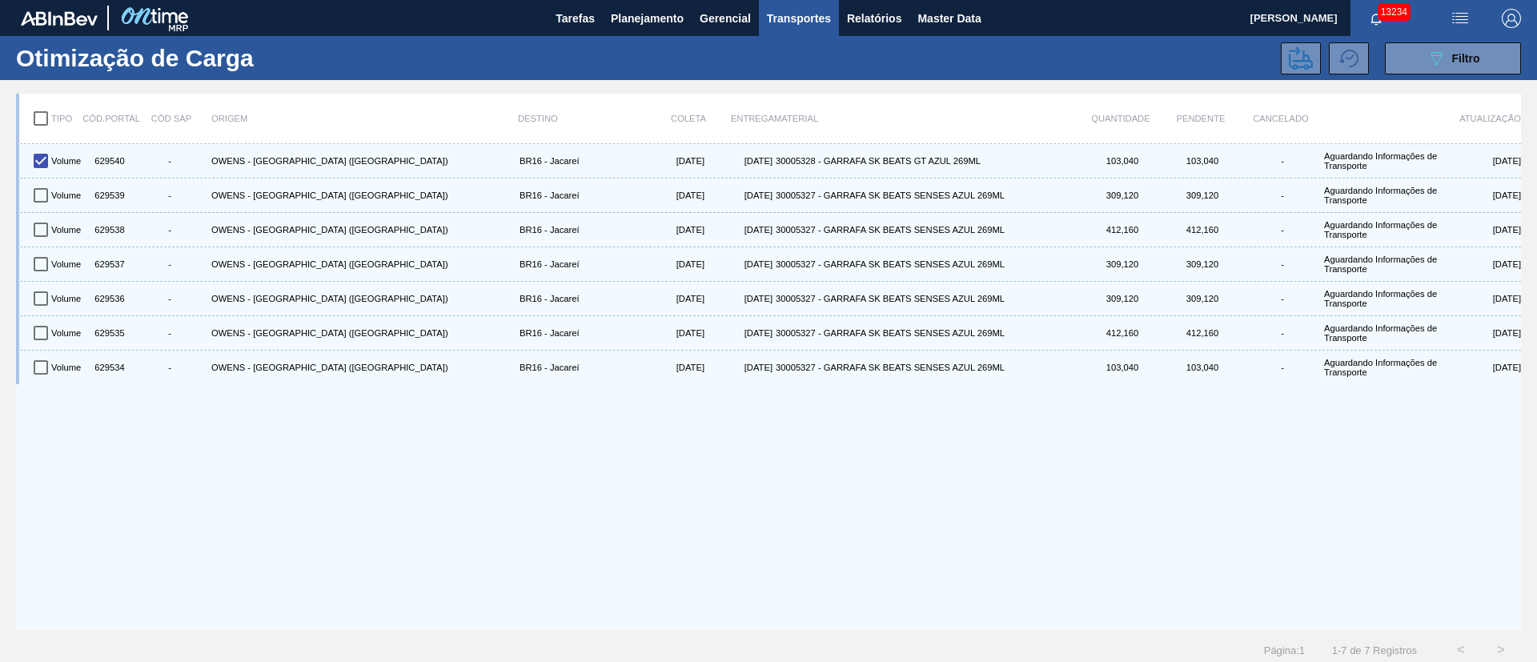
click at [35, 114] on input "checkbox" at bounding box center [41, 119] width 34 height 34
click at [1293, 67] on icon at bounding box center [1301, 57] width 24 height 23
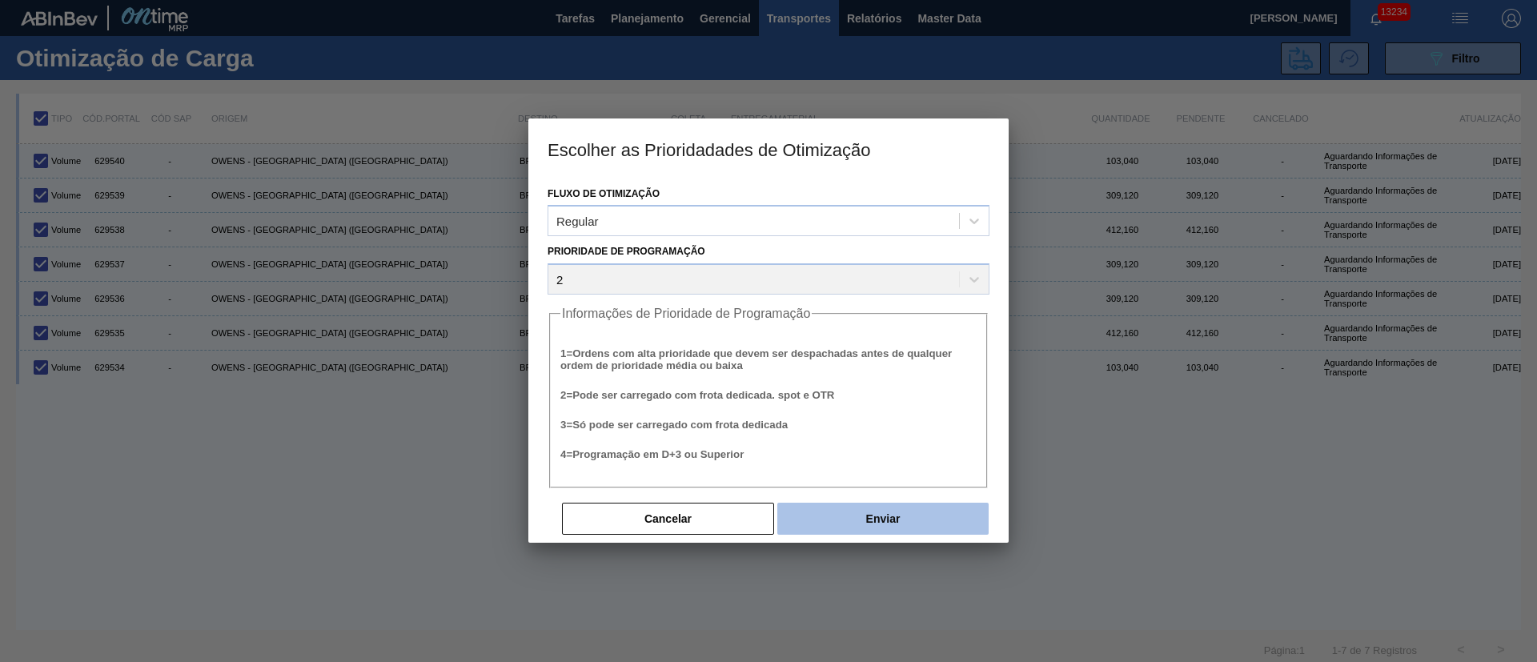
click at [918, 516] on button "Enviar" at bounding box center [882, 519] width 211 height 32
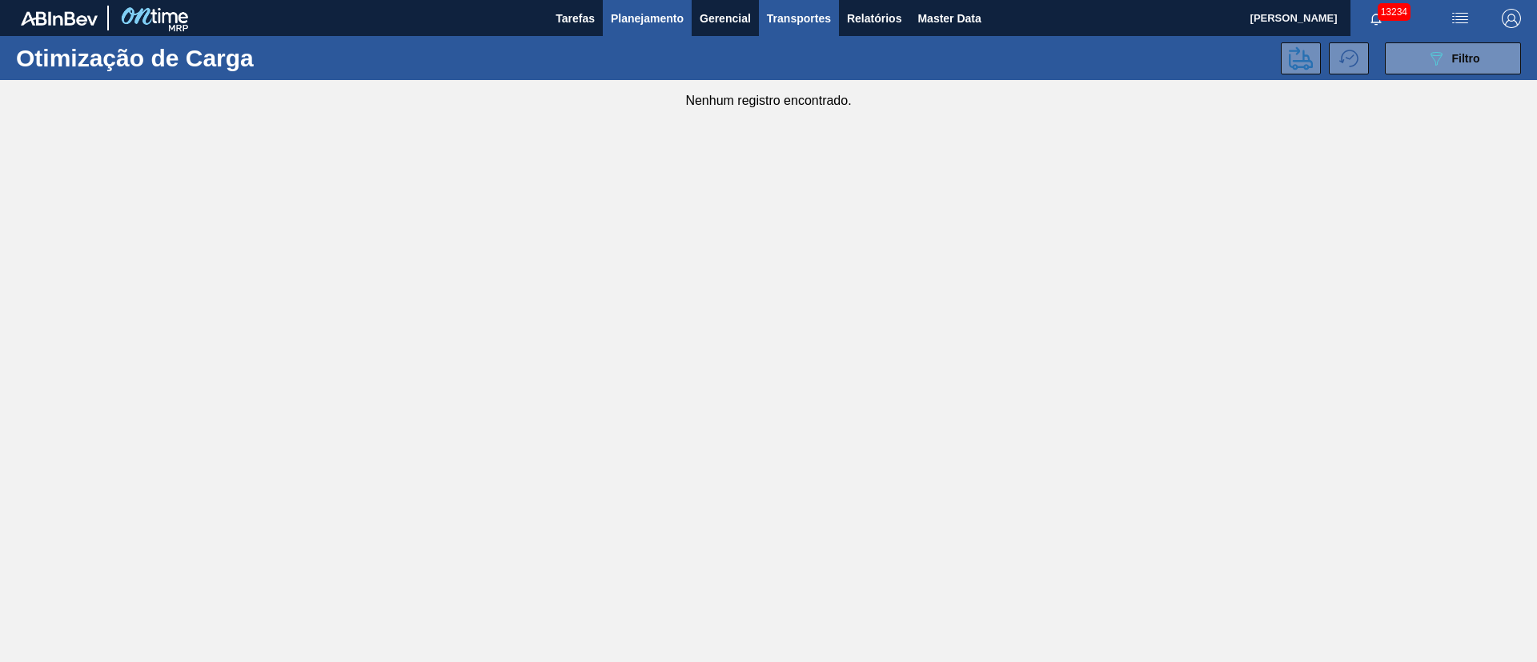
click at [652, 33] on button "Planejamento" at bounding box center [647, 18] width 89 height 36
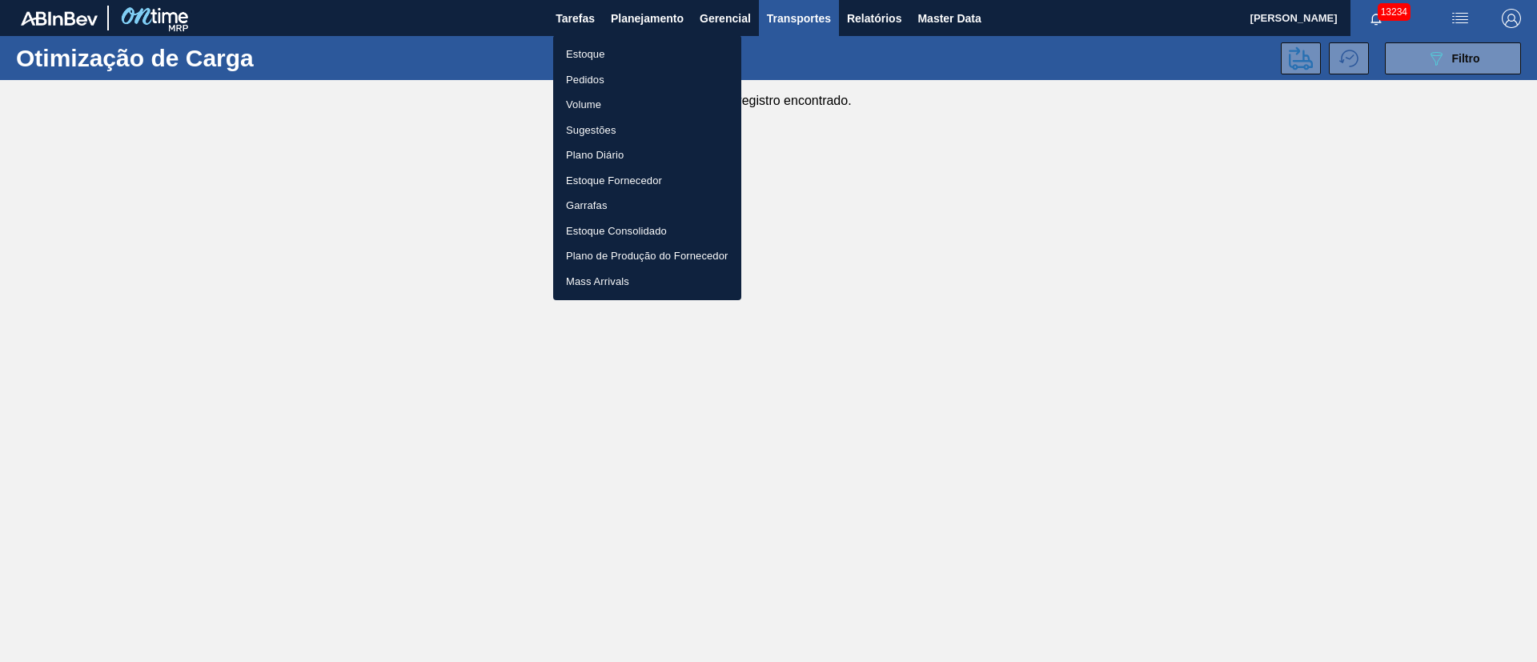
click at [592, 78] on li "Pedidos" at bounding box center [647, 80] width 188 height 26
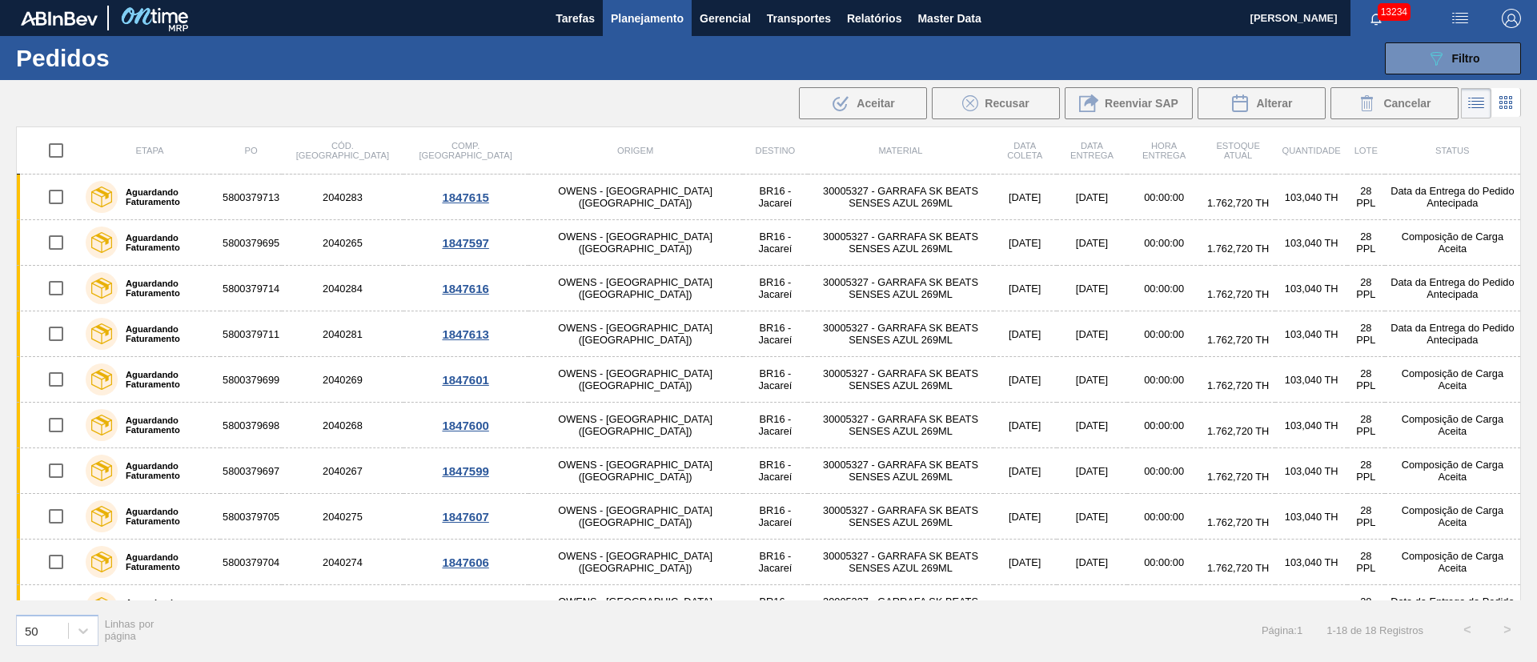
click at [1447, 77] on div "089F7B8B-B2A5-4AFE-B5C0-19BA573D28AC Filtro Código Pedido Portal Códido PO SAP …" at bounding box center [892, 58] width 1274 height 48
click at [1444, 52] on icon "089F7B8B-B2A5-4AFE-B5C0-19BA573D28AC" at bounding box center [1436, 58] width 19 height 19
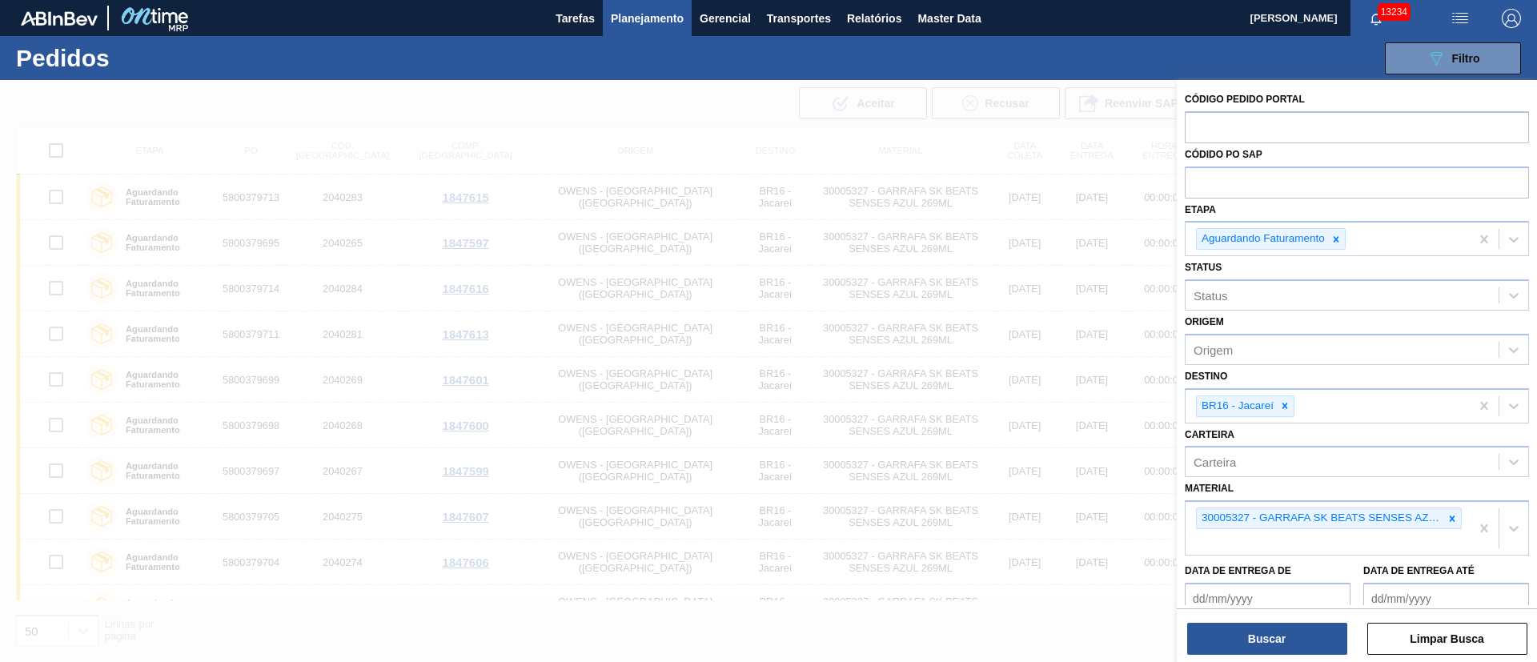
click at [638, 16] on span "Planejamento" at bounding box center [647, 18] width 73 height 19
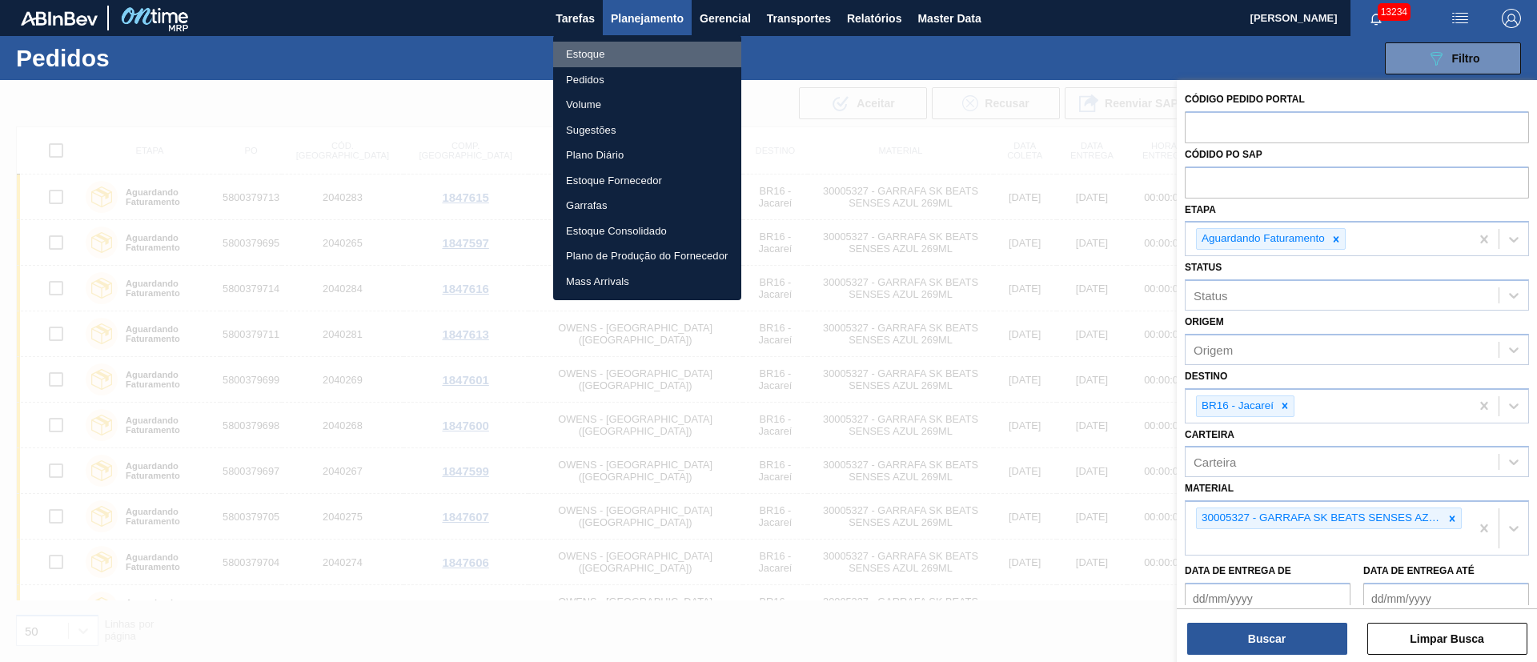
click at [587, 46] on li "Estoque" at bounding box center [647, 55] width 188 height 26
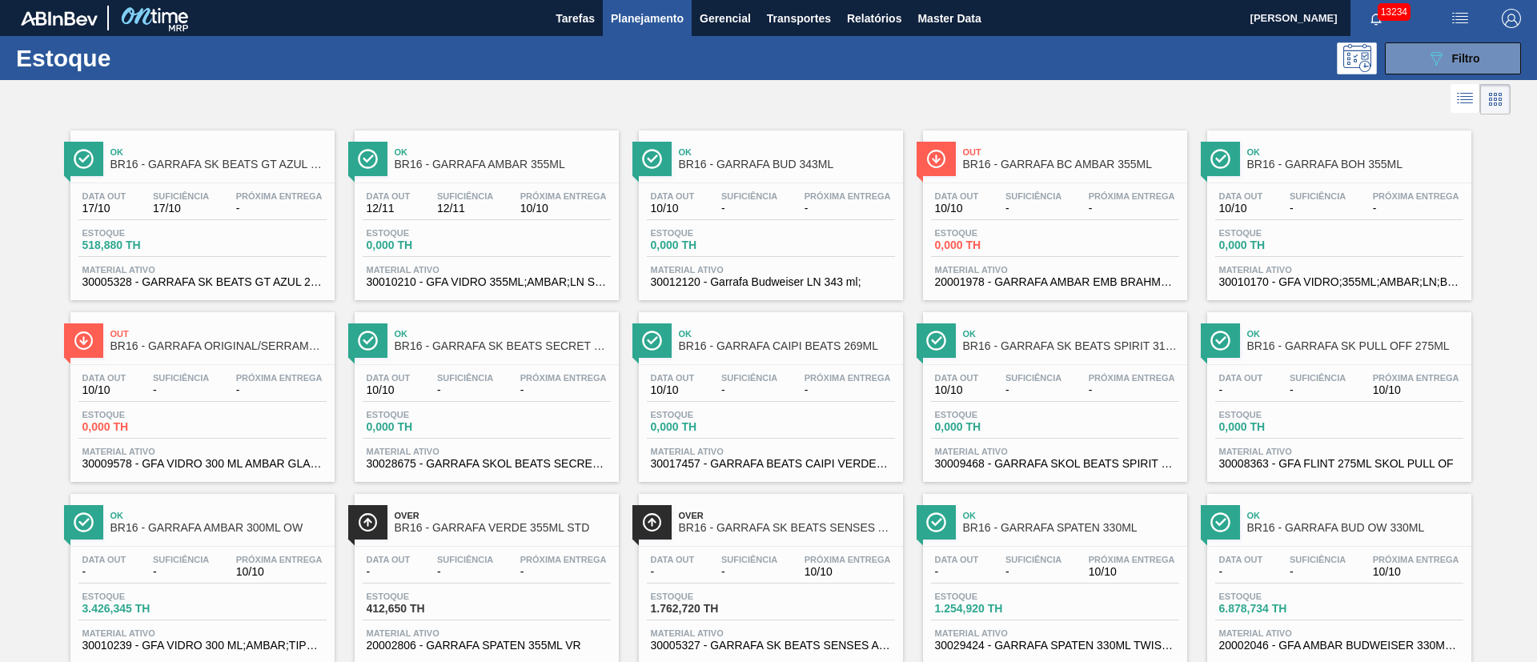
click at [232, 191] on div "Próxima Entrega -" at bounding box center [279, 202] width 94 height 23
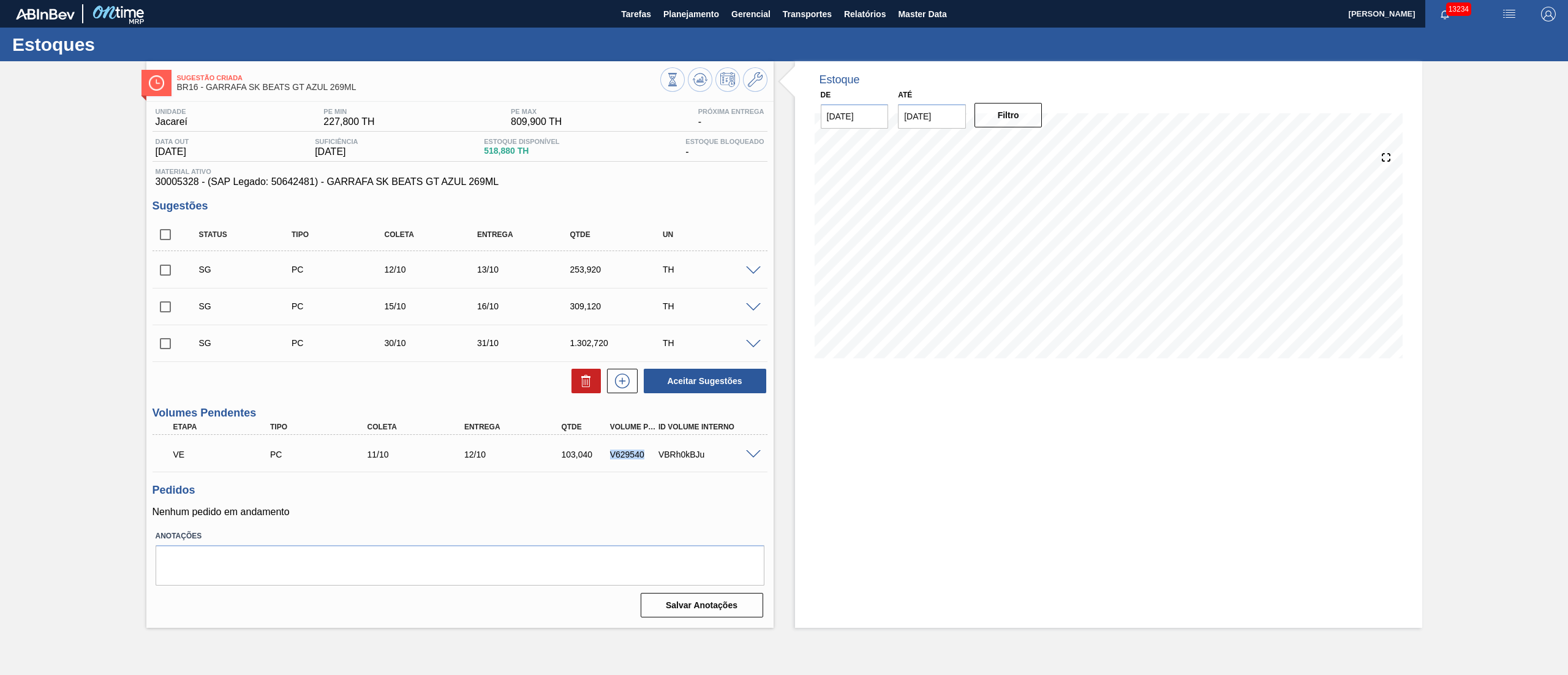
drag, startPoint x: 610, startPoint y: 453, endPoint x: 652, endPoint y: 452, distance: 42.0
click at [652, 452] on div "VE PC 11/10 12/10 103,040 V629540 VBRh0kBJu" at bounding box center [456, 453] width 582 height 24
copy div "V629540"
click at [633, 41] on div "Estoques" at bounding box center [784, 44] width 1568 height 34
click at [708, 11] on span "Planejamento" at bounding box center [691, 14] width 56 height 15
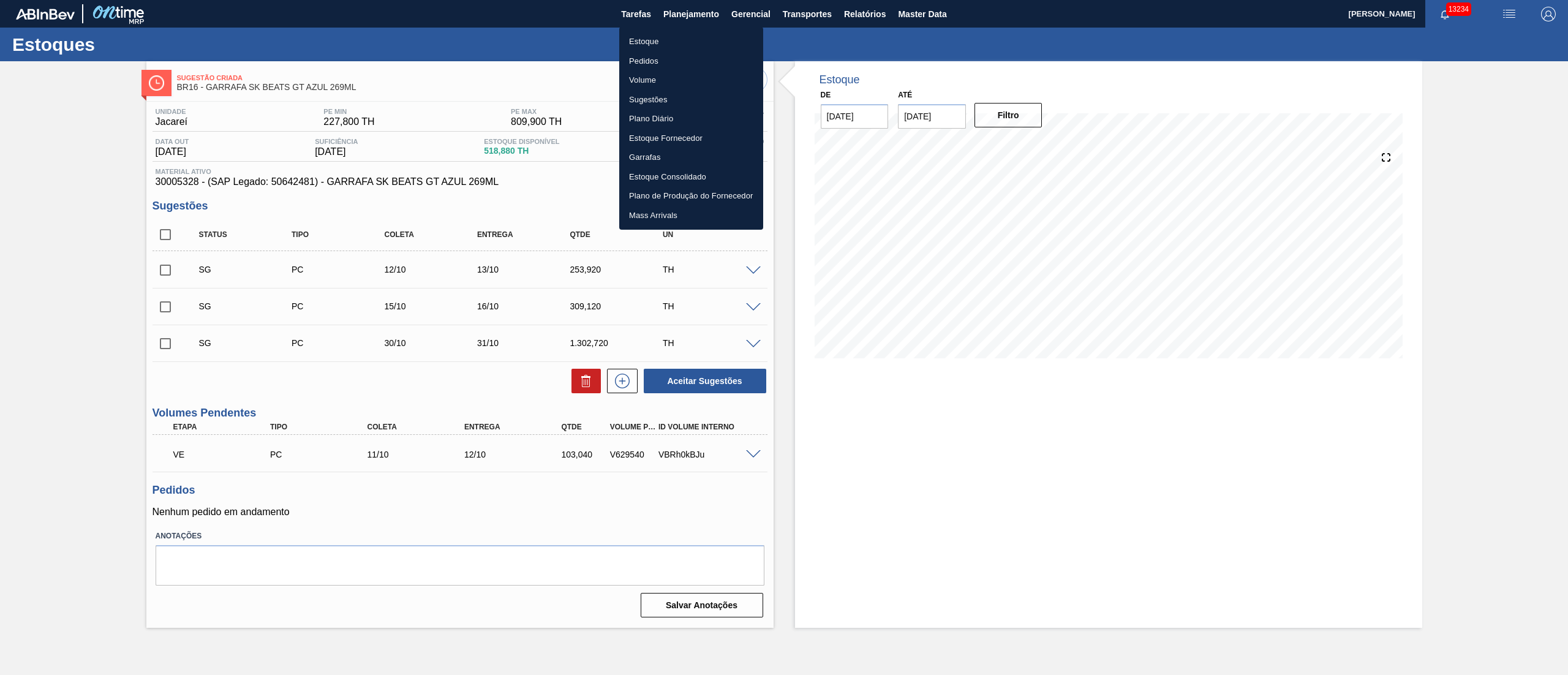
click at [646, 58] on li "Pedidos" at bounding box center [691, 61] width 144 height 20
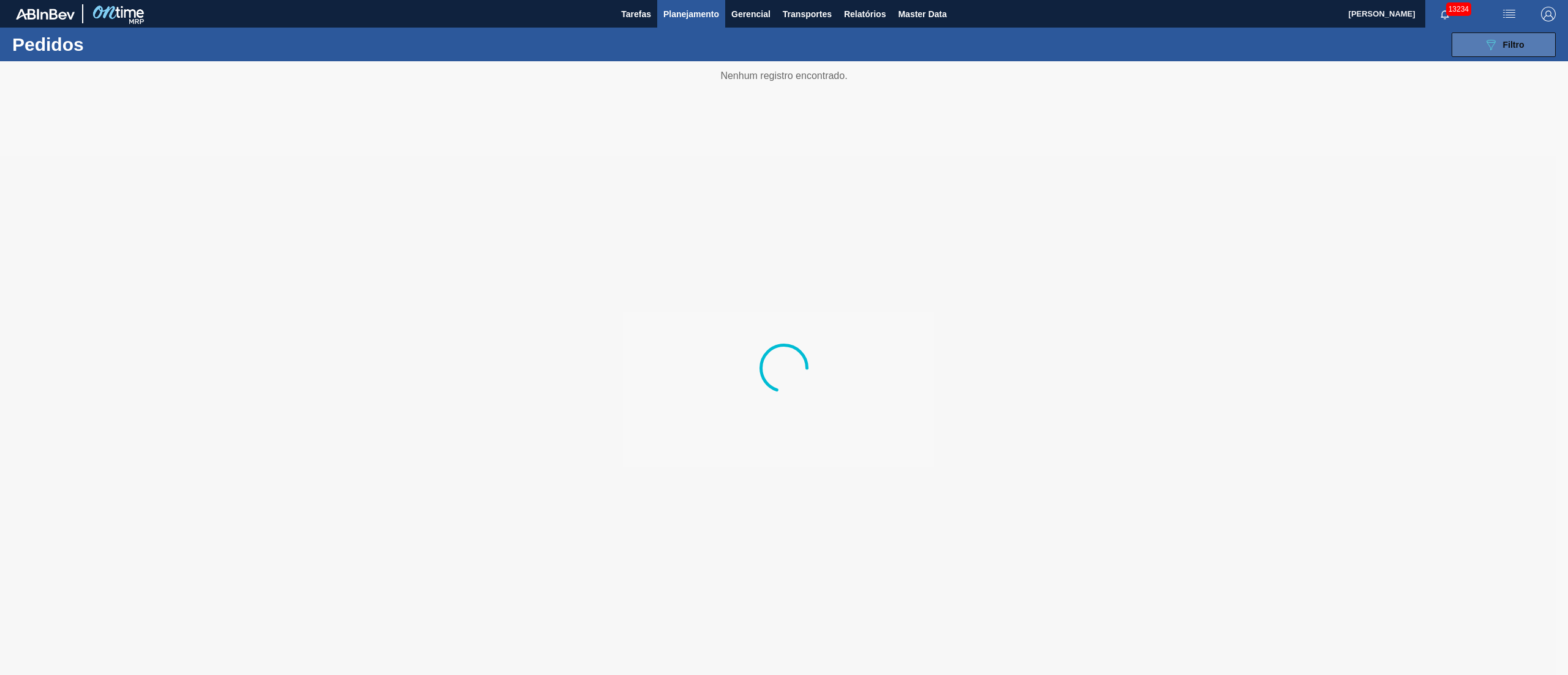
click at [1175, 41] on span "Filtro" at bounding box center [1514, 44] width 21 height 10
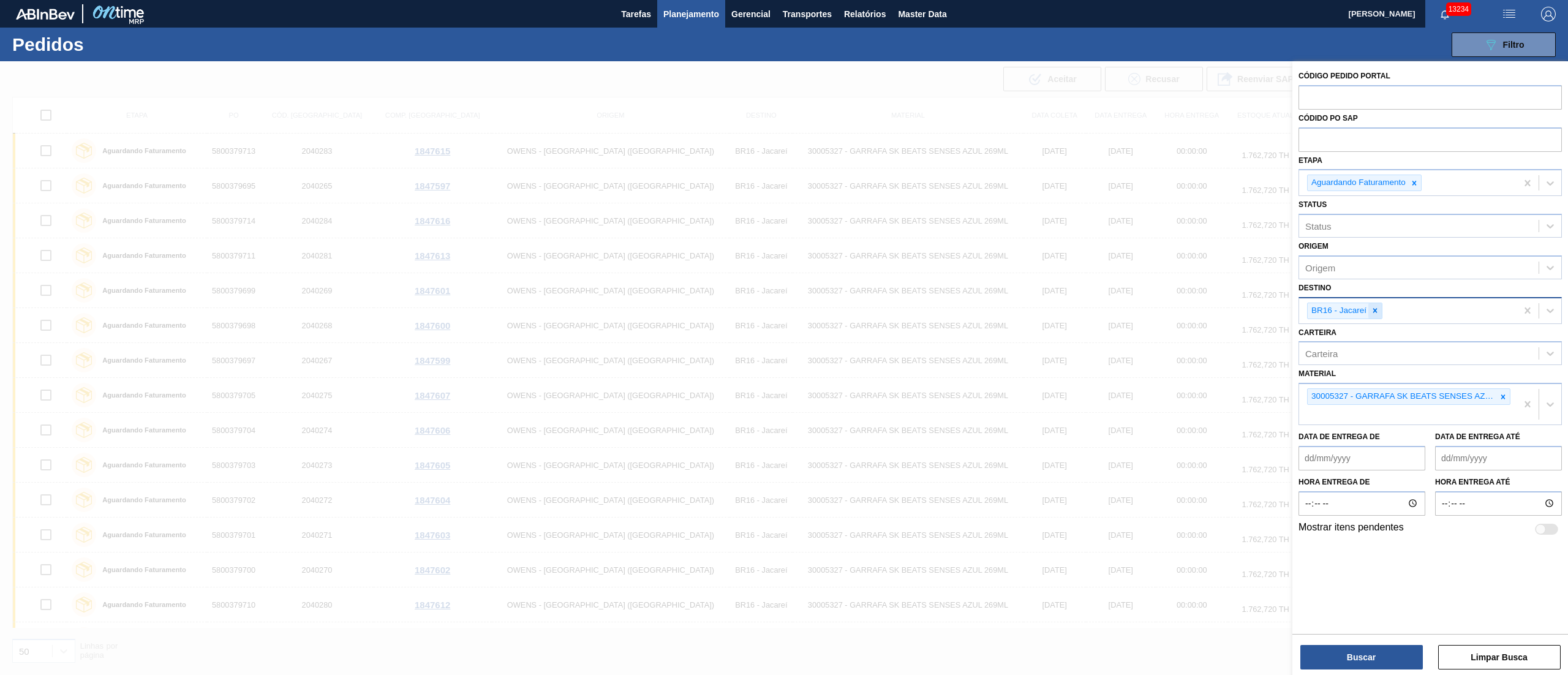
click at [1175, 312] on icon at bounding box center [1375, 311] width 5 height 5
click at [1175, 341] on div "BR21 - Lages" at bounding box center [1430, 340] width 263 height 23
click at [1175, 393] on icon at bounding box center [1502, 396] width 8 height 8
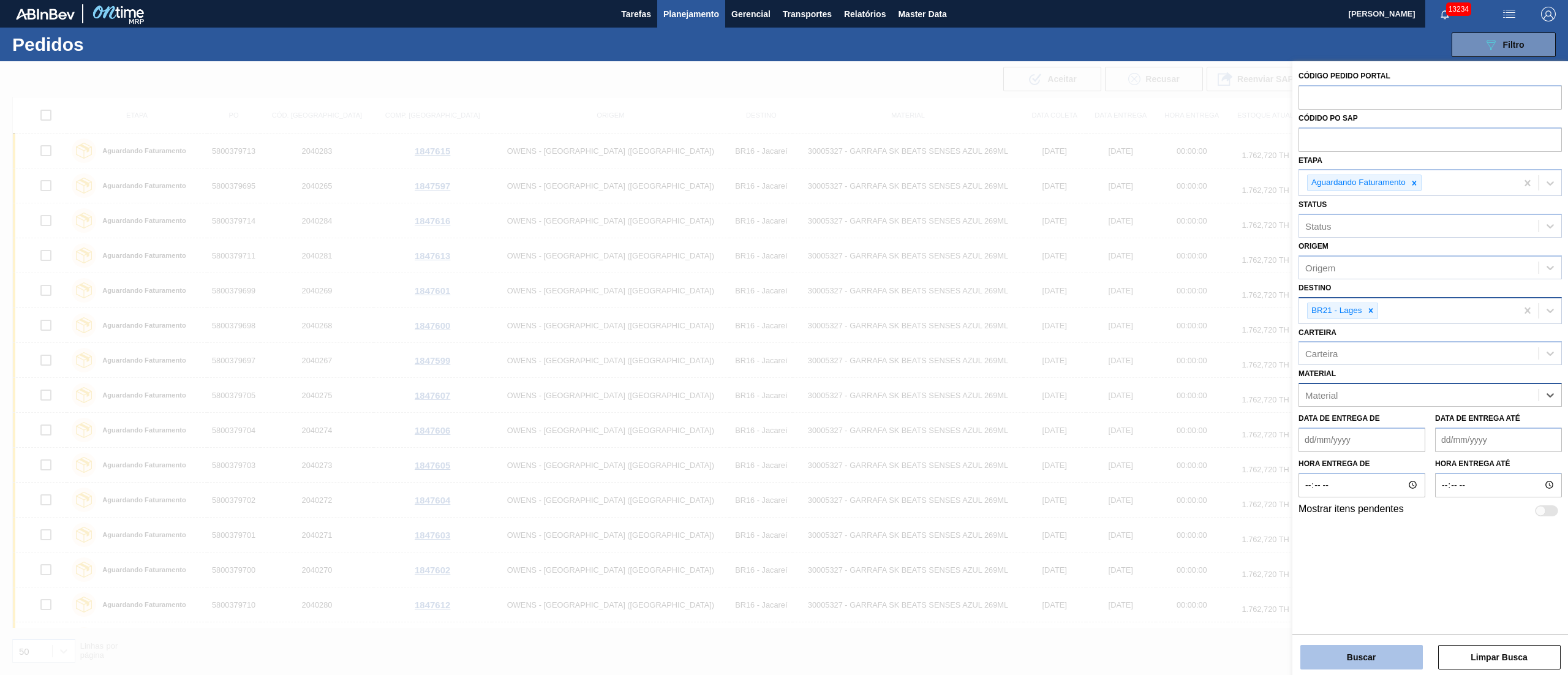
click at [1175, 506] on button "Buscar" at bounding box center [1361, 657] width 122 height 24
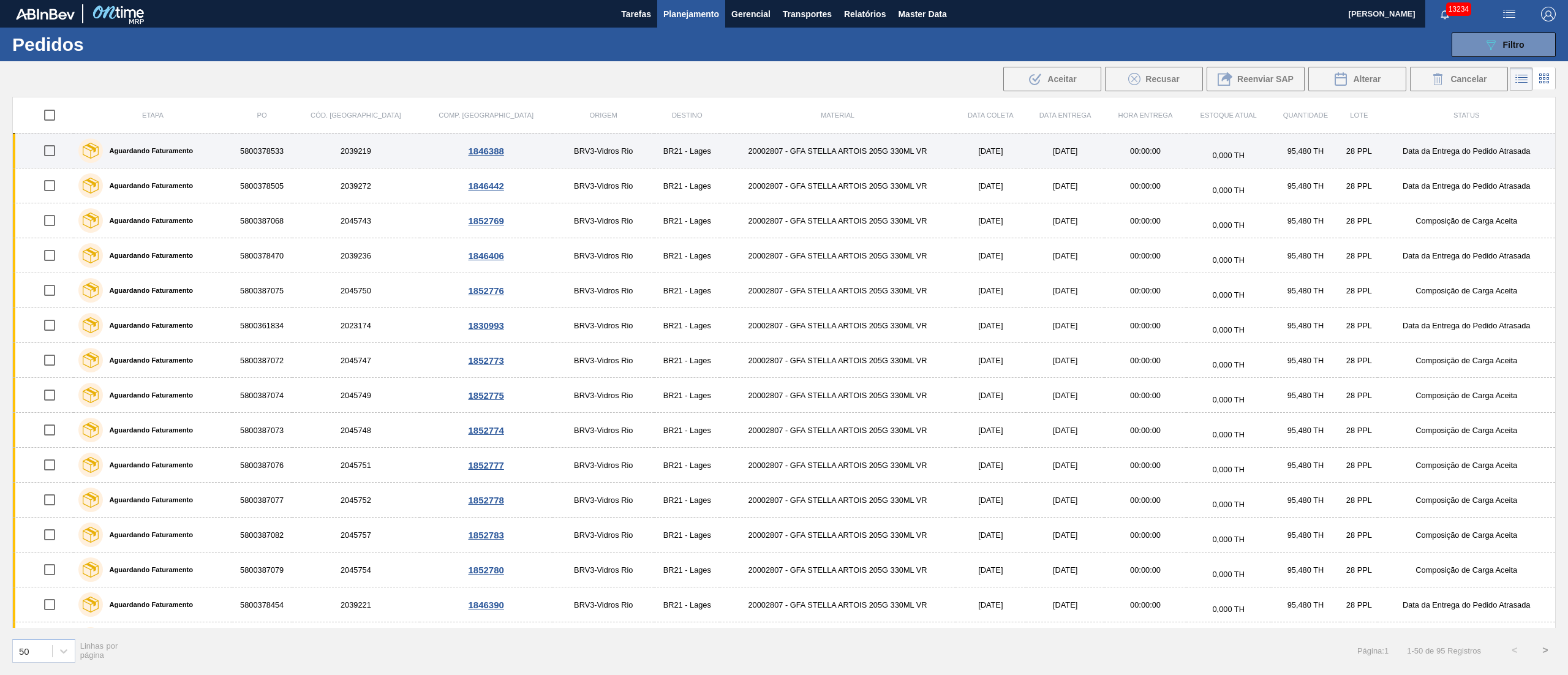
click at [52, 156] on input "checkbox" at bounding box center [50, 151] width 26 height 26
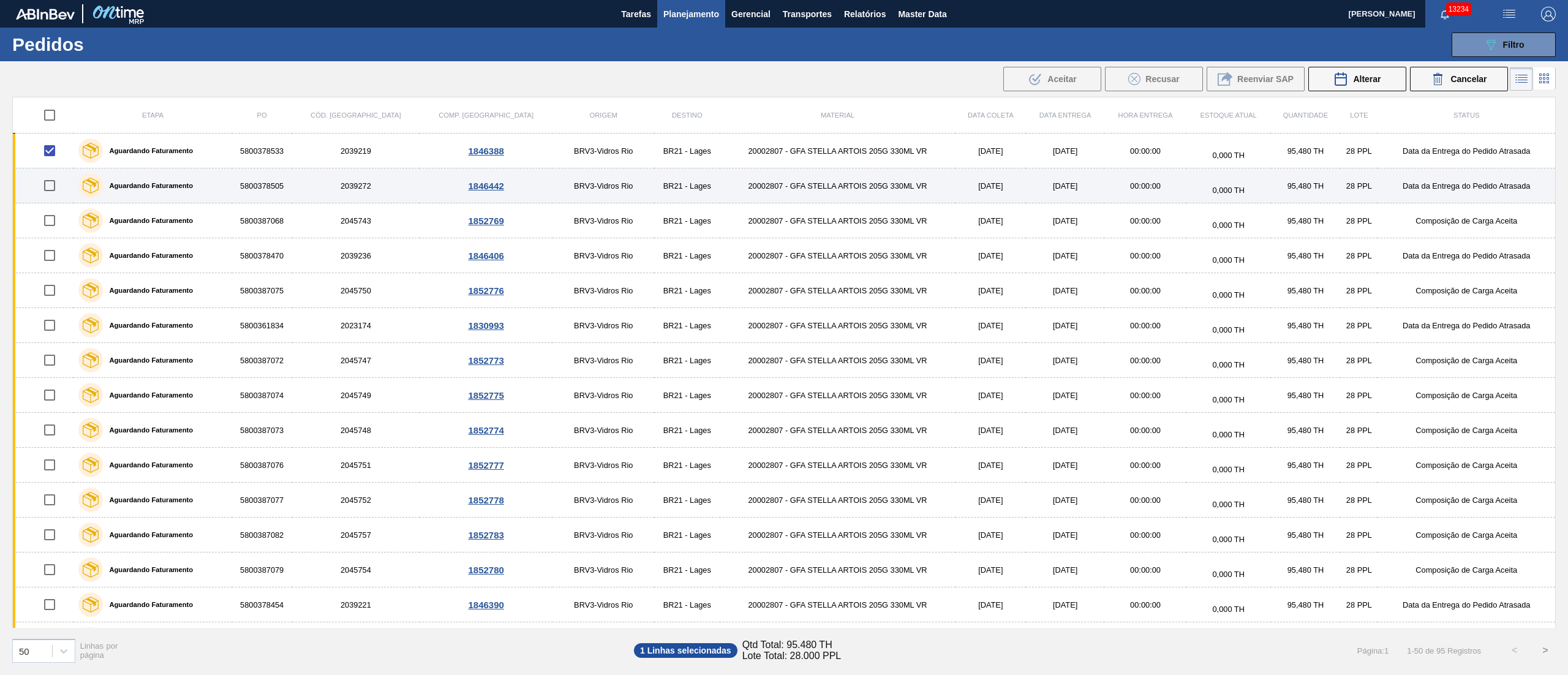
click at [50, 184] on input "checkbox" at bounding box center [50, 186] width 26 height 26
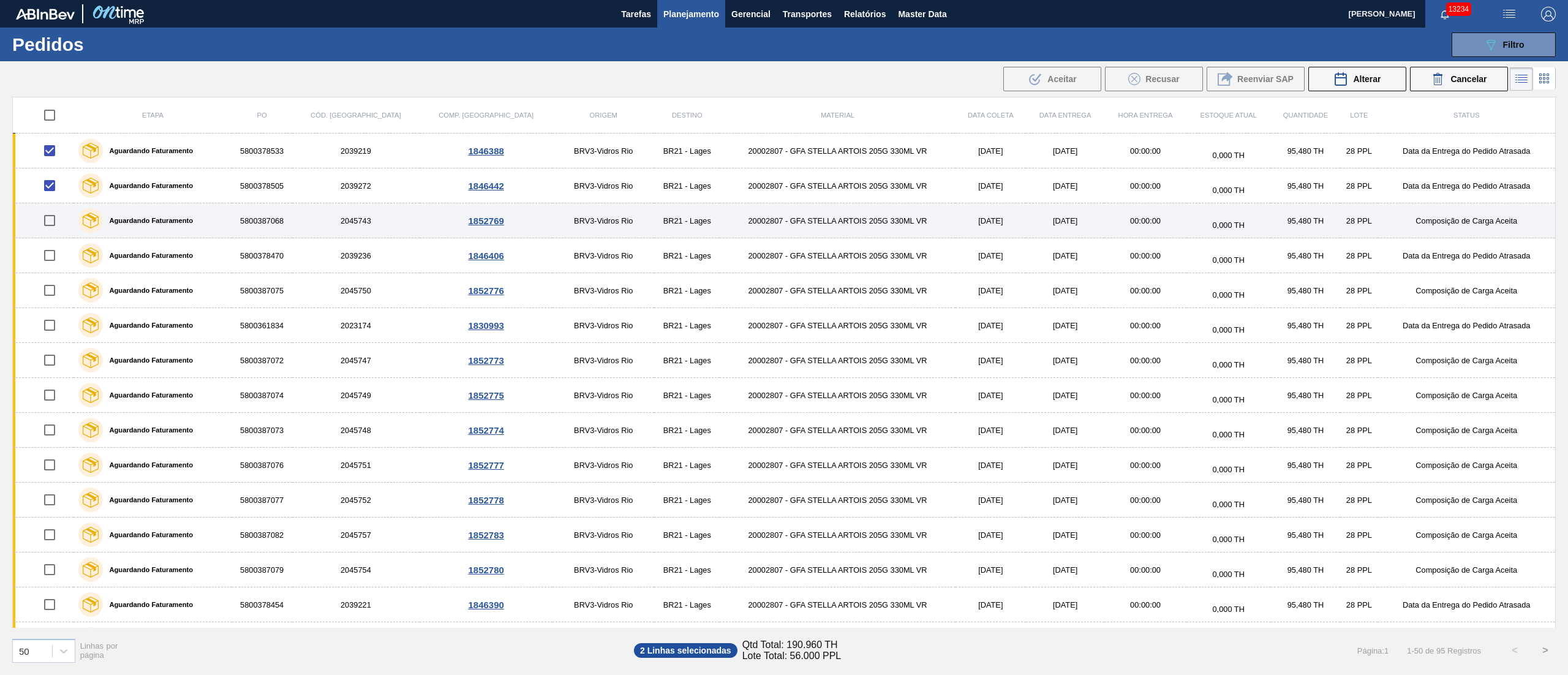
click at [55, 215] on input "checkbox" at bounding box center [50, 220] width 26 height 26
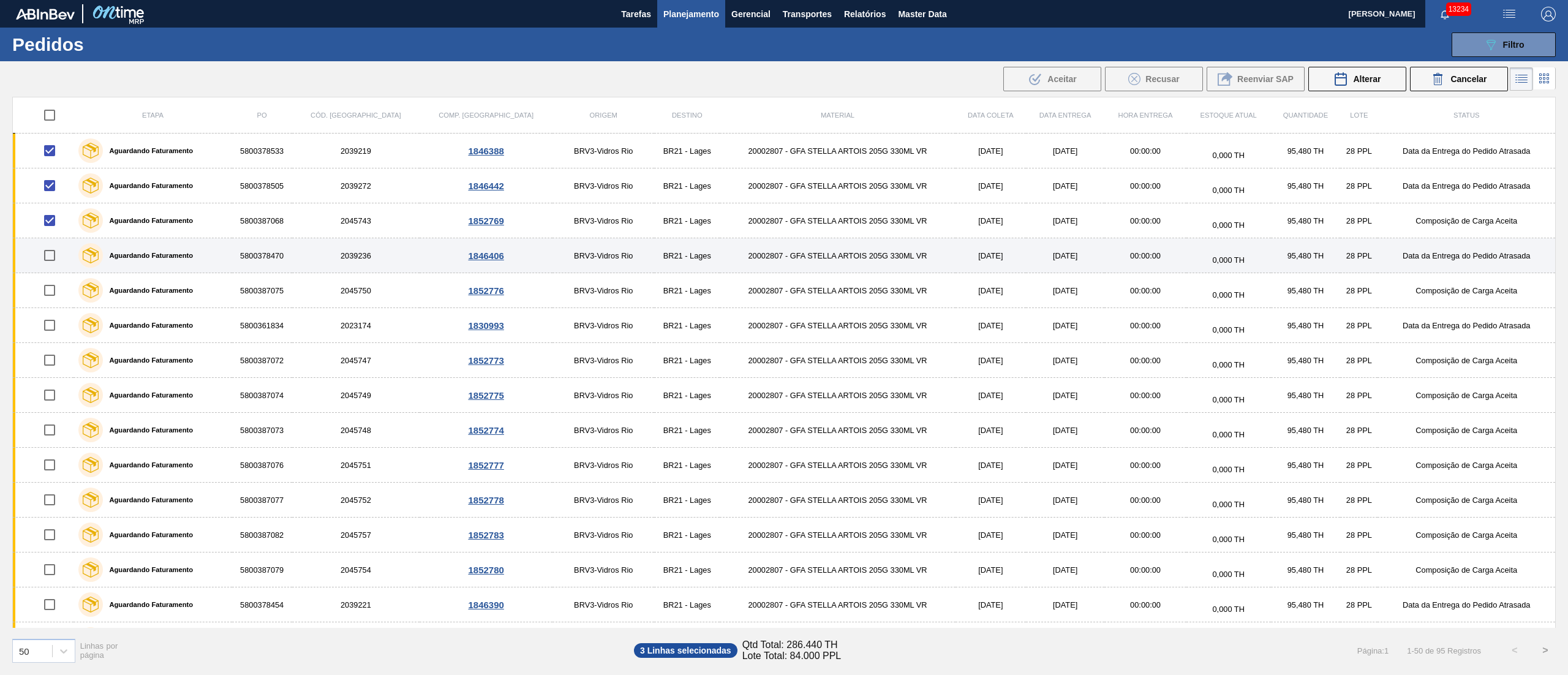
click at [47, 253] on input "checkbox" at bounding box center [50, 256] width 26 height 26
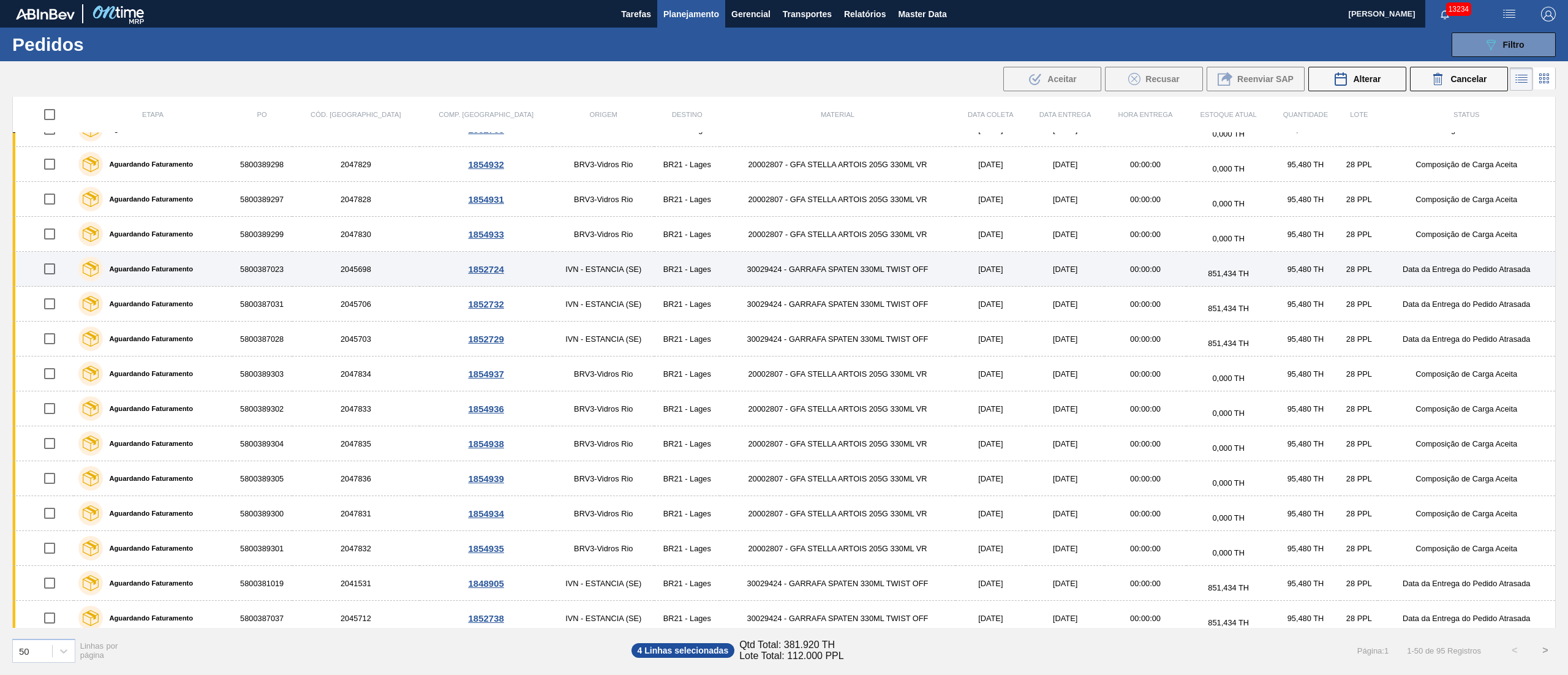
scroll to position [1262, 0]
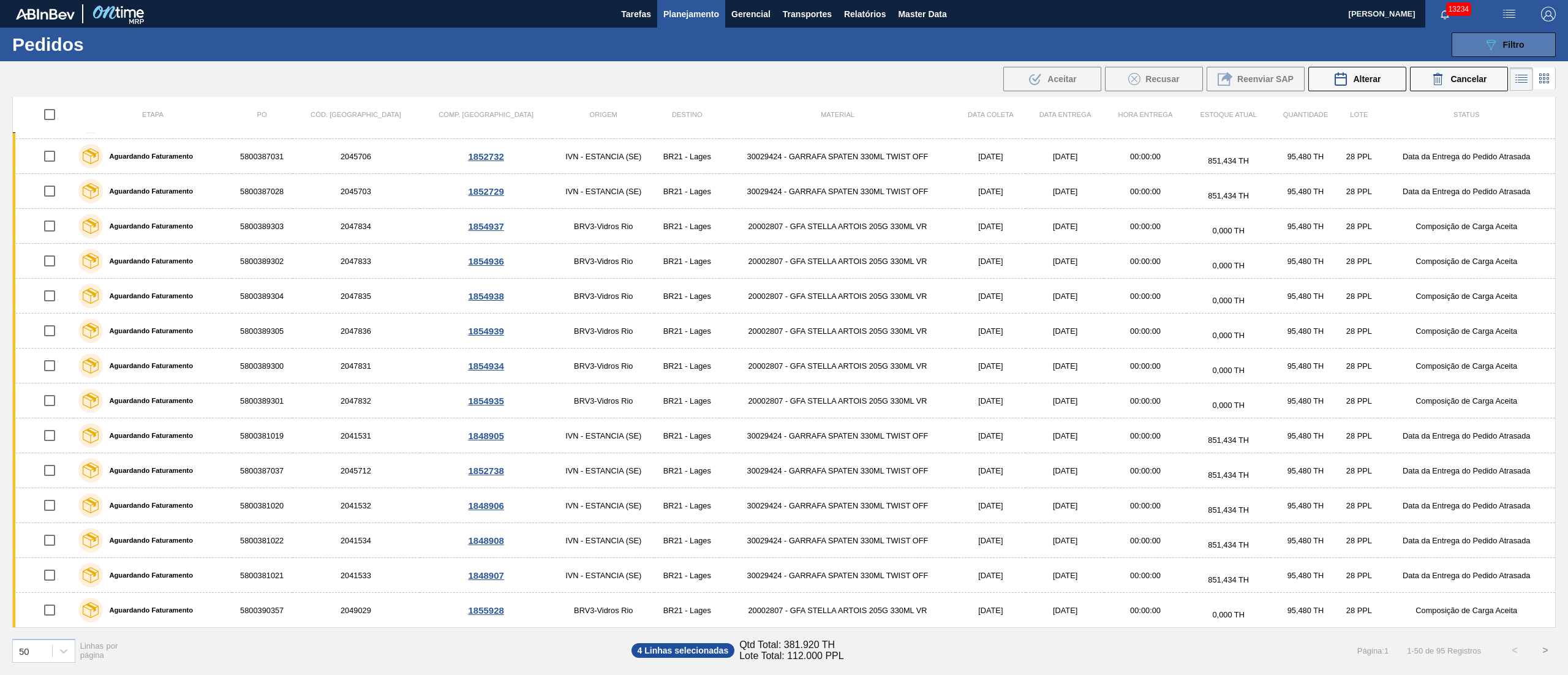
click at [1175, 41] on span "Filtro" at bounding box center [1514, 44] width 21 height 10
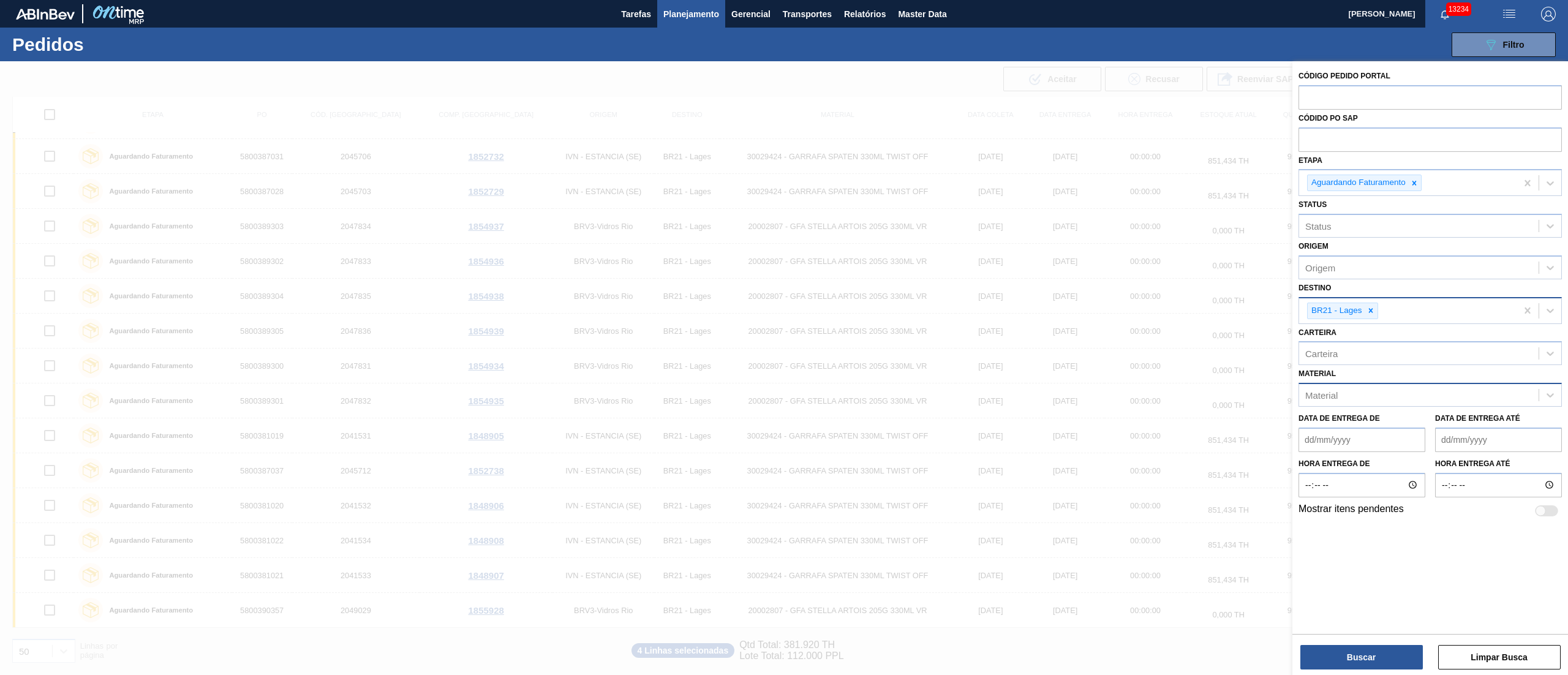
click at [1175, 401] on div "Material" at bounding box center [1418, 395] width 239 height 18
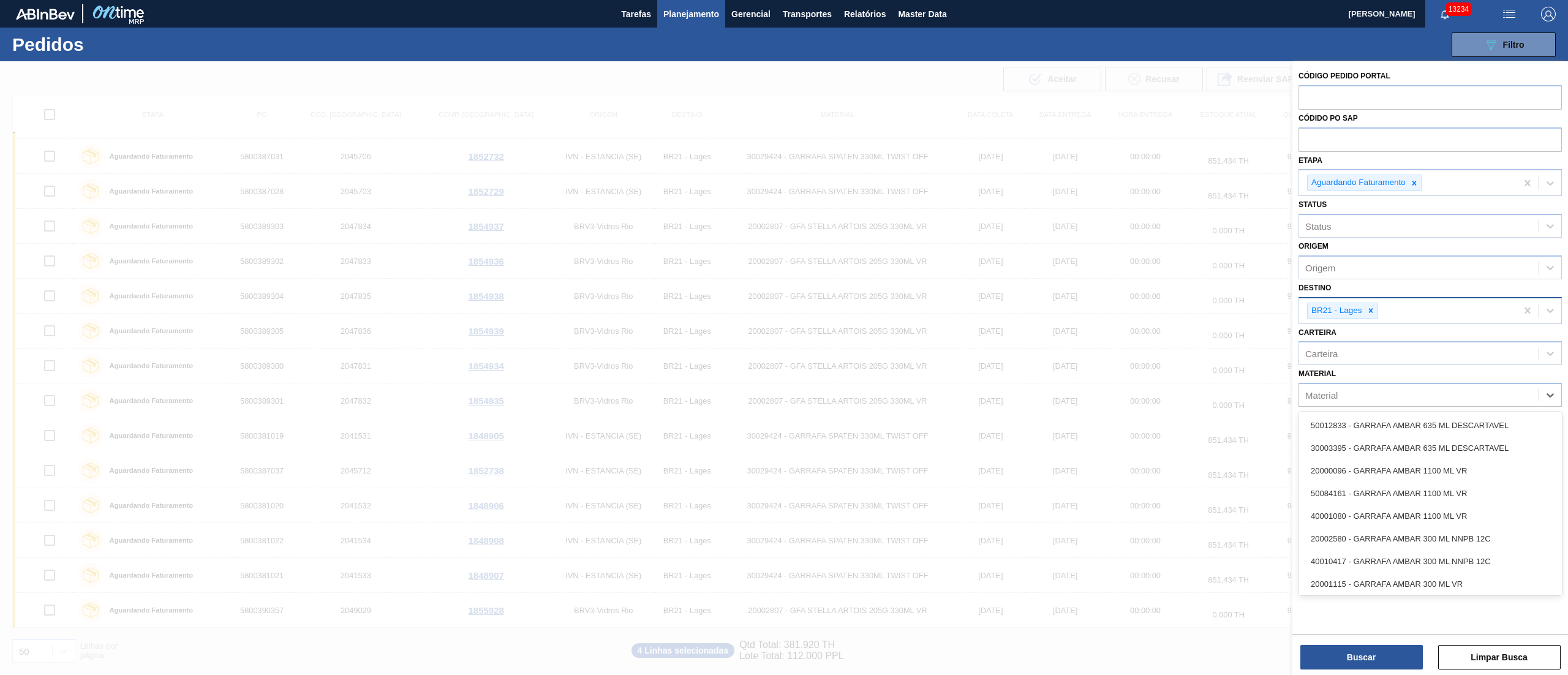
click at [1175, 377] on div "Material option , deselected. option 50012833 - GARRAFA AMBAR 635 ML DESCARTAVE…" at bounding box center [1430, 386] width 263 height 41
click at [1175, 392] on div "Material" at bounding box center [1321, 396] width 32 height 11
click at [1175, 450] on div "20002580 - GARRAFA AMBAR 300 ML NNPB 12C" at bounding box center [1430, 448] width 263 height 23
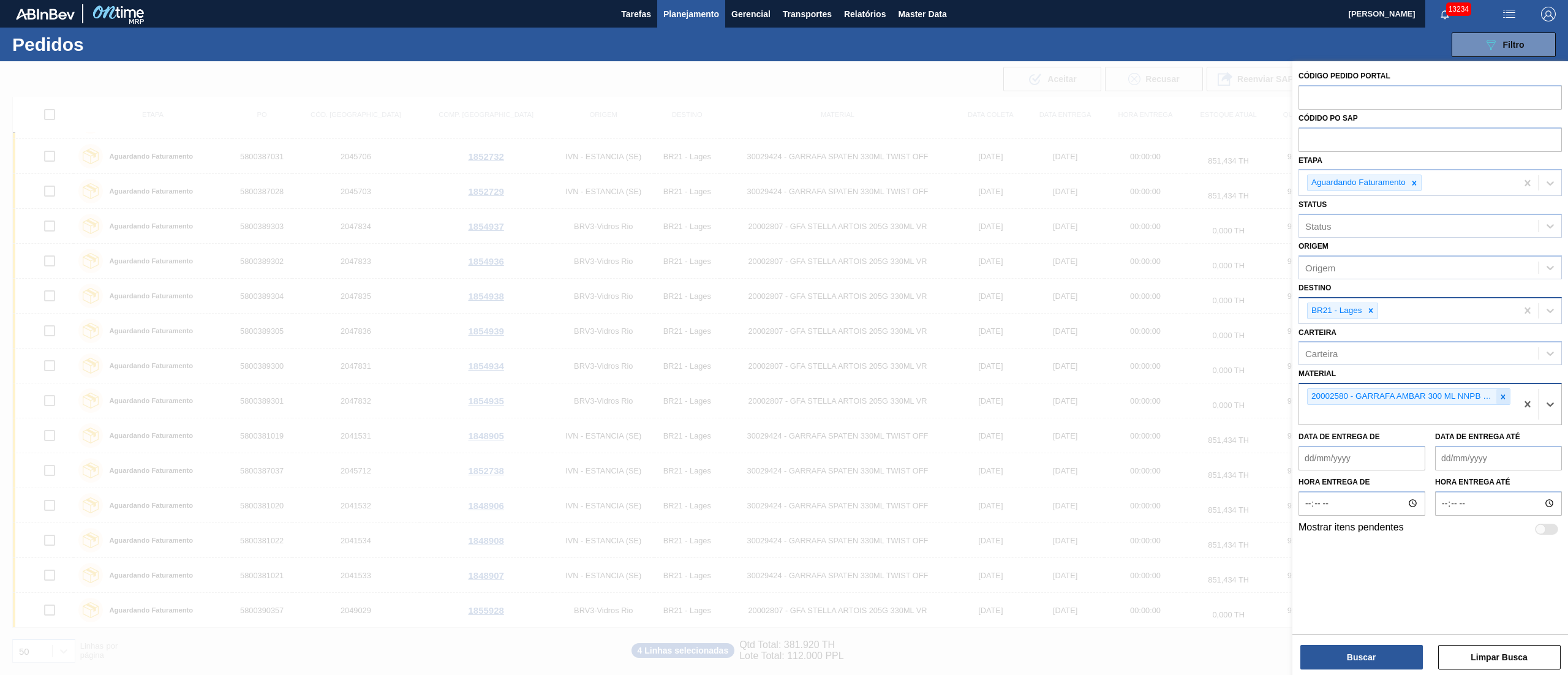
click at [1175, 399] on icon at bounding box center [1502, 396] width 8 height 8
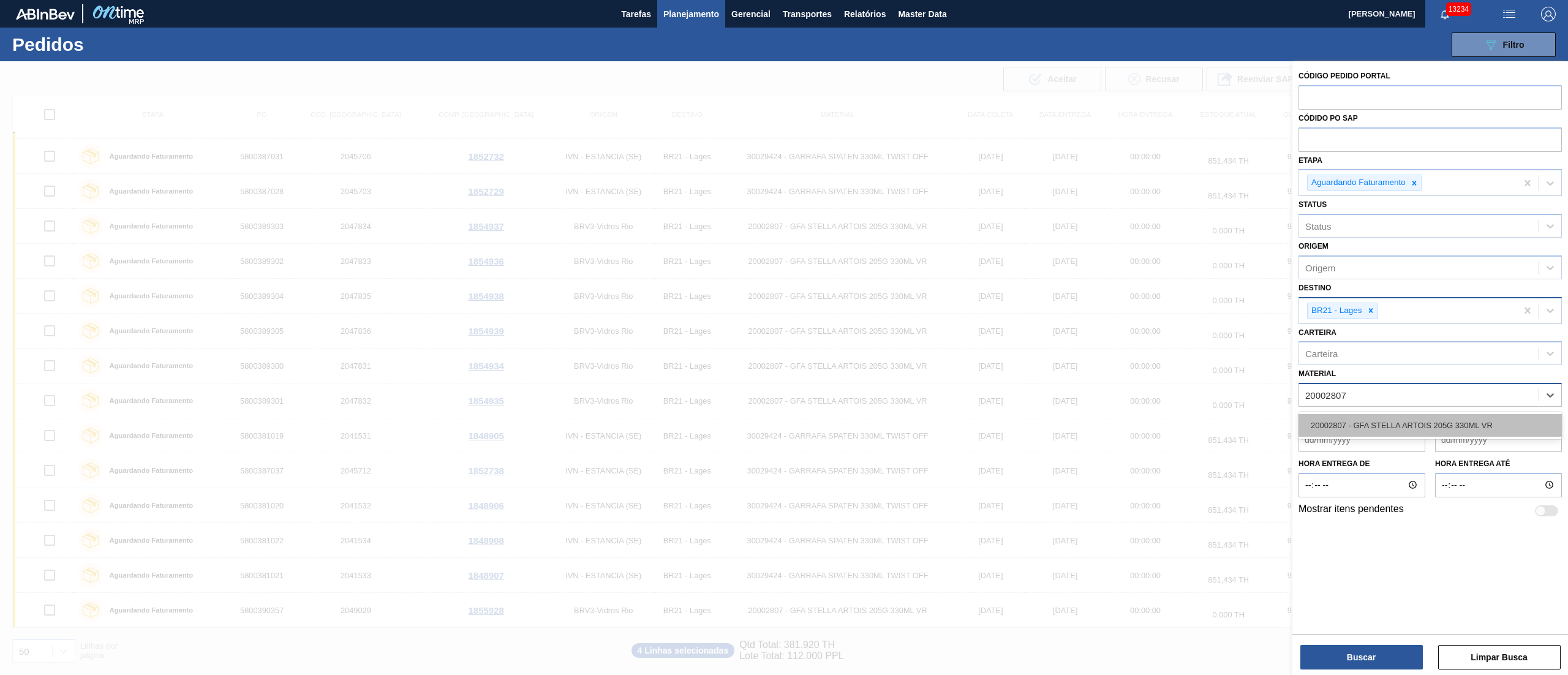
click at [1175, 419] on div "20002807 - GFA STELLA ARTOIS 205G 330ML VR" at bounding box center [1430, 426] width 263 height 23
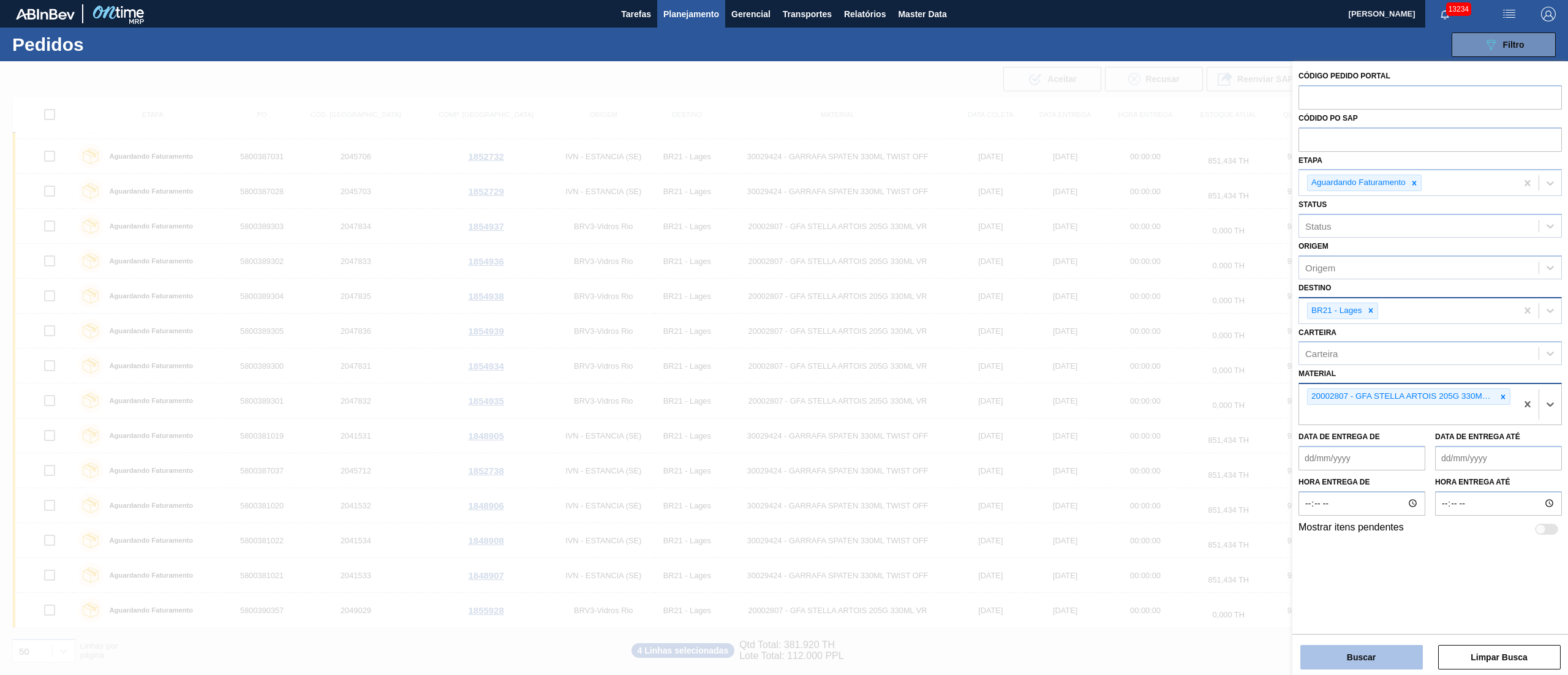
click at [1175, 506] on button "Buscar" at bounding box center [1361, 657] width 122 height 24
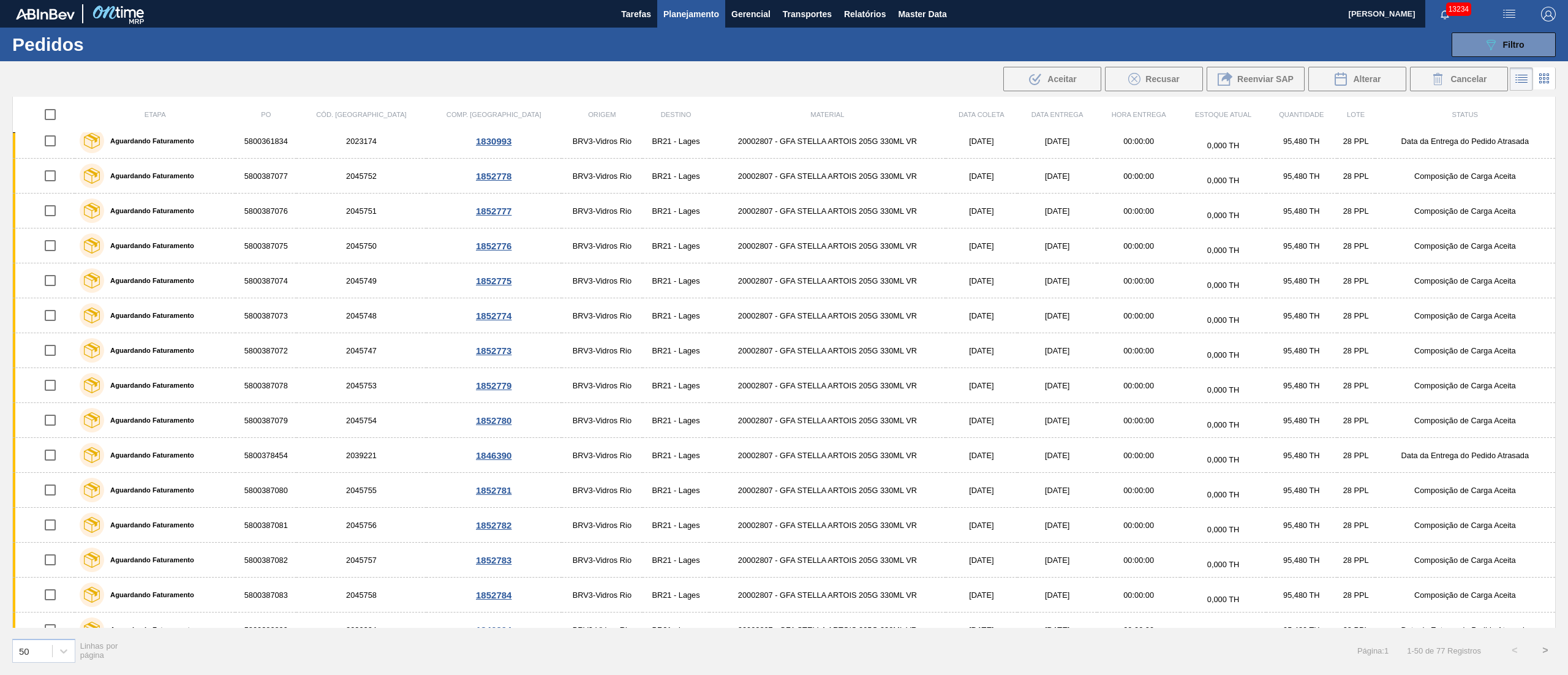
scroll to position [0, 0]
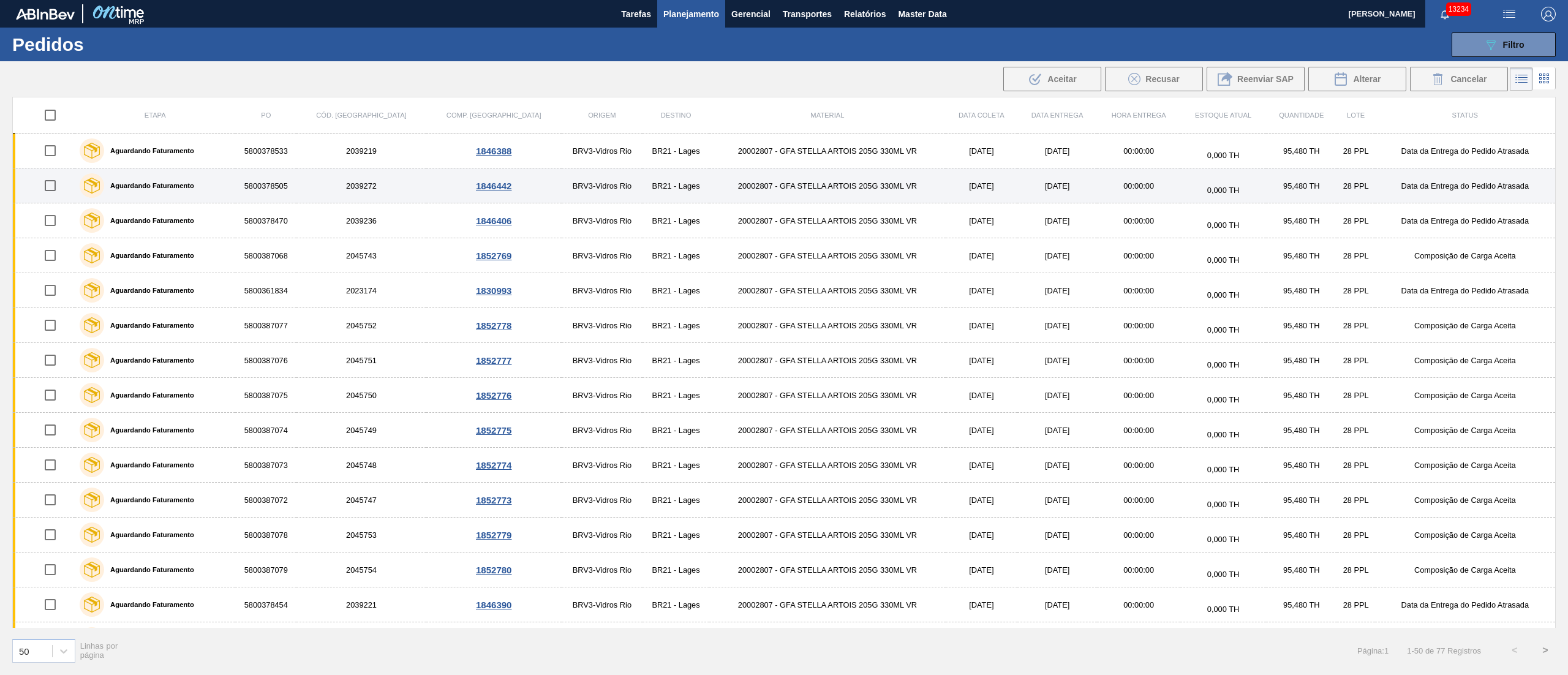
drag, startPoint x: 47, startPoint y: 151, endPoint x: 61, endPoint y: 178, distance: 30.4
click at [49, 151] on input "checkbox" at bounding box center [50, 151] width 26 height 26
click at [57, 183] on input "checkbox" at bounding box center [50, 186] width 26 height 26
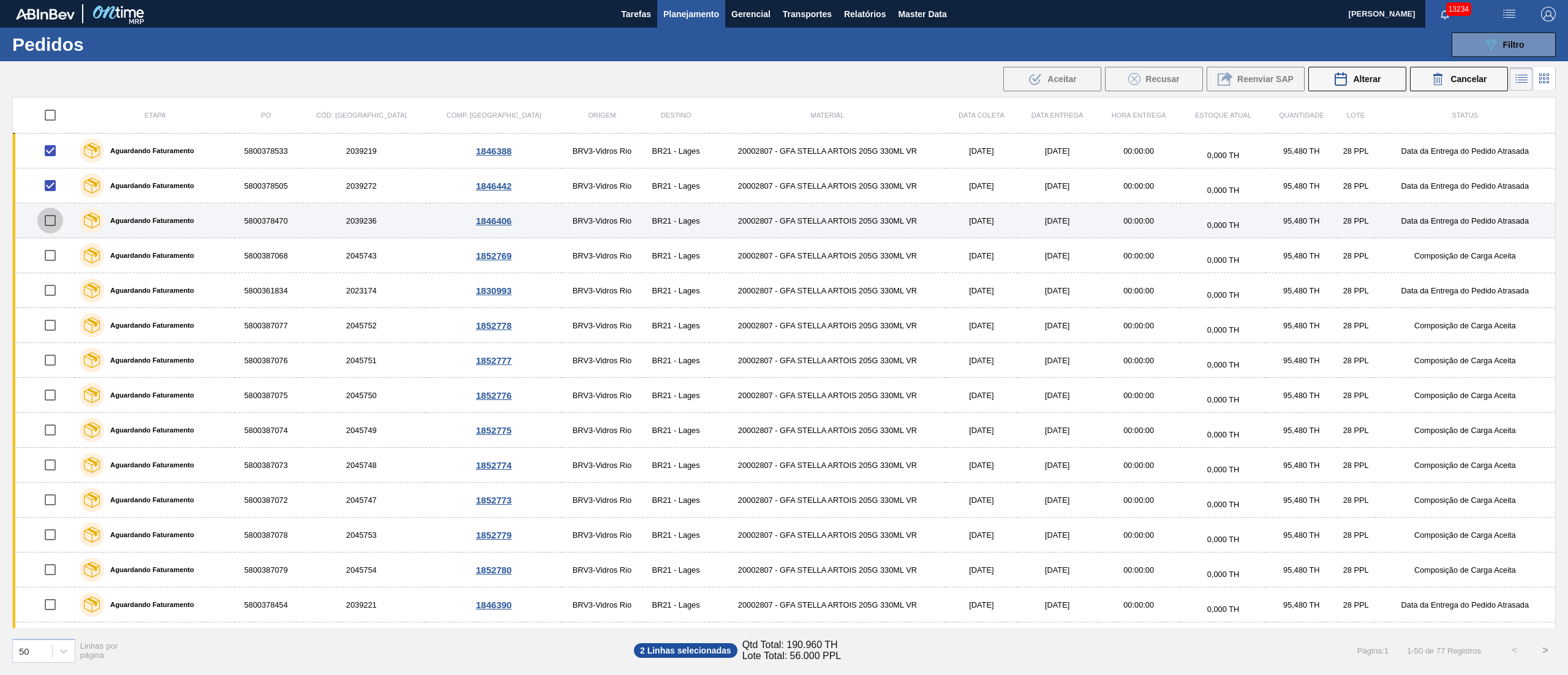
click at [52, 223] on input "checkbox" at bounding box center [50, 220] width 26 height 26
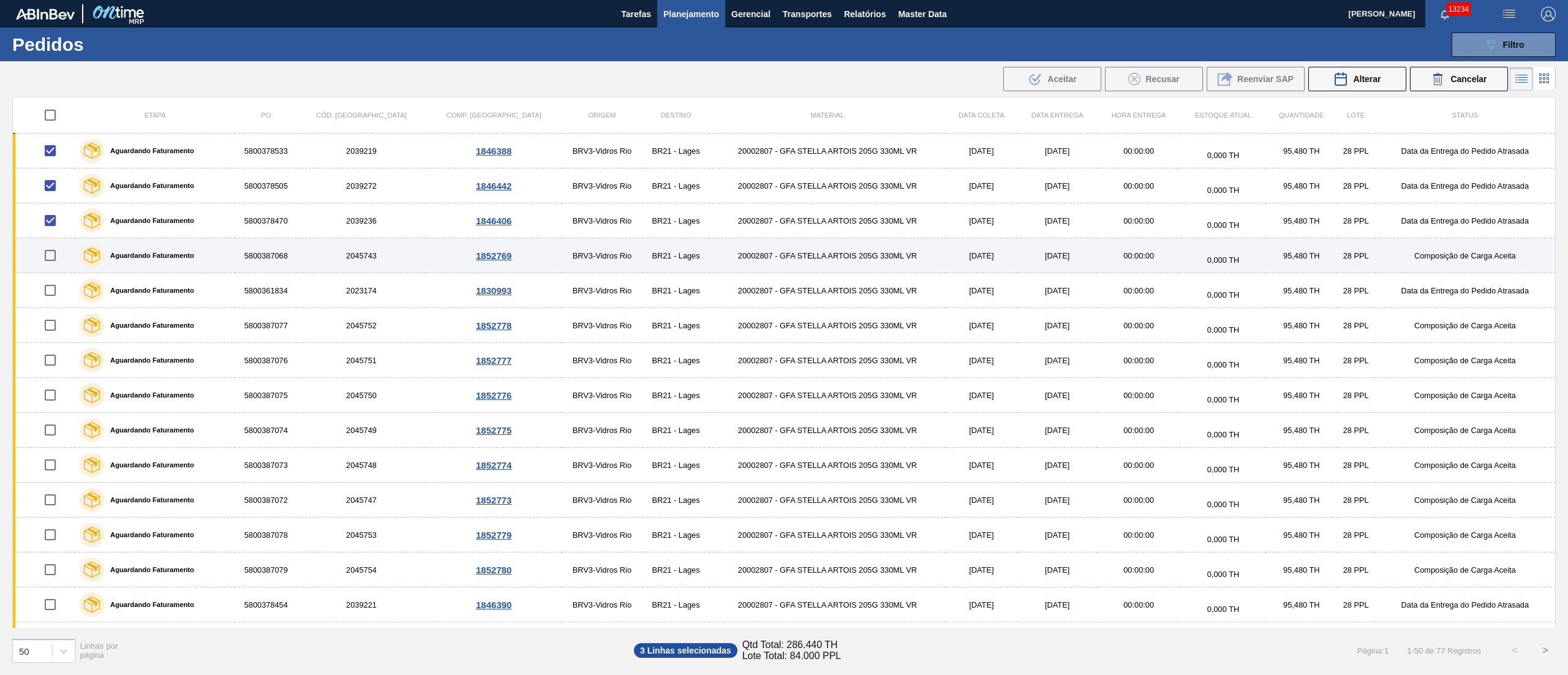
click at [54, 256] on input "checkbox" at bounding box center [50, 256] width 26 height 26
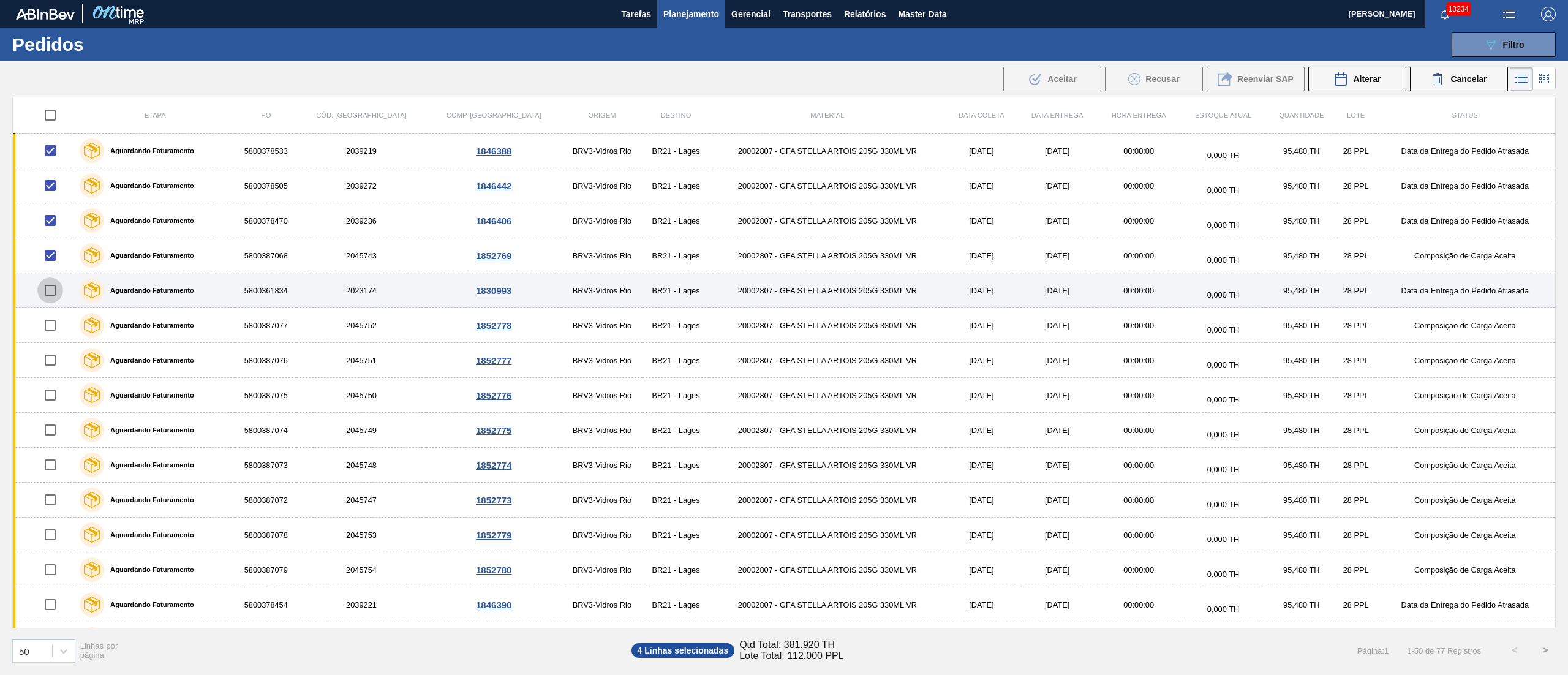
click at [50, 294] on input "checkbox" at bounding box center [50, 291] width 26 height 26
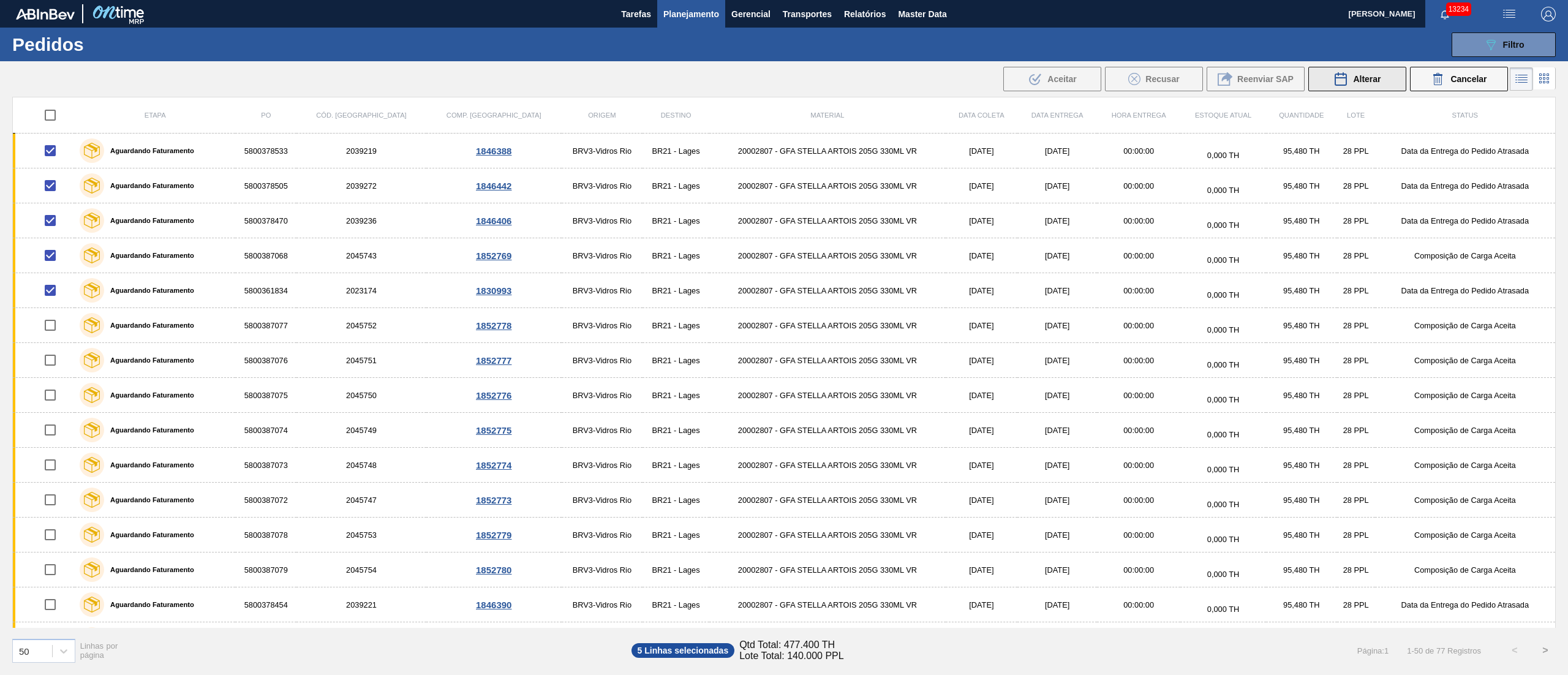
click at [1175, 80] on span "Alterar" at bounding box center [1367, 79] width 28 height 10
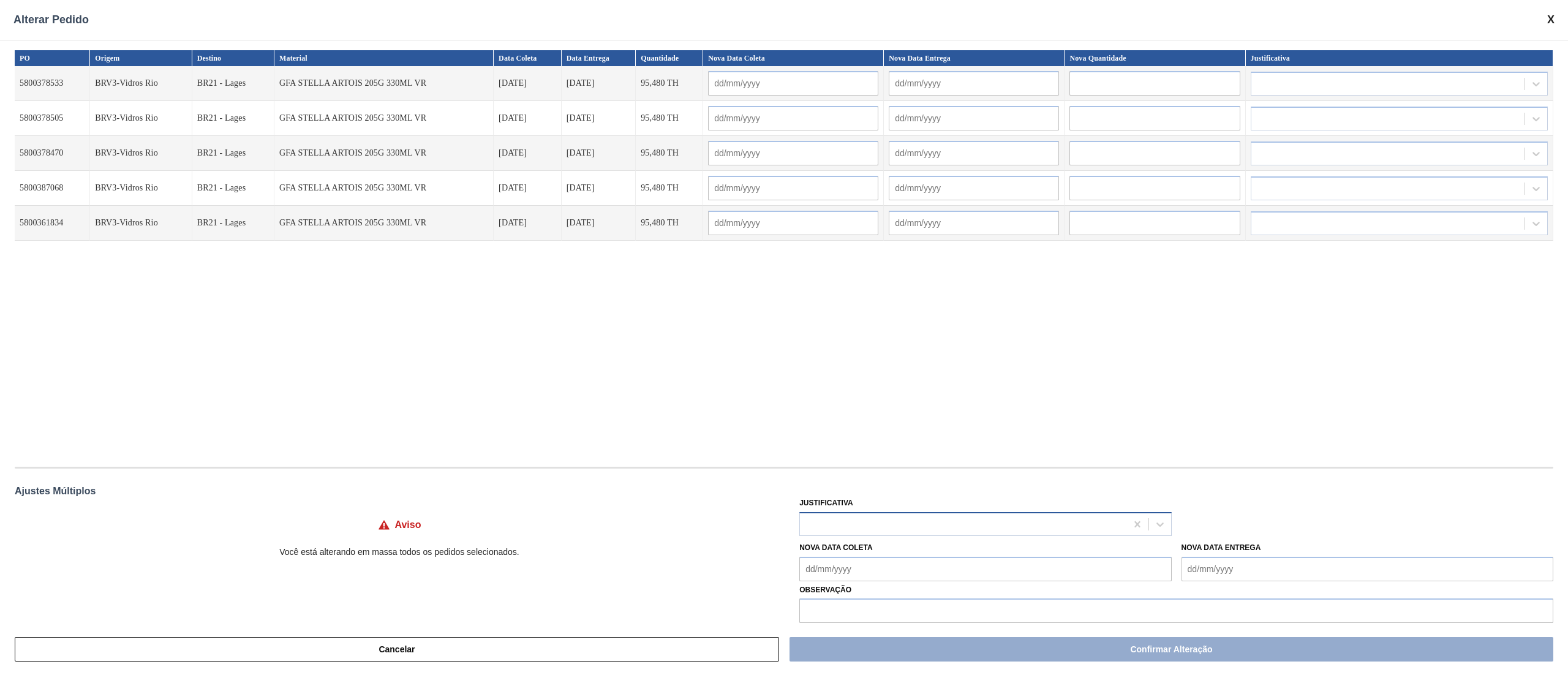
click at [823, 506] on div at bounding box center [963, 523] width 326 height 18
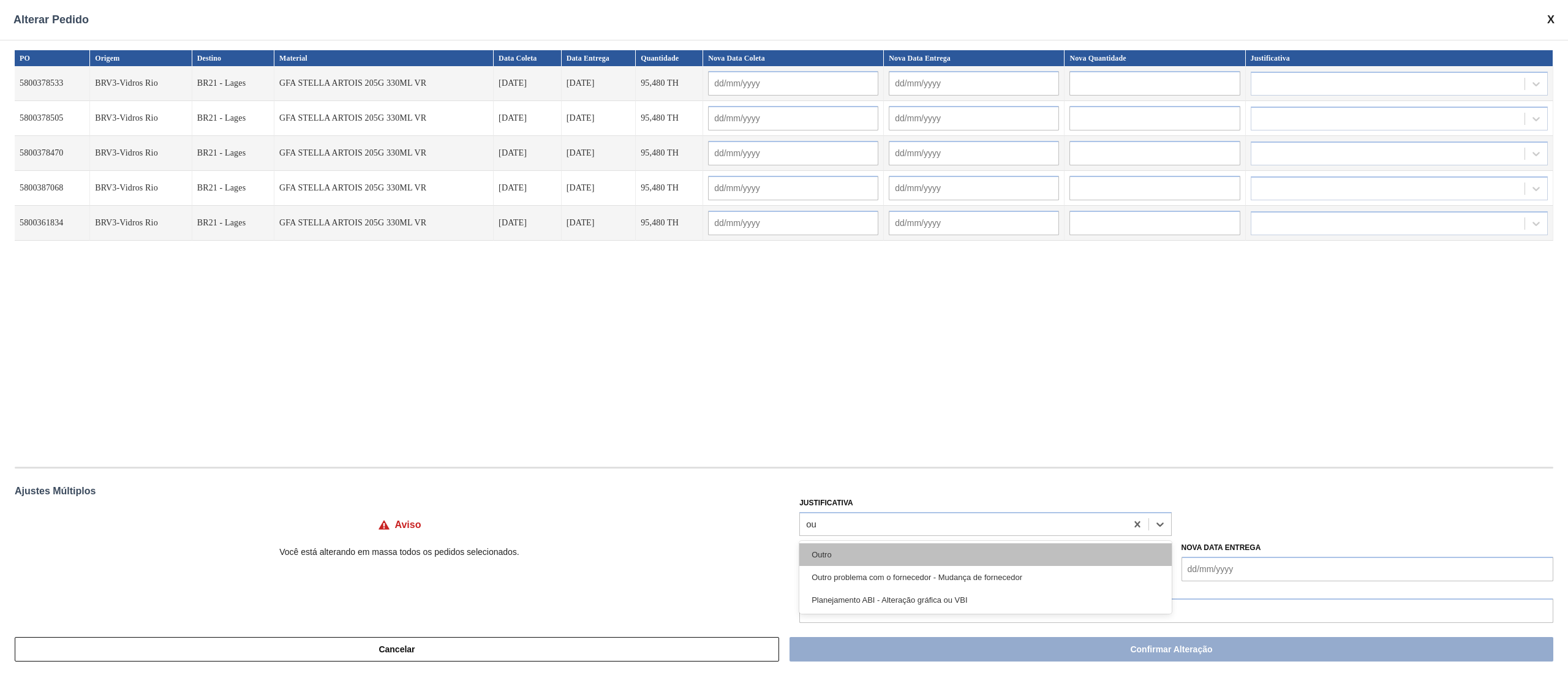
click at [823, 506] on div "Outro" at bounding box center [985, 555] width 372 height 23
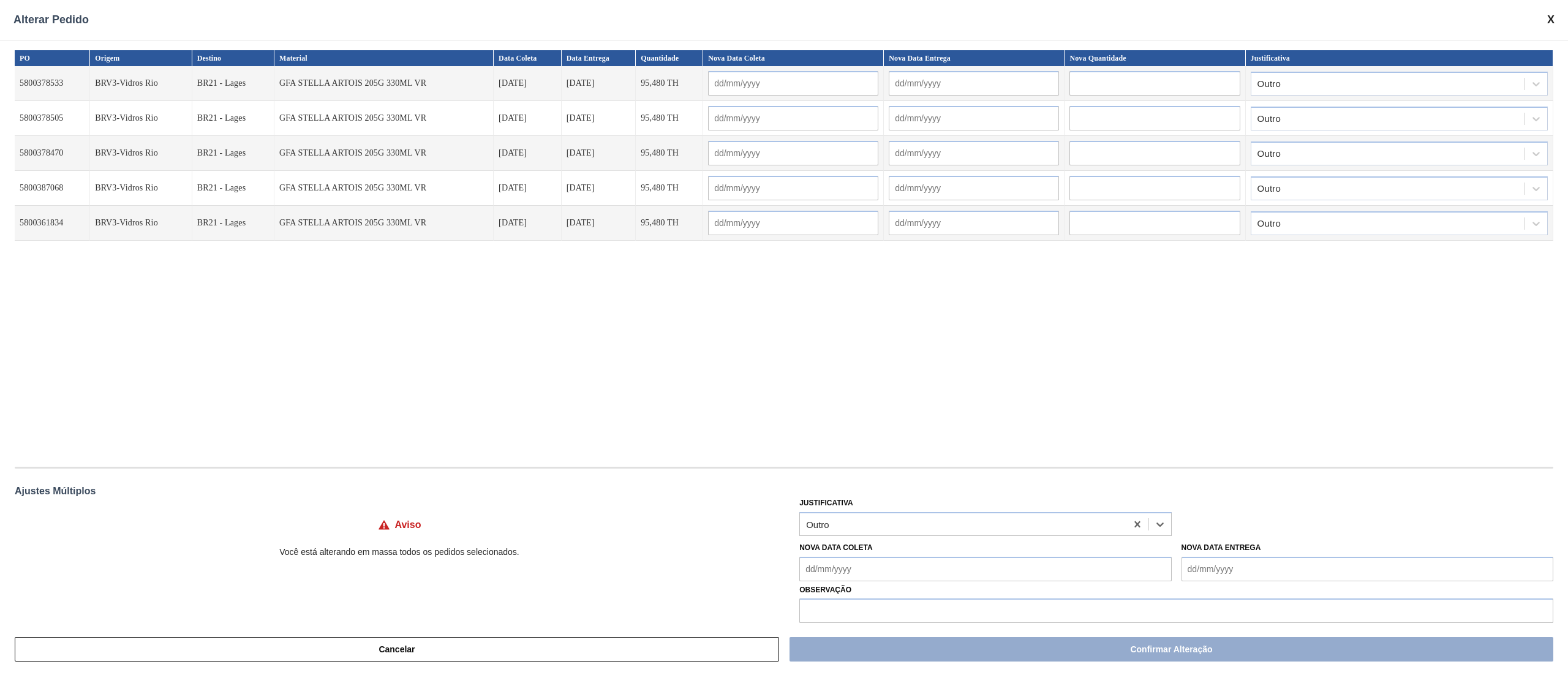
click at [840, 506] on Coleta "Nova Data Coleta" at bounding box center [985, 569] width 372 height 24
click at [836, 497] on div "13" at bounding box center [834, 494] width 17 height 17
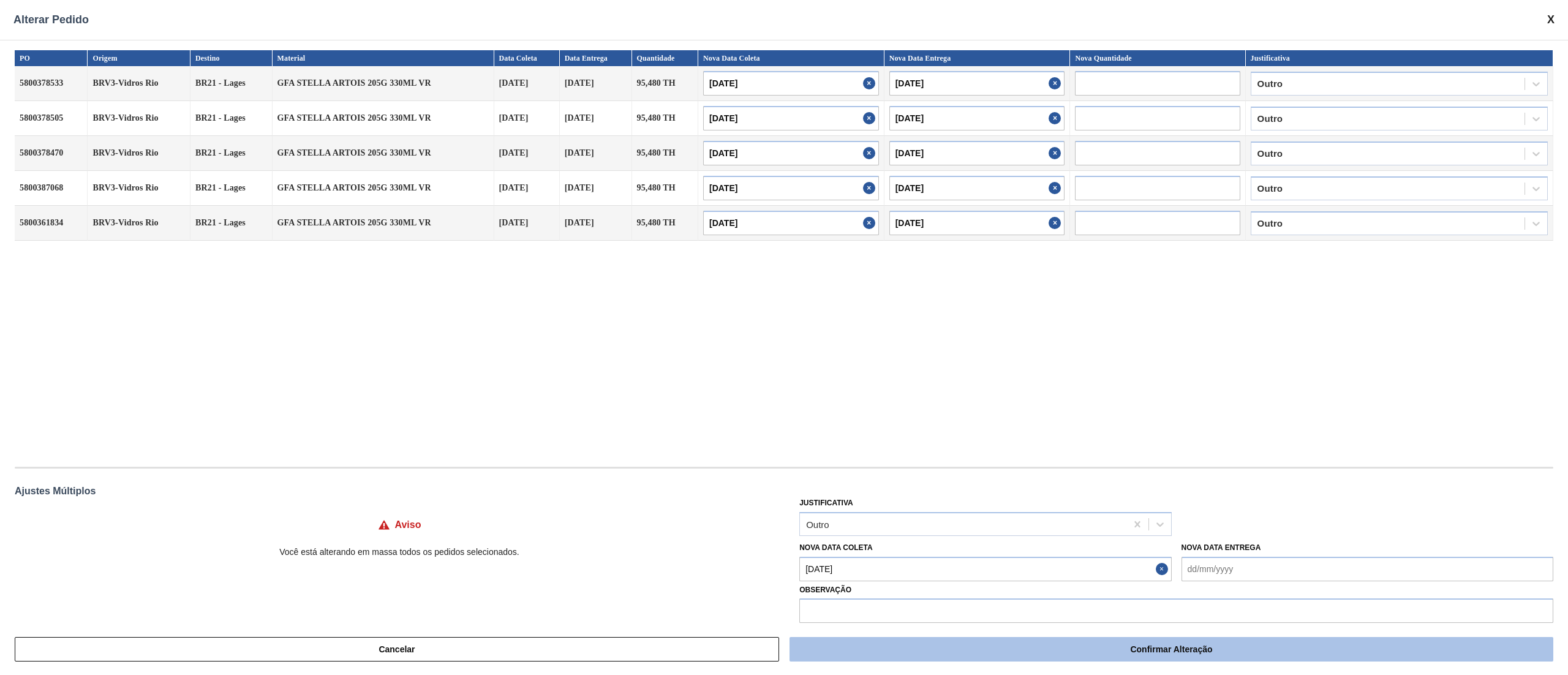
click at [971, 506] on button "Confirmar Alteração" at bounding box center [1171, 650] width 763 height 24
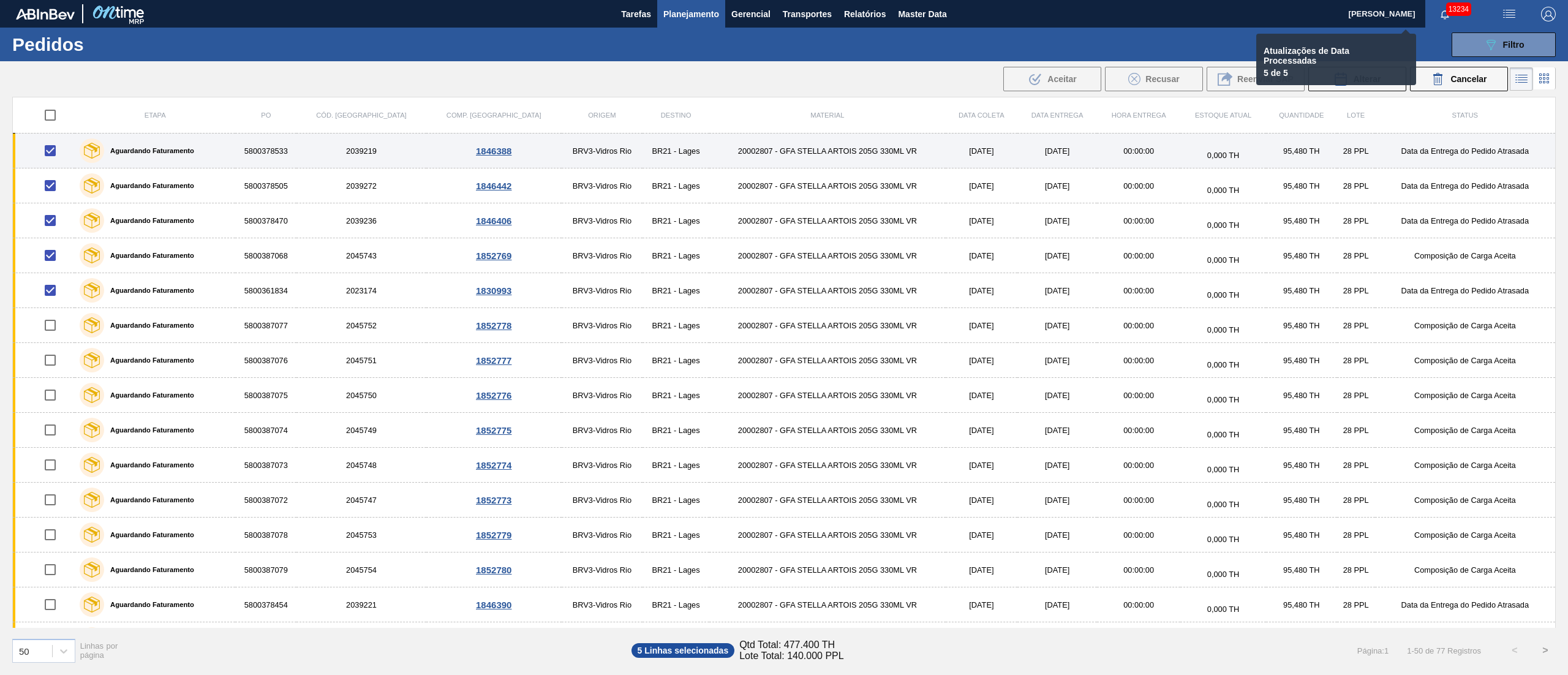
click at [865, 161] on td "20002807 - GFA STELLA ARTOIS 205G 330ML VR" at bounding box center [827, 152] width 236 height 35
